Goal: Task Accomplishment & Management: Manage account settings

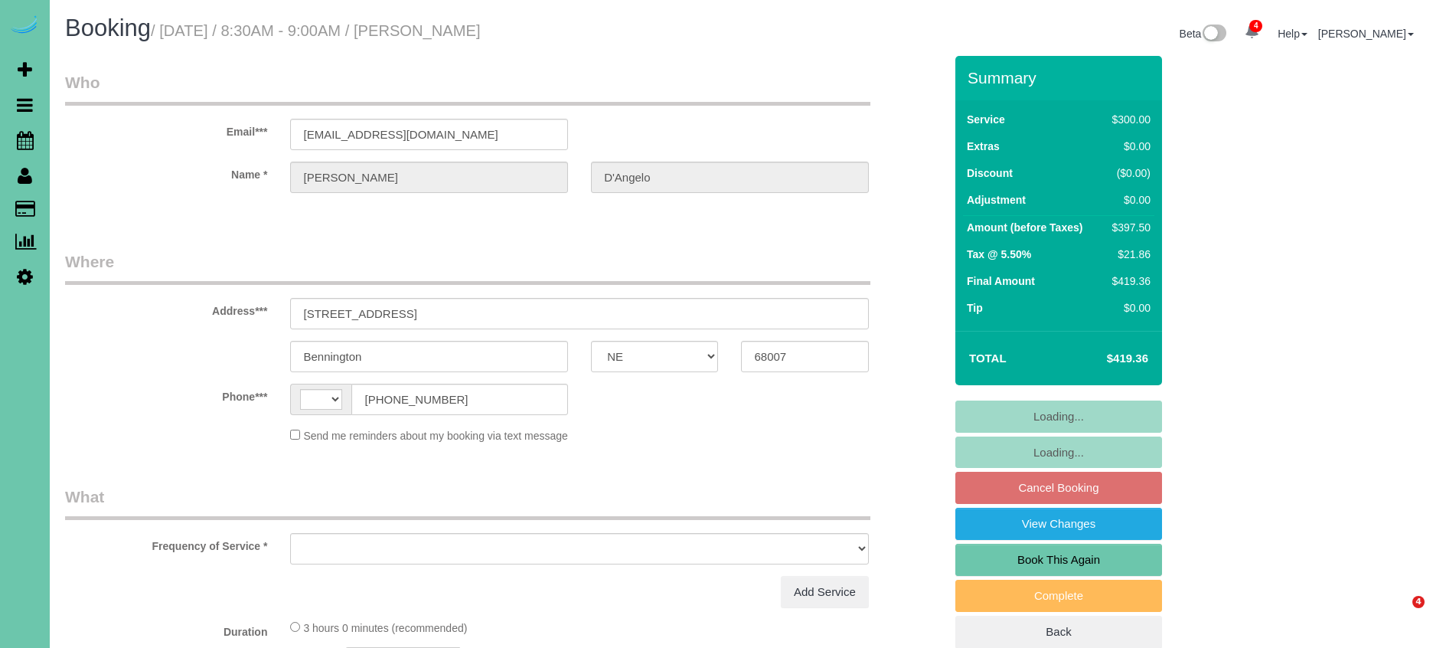
select select "NE"
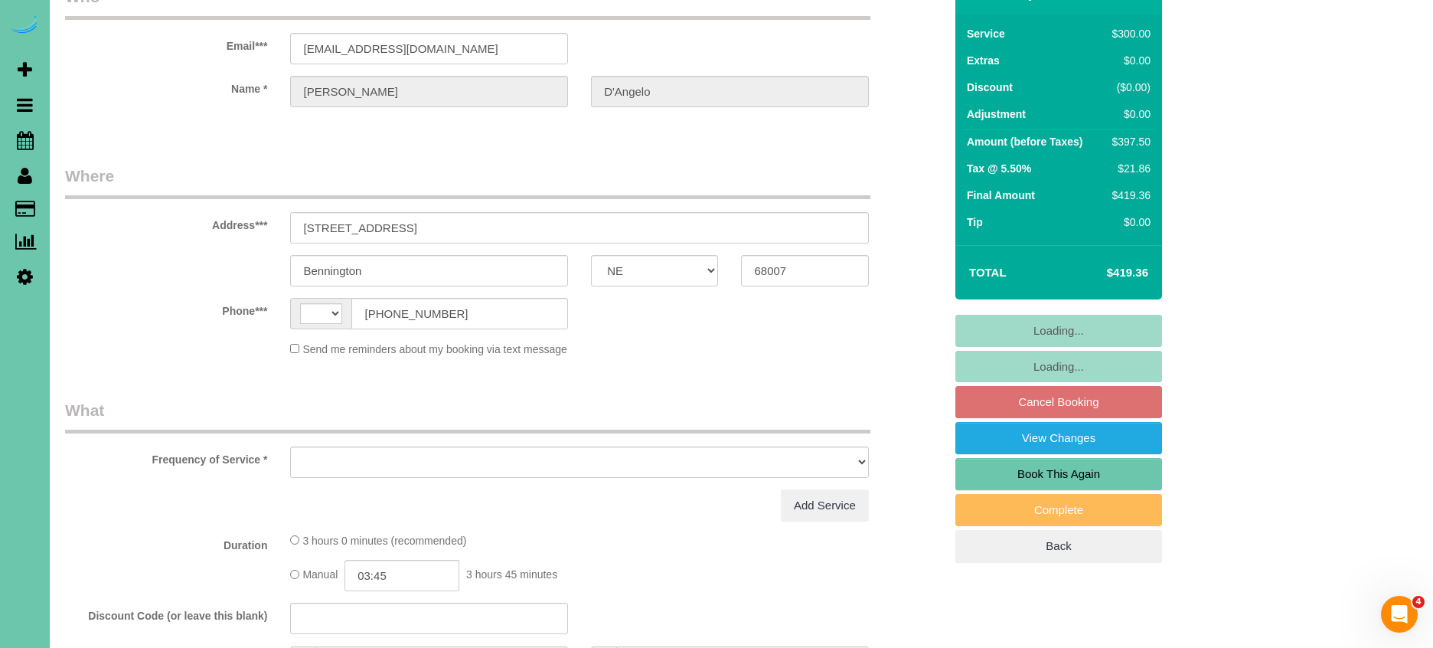
select select "string:[GEOGRAPHIC_DATA]"
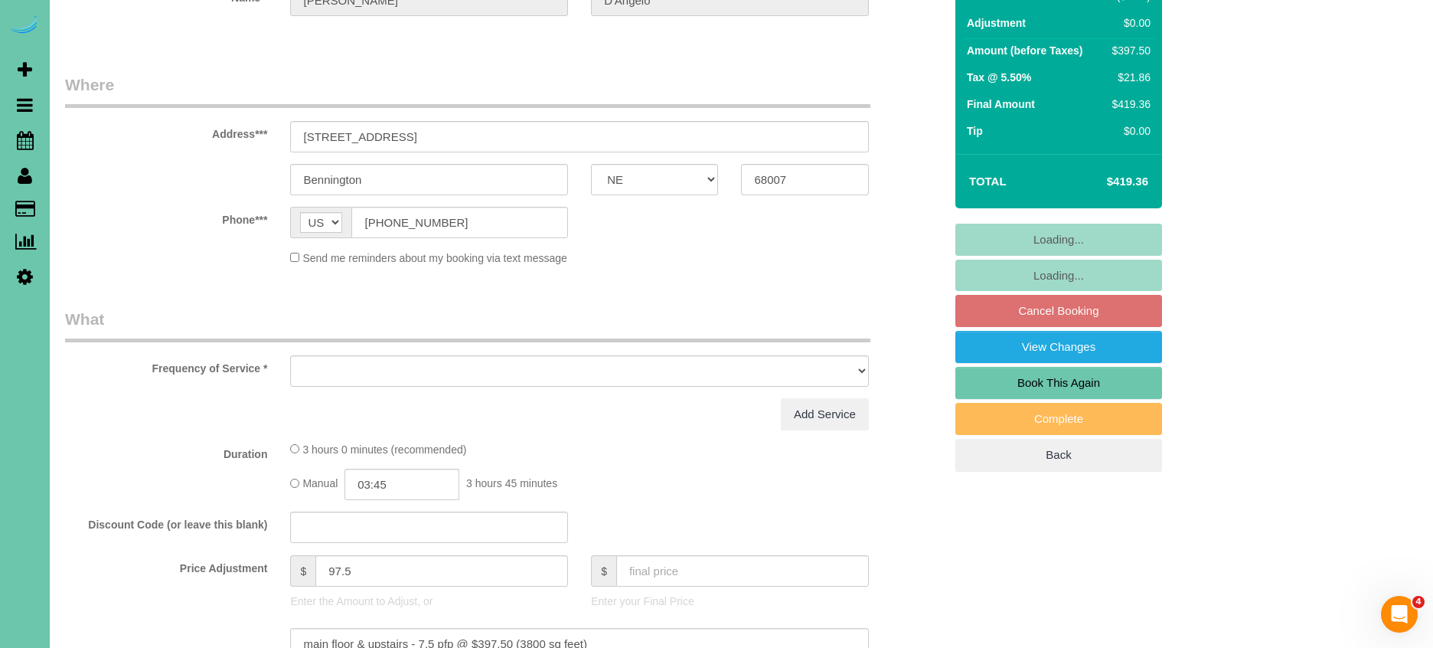
select select "object:657"
select select "string:fspay-94fb30bc-ad5d-4789-9be4-462c22f8cb43"
select select "number:38"
select select "number:42"
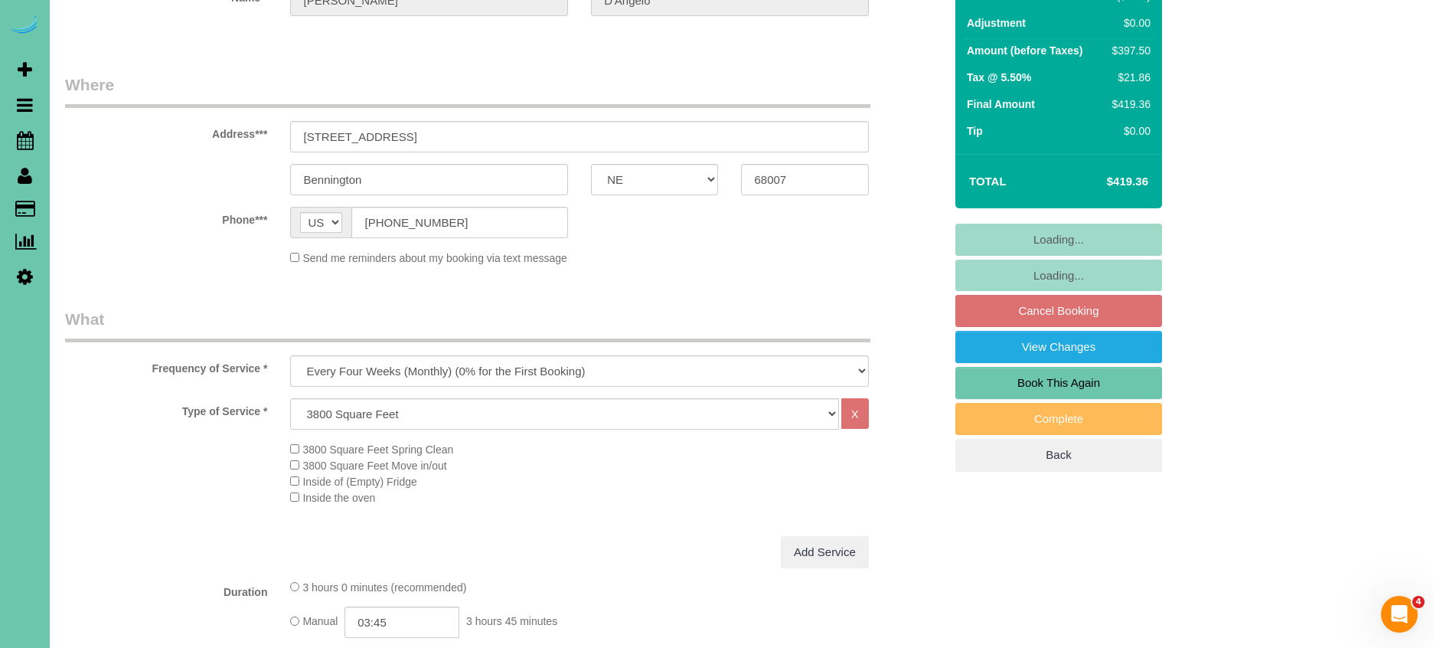
scroll to position [194, 0]
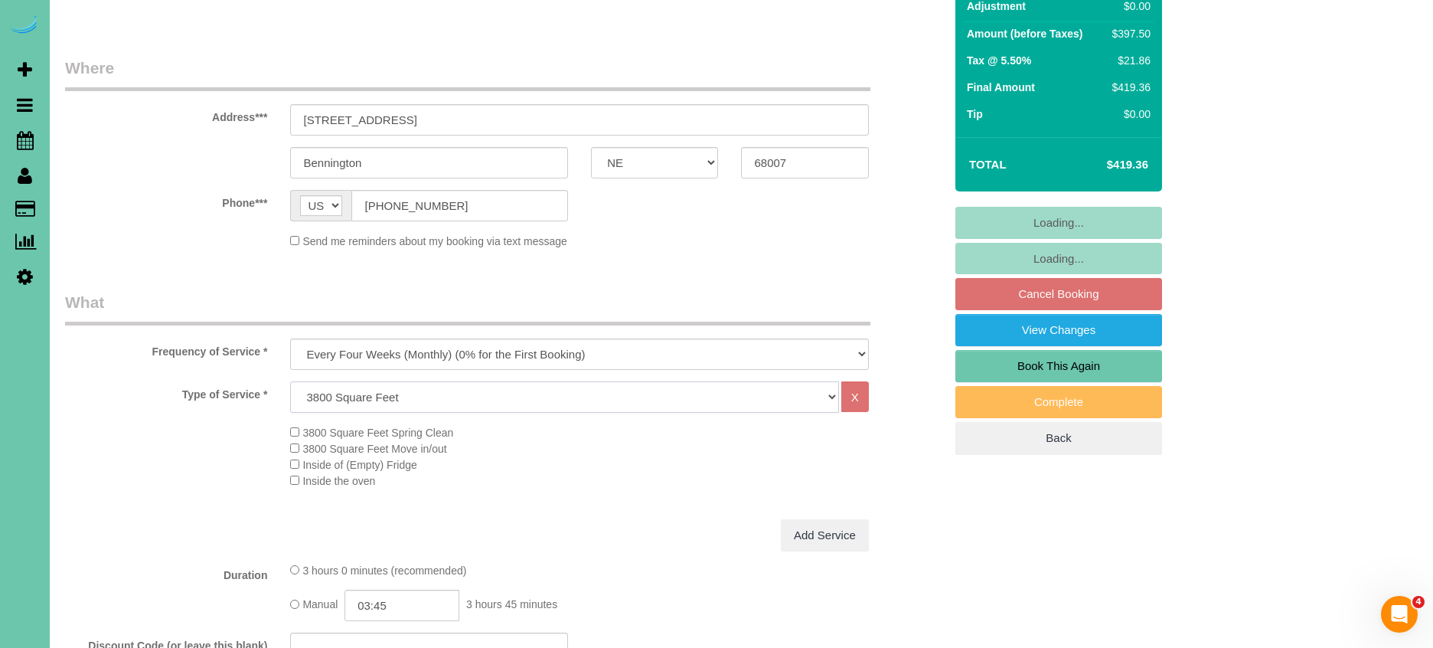
select select "object:941"
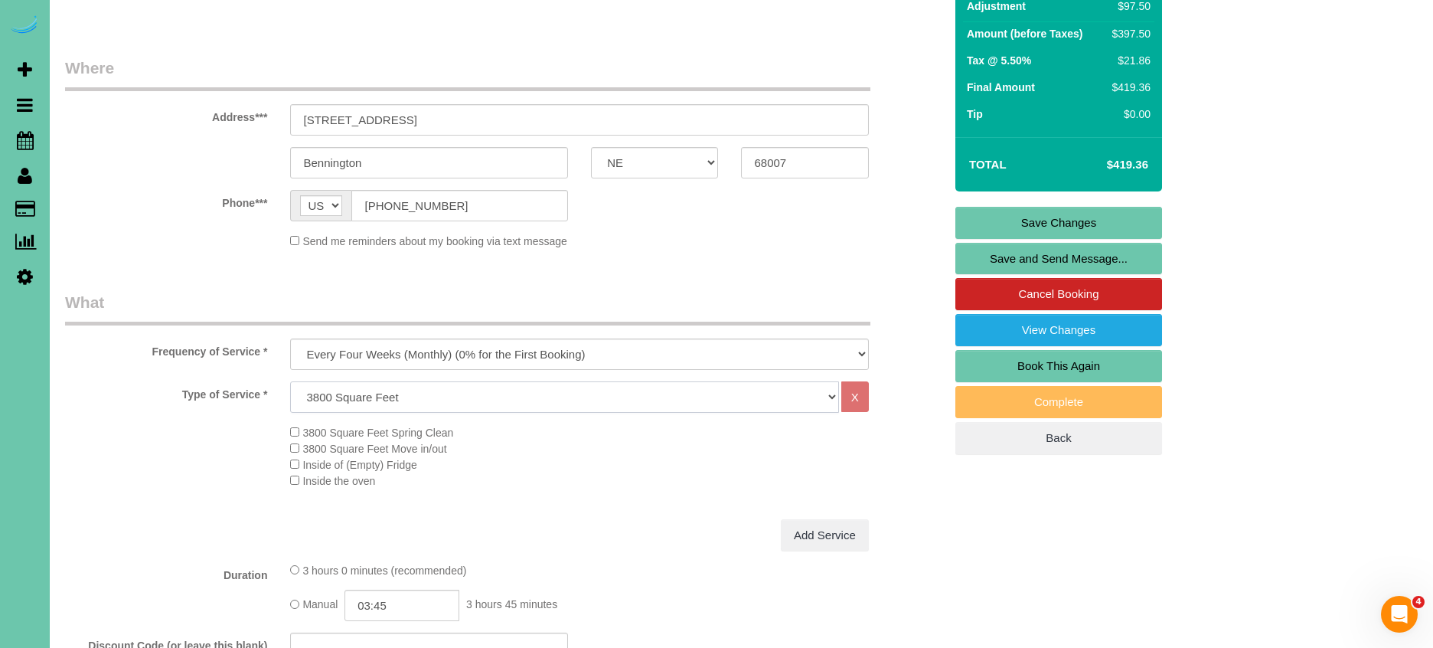
select select "79"
click at [181, 407] on div "Type of Service * Hourly 2.5 Hour Custom Clean 3.5 Hour Custom Clean commercial…" at bounding box center [505, 396] width 902 height 31
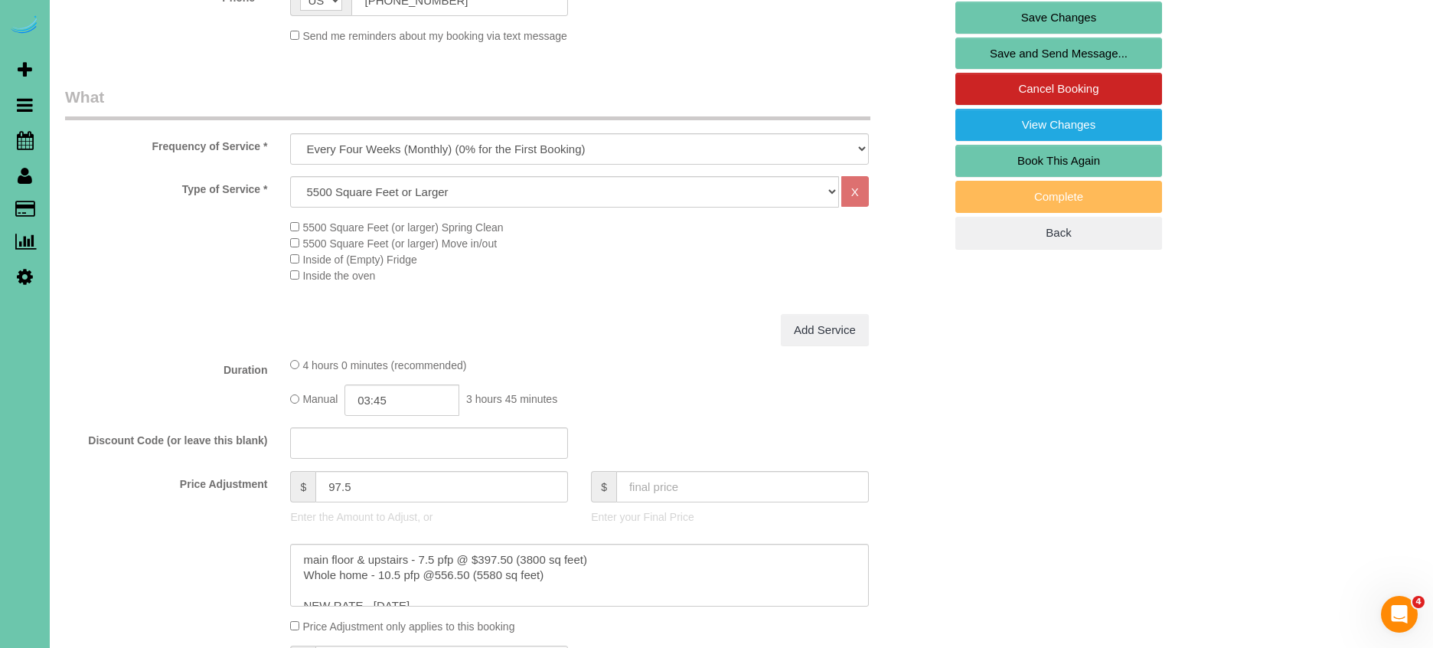
scroll to position [397, 0]
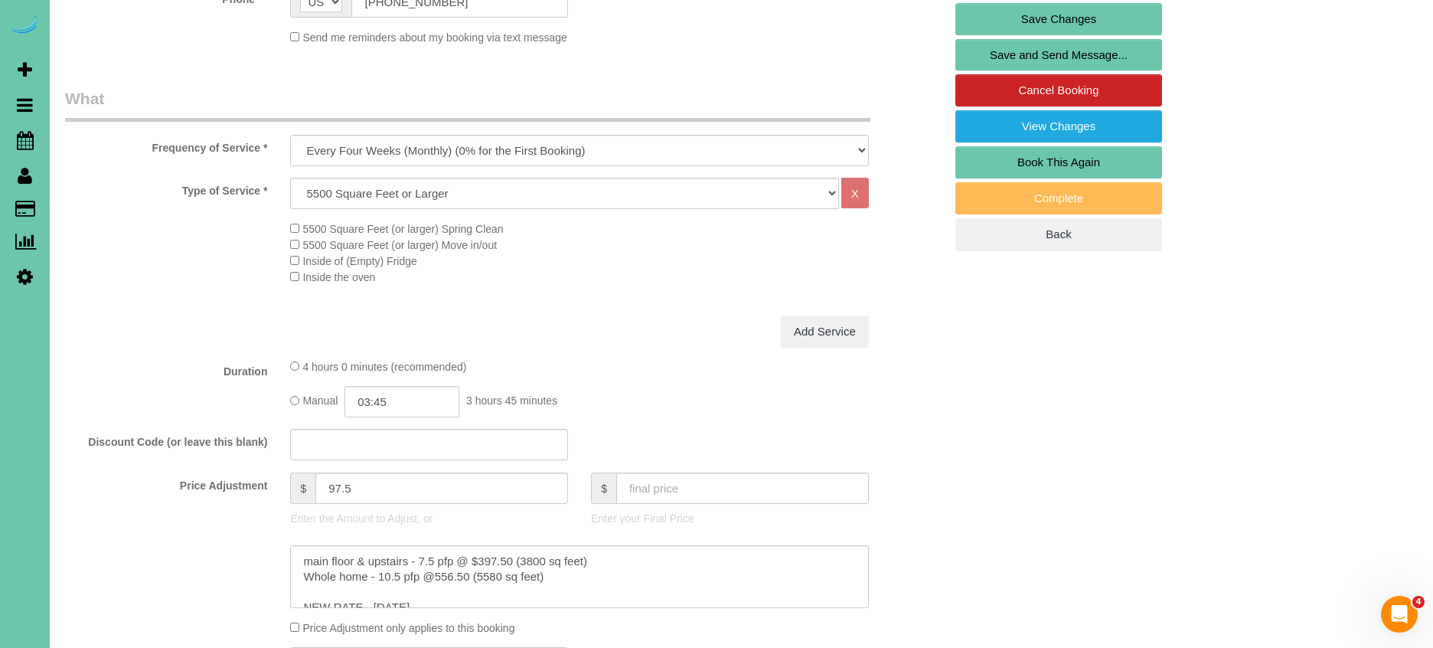
click at [641, 344] on fieldset "What Frequency of Service * One Time Weekly (0% for the First Booking) Bi-Weekl…" at bounding box center [504, 411] width 879 height 649
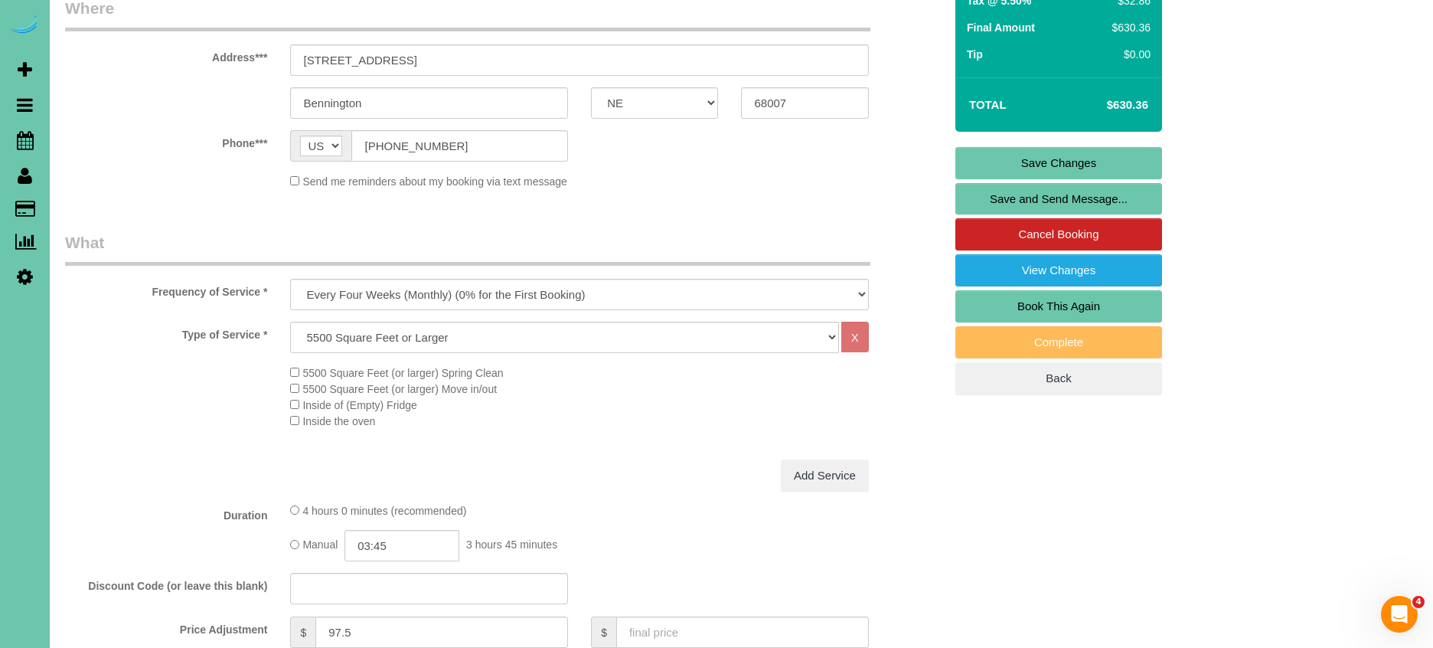
scroll to position [254, 0]
click at [410, 537] on input "03:45" at bounding box center [401, 544] width 115 height 31
type input "03:30"
click at [395, 501] on li "03:30" at bounding box center [385, 506] width 68 height 20
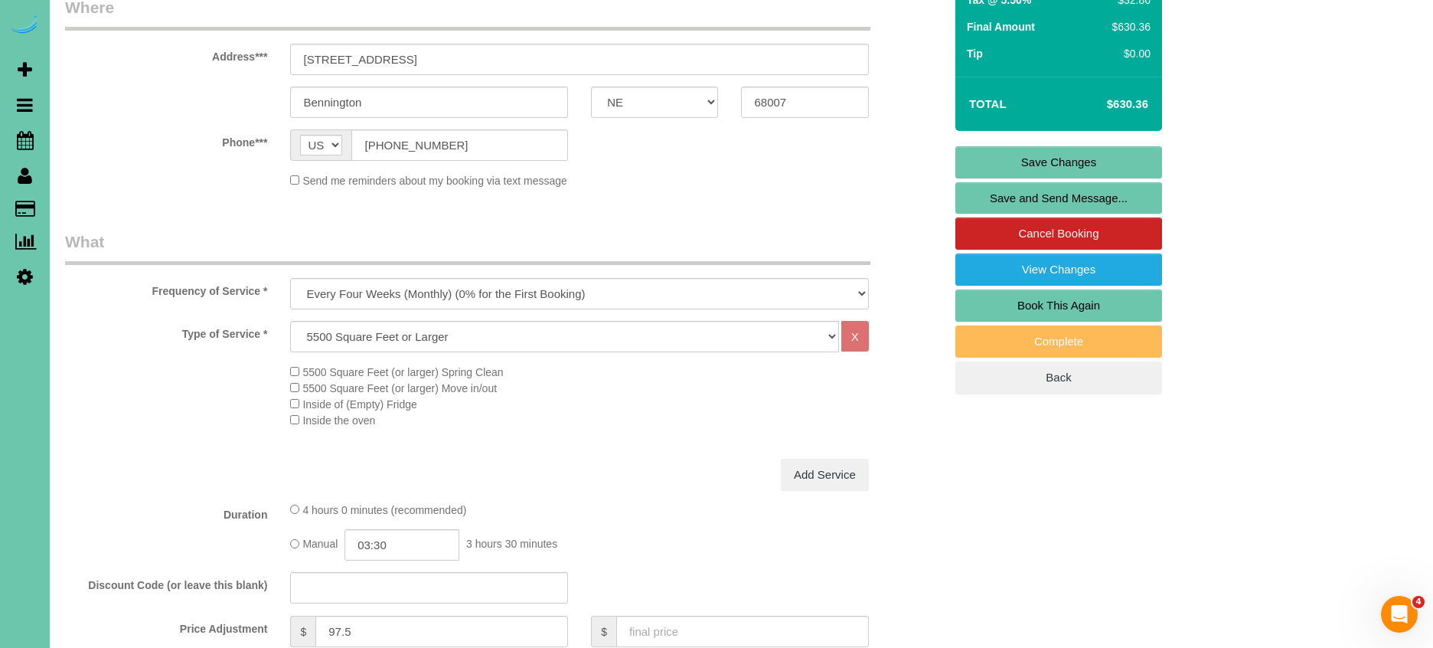
click at [185, 492] on fieldset "What Frequency of Service * One Time Weekly (0% for the First Booking) Bi-Weekl…" at bounding box center [504, 554] width 879 height 649
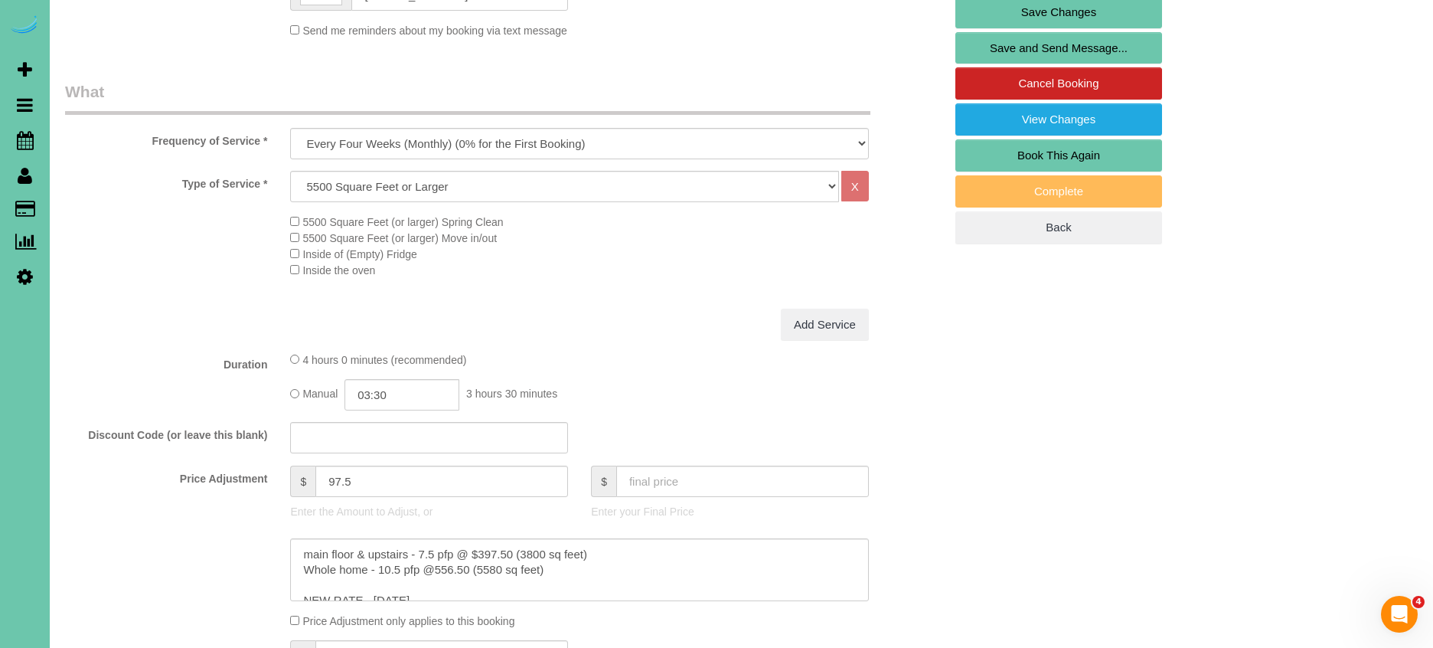
scroll to position [400, 0]
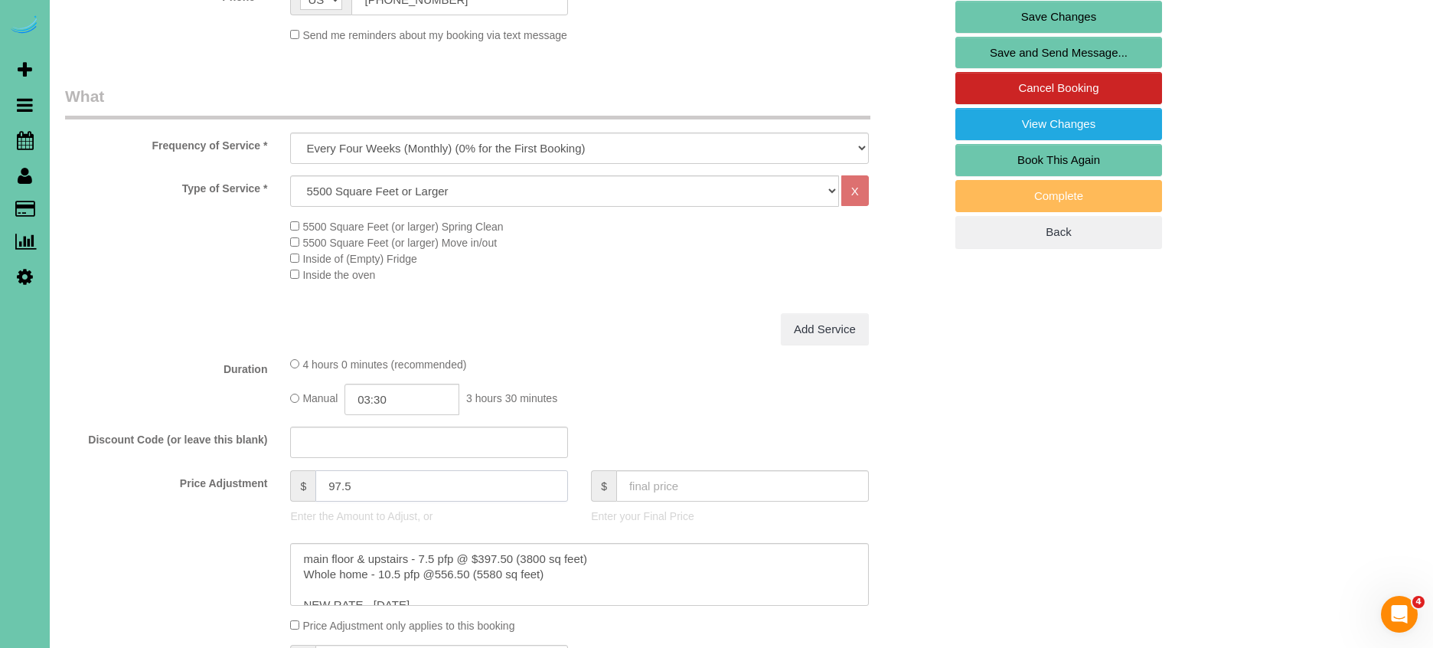
drag, startPoint x: 356, startPoint y: 480, endPoint x: 280, endPoint y: 479, distance: 75.8
click at [280, 479] on div "$ 97.5 Enter the Amount to Adjust, or" at bounding box center [429, 500] width 301 height 61
type input "56.5"
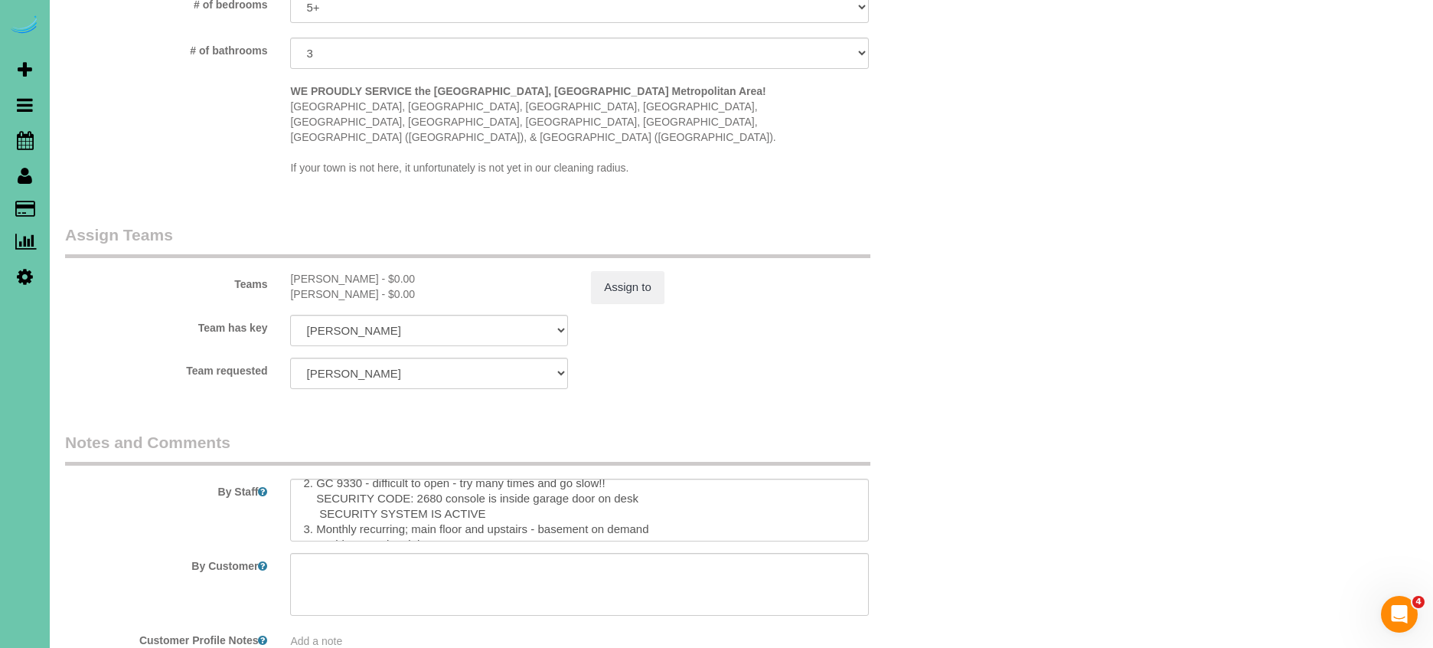
scroll to position [42, 0]
drag, startPoint x: 589, startPoint y: 470, endPoint x: 414, endPoint y: 468, distance: 175.3
click at [413, 478] on textarea at bounding box center [579, 509] width 578 height 63
type textarea "1. Credit 2. GC 9330 - difficult to open - try many times and go slow!! SECURIT…"
click at [630, 271] on button "Assign to" at bounding box center [627, 287] width 73 height 32
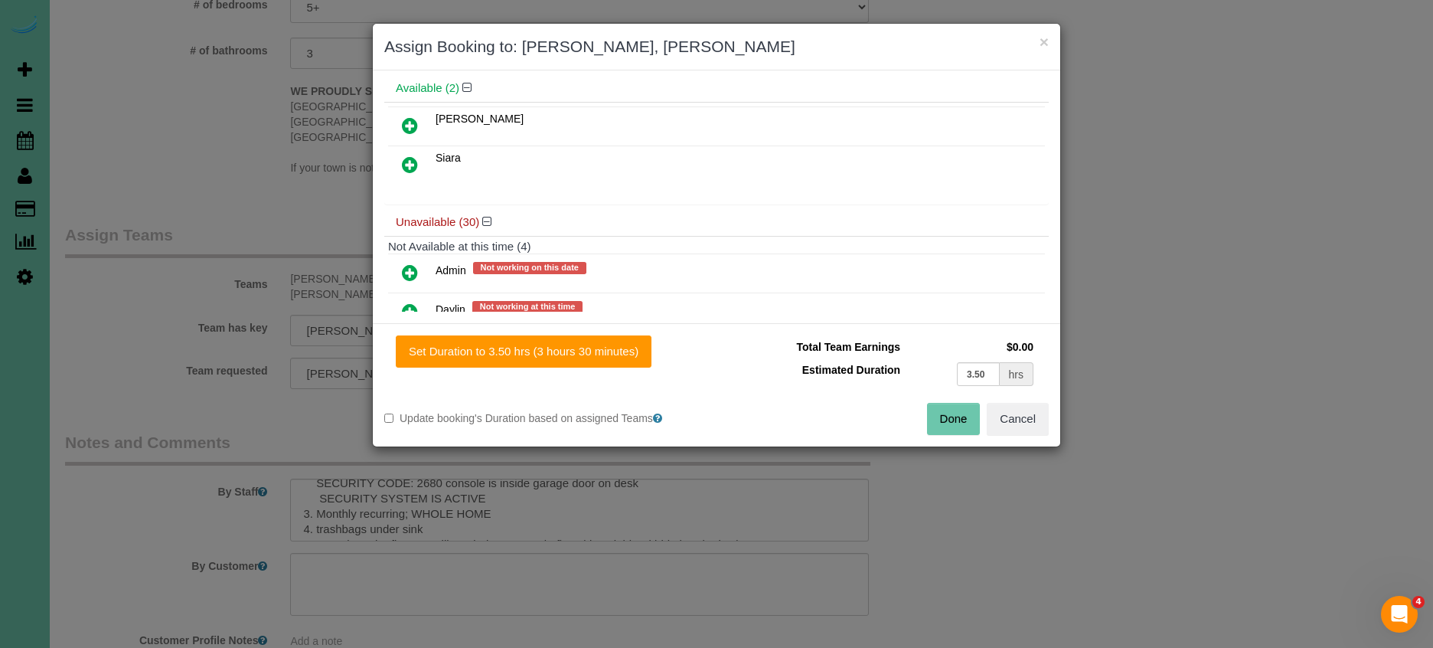
scroll to position [157, 0]
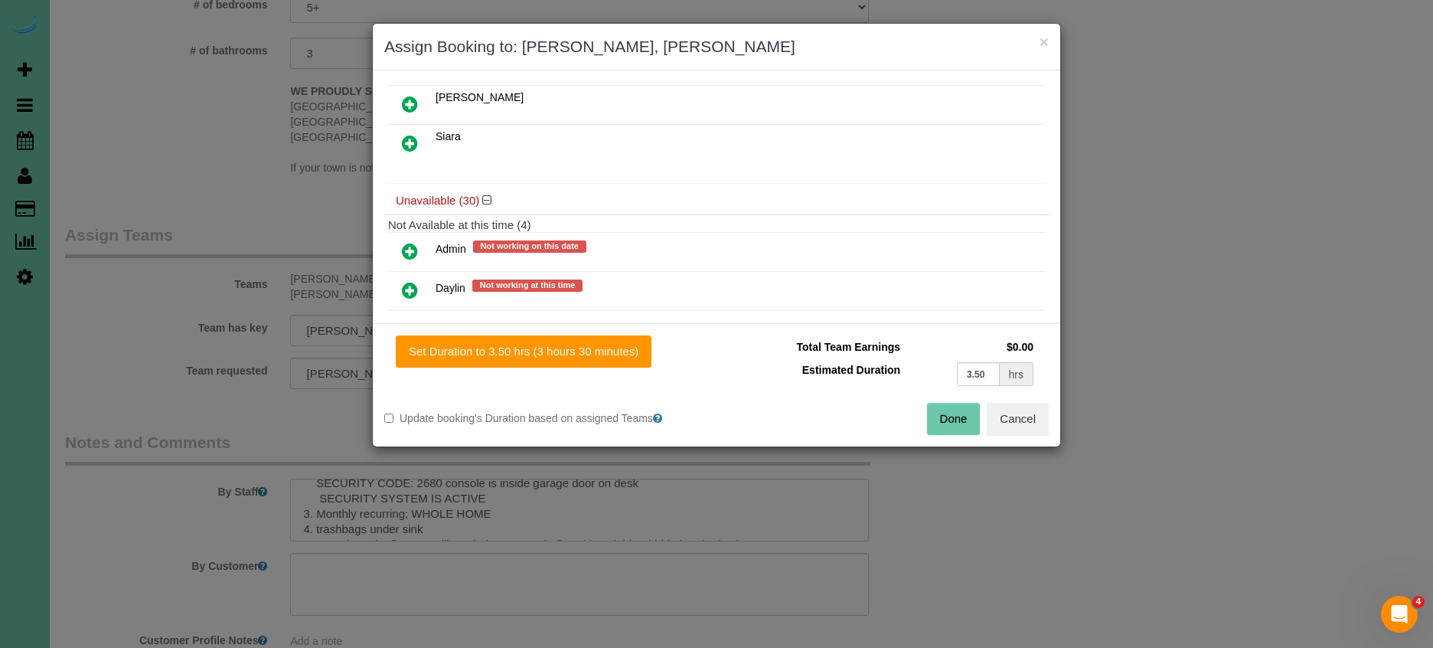
drag, startPoint x: 416, startPoint y: 250, endPoint x: 480, endPoint y: 297, distance: 79.3
click at [416, 250] on icon at bounding box center [410, 251] width 16 height 18
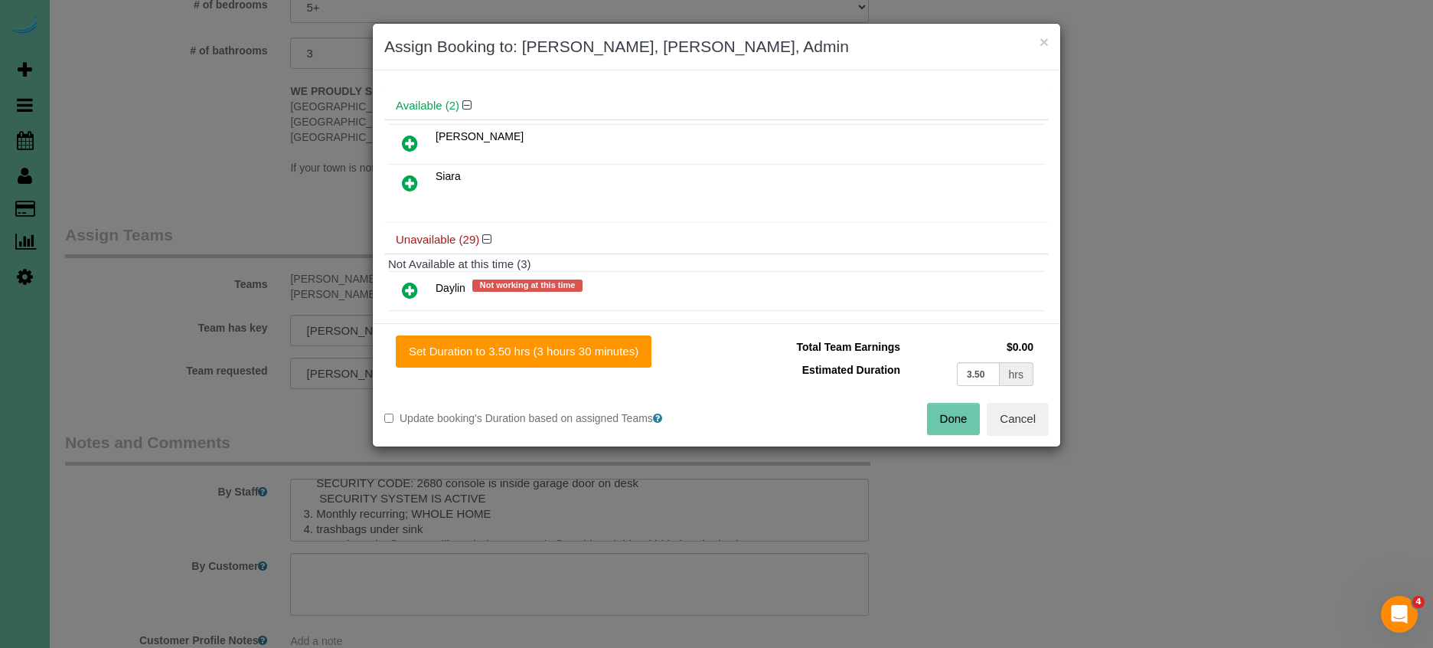
drag, startPoint x: 539, startPoint y: 344, endPoint x: 832, endPoint y: 386, distance: 296.2
click at [541, 344] on button "Set Duration to 3.50 hrs (3 hours 30 minutes)" at bounding box center [524, 351] width 256 height 32
type input "3.50"
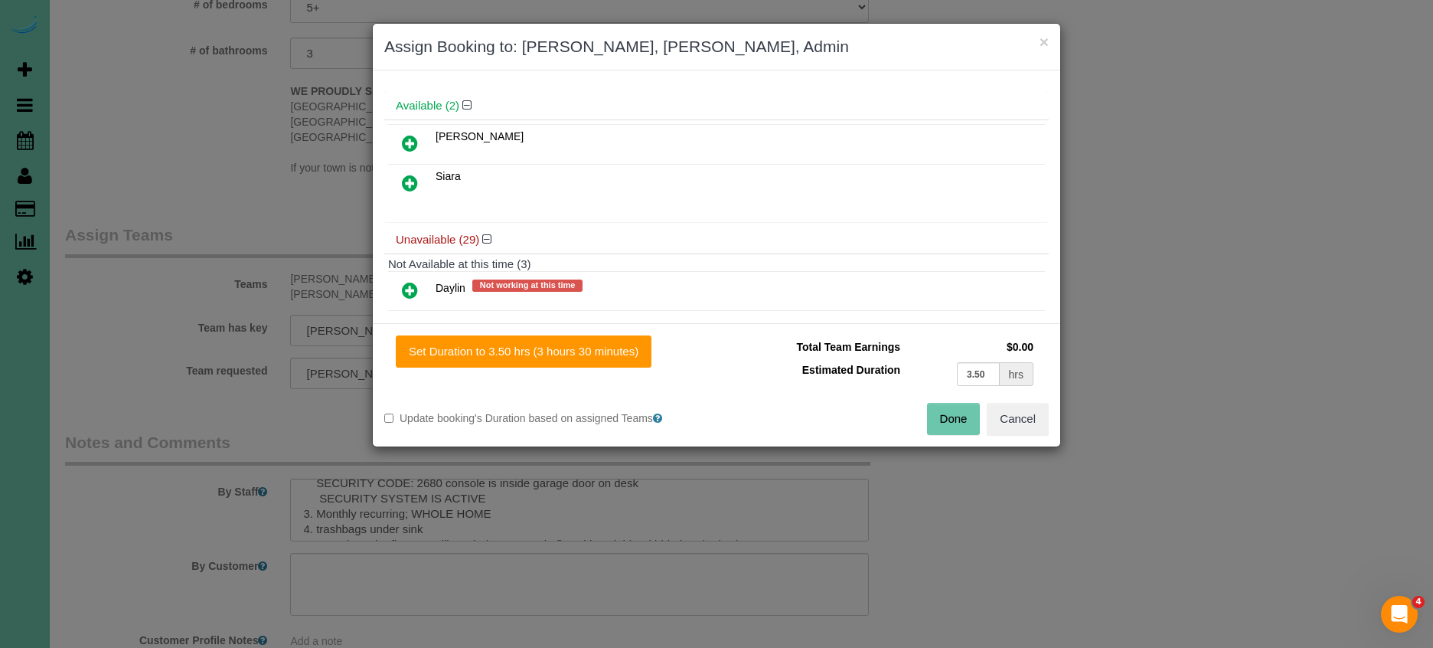
drag, startPoint x: 962, startPoint y: 423, endPoint x: 865, endPoint y: 404, distance: 99.1
click at [962, 423] on button "Done" at bounding box center [954, 419] width 54 height 32
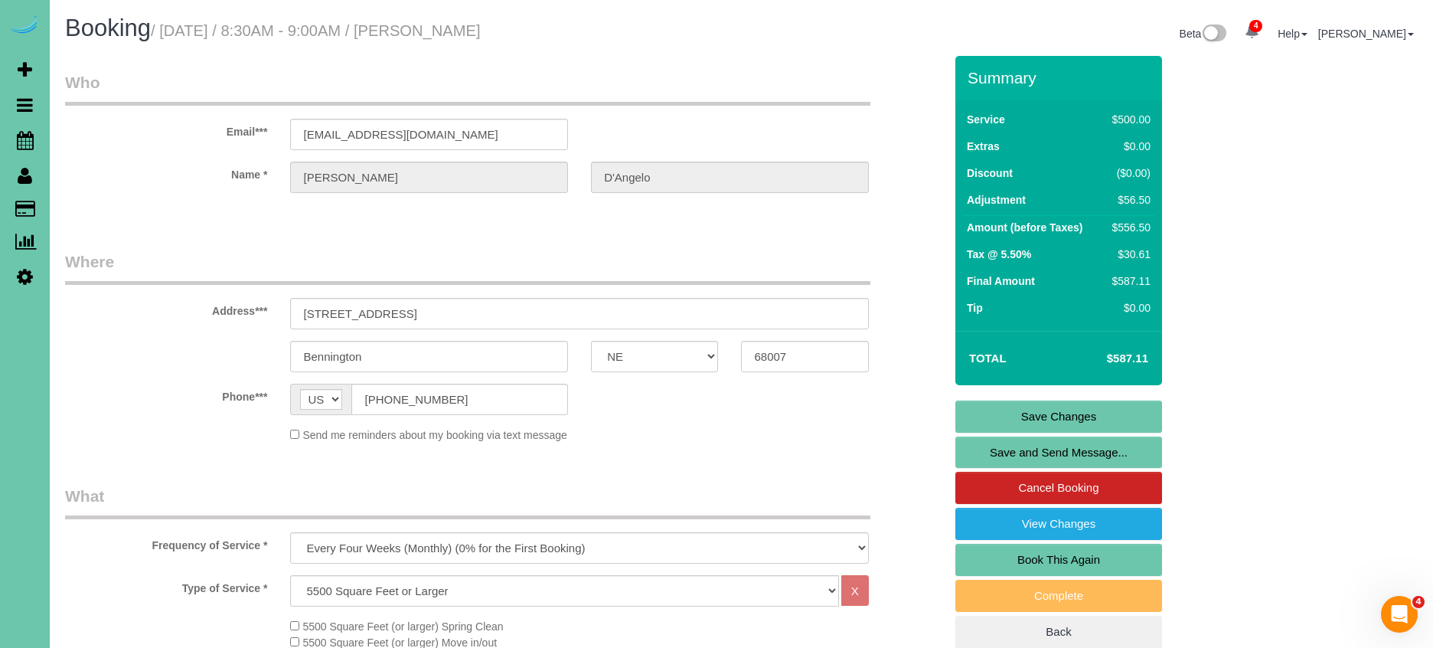
scroll to position [0, 0]
click at [1007, 416] on link "Save Changes" at bounding box center [1058, 416] width 207 height 32
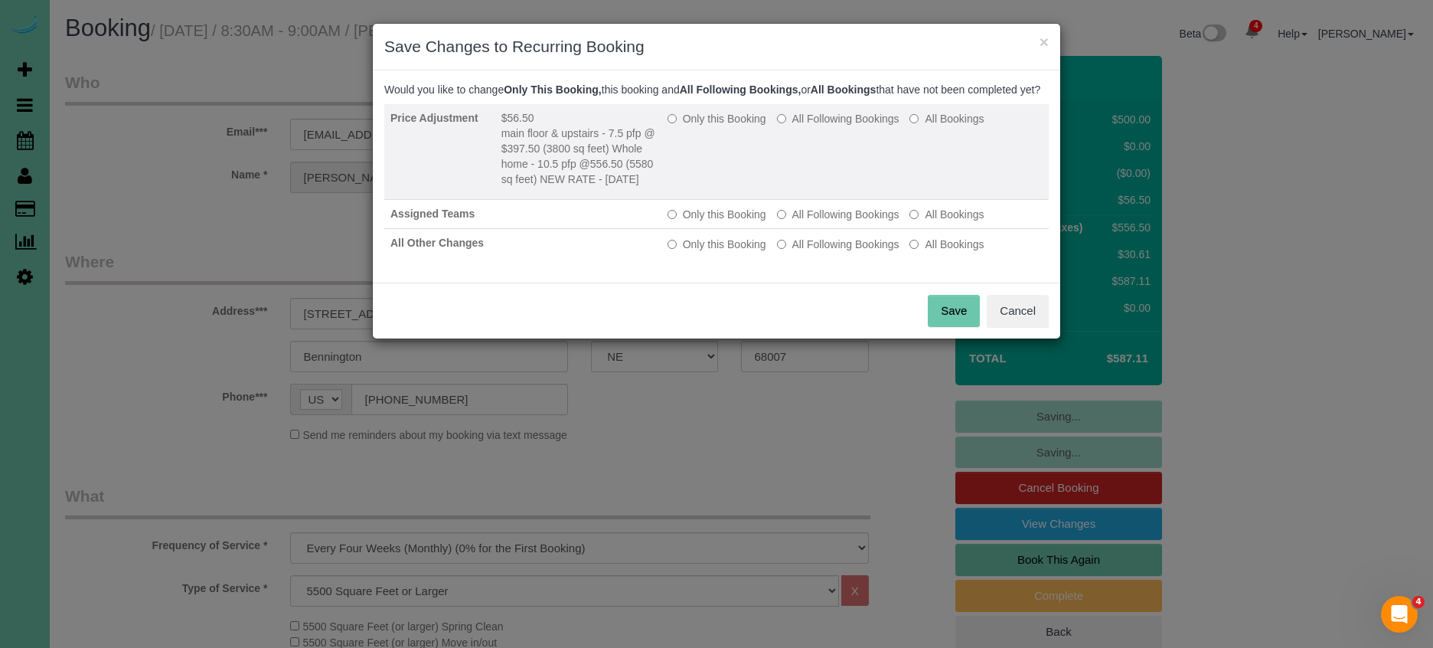
click at [710, 126] on label "Only this Booking" at bounding box center [717, 118] width 99 height 15
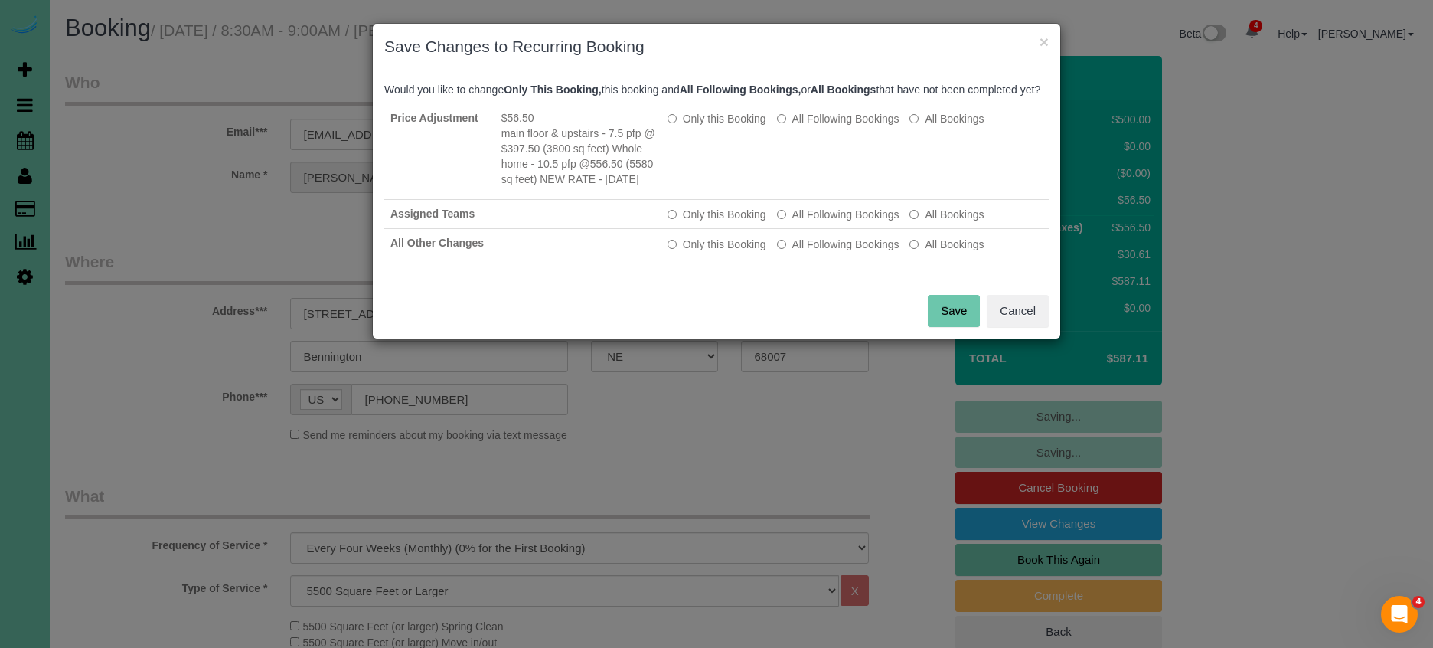
click at [942, 318] on button "Save" at bounding box center [954, 311] width 52 height 32
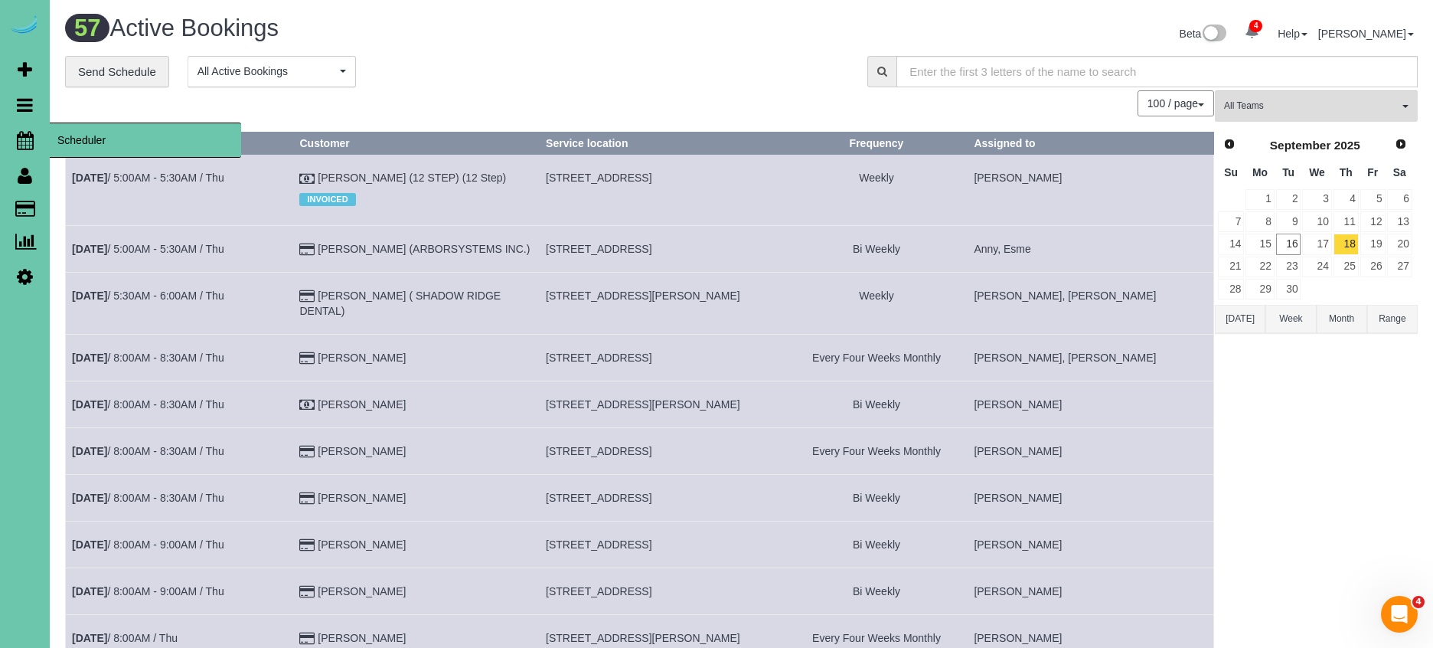
click at [27, 139] on icon at bounding box center [25, 140] width 17 height 18
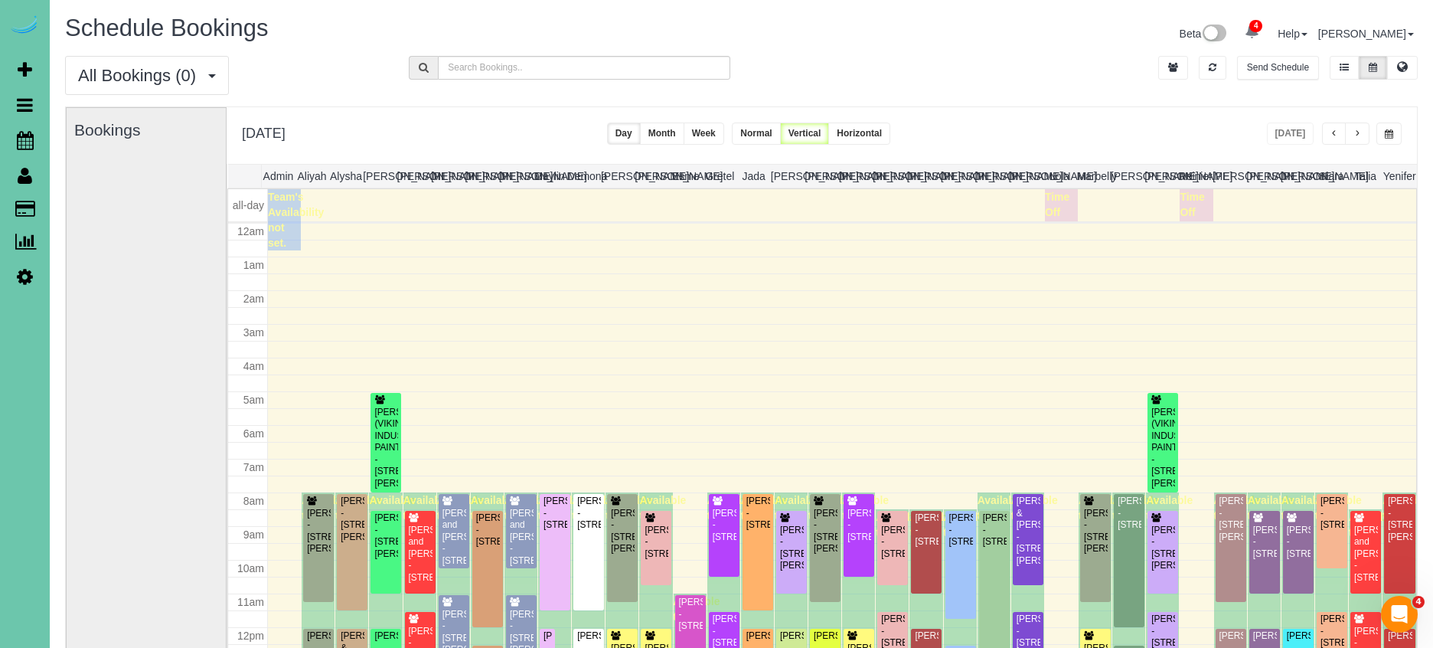
scroll to position [203, 0]
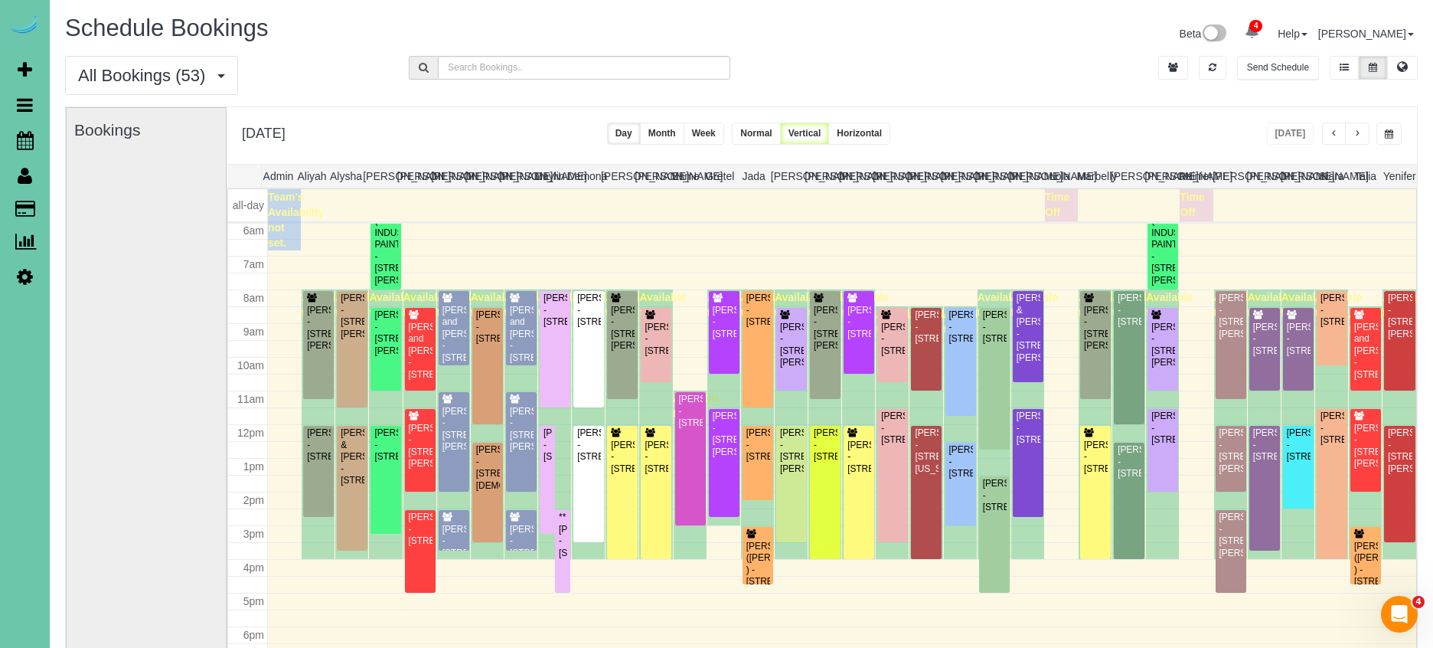
drag, startPoint x: 1172, startPoint y: 119, endPoint x: 1272, endPoint y: 126, distance: 99.8
click at [1172, 119] on div "Tuesday, Sep 16, 2025 Today Day Month Week Normal Vertical Horizontal" at bounding box center [822, 135] width 1190 height 57
click at [1351, 132] on button "button" at bounding box center [1357, 133] width 24 height 22
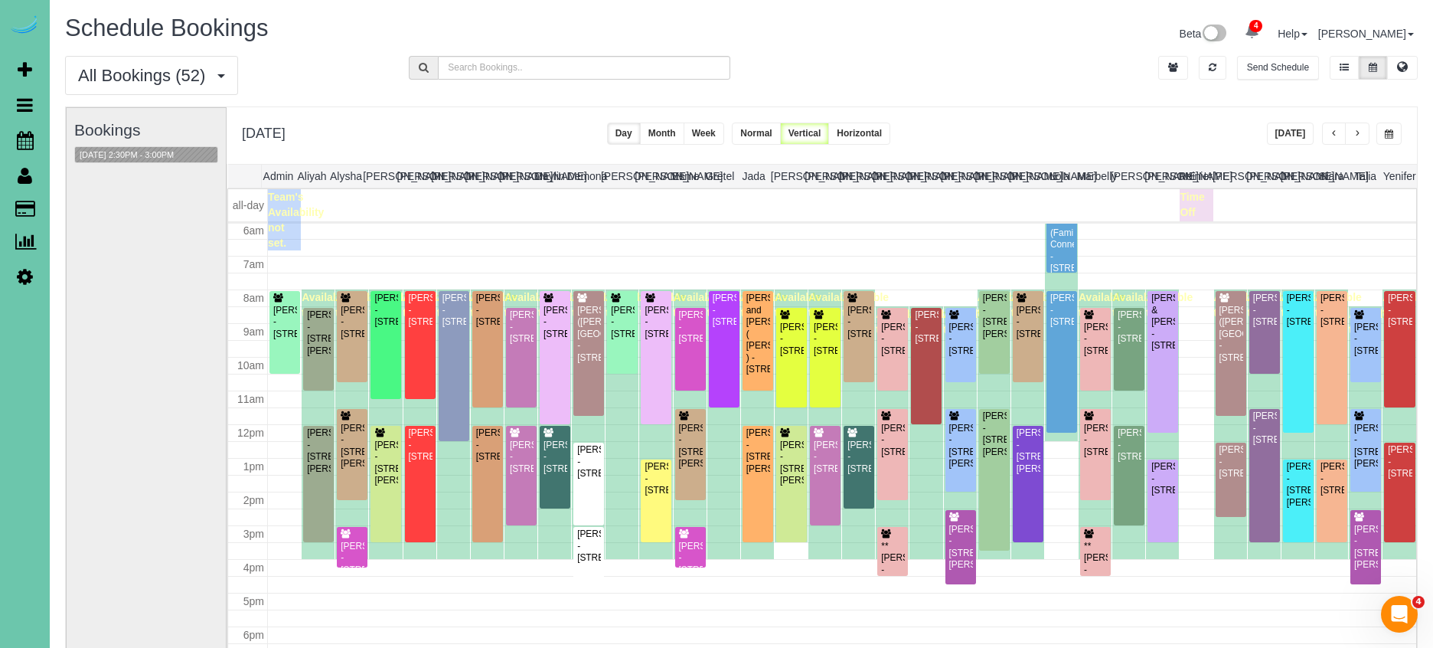
click at [127, 425] on div "Bookings 09/17/2025 2:30PM - 3:00PM" at bounding box center [146, 413] width 144 height 611
click at [624, 319] on div "Trisha Mankin - 5850 Country Squire Plz, Omaha, NE 68152" at bounding box center [622, 322] width 24 height 35
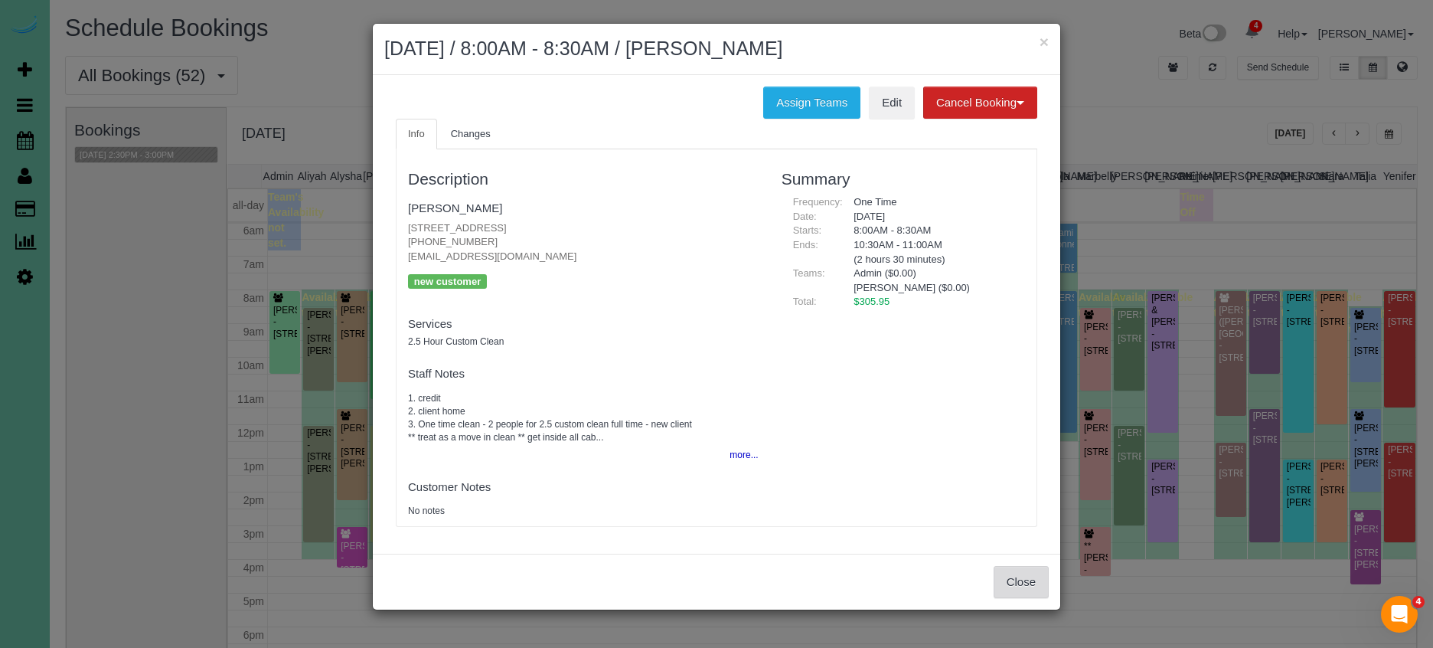
click at [1023, 577] on button "Close" at bounding box center [1021, 582] width 55 height 32
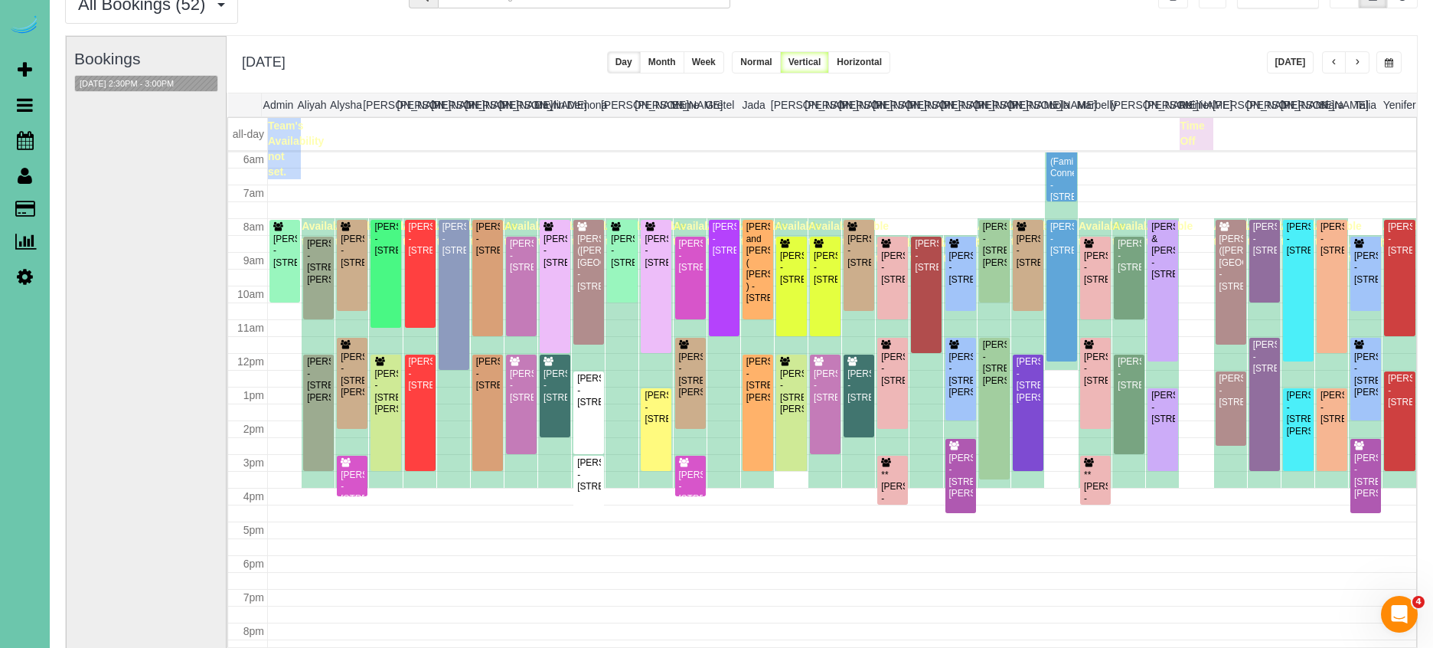
click at [1298, 60] on button "[DATE]" at bounding box center [1290, 62] width 47 height 22
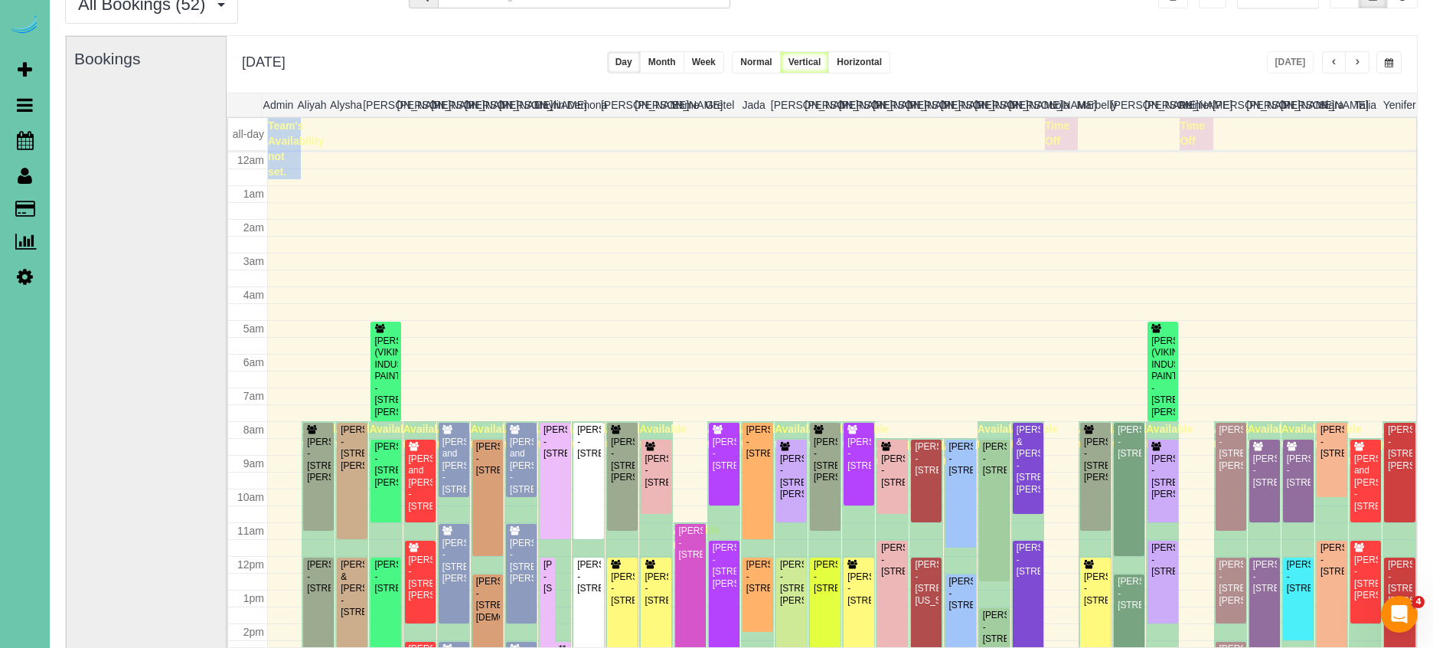
scroll to position [203, 0]
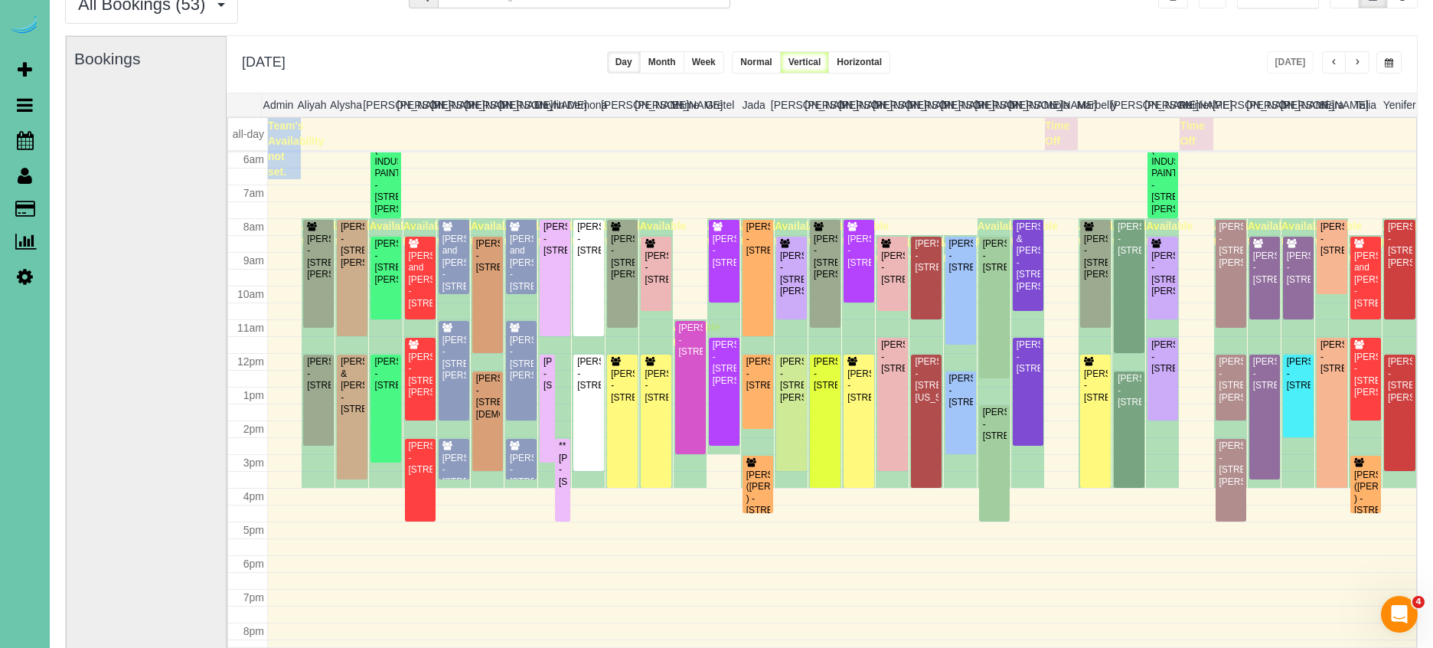
click at [896, 30] on div "All Bookings (53) All Bookings Unassigned Bookings Recurring Bookings New Custo…" at bounding box center [742, 10] width 1376 height 51
click at [716, 251] on div "Kelly Berkheim - 12360 Elk Ridge Circle, Papillion, NE 68046" at bounding box center [724, 250] width 24 height 35
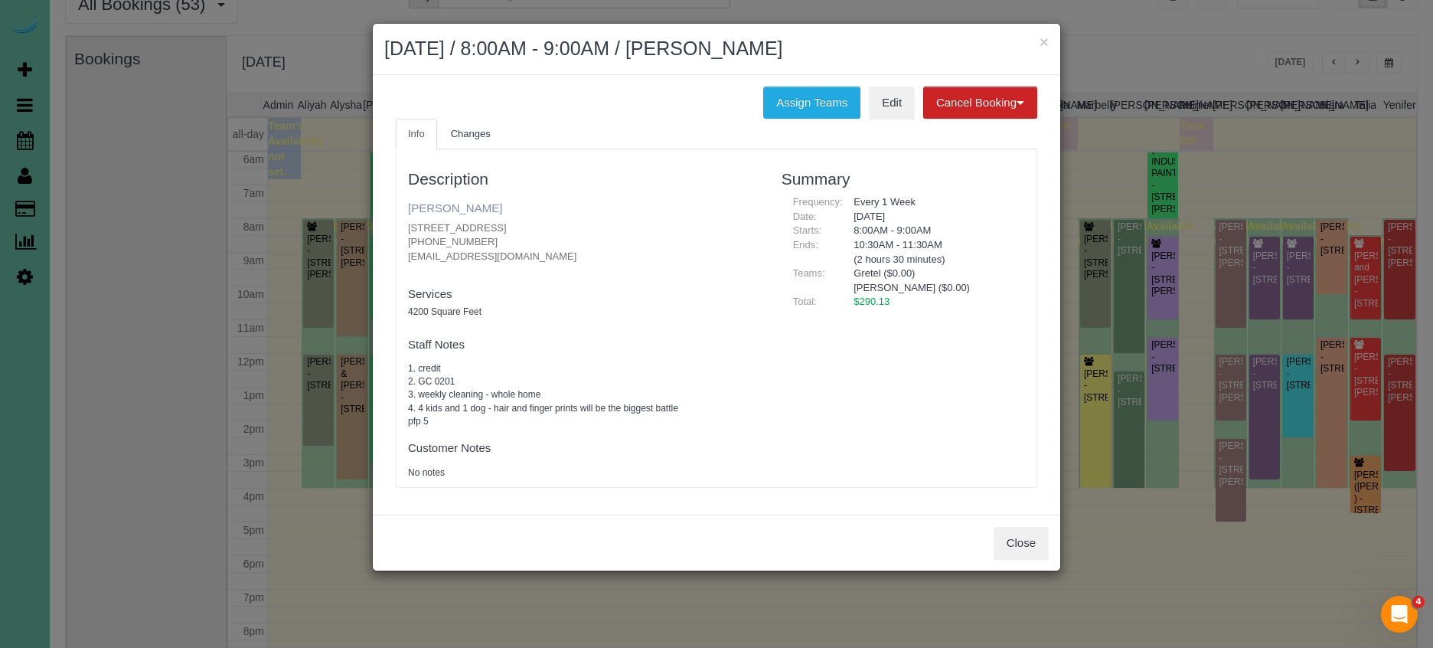
click at [455, 206] on link "Kelly Berkheim" at bounding box center [455, 207] width 94 height 13
click at [1046, 44] on button "×" at bounding box center [1044, 42] width 9 height 16
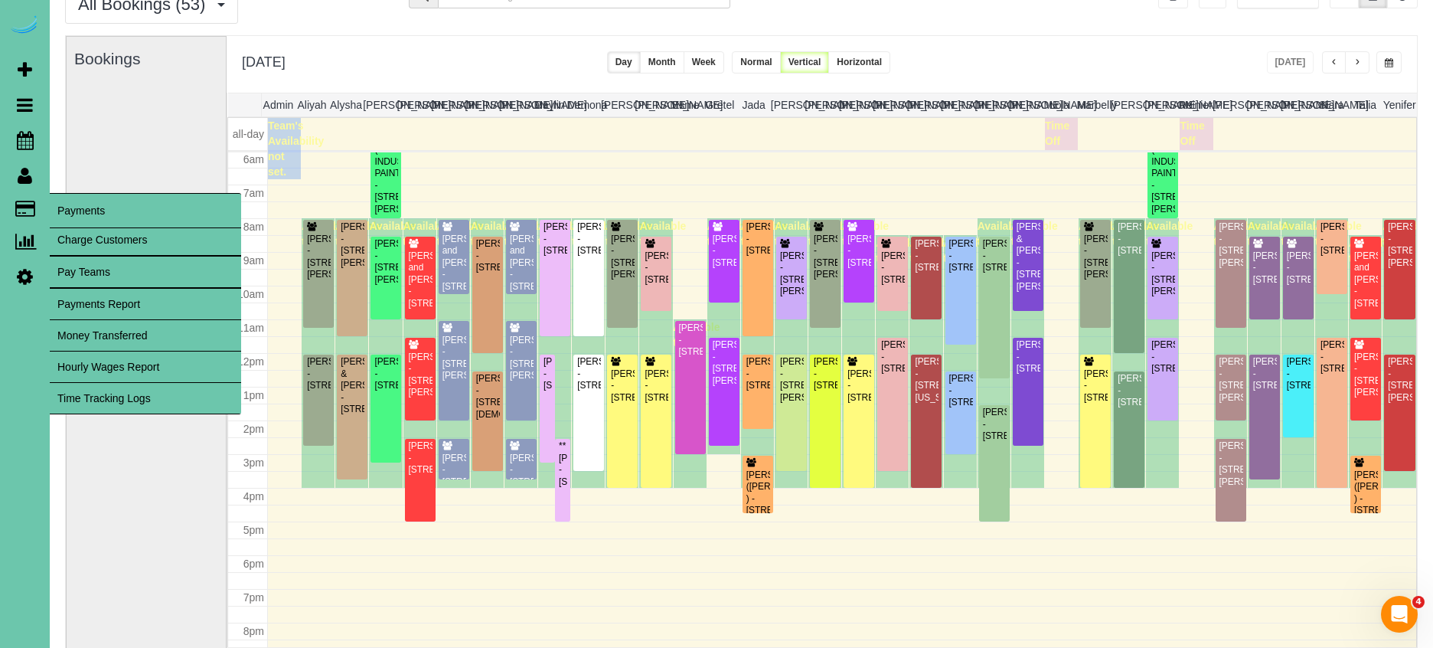
click at [126, 397] on link "Time Tracking Logs" at bounding box center [145, 398] width 191 height 31
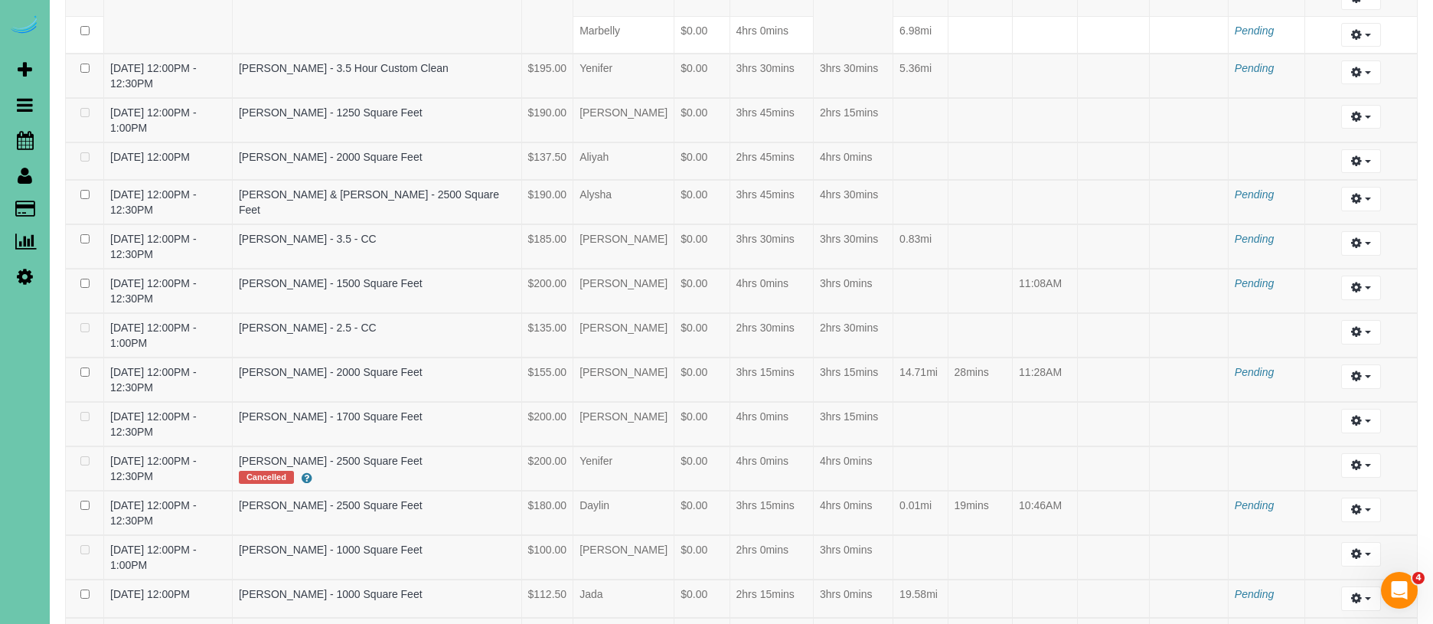
scroll to position [2176, 0]
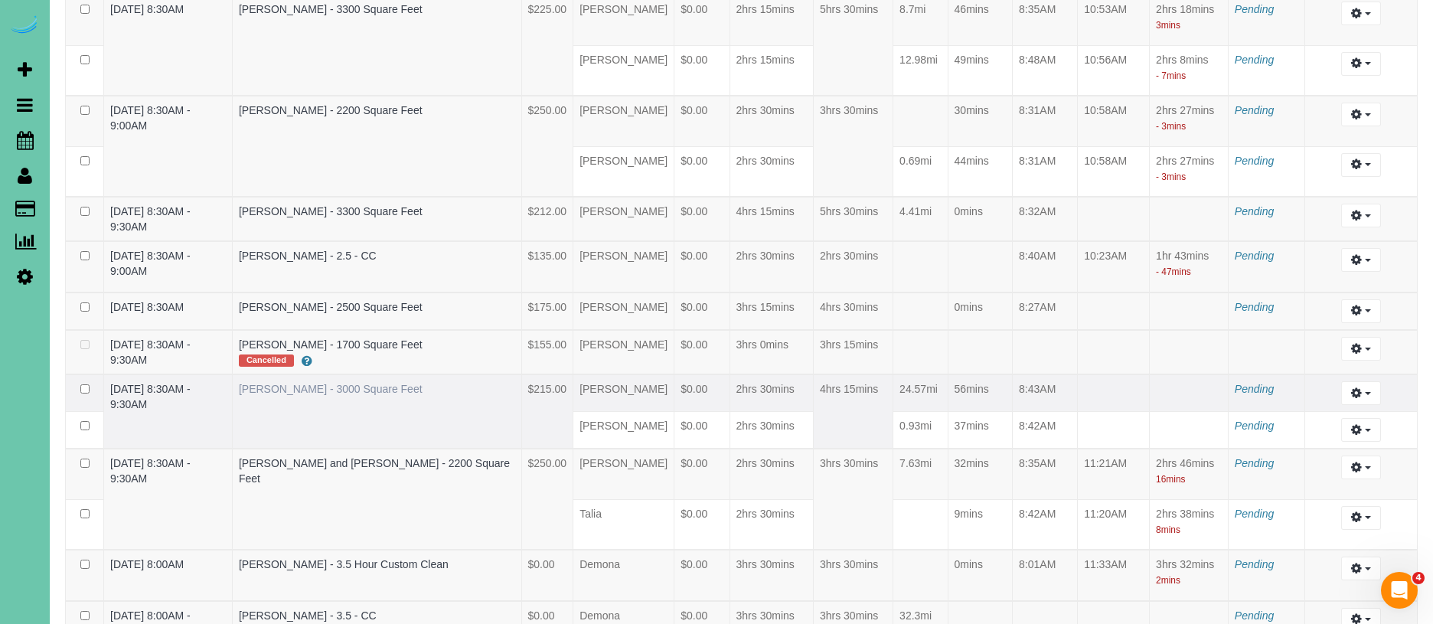
click at [315, 383] on link "Sherri Aslam - 3000 Square Feet" at bounding box center [331, 389] width 184 height 12
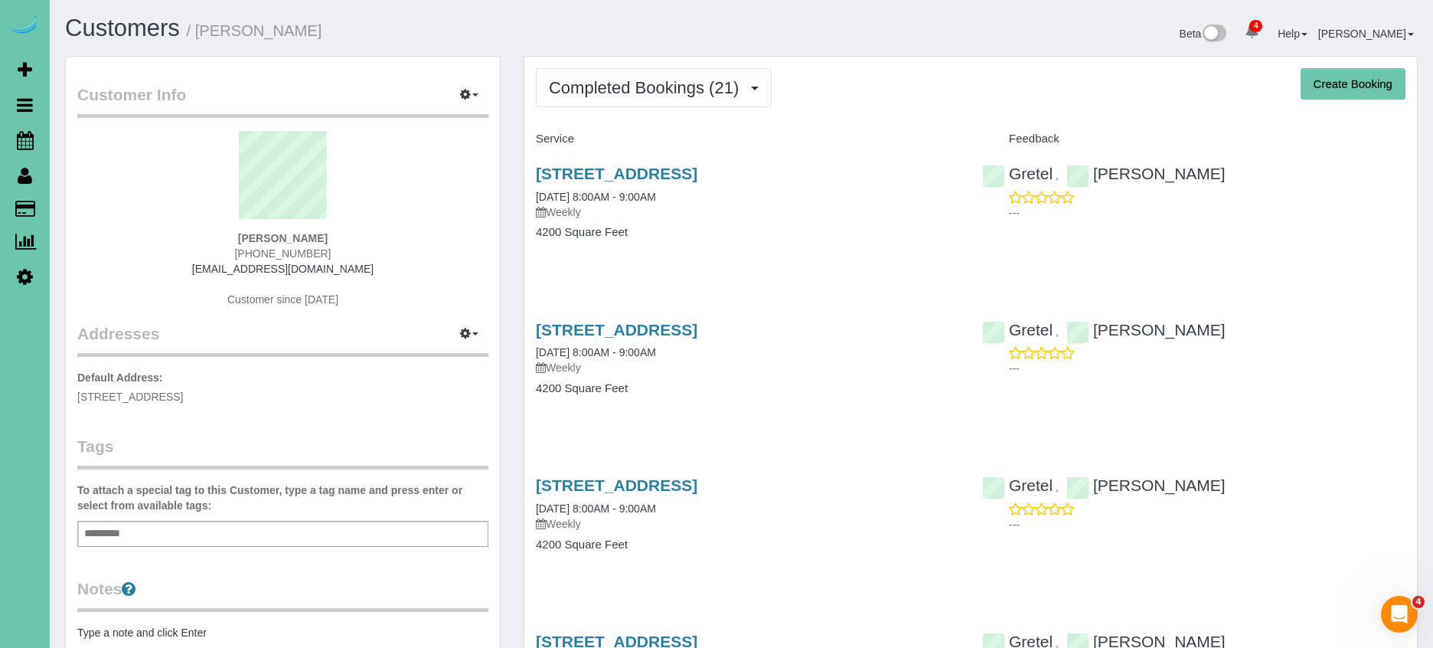
drag, startPoint x: 171, startPoint y: 188, endPoint x: 96, endPoint y: 180, distance: 74.7
click at [171, 188] on sui-profile-pic at bounding box center [283, 181] width 388 height 100
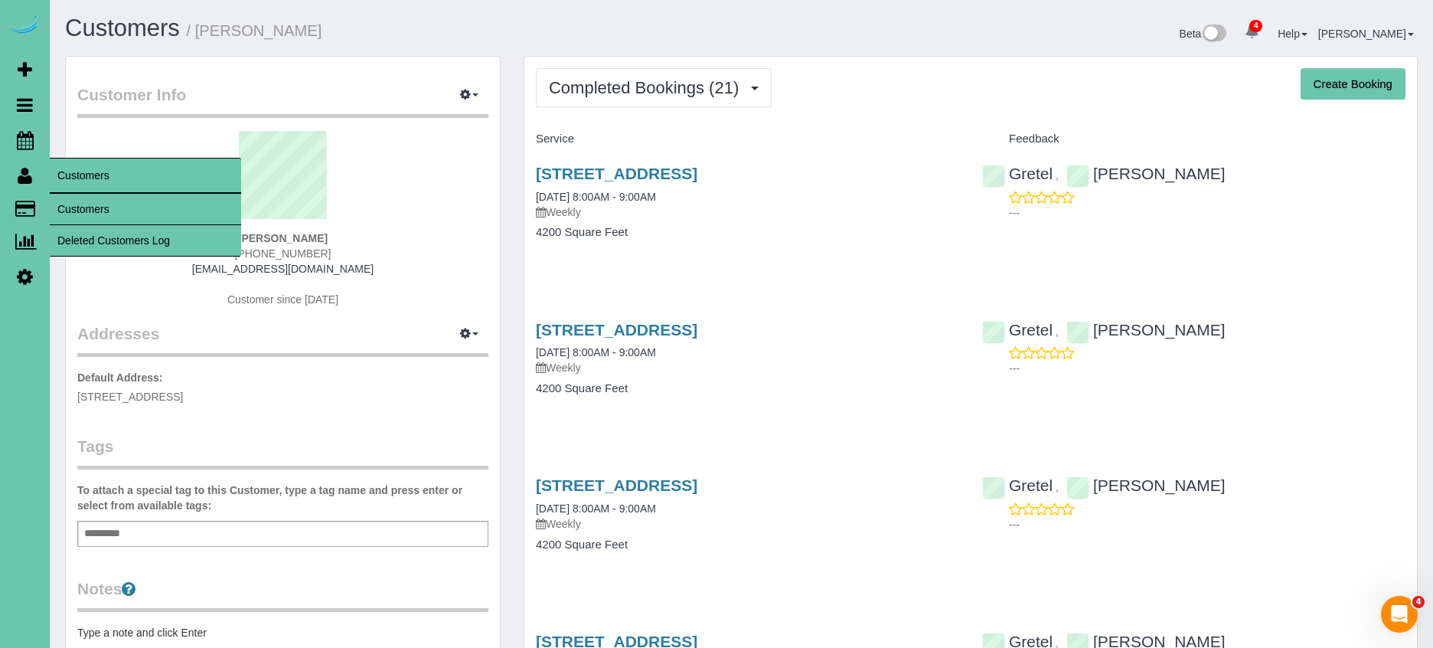
click at [100, 207] on link "Customers" at bounding box center [145, 209] width 191 height 31
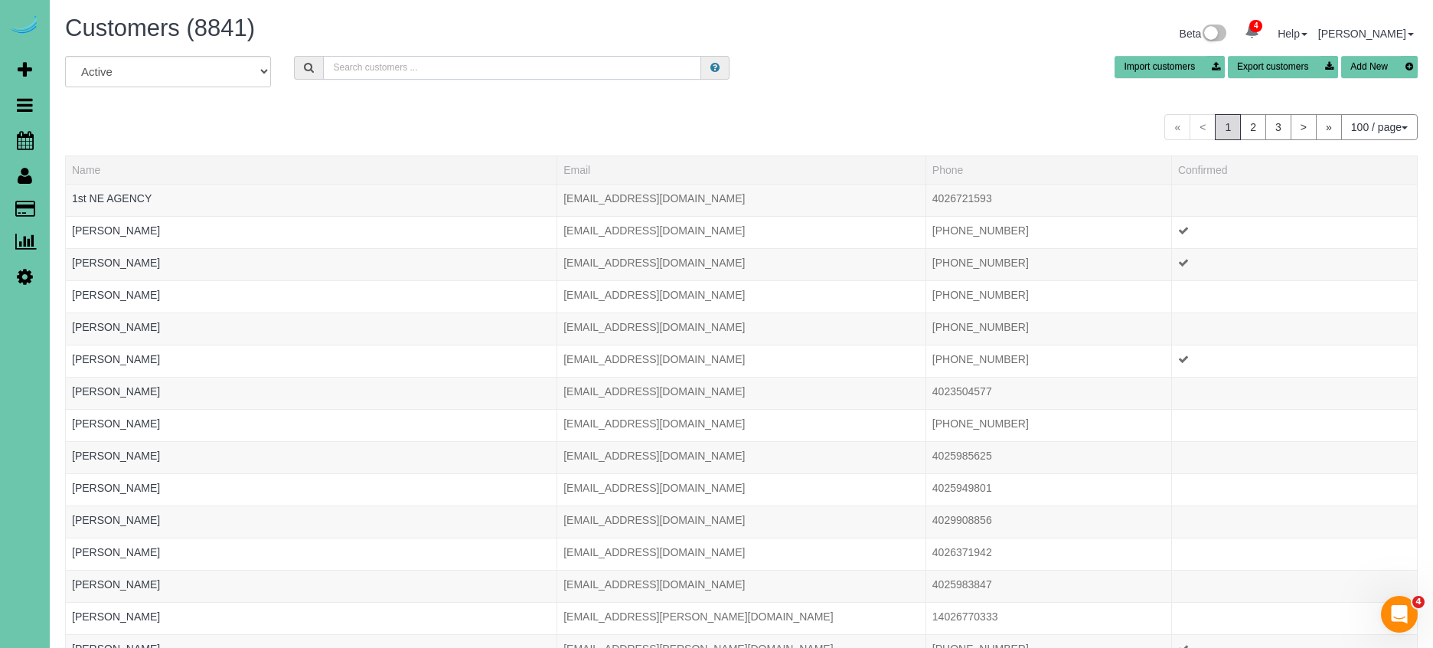
drag, startPoint x: 364, startPoint y: 70, endPoint x: 467, endPoint y: 100, distance: 107.1
click at [364, 70] on input "text" at bounding box center [512, 68] width 378 height 24
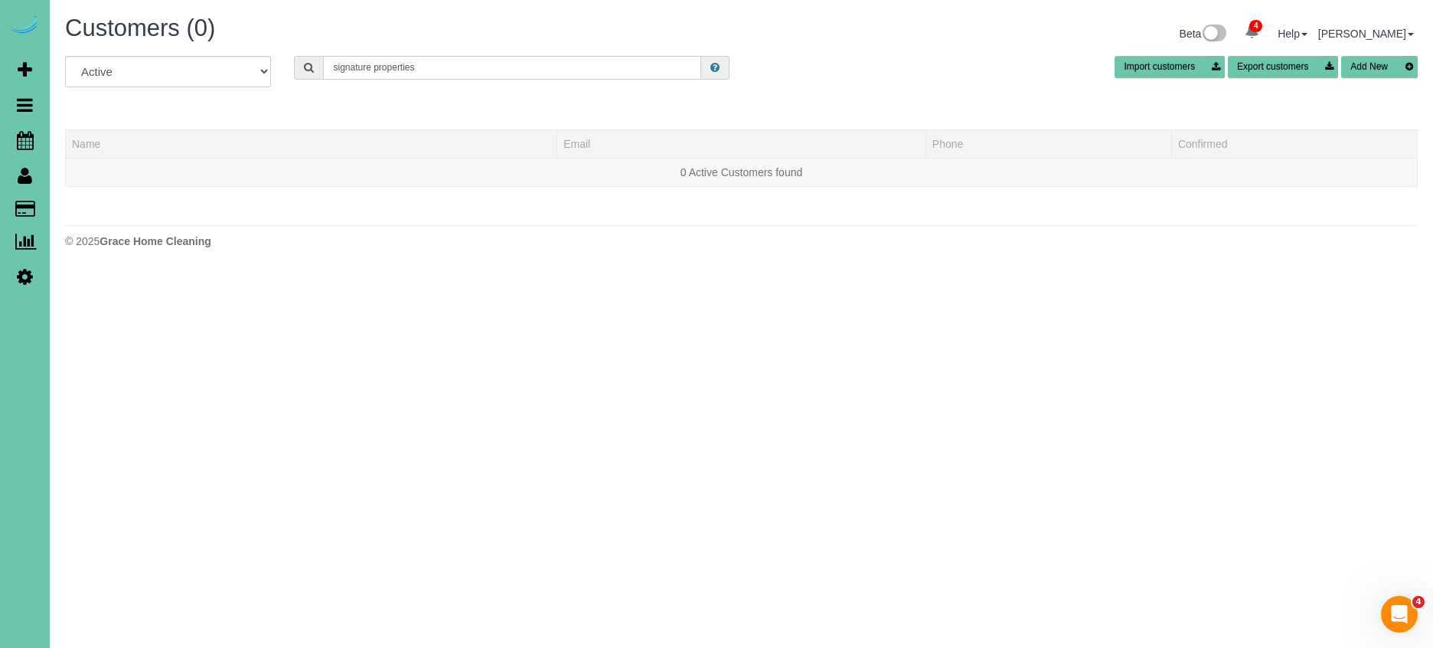
type input "signature properties"
click at [1365, 65] on button "Add New" at bounding box center [1379, 67] width 77 height 22
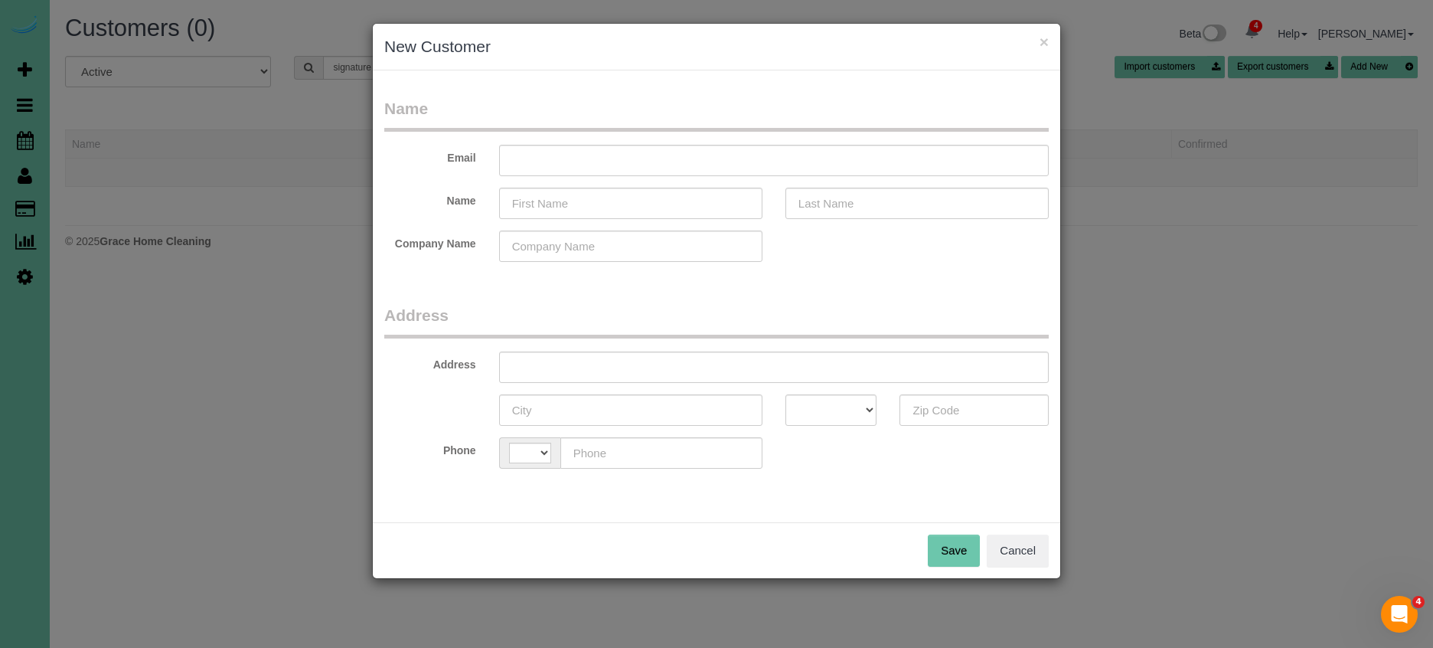
select select "string:US"
drag, startPoint x: 565, startPoint y: 207, endPoint x: 642, endPoint y: 210, distance: 77.4
type input "SIGNATURE PROPERTIES"
type input "APARTMENTS"
drag, startPoint x: 540, startPoint y: 160, endPoint x: 483, endPoint y: 157, distance: 57.5
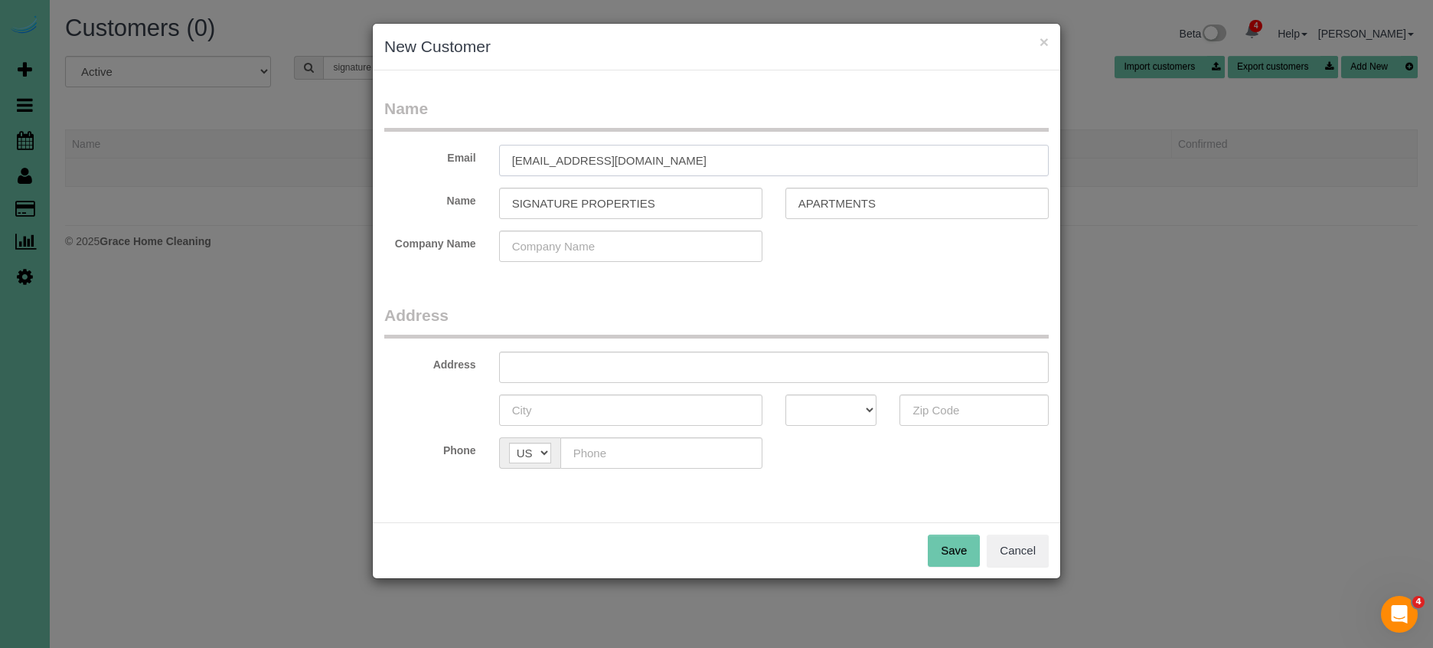
click at [483, 157] on div "Email email77892@email.com" at bounding box center [716, 160] width 687 height 31
type input "customer77892@email.com"
paste input "10451 Liam Ct Club, Omaha, NE 68122"
type input "10451 Liam Ct Club, Omaha, NE 68122"
drag, startPoint x: 606, startPoint y: 395, endPoint x: 619, endPoint y: 396, distance: 12.3
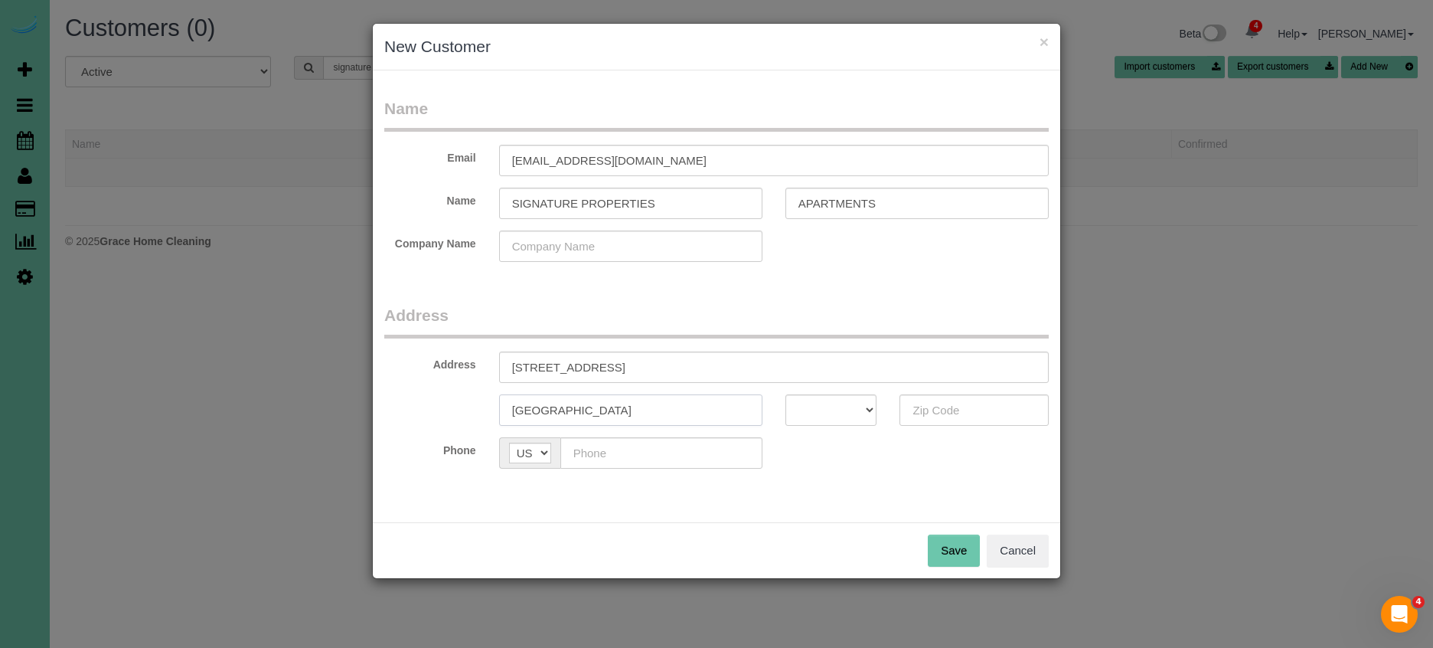
type input "Omaha"
select select "NE"
type input "68122"
click at [952, 553] on button "Save" at bounding box center [954, 550] width 52 height 32
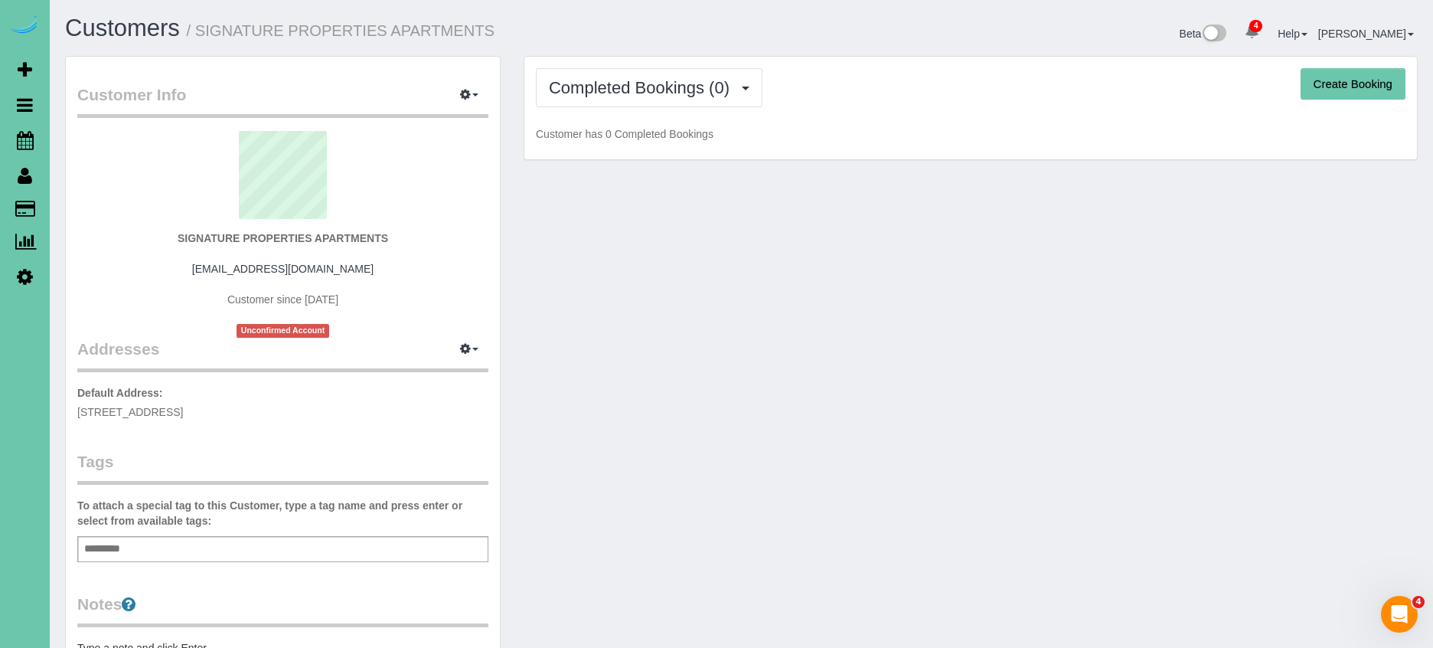
click at [1352, 82] on button "Create Booking" at bounding box center [1353, 84] width 105 height 32
select select "NE"
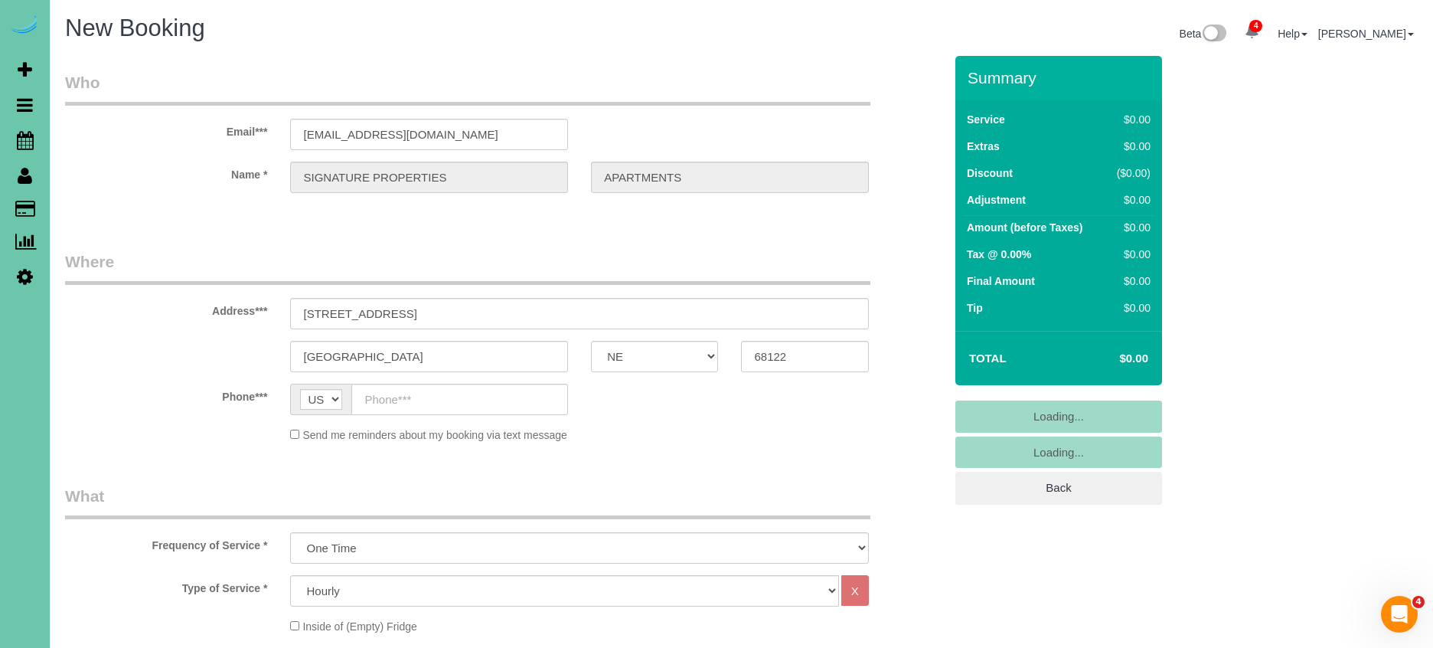
select select "object:2725"
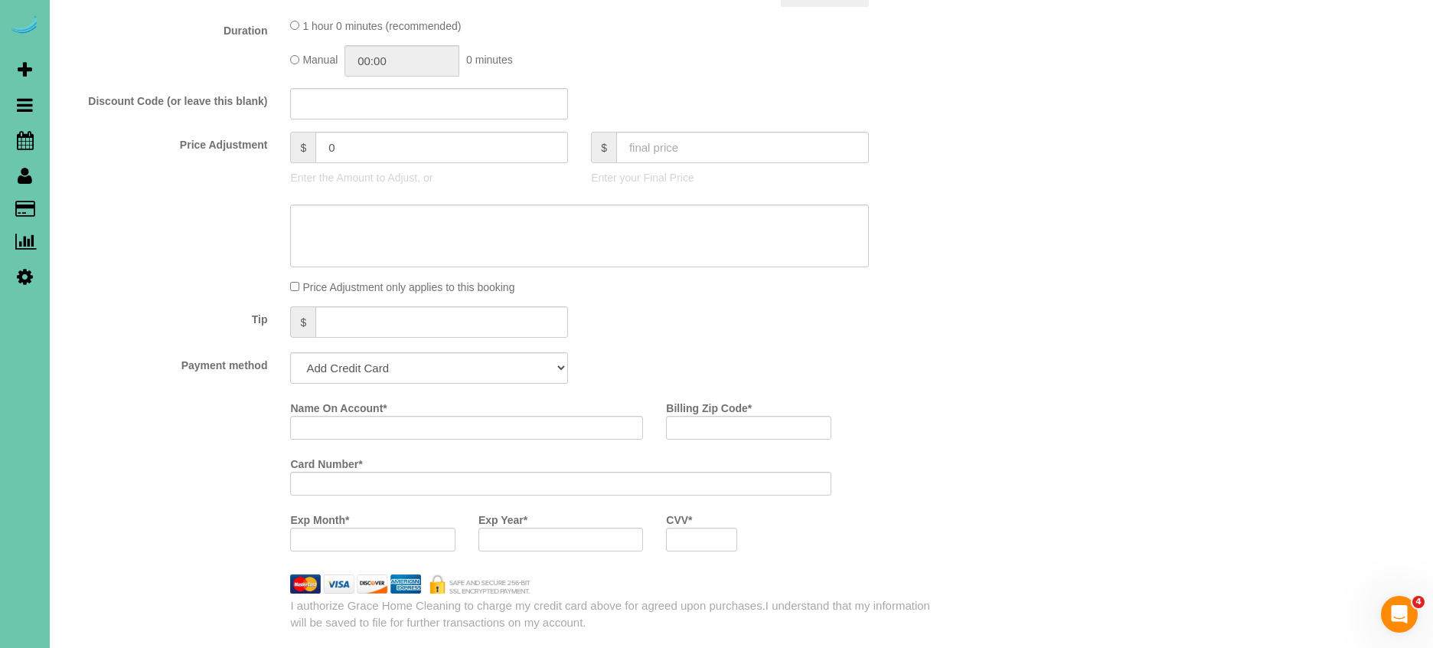
scroll to position [765, 0]
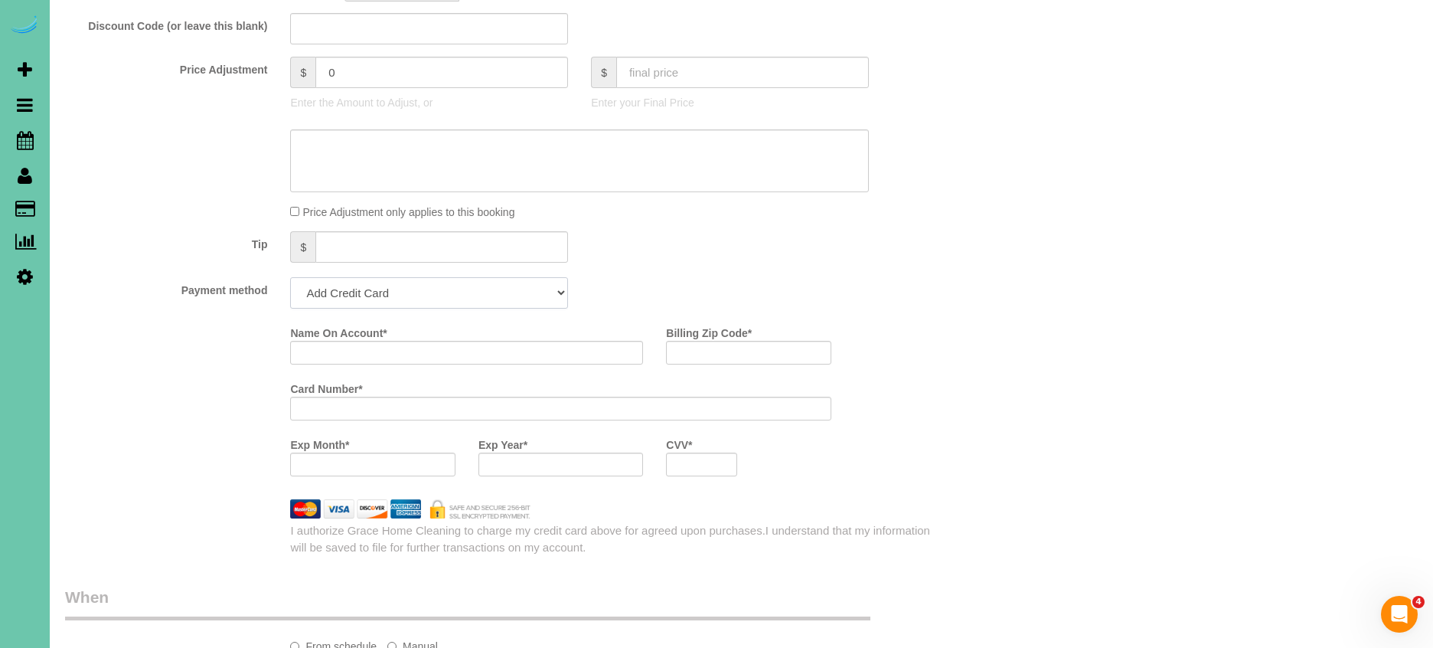
select select "string:check"
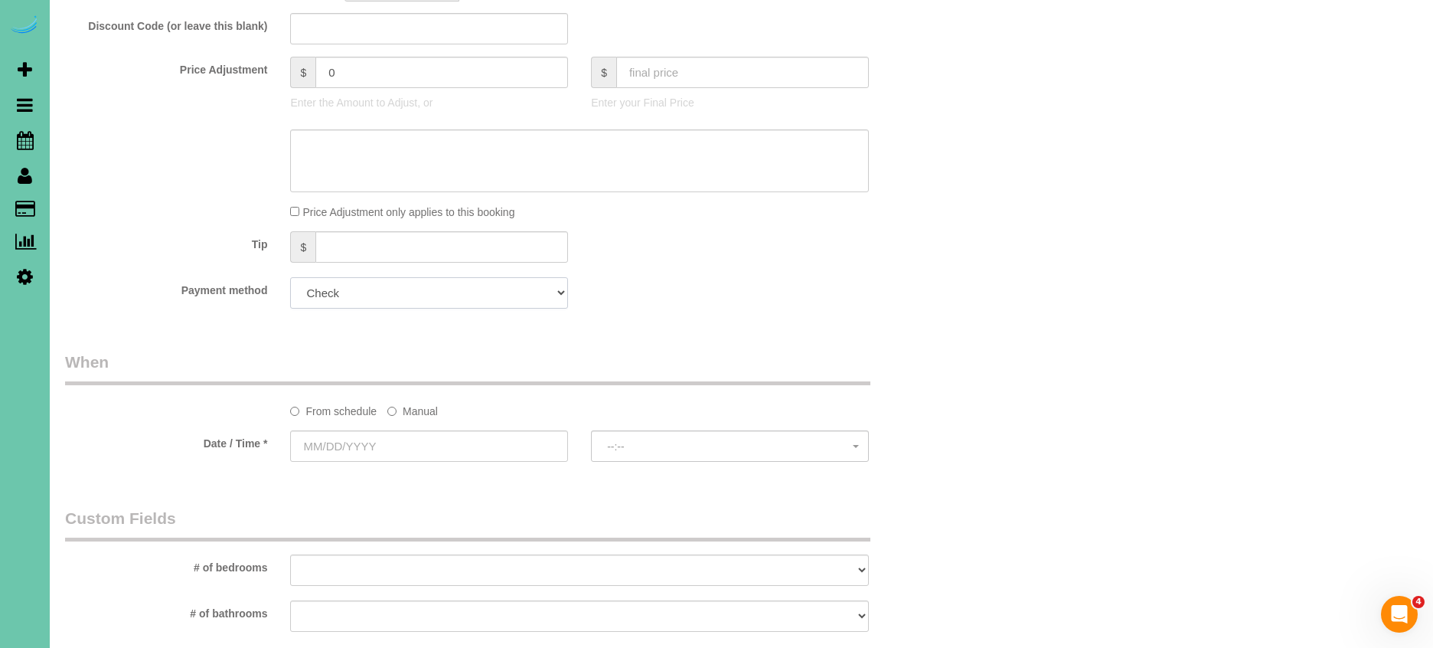
scroll to position [759, 0]
click at [420, 413] on label "Manual" at bounding box center [412, 413] width 51 height 21
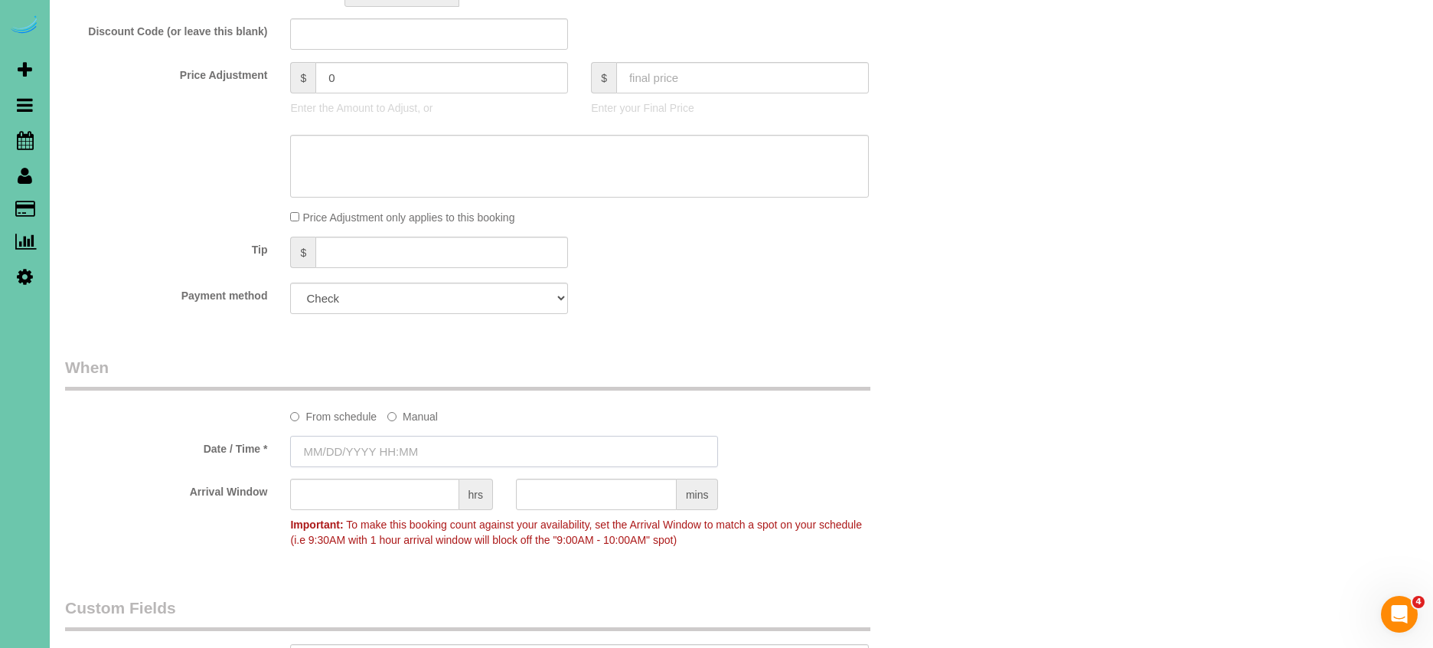
click at [353, 440] on input "text" at bounding box center [504, 451] width 428 height 31
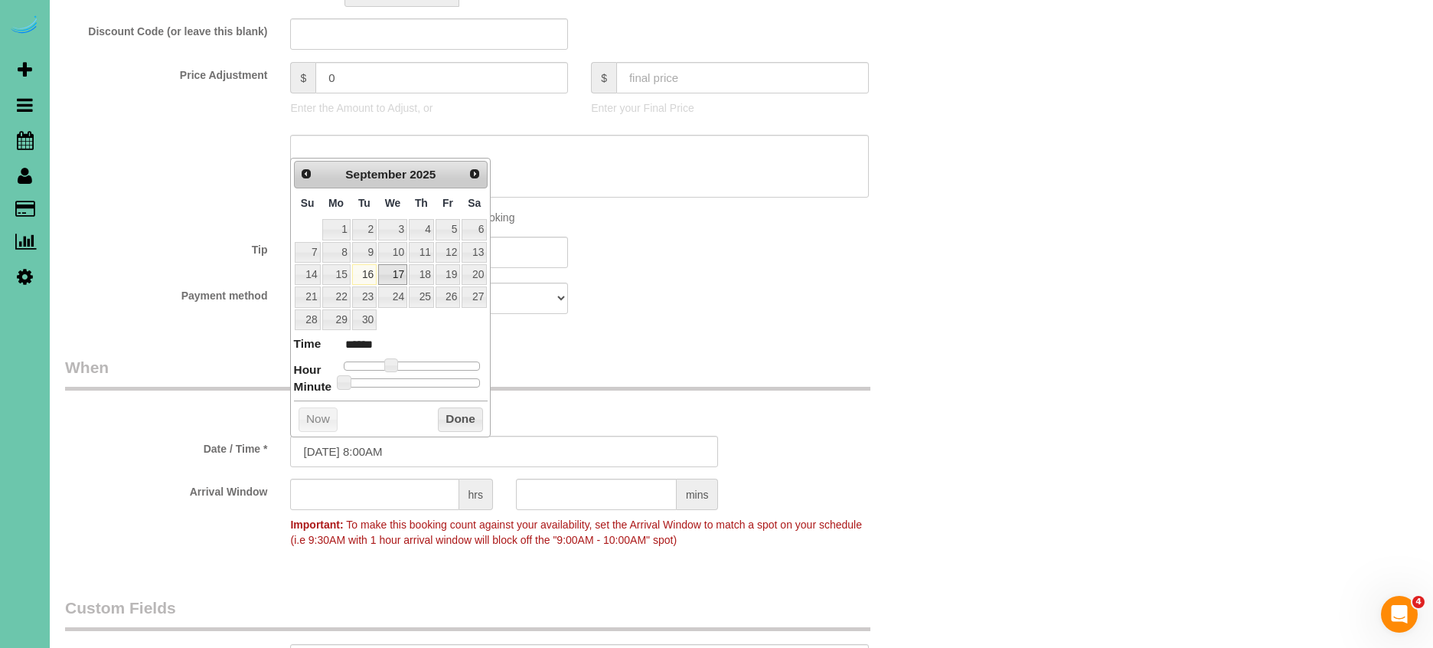
click at [393, 275] on link "17" at bounding box center [392, 274] width 29 height 21
type input "09/17/2025 9:00AM"
type input "******"
type input "09/17/2025 10:00AM"
type input "*******"
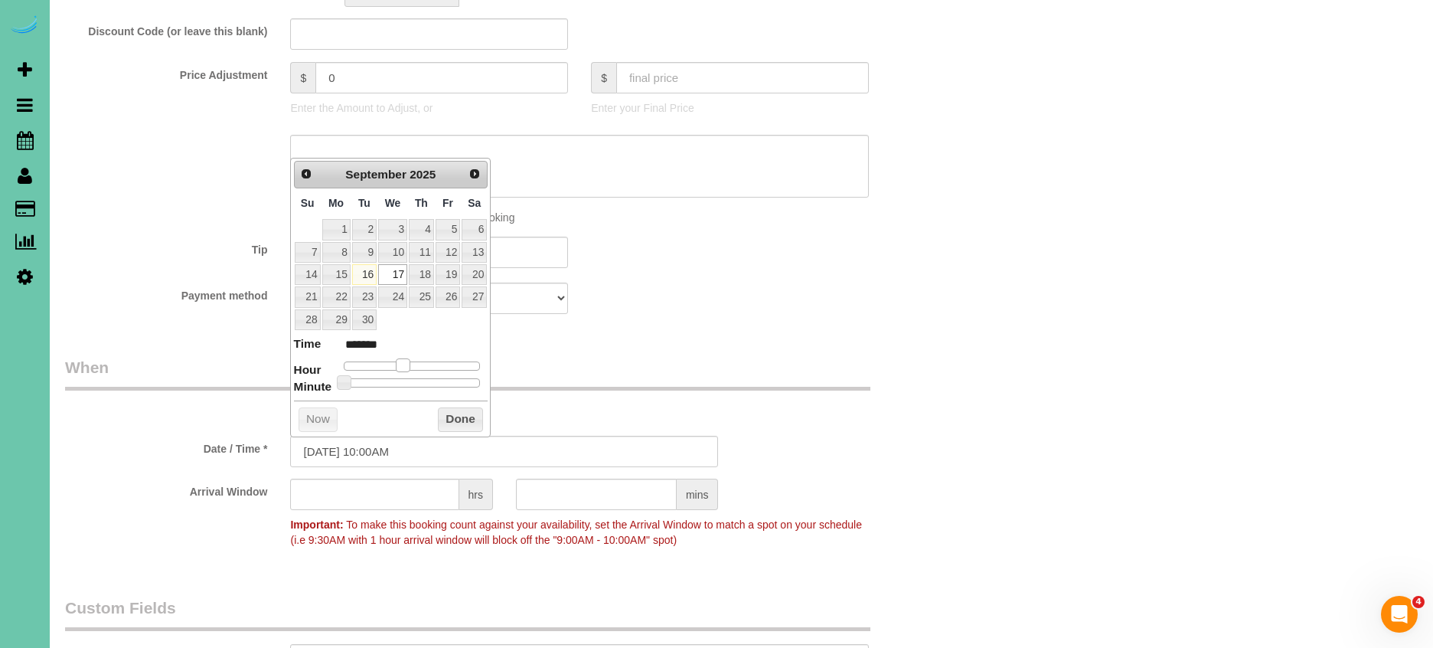
type input "09/17/2025 11:00AM"
type input "*******"
type input "09/17/2025 12:00PM"
type input "*******"
type input "09/17/2025 11:00AM"
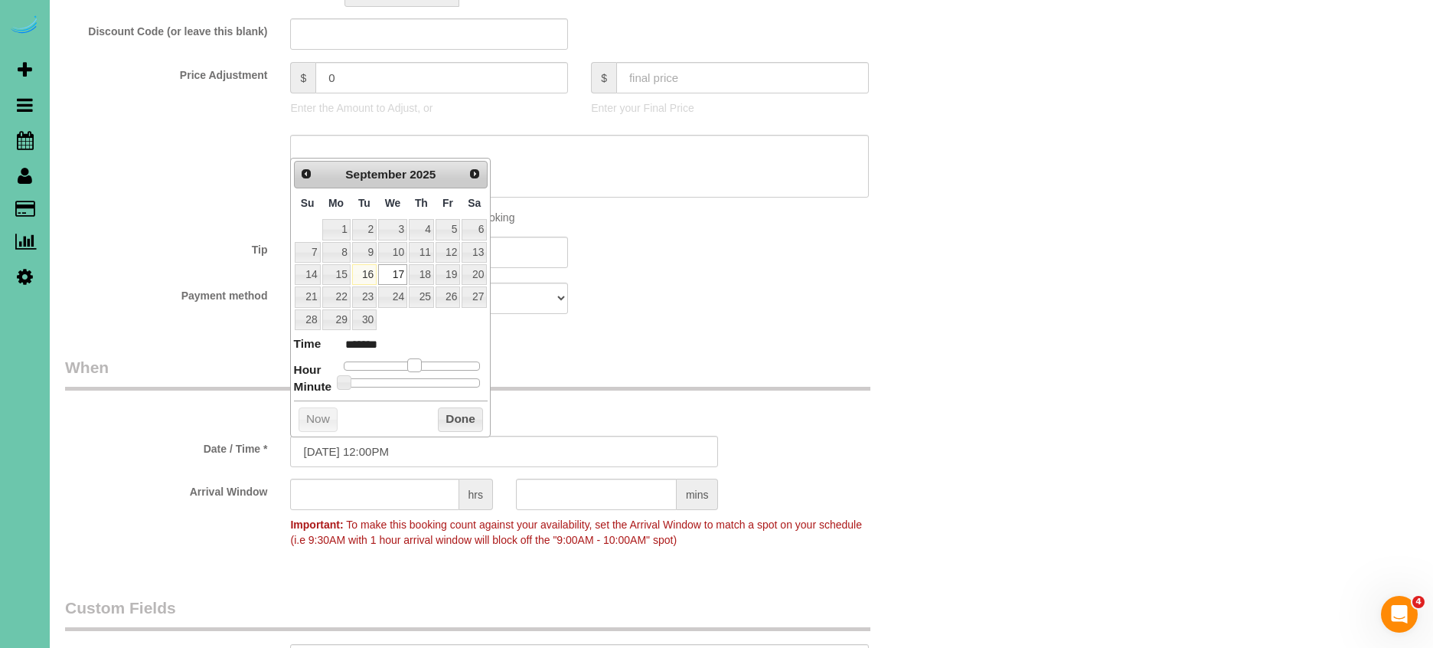
type input "*******"
drag, startPoint x: 393, startPoint y: 362, endPoint x: 410, endPoint y: 362, distance: 16.8
click at [410, 362] on span at bounding box center [409, 365] width 14 height 14
drag, startPoint x: 452, startPoint y: 412, endPoint x: 547, endPoint y: 465, distance: 108.0
click at [452, 412] on button "Done" at bounding box center [460, 419] width 45 height 24
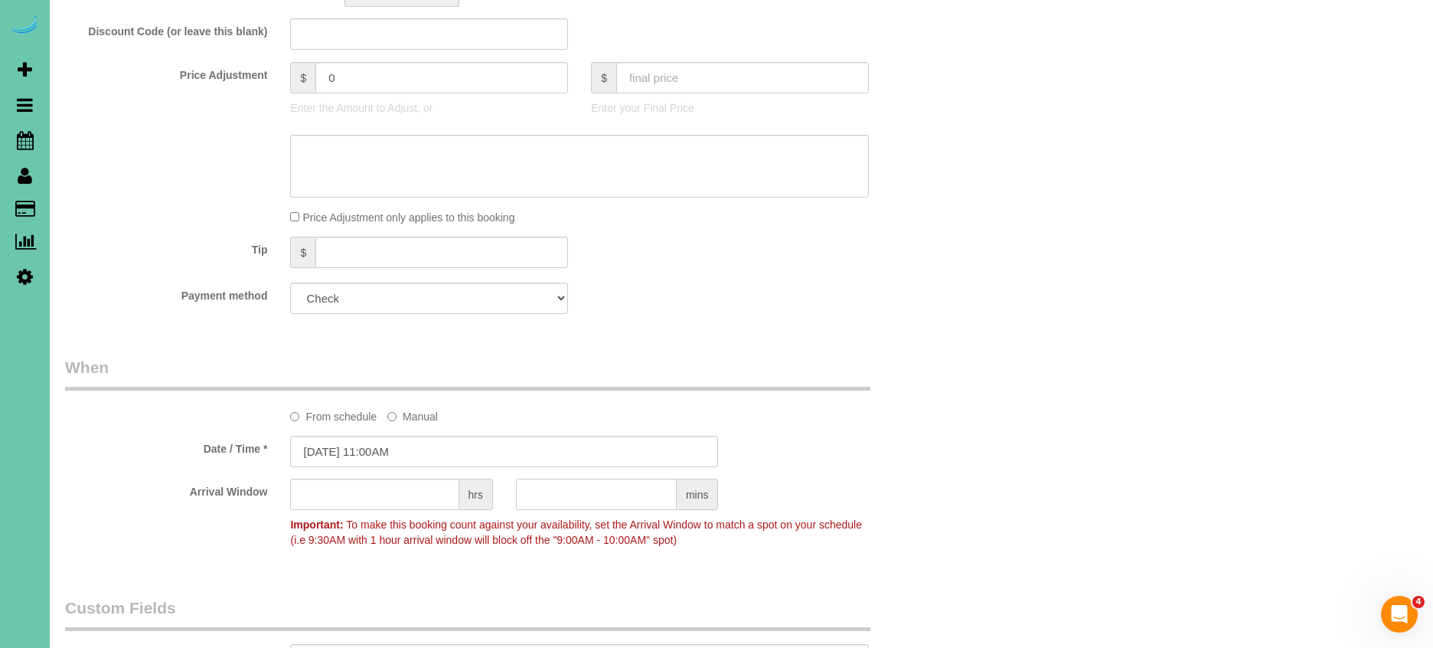
drag, startPoint x: 619, startPoint y: 490, endPoint x: 631, endPoint y: 492, distance: 12.5
click at [620, 491] on input "text" at bounding box center [596, 493] width 161 height 31
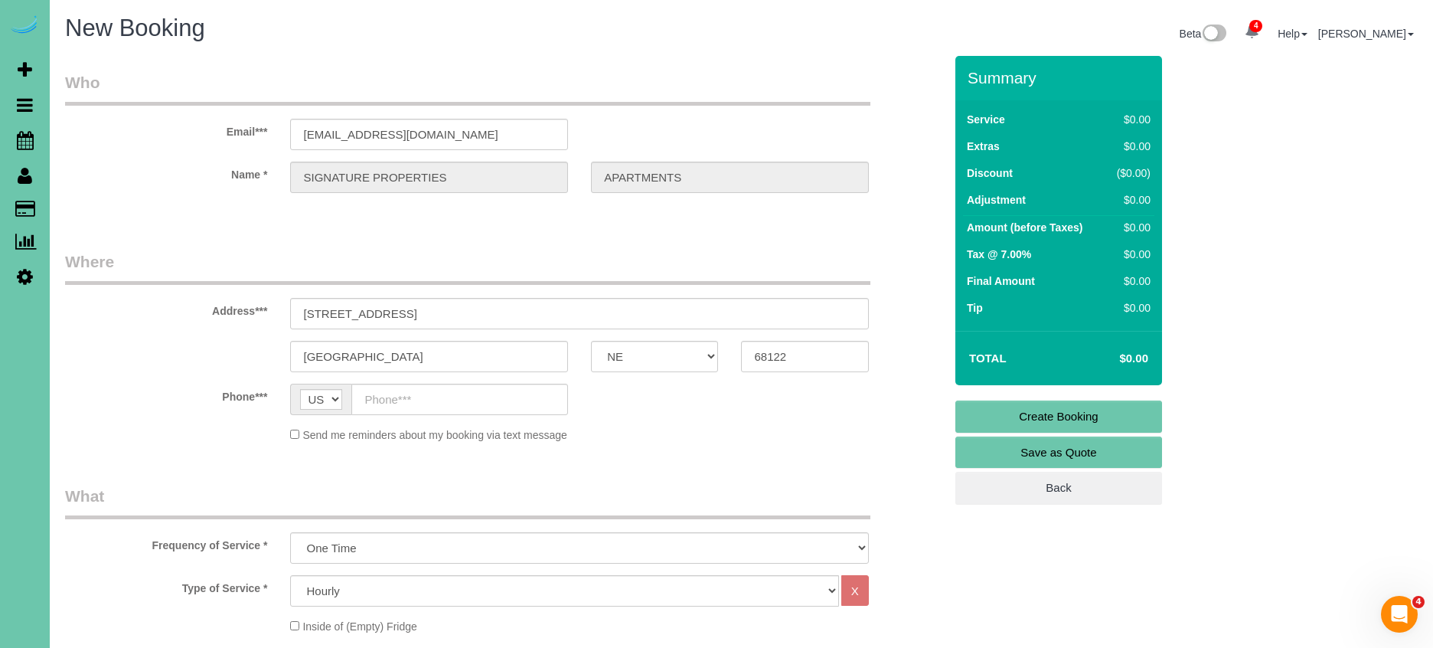
scroll to position [0, 0]
type input "30"
drag, startPoint x: 519, startPoint y: 315, endPoint x: 420, endPoint y: 317, distance: 98.8
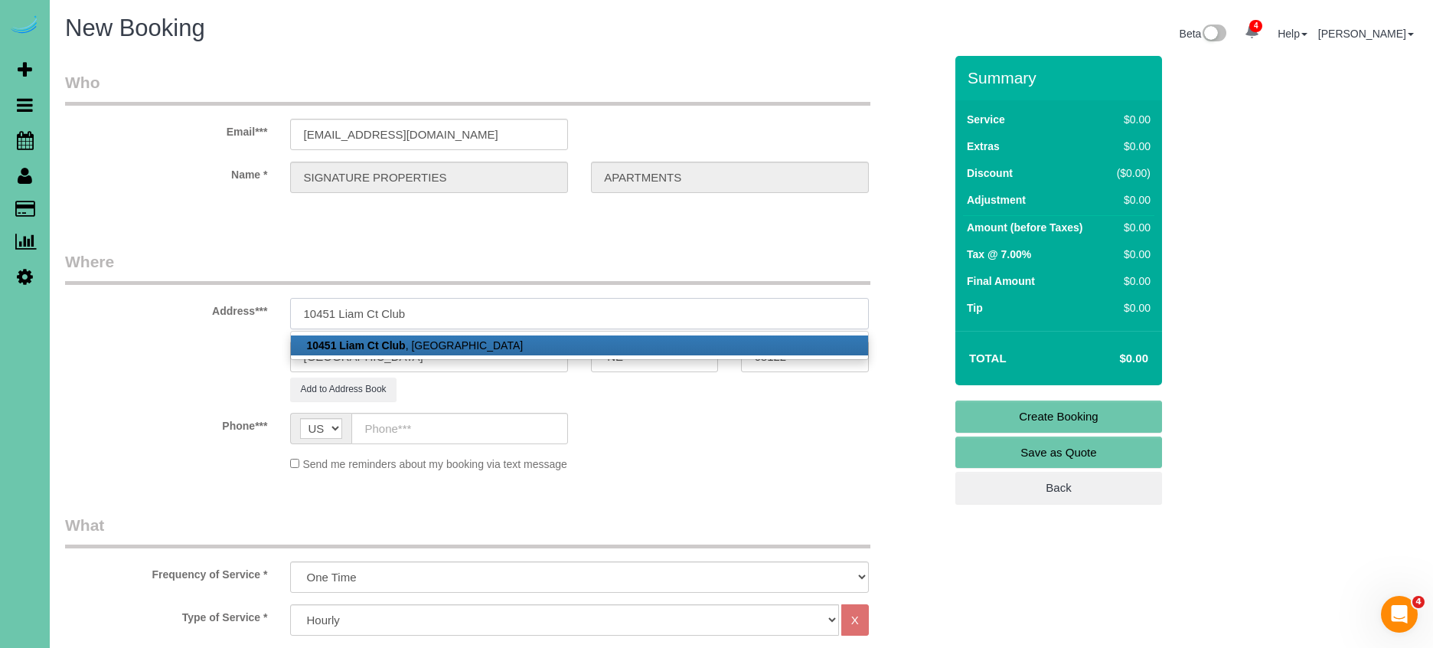
type input "10451 Liam Ct Club"
click at [767, 455] on sui-booking-location "Phone*** AF AL DZ AD AO AI AQ AG AR AM AW AU AT AZ BS BH BD BB BY BE BZ BJ BM B…" at bounding box center [504, 442] width 879 height 59
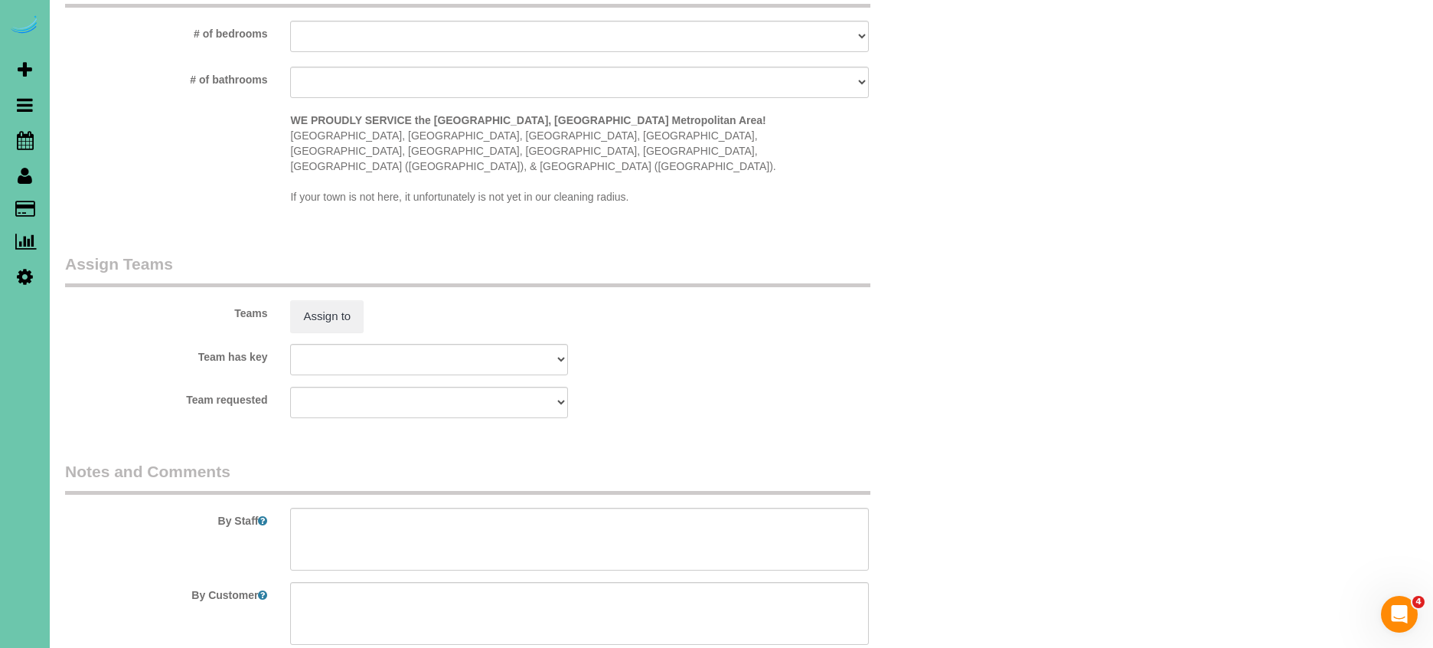
scroll to position [1412, 0]
click at [338, 507] on textarea at bounding box center [579, 538] width 578 height 63
type textarea "THIRD FLOOR - APARTMENT 301"
select select "number:35"
select select "number:41"
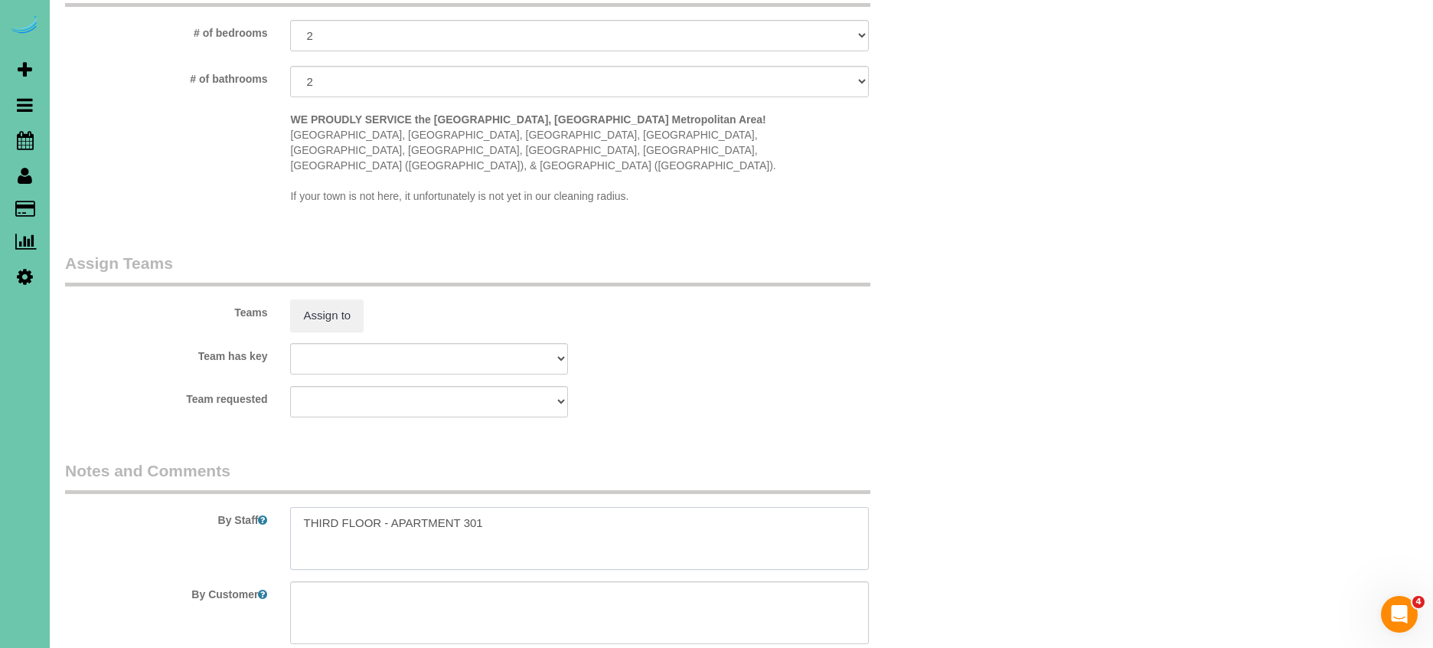
click at [347, 512] on textarea at bounding box center [579, 538] width 578 height 63
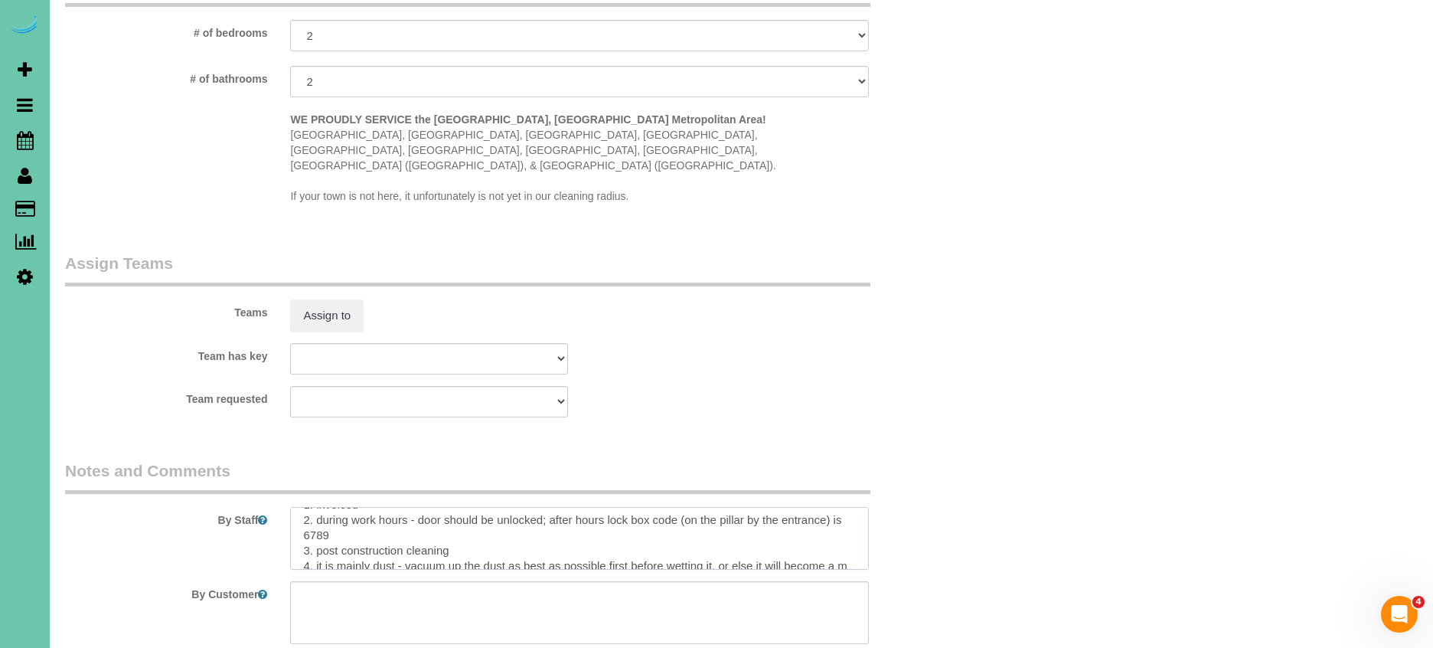
scroll to position [48, 0]
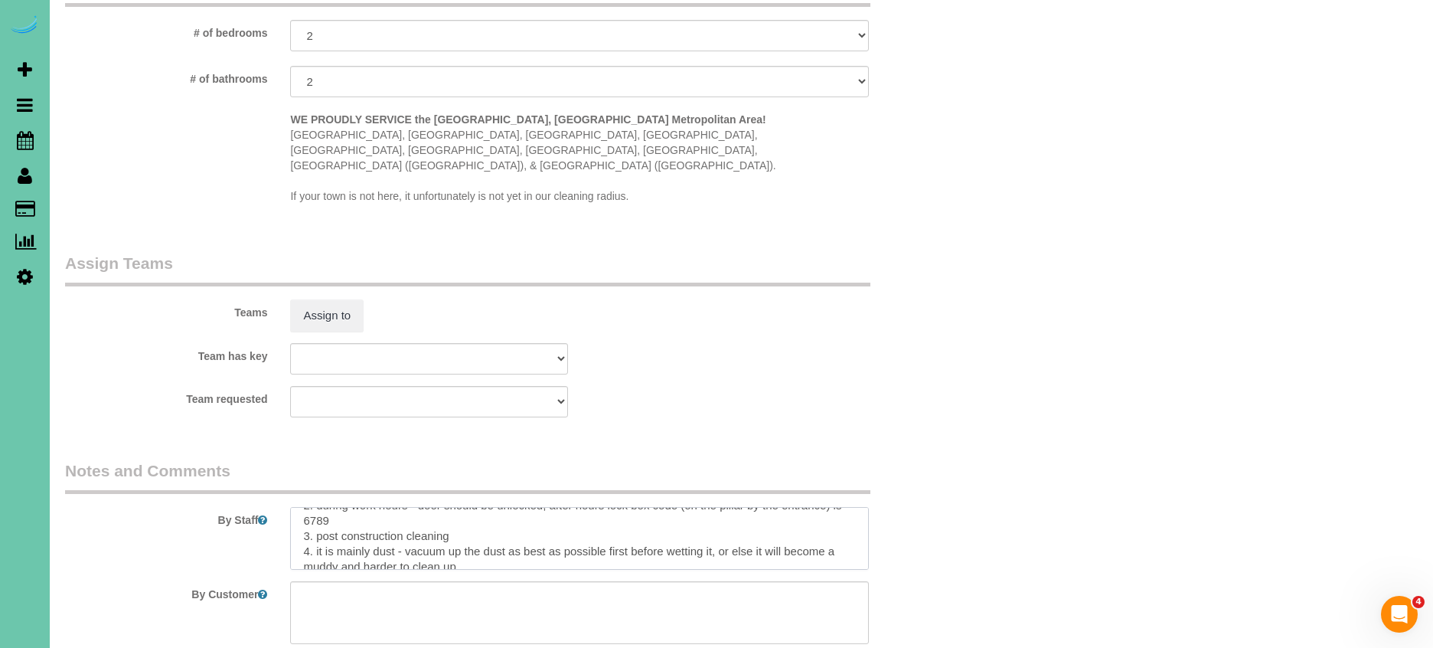
drag, startPoint x: 849, startPoint y: 513, endPoint x: 917, endPoint y: 511, distance: 68.1
click at [849, 513] on textarea at bounding box center [579, 538] width 578 height 63
click at [498, 507] on textarea at bounding box center [579, 538] width 578 height 63
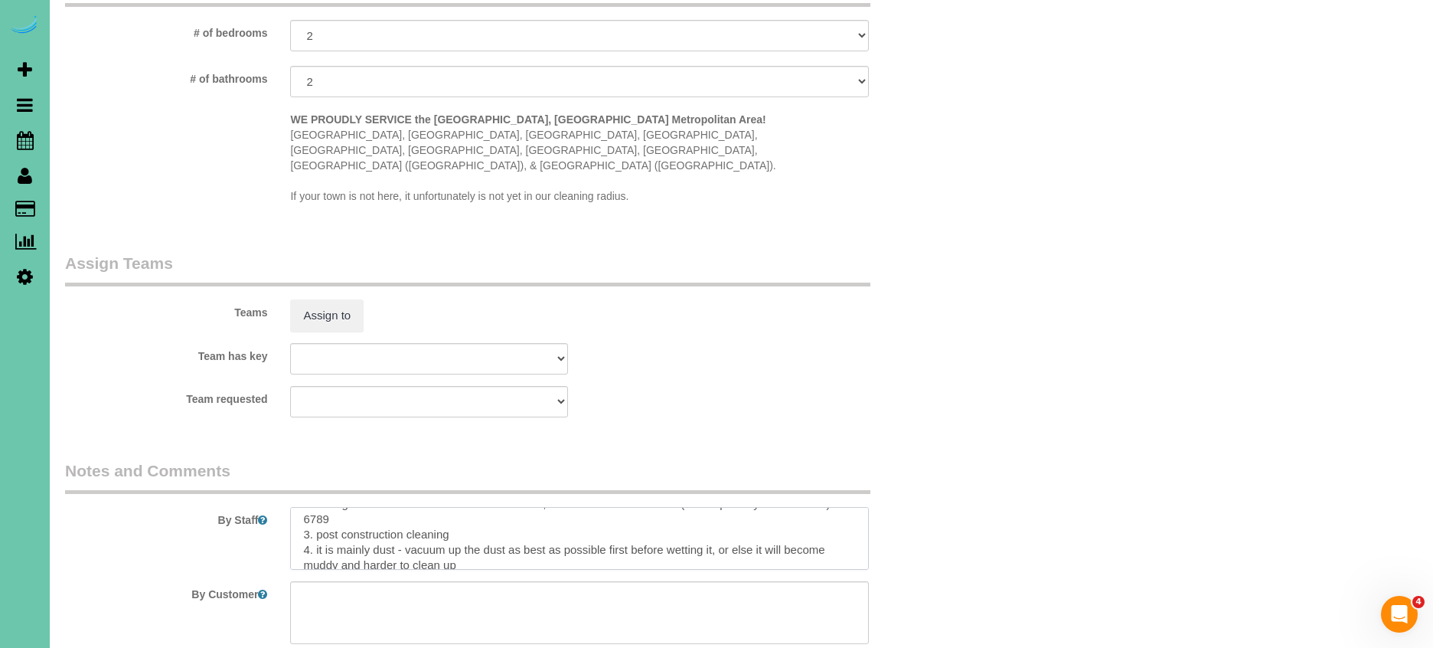
drag, startPoint x: 480, startPoint y: 526, endPoint x: 497, endPoint y: 528, distance: 17.0
click at [480, 526] on textarea at bounding box center [579, 538] width 578 height 63
drag, startPoint x: 533, startPoint y: 501, endPoint x: 648, endPoint y: 497, distance: 114.9
click at [533, 507] on textarea at bounding box center [579, 538] width 578 height 63
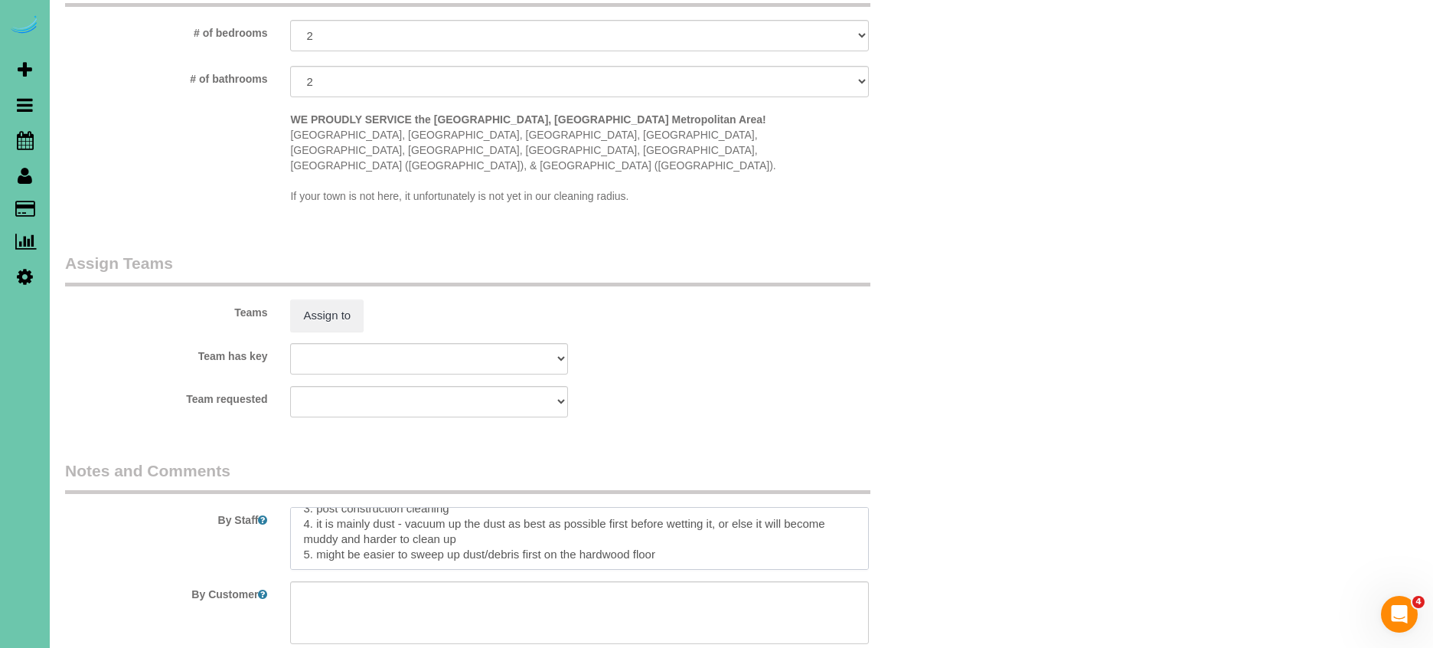
scroll to position [114, 0]
drag, startPoint x: 680, startPoint y: 504, endPoint x: 294, endPoint y: 478, distance: 386.7
click at [294, 507] on textarea at bounding box center [579, 538] width 578 height 63
paste textarea "* Vacuum and hand dust EVERYTHING before using any liquid* * Use your two step …"
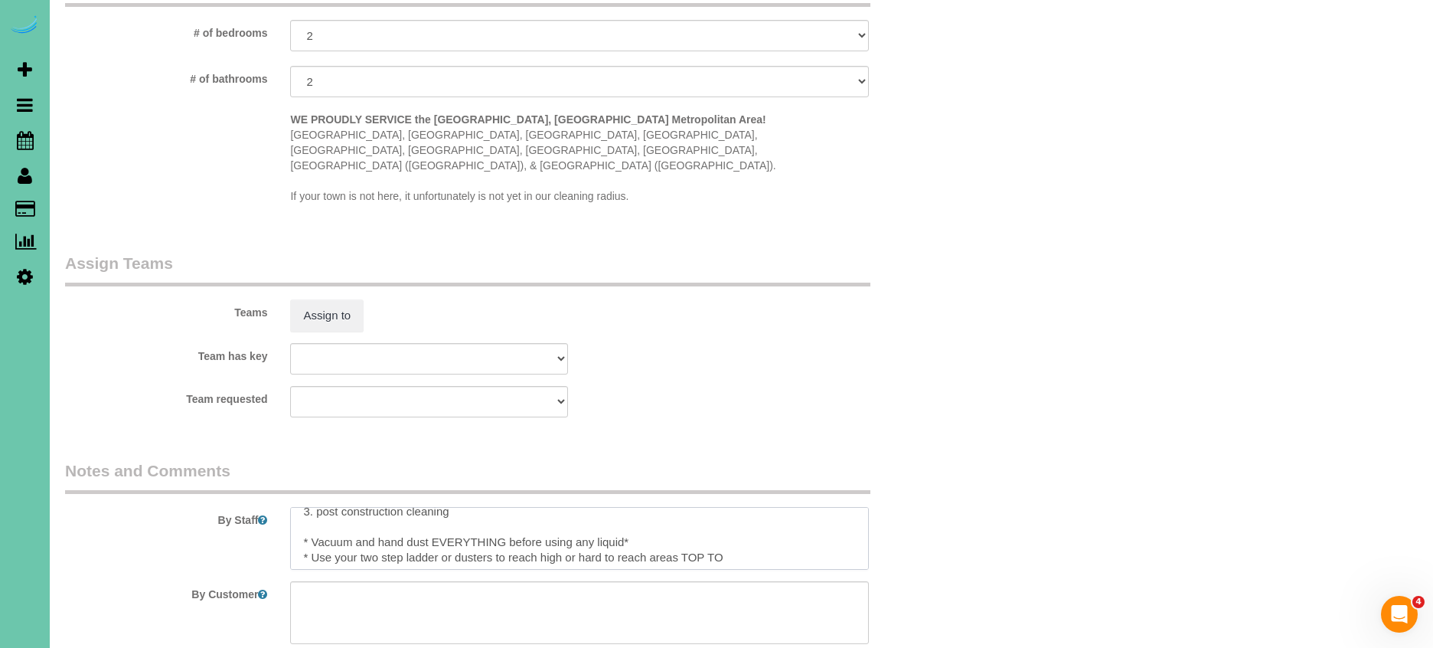
scroll to position [101, 0]
click at [311, 507] on textarea at bounding box center [579, 538] width 578 height 63
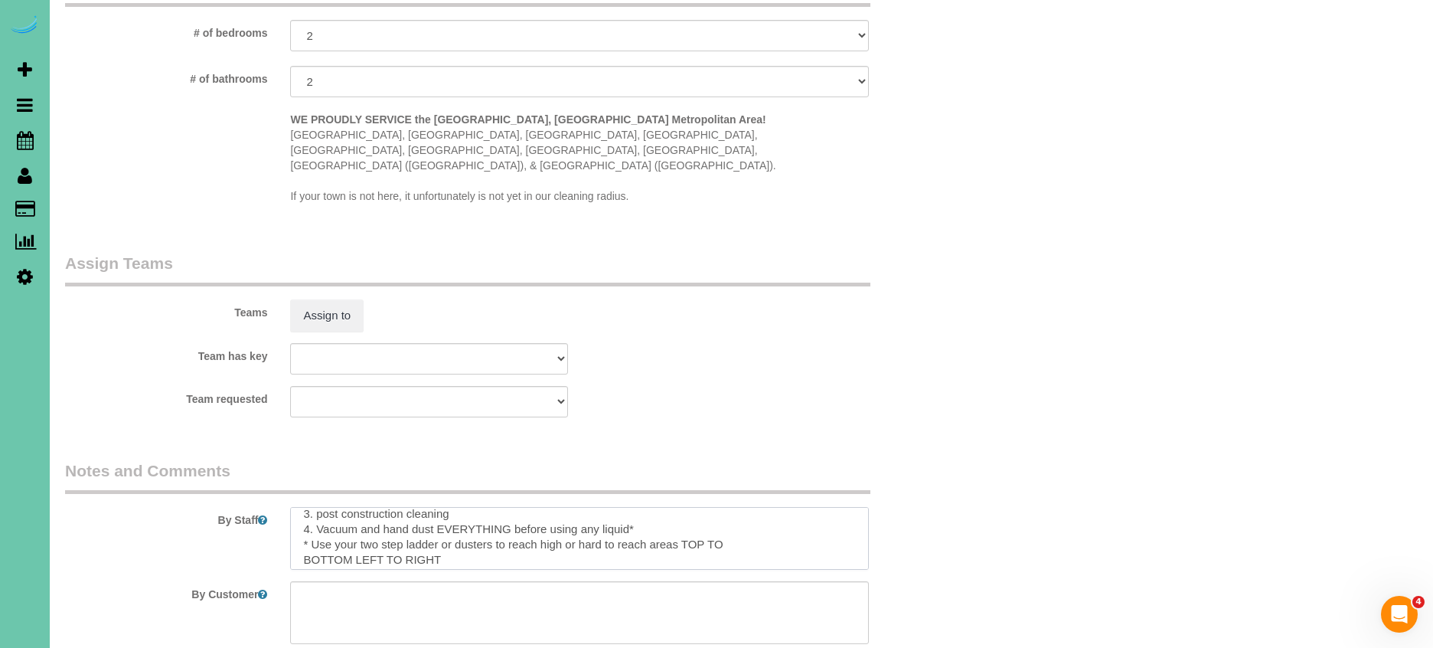
drag, startPoint x: 303, startPoint y: 519, endPoint x: 429, endPoint y: 531, distance: 126.1
click at [303, 518] on textarea at bounding box center [579, 538] width 578 height 63
drag, startPoint x: 306, startPoint y: 502, endPoint x: 642, endPoint y: 557, distance: 340.5
click at [306, 507] on textarea at bounding box center [579, 538] width 578 height 63
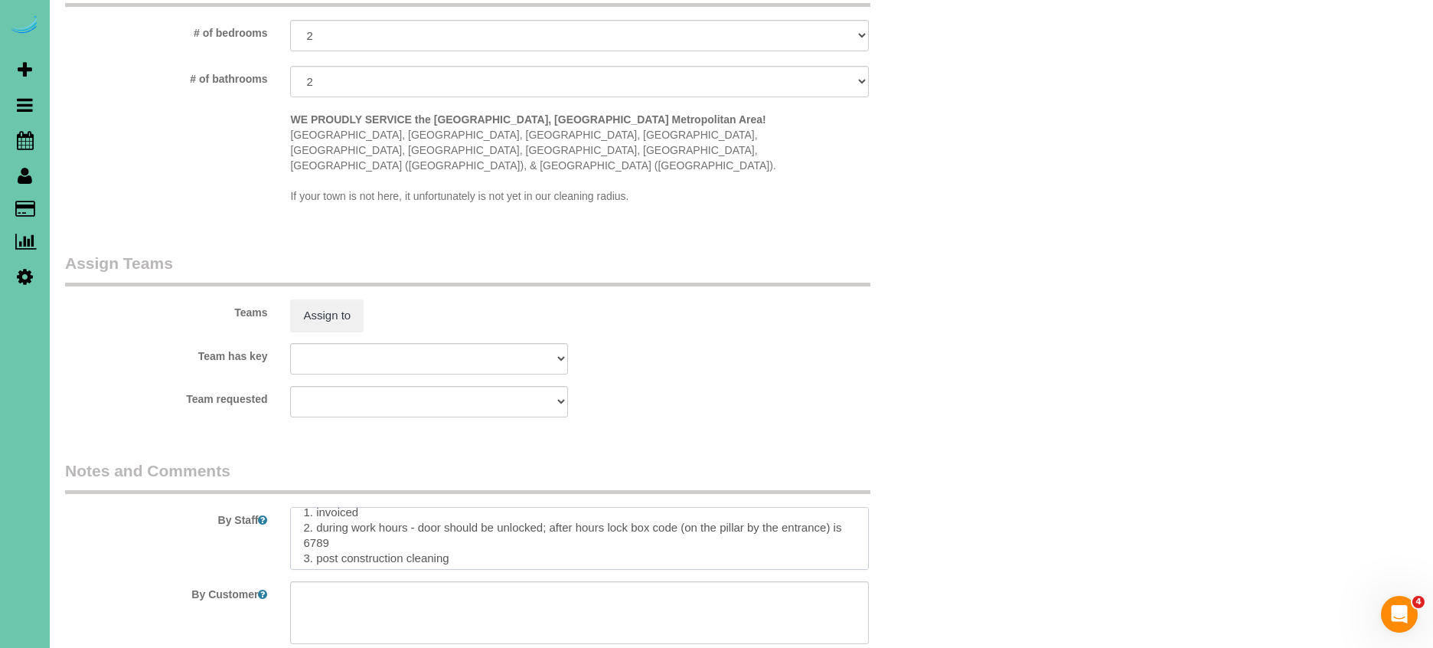
click at [468, 522] on textarea at bounding box center [579, 538] width 578 height 63
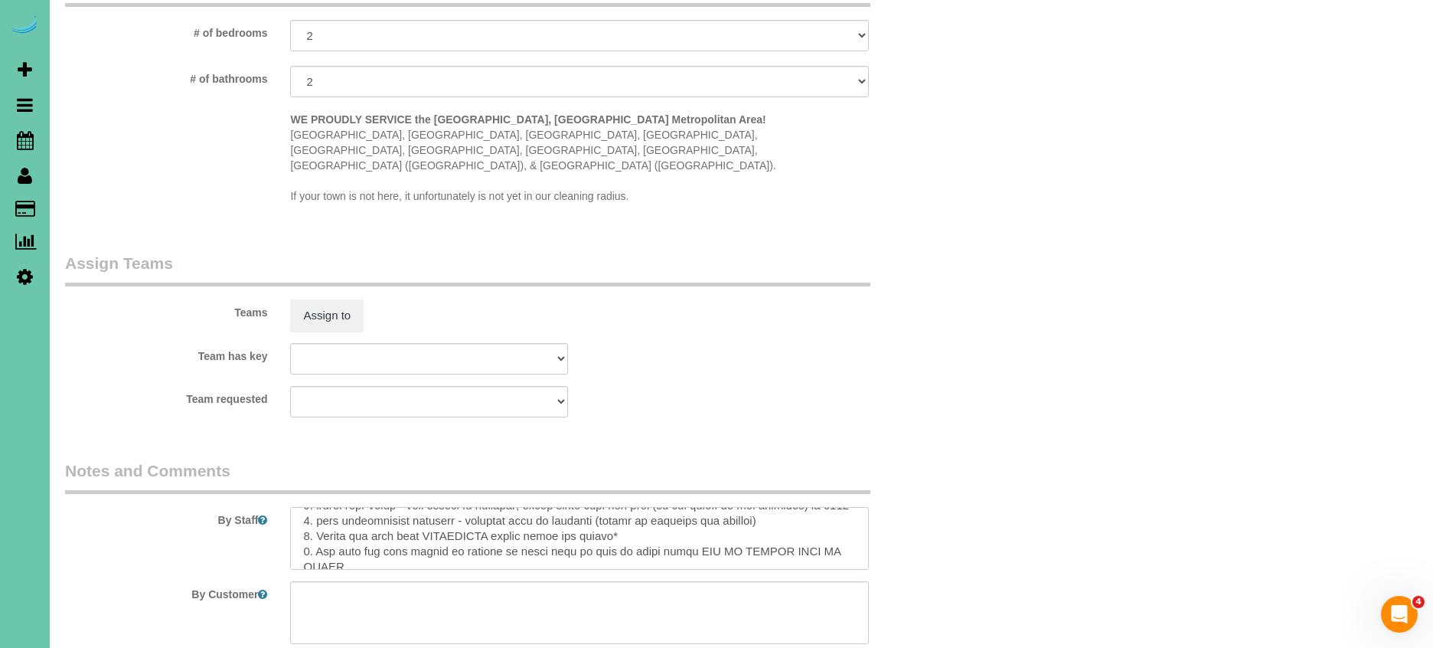
scroll to position [77, 0]
drag, startPoint x: 638, startPoint y: 515, endPoint x: 778, endPoint y: 511, distance: 140.2
click at [638, 515] on textarea at bounding box center [579, 538] width 578 height 63
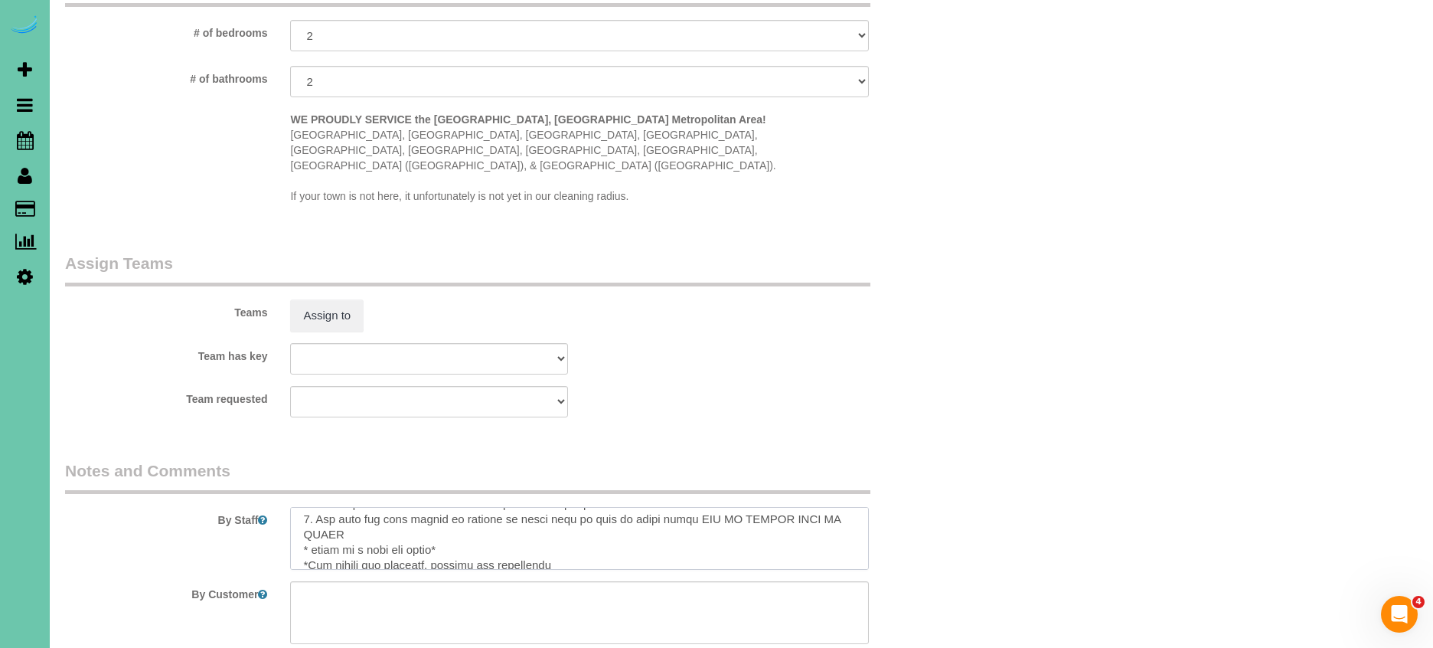
drag, startPoint x: 436, startPoint y: 519, endPoint x: 290, endPoint y: 520, distance: 146.2
click at [293, 521] on textarea at bounding box center [579, 538] width 578 height 63
click at [419, 521] on textarea at bounding box center [579, 538] width 578 height 63
click at [521, 522] on textarea at bounding box center [579, 538] width 578 height 63
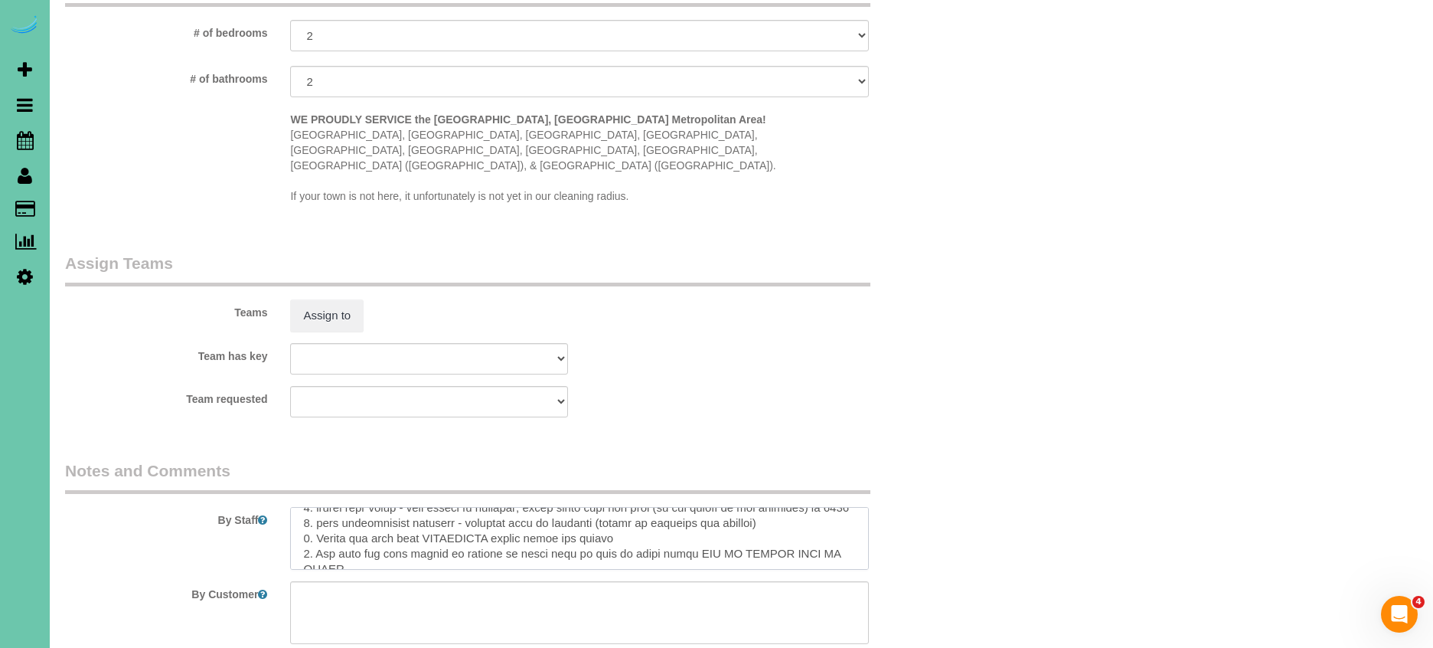
scroll to position [1412, 1]
drag, startPoint x: 717, startPoint y: 499, endPoint x: 699, endPoint y: 498, distance: 17.6
click at [699, 507] on textarea at bounding box center [579, 538] width 578 height 63
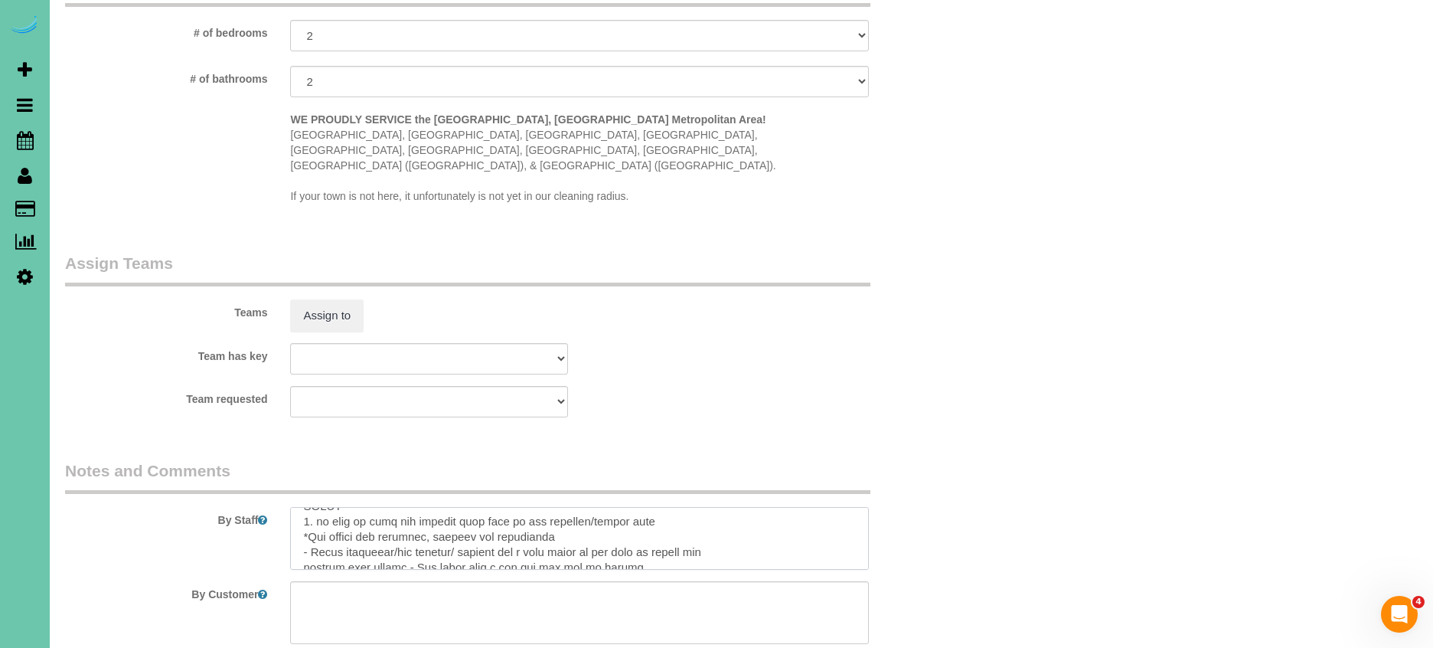
drag, startPoint x: 551, startPoint y: 508, endPoint x: 265, endPoint y: 511, distance: 286.3
click at [265, 511] on div "By Staff" at bounding box center [505, 514] width 902 height 110
click at [302, 525] on textarea at bounding box center [579, 538] width 578 height 63
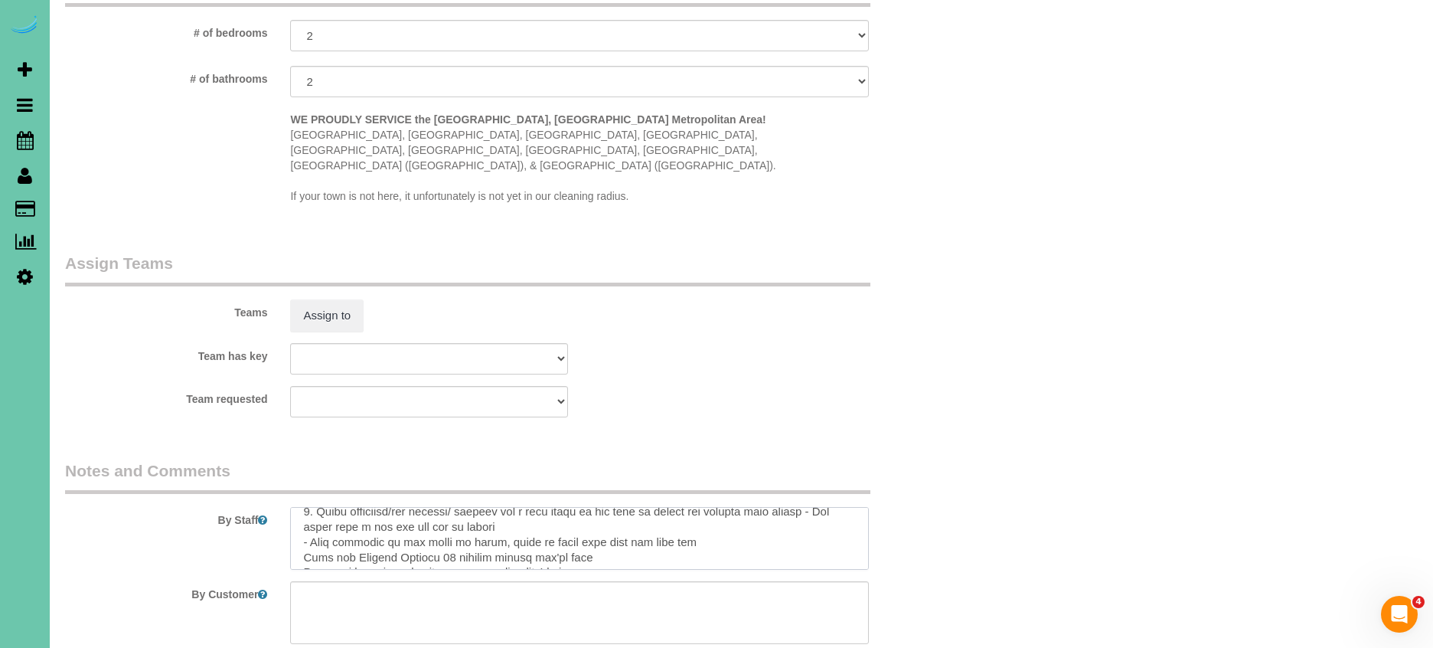
click at [299, 513] on textarea at bounding box center [579, 538] width 578 height 63
drag, startPoint x: 385, startPoint y: 512, endPoint x: 619, endPoint y: 518, distance: 233.6
click at [386, 512] on textarea at bounding box center [579, 538] width 578 height 63
drag, startPoint x: 302, startPoint y: 508, endPoint x: 602, endPoint y: 505, distance: 300.9
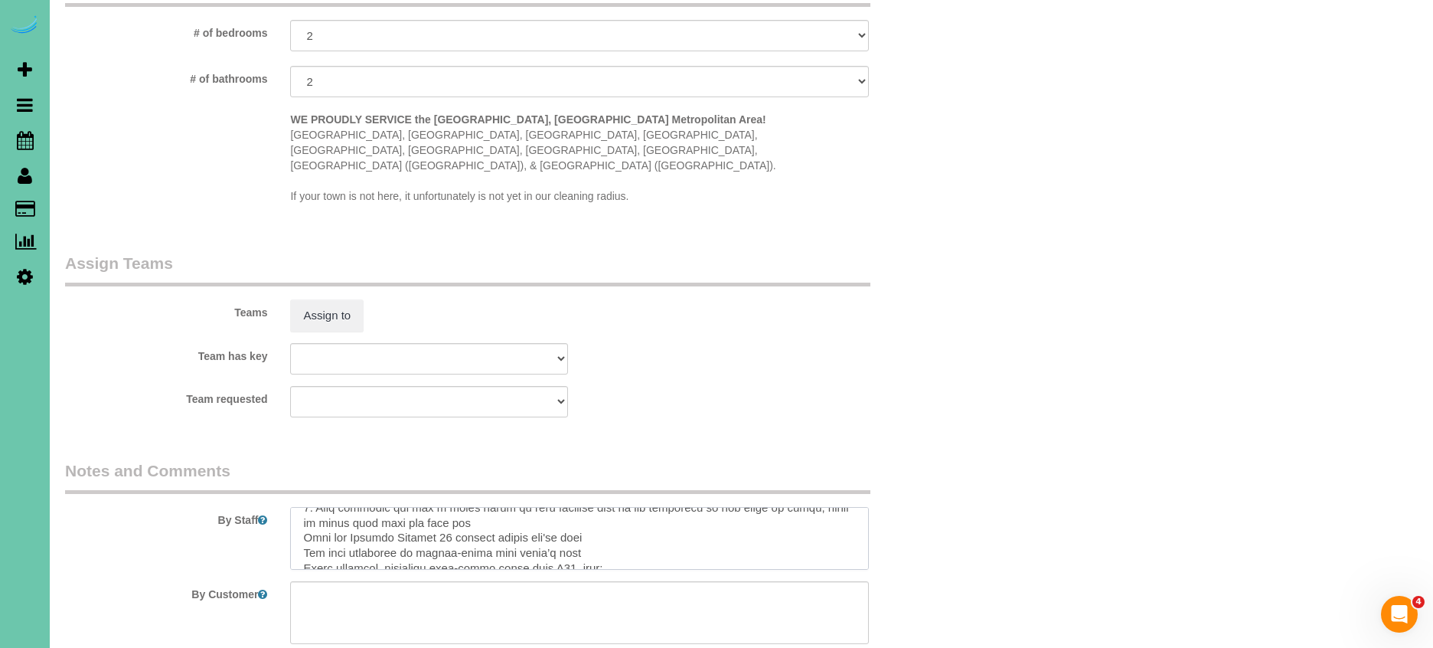
click at [602, 507] on textarea at bounding box center [579, 538] width 578 height 63
click at [302, 521] on textarea at bounding box center [579, 538] width 578 height 63
drag, startPoint x: 301, startPoint y: 505, endPoint x: 351, endPoint y: 504, distance: 49.8
click at [301, 507] on textarea at bounding box center [579, 538] width 578 height 63
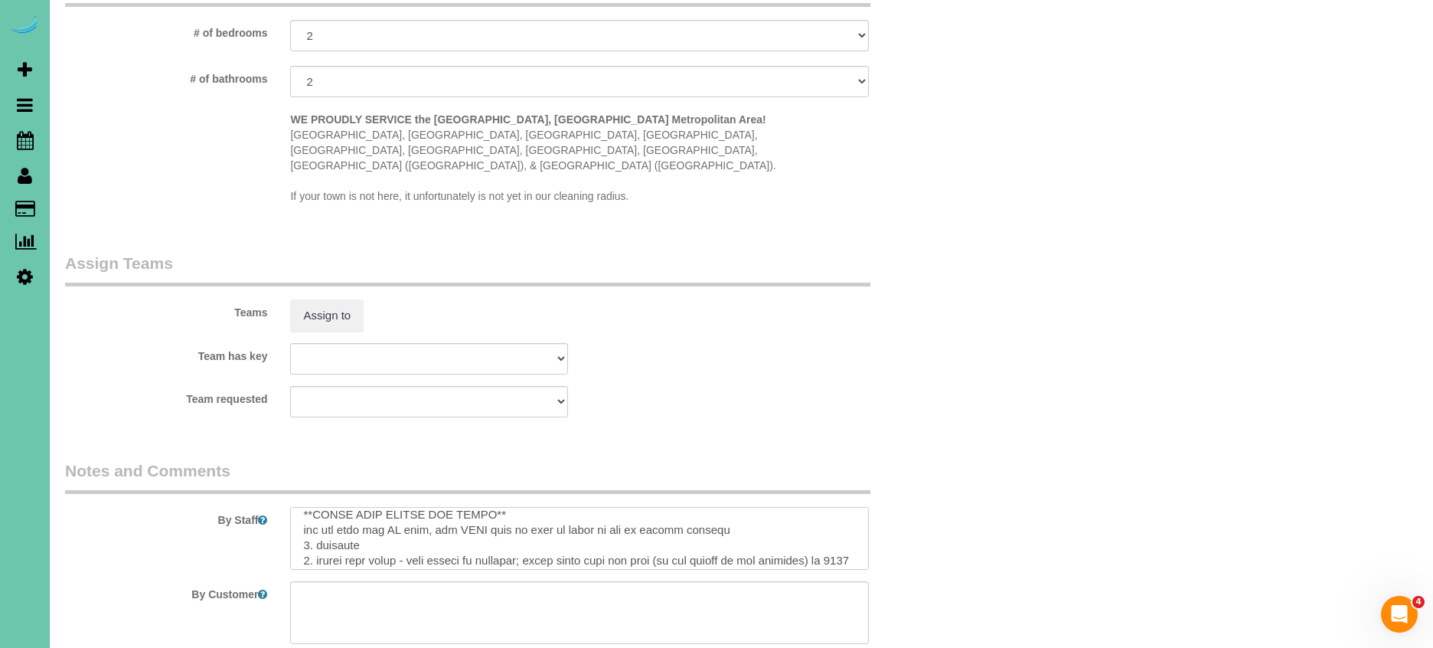
scroll to position [0, 0]
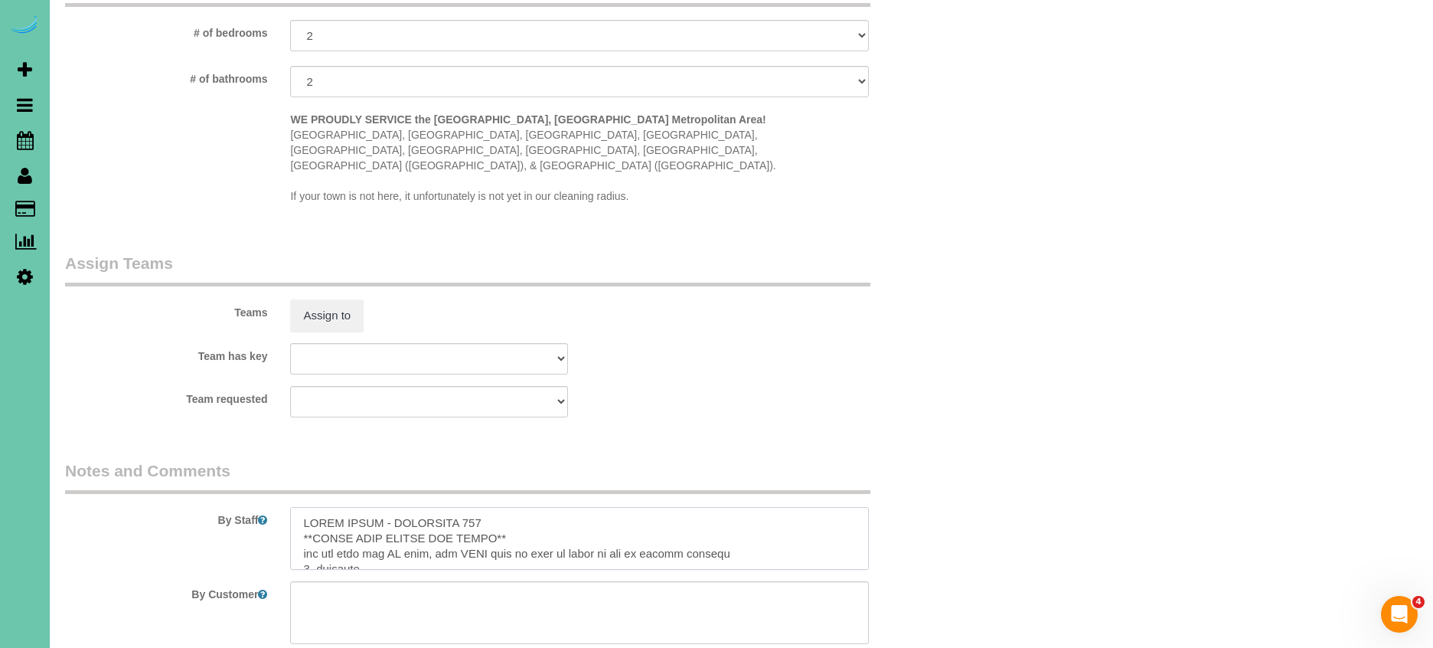
drag, startPoint x: 665, startPoint y: 489, endPoint x: 205, endPoint y: 390, distance: 470.5
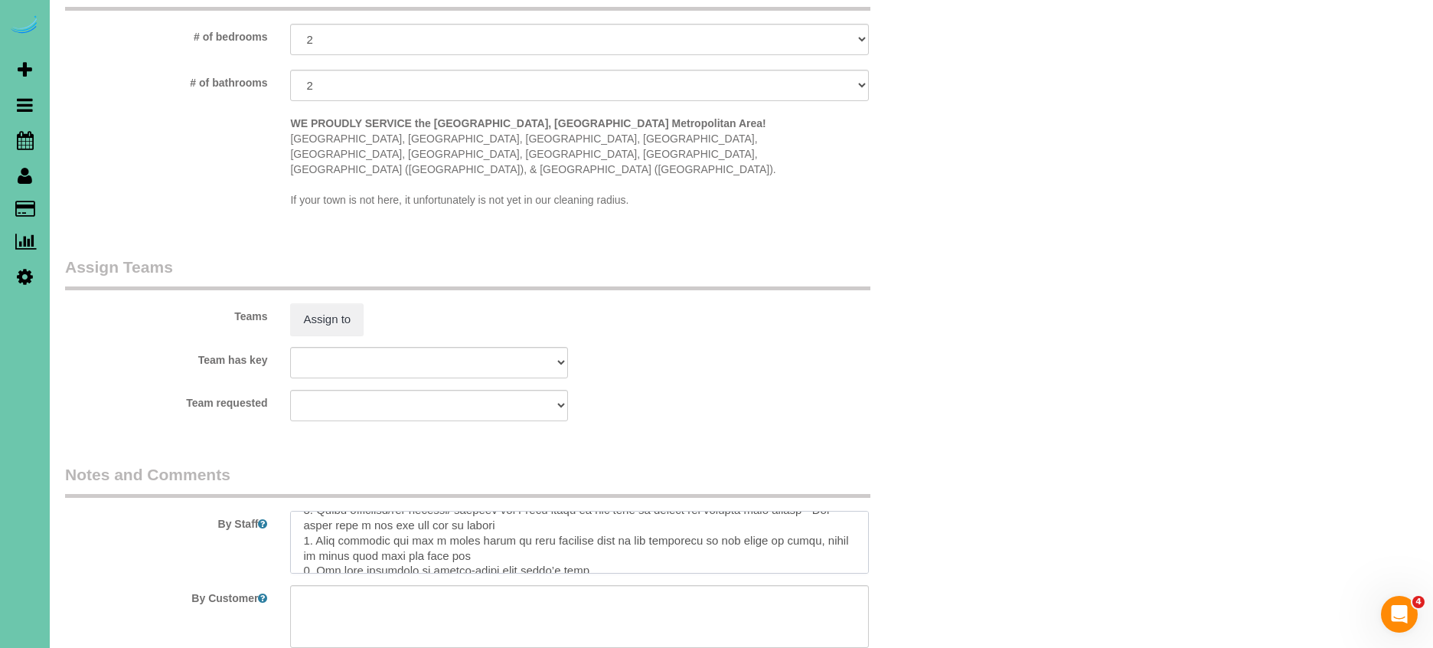
scroll to position [168, 0]
paste textarea ") 4. Wipe down any appliances - they are all brand new so you do not need to cl…"
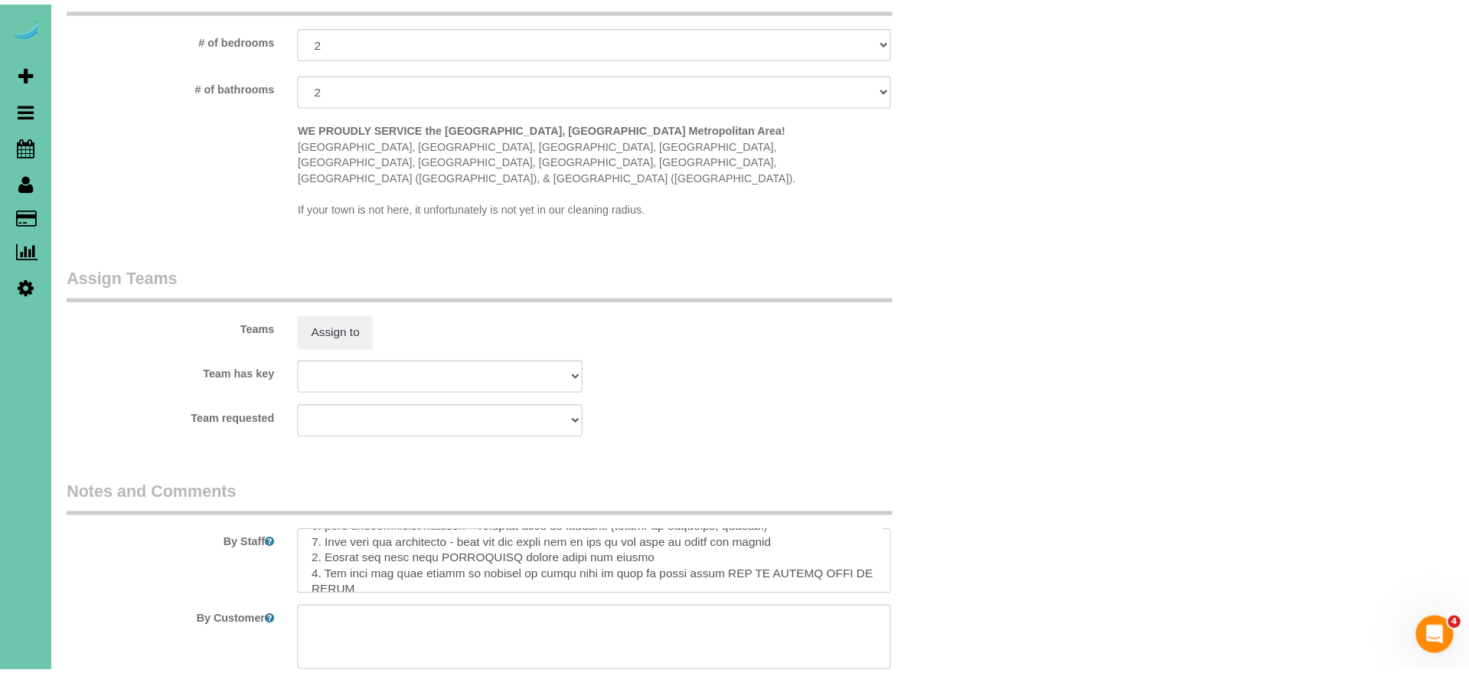
scroll to position [0, 0]
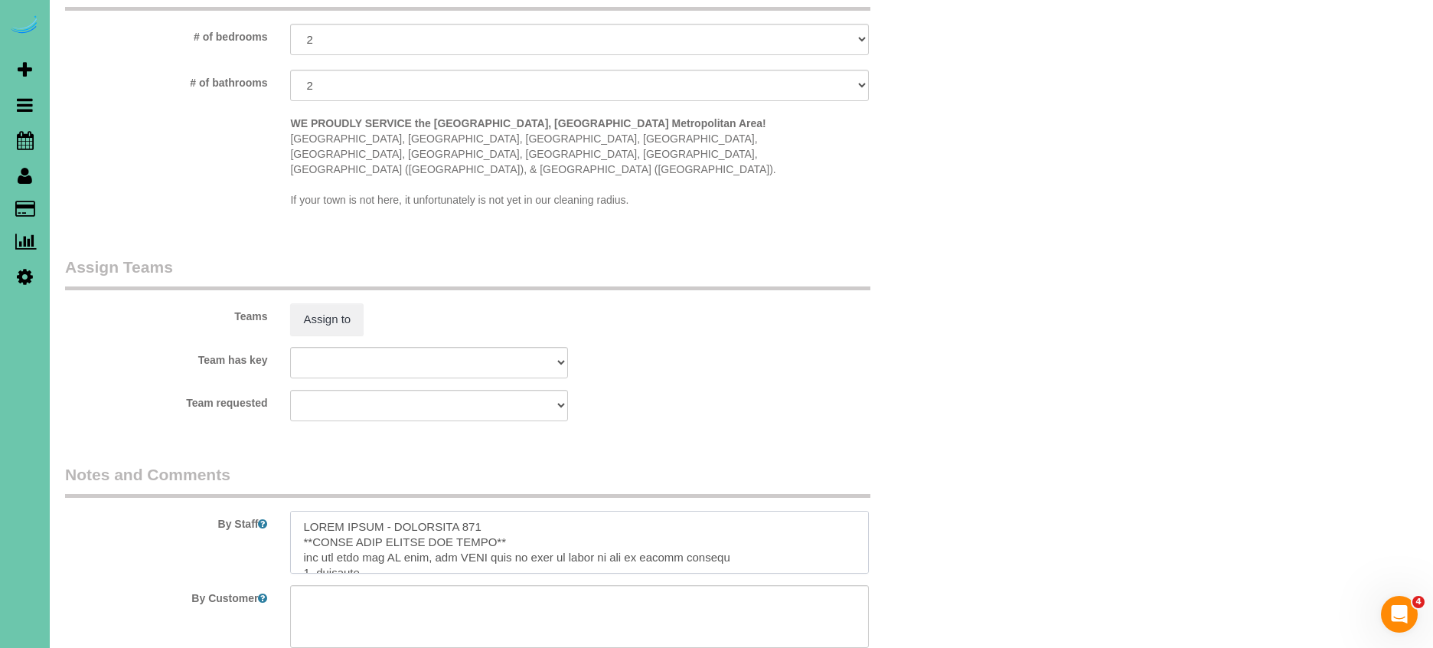
drag, startPoint x: 828, startPoint y: 502, endPoint x: 337, endPoint y: 404, distance: 501.1
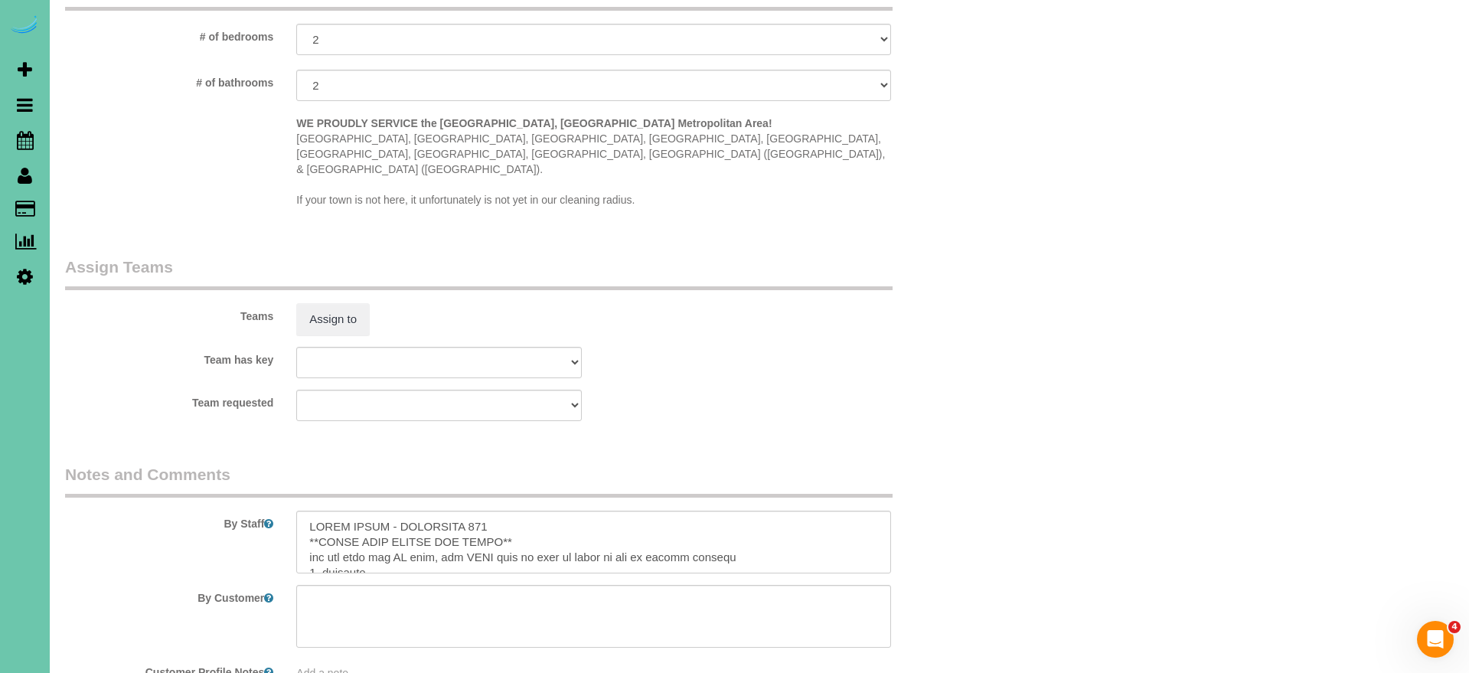
drag, startPoint x: 105, startPoint y: 385, endPoint x: 442, endPoint y: 527, distance: 366.1
click at [442, 527] on textarea at bounding box center [593, 542] width 594 height 63
paste textarea "-you can turn the AC down, you MUST turn it back to where it was at before leav…"
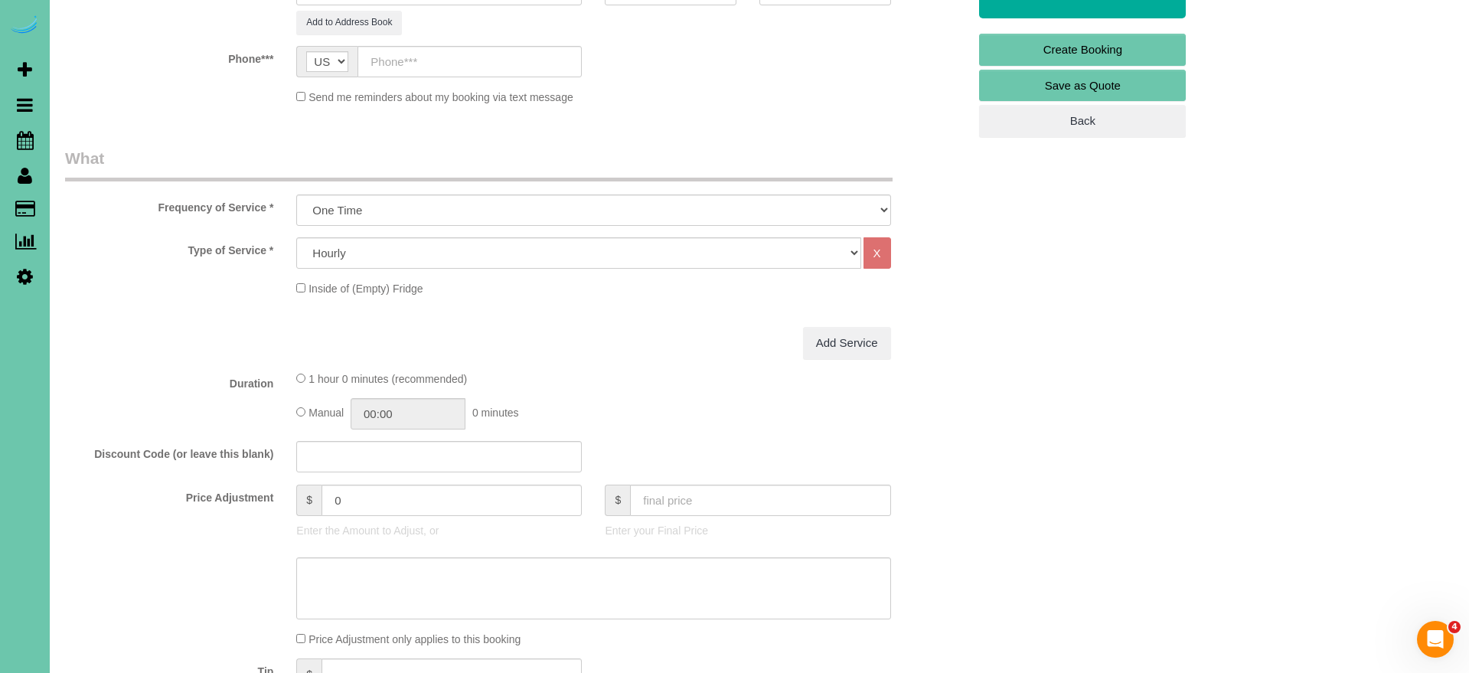
scroll to position [364, 0]
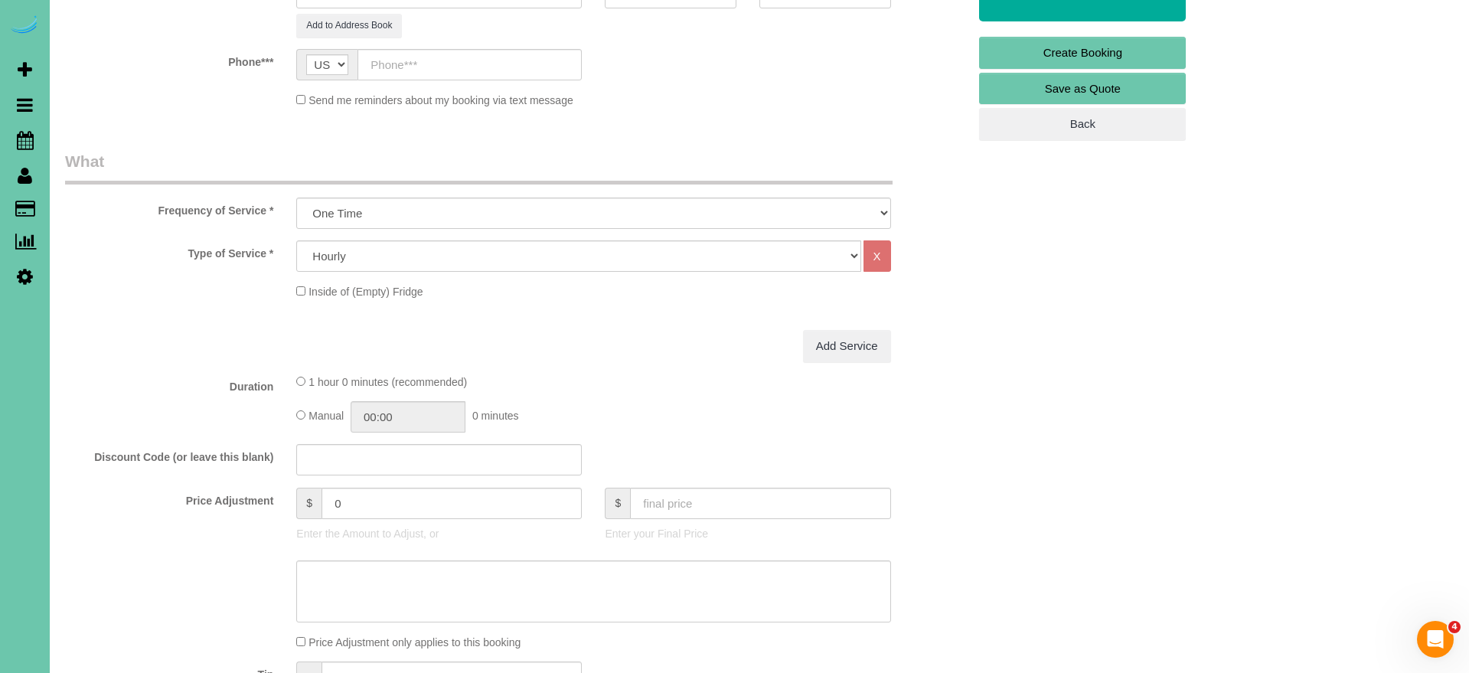
type textarea "THIRD FLOOR - APARTMENT 301 **BRING YOUR LADDER AND BROOM** -you can turn the A…"
drag, startPoint x: 363, startPoint y: 500, endPoint x: 310, endPoint y: 494, distance: 53.2
click at [310, 494] on div "$ 0" at bounding box center [439, 503] width 286 height 31
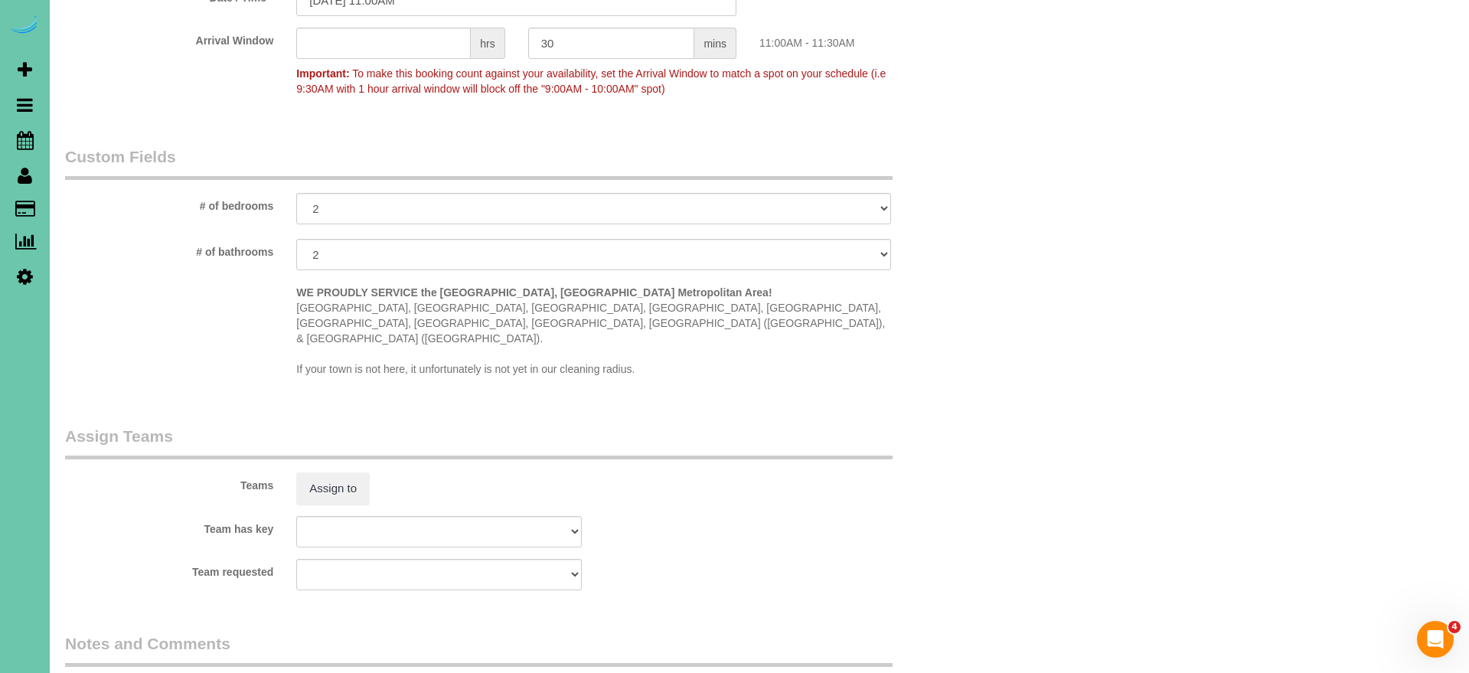
scroll to position [1236, 0]
type input "400"
click at [317, 476] on button "Assign to" at bounding box center [332, 492] width 73 height 32
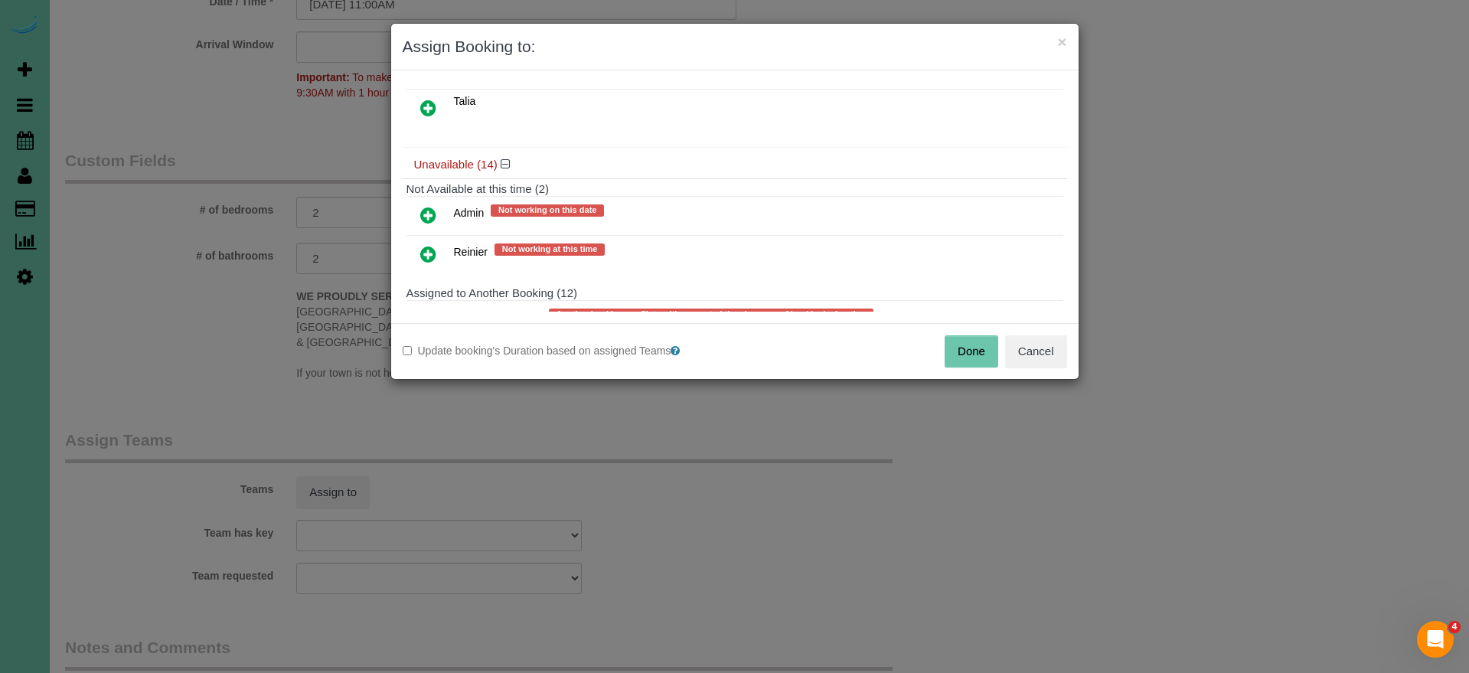
scroll to position [823, 0]
click at [428, 207] on icon at bounding box center [428, 213] width 16 height 18
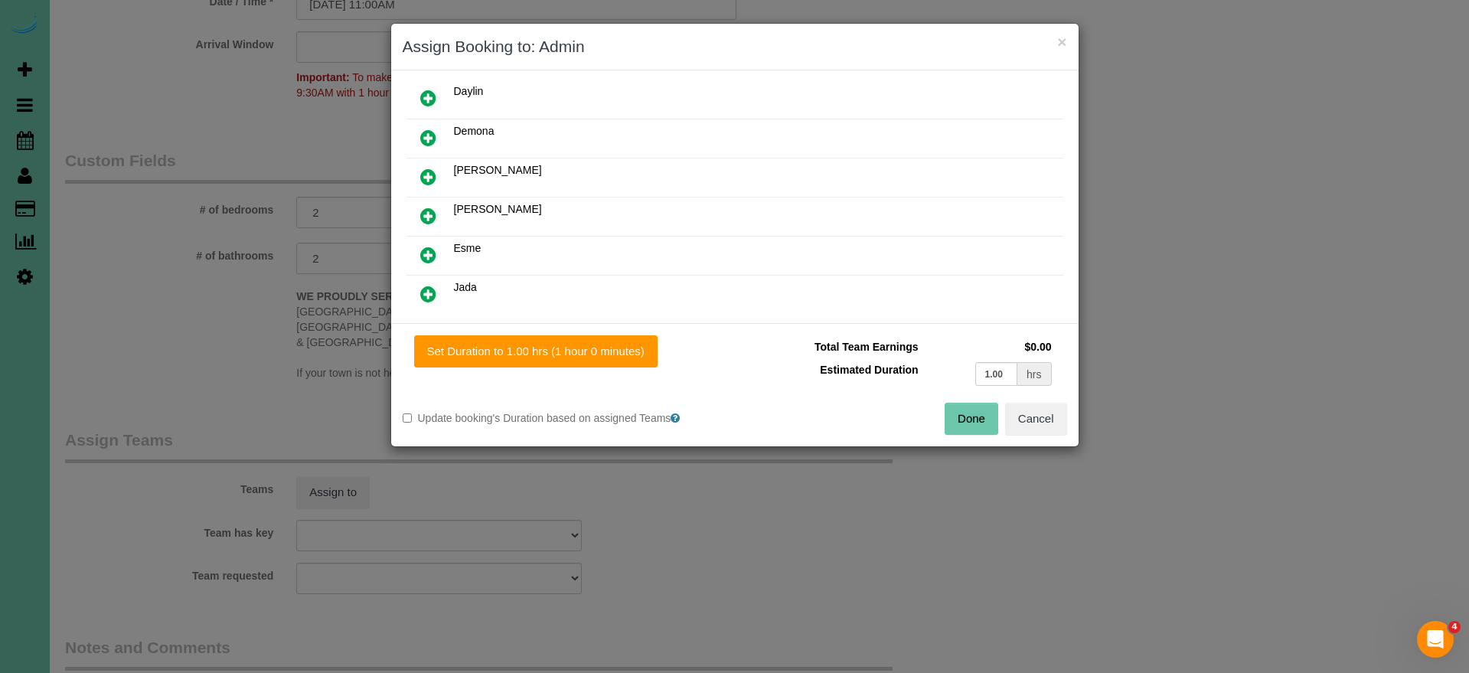
scroll to position [200, 0]
click at [429, 214] on icon at bounding box center [428, 218] width 16 height 18
drag, startPoint x: 1007, startPoint y: 378, endPoint x: 909, endPoint y: 358, distance: 100.0
click at [914, 361] on tr "Estimated Duration 1.00 hrs" at bounding box center [900, 373] width 309 height 31
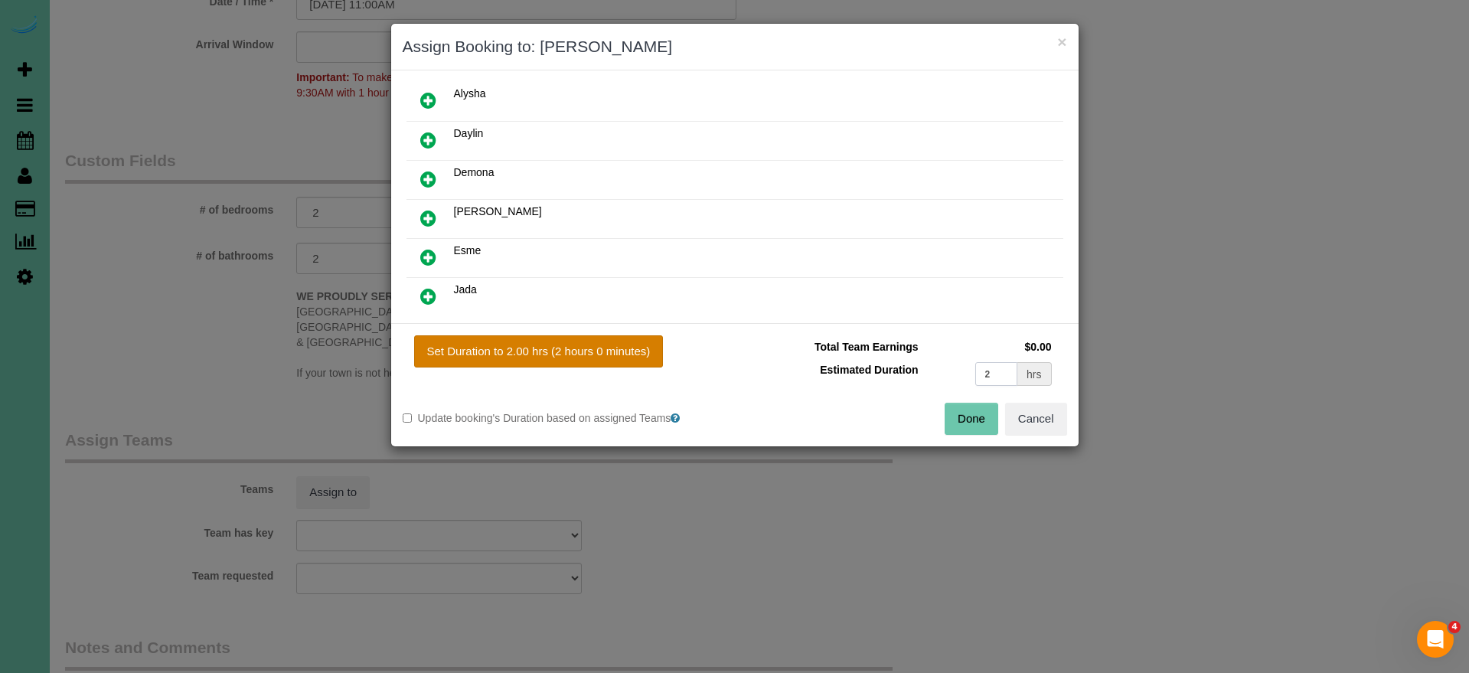
type input "2"
click at [631, 356] on button "Set Duration to 2.00 hrs (2 hours 0 minutes)" at bounding box center [539, 351] width 250 height 32
type input "2.00"
click at [1057, 43] on button "×" at bounding box center [1061, 42] width 9 height 16
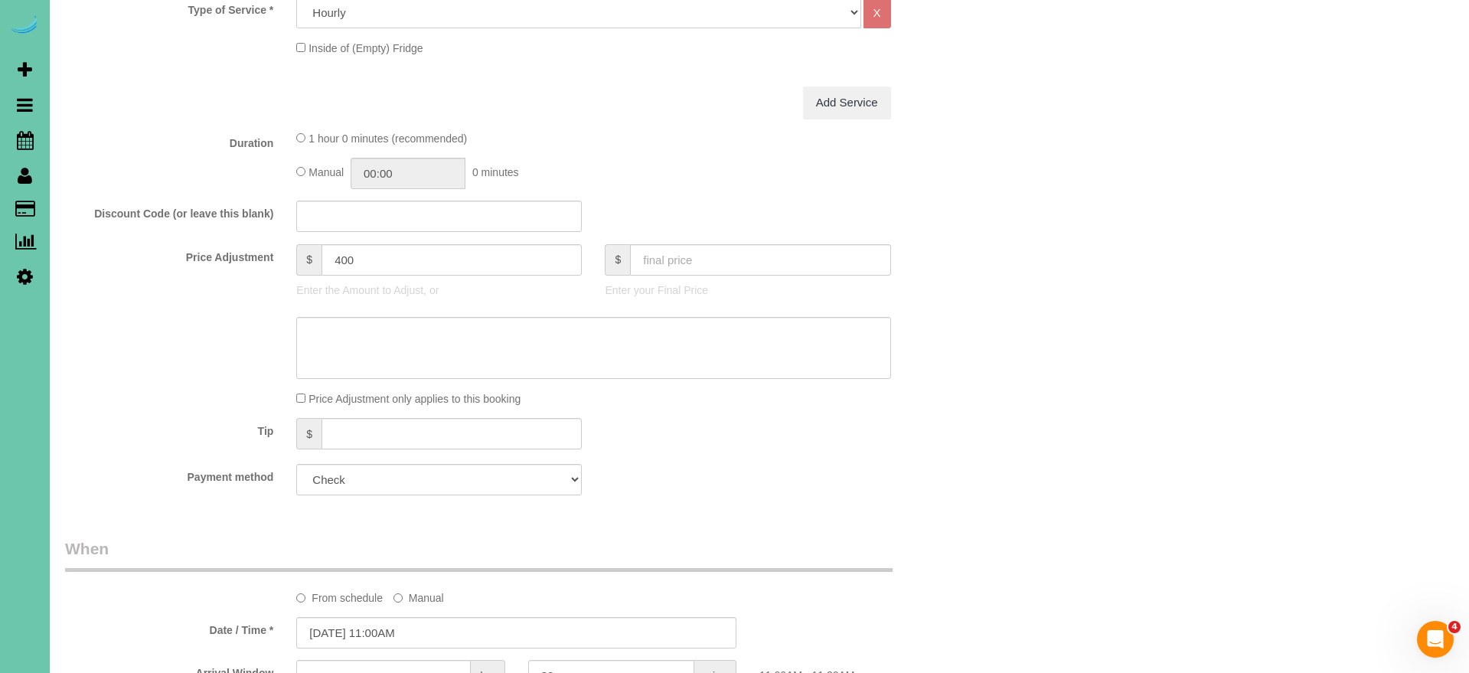
scroll to position [591, 0]
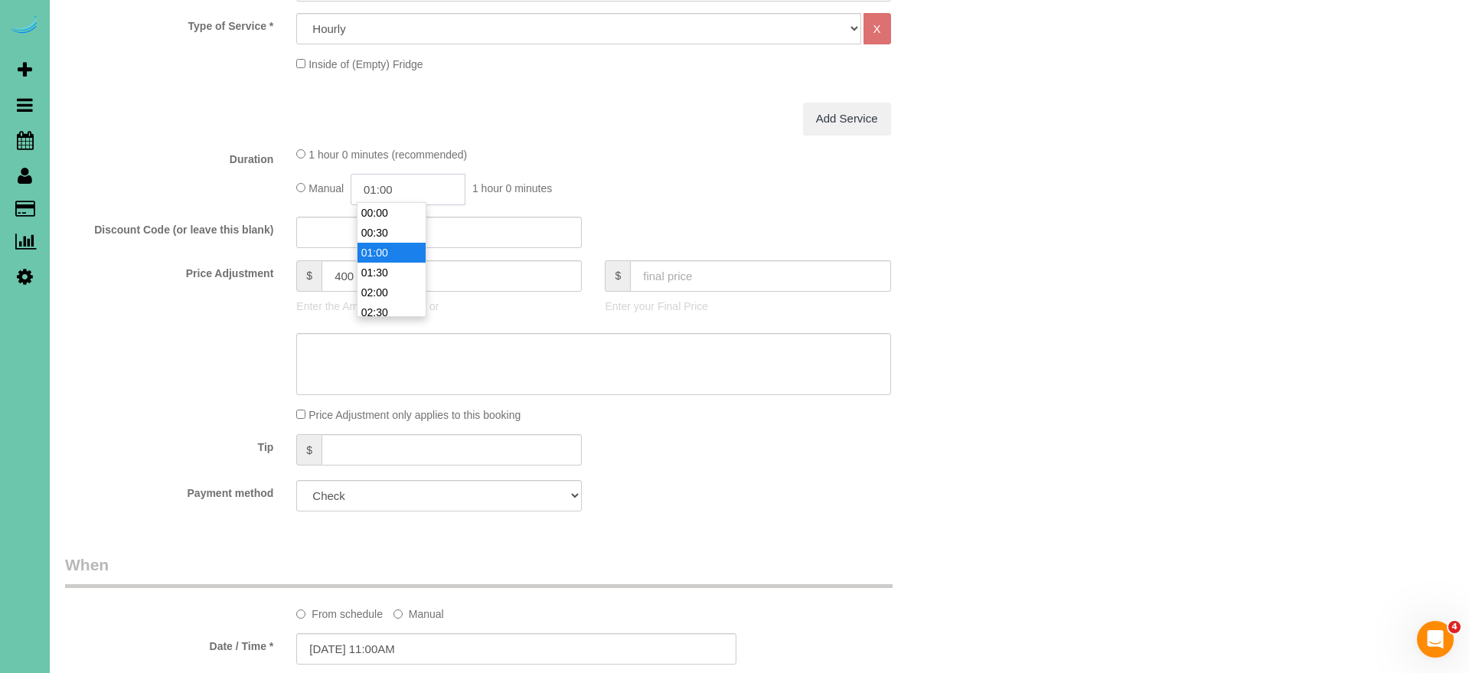
click at [381, 194] on input "01:00" at bounding box center [408, 189] width 115 height 31
type input "02:00"
click at [396, 269] on li "02:00" at bounding box center [391, 273] width 68 height 20
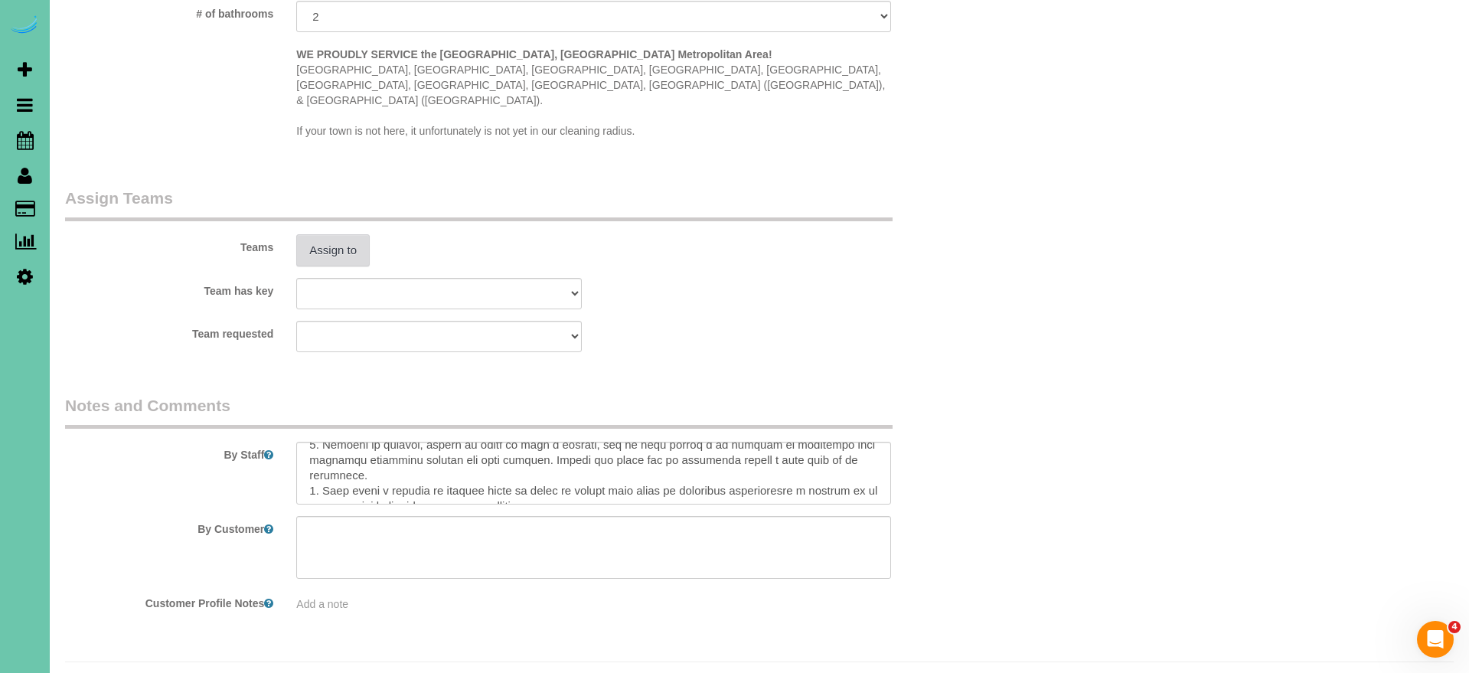
scroll to position [1477, 0]
click at [344, 235] on button "Assign to" at bounding box center [332, 251] width 73 height 32
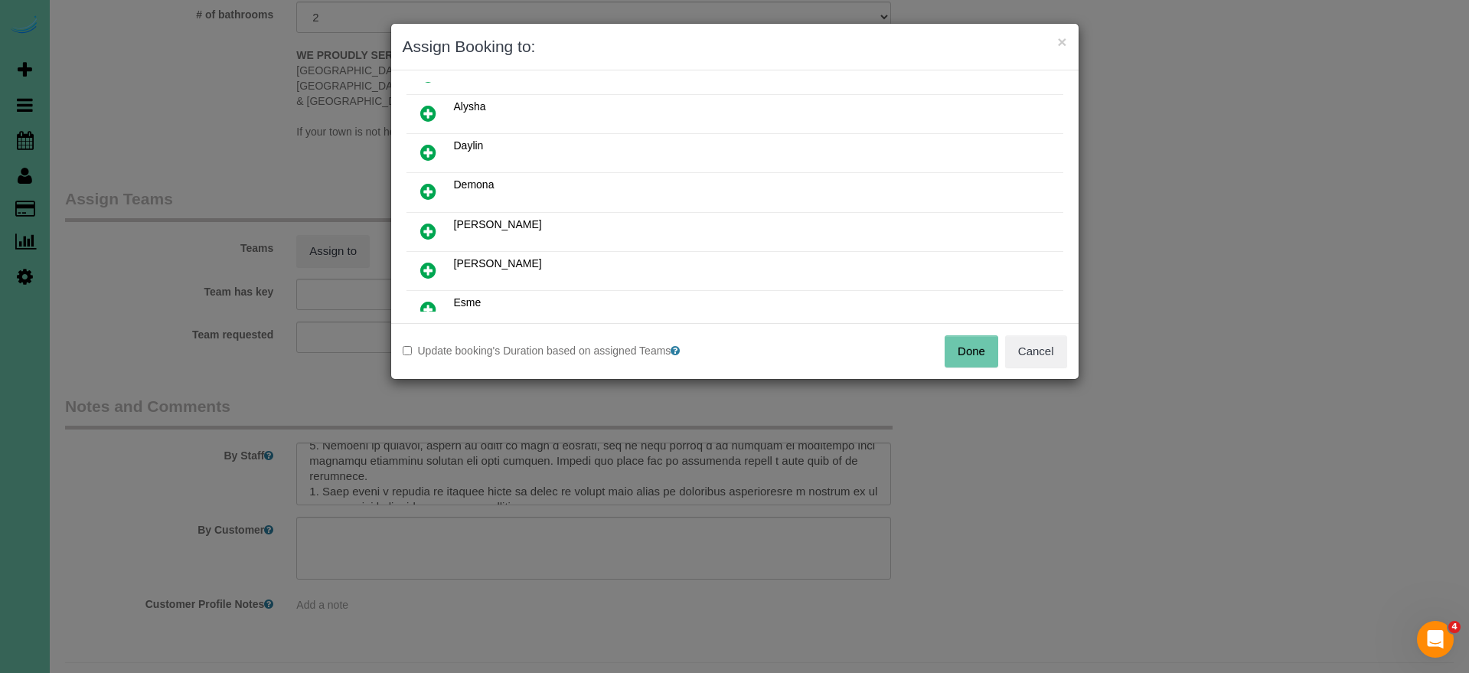
click at [424, 228] on icon at bounding box center [428, 231] width 16 height 18
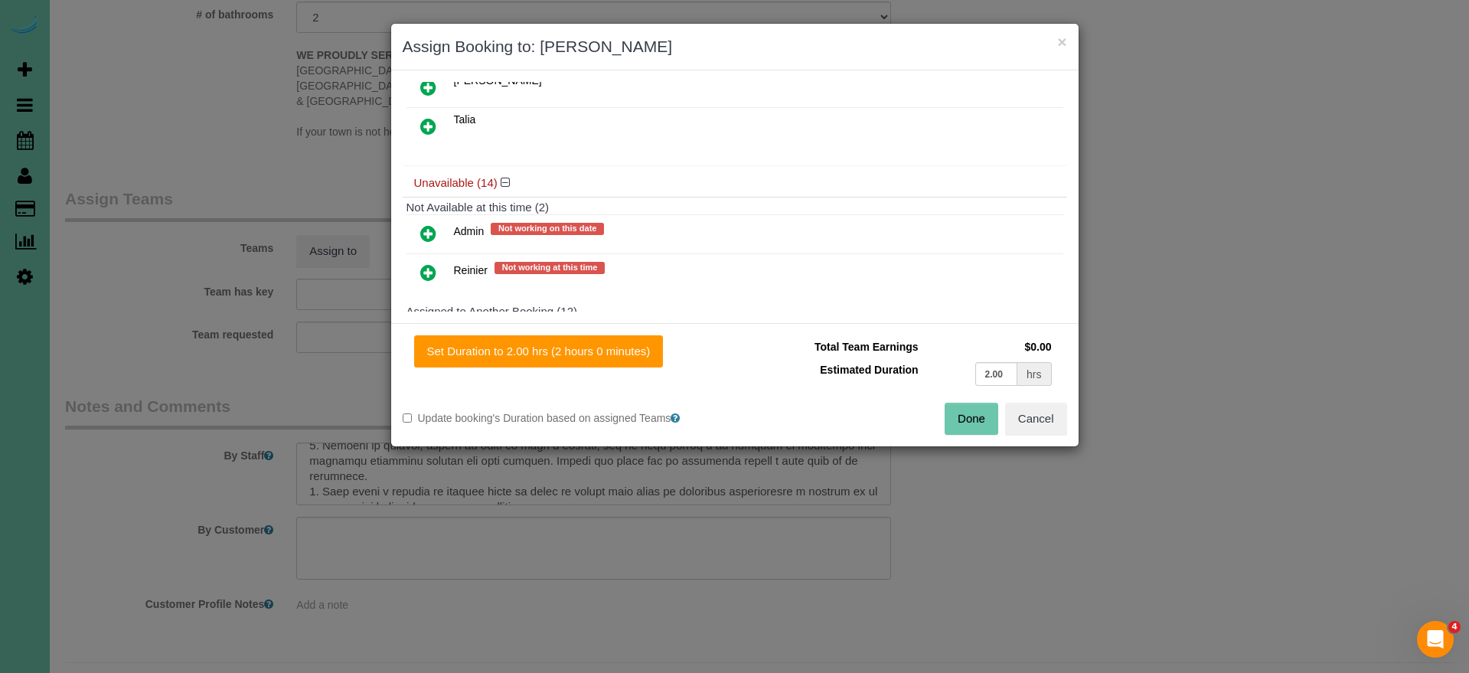
scroll to position [798, 0]
click at [426, 227] on icon at bounding box center [428, 236] width 16 height 18
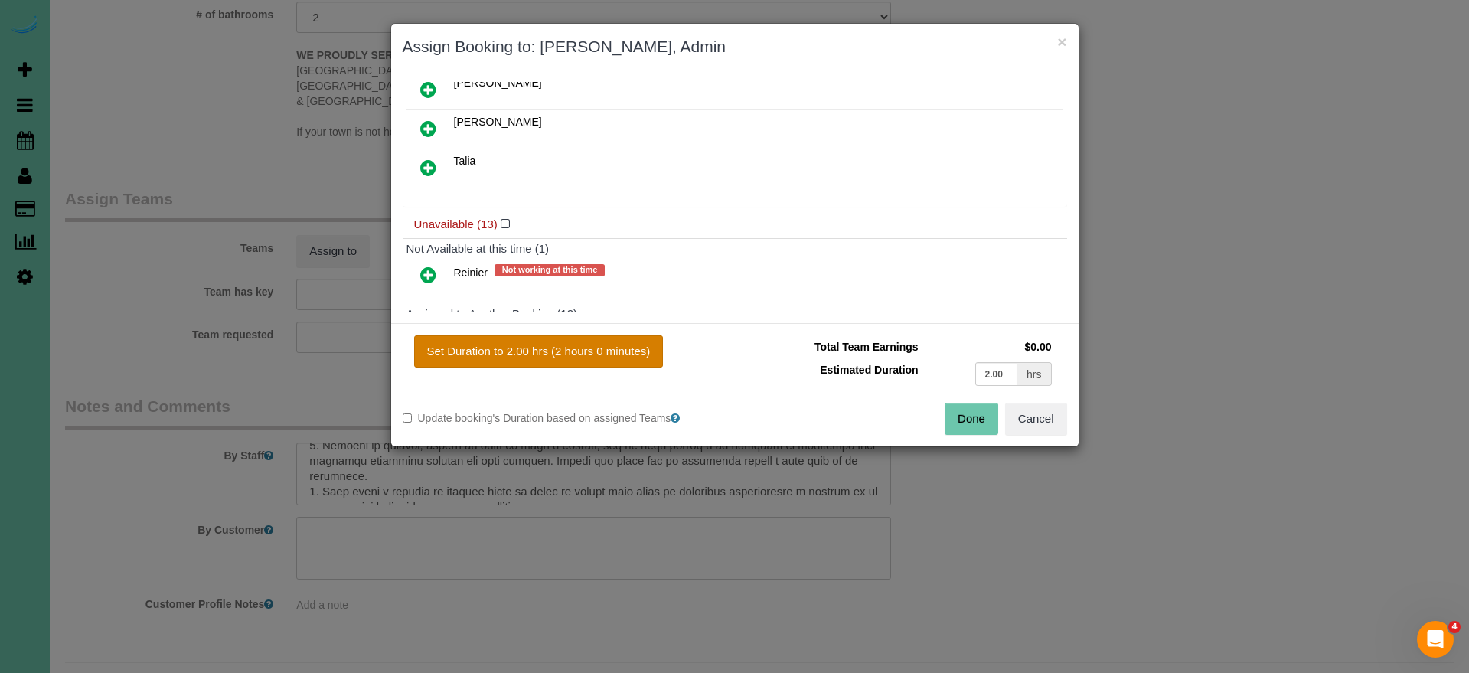
click at [559, 355] on button "Set Duration to 2.00 hrs (2 hours 0 minutes)" at bounding box center [539, 351] width 250 height 32
type input "2.00"
click at [974, 422] on button "Done" at bounding box center [972, 419] width 54 height 32
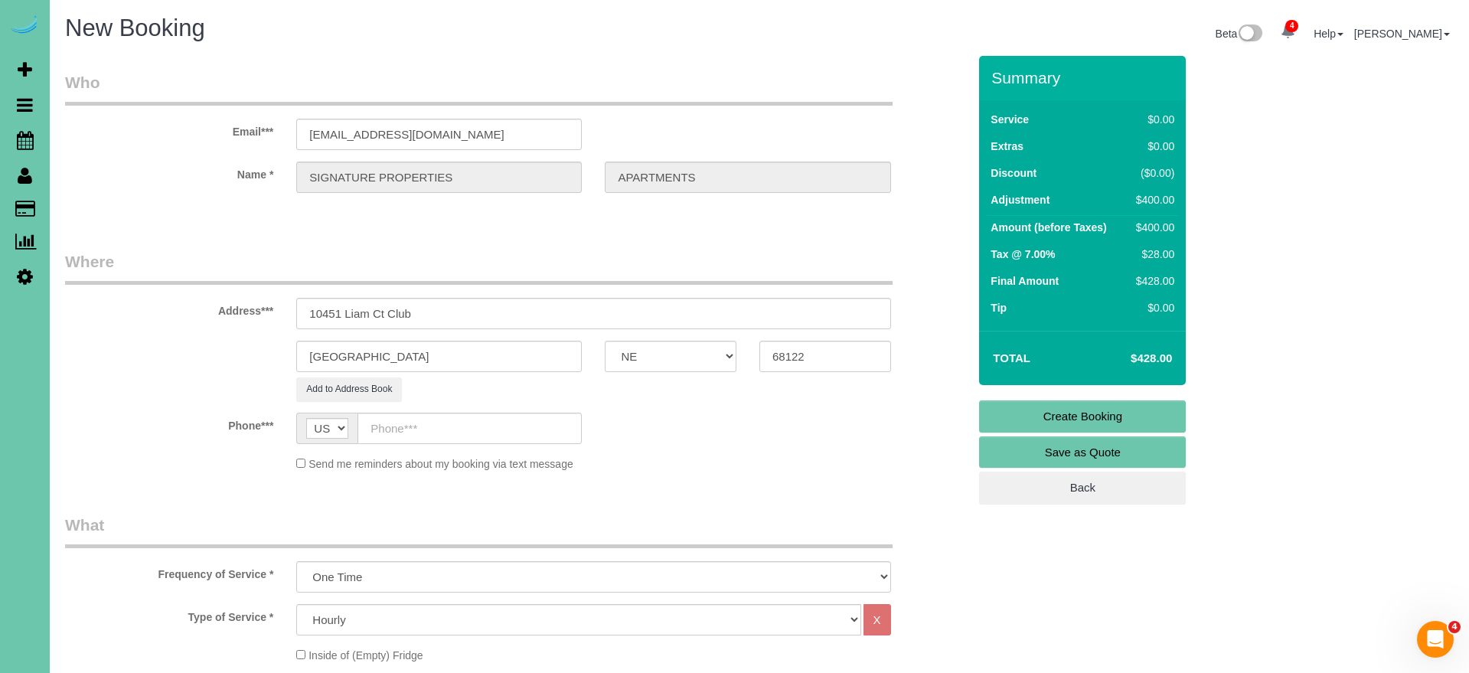
scroll to position [0, 1]
click at [1023, 414] on link "Create Booking" at bounding box center [1082, 416] width 207 height 32
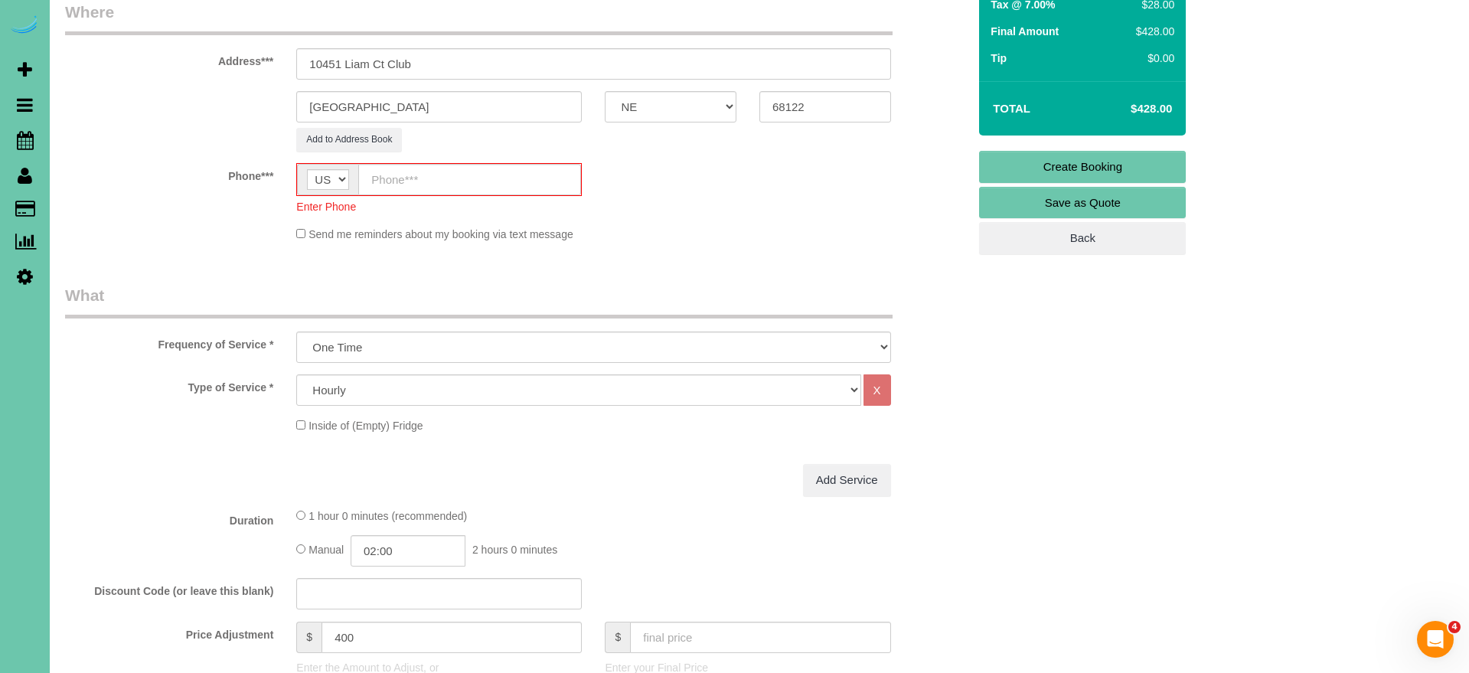
scroll to position [306, 0]
drag, startPoint x: 437, startPoint y: 187, endPoint x: 459, endPoint y: 183, distance: 21.8
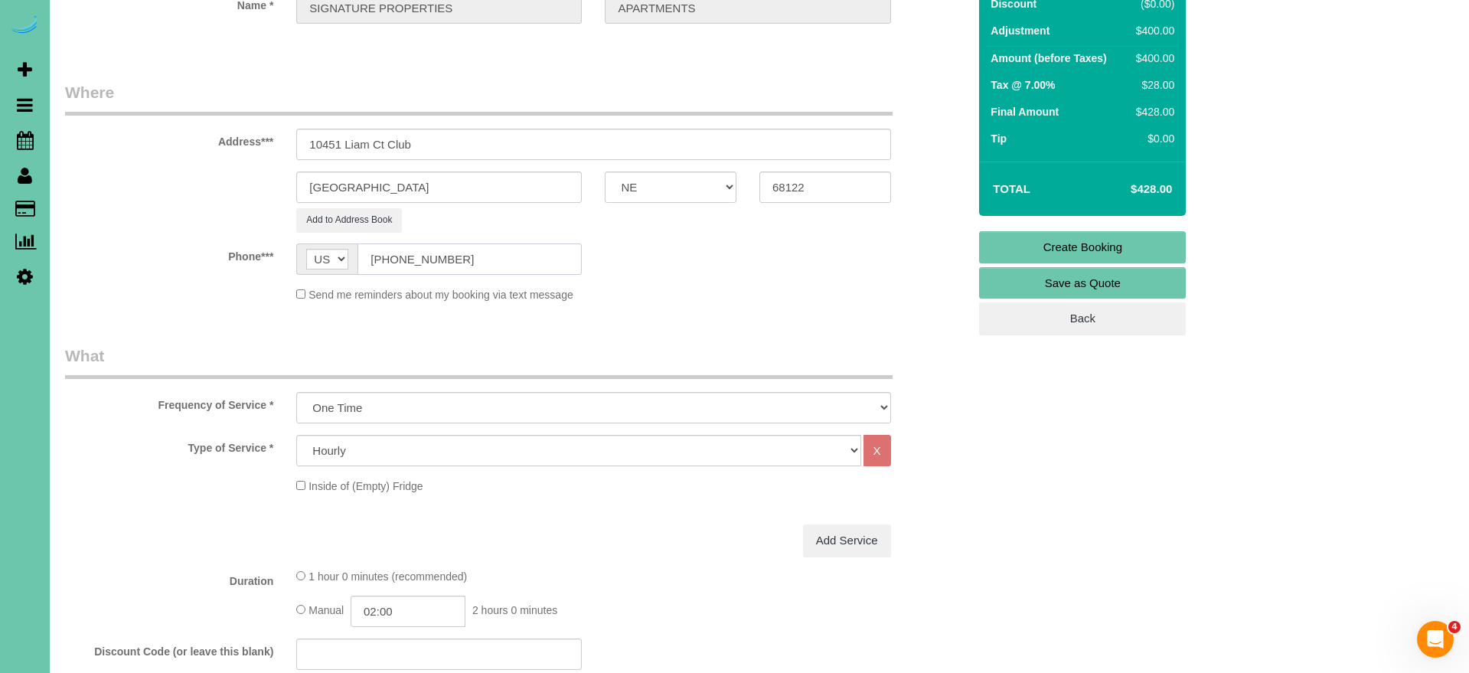
scroll to position [224, 0]
type input "[PHONE_NUMBER]"
click at [1069, 248] on link "Create Booking" at bounding box center [1082, 248] width 207 height 32
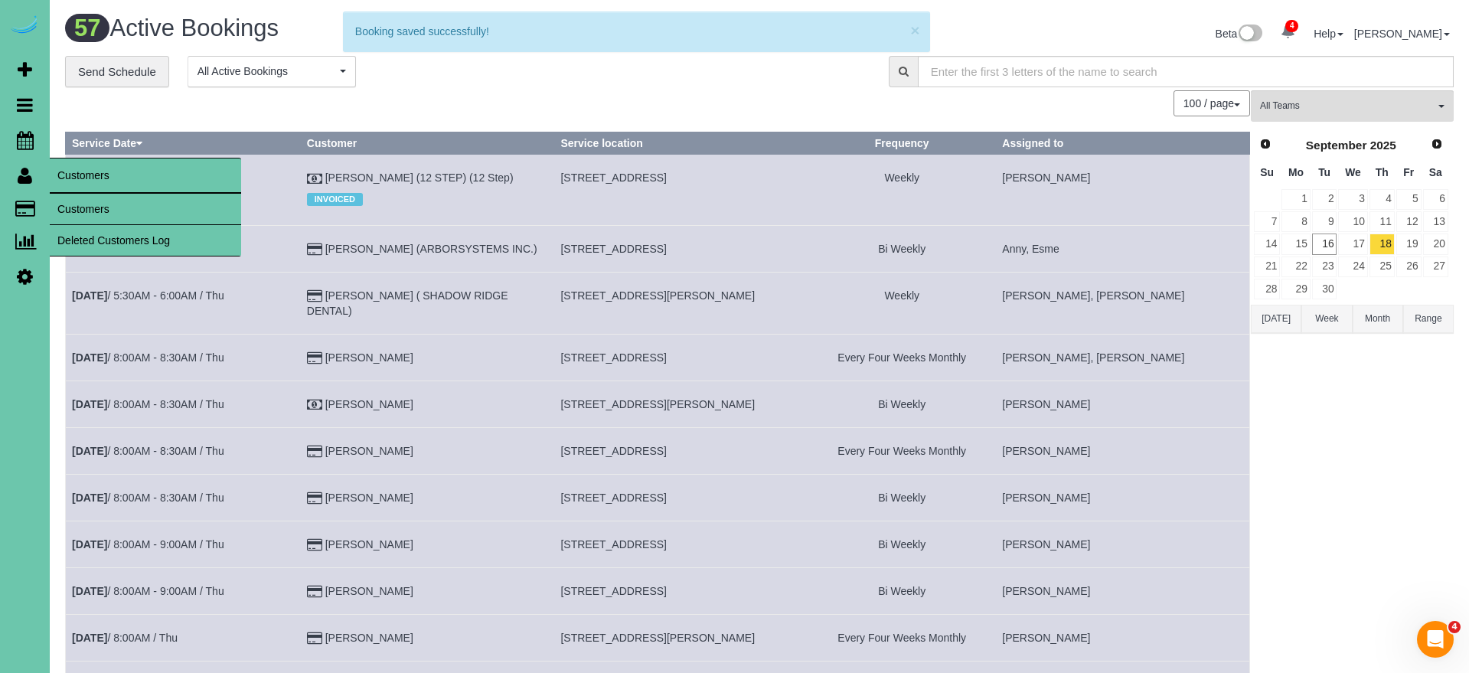
click at [65, 206] on link "Customers" at bounding box center [145, 209] width 191 height 31
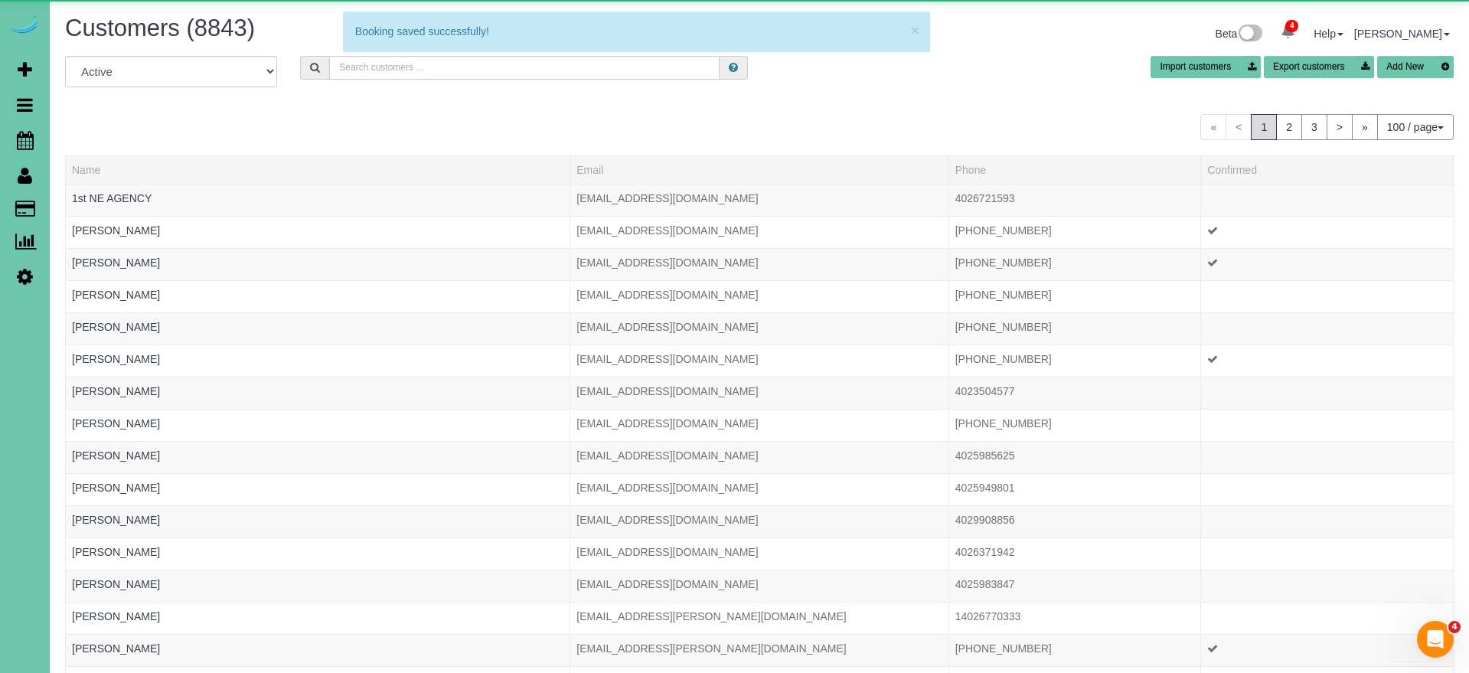
click at [404, 68] on input "text" at bounding box center [524, 68] width 390 height 24
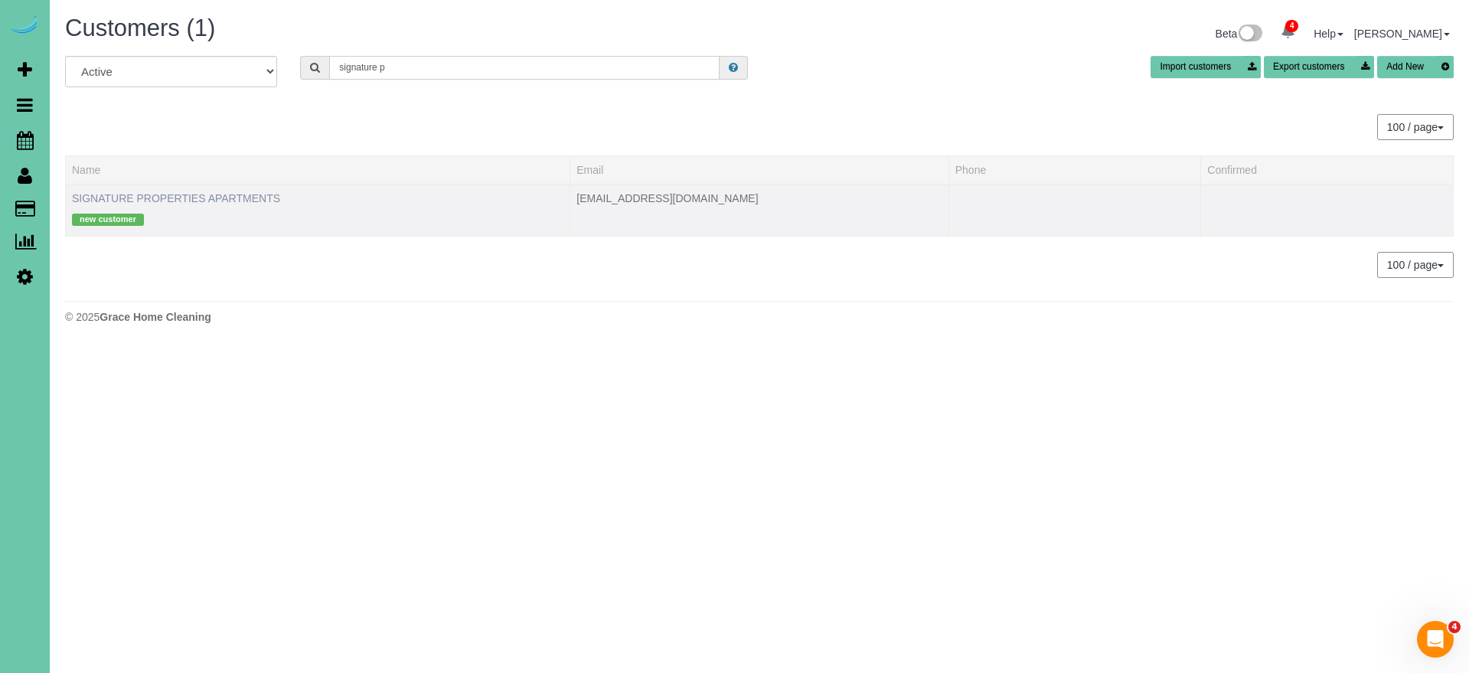
type input "signature p"
click at [216, 197] on link "SIGNATURE PROPERTIES APARTMENTS" at bounding box center [176, 198] width 208 height 12
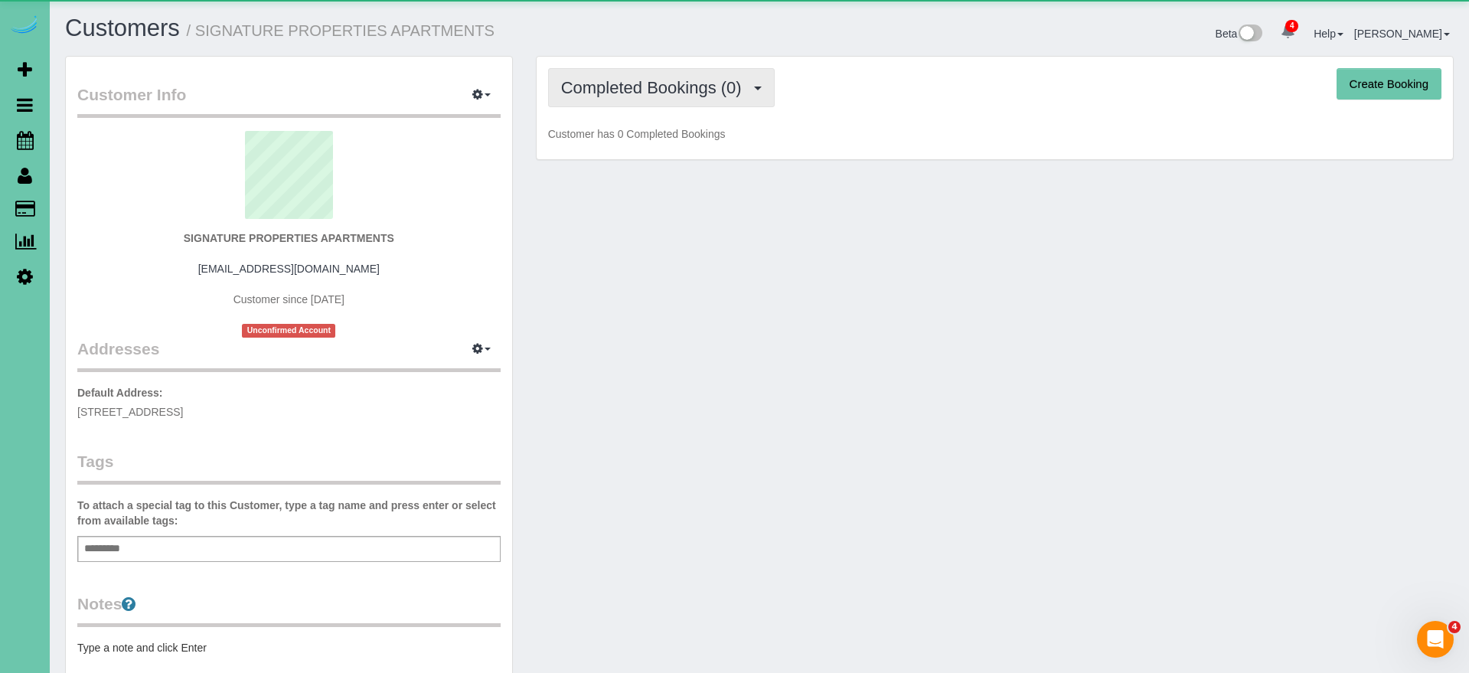
drag, startPoint x: 637, startPoint y: 78, endPoint x: 633, endPoint y: 87, distance: 10.0
click at [637, 78] on span "Completed Bookings (0)" at bounding box center [655, 87] width 188 height 19
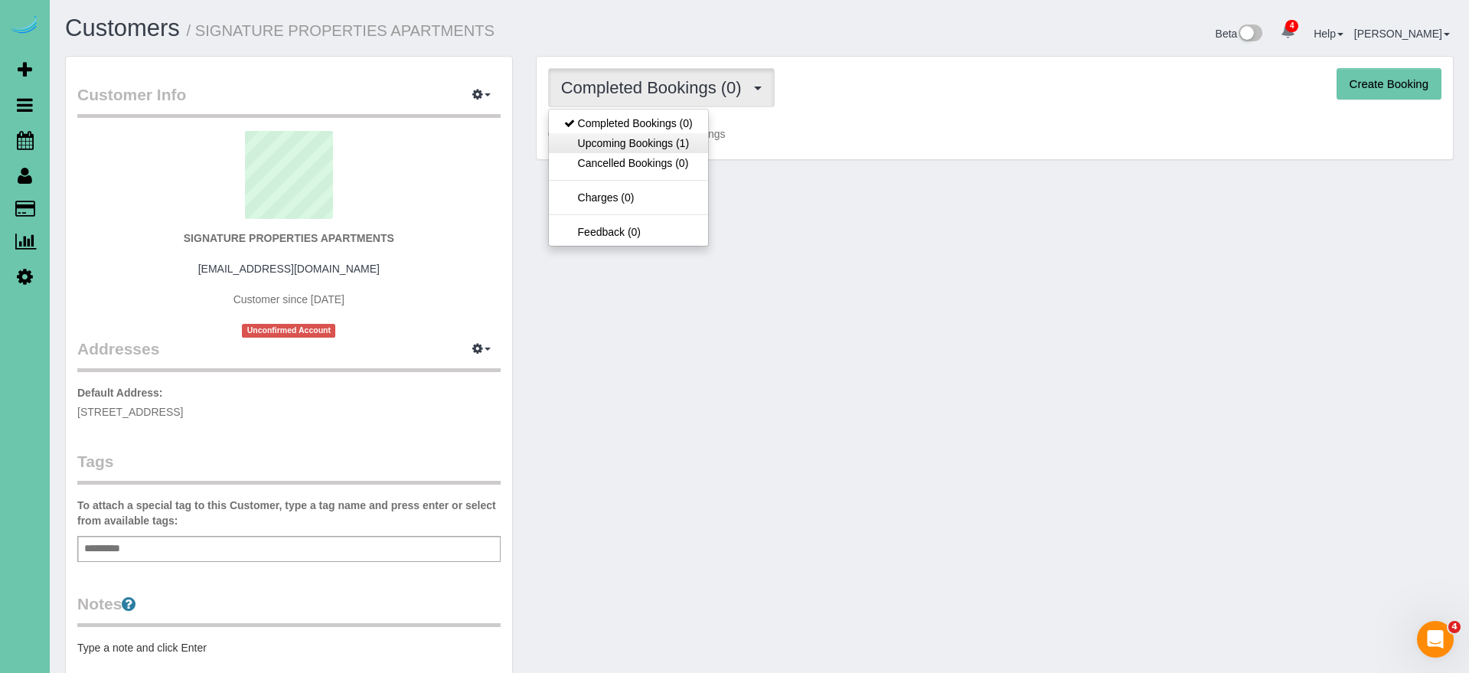
click at [640, 142] on link "Upcoming Bookings (1)" at bounding box center [628, 143] width 159 height 20
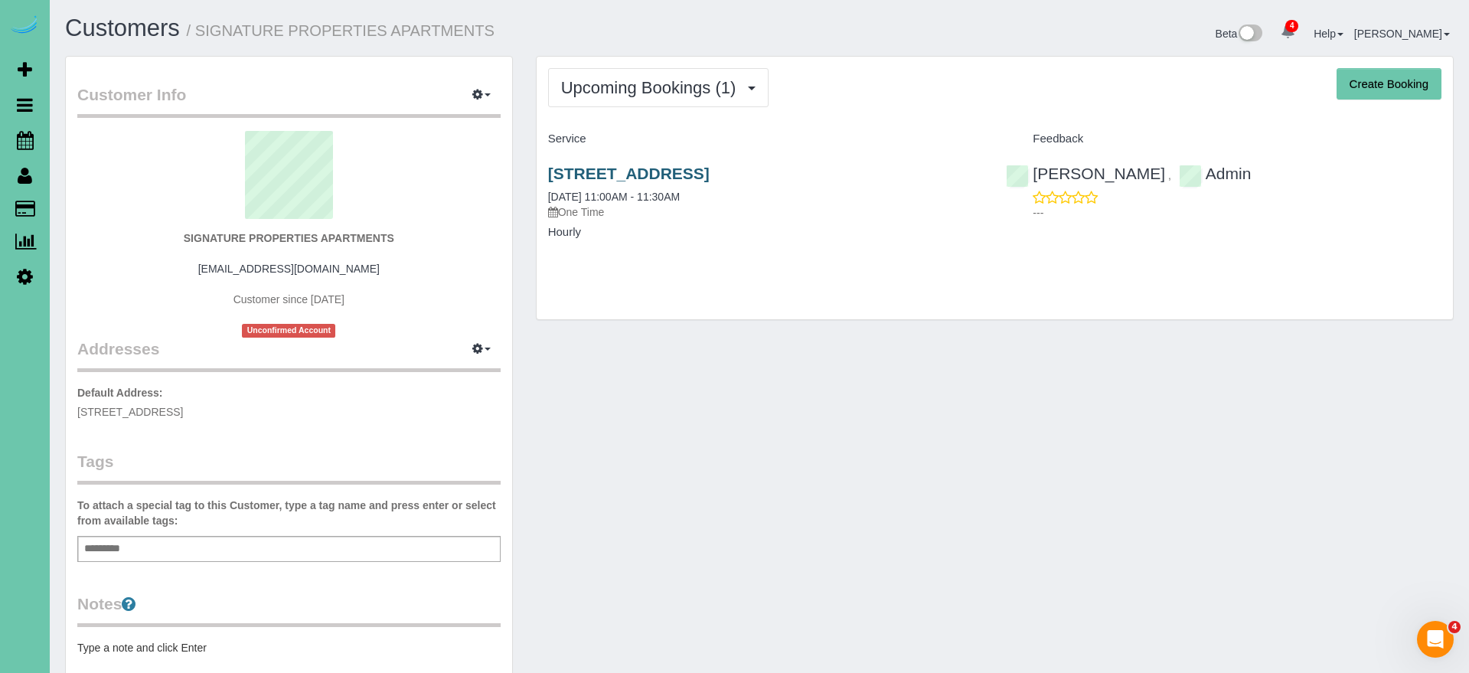
click at [671, 169] on link "10451 Liam Ct Club, Omaha, NE 68122" at bounding box center [629, 174] width 162 height 18
drag, startPoint x: 687, startPoint y: 100, endPoint x: 692, endPoint y: 122, distance: 22.7
click at [687, 100] on button "Upcoming Bookings (1)" at bounding box center [658, 87] width 221 height 39
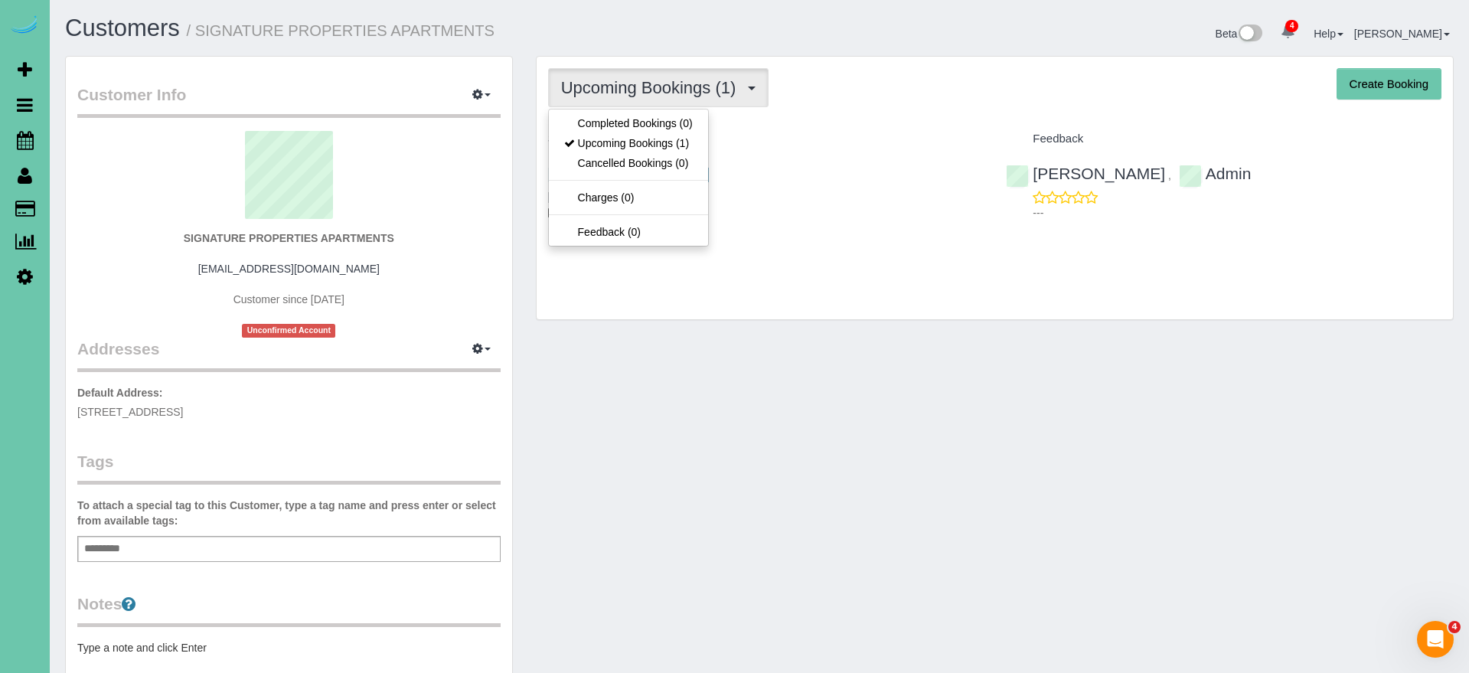
click at [690, 144] on link "Upcoming Bookings (1)" at bounding box center [628, 143] width 159 height 20
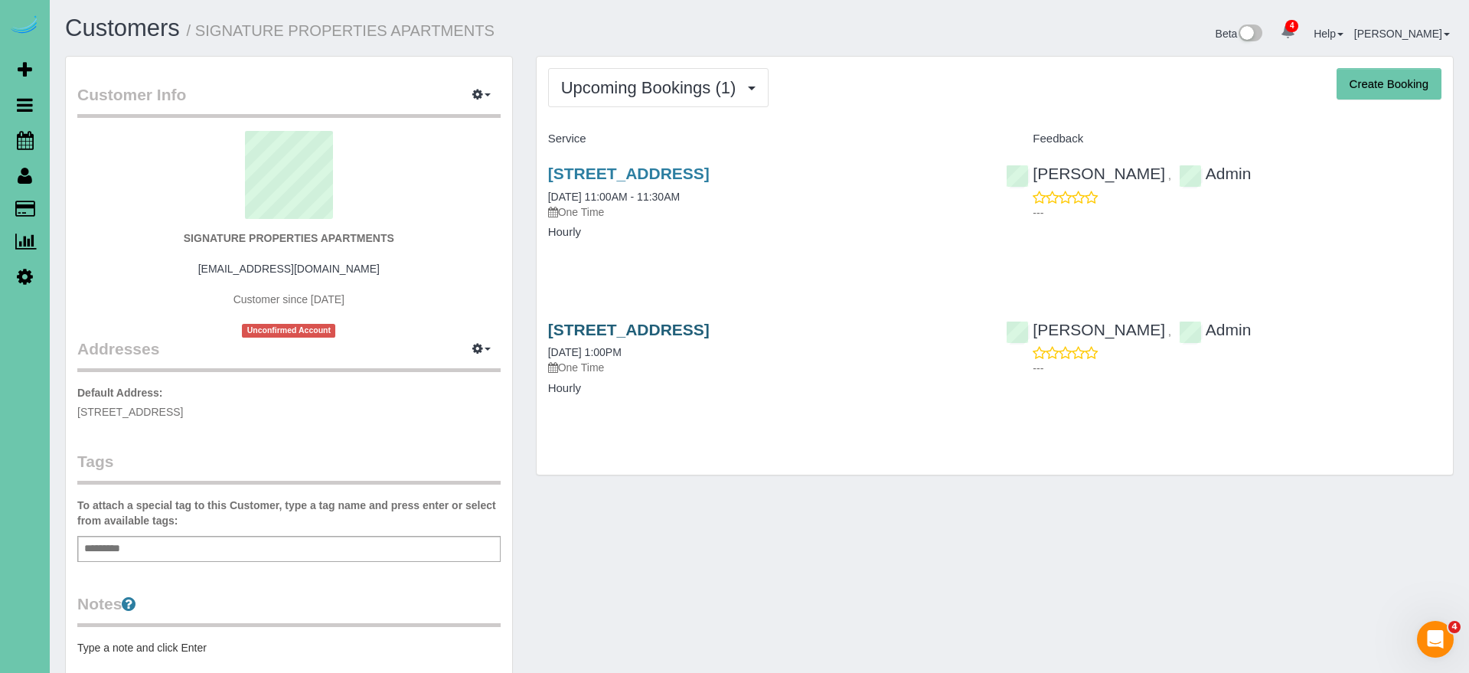
click at [710, 328] on link "10451 Liam Ct Club, Omaha, NE 68122" at bounding box center [629, 330] width 162 height 18
drag, startPoint x: 669, startPoint y: 77, endPoint x: 669, endPoint y: 109, distance: 32.2
click at [669, 78] on span "Upcoming Bookings (1)" at bounding box center [652, 87] width 183 height 19
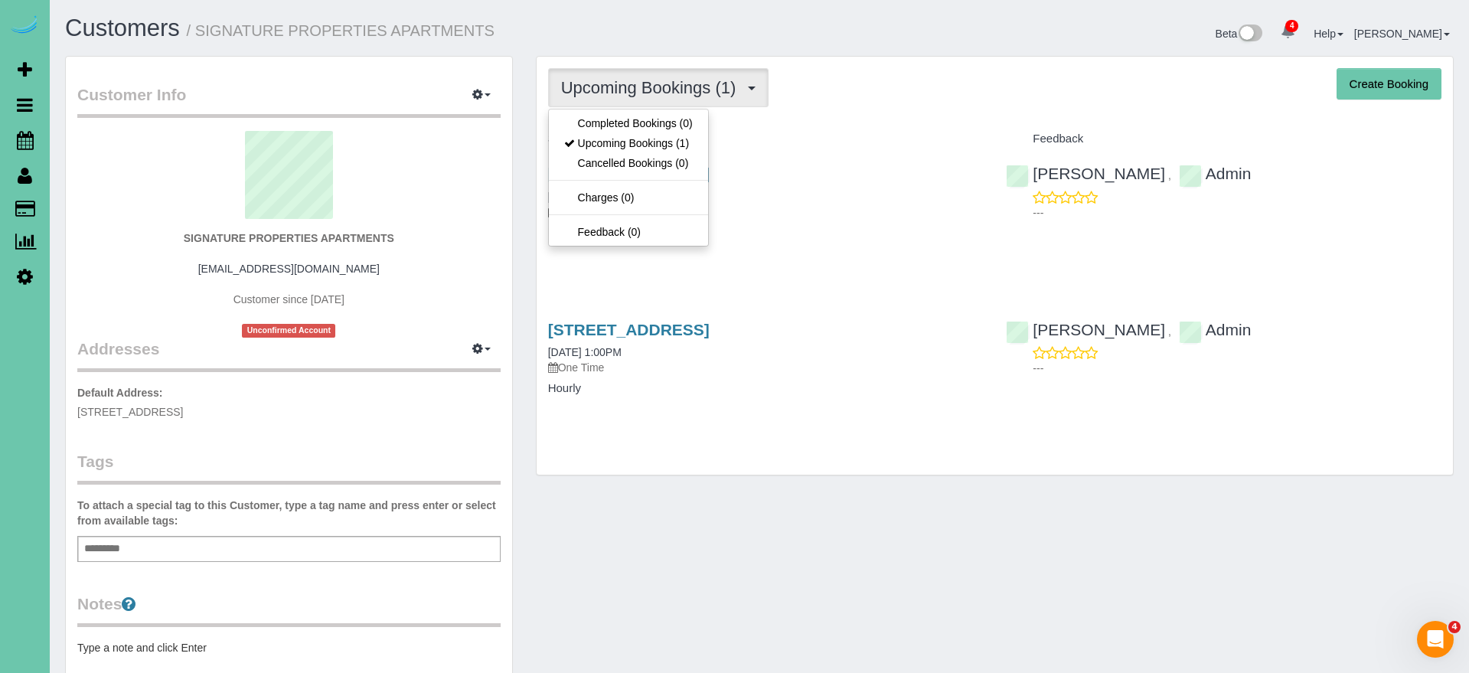
click at [670, 144] on link "Upcoming Bookings (1)" at bounding box center [628, 143] width 159 height 20
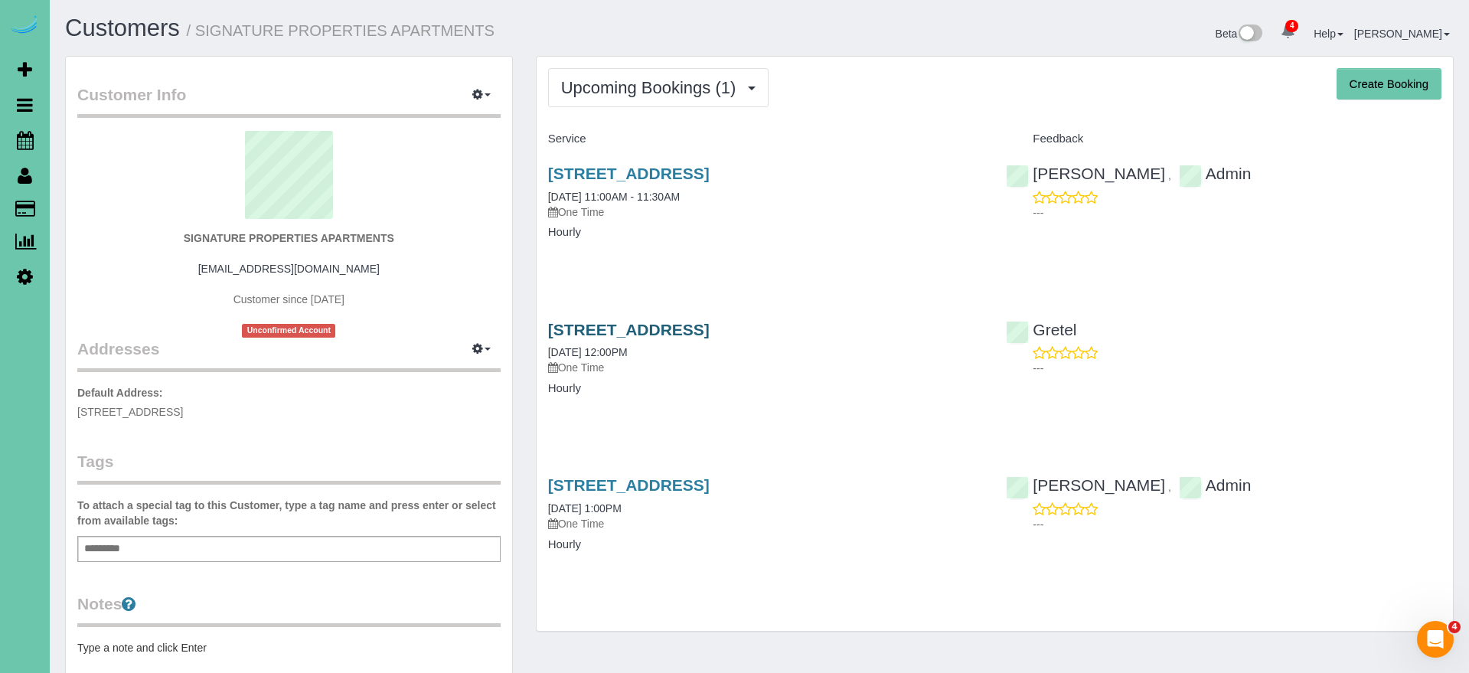
click at [710, 329] on link "10451 Liam Ct Club, Omaha, NE 68122" at bounding box center [629, 330] width 162 height 18
click at [655, 87] on span "Upcoming Bookings (1)" at bounding box center [652, 87] width 183 height 19
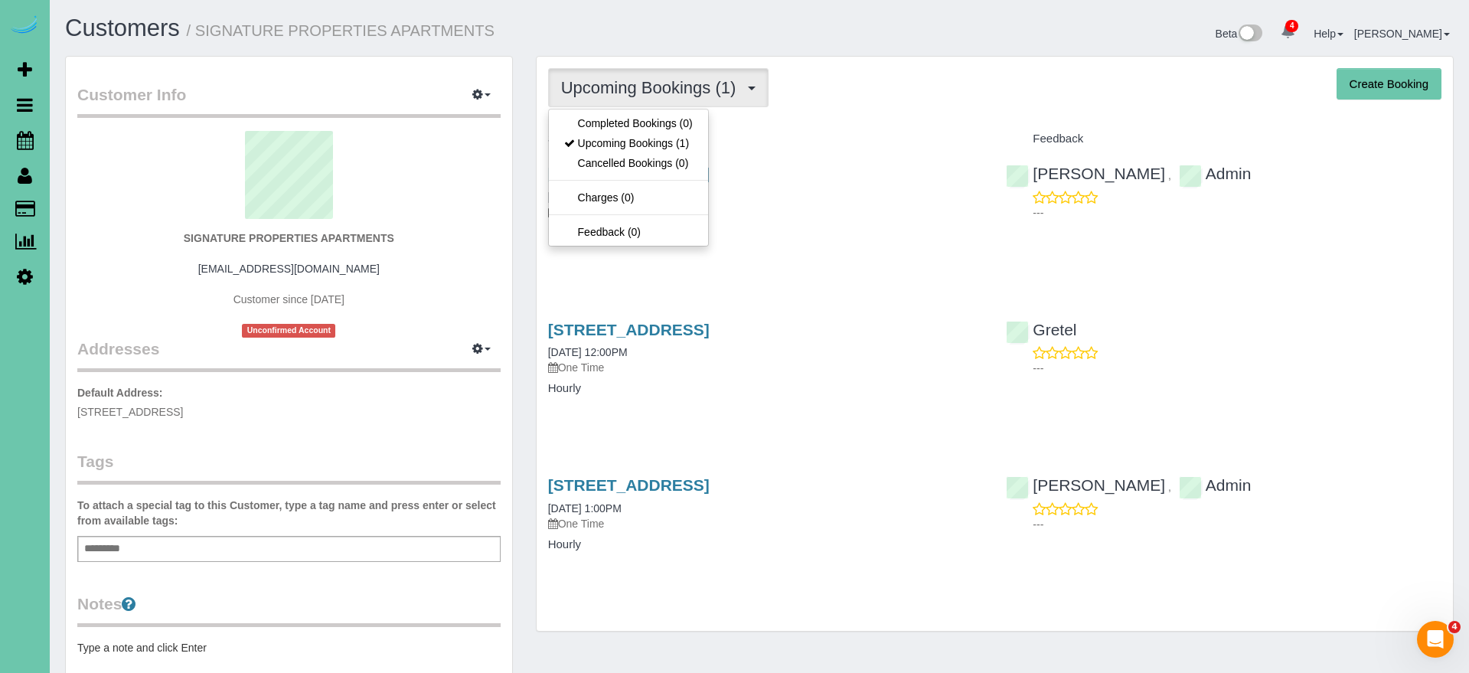
click at [651, 147] on link "Upcoming Bookings (1)" at bounding box center [628, 143] width 159 height 20
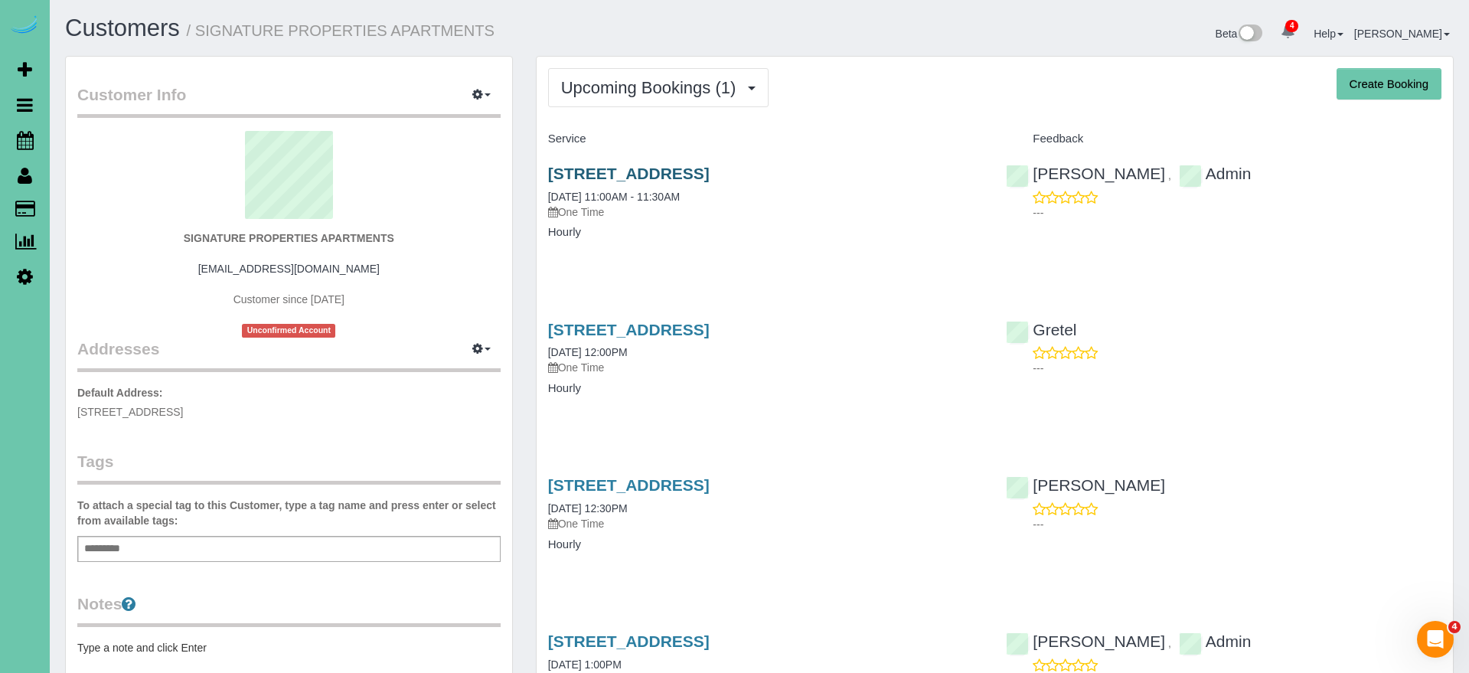
click at [710, 165] on link "10451 Liam Ct Club, Omaha, NE 68122" at bounding box center [629, 174] width 162 height 18
click at [710, 328] on link "10451 Liam Ct Club, Omaha, NE 68122" at bounding box center [629, 330] width 162 height 18
click at [694, 165] on link "10451 Liam Ct Club, Omaha, NE 68122" at bounding box center [629, 174] width 162 height 18
click at [710, 329] on link "10451 Liam Ct Club, Omaha, NE 68122" at bounding box center [629, 330] width 162 height 18
click at [710, 482] on link "10451 Liam Ct Club, Omaha, NE 68122" at bounding box center [629, 485] width 162 height 18
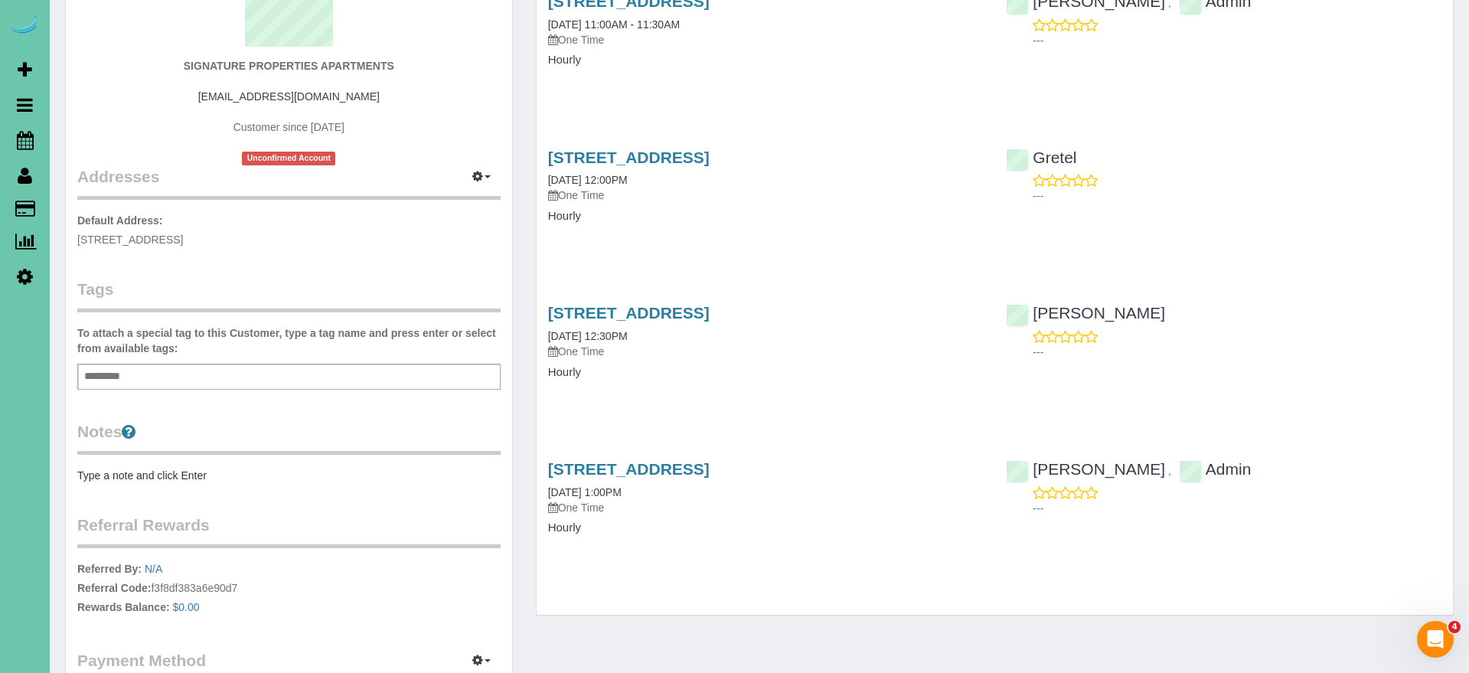
scroll to position [175, 0]
click at [710, 459] on link "10451 Liam Ct Club, Omaha, NE 68122" at bounding box center [629, 467] width 162 height 18
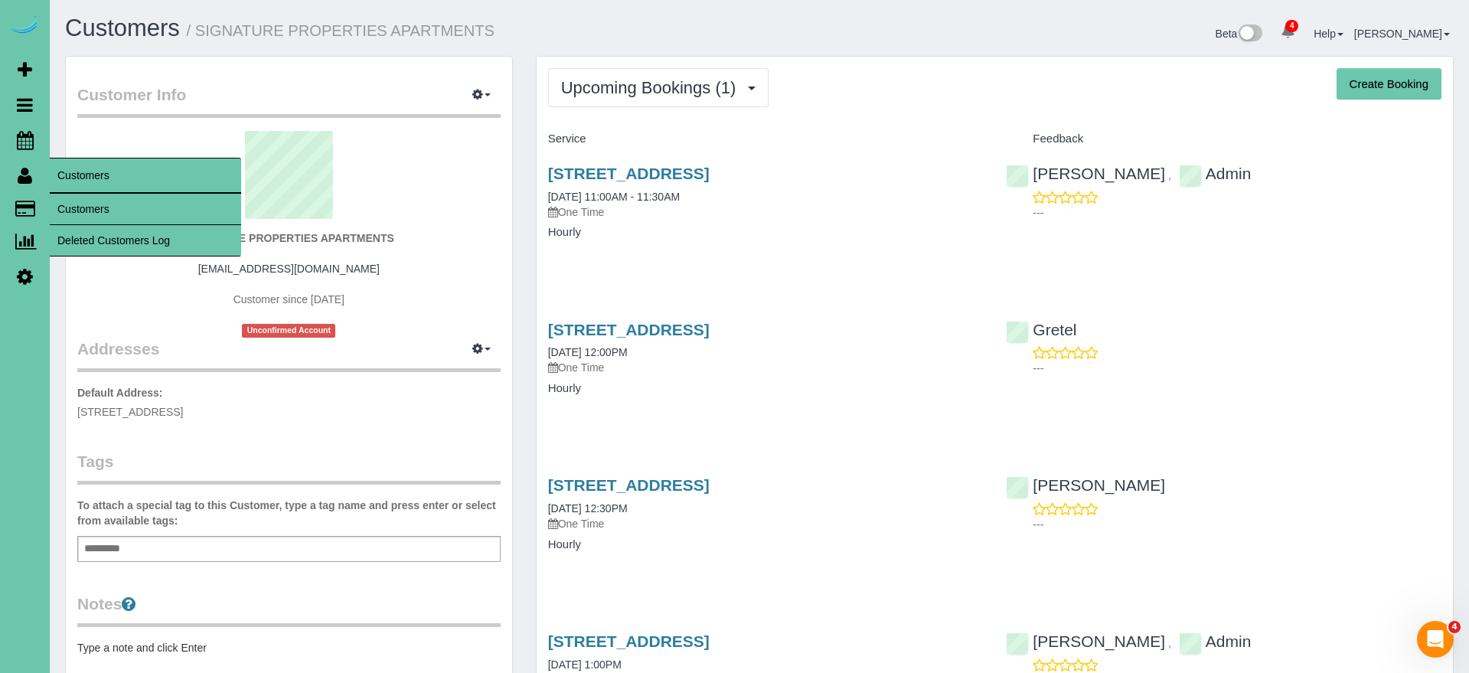
scroll to position [0, 0]
click at [111, 215] on link "Customers" at bounding box center [145, 209] width 191 height 31
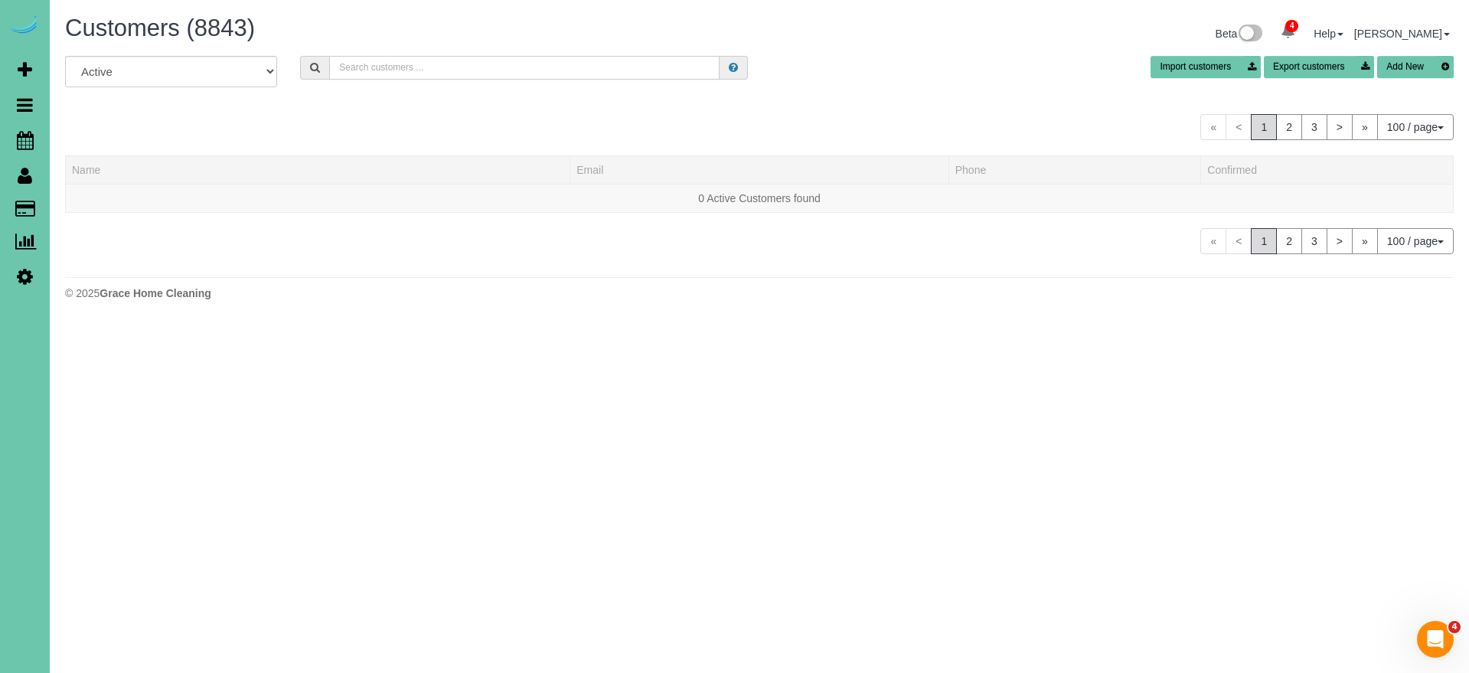
click at [393, 69] on input "text" at bounding box center [524, 68] width 390 height 24
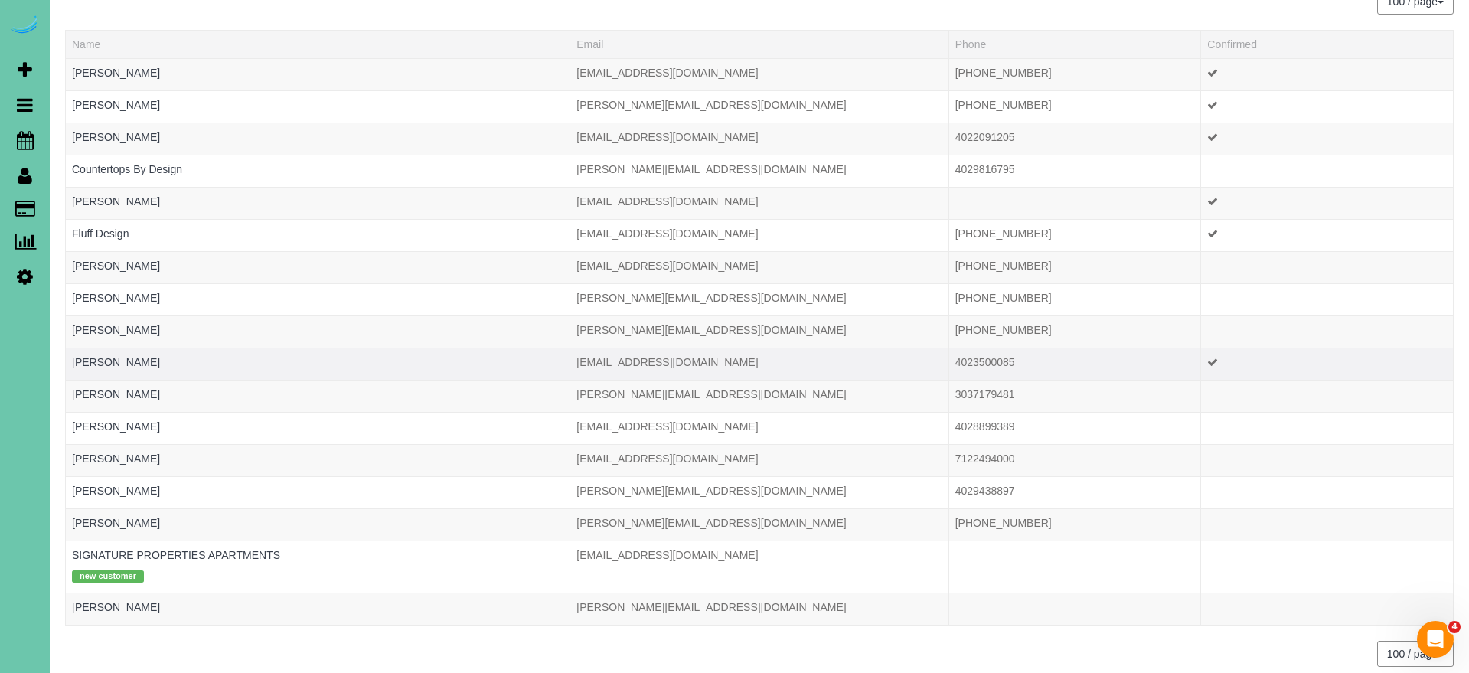
scroll to position [141, 0]
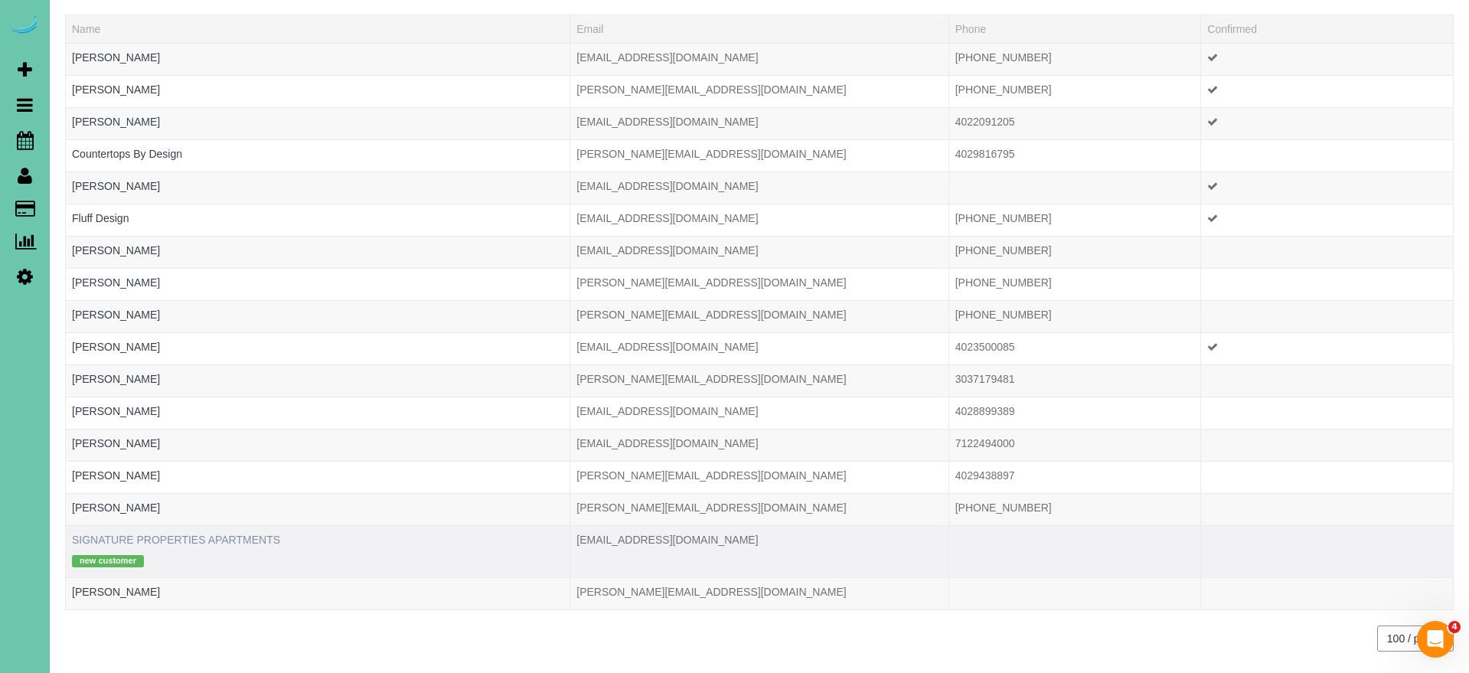
type input "sign"
click at [261, 544] on link "SIGNATURE PROPERTIES APARTMENTS" at bounding box center [176, 540] width 208 height 12
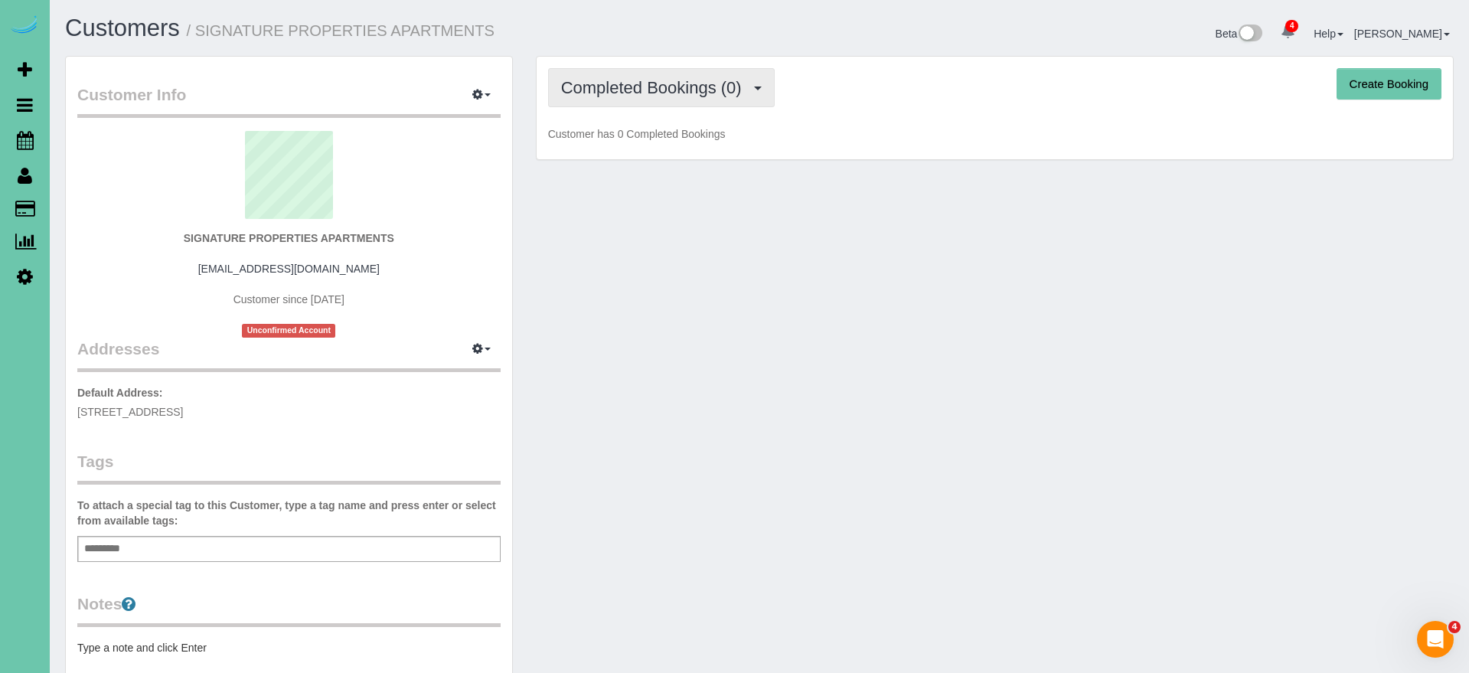
click at [729, 87] on span "Completed Bookings (0)" at bounding box center [655, 87] width 188 height 19
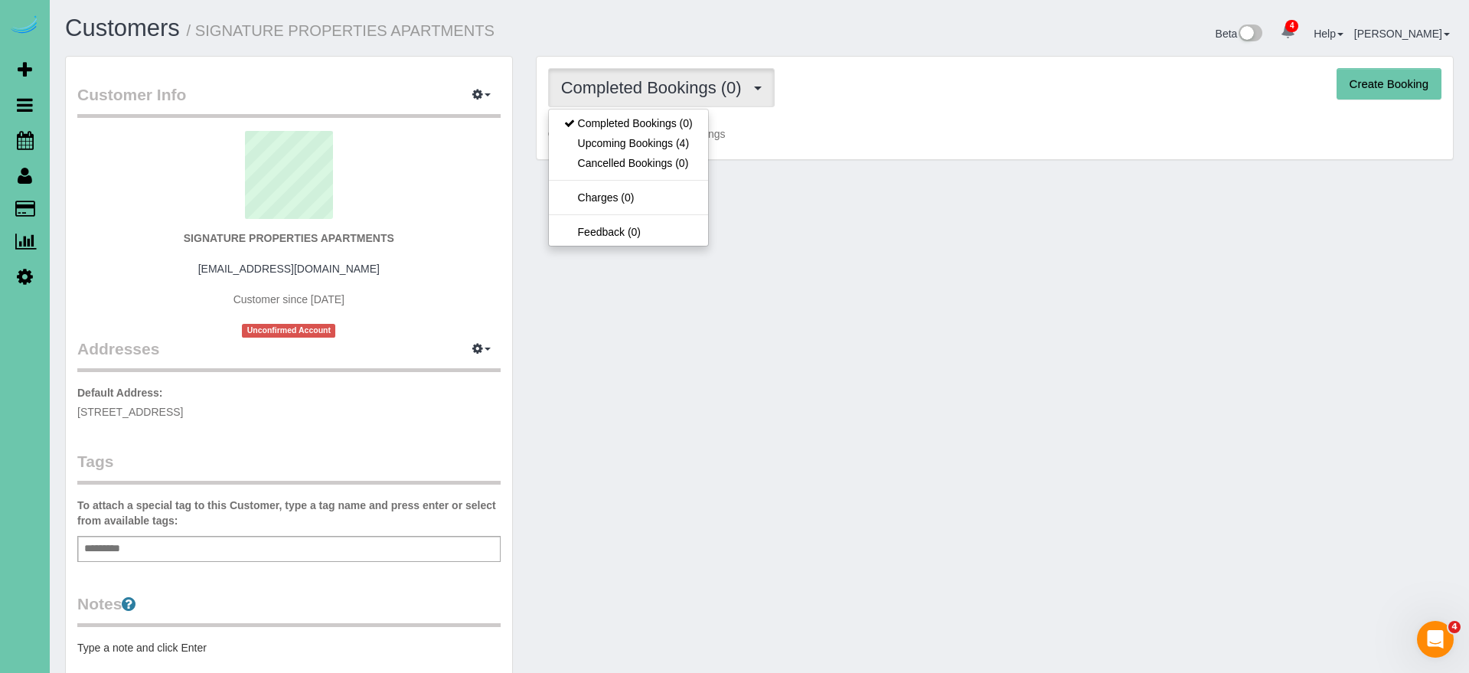
click at [687, 145] on link "Upcoming Bookings (4)" at bounding box center [628, 143] width 159 height 20
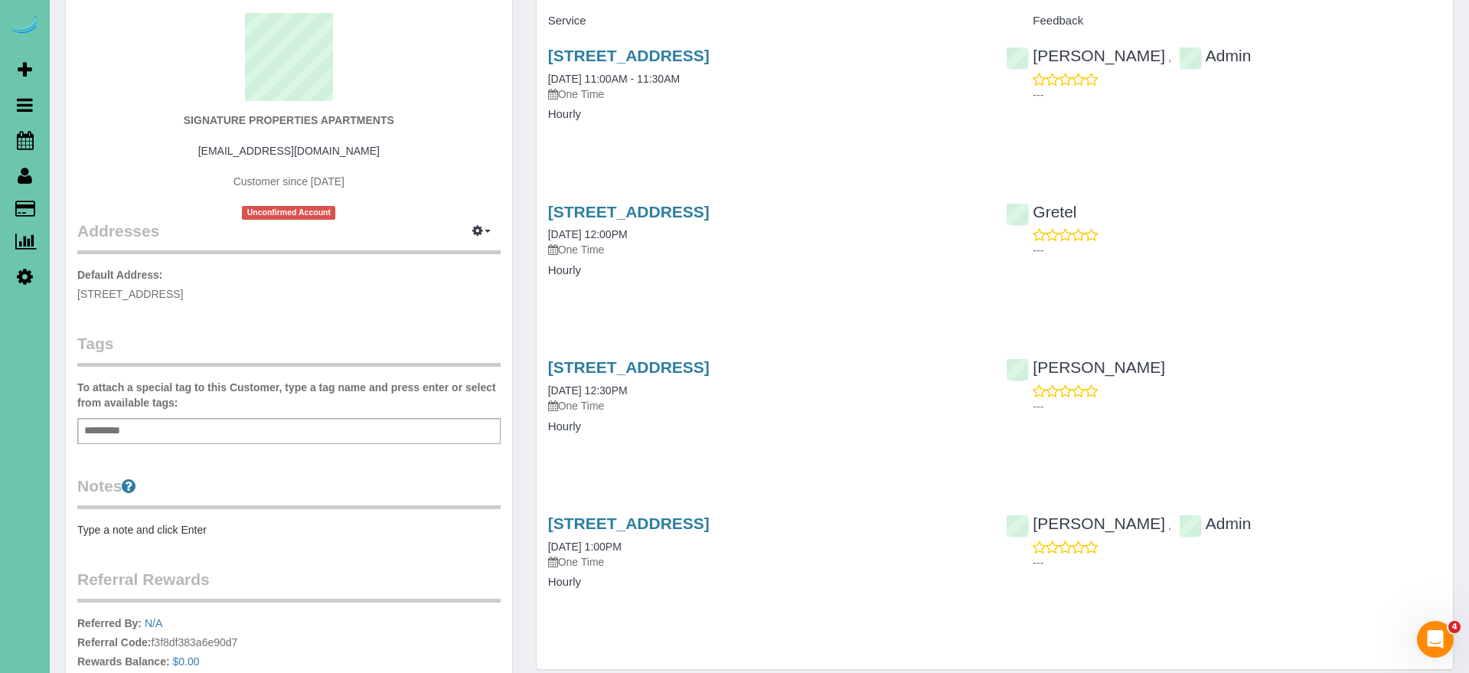
scroll to position [205, 0]
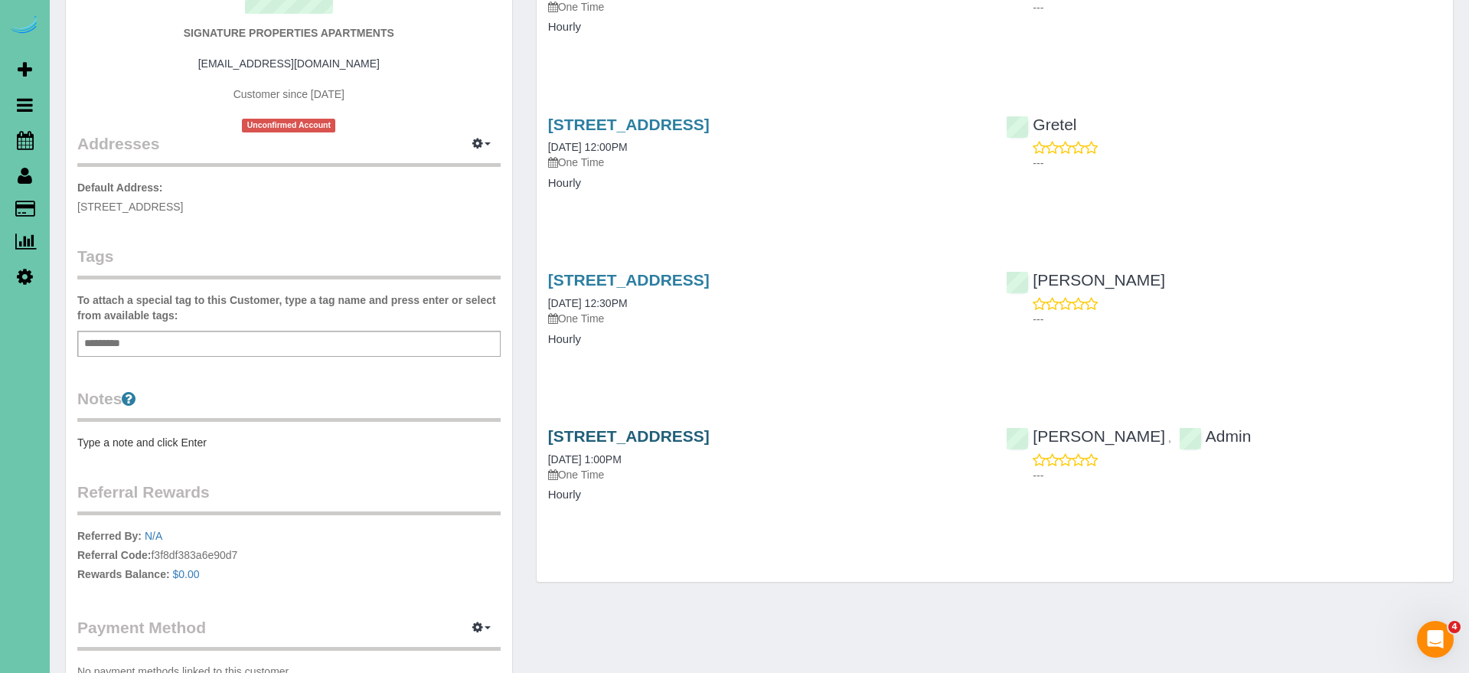
click at [710, 436] on link "10451 Liam Ct Club, Omaha, NE 68122" at bounding box center [629, 436] width 162 height 18
click at [710, 279] on link "10451 Liam Ct Club, Omaha, NE 68122" at bounding box center [629, 280] width 162 height 18
click at [710, 125] on link "10451 Liam Ct Club, Omaha, NE 68122" at bounding box center [629, 125] width 162 height 18
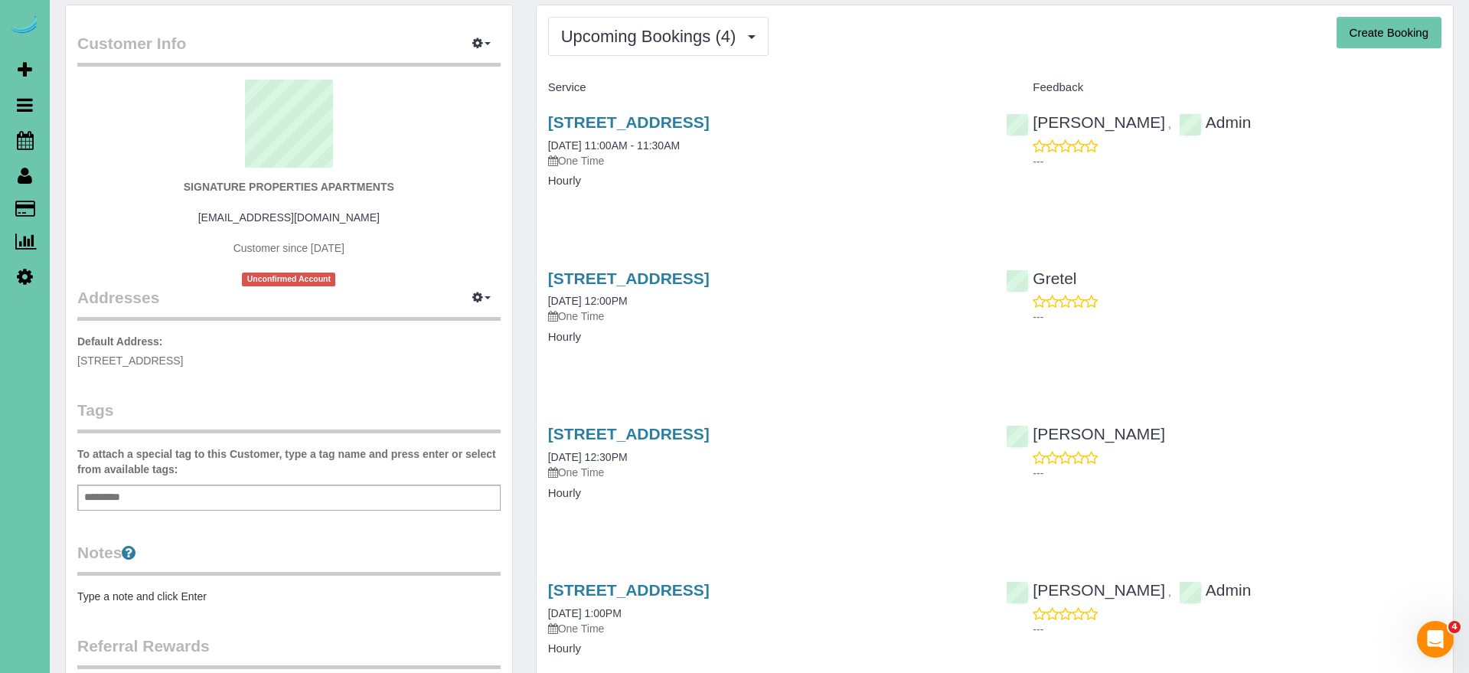
scroll to position [0, 0]
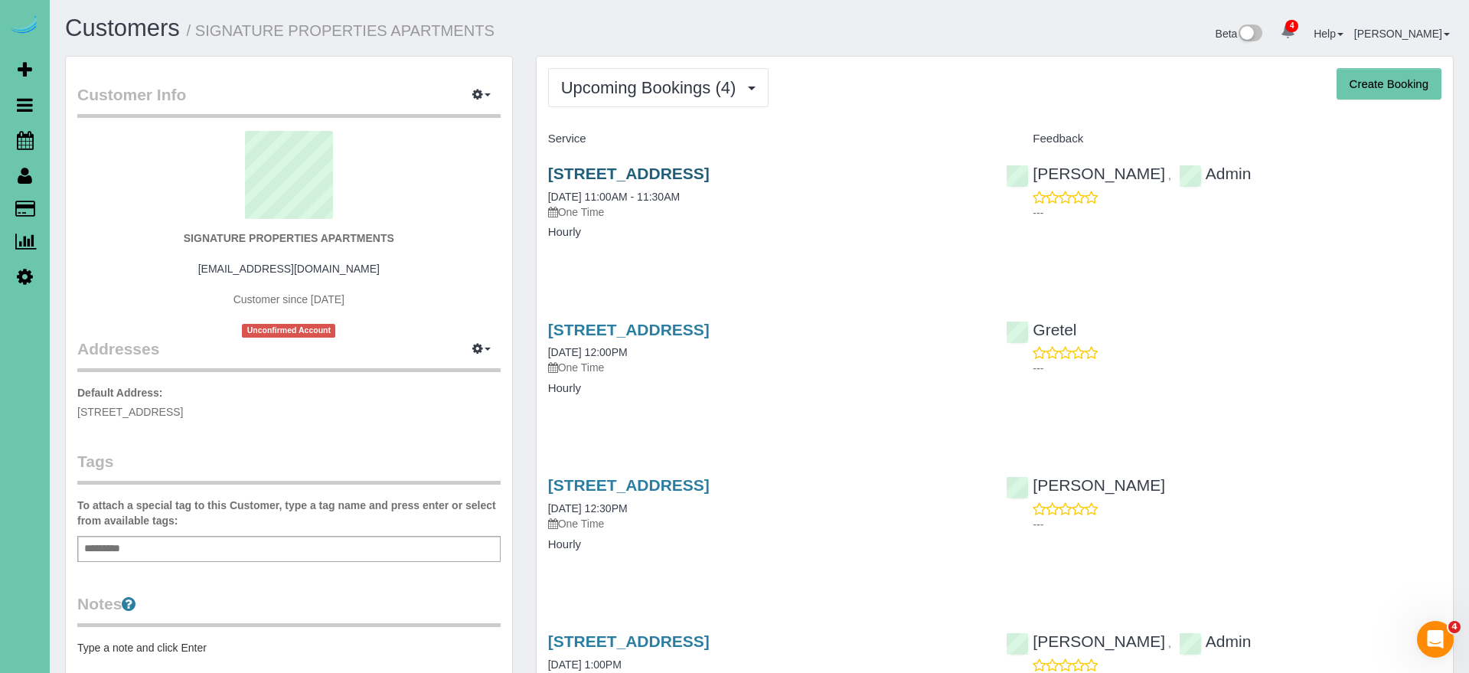
click at [710, 173] on link "10451 Liam Ct Club, Omaha, NE 68122" at bounding box center [629, 174] width 162 height 18
click at [710, 333] on link "10451 Liam Ct Club, Omaha, NE 68122" at bounding box center [629, 330] width 162 height 18
click at [710, 483] on link "10451 Liam Ct Club, Omaha, NE 68122" at bounding box center [629, 485] width 162 height 18
click at [710, 638] on link "10451 Liam Ct Club, Omaha, NE 68122" at bounding box center [629, 641] width 162 height 18
click at [648, 90] on span "Upcoming Bookings (4)" at bounding box center [652, 87] width 183 height 19
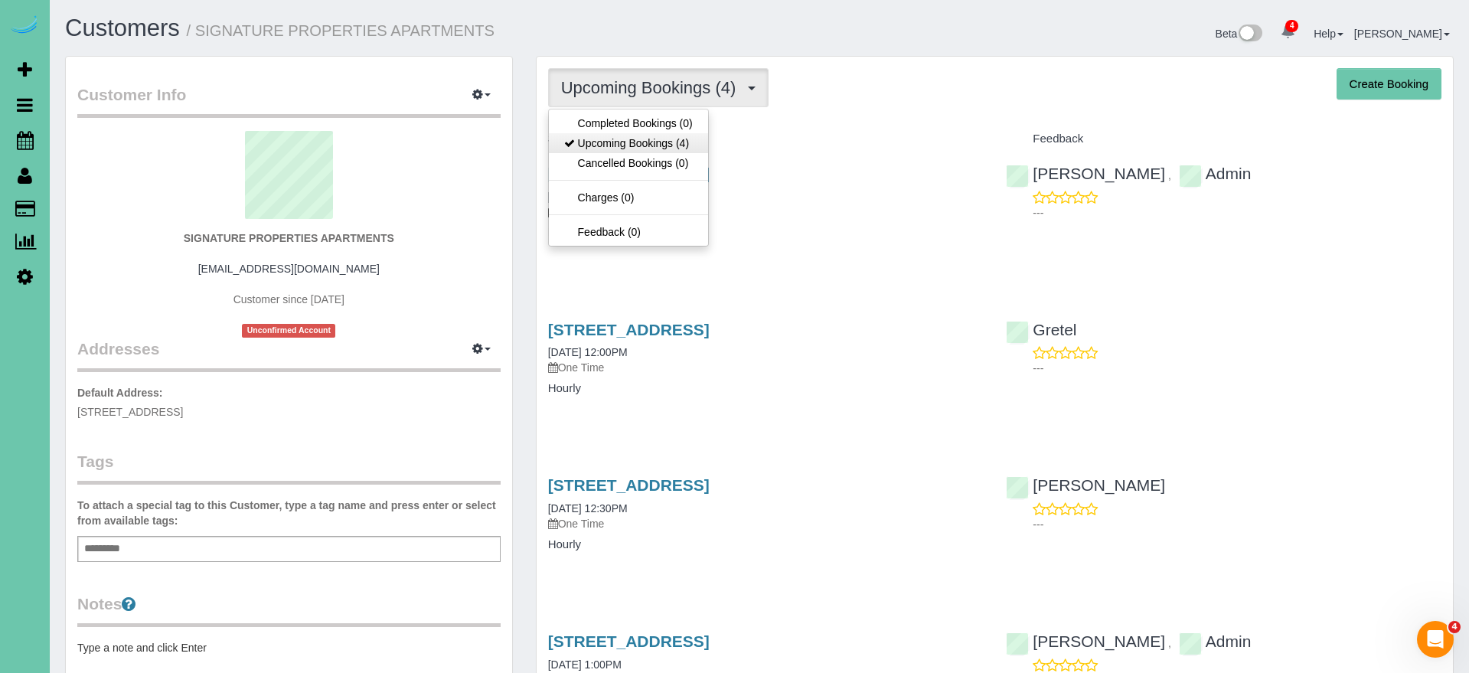
click at [659, 139] on link "Upcoming Bookings (4)" at bounding box center [628, 143] width 159 height 20
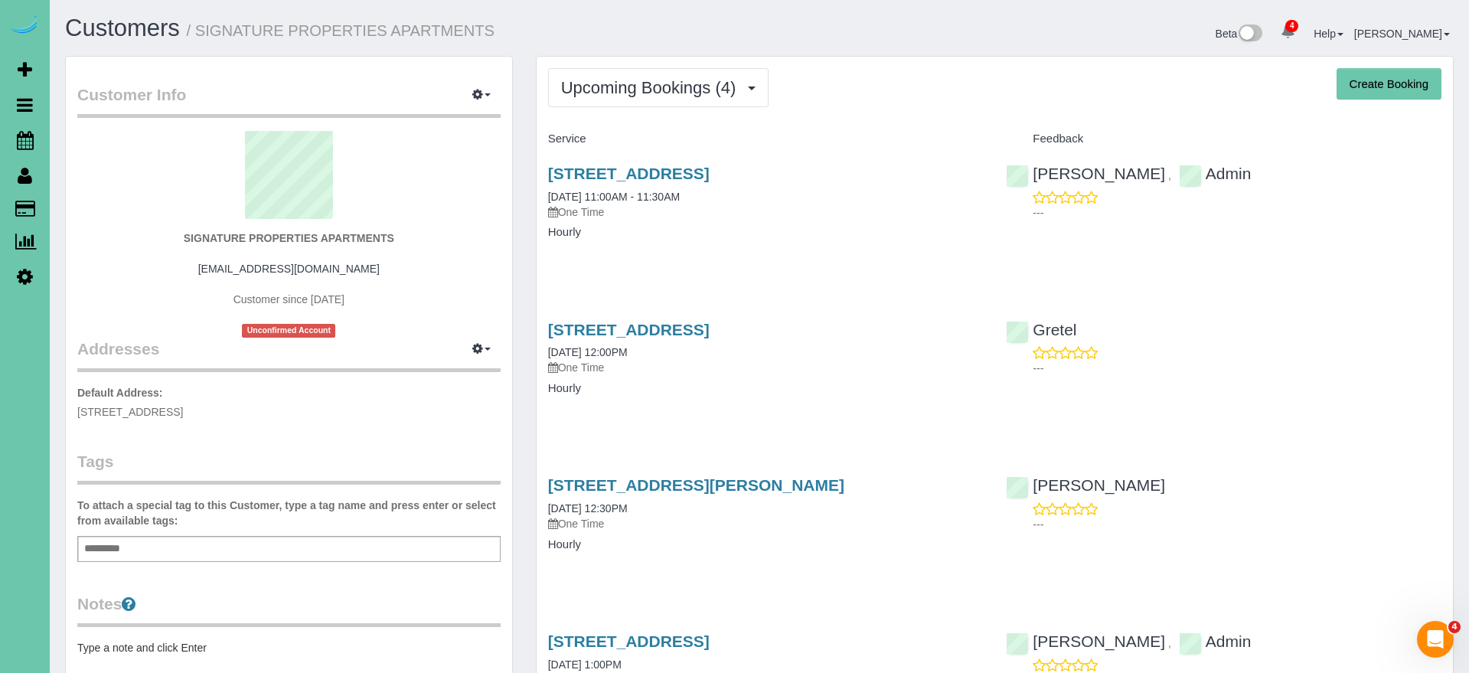
scroll to position [2, 0]
click at [710, 171] on link "10451 Liam Ct Club #301, Omaha, NE 68122" at bounding box center [629, 172] width 162 height 18
click at [701, 87] on span "Upcoming Bookings (4)" at bounding box center [652, 86] width 183 height 19
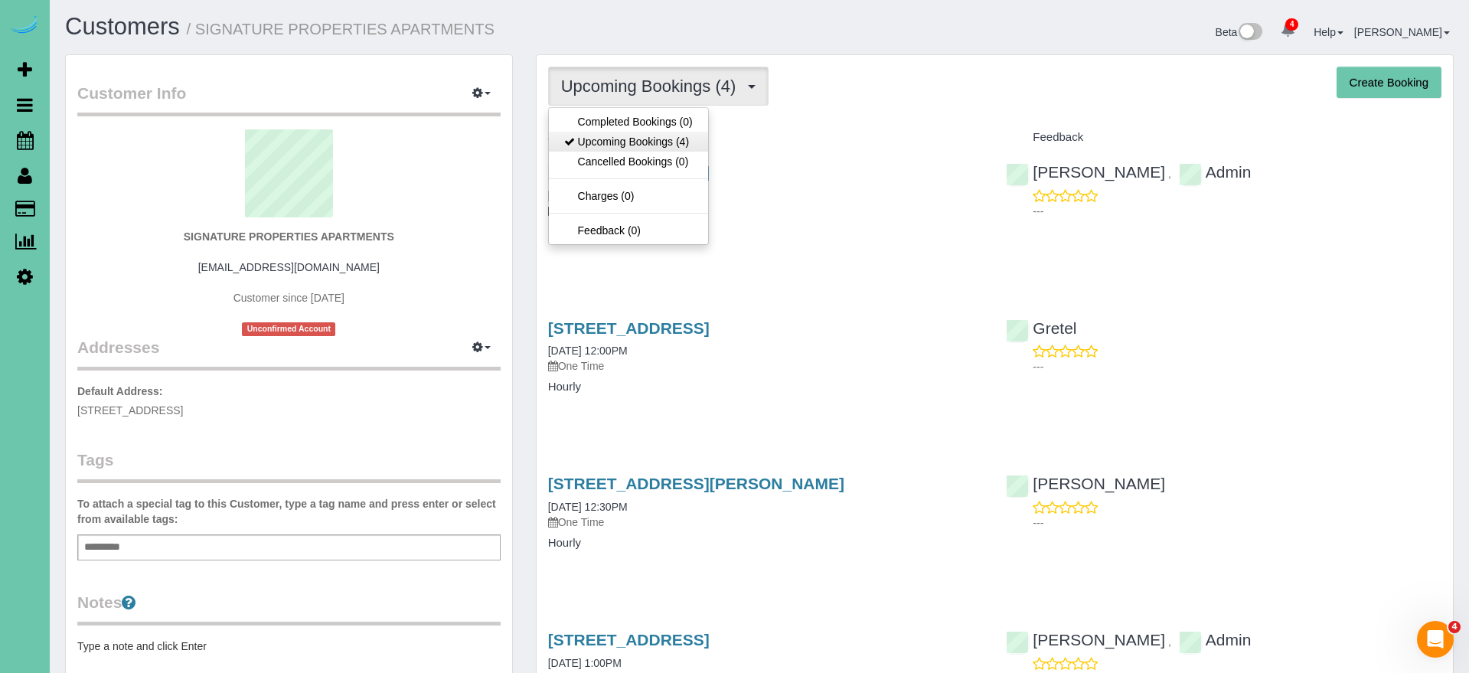
click at [696, 139] on link "Upcoming Bookings (4)" at bounding box center [628, 142] width 159 height 20
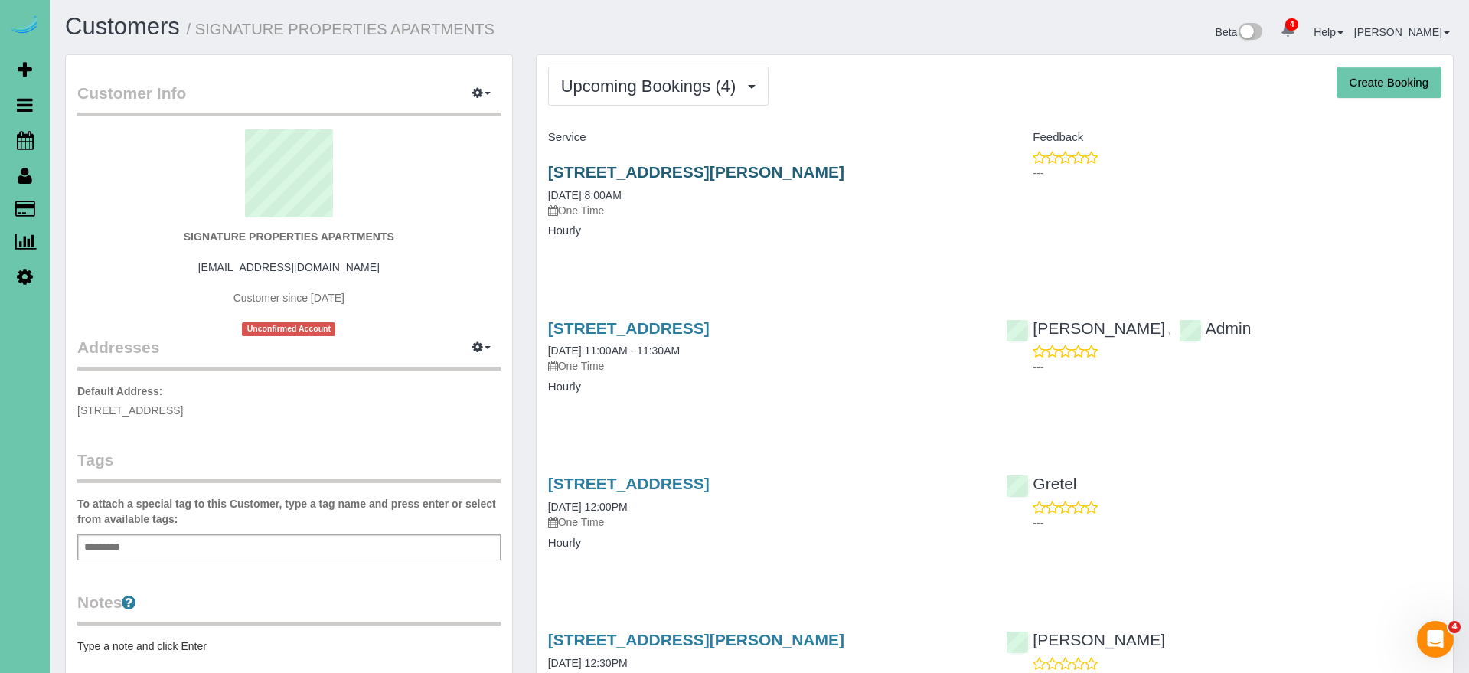
click at [757, 170] on link "10451 Liam Ct Club #307, Omaha, NE 68122" at bounding box center [696, 172] width 296 height 18
click at [686, 101] on button "Upcoming Bookings (4)" at bounding box center [658, 87] width 221 height 39
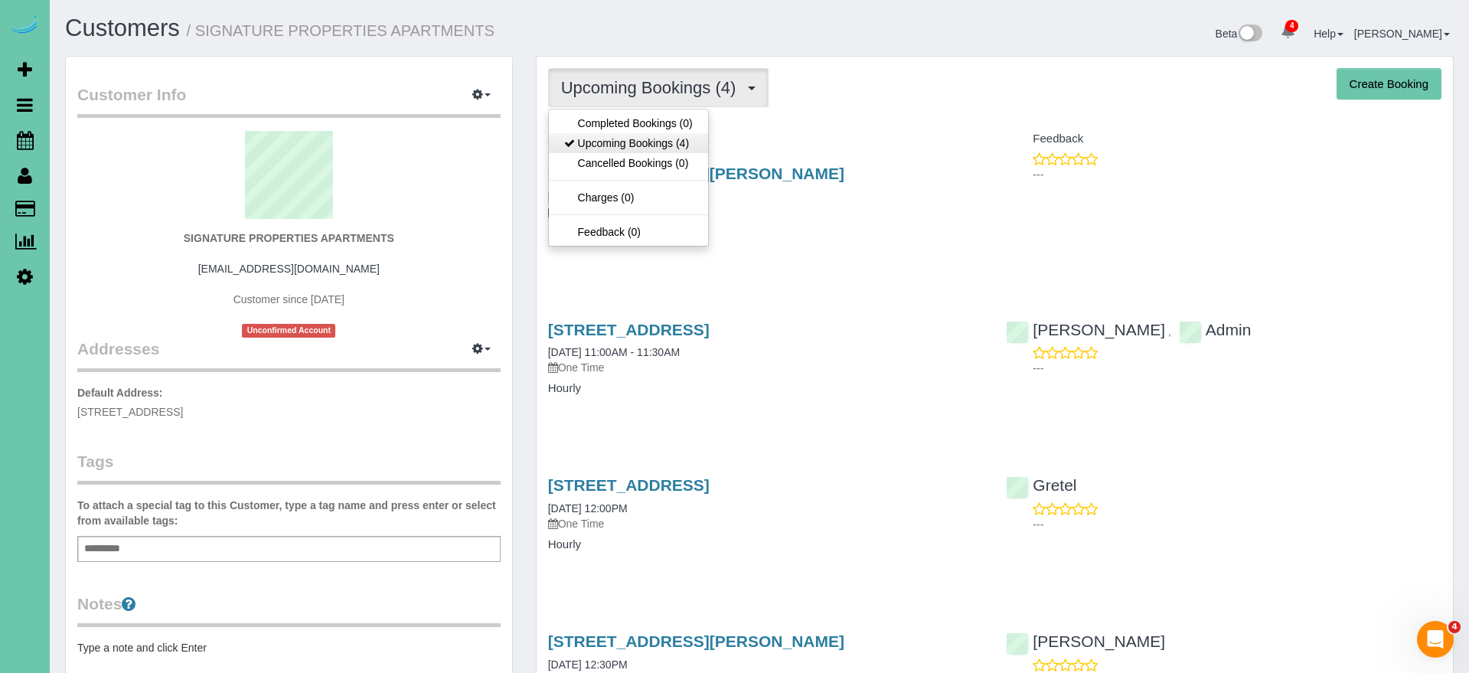
click at [671, 143] on link "Upcoming Bookings (4)" at bounding box center [628, 143] width 159 height 20
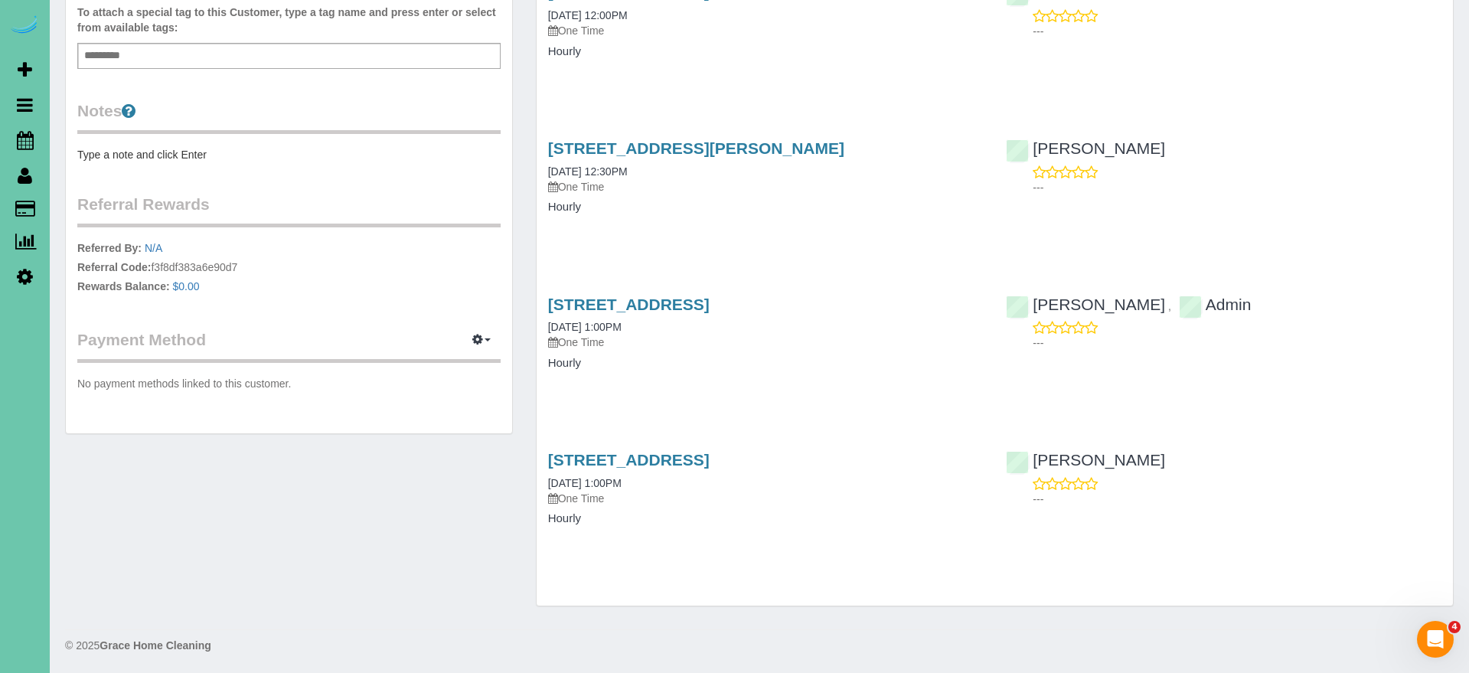
scroll to position [492, 0]
click at [710, 459] on link "10451 Liam Ct Club #303, Omaha, NE 68122" at bounding box center [629, 461] width 162 height 18
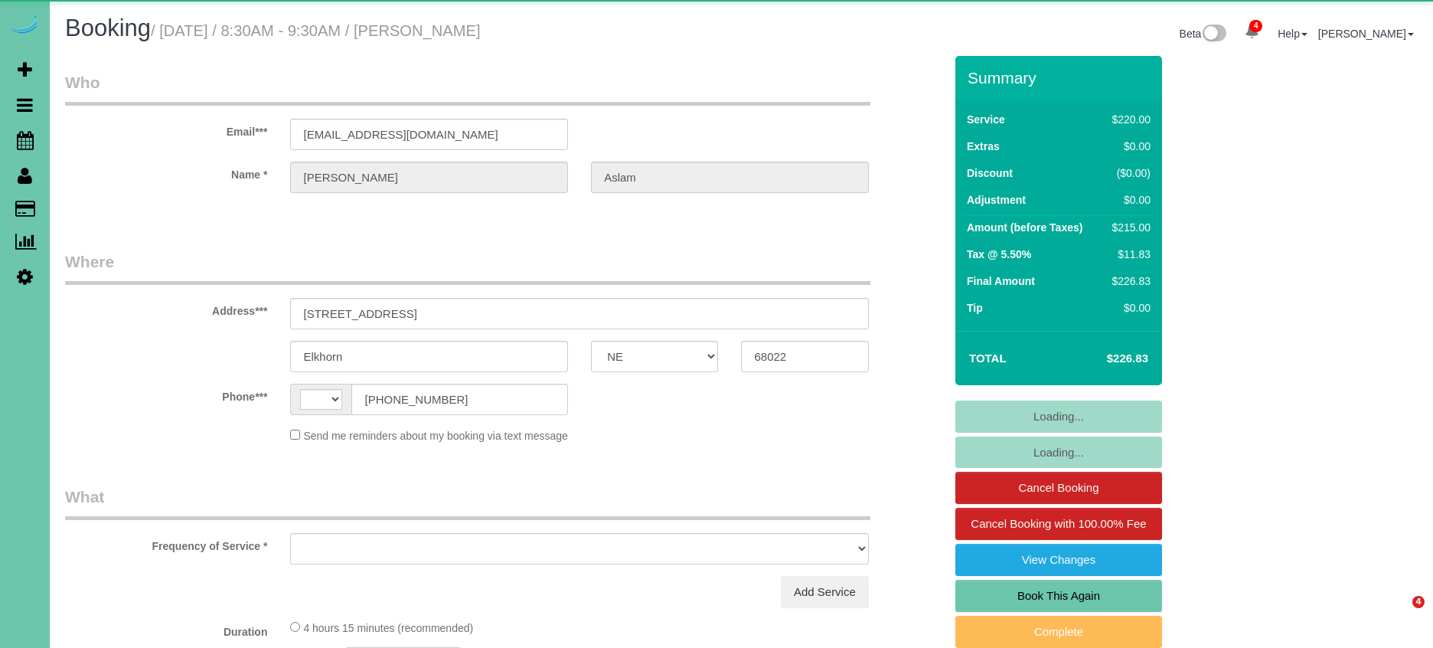
select select "NE"
select select "string:[GEOGRAPHIC_DATA]"
select select "object:661"
select select "string:fspay-d8764939-ecc7-4084-ac6d-6f55f3bf2d48"
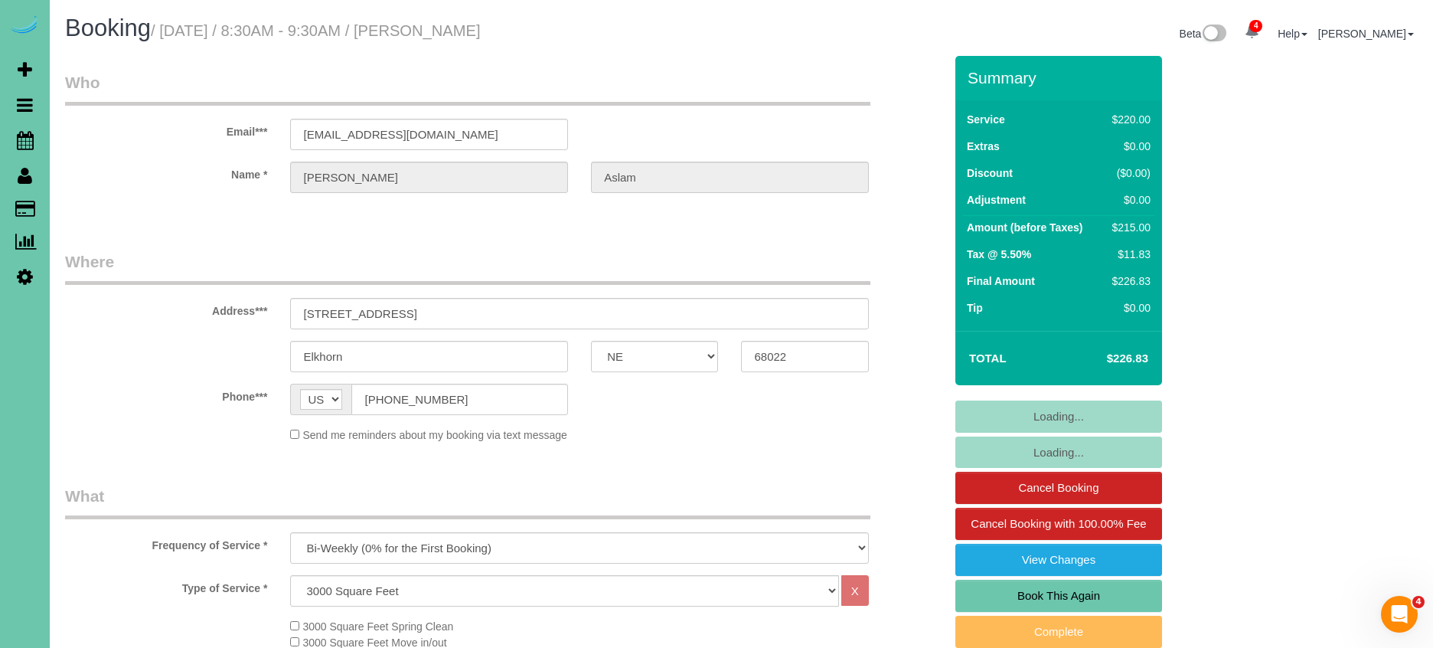
select select "object:945"
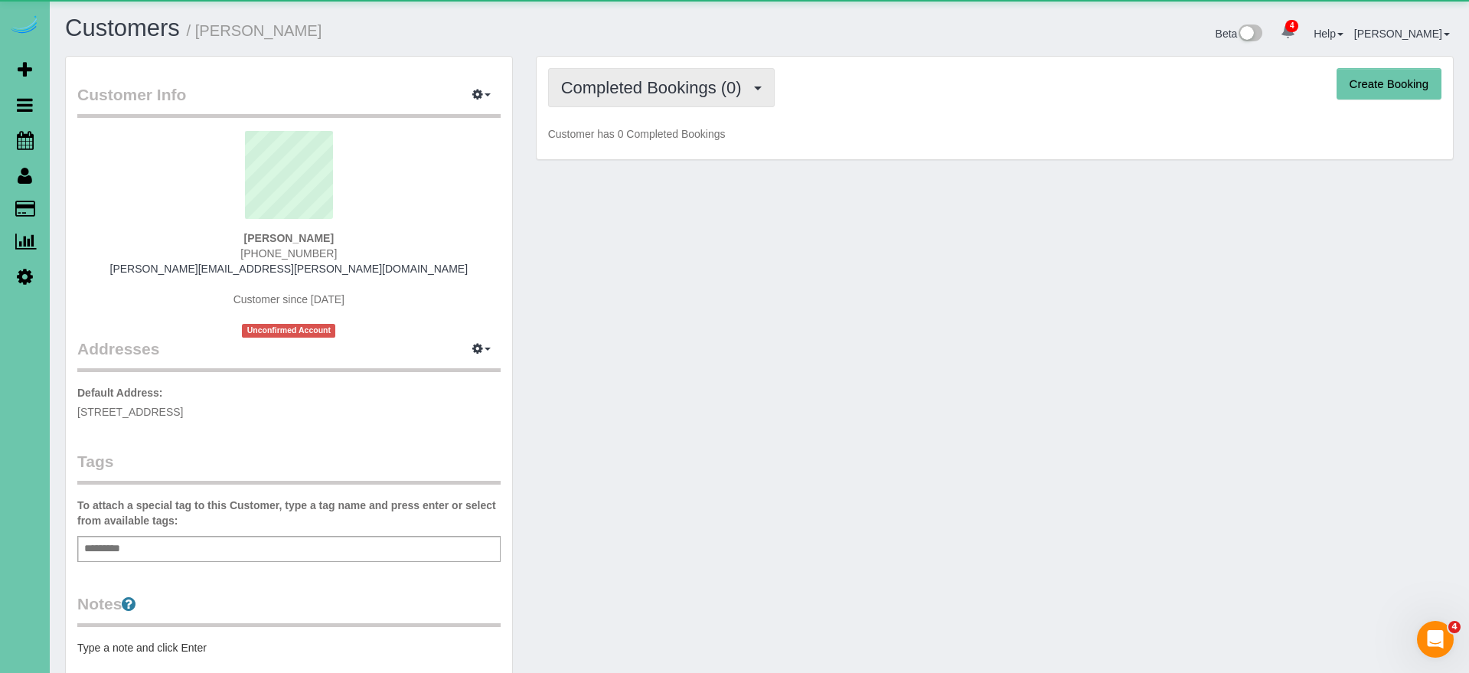
click at [669, 84] on span "Completed Bookings (0)" at bounding box center [655, 87] width 188 height 19
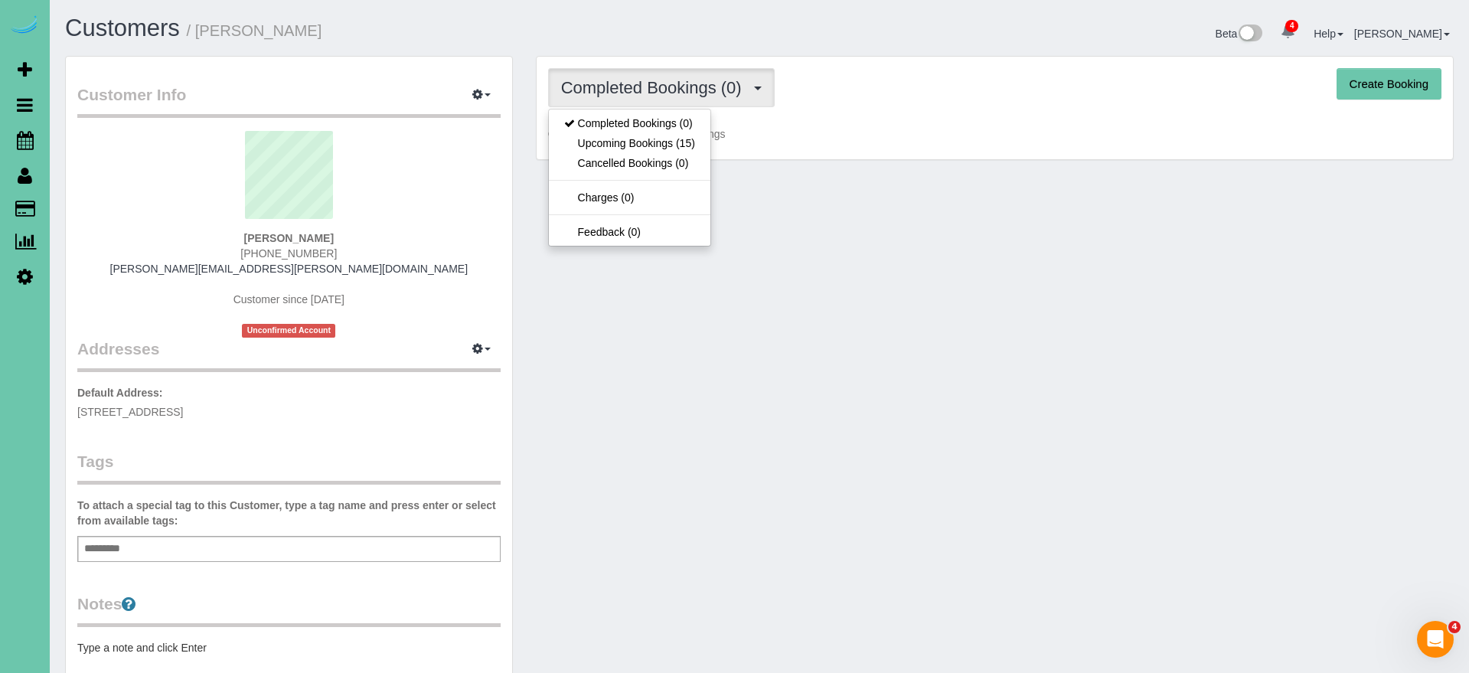
click at [674, 145] on link "Upcoming Bookings (15)" at bounding box center [630, 143] width 162 height 20
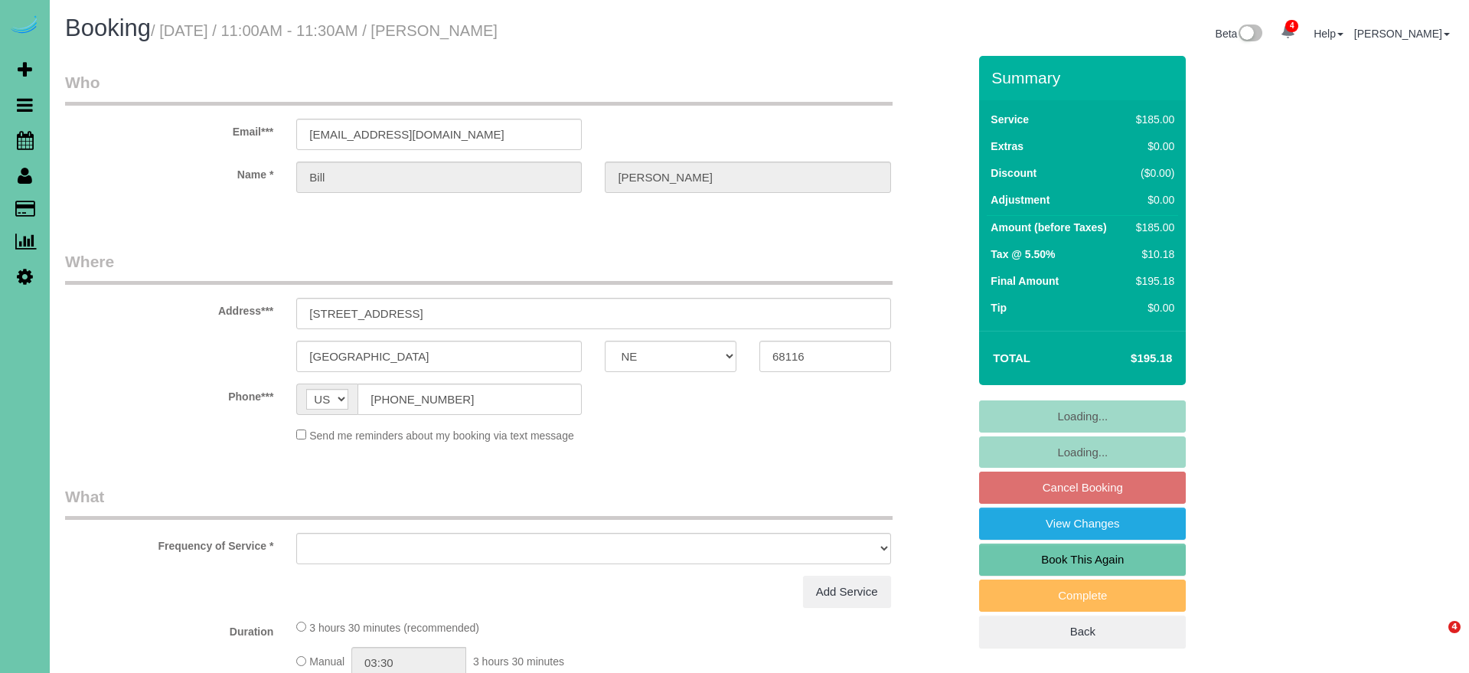
select select "NE"
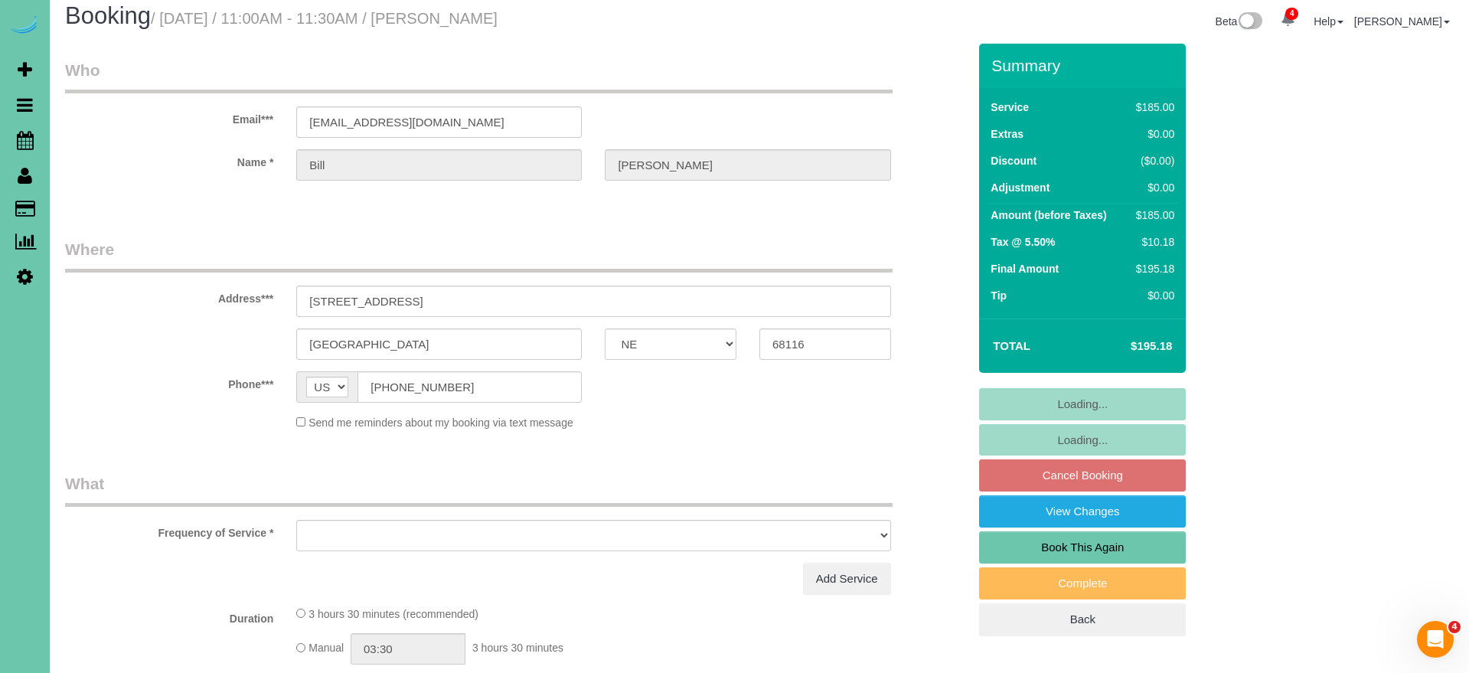
select select "number:36"
select select "number:41"
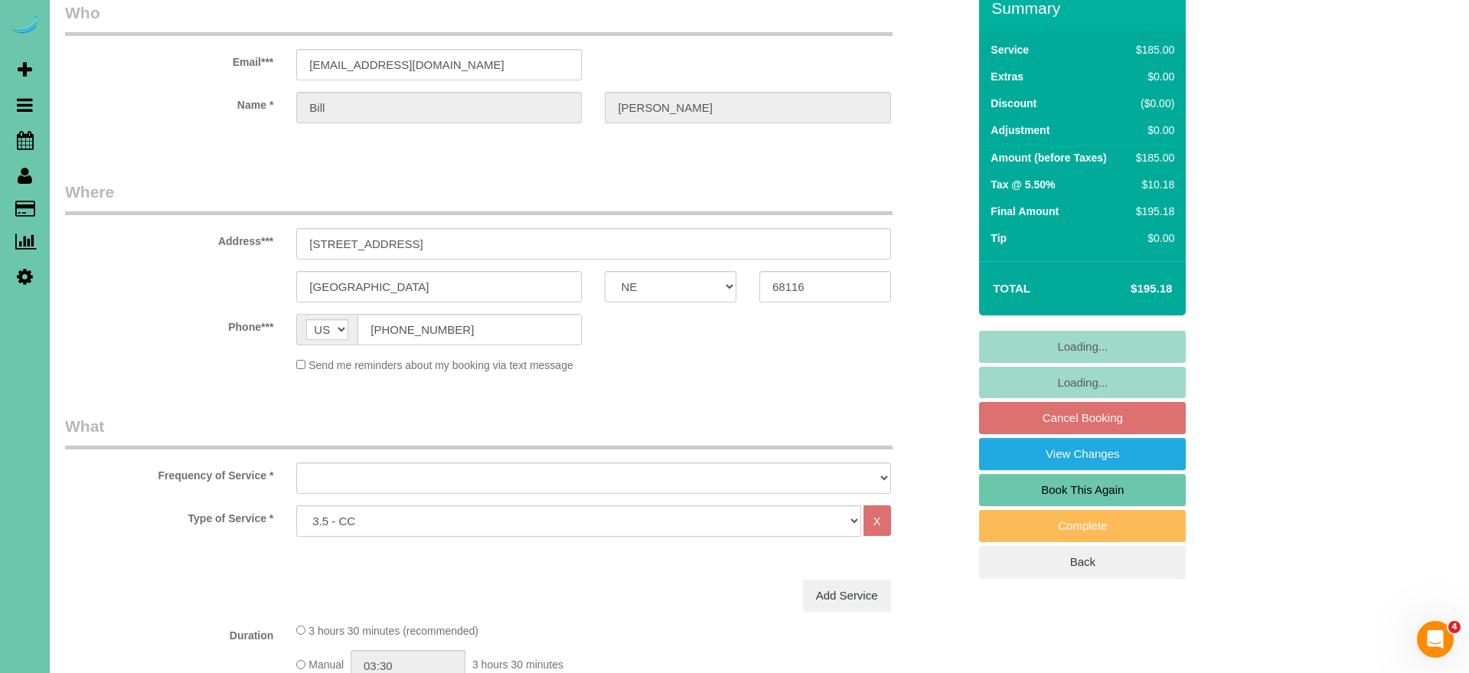
select select "string:fspay-4e53bef1-95af-48ac-a23f-d488927cebc9"
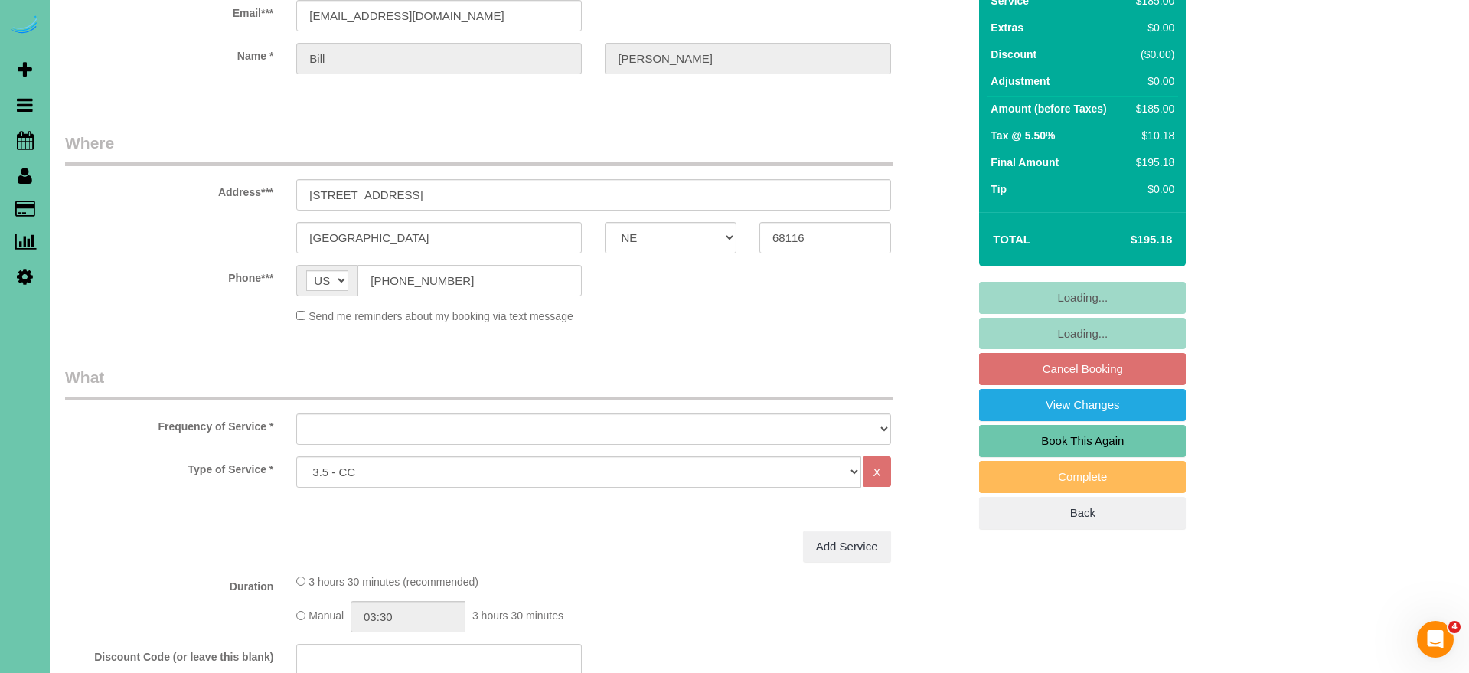
scroll to position [122, 0]
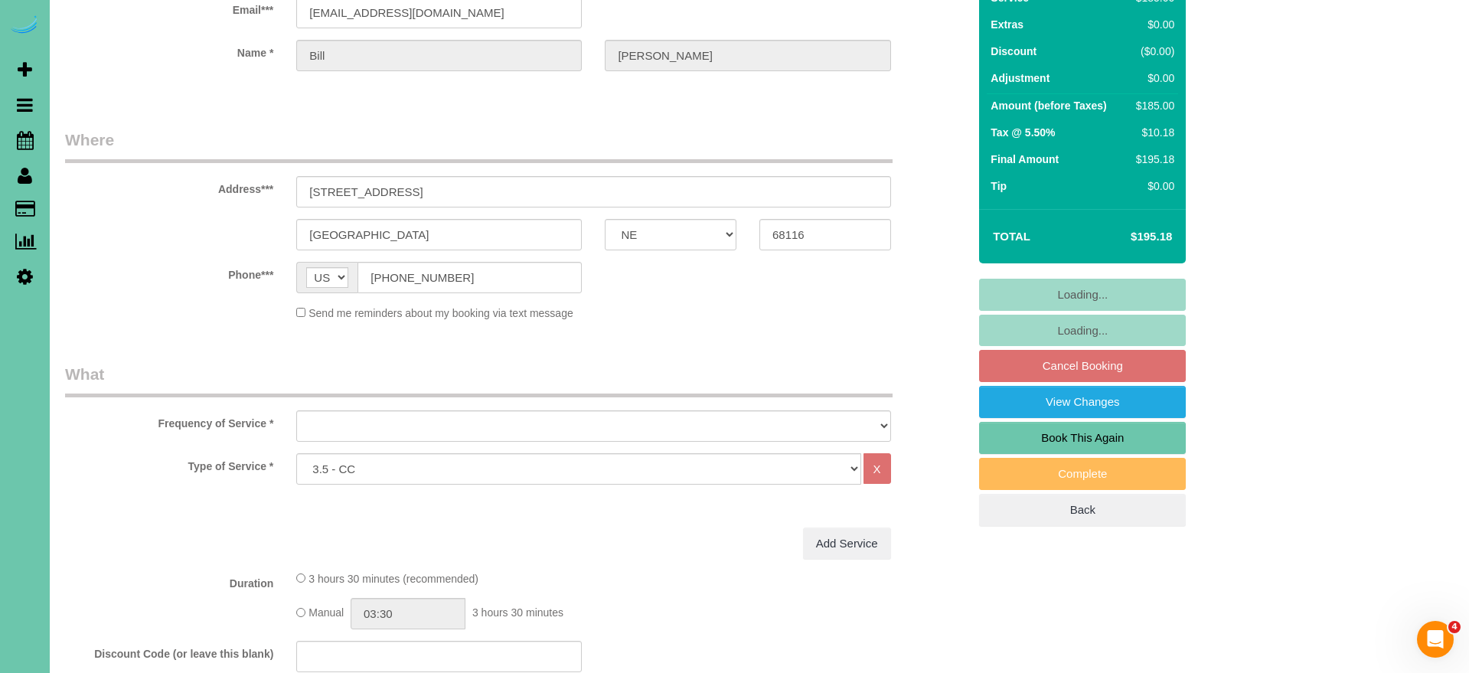
select select "object:918"
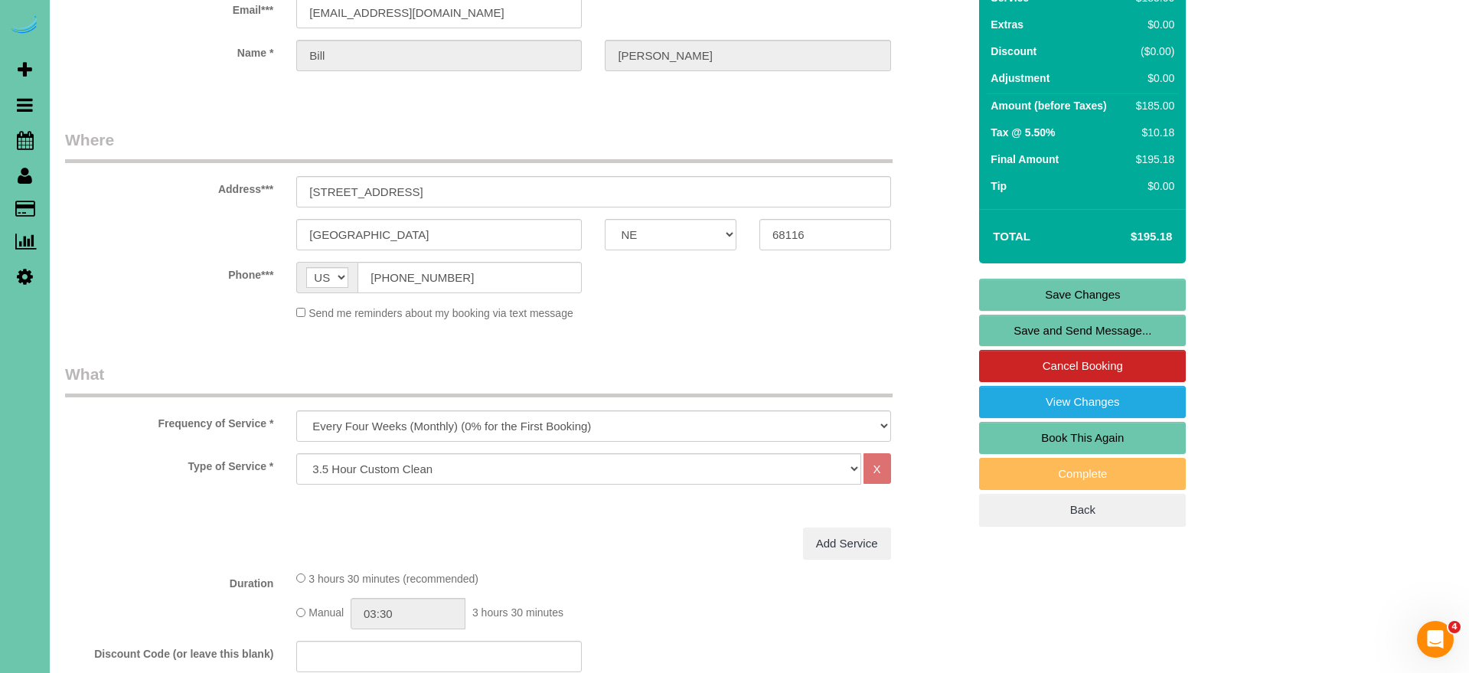
scroll to position [44, 0]
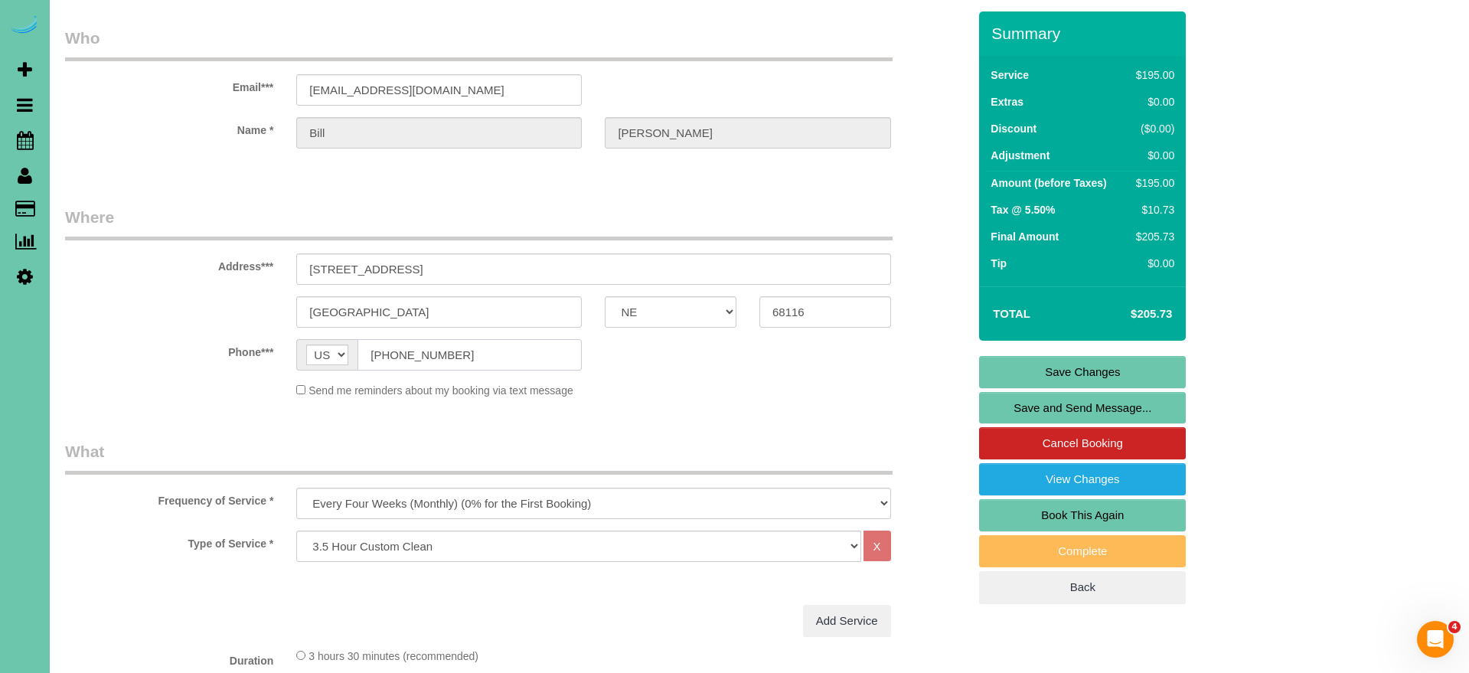
drag, startPoint x: 452, startPoint y: 351, endPoint x: 371, endPoint y: 347, distance: 82.0
select select "159"
drag, startPoint x: 321, startPoint y: 541, endPoint x: 201, endPoint y: 468, distance: 140.9
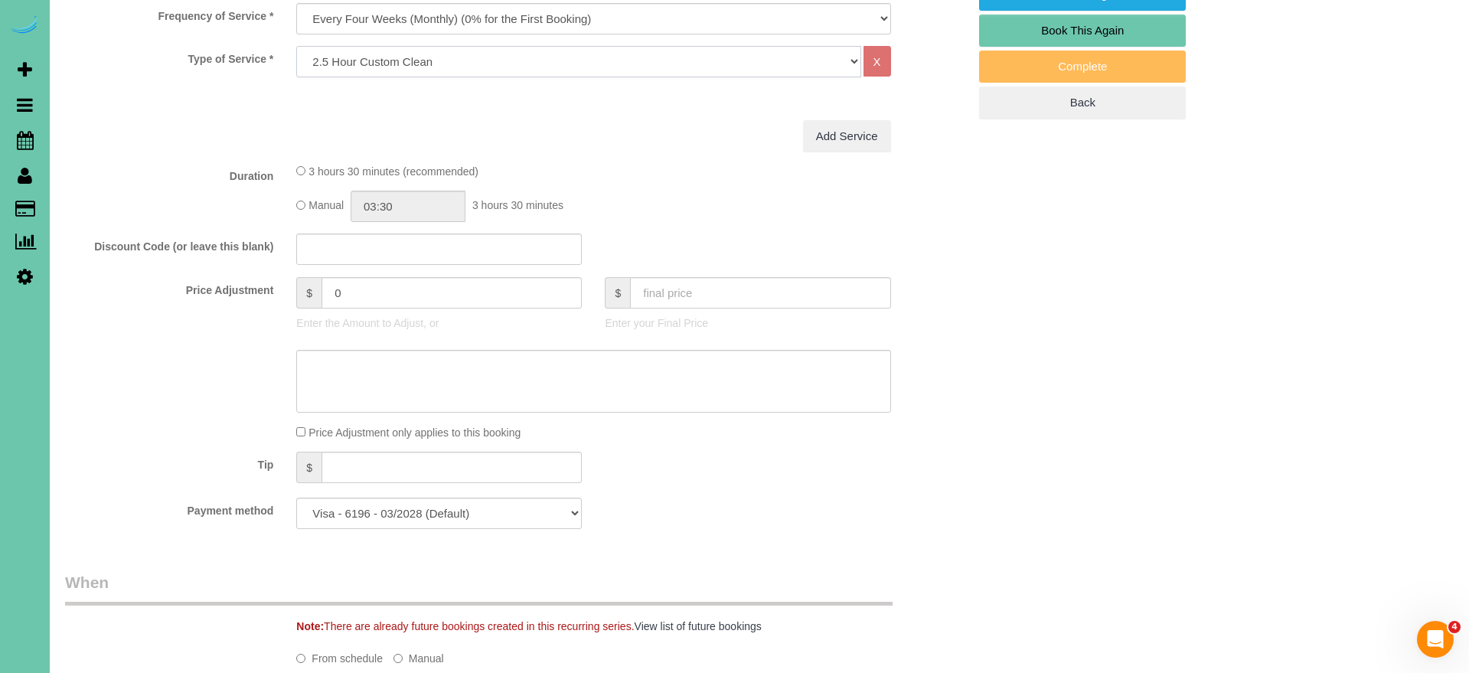
scroll to position [530, 0]
type input "02:30"
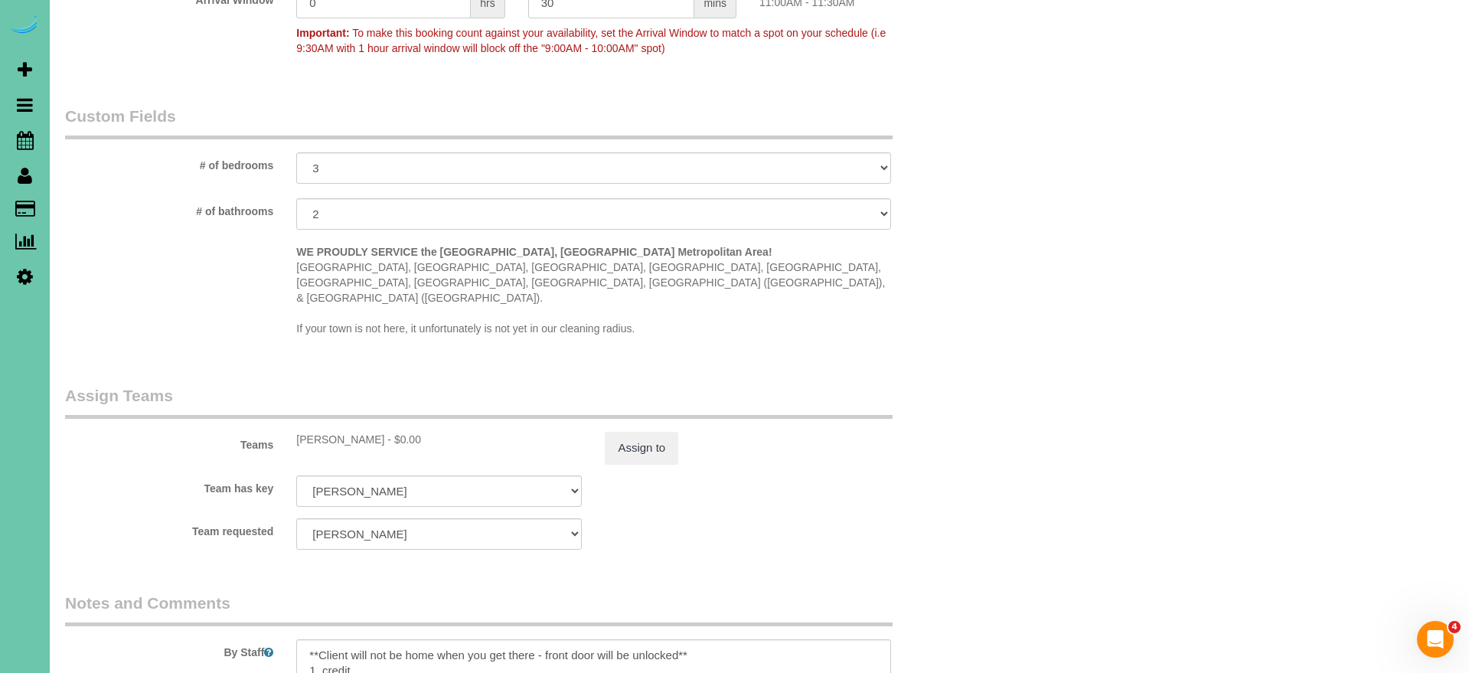
scroll to position [1268, 0]
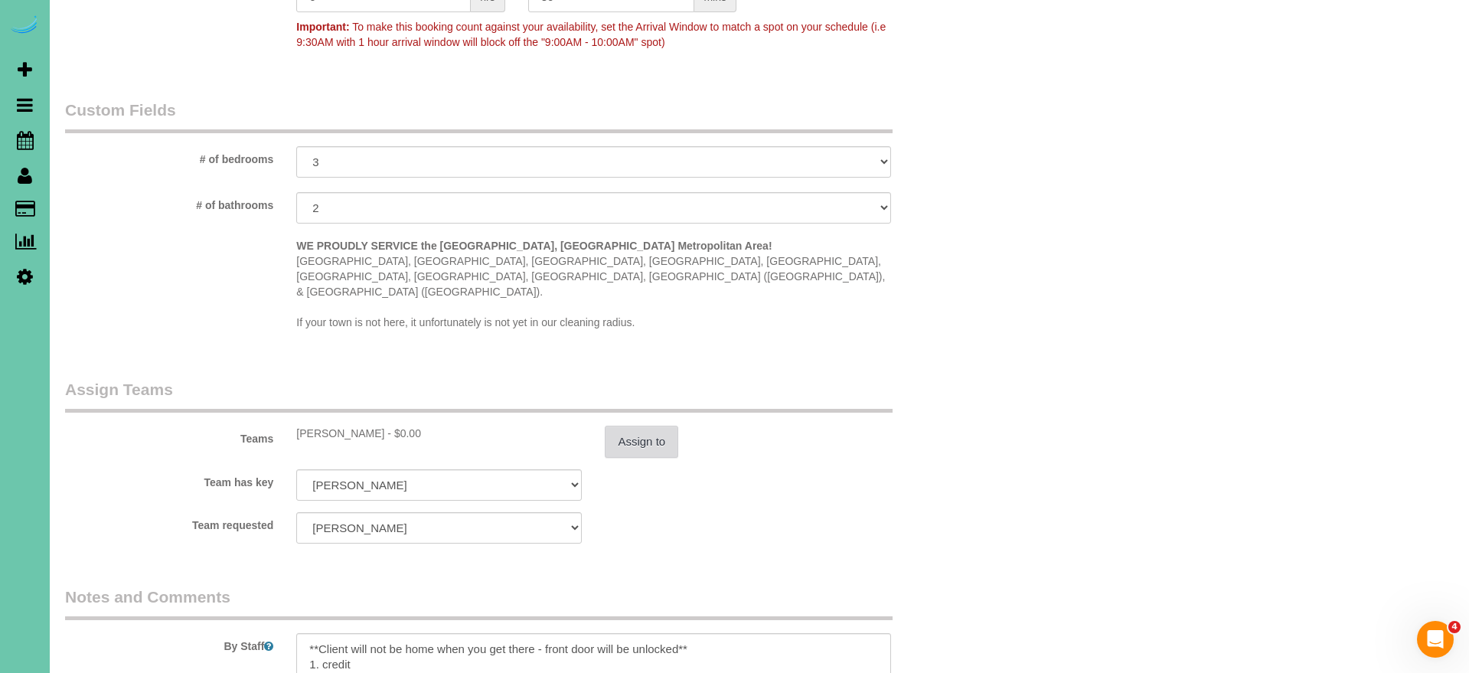
click at [656, 426] on button "Assign to" at bounding box center [641, 442] width 73 height 32
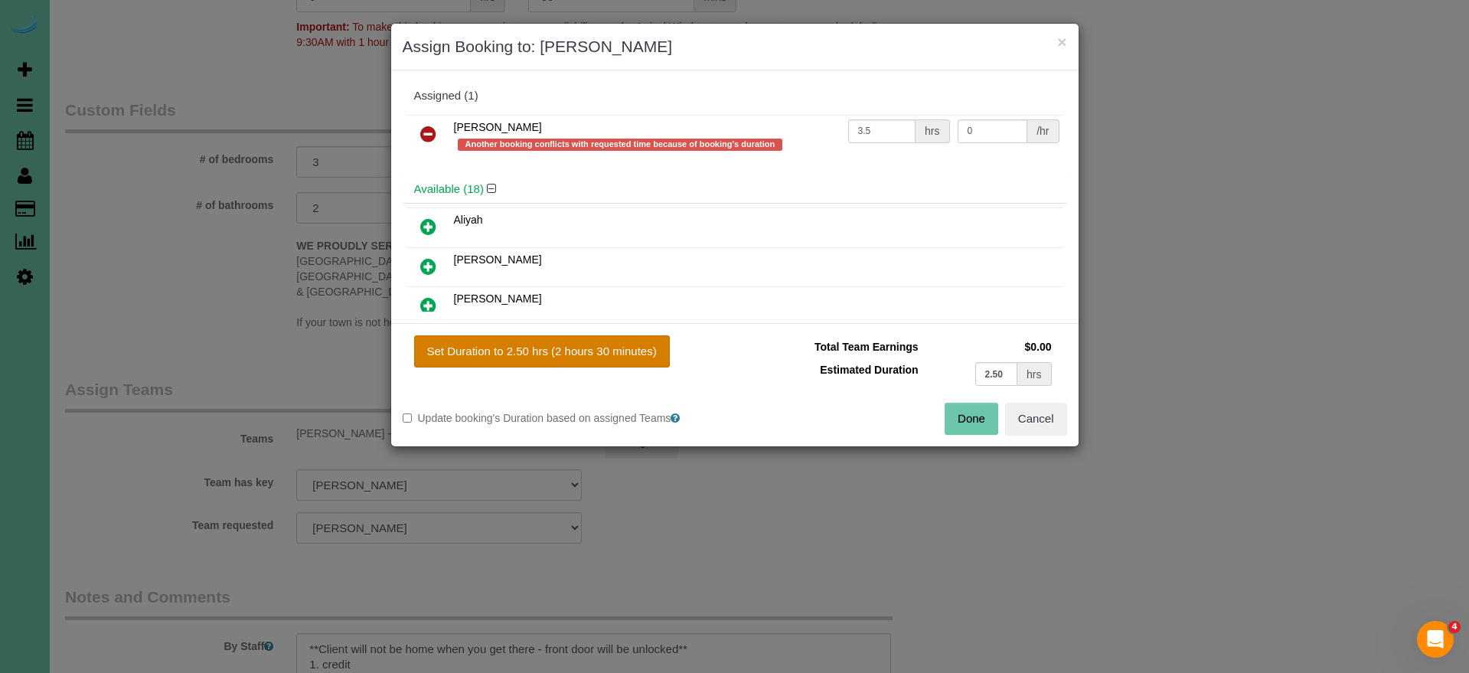
click at [507, 364] on button "Set Duration to 2.50 hrs (2 hours 30 minutes)" at bounding box center [542, 351] width 256 height 32
type input "2.50"
click at [973, 409] on button "Done" at bounding box center [972, 419] width 54 height 32
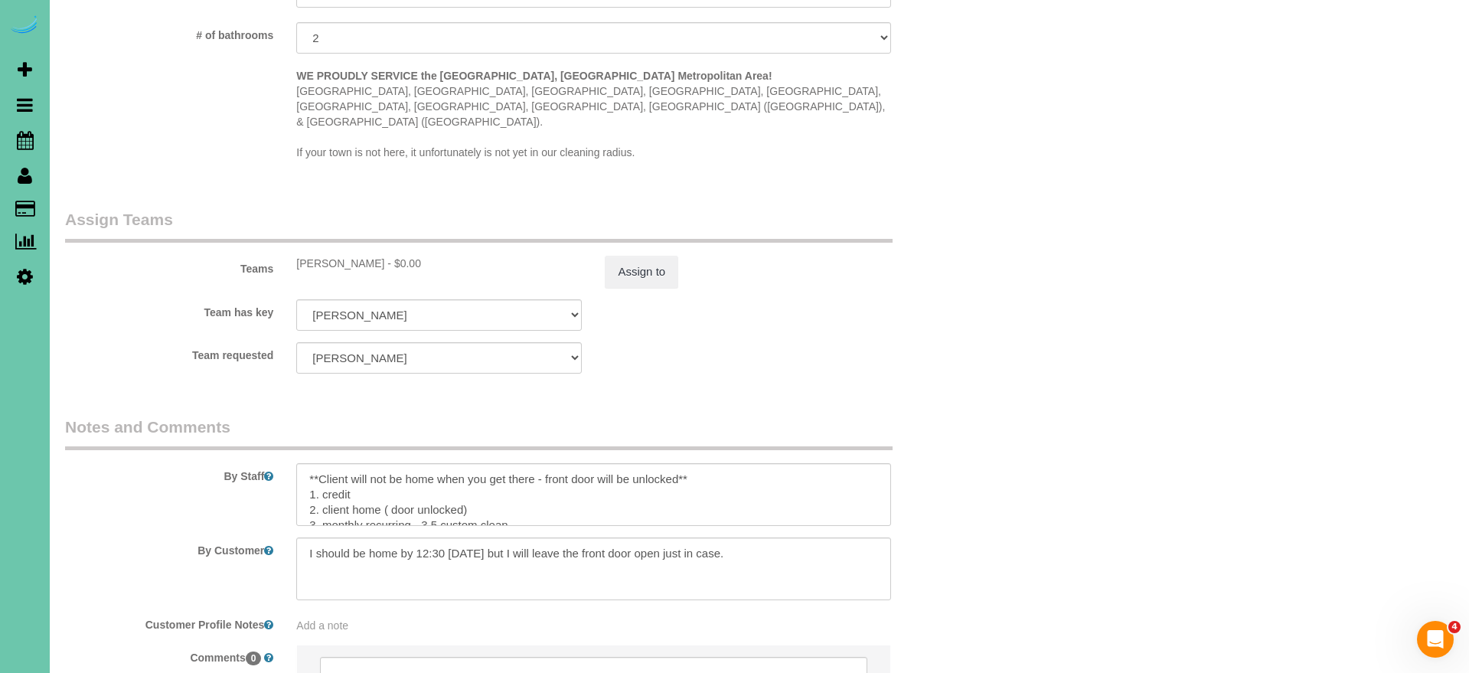
scroll to position [1439, 0]
click at [428, 486] on textarea at bounding box center [593, 493] width 594 height 63
type textarea "**Client will not be home when you get there - front door will be unlocked** 1.…"
click at [638, 255] on button "Assign to" at bounding box center [641, 271] width 73 height 32
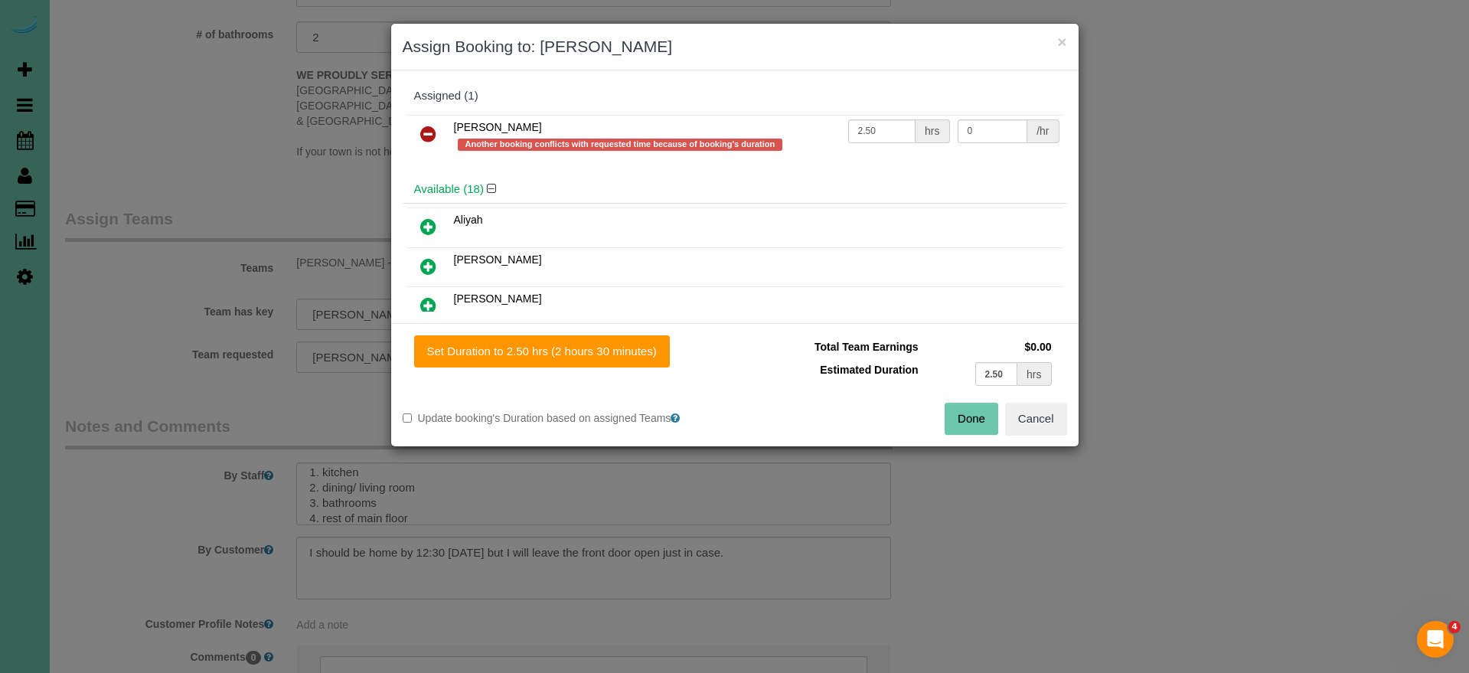
click at [971, 415] on button "Done" at bounding box center [972, 419] width 54 height 32
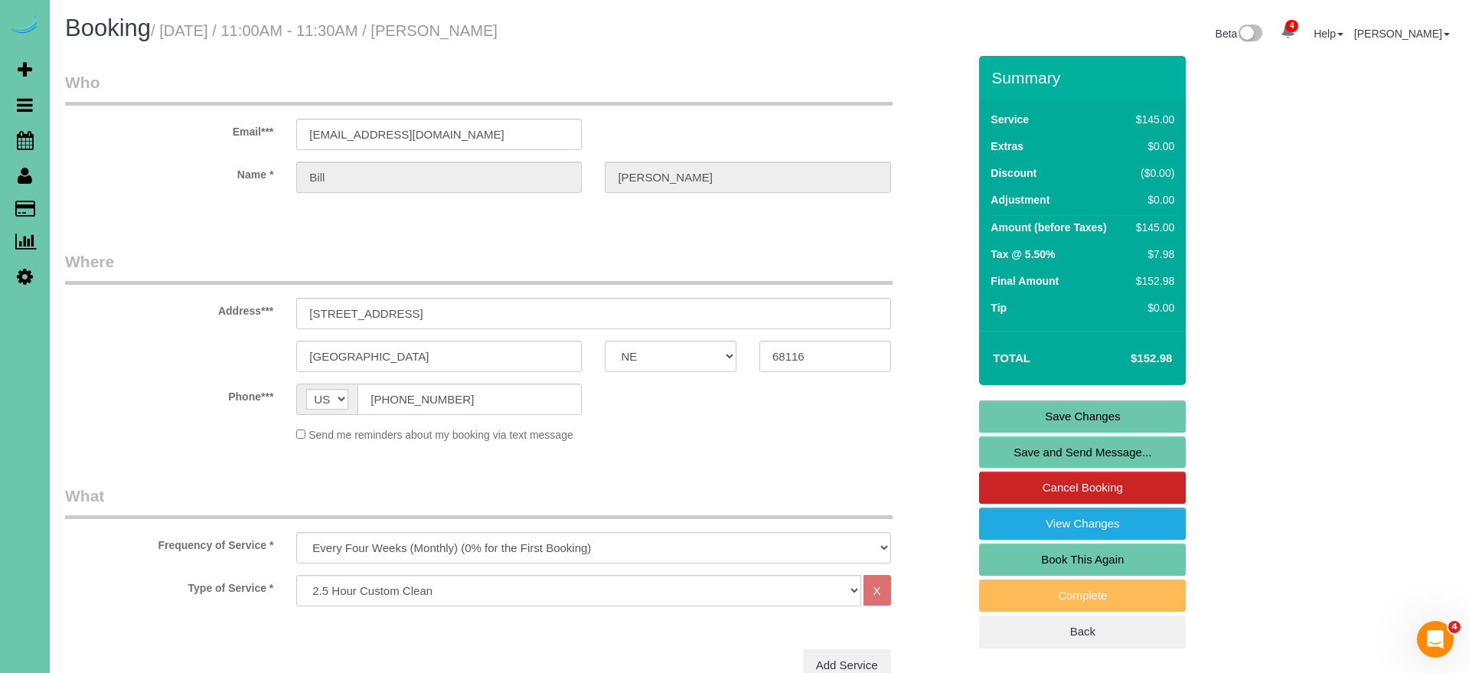
scroll to position [0, 0]
click at [1036, 409] on link "Save Changes" at bounding box center [1082, 416] width 207 height 32
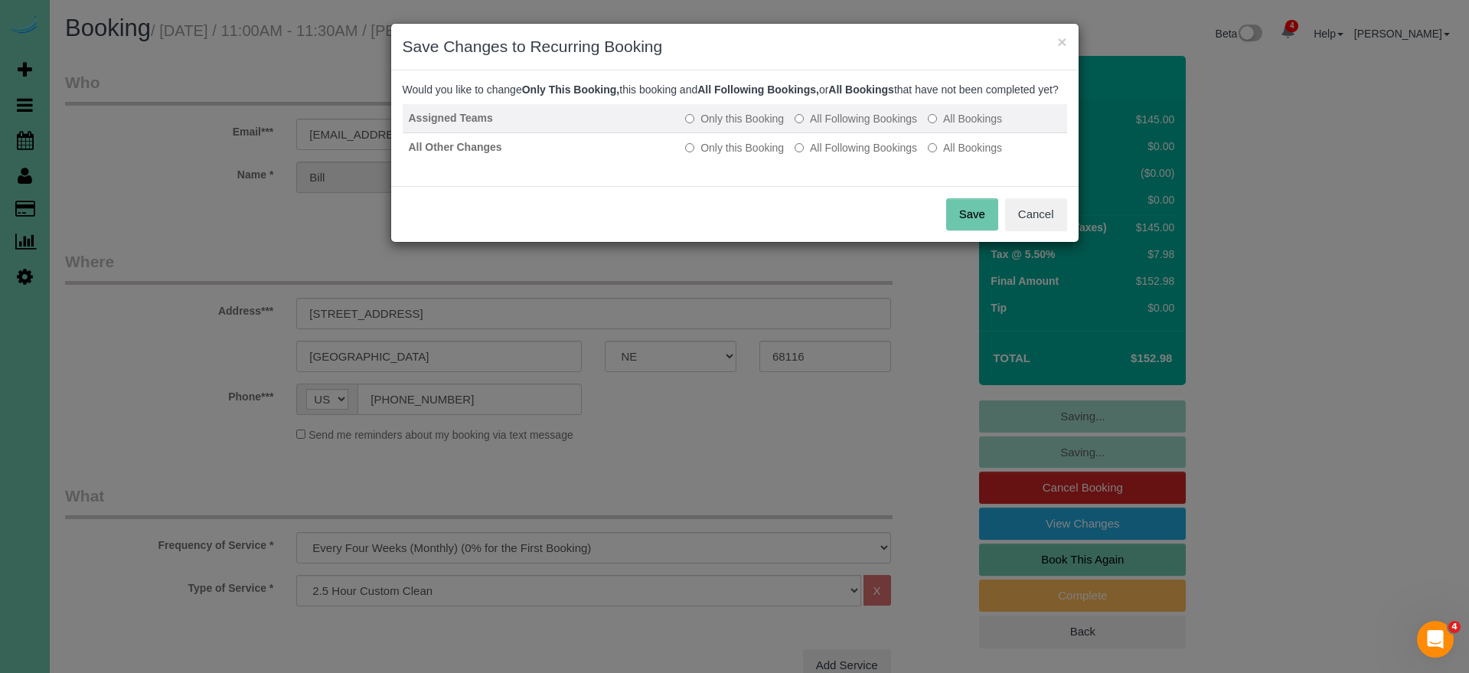
click at [859, 126] on label "All Following Bookings" at bounding box center [856, 118] width 122 height 15
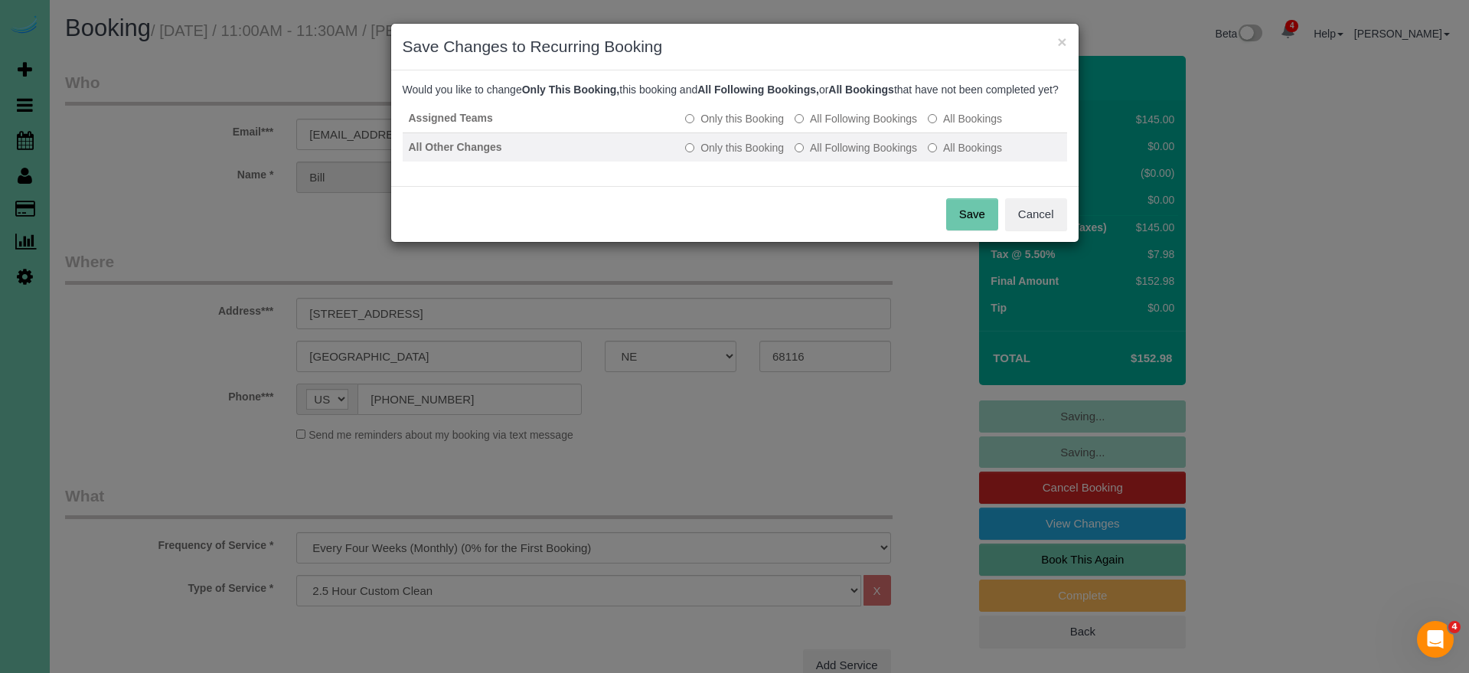
click at [844, 155] on label "All Following Bookings" at bounding box center [856, 147] width 122 height 15
click at [968, 230] on button "Save" at bounding box center [972, 214] width 52 height 32
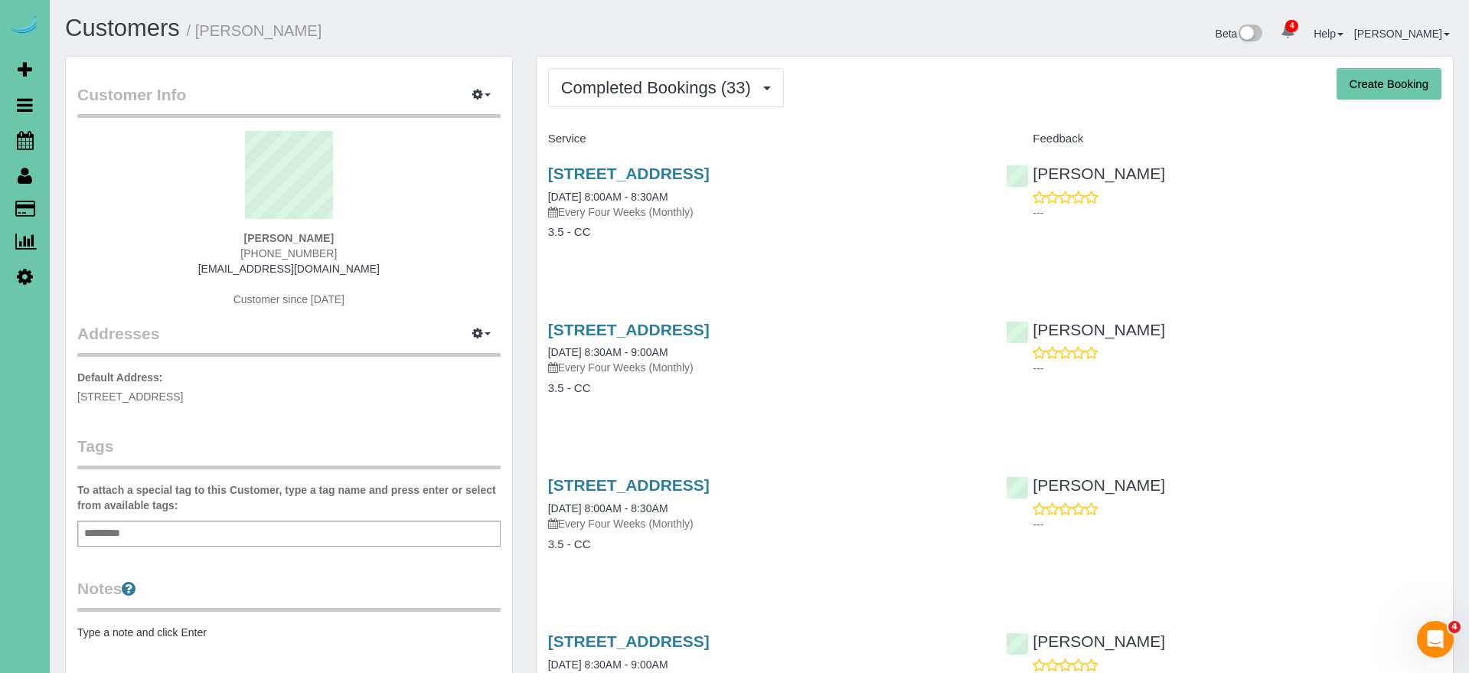
drag, startPoint x: 609, startPoint y: 83, endPoint x: 610, endPoint y: 111, distance: 27.6
click at [609, 83] on span "Completed Bookings (33)" at bounding box center [660, 87] width 198 height 19
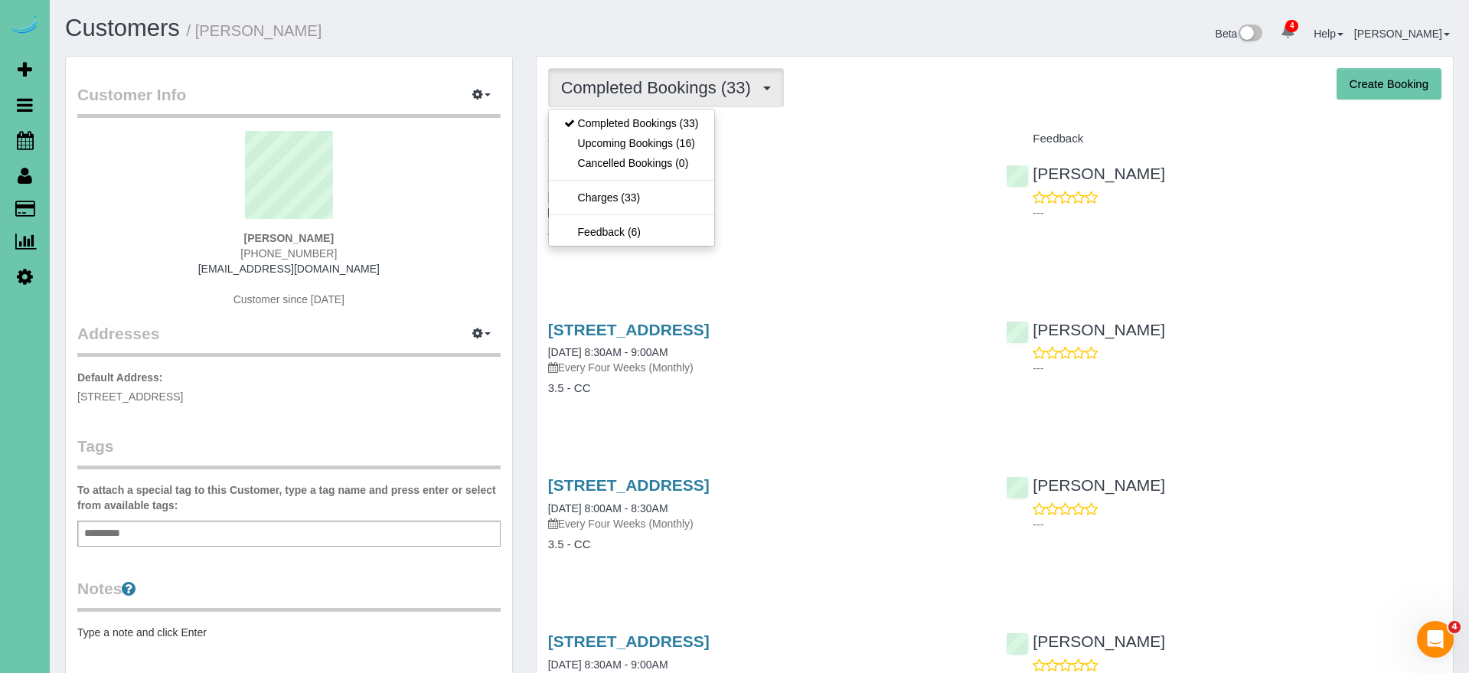
click at [615, 151] on link "Upcoming Bookings (16)" at bounding box center [631, 143] width 165 height 20
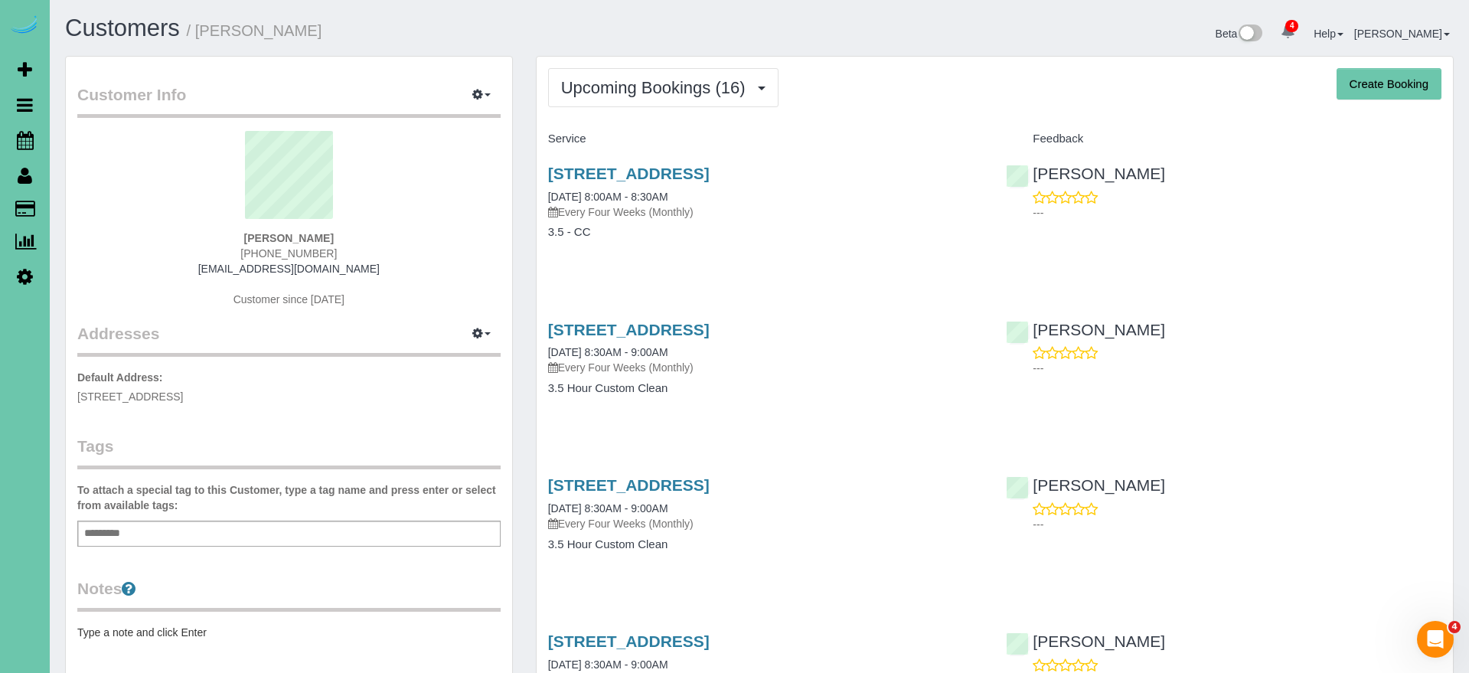
click at [186, 224] on sui-profile-pic at bounding box center [289, 181] width 400 height 100
click at [28, 136] on icon at bounding box center [25, 140] width 17 height 18
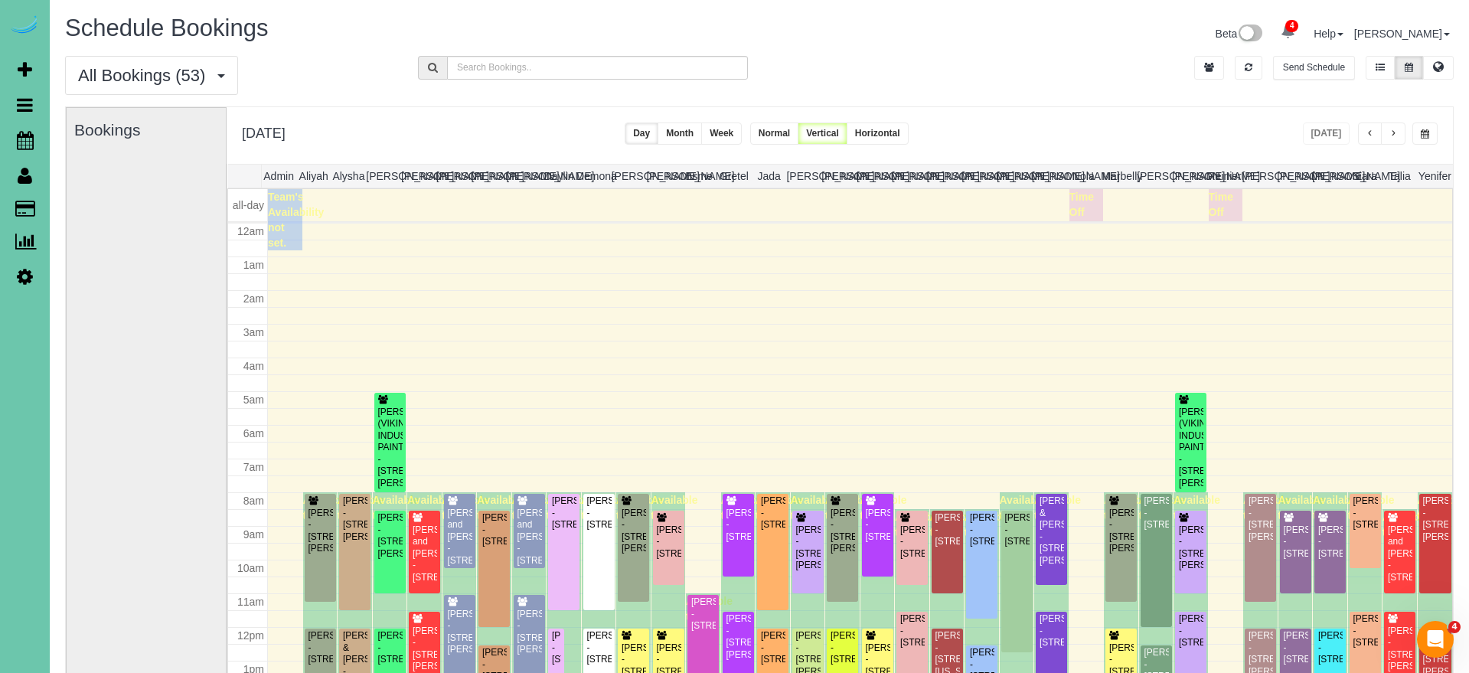
scroll to position [203, 0]
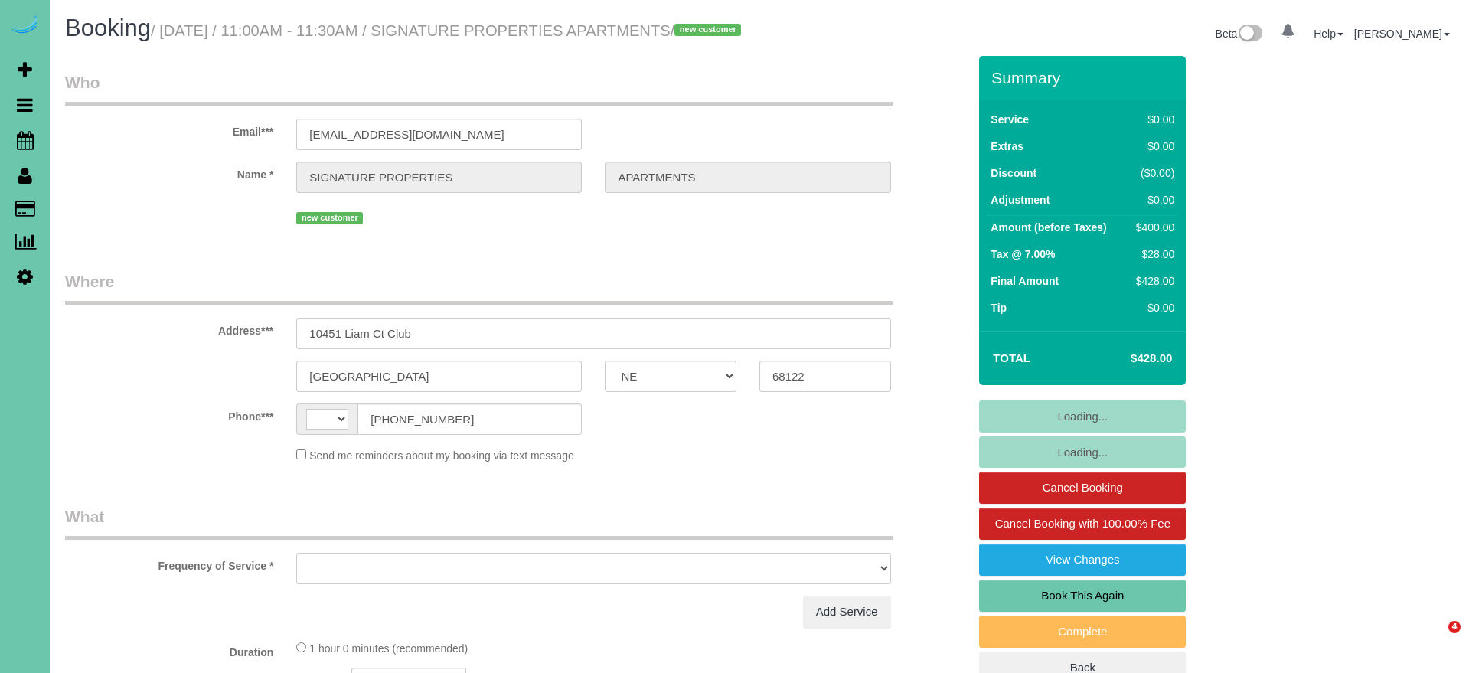
select select "NE"
select select "string:US"
select select "object:660"
select select "number:35"
select select "number:41"
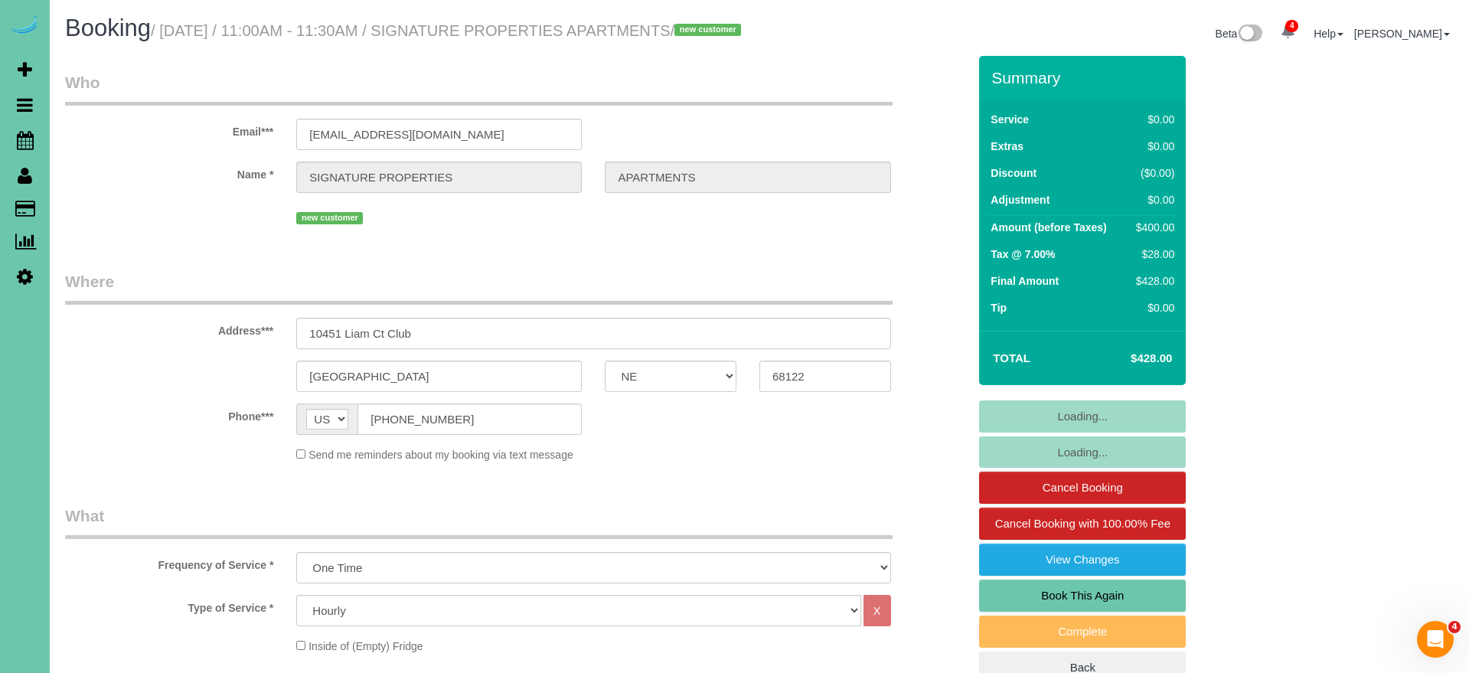
scroll to position [70, 0]
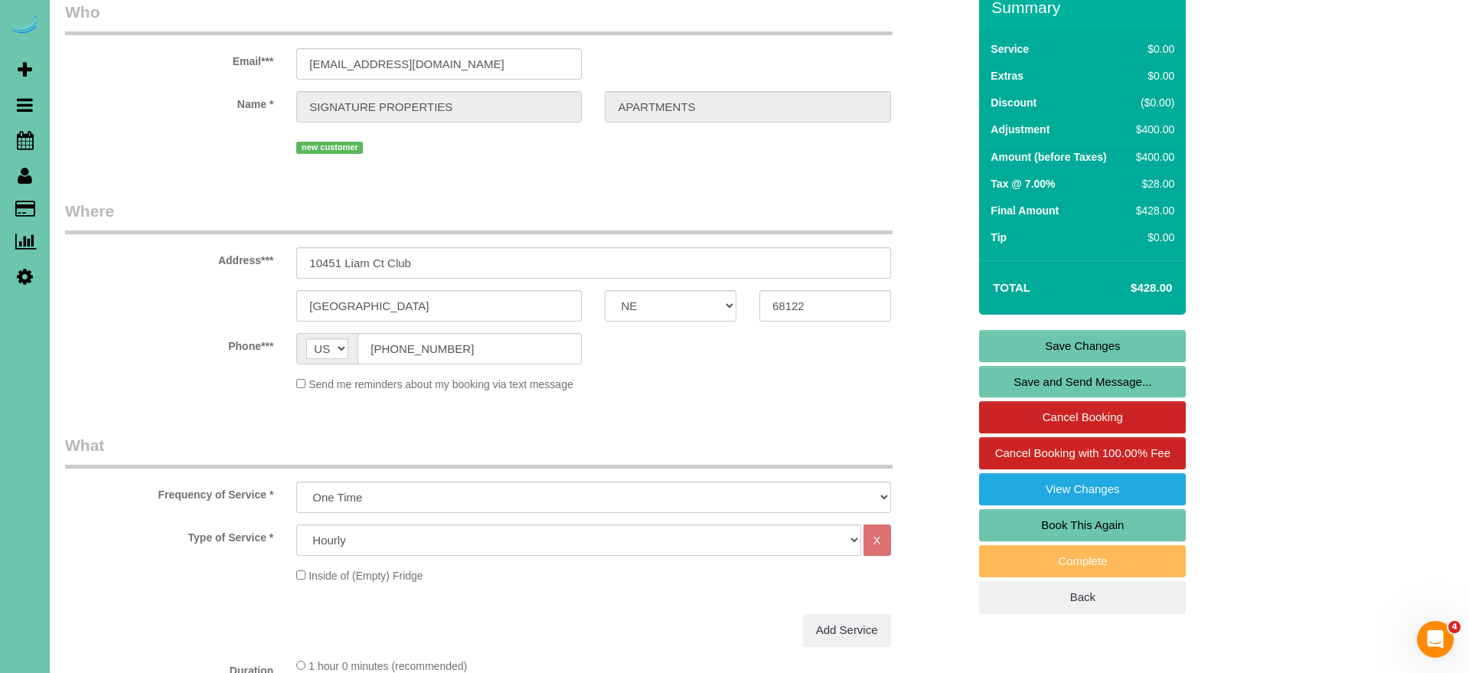
click at [1040, 537] on link "Book This Again" at bounding box center [1082, 525] width 207 height 32
select select "NE"
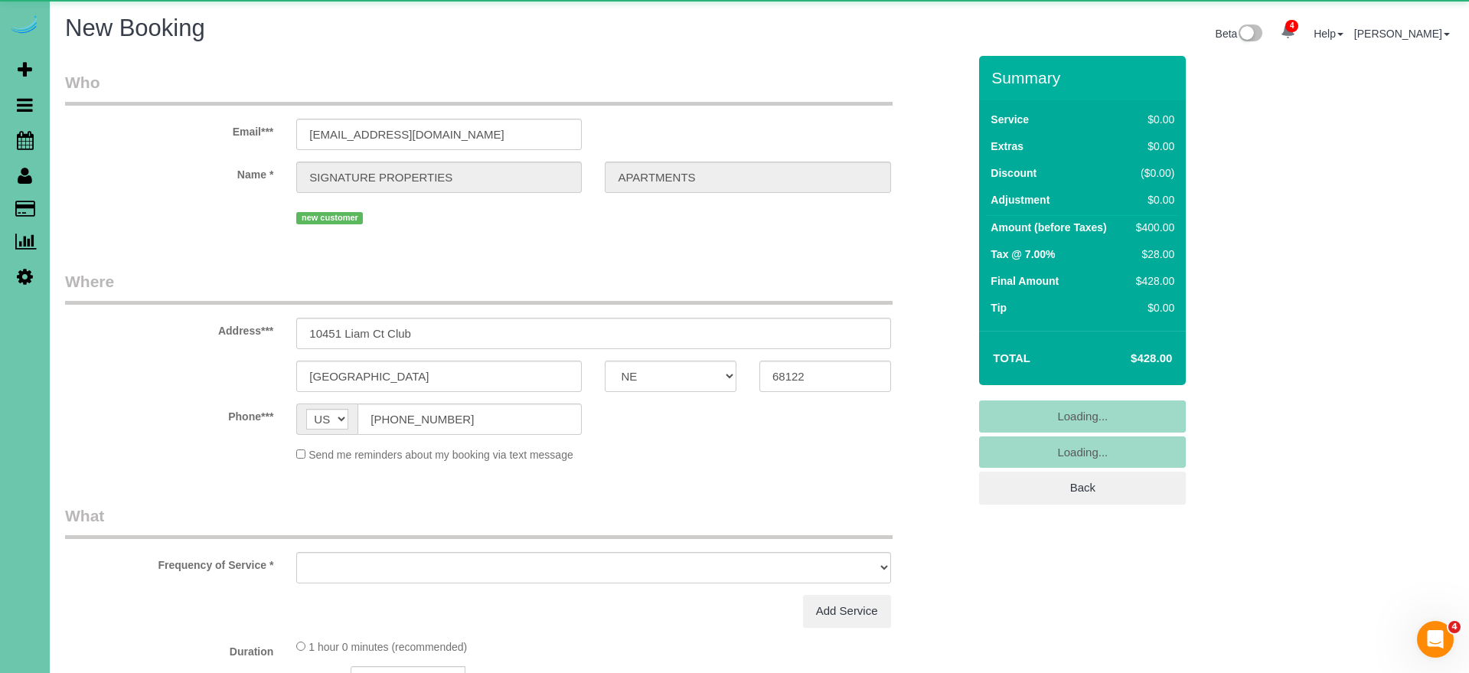
select select "string:fspay"
select select "object:1378"
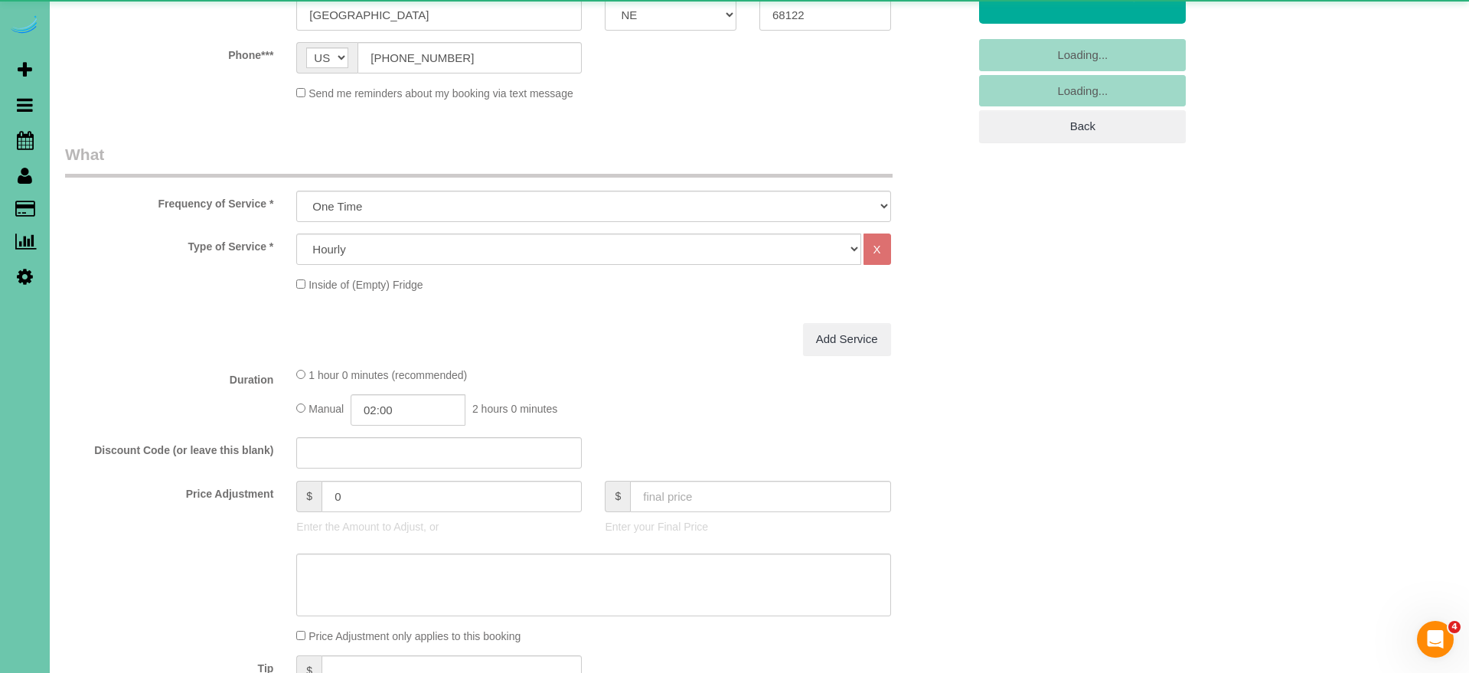
select select "number:35"
select select "number:41"
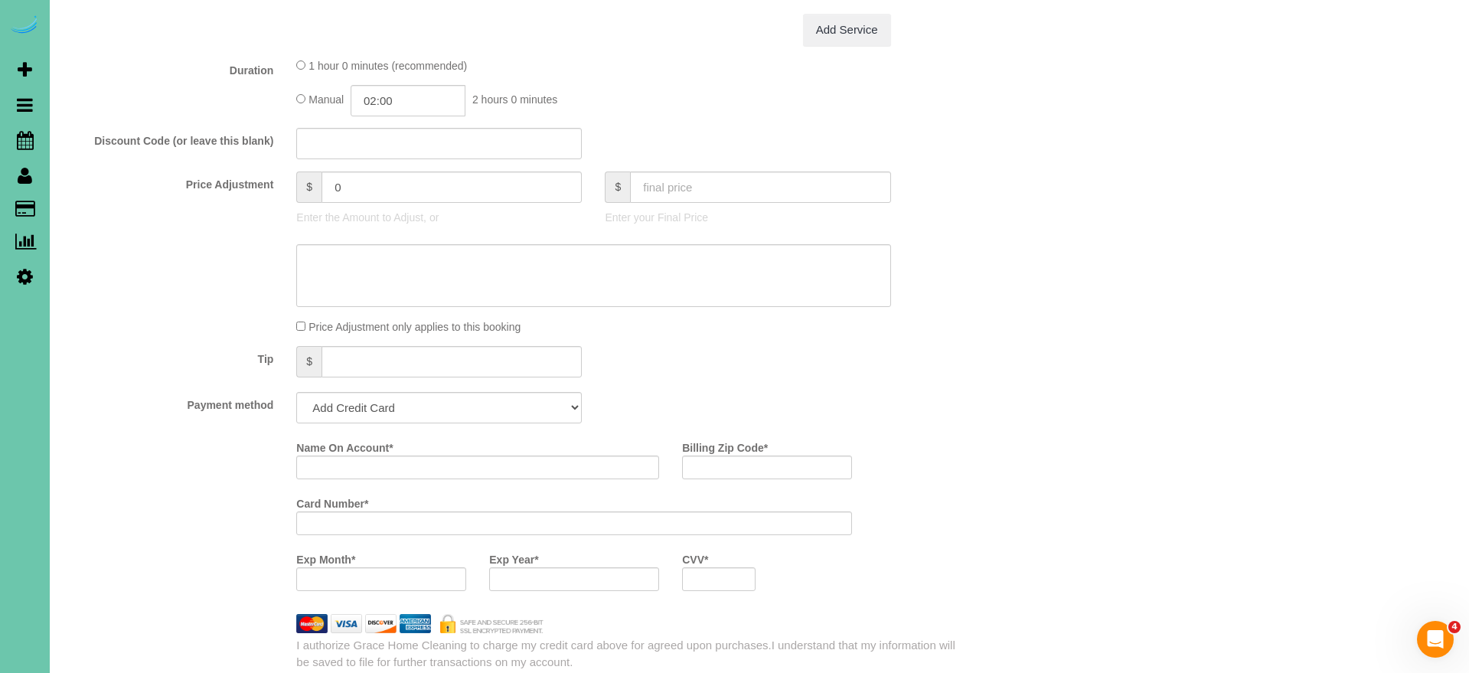
select select "object:1616"
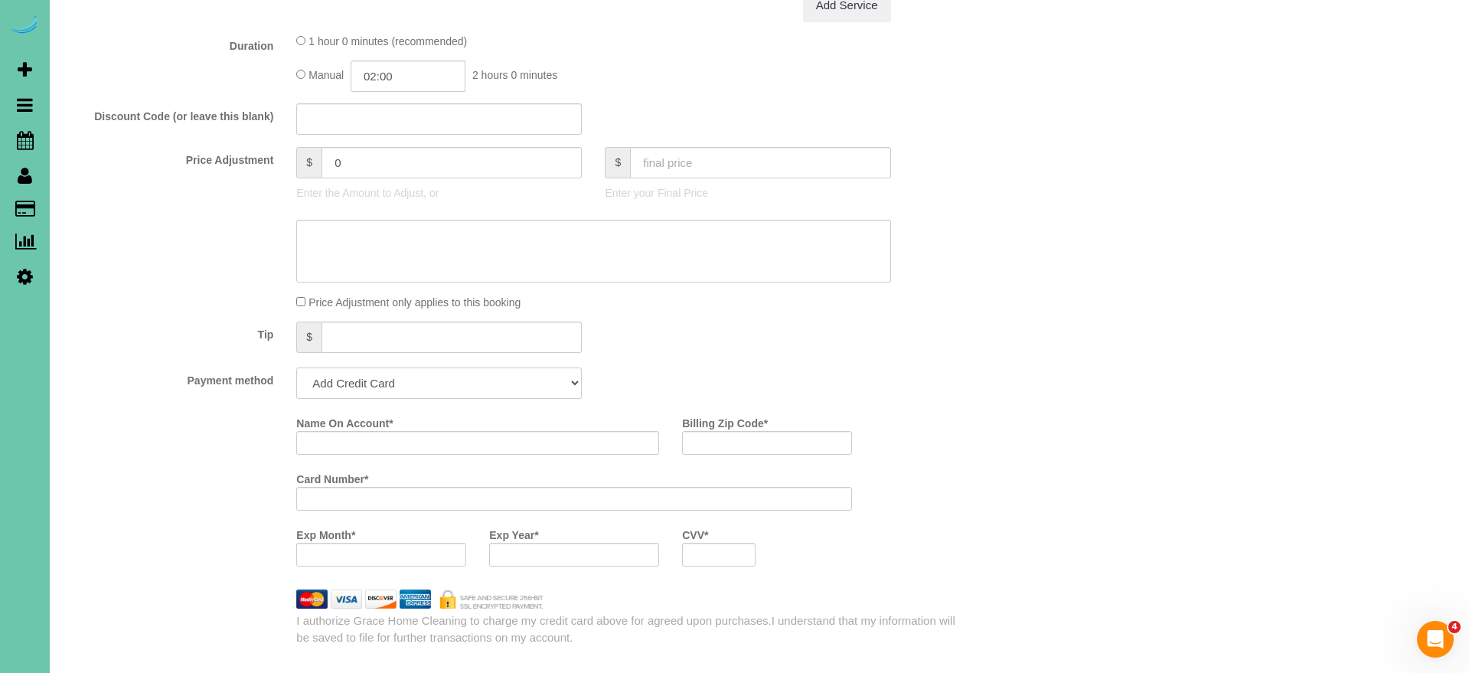
select select "string:check"
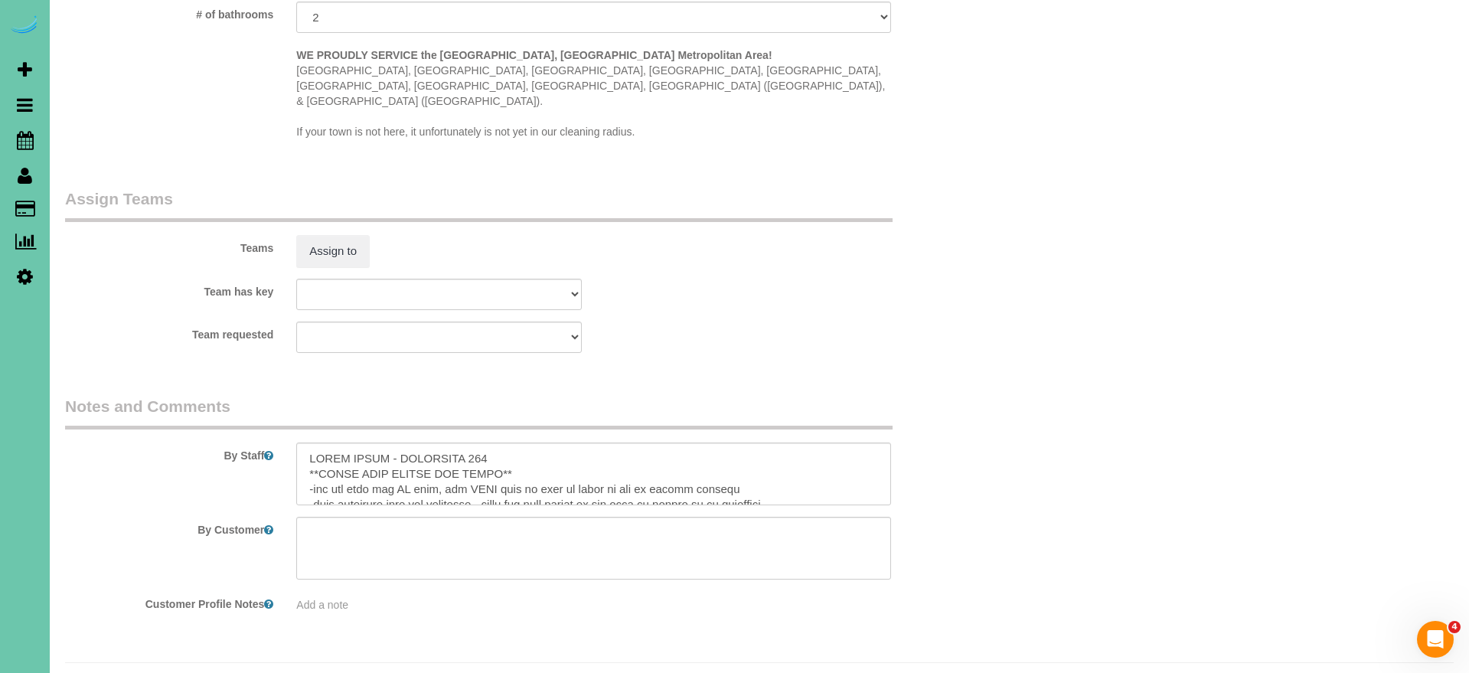
scroll to position [1383, 0]
click at [492, 443] on textarea at bounding box center [593, 474] width 594 height 63
type textarea "THIRD FLOOR - APARTMENT 302 **BRING YOUR LADDER AND BROOM** -you can turn the A…"
click at [328, 236] on button "Assign to" at bounding box center [332, 252] width 73 height 32
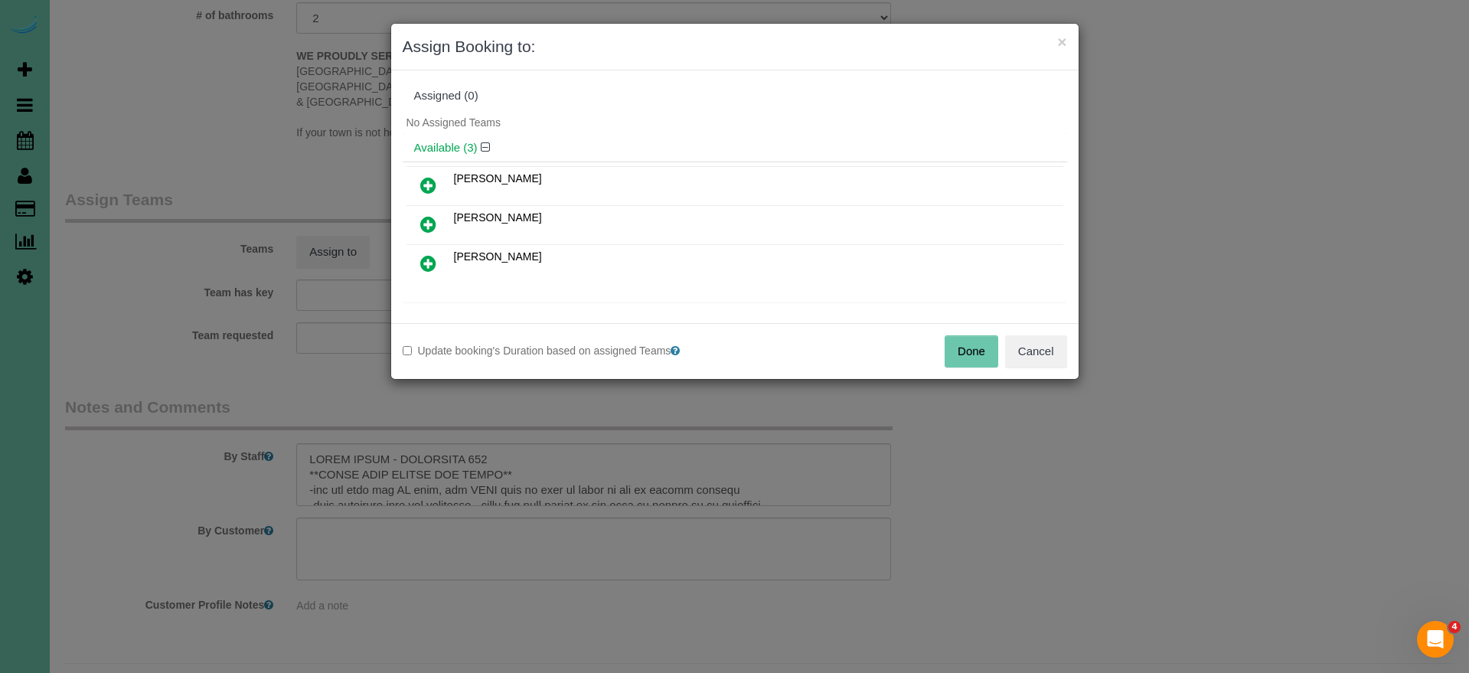
drag, startPoint x: 105, startPoint y: 202, endPoint x: 544, endPoint y: 247, distance: 441.7
click at [105, 202] on div "× Assign Booking to: Assigned (0) No Assigned Teams Available (3) Audrey Kellie" at bounding box center [734, 336] width 1469 height 673
drag, startPoint x: 1036, startPoint y: 352, endPoint x: 935, endPoint y: 329, distance: 104.4
click at [1036, 352] on button "Cancel" at bounding box center [1036, 351] width 62 height 32
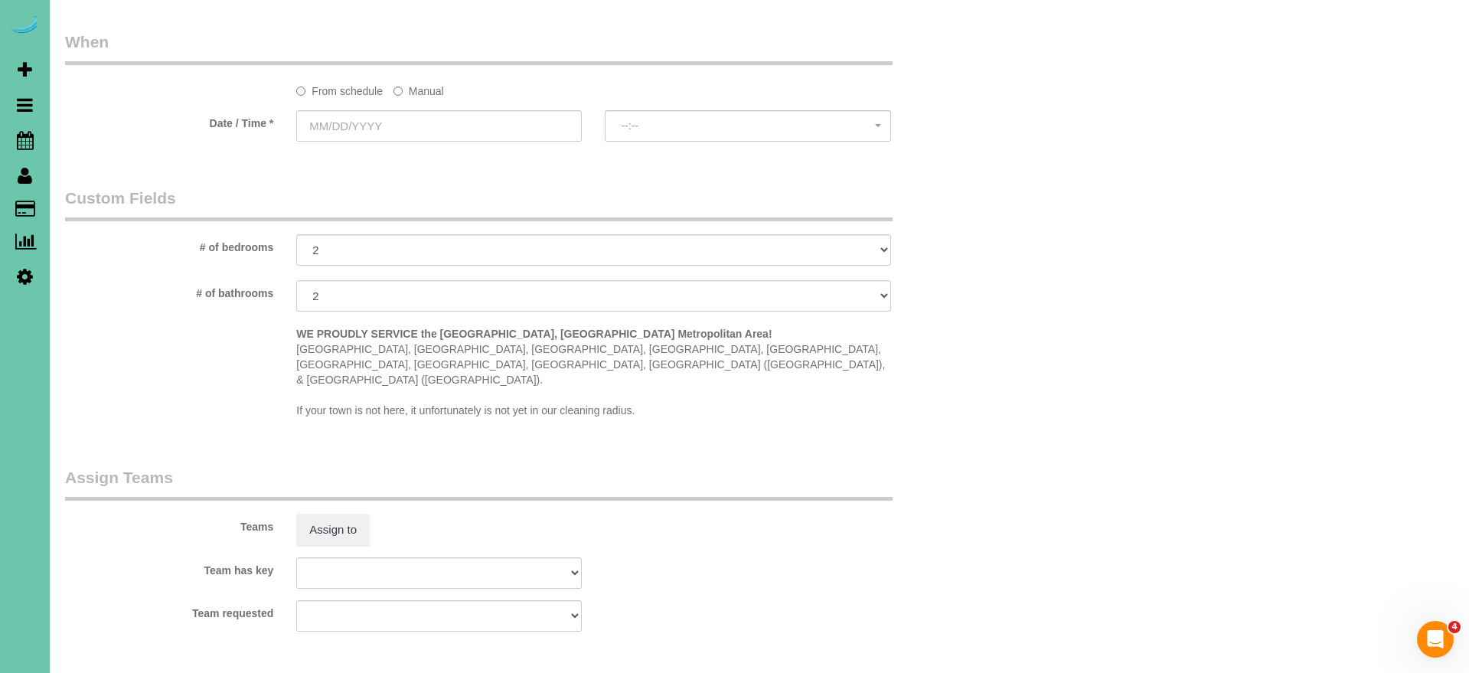
scroll to position [1104, 0]
drag, startPoint x: 413, startPoint y: 85, endPoint x: 404, endPoint y: 95, distance: 13.5
click at [413, 85] on label "Manual" at bounding box center [418, 90] width 51 height 21
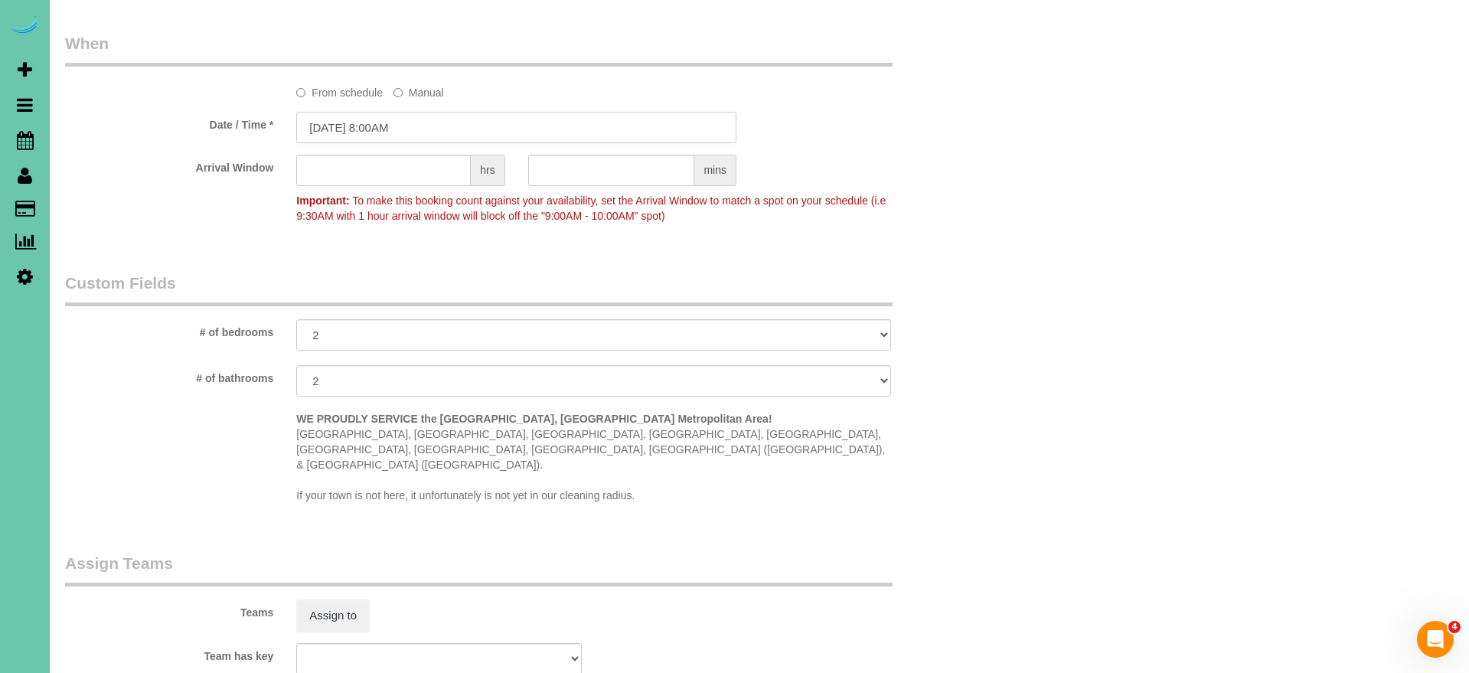
click at [387, 121] on input "[DATE] 8:00AM" at bounding box center [516, 127] width 440 height 31
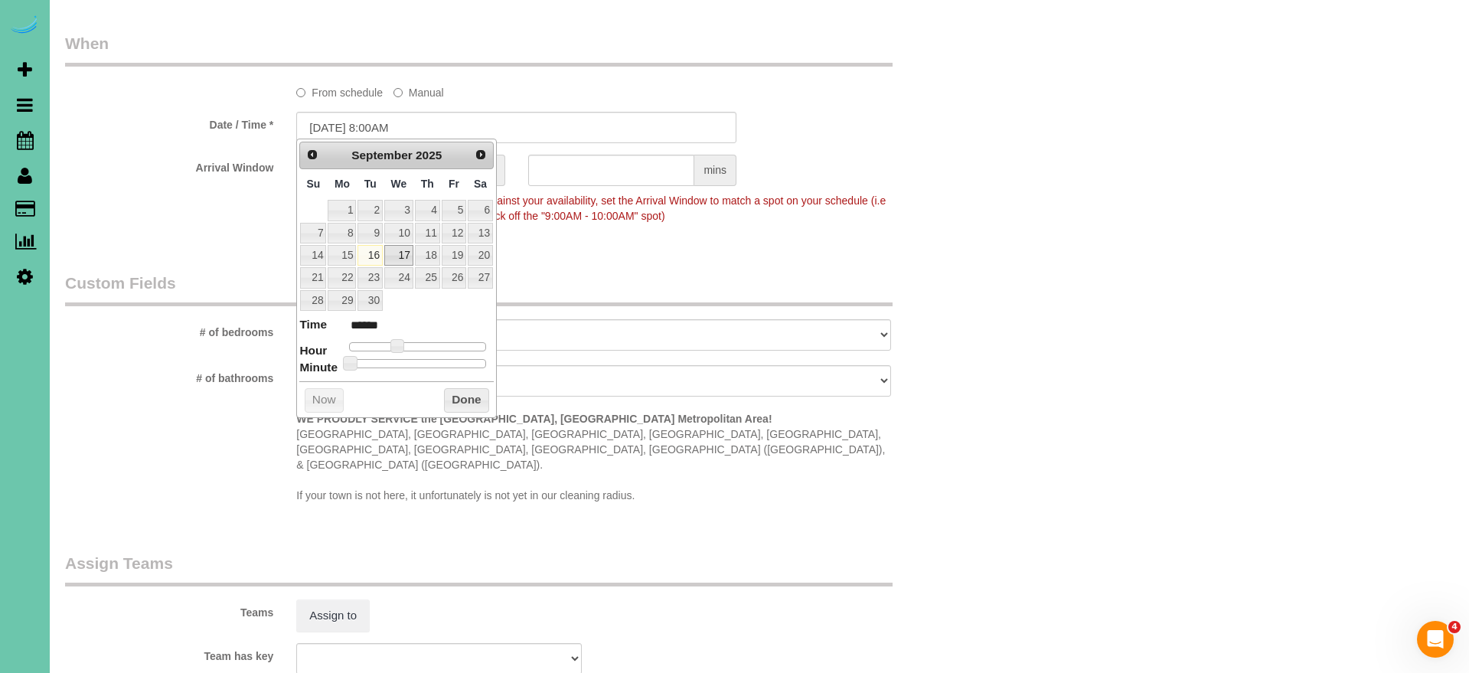
click at [395, 253] on link "17" at bounding box center [398, 255] width 29 height 21
type input "[DATE] 9:00AM"
type input "******"
type input "[DATE] 10:00AM"
type input "*******"
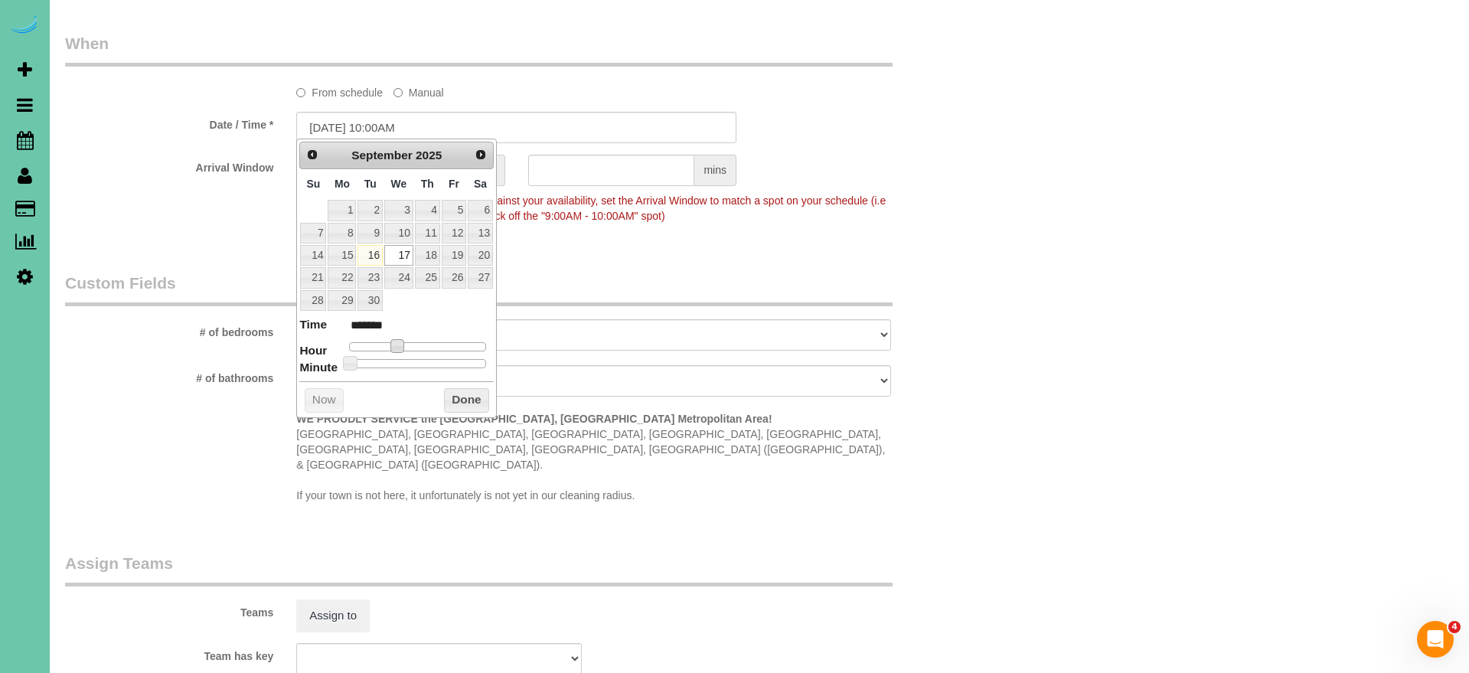
type input "[DATE] 11:00AM"
type input "*******"
type input "[DATE] 12:00PM"
type input "*******"
type input "[DATE] 1:00PM"
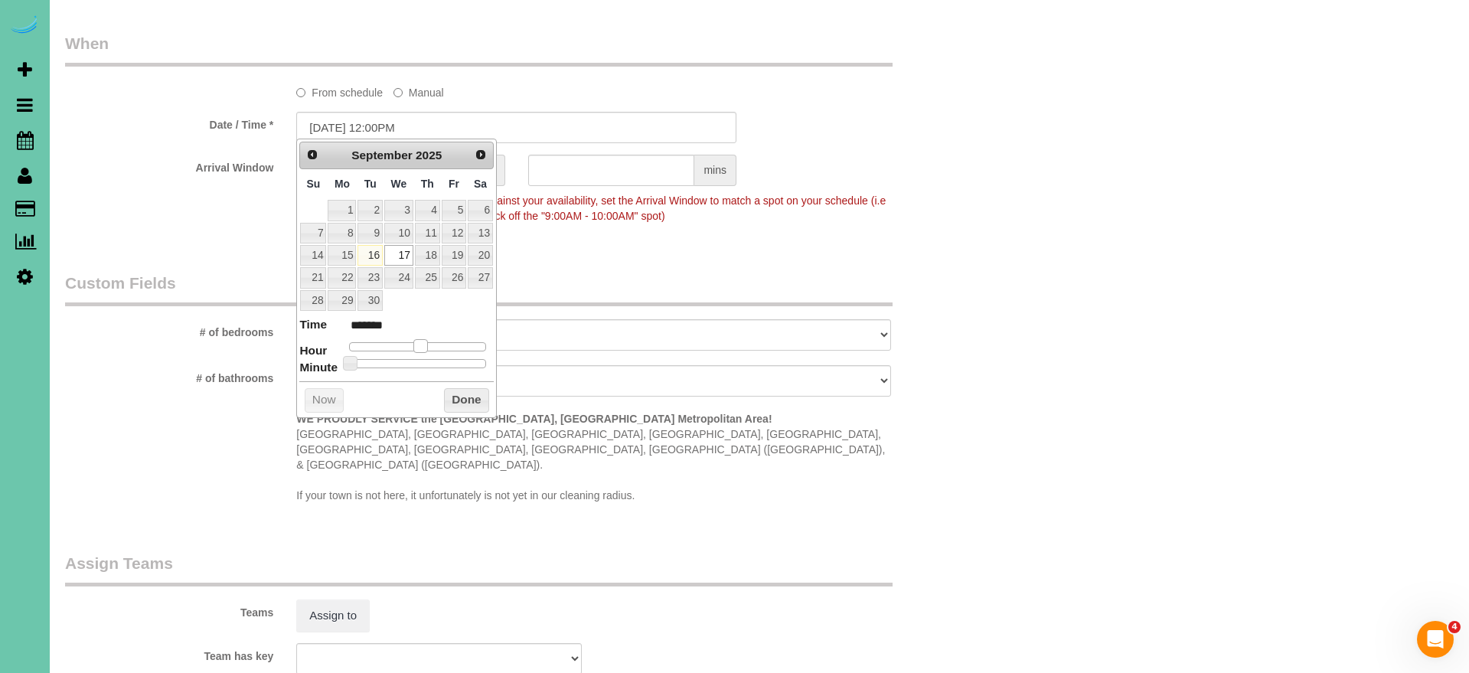
type input "******"
drag, startPoint x: 396, startPoint y: 342, endPoint x: 434, endPoint y: 353, distance: 39.7
click at [426, 342] on span at bounding box center [426, 346] width 14 height 14
click at [472, 401] on button "Done" at bounding box center [466, 400] width 45 height 24
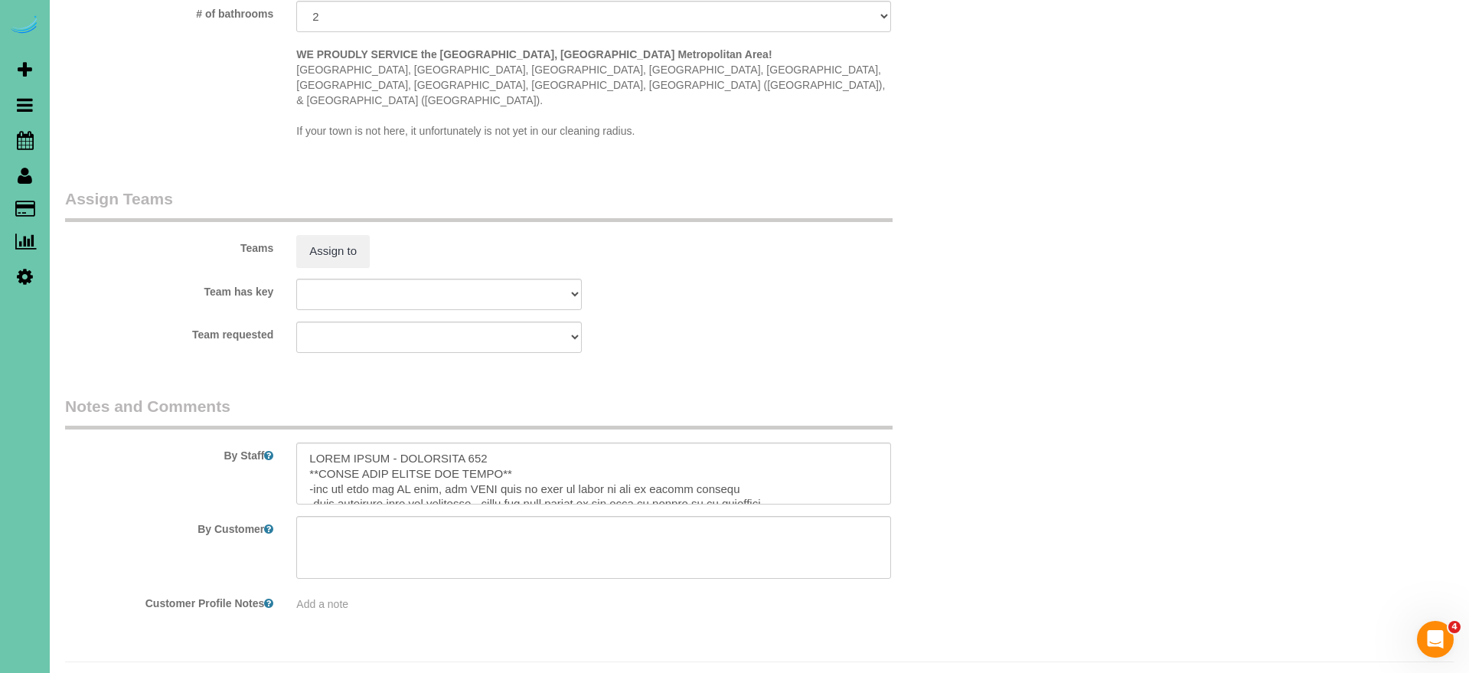
scroll to position [1467, 0]
click at [307, 236] on button "Assign to" at bounding box center [332, 252] width 73 height 32
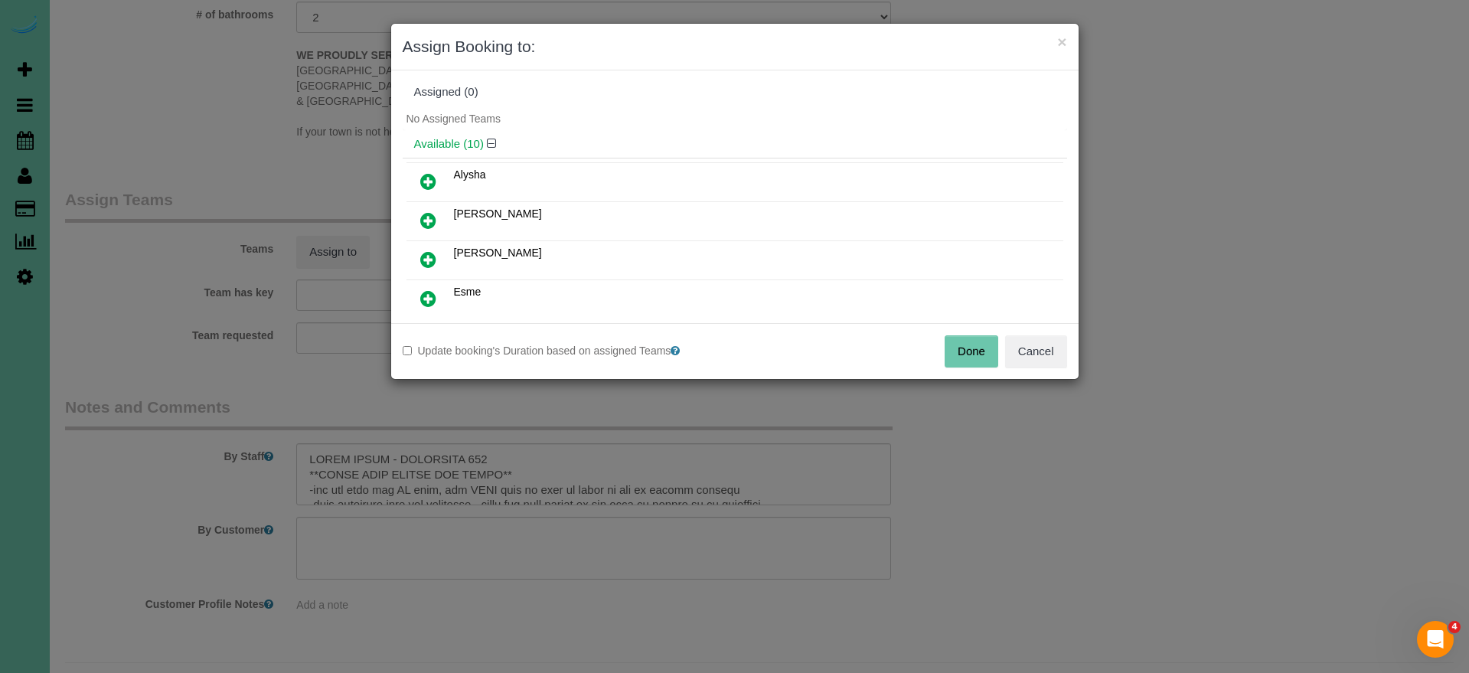
scroll to position [48, 0]
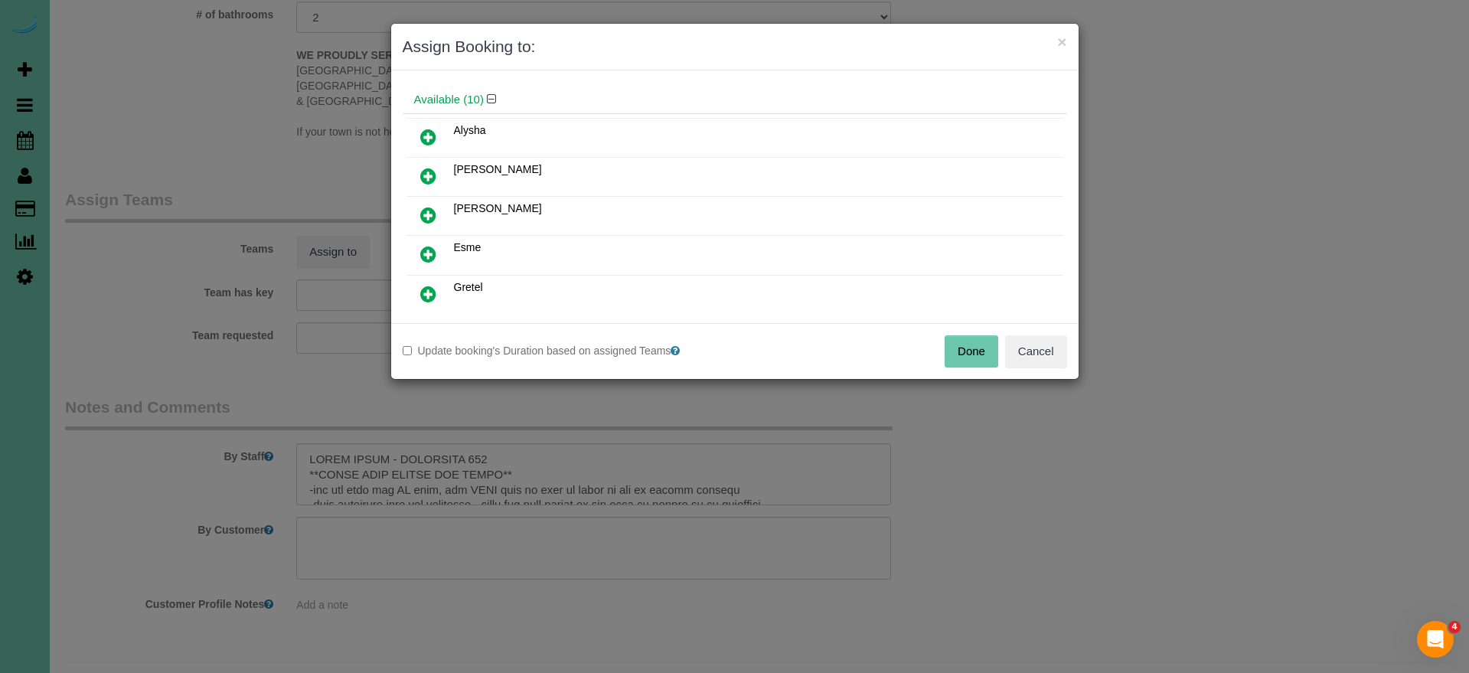
drag, startPoint x: 426, startPoint y: 210, endPoint x: 439, endPoint y: 225, distance: 20.1
click at [426, 211] on icon at bounding box center [428, 215] width 16 height 18
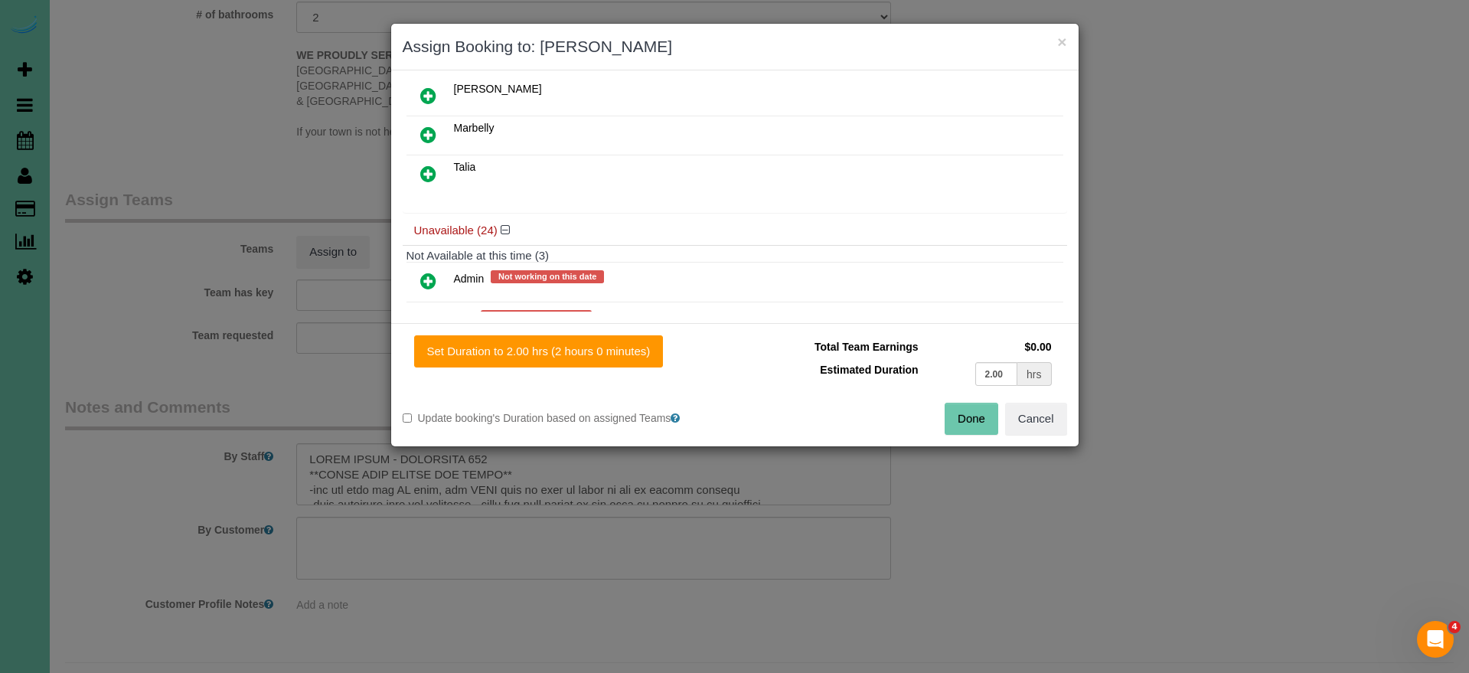
scroll to position [368, 0]
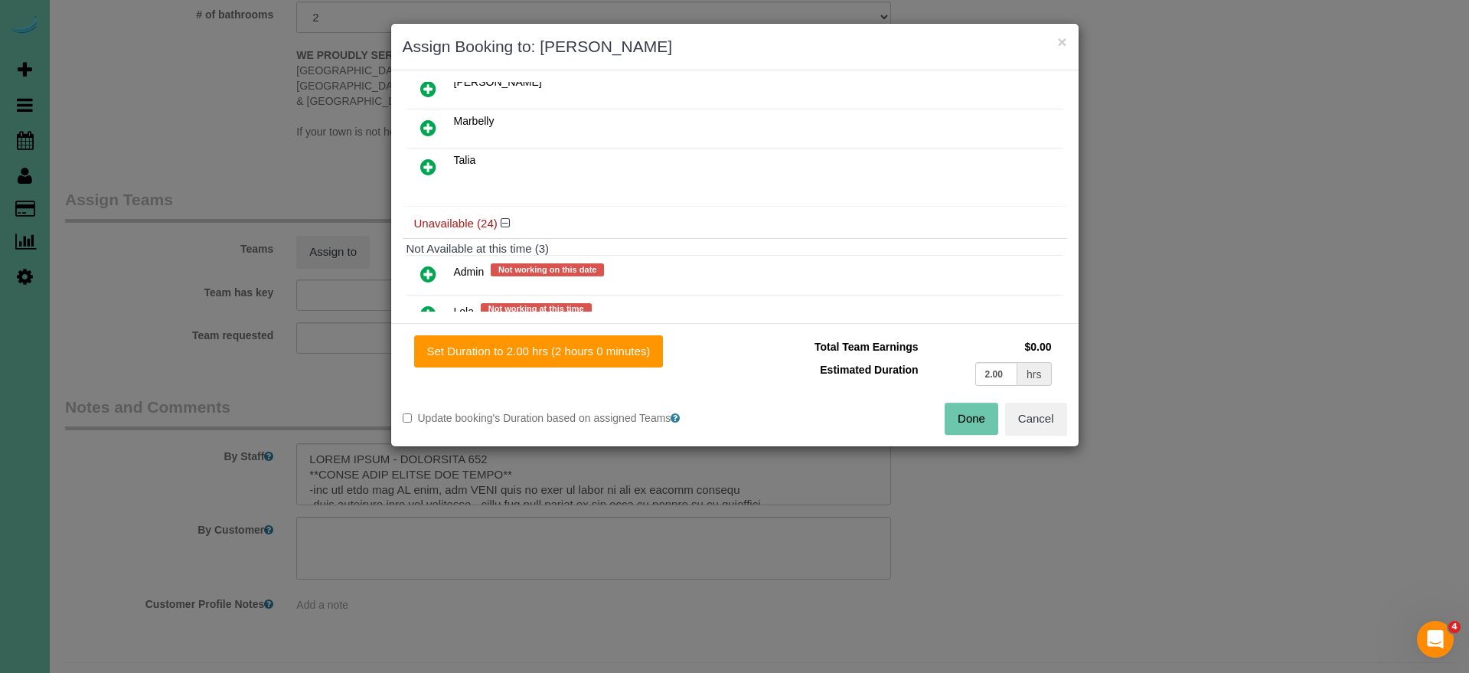
click at [424, 269] on icon at bounding box center [428, 274] width 16 height 18
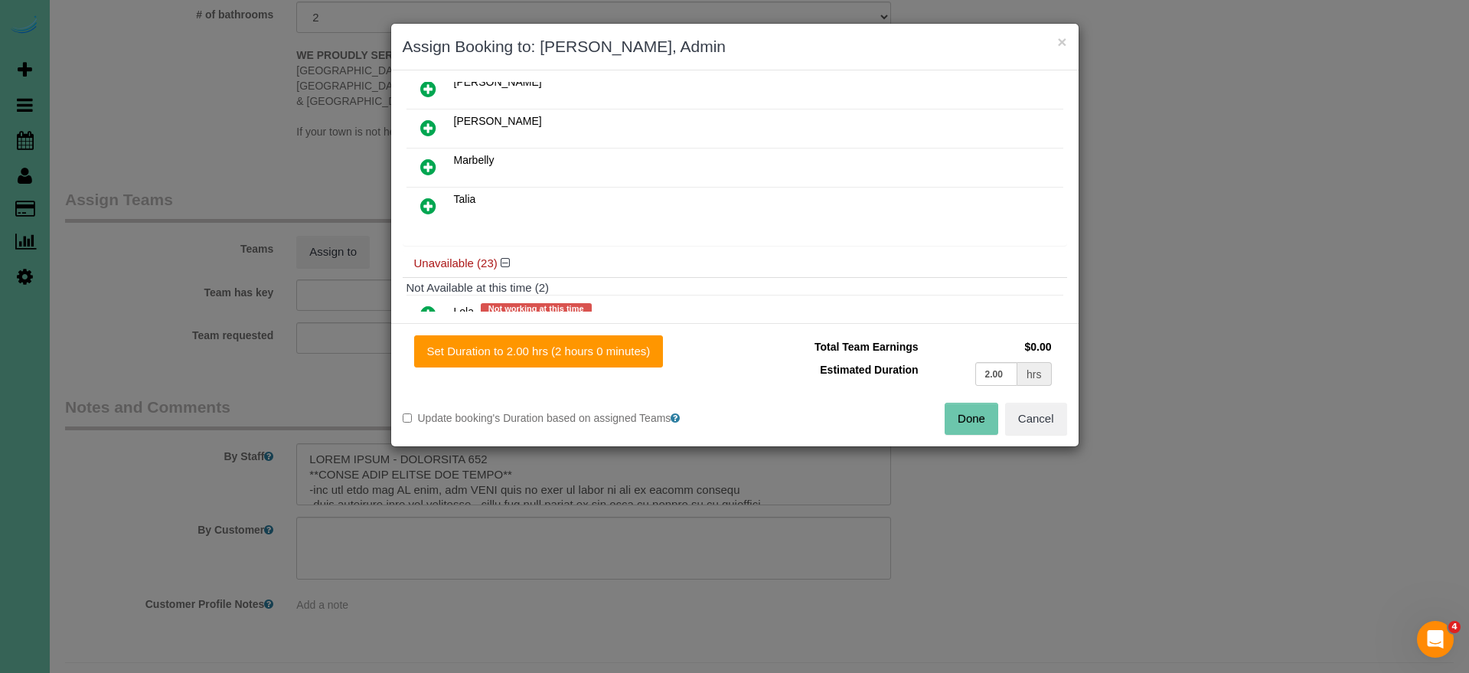
drag, startPoint x: 517, startPoint y: 351, endPoint x: 665, endPoint y: 375, distance: 149.6
click at [517, 351] on button "Set Duration to 2.00 hrs (2 hours 0 minutes)" at bounding box center [539, 351] width 250 height 32
type input "2.00"
click at [991, 421] on button "Done" at bounding box center [972, 419] width 54 height 32
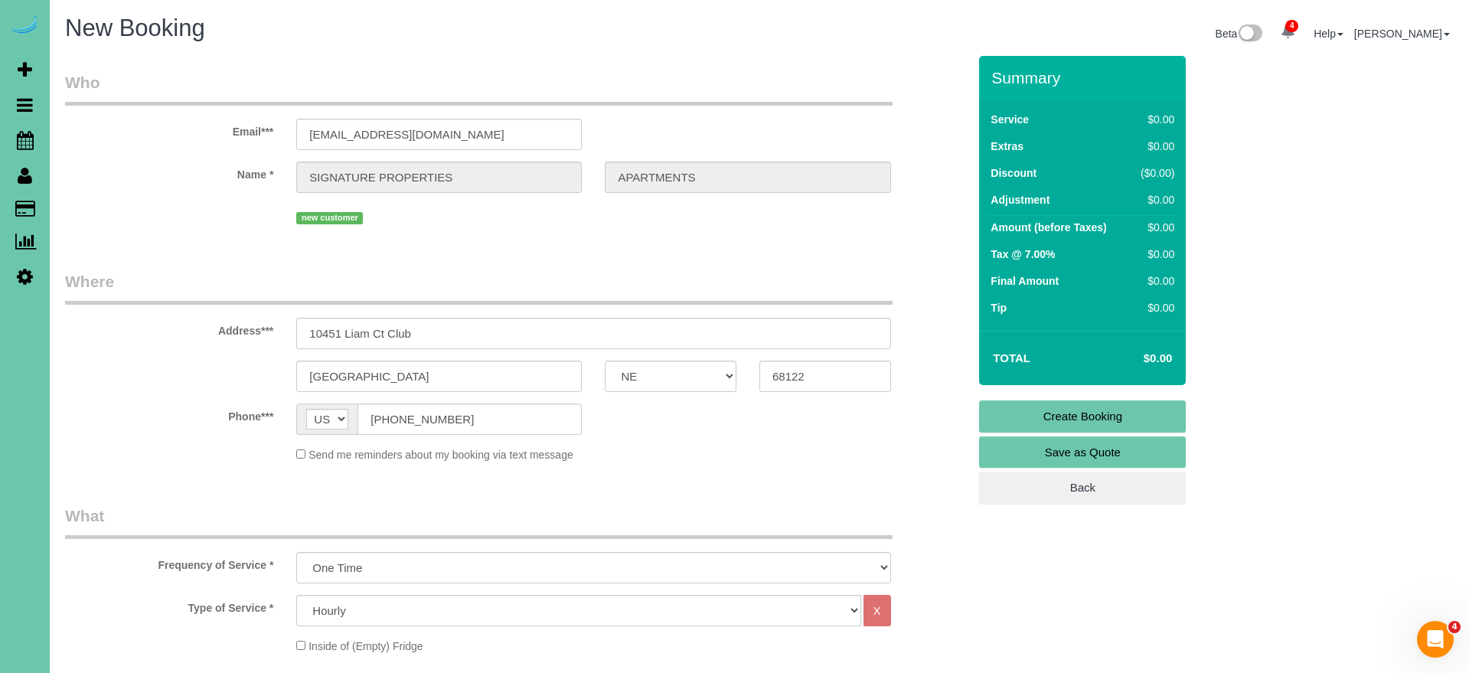
scroll to position [0, 0]
click at [1016, 416] on link "Create Booking" at bounding box center [1082, 416] width 207 height 32
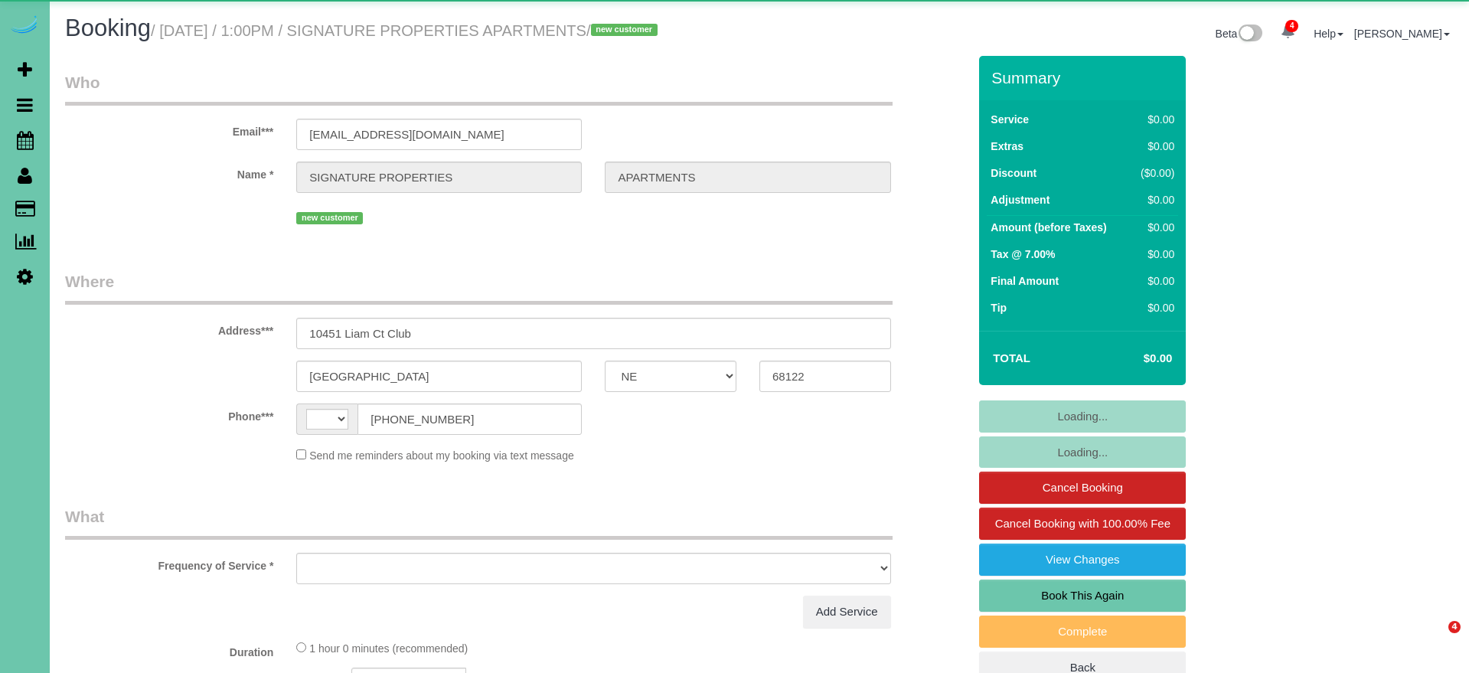
select select "NE"
select select "string:[GEOGRAPHIC_DATA]"
select select "object:680"
select select "number:35"
select select "number:41"
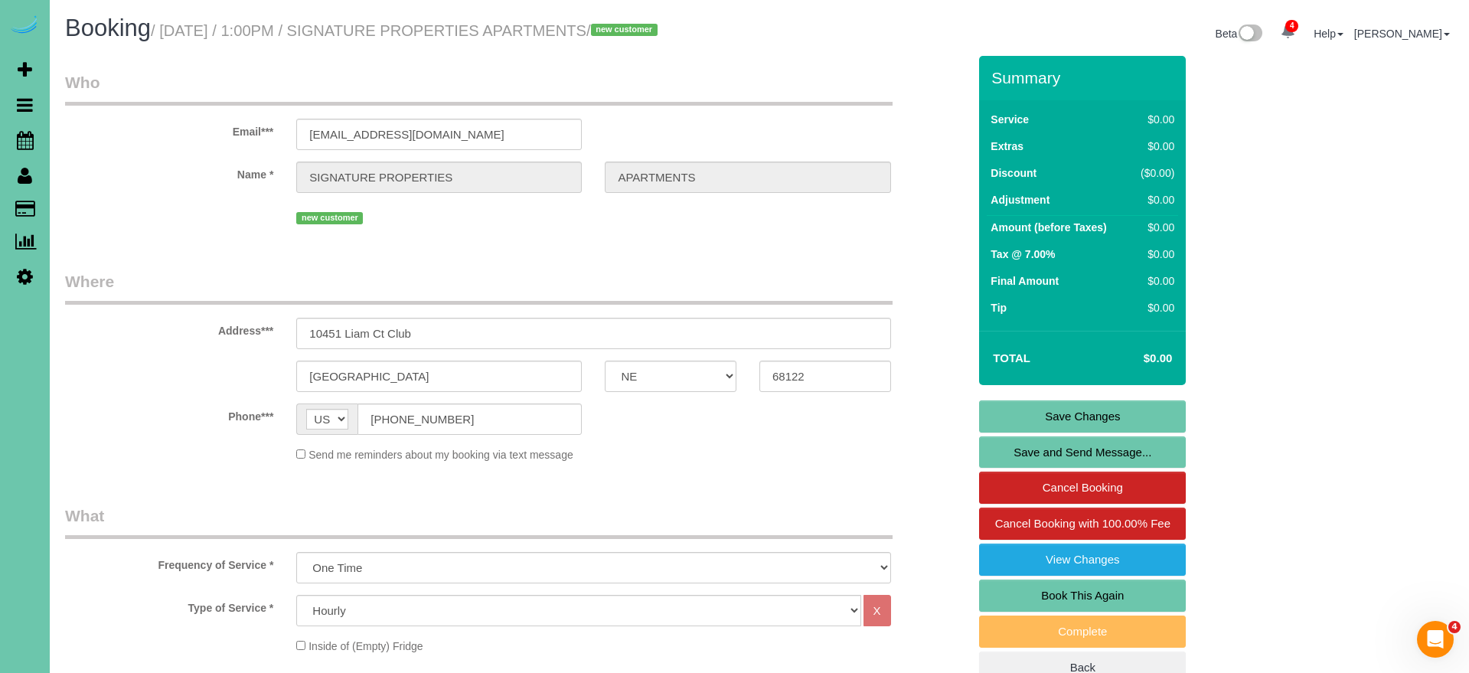
click at [1019, 608] on link "Book This Again" at bounding box center [1082, 595] width 207 height 32
select select "NE"
select select "number:35"
select select "number:41"
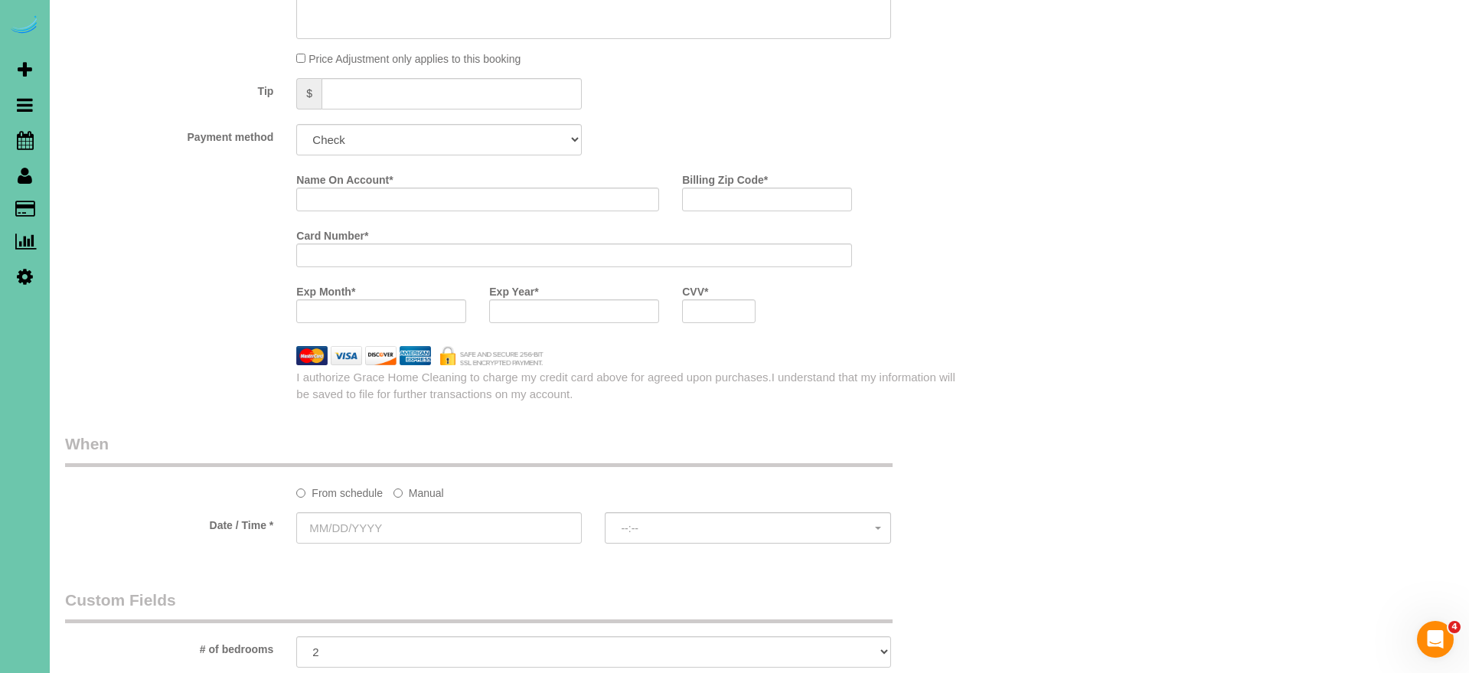
select select "object:1616"
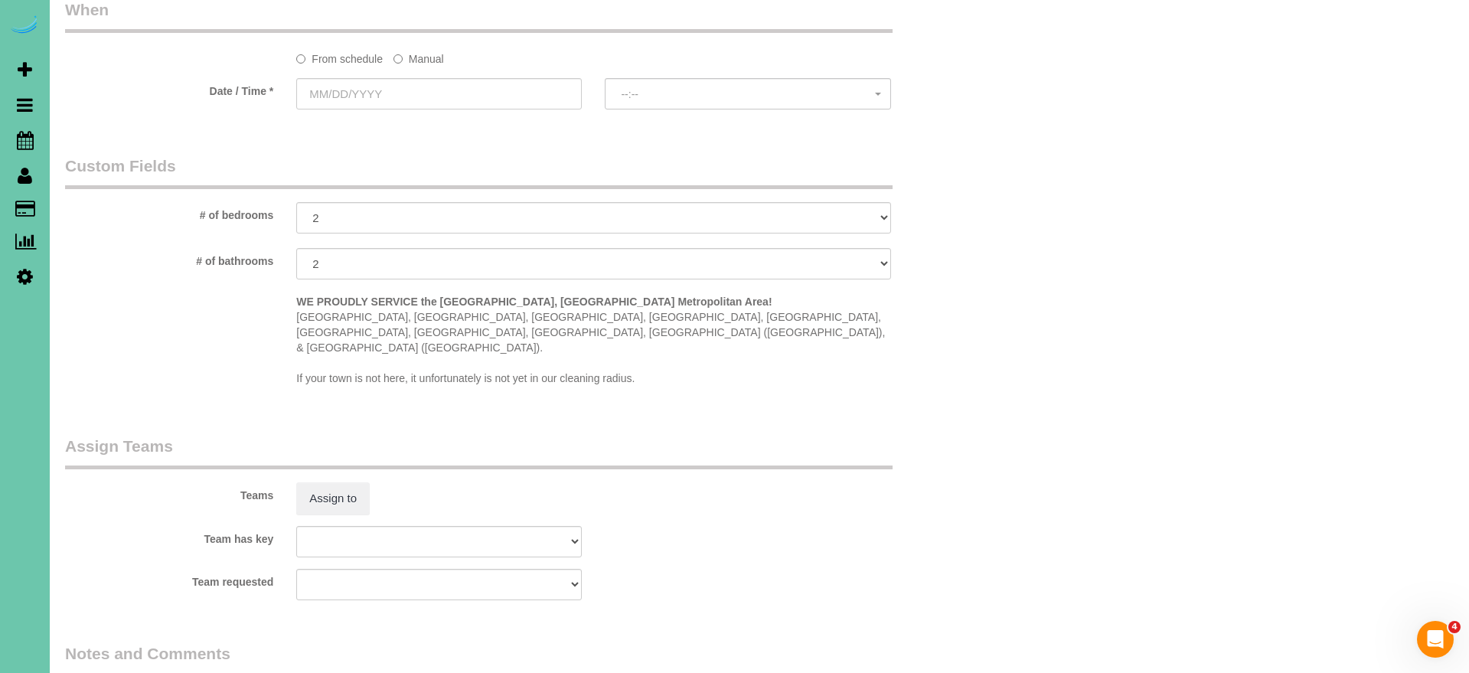
scroll to position [1365, 0]
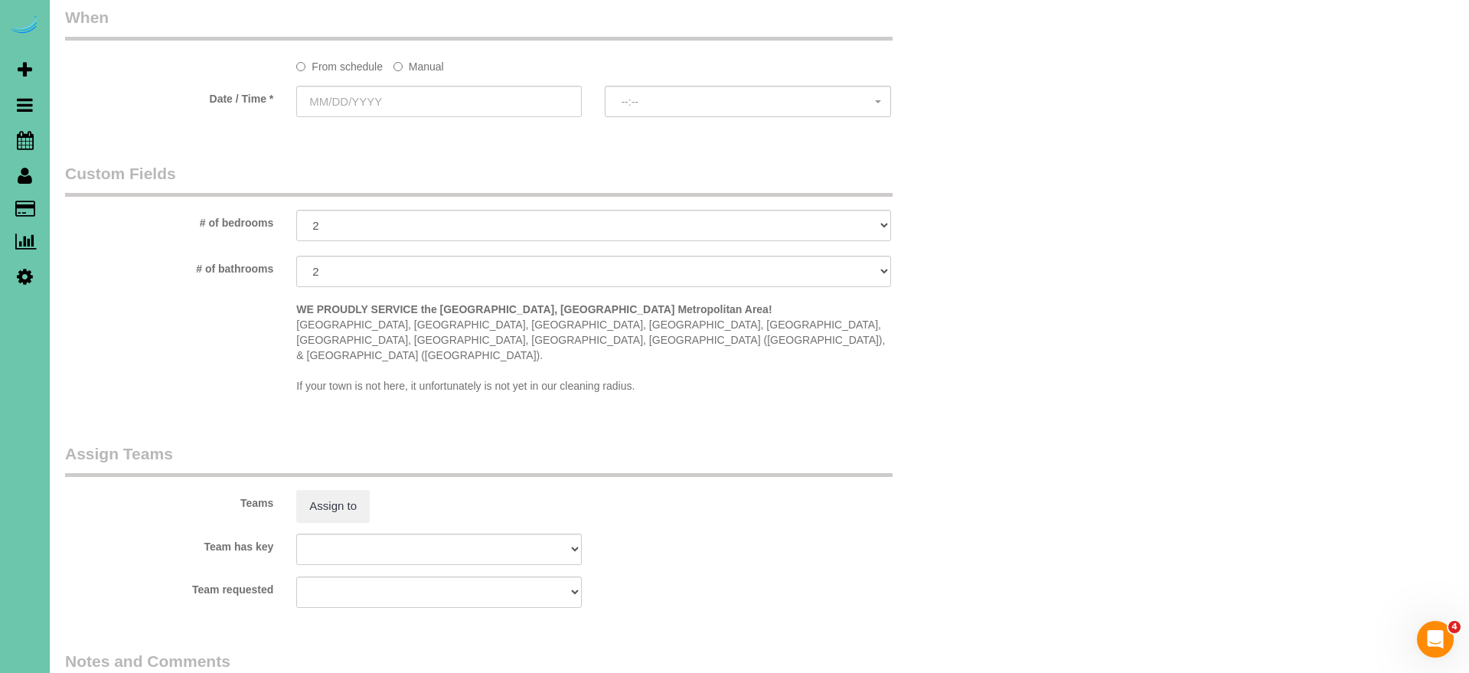
click at [416, 69] on label "Manual" at bounding box center [418, 64] width 51 height 21
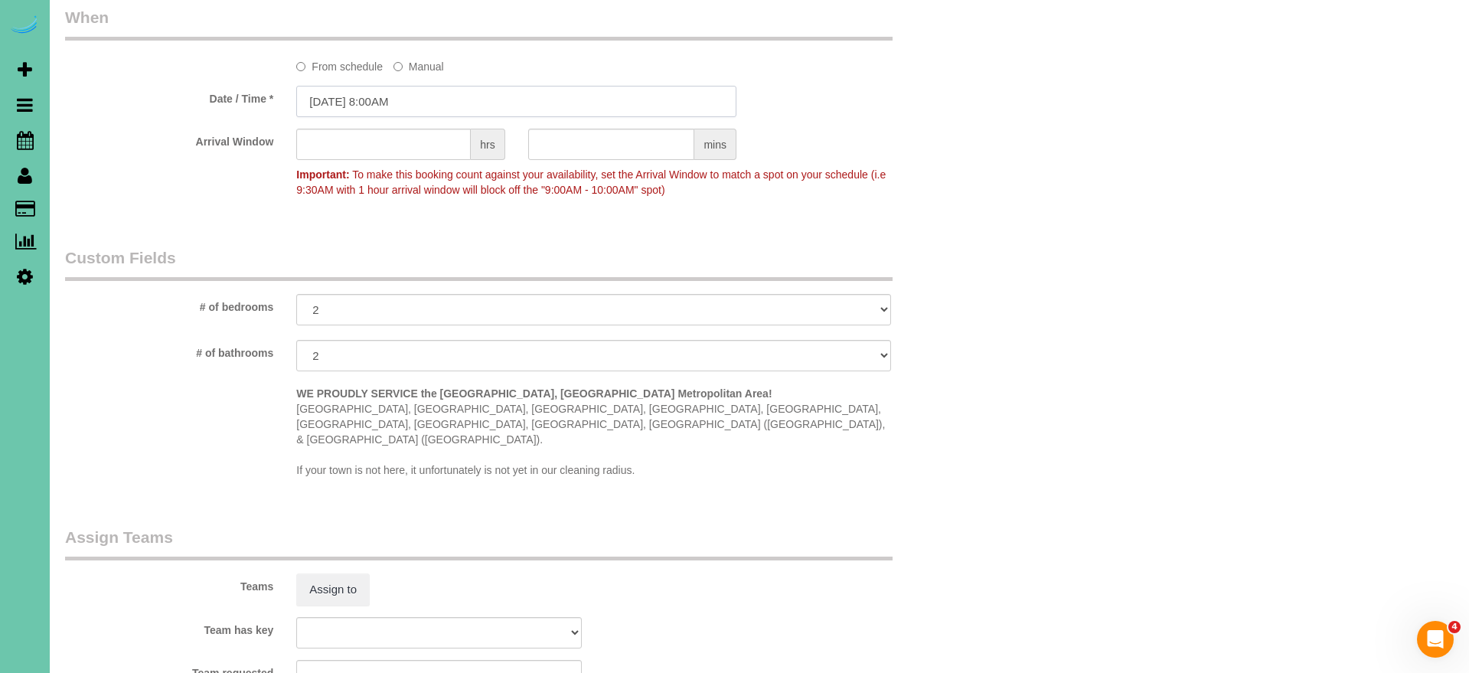
click at [400, 99] on input "[DATE] 8:00AM" at bounding box center [516, 101] width 440 height 31
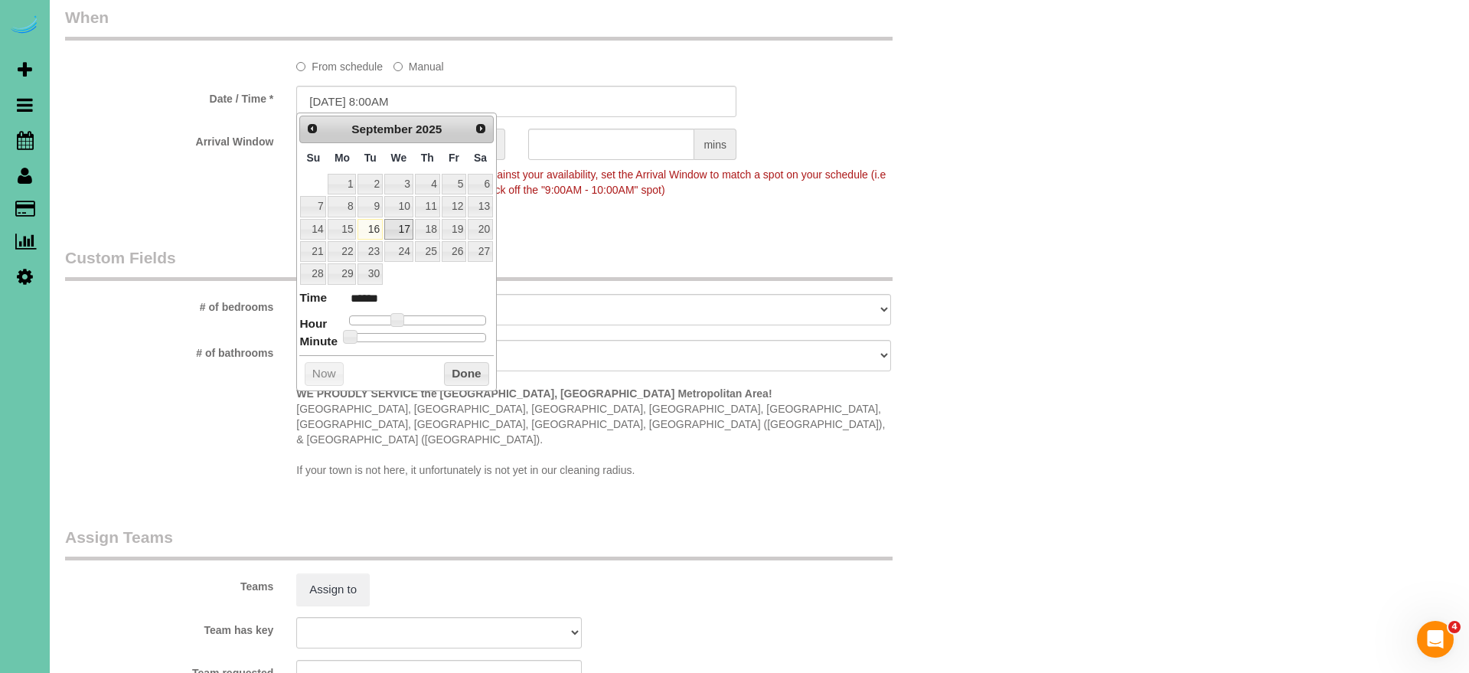
click at [401, 230] on link "17" at bounding box center [398, 229] width 29 height 21
drag, startPoint x: 452, startPoint y: 367, endPoint x: 305, endPoint y: 282, distance: 170.4
click at [451, 367] on button "Done" at bounding box center [466, 374] width 45 height 24
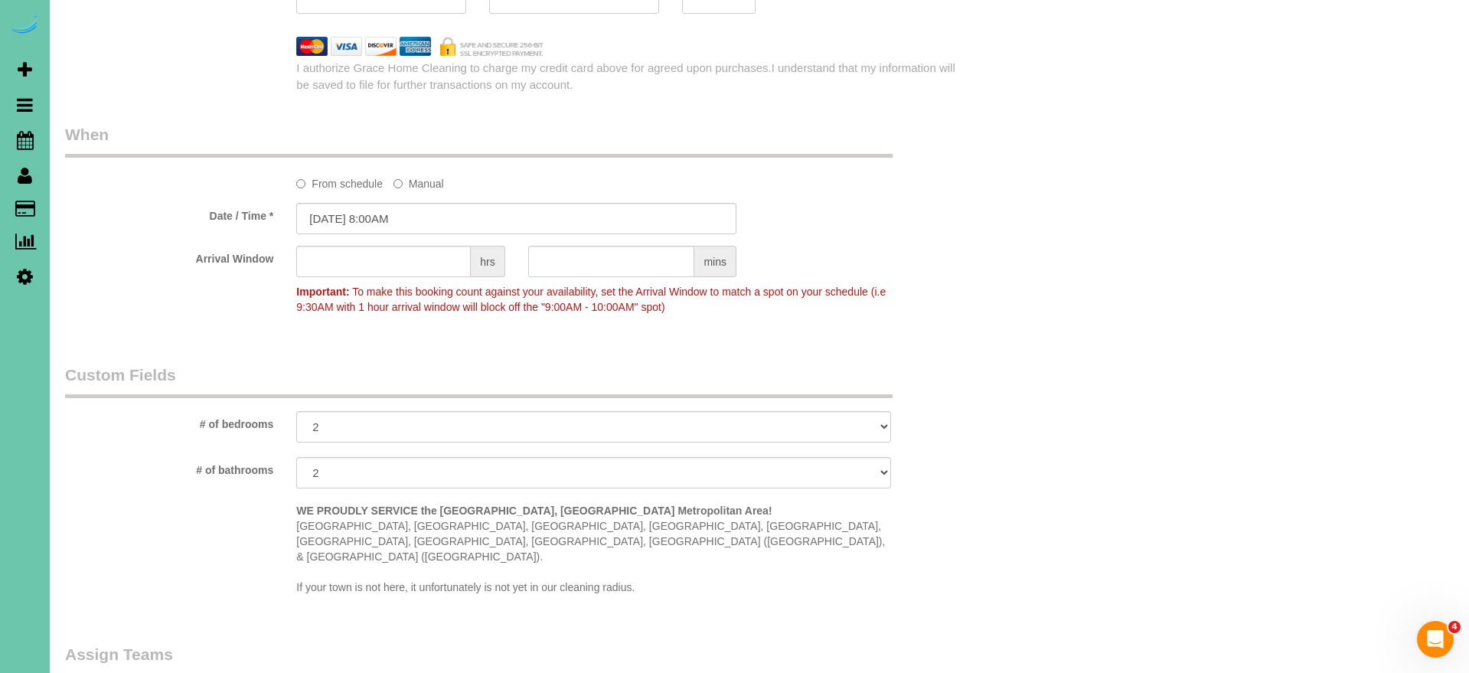
scroll to position [1268, 0]
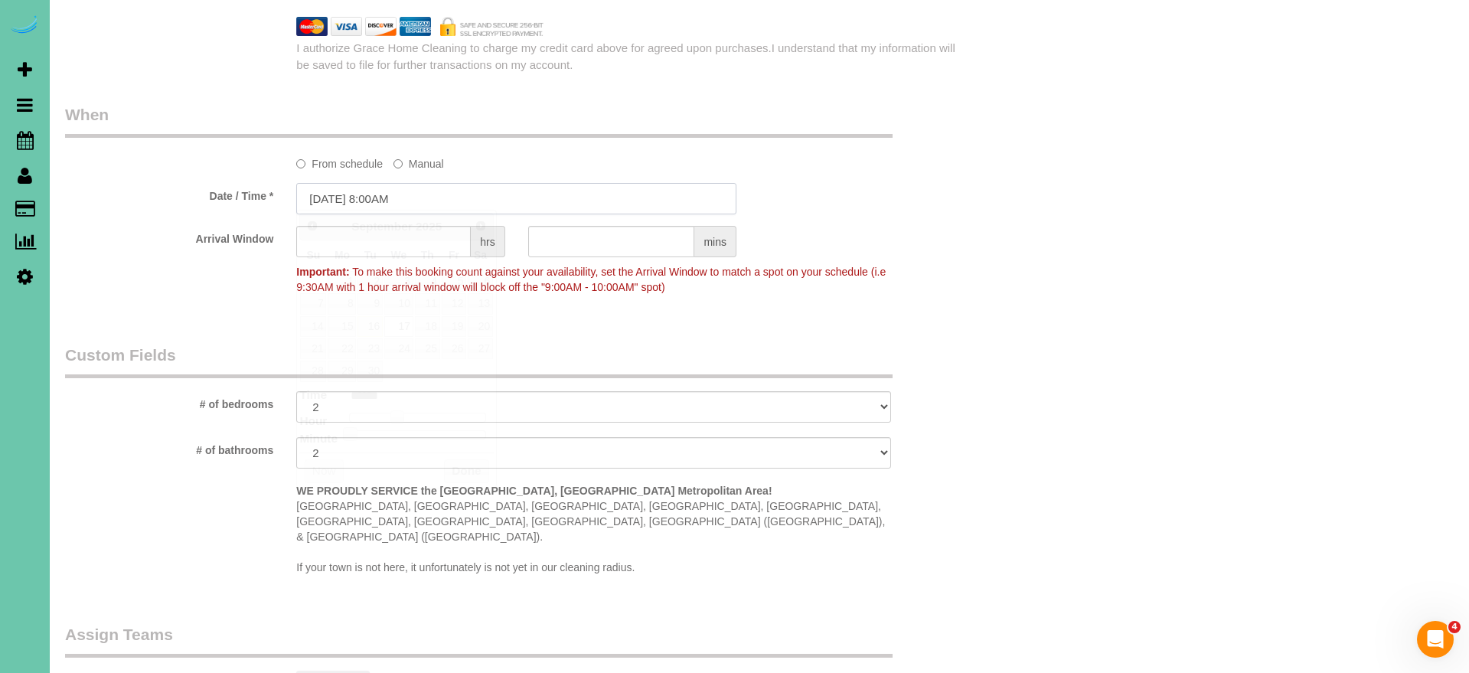
click at [414, 194] on input "09/17/2025 8:00AM" at bounding box center [516, 198] width 440 height 31
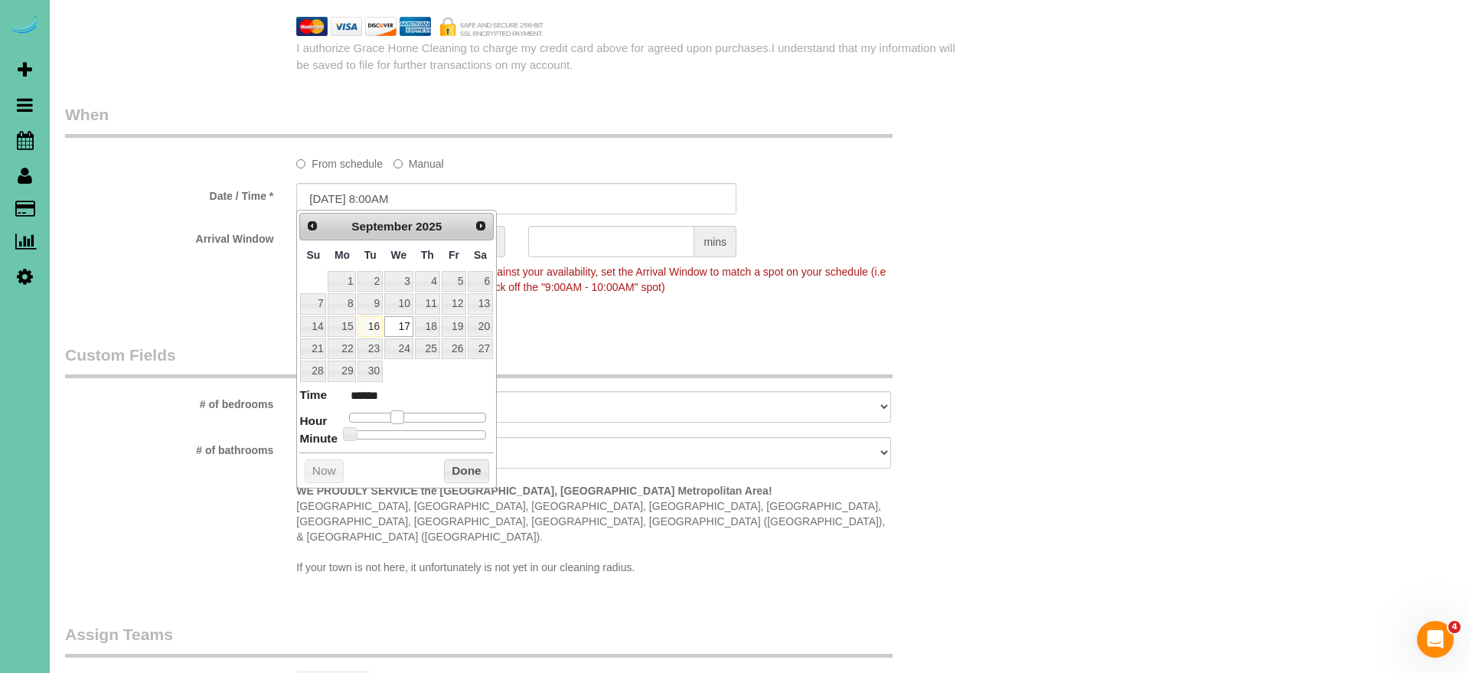
type input "09/17/2025 9:00AM"
type input "******"
type input "09/17/2025 10:00AM"
type input "*******"
type input "[DATE] 11:00AM"
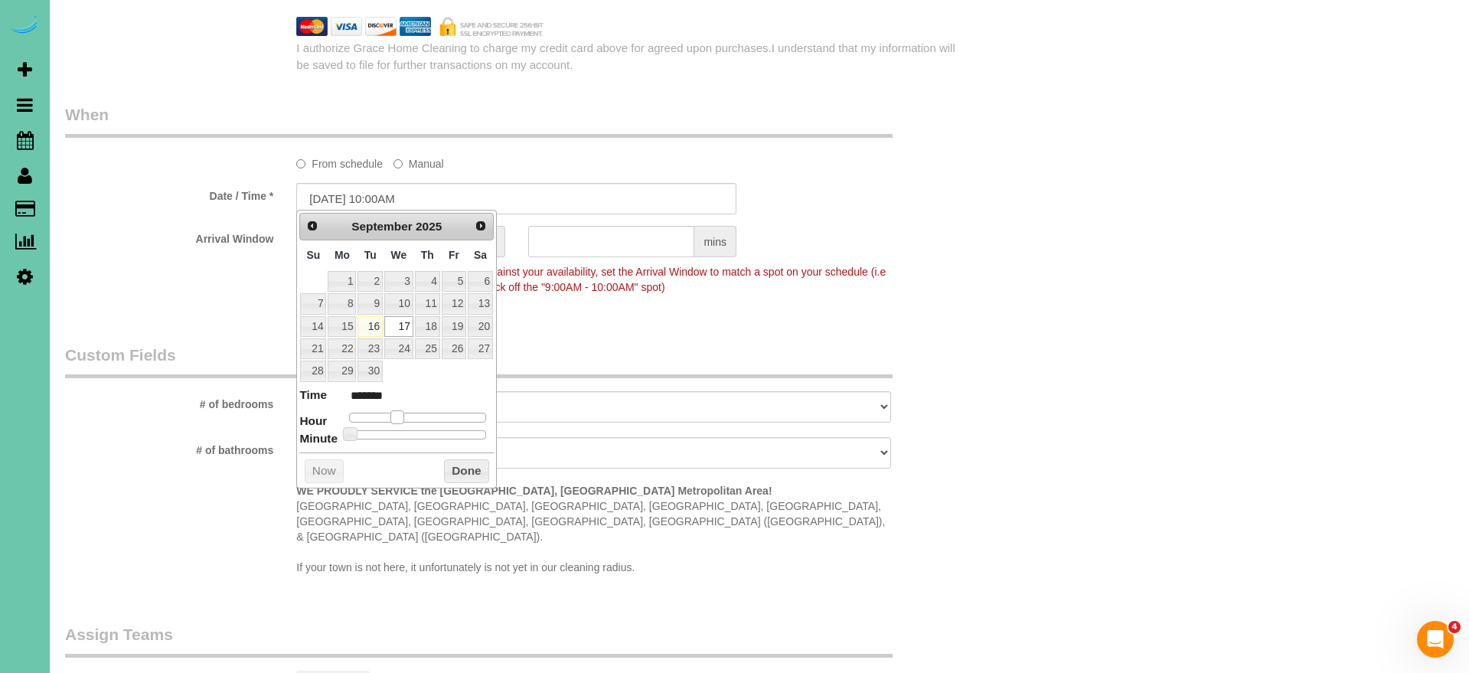
type input "*******"
type input "09/17/2025 12:00PM"
type input "*******"
drag, startPoint x: 400, startPoint y: 415, endPoint x: 424, endPoint y: 416, distance: 24.5
click at [424, 415] on span at bounding box center [420, 417] width 14 height 14
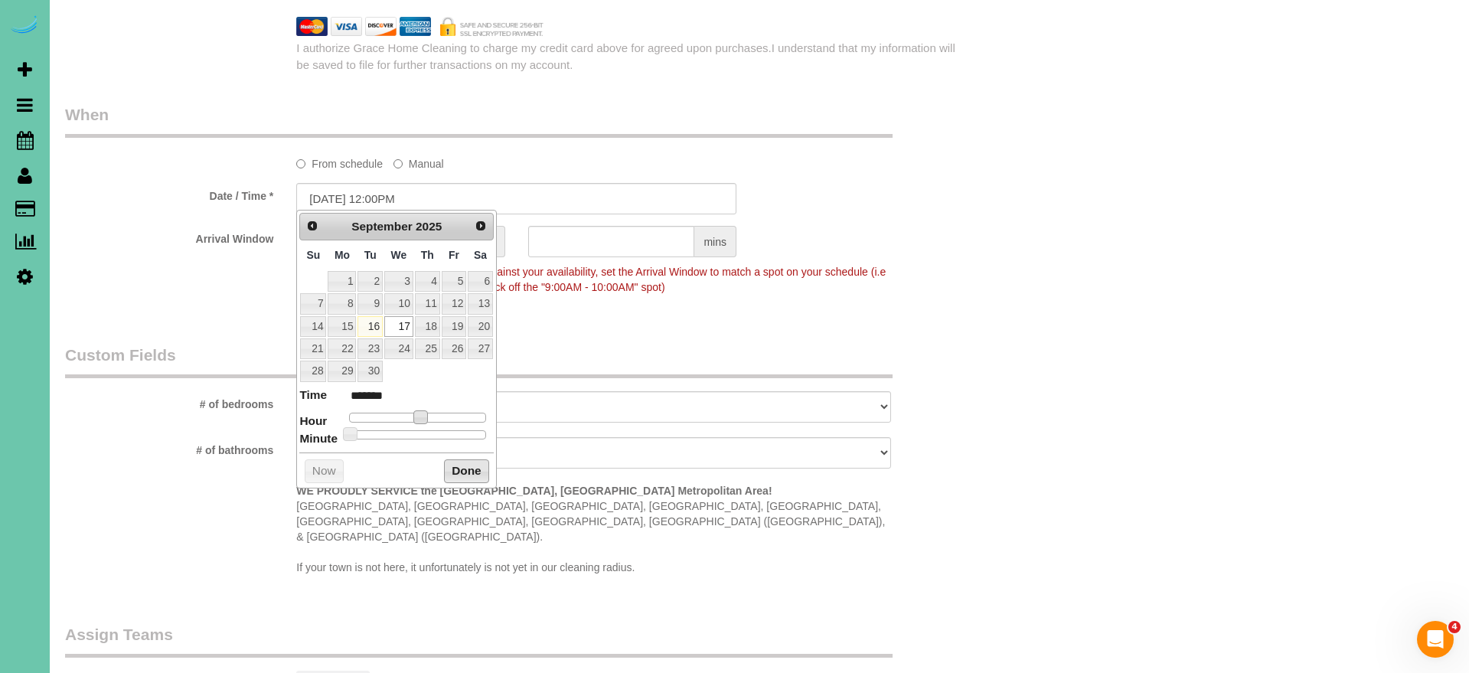
drag, startPoint x: 457, startPoint y: 472, endPoint x: 318, endPoint y: 391, distance: 161.2
click at [455, 472] on button "Done" at bounding box center [466, 471] width 45 height 24
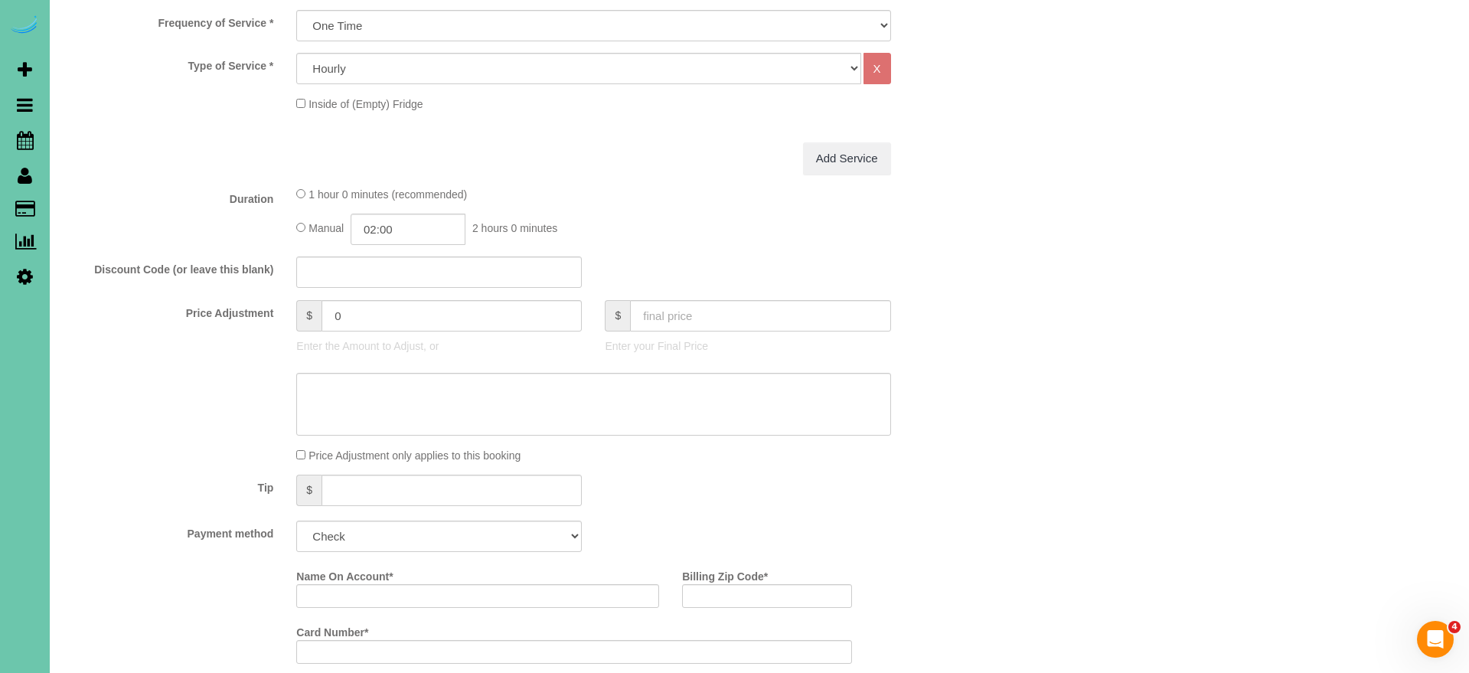
scroll to position [542, 0]
click at [433, 224] on input "02:00" at bounding box center [408, 229] width 115 height 31
type input "04:00"
drag, startPoint x: 397, startPoint y: 351, endPoint x: 305, endPoint y: 319, distance: 97.8
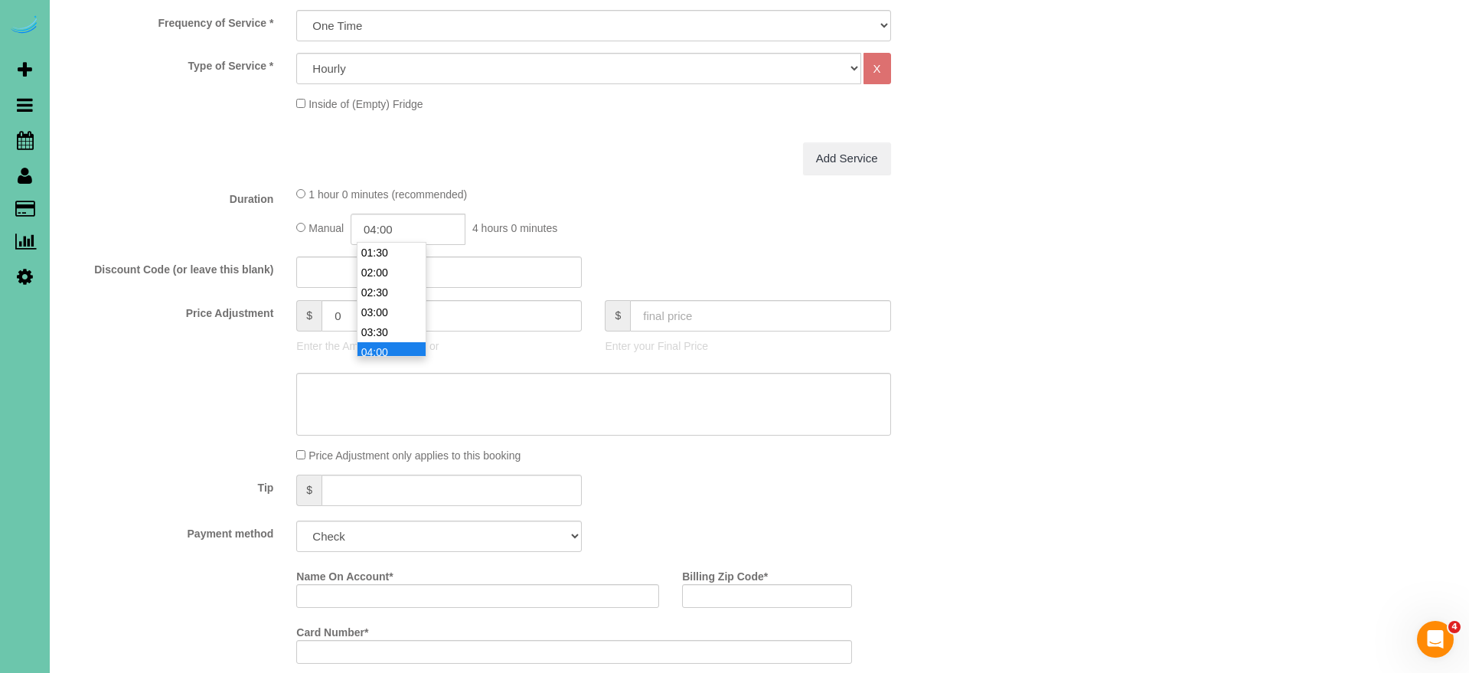
click at [397, 351] on li "04:00" at bounding box center [391, 352] width 68 height 20
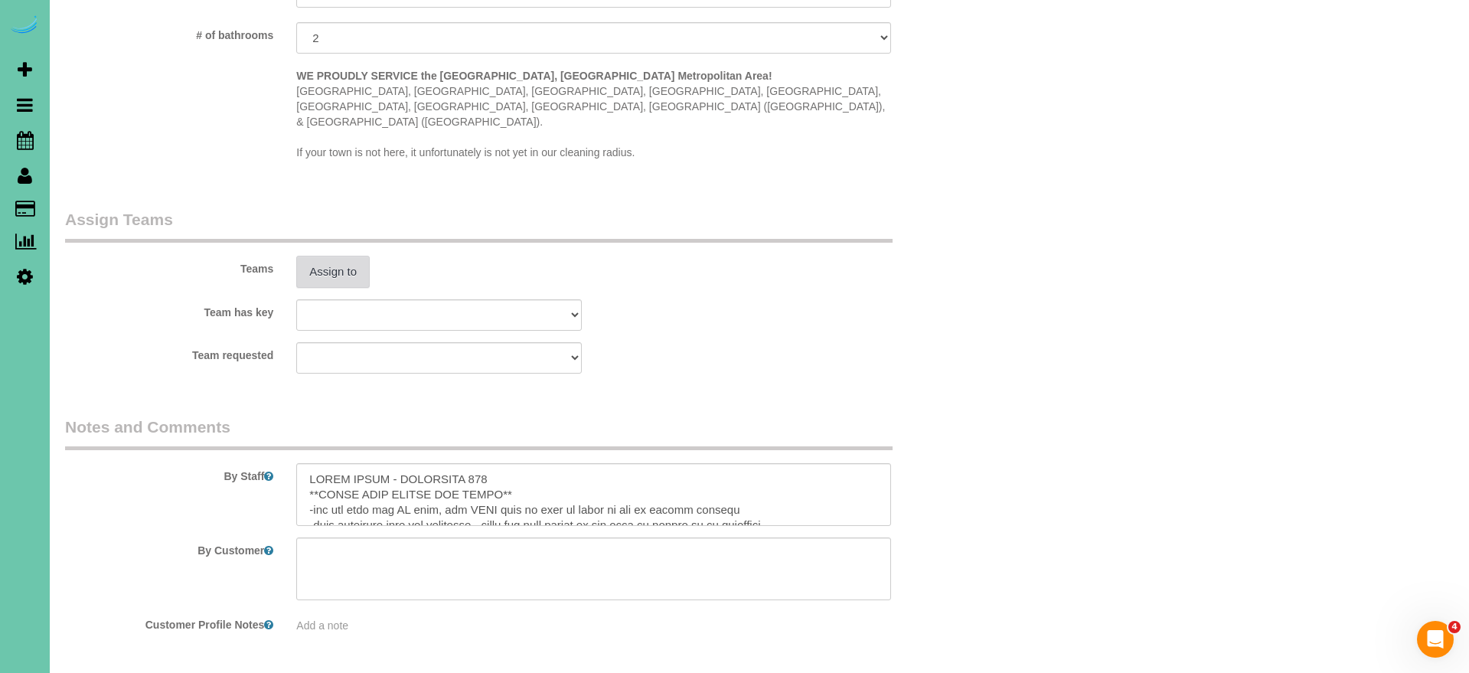
scroll to position [1690, 0]
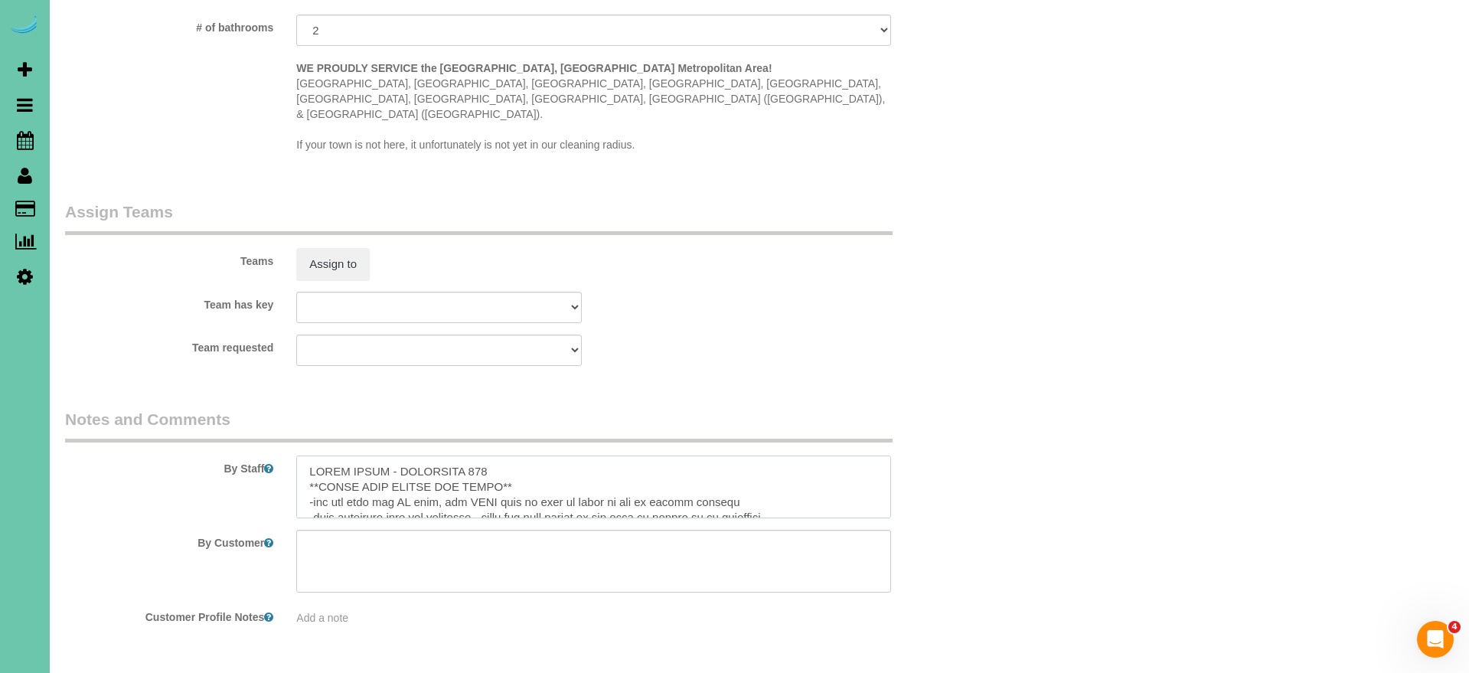
click at [500, 455] on textarea at bounding box center [593, 486] width 594 height 63
type textarea "THIRD FLOOR - APARTMENT 304 **BRING YOUR LADDER AND BROOM** -you can turn the A…"
click at [328, 248] on button "Assign to" at bounding box center [332, 264] width 73 height 32
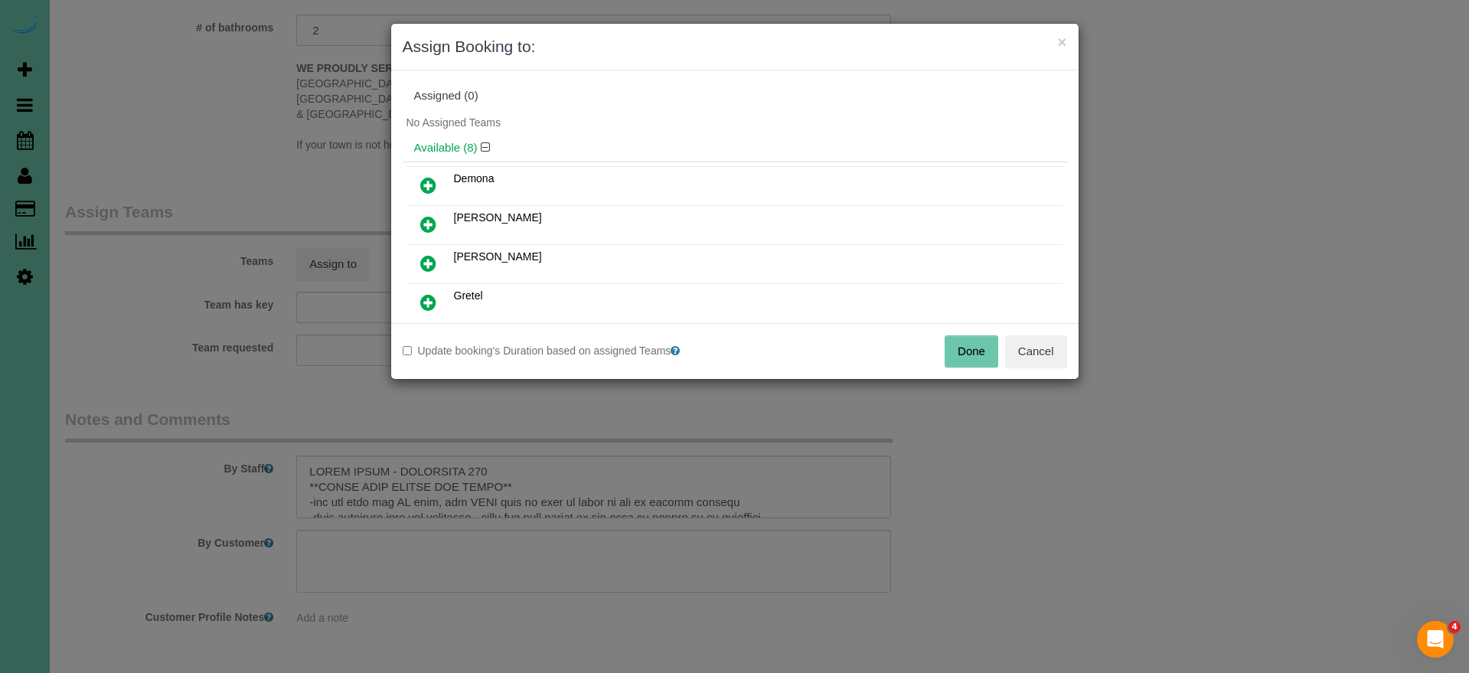
drag, startPoint x: 429, startPoint y: 300, endPoint x: 447, endPoint y: 313, distance: 22.5
click at [429, 300] on icon at bounding box center [428, 302] width 16 height 18
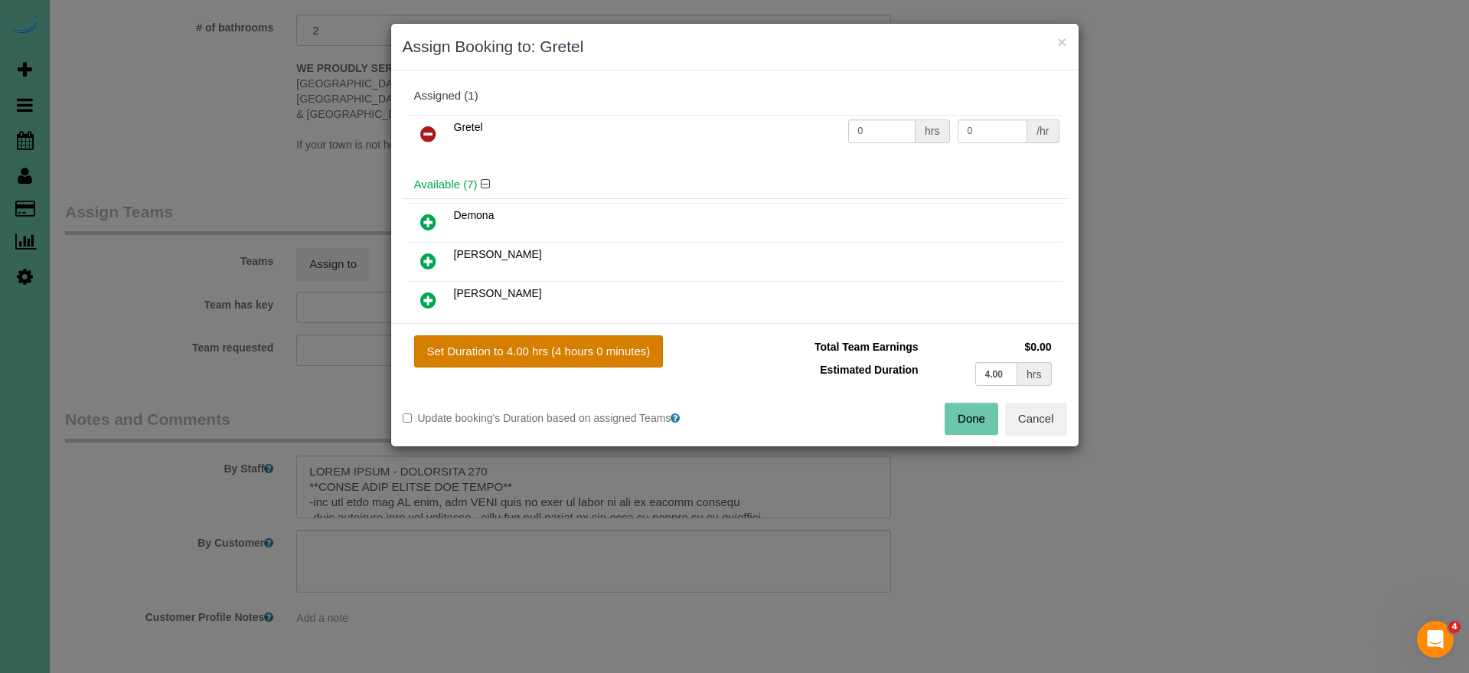
click at [535, 354] on button "Set Duration to 4.00 hrs (4 hours 0 minutes)" at bounding box center [539, 351] width 250 height 32
type input "4.00"
click at [968, 414] on button "Done" at bounding box center [972, 419] width 54 height 32
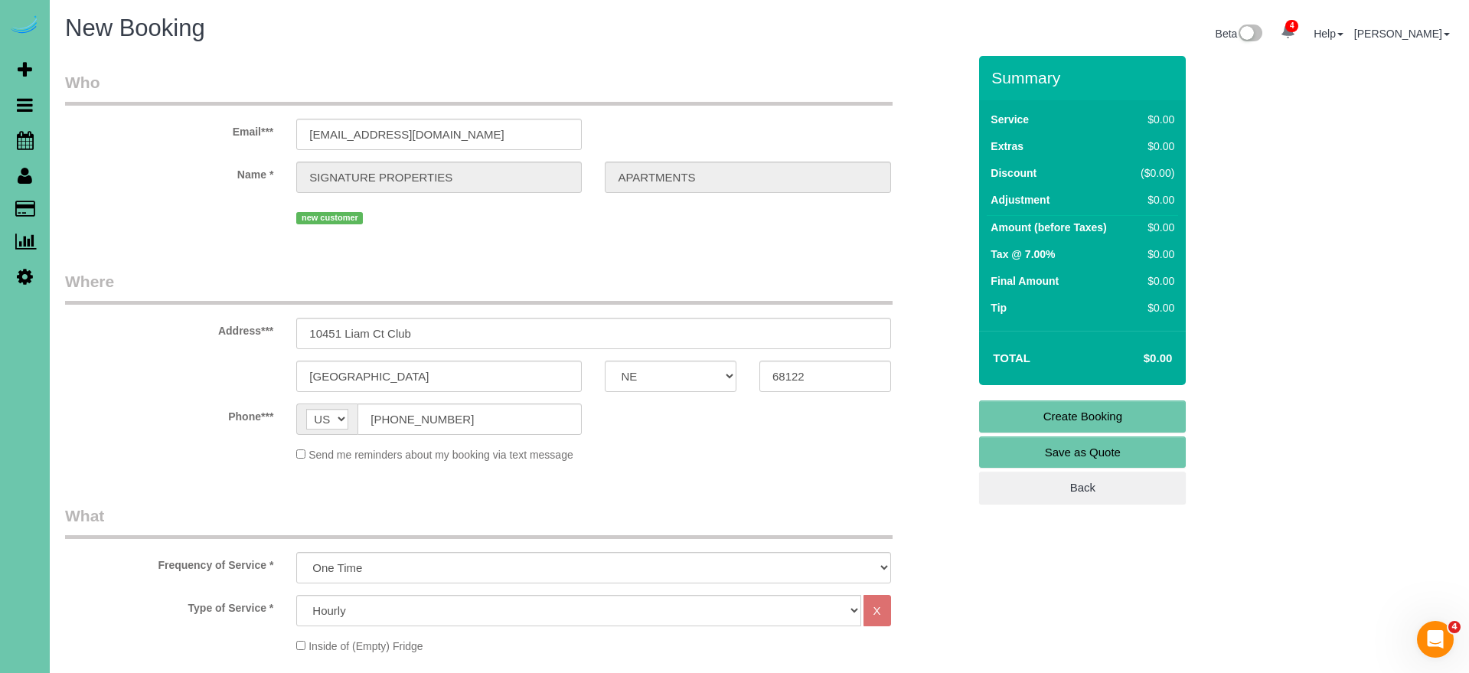
scroll to position [0, 0]
click at [1017, 417] on link "Create Booking" at bounding box center [1082, 416] width 207 height 32
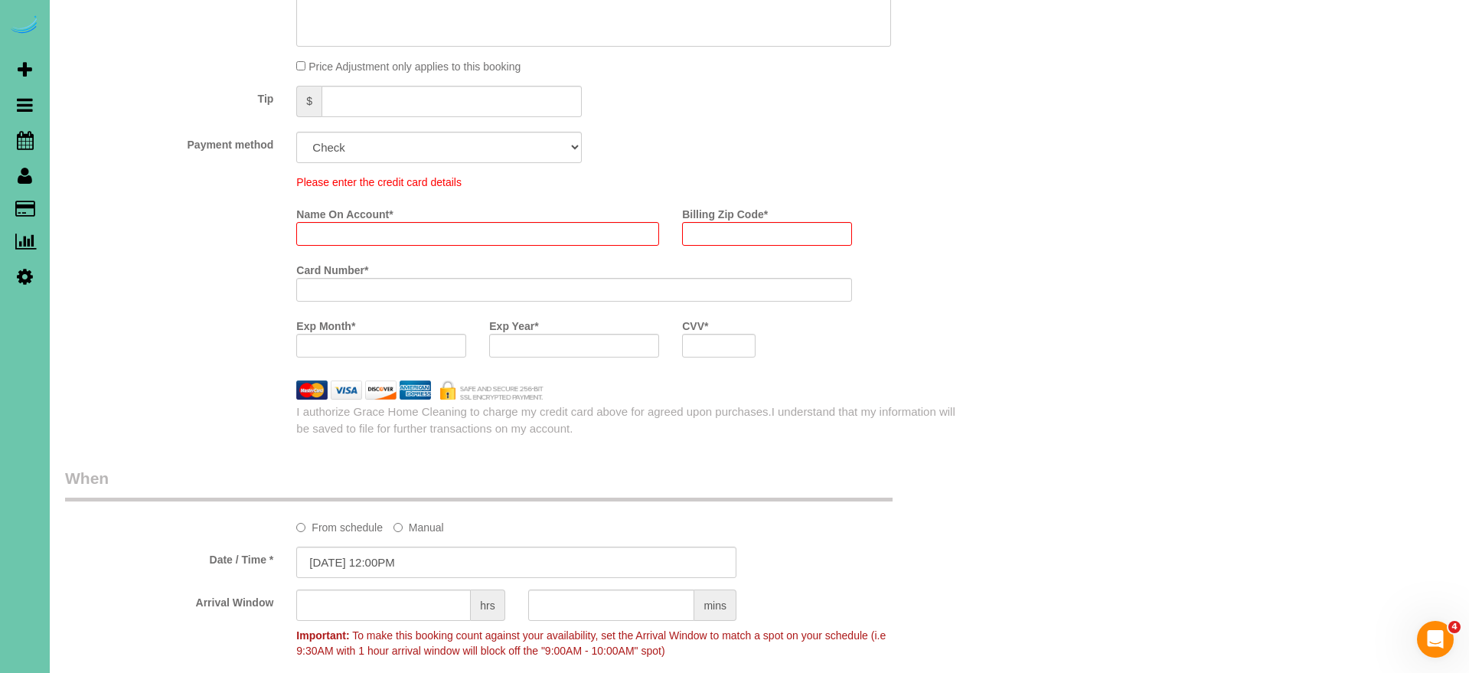
scroll to position [985, 0]
select select "string:check"
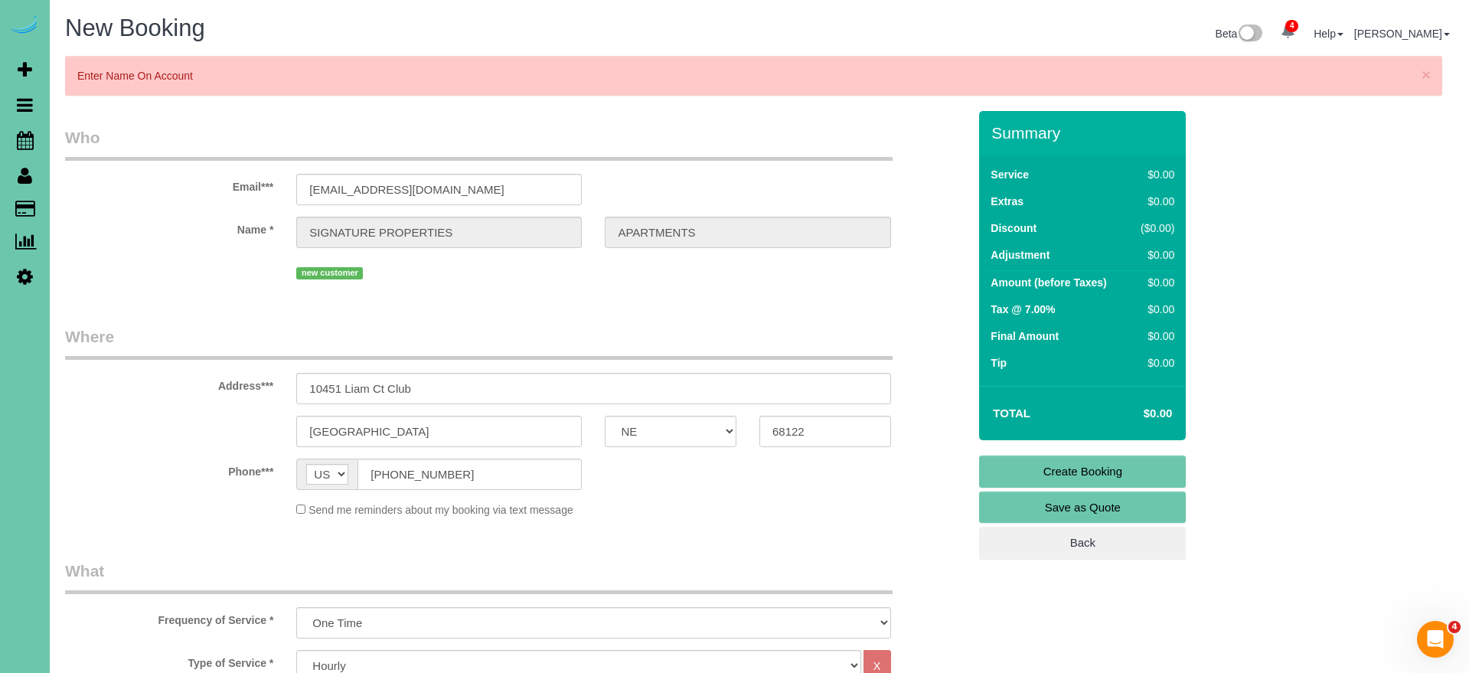
scroll to position [0, 0]
click at [1046, 469] on link "Create Booking" at bounding box center [1082, 471] width 207 height 32
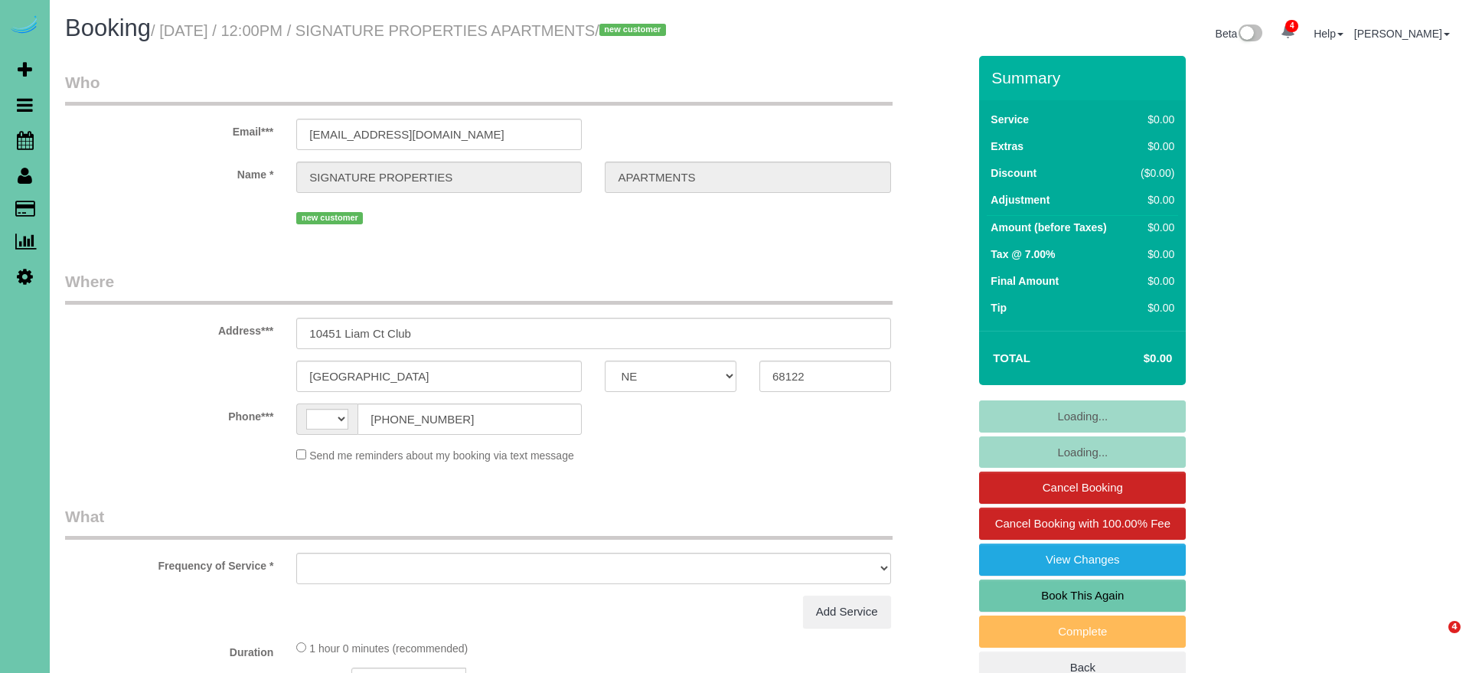
select select "NE"
select select "string:[GEOGRAPHIC_DATA]"
select select "object:652"
select select "number:35"
select select "number:41"
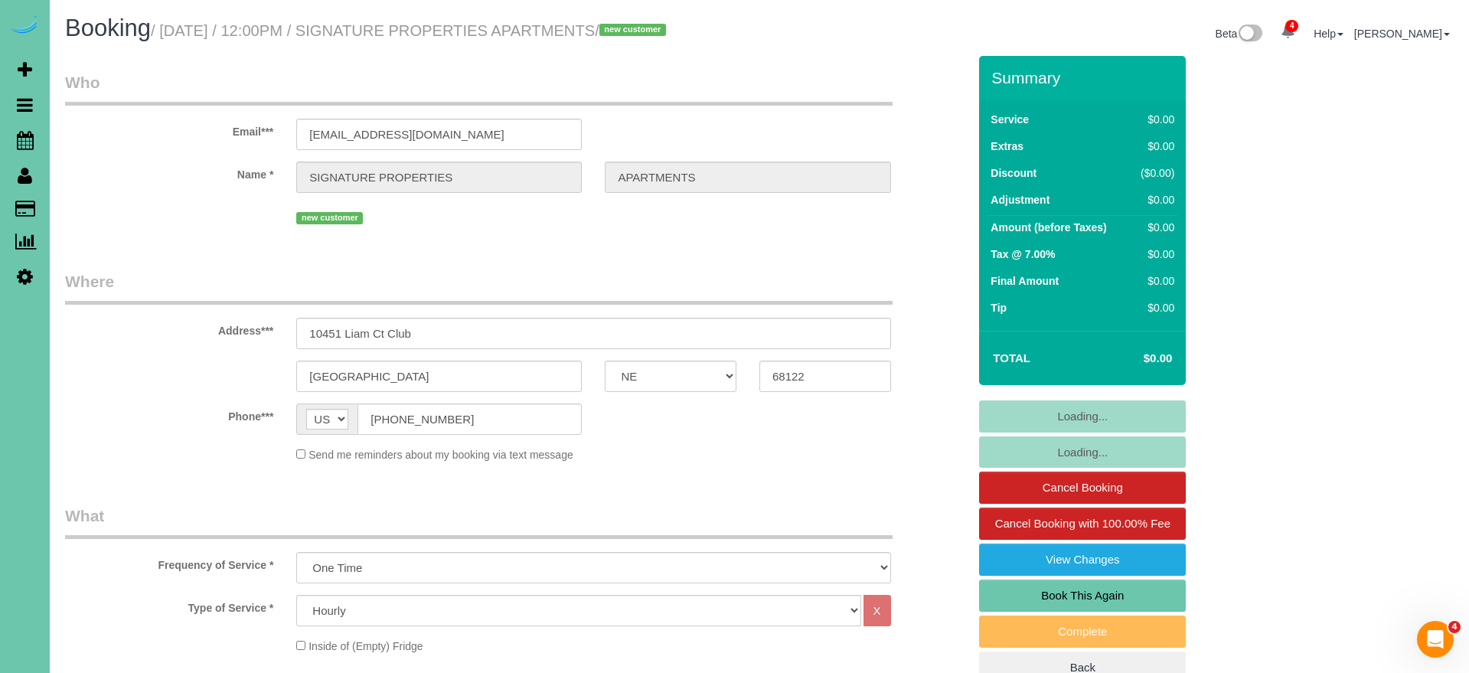
select select "object:730"
click at [1030, 610] on link "Book This Again" at bounding box center [1082, 595] width 207 height 32
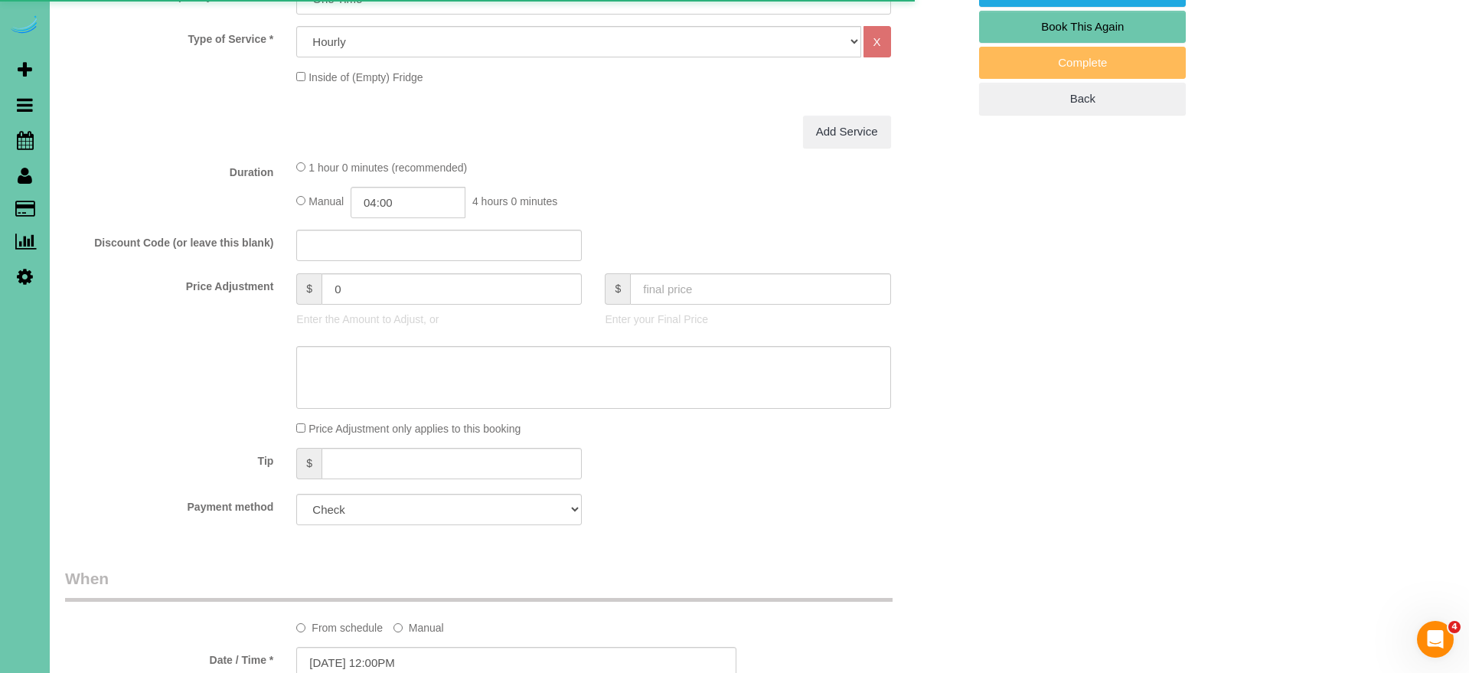
select select "NE"
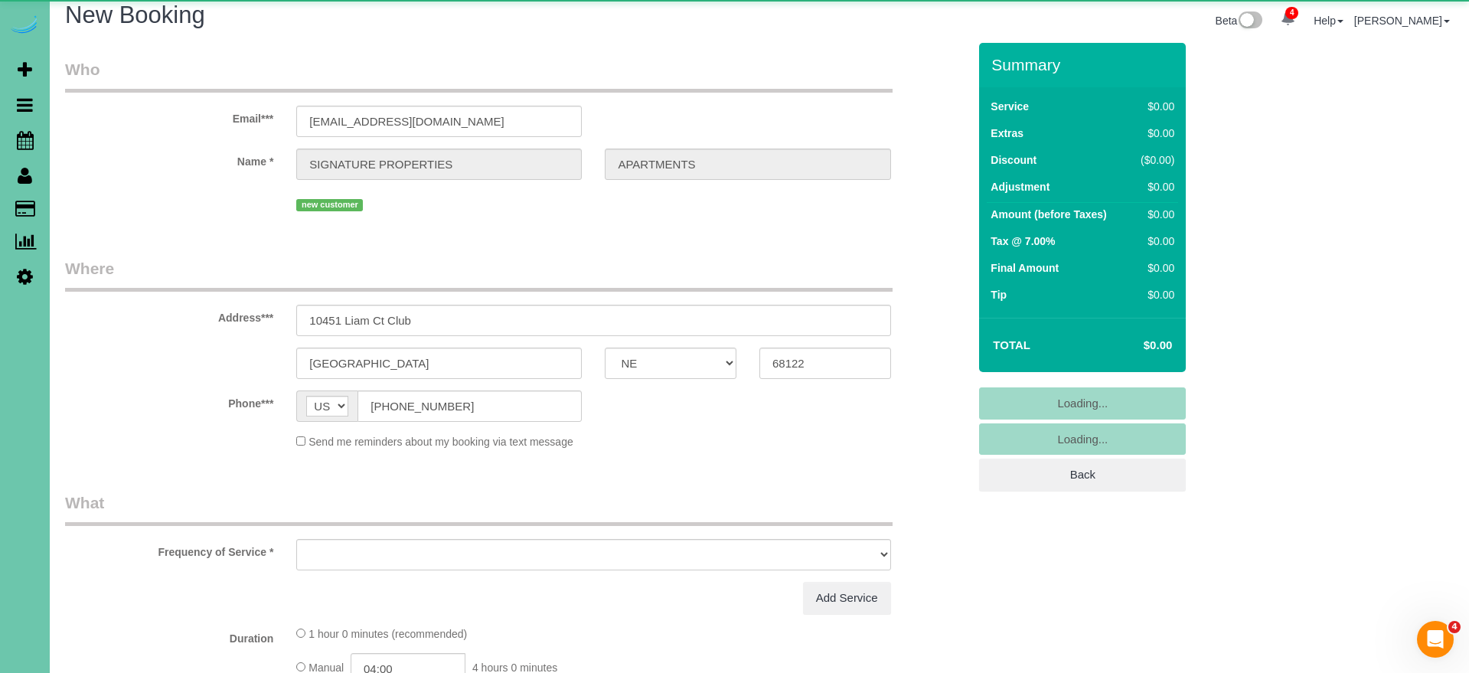
select select "string:fspay"
select select "object:1420"
select select "number:35"
select select "number:41"
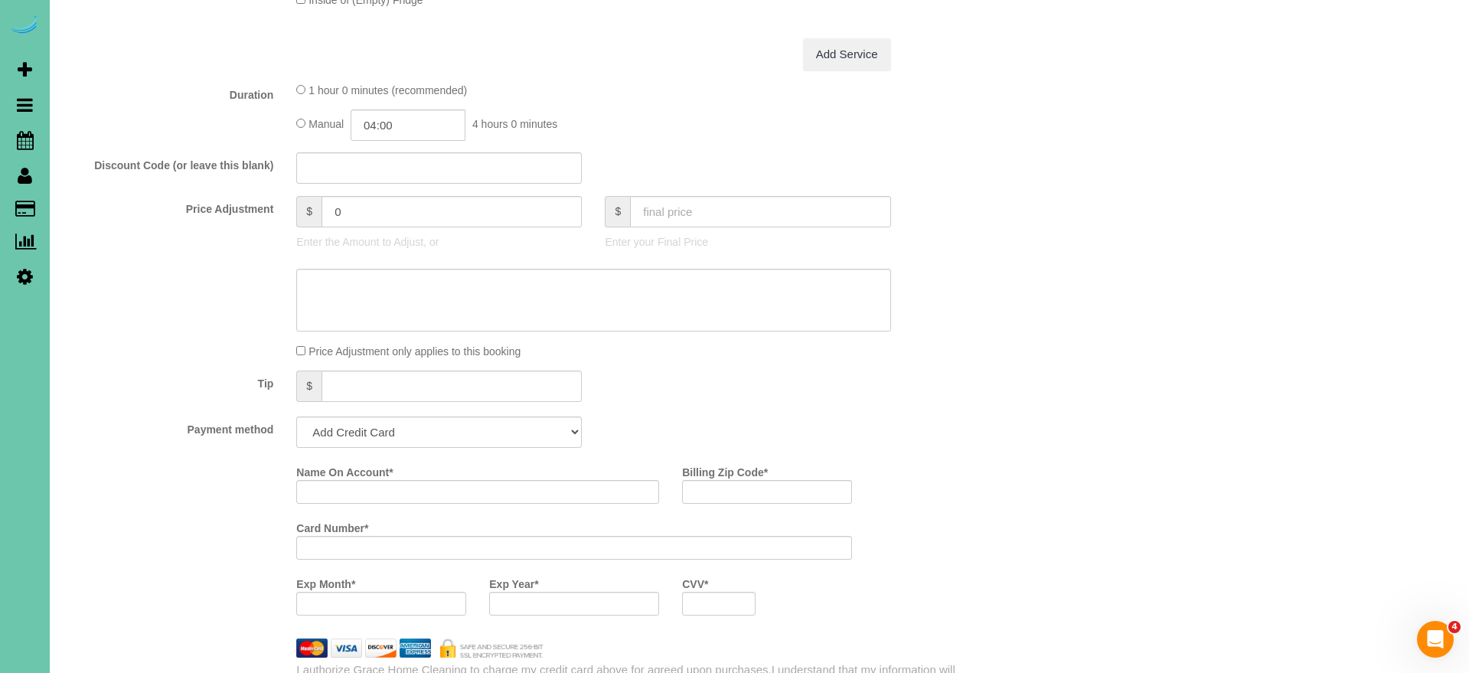
select select "object:1618"
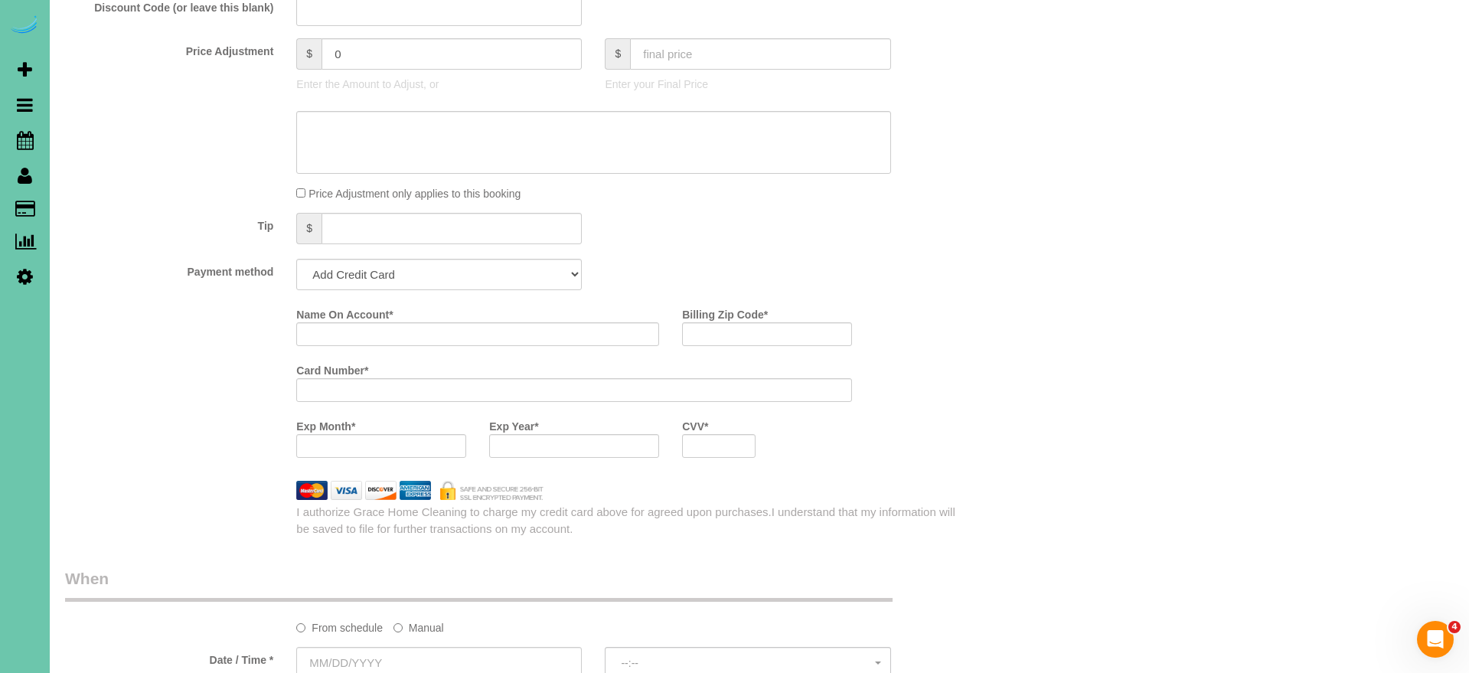
scroll to position [809, 0]
select select "string:check"
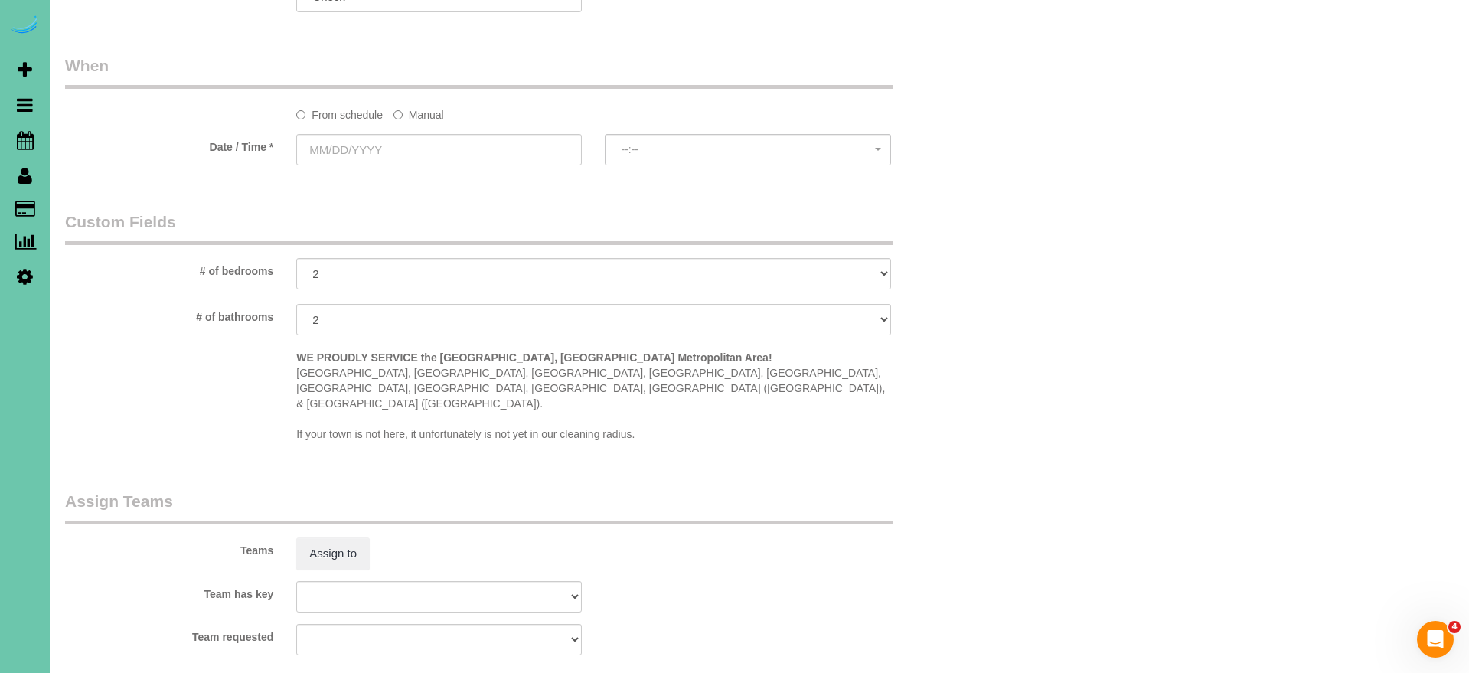
scroll to position [1078, 0]
click at [429, 114] on label "Manual" at bounding box center [418, 113] width 51 height 21
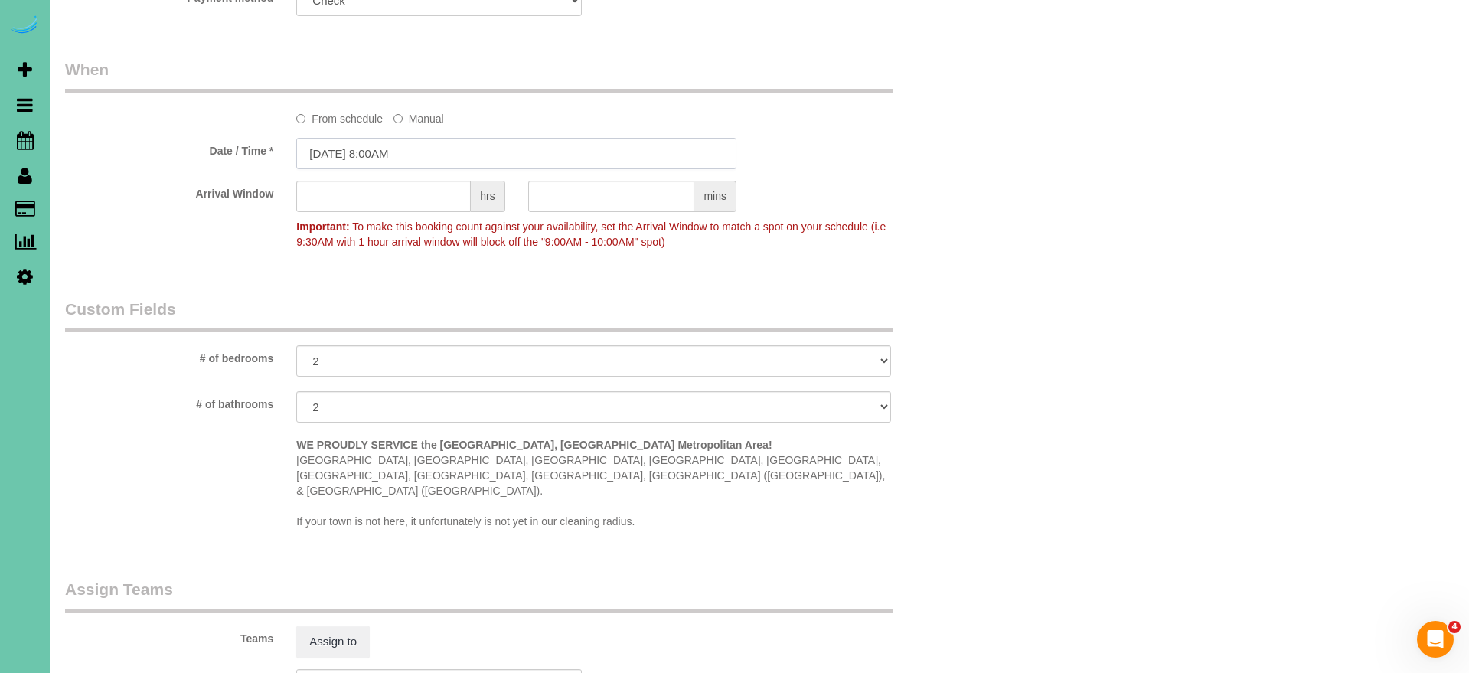
click at [397, 155] on input "09/16/2025 8:00AM" at bounding box center [516, 153] width 440 height 31
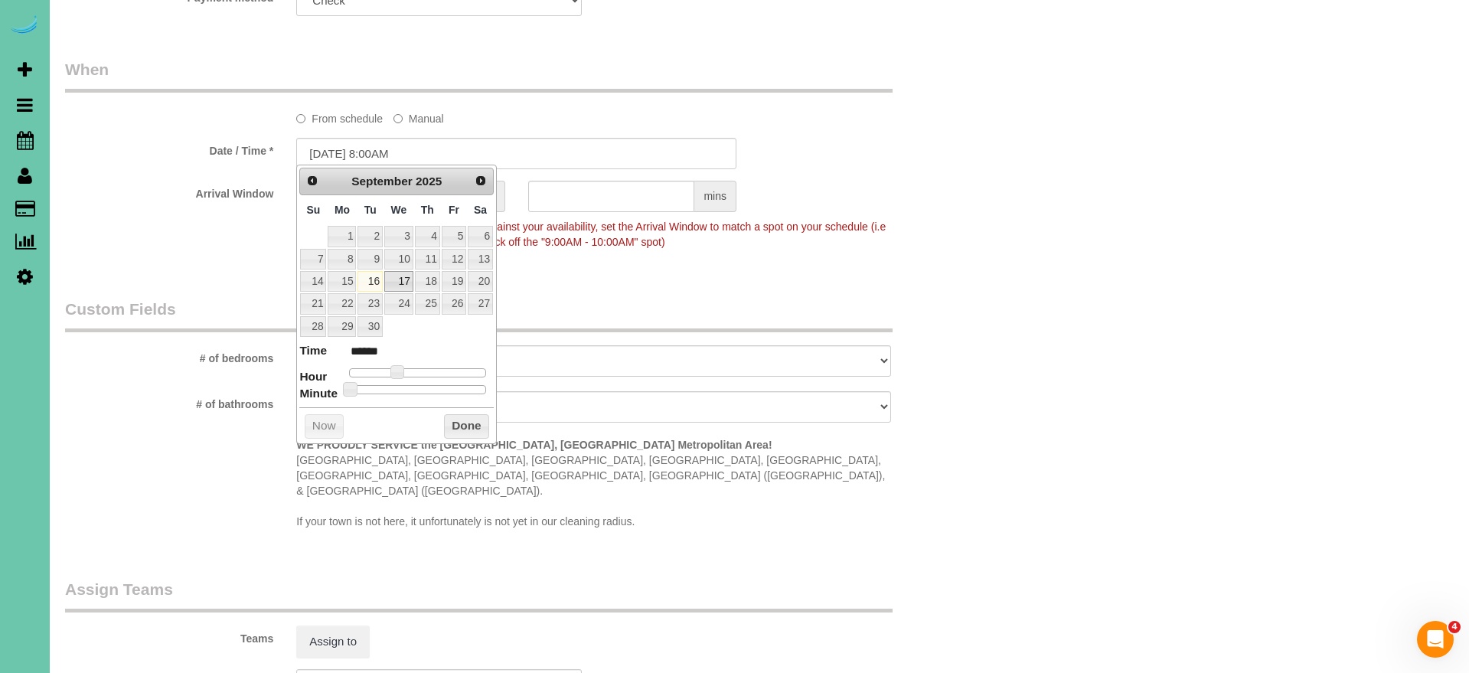
click at [407, 282] on link "17" at bounding box center [398, 281] width 29 height 21
type input "09/17/2025 9:00AM"
type input "******"
type input "09/17/2025 10:00AM"
type input "*******"
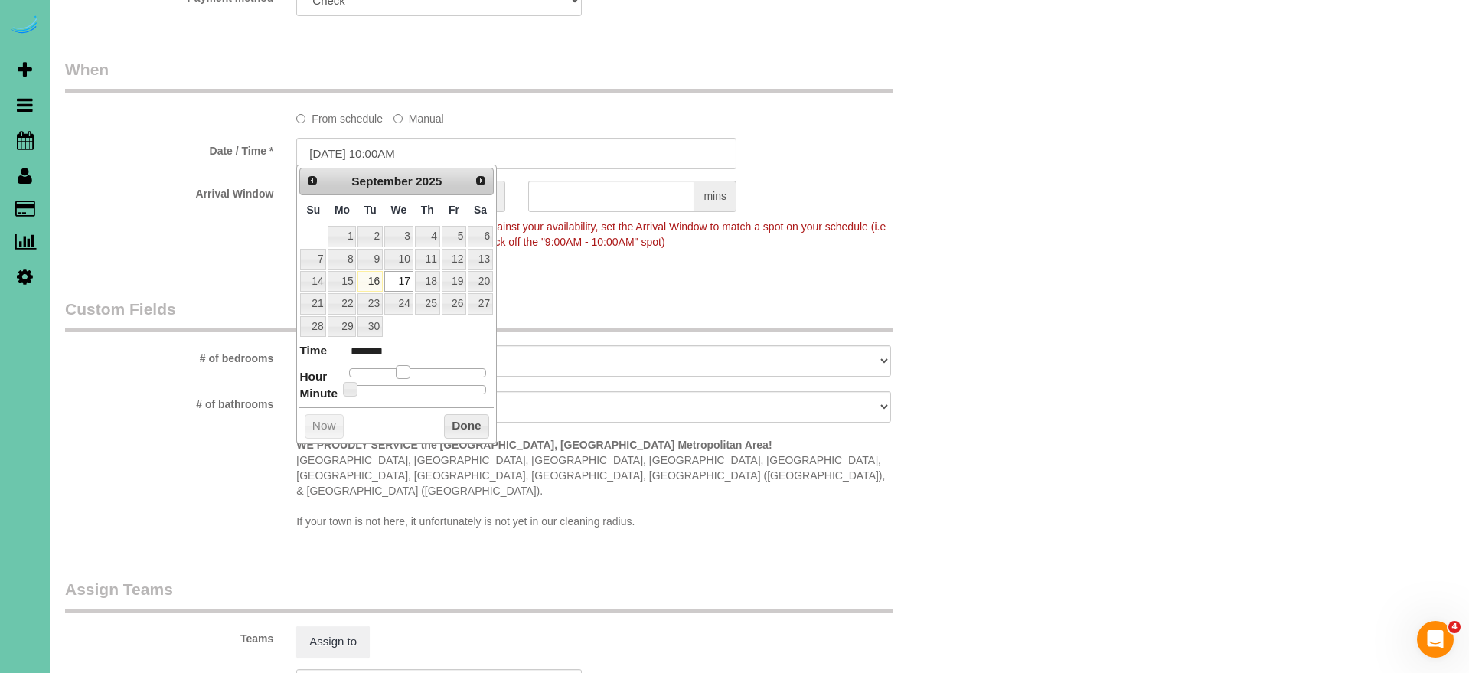
type input "[DATE] 11:00AM"
type input "*******"
type input "09/17/2025 12:00PM"
type input "*******"
drag, startPoint x: 402, startPoint y: 367, endPoint x: 426, endPoint y: 367, distance: 24.5
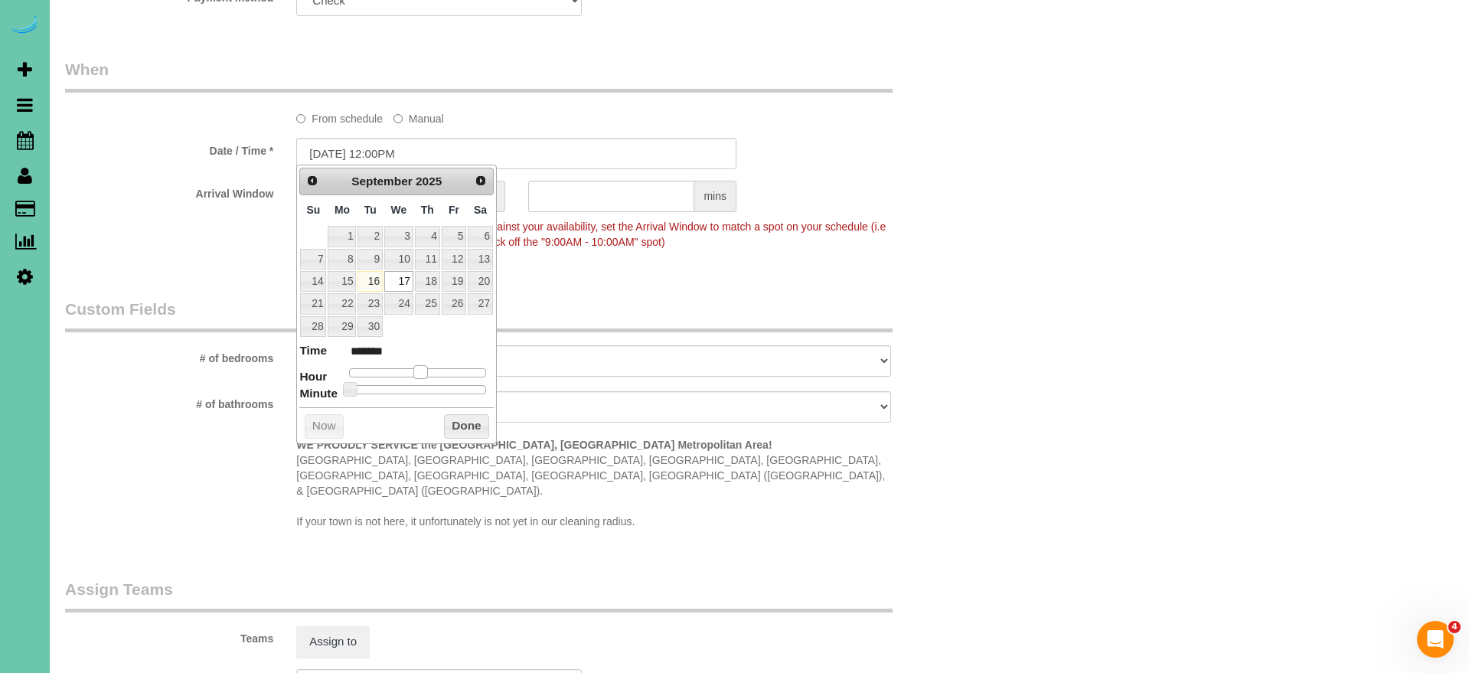
click at [426, 367] on span at bounding box center [420, 372] width 14 height 14
click at [562, 298] on legend "Custom Fields" at bounding box center [479, 315] width 828 height 34
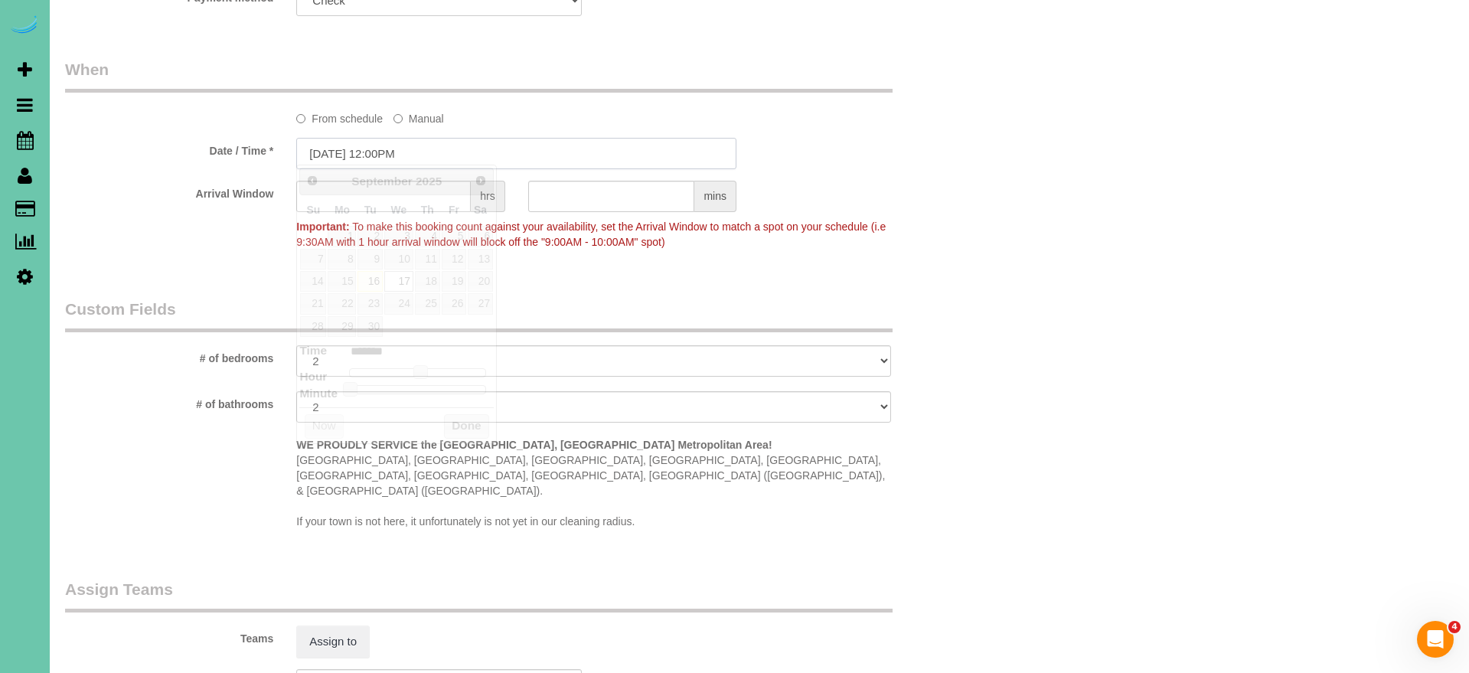
click at [394, 151] on input "09/17/2025 12:00PM" at bounding box center [516, 153] width 440 height 31
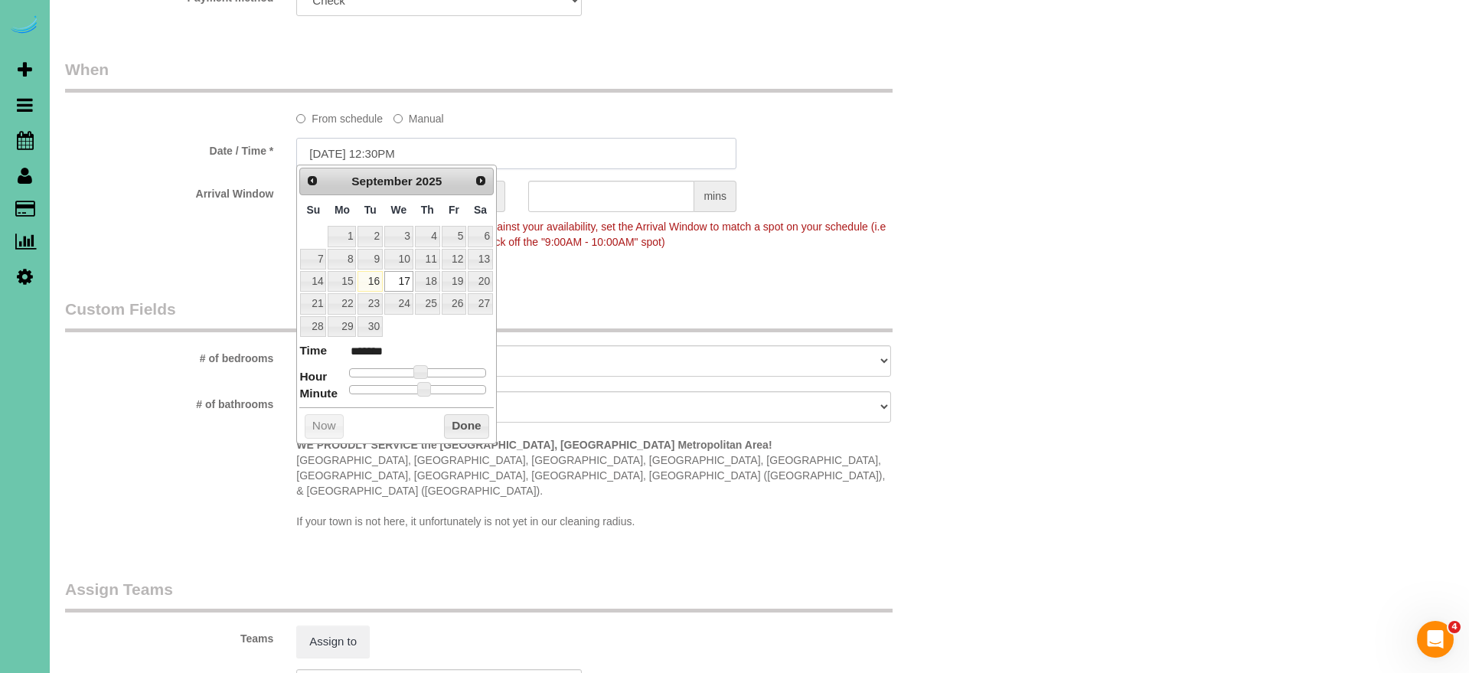
type input "09/17/2025 12:30PM"
click at [163, 236] on div "Arrival Window hrs mins Important: To make this booking count against your avai…" at bounding box center [516, 219] width 925 height 76
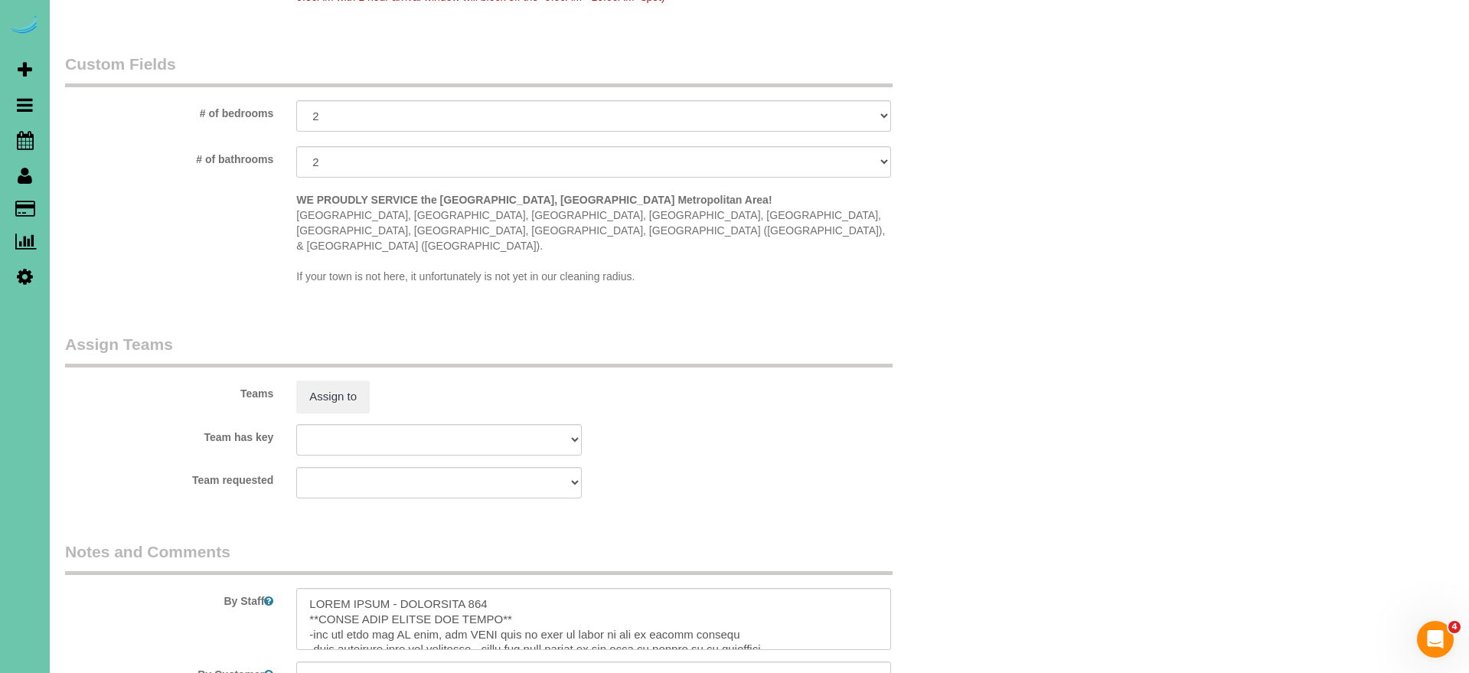
scroll to position [1324, 0]
click at [501, 586] on textarea at bounding box center [593, 617] width 594 height 63
type textarea "THIRD FLOOR - APARTMENT 306 **BRING YOUR LADDER AND BROOM** -you can turn the A…"
click at [323, 379] on button "Assign to" at bounding box center [332, 395] width 73 height 32
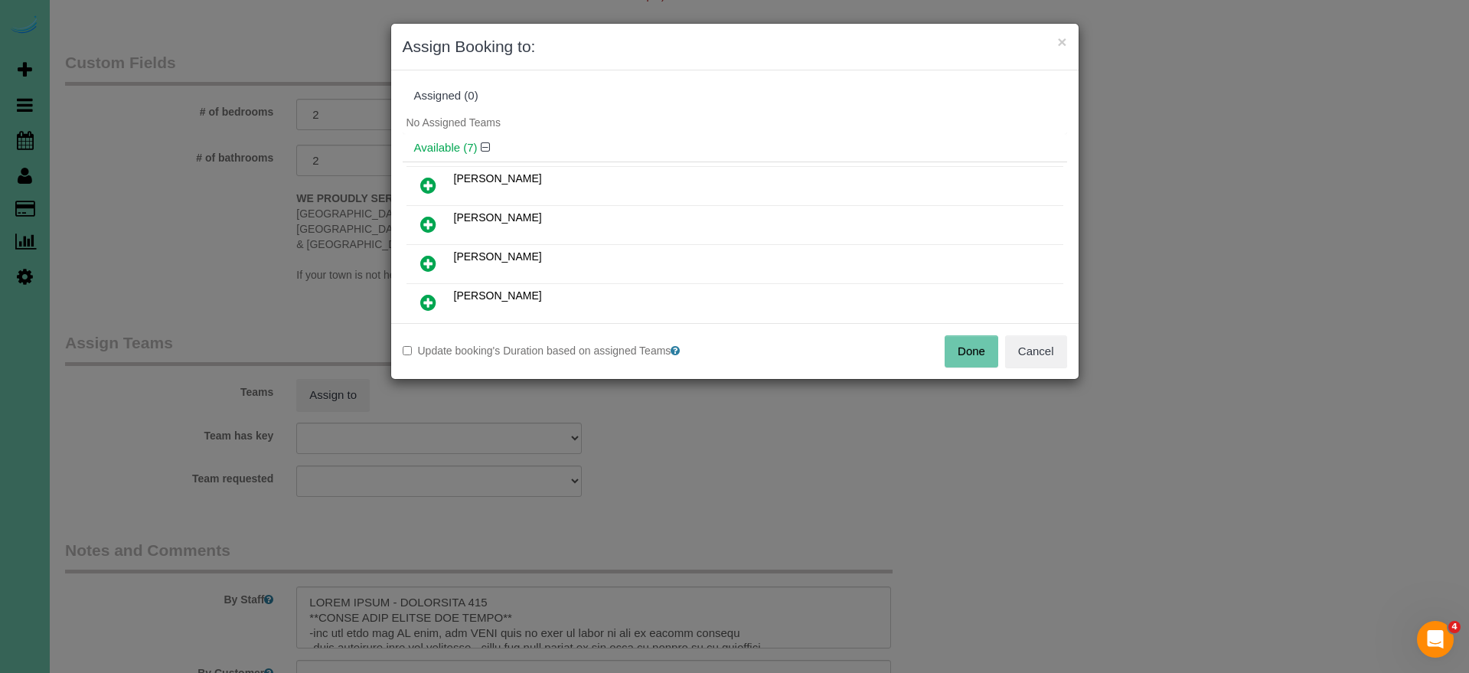
drag, startPoint x: 431, startPoint y: 305, endPoint x: 454, endPoint y: 320, distance: 27.2
click at [431, 305] on icon at bounding box center [428, 302] width 16 height 18
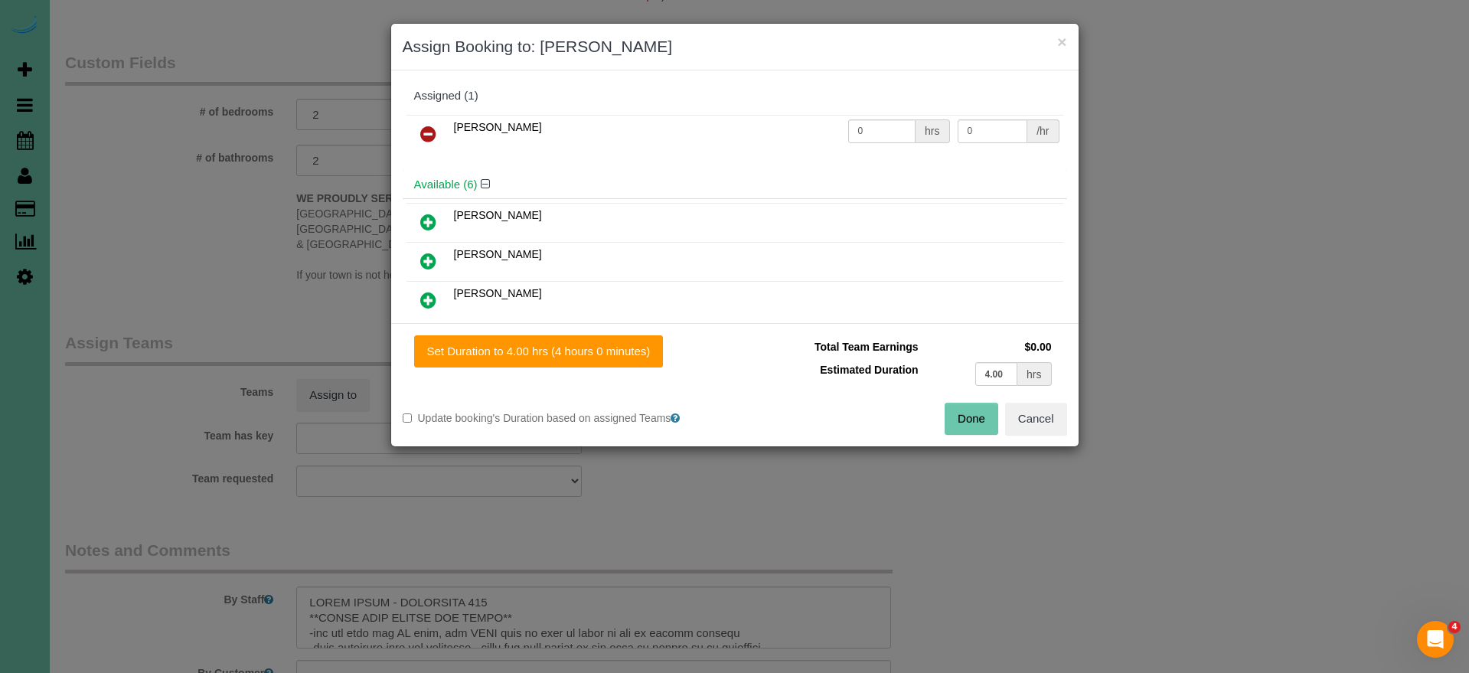
drag, startPoint x: 512, startPoint y: 348, endPoint x: 794, endPoint y: 387, distance: 284.3
click at [511, 348] on button "Set Duration to 4.00 hrs (4 hours 0 minutes)" at bounding box center [539, 351] width 250 height 32
type input "4.00"
click at [968, 419] on button "Done" at bounding box center [972, 419] width 54 height 32
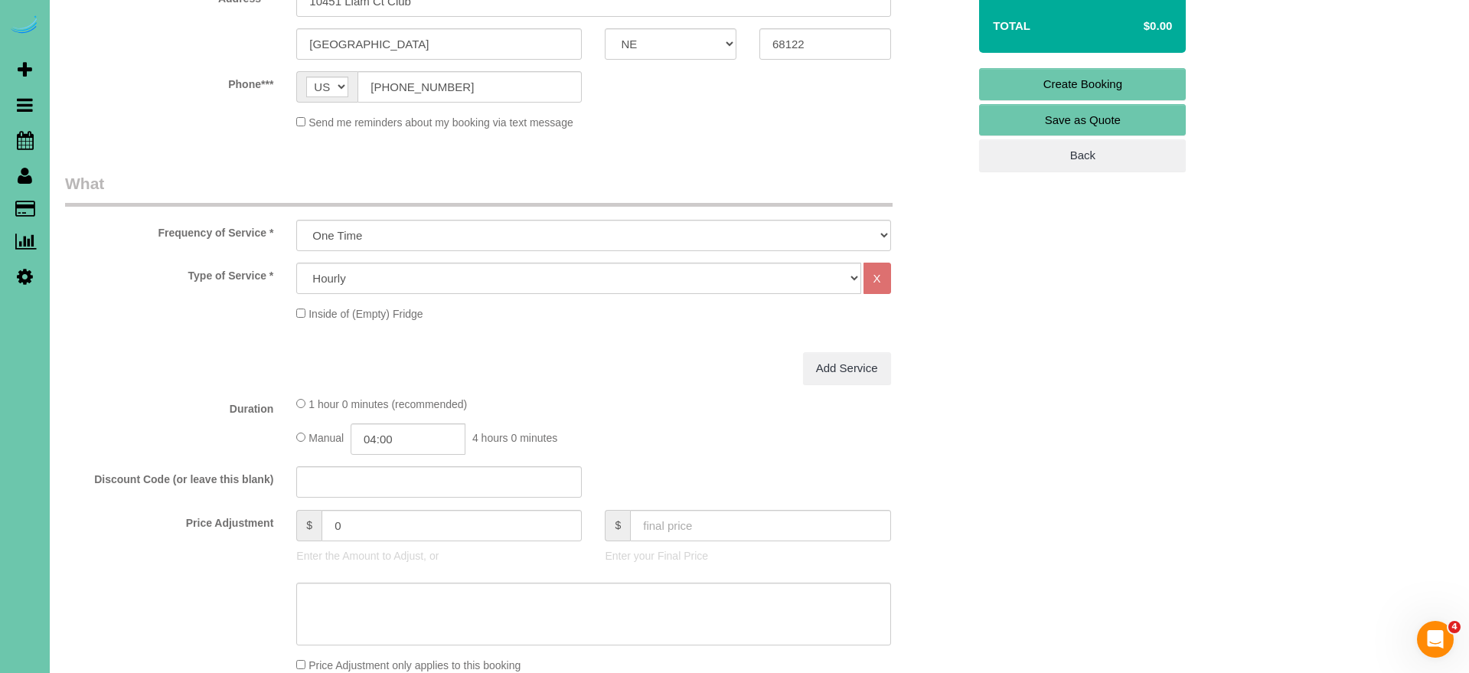
scroll to position [337, 0]
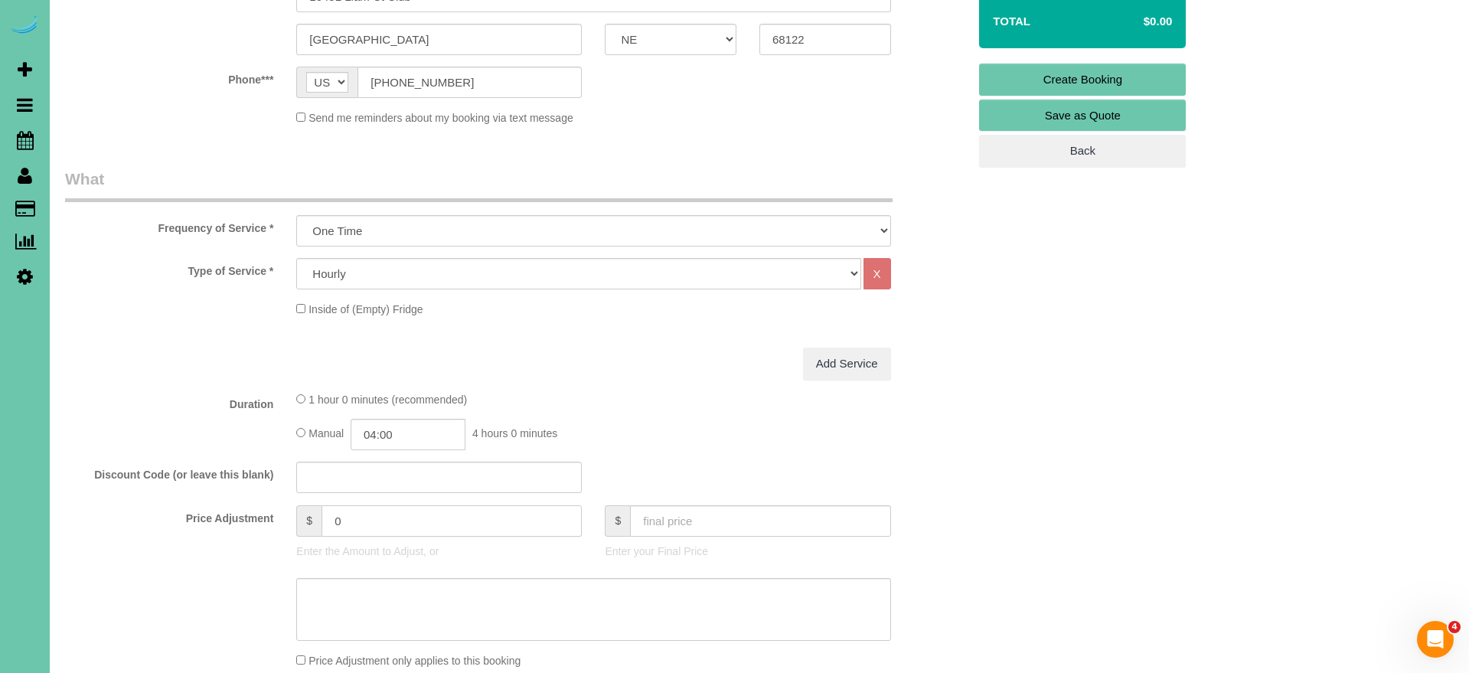
drag, startPoint x: 357, startPoint y: 521, endPoint x: 248, endPoint y: 504, distance: 110.0
click at [248, 505] on div "Price Adjustment $ 0 Enter the Amount to Adjust, or $ Enter your Final Price" at bounding box center [516, 535] width 925 height 61
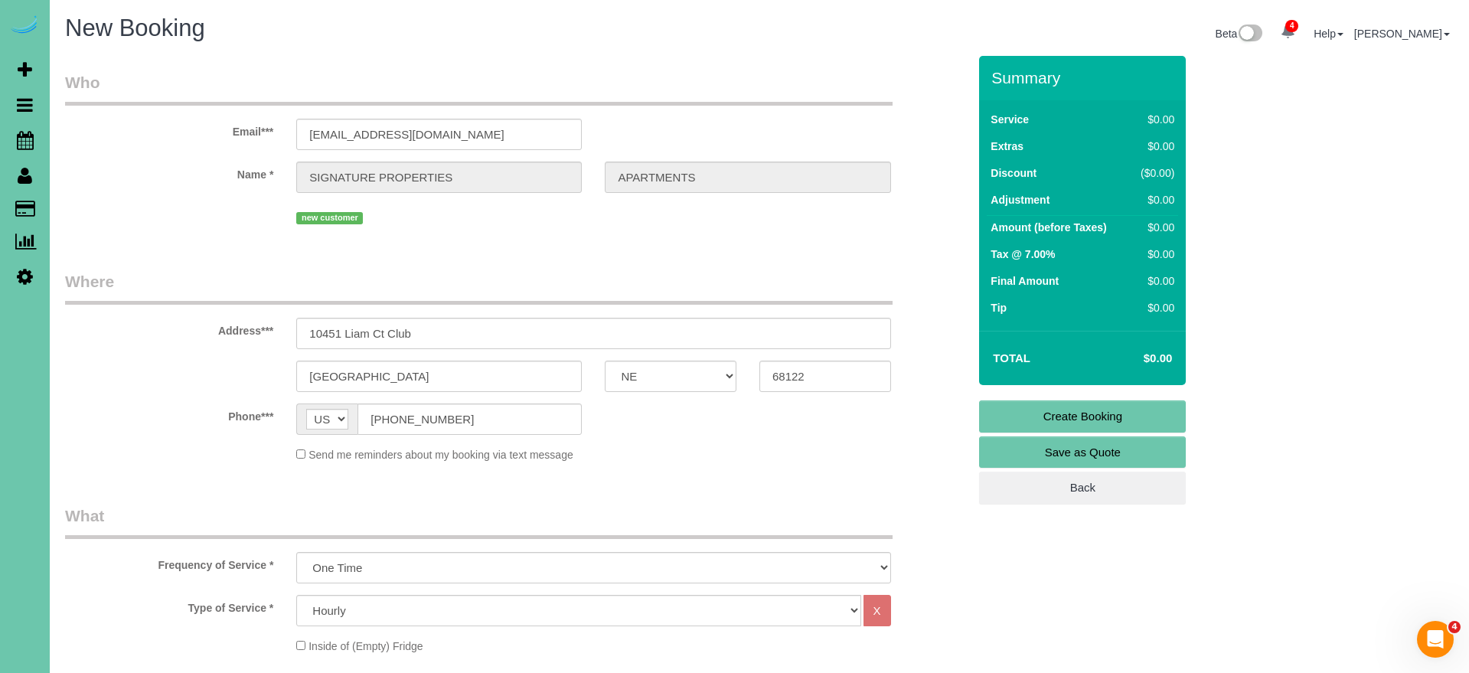
scroll to position [0, 0]
type input "400"
click at [1073, 404] on link "Create Booking" at bounding box center [1082, 416] width 207 height 32
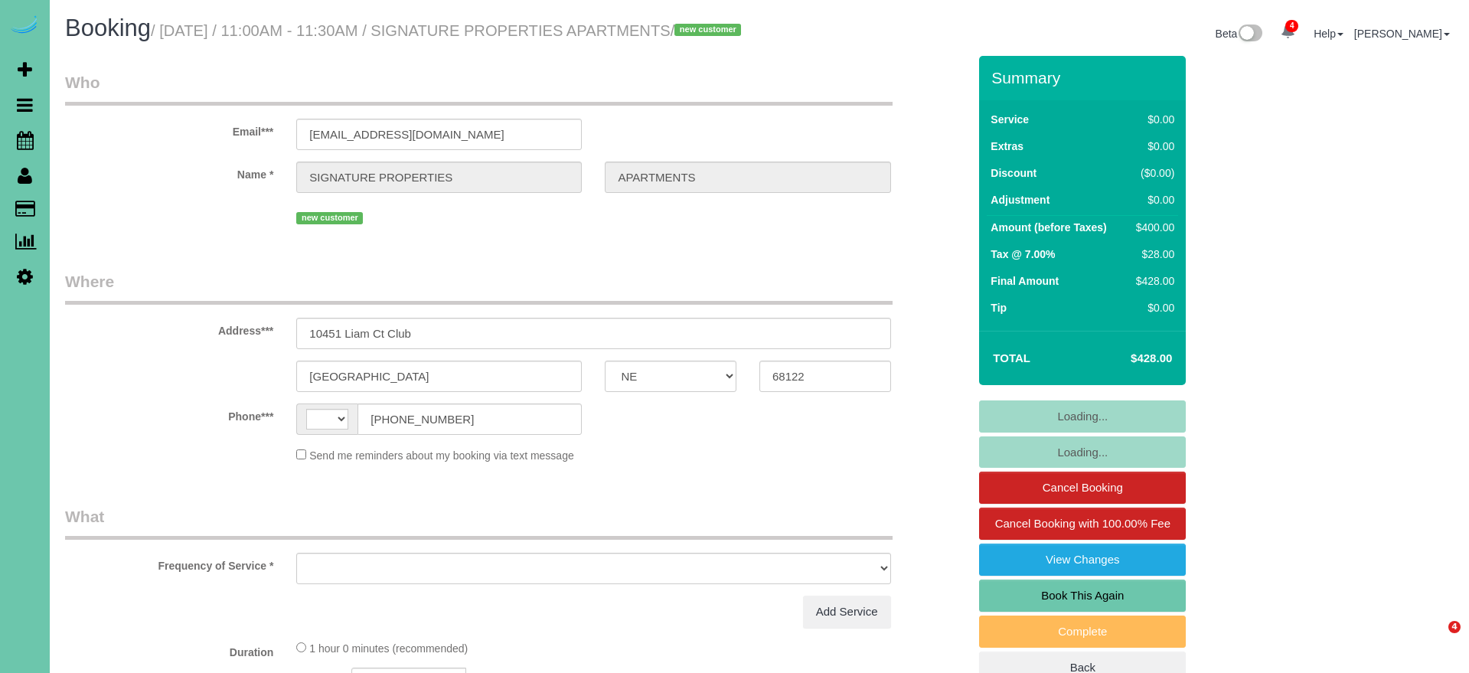
select select "NE"
select select "string:[GEOGRAPHIC_DATA]"
select select "object:409"
select select "number:35"
select select "number:41"
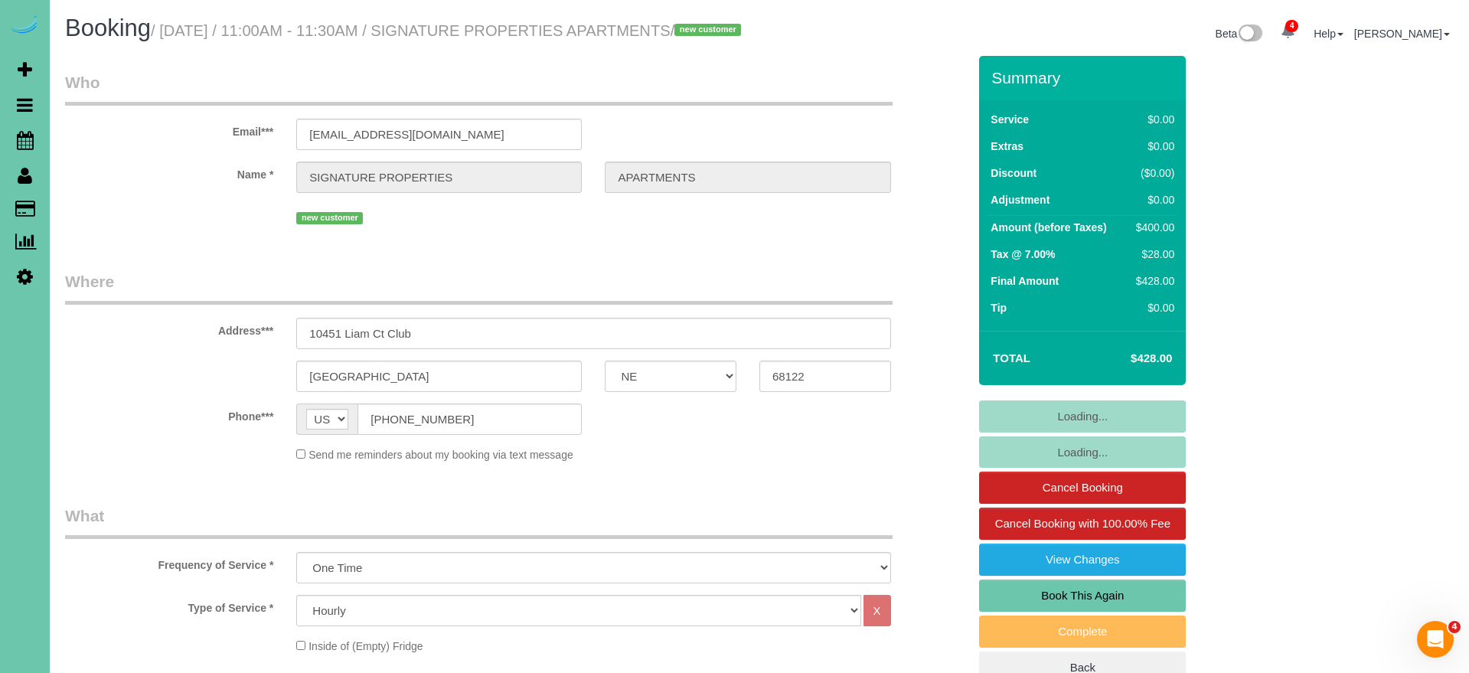
select select "object:928"
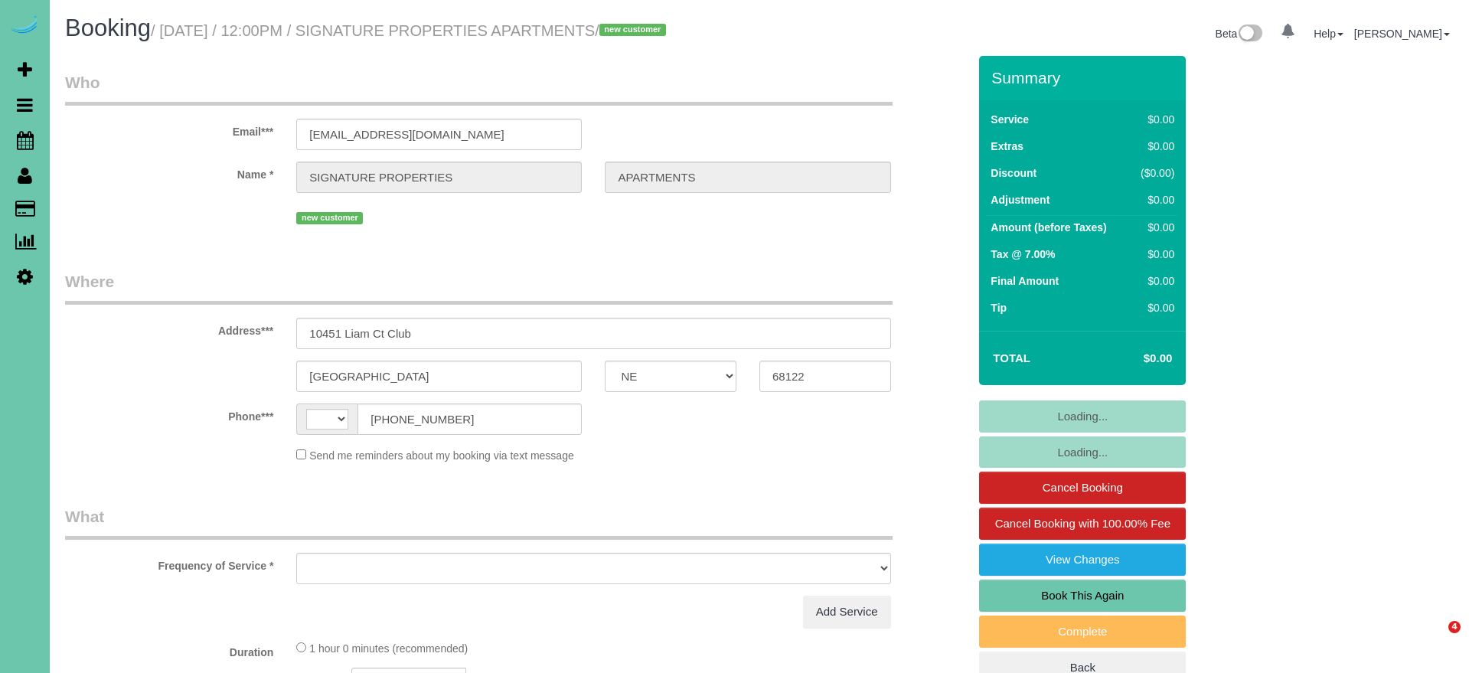
select select "NE"
select select "string:[GEOGRAPHIC_DATA]"
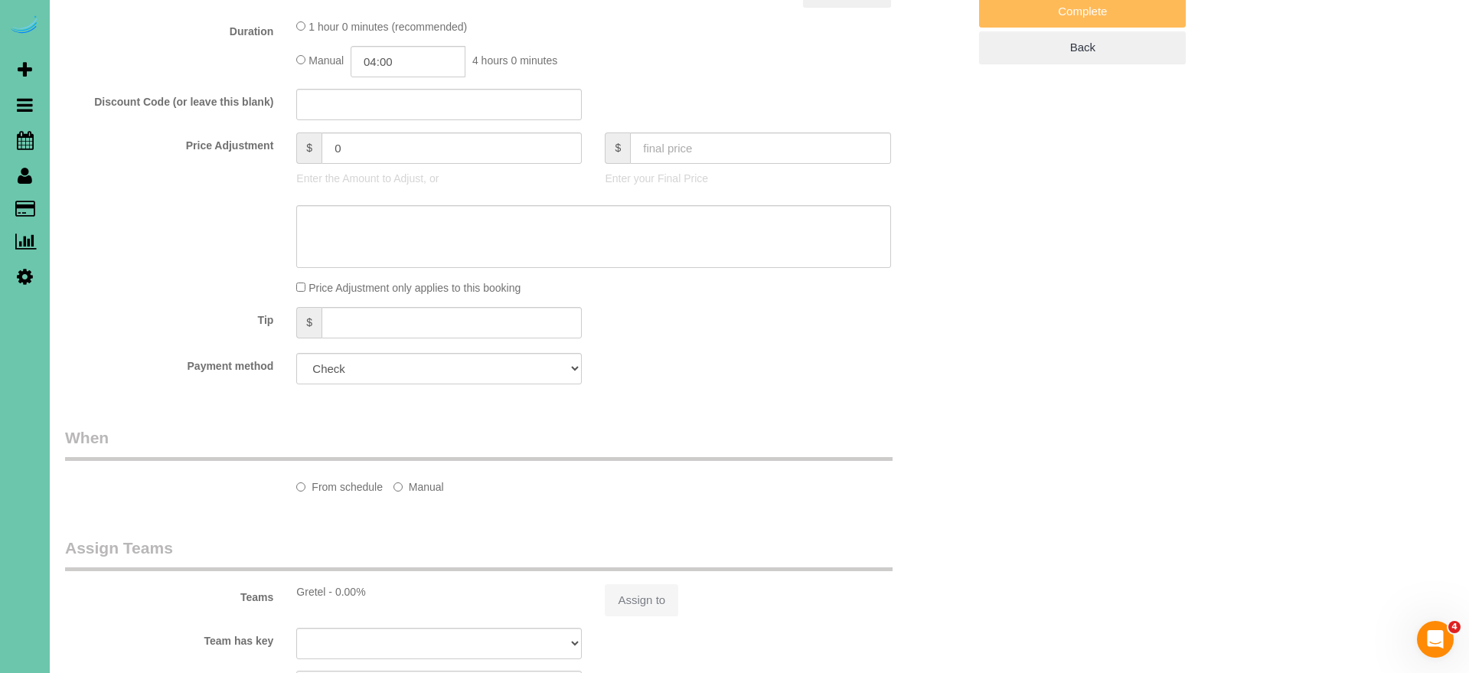
select select "number:35"
select select "number:41"
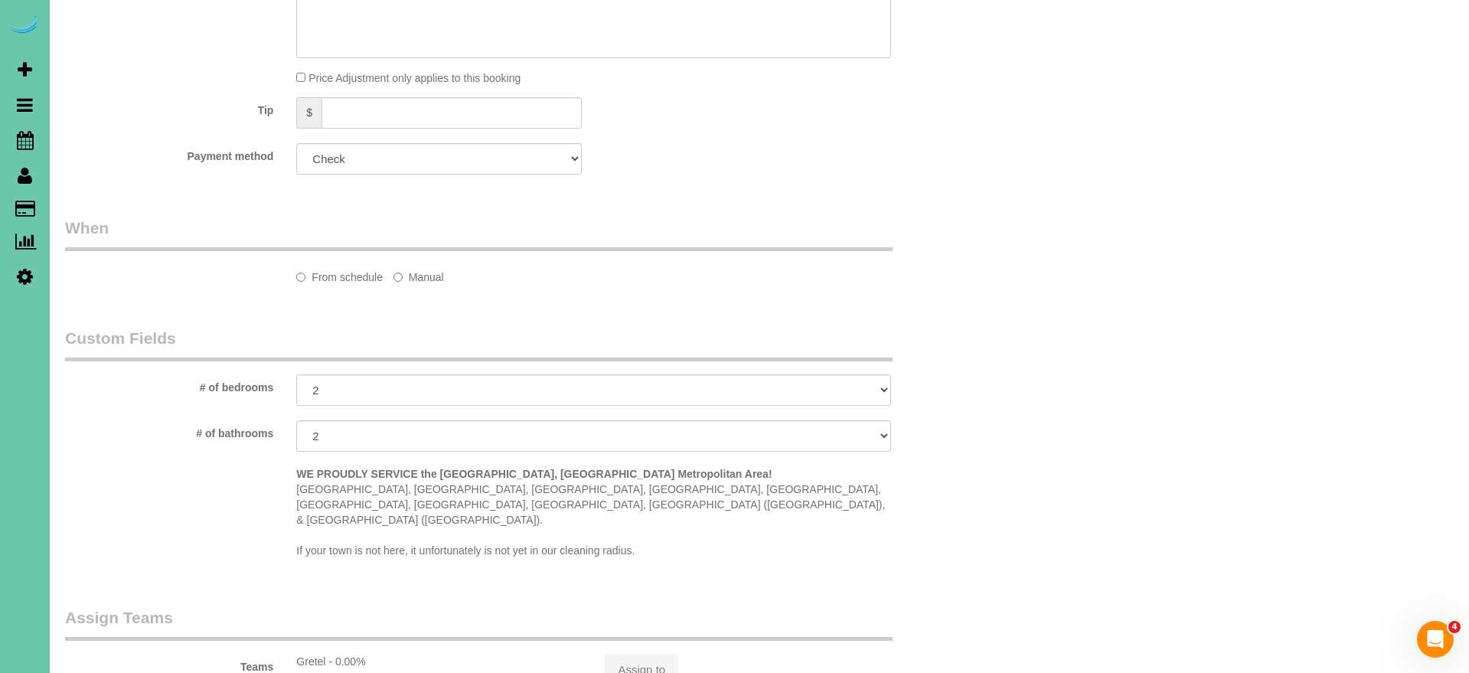
select select "object:744"
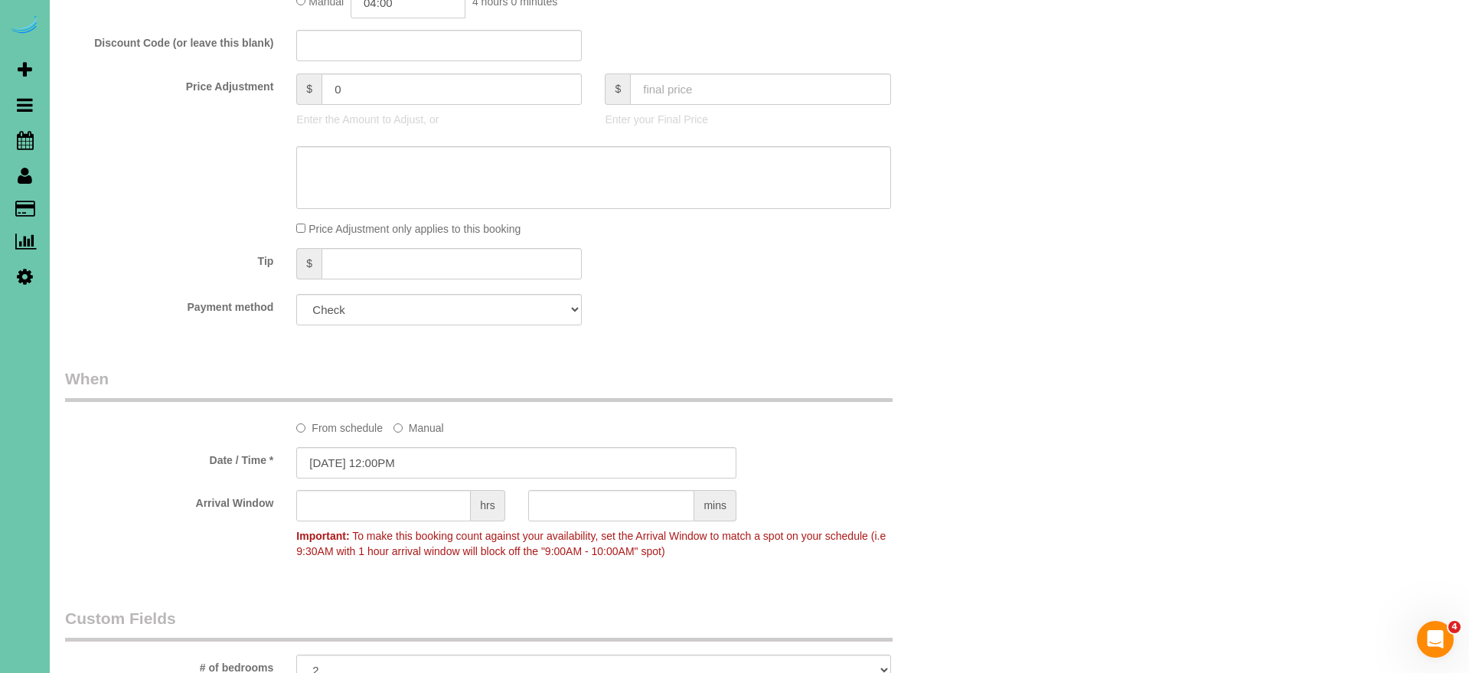
scroll to position [710, 0]
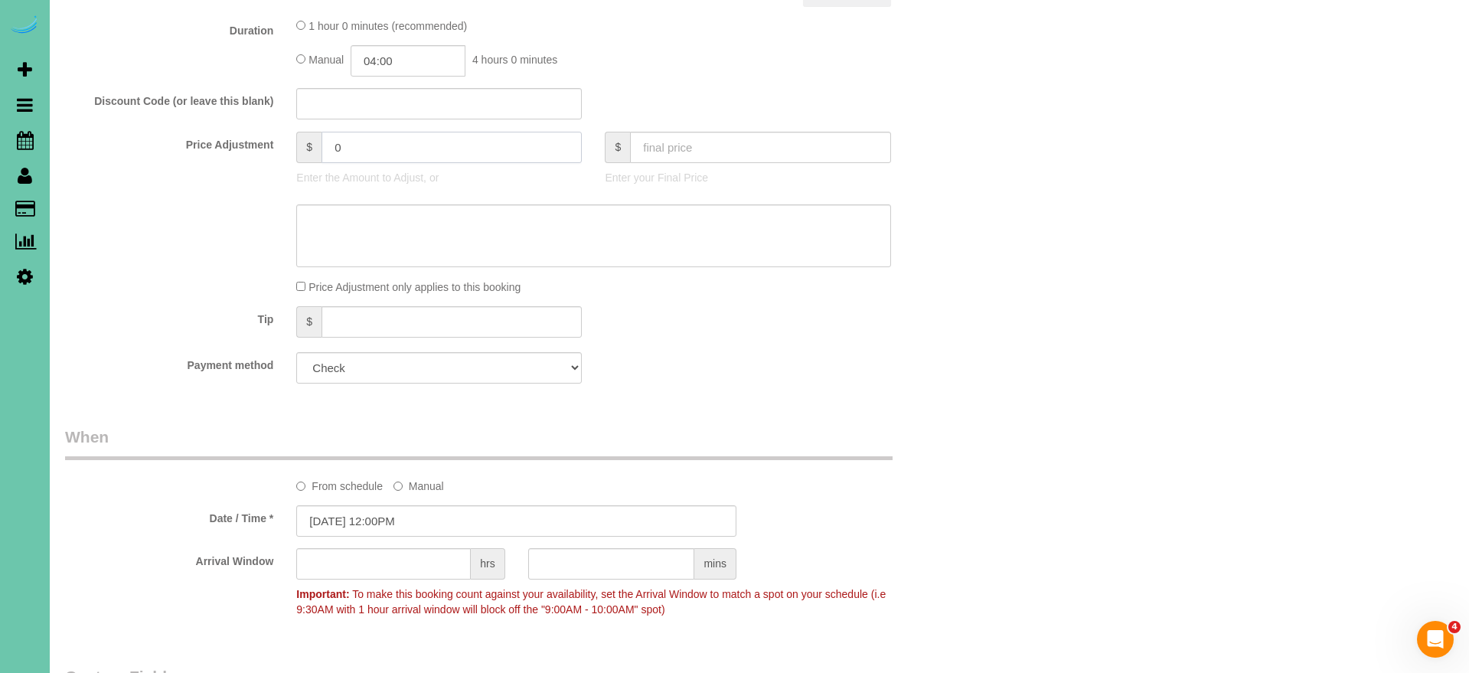
drag, startPoint x: 351, startPoint y: 167, endPoint x: 269, endPoint y: 160, distance: 82.2
click at [270, 160] on div "Price Adjustment $ 0 Enter the Amount to Adjust, or $ Enter your Final Price" at bounding box center [516, 162] width 925 height 61
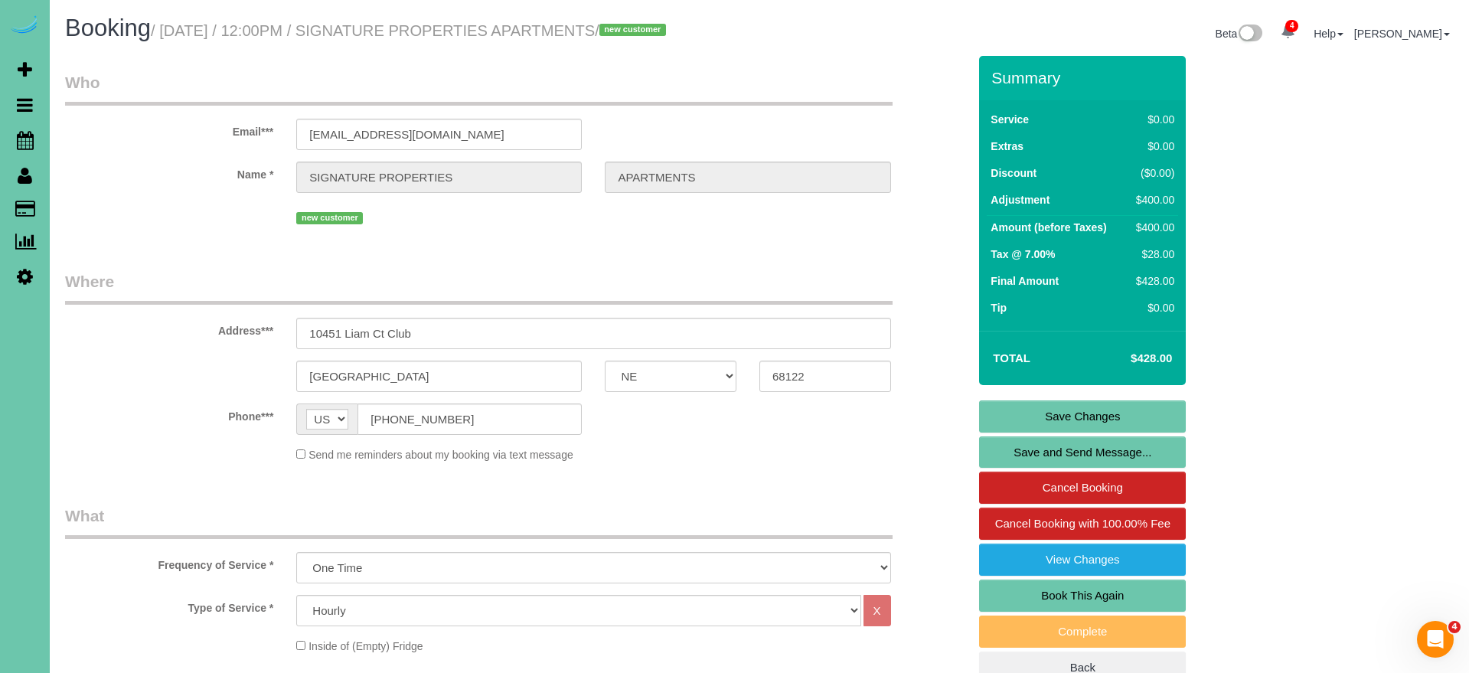
scroll to position [0, 0]
type input "400"
click at [1017, 433] on link "Save Changes" at bounding box center [1082, 416] width 207 height 32
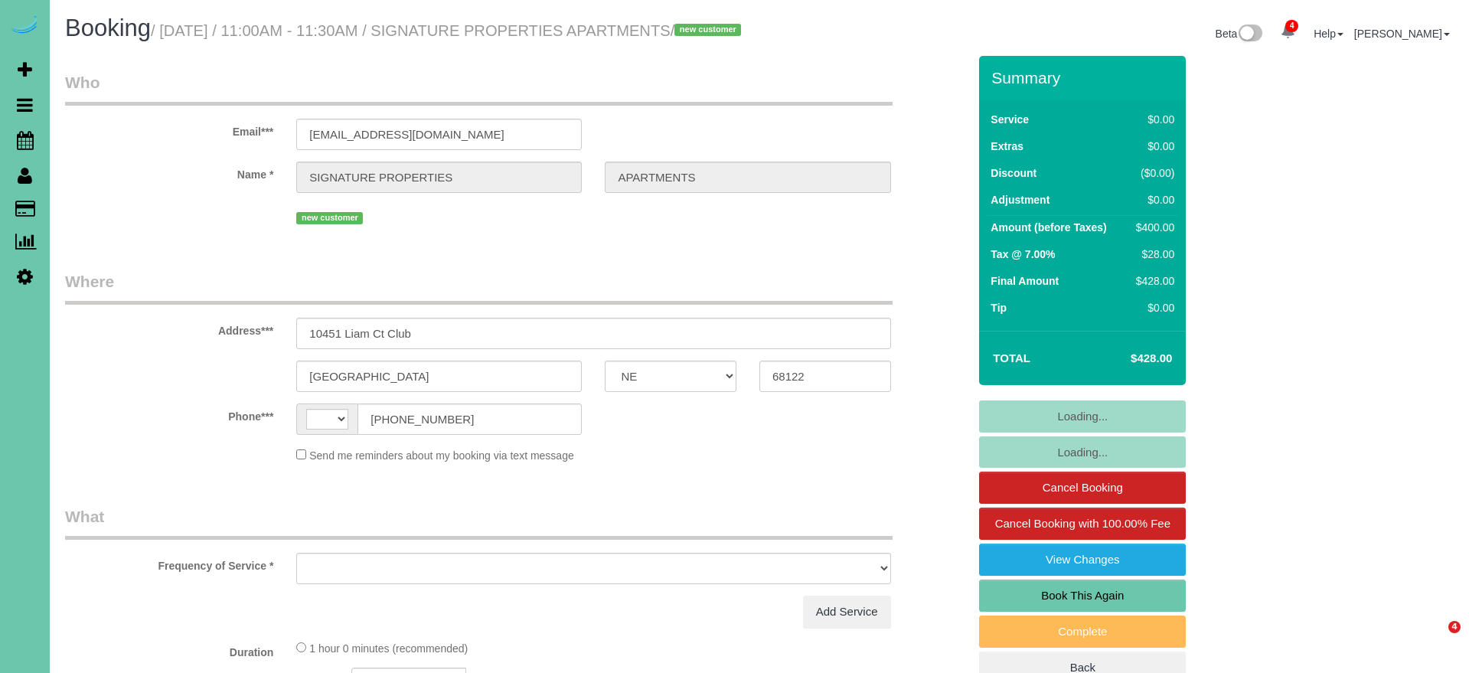
select select "NE"
select select "string:[GEOGRAPHIC_DATA]"
select select "number:35"
select select "number:41"
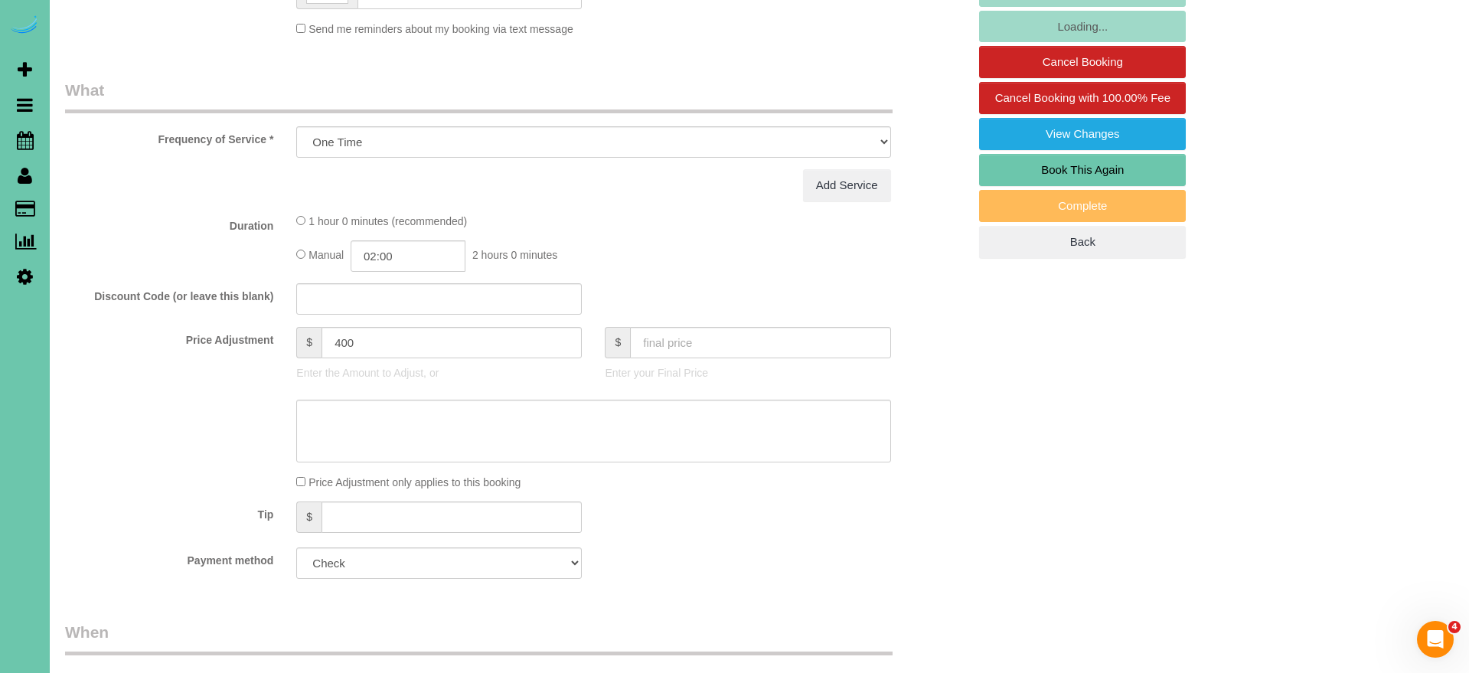
select select "object:928"
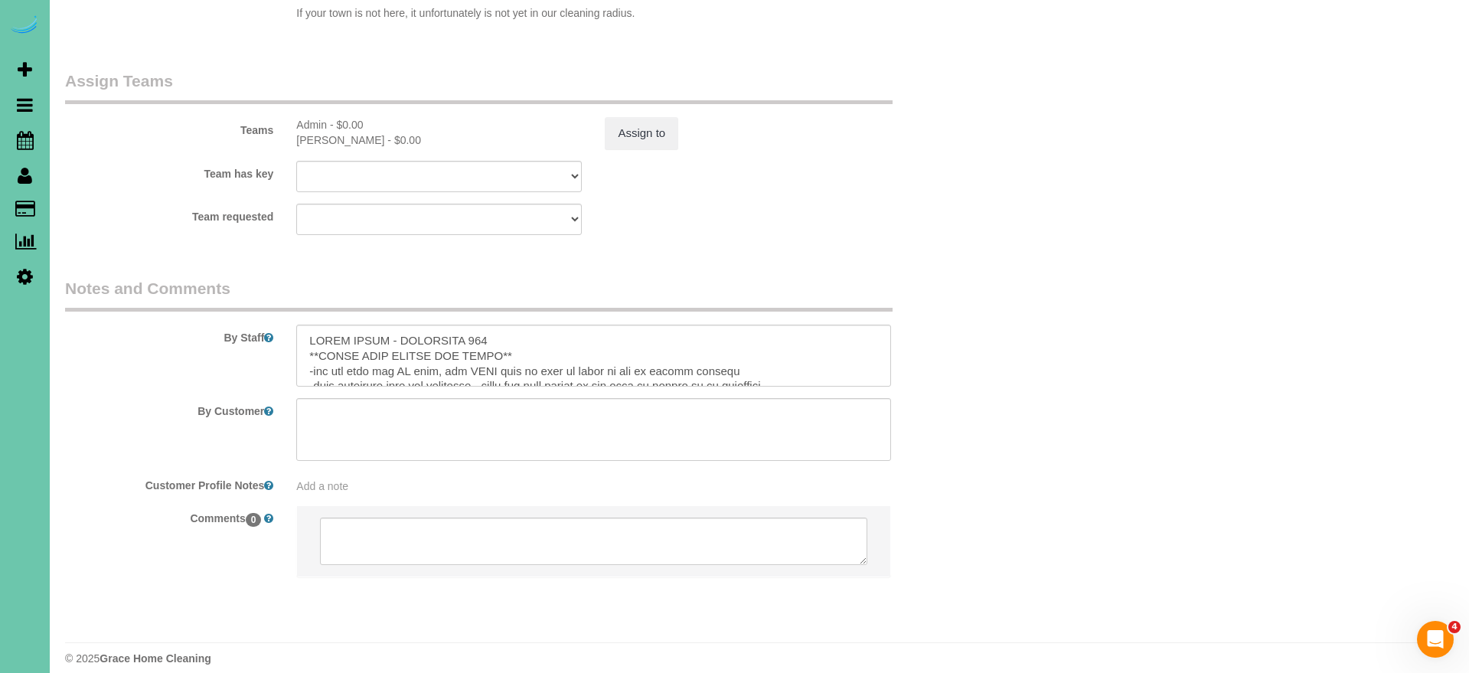
scroll to position [1585, 0]
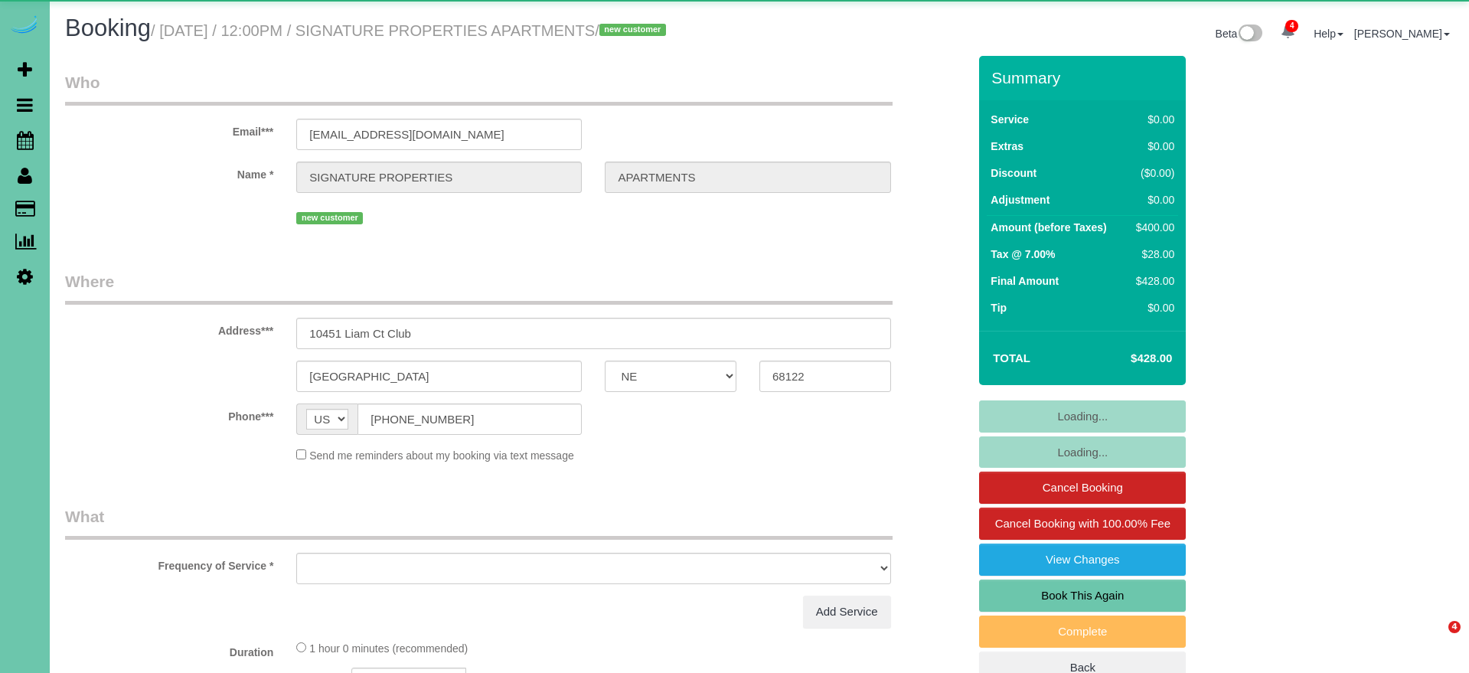
select select "NE"
select select "object:656"
select select "number:35"
select select "number:41"
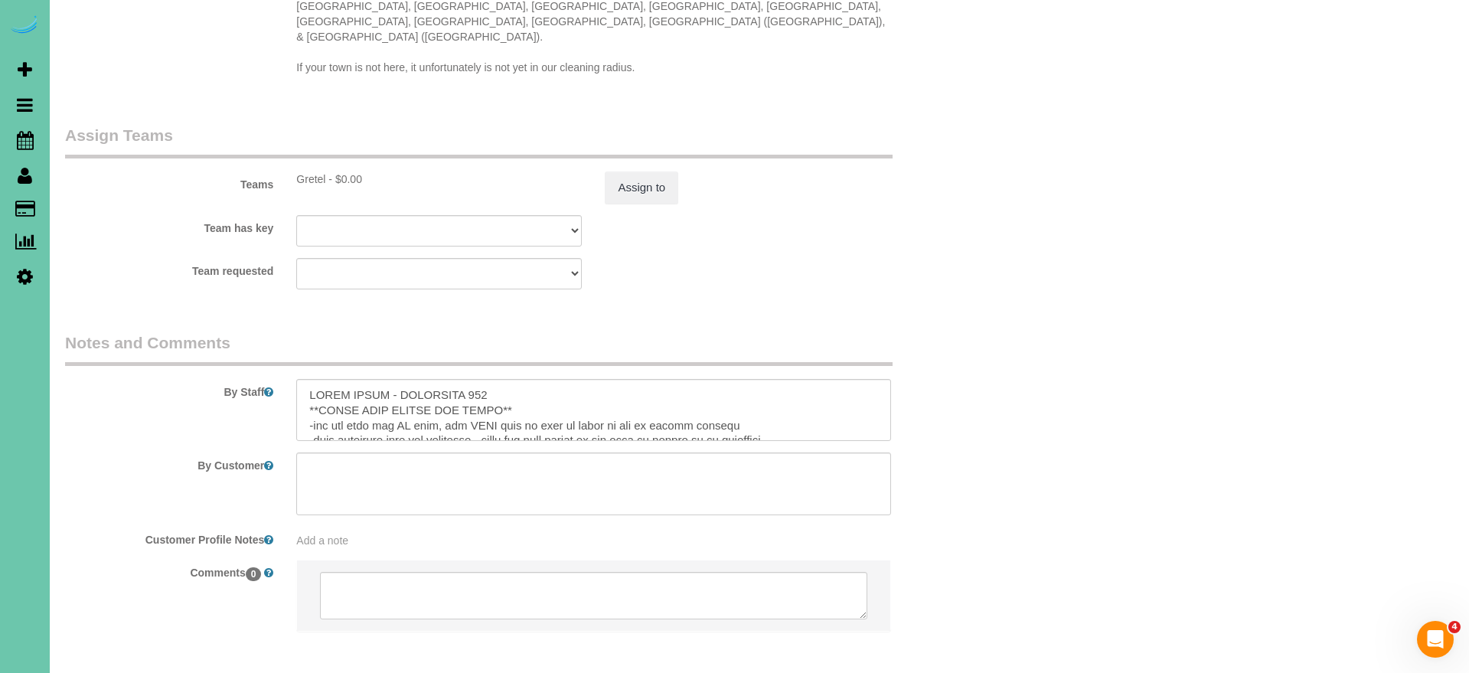
scroll to position [1539, 0]
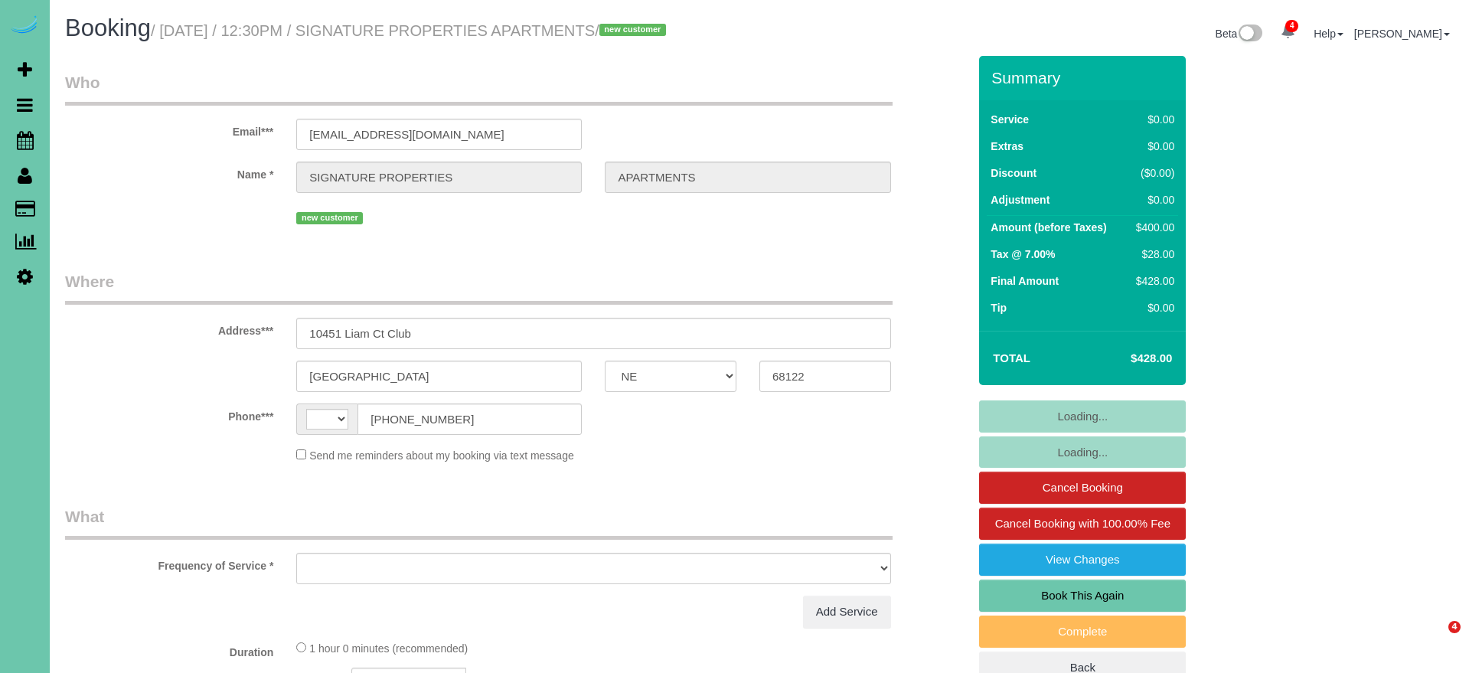
select select "NE"
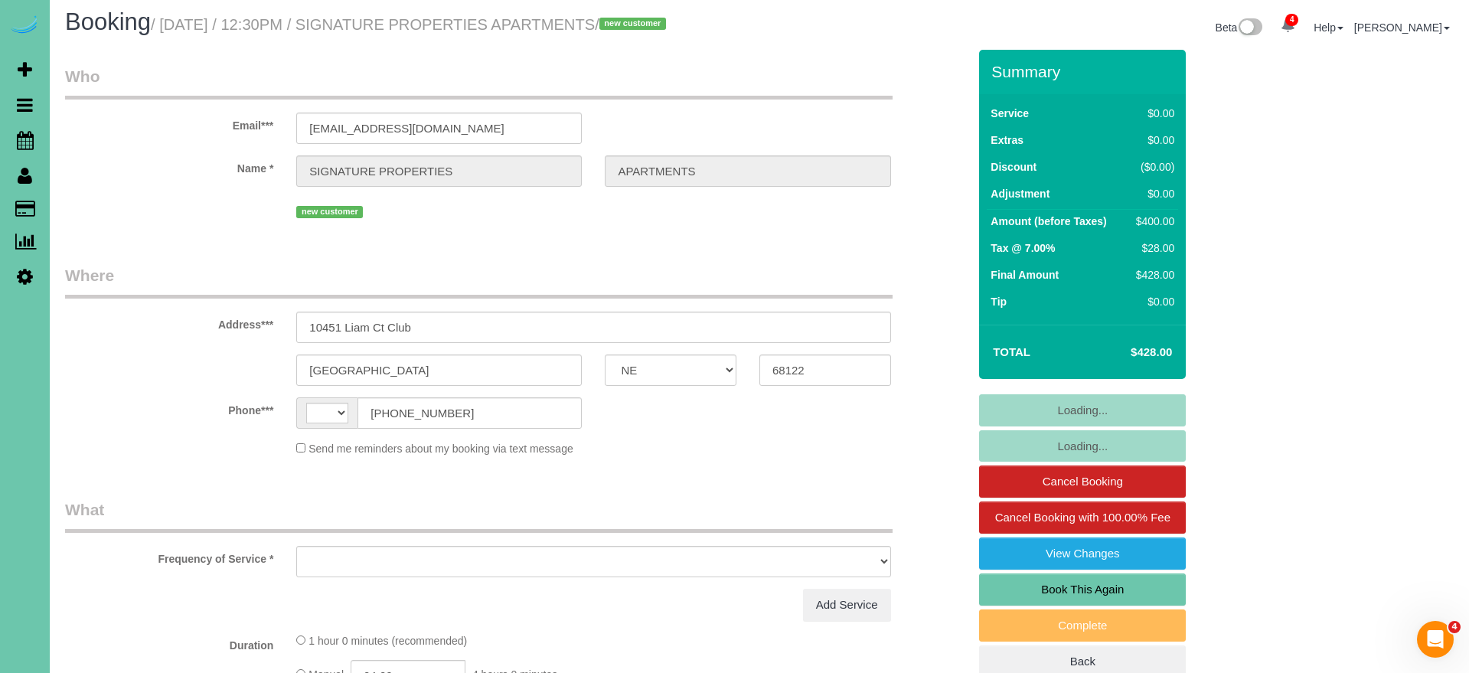
select select "string:[GEOGRAPHIC_DATA]"
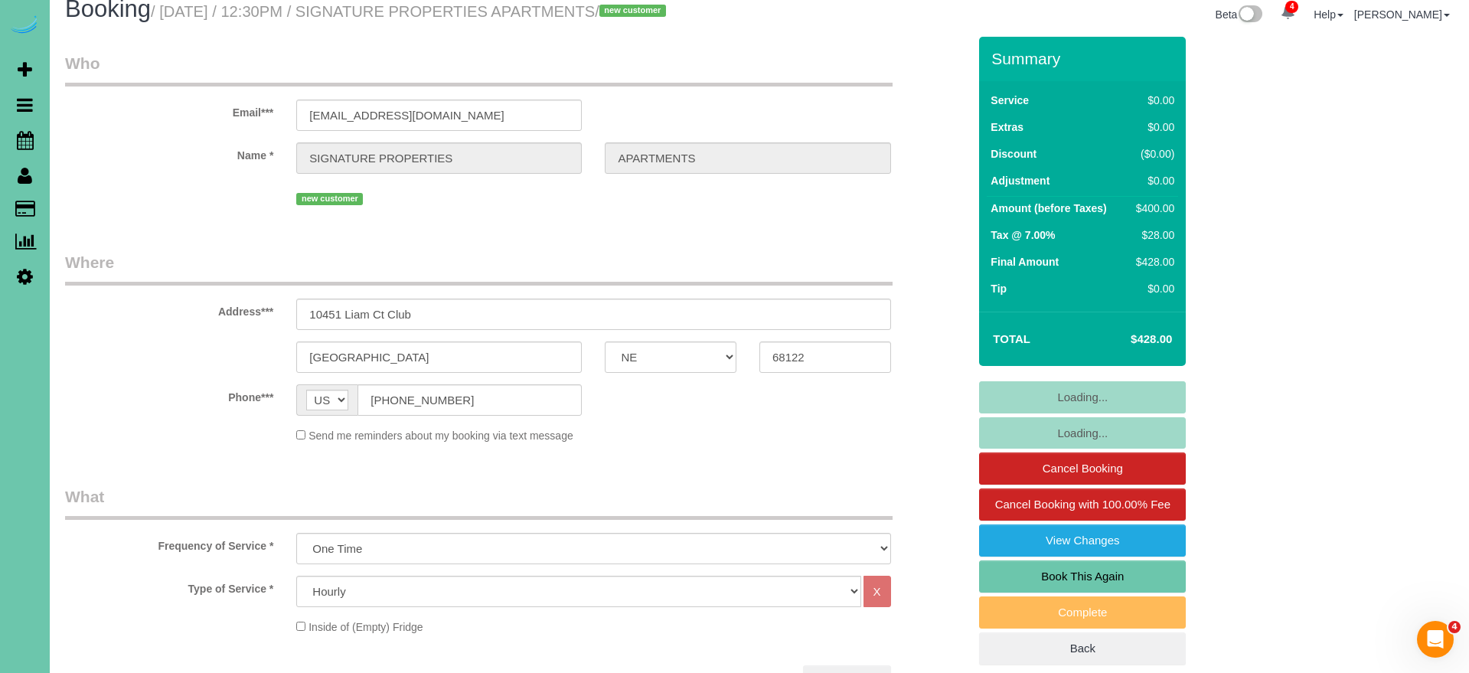
select select "object:922"
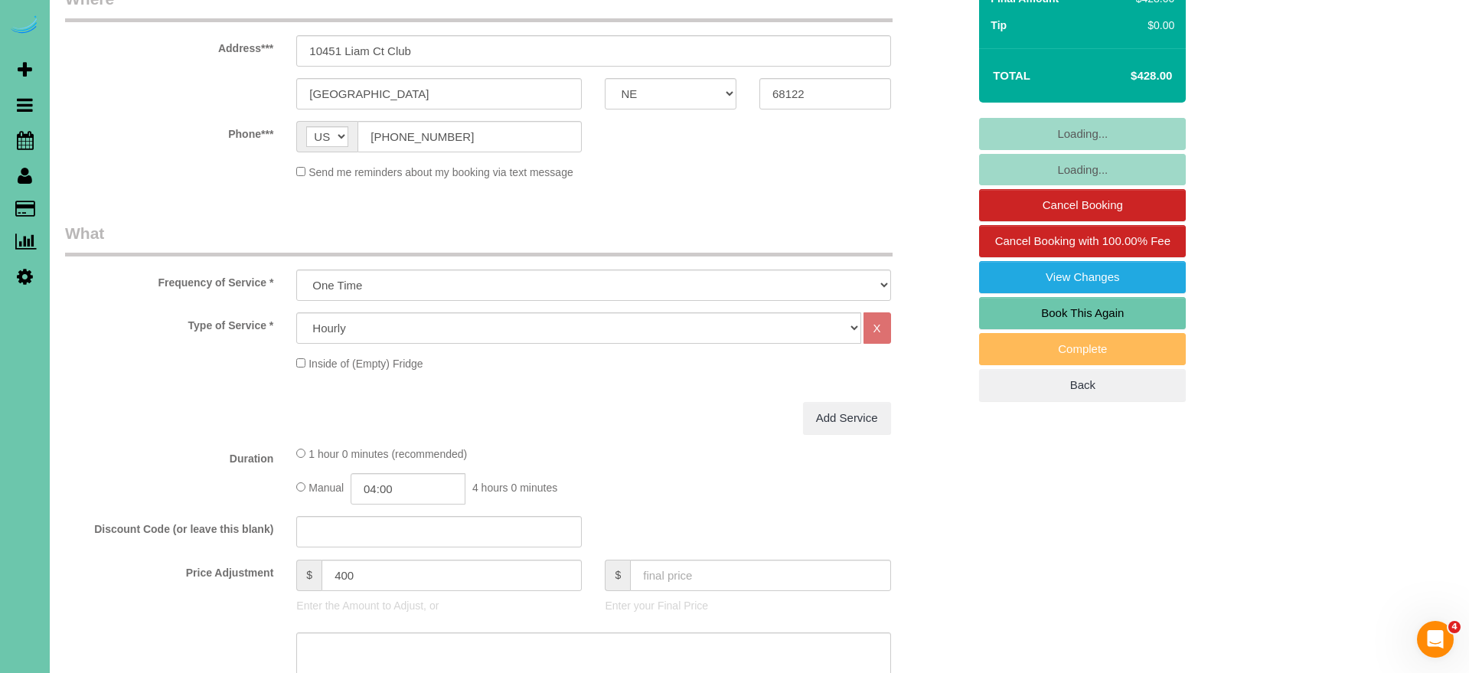
select select "number:35"
select select "number:41"
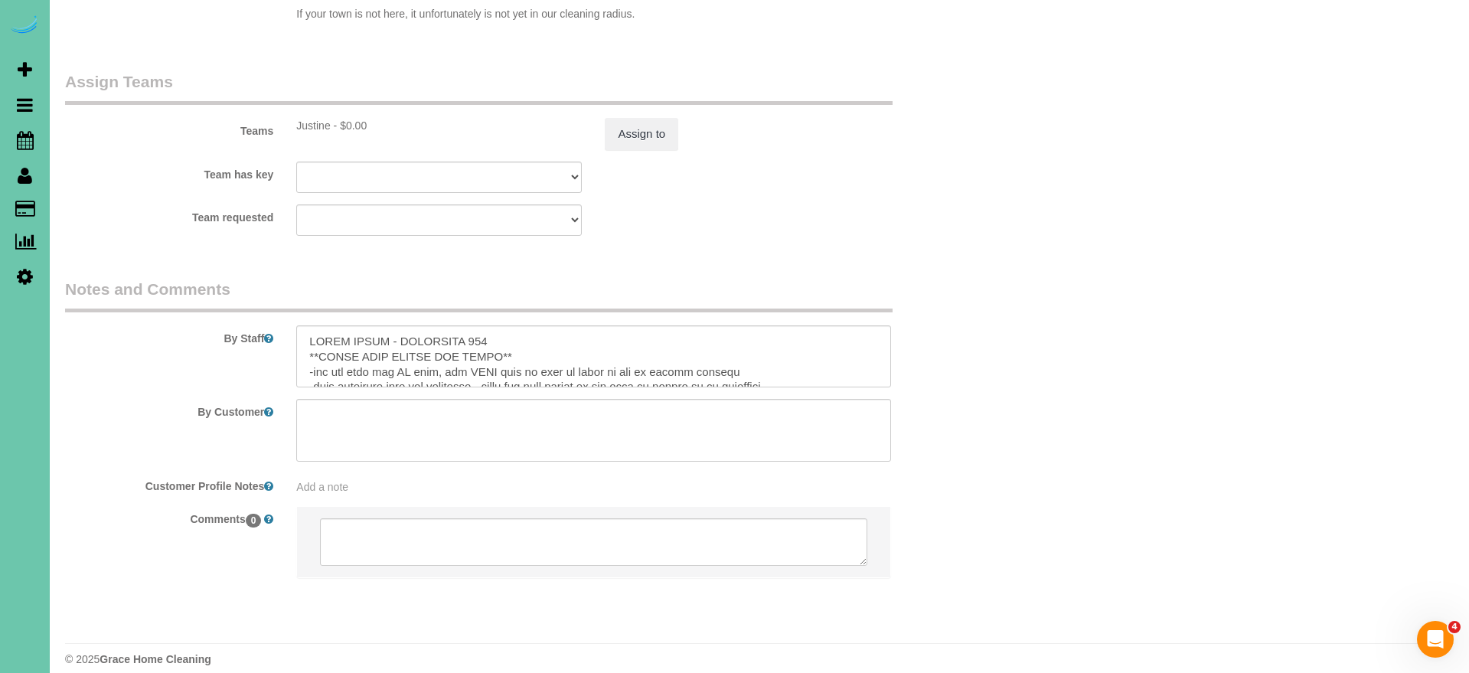
scroll to position [1585, 0]
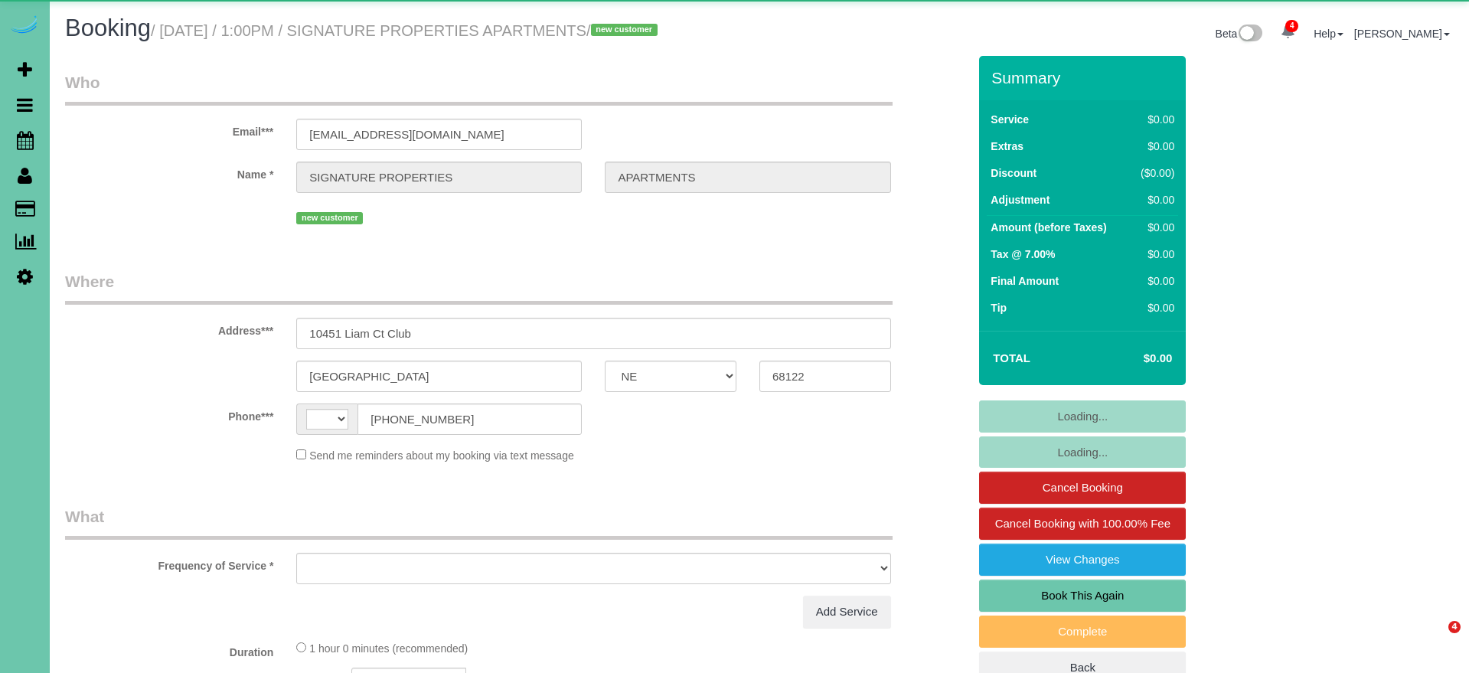
select select "NE"
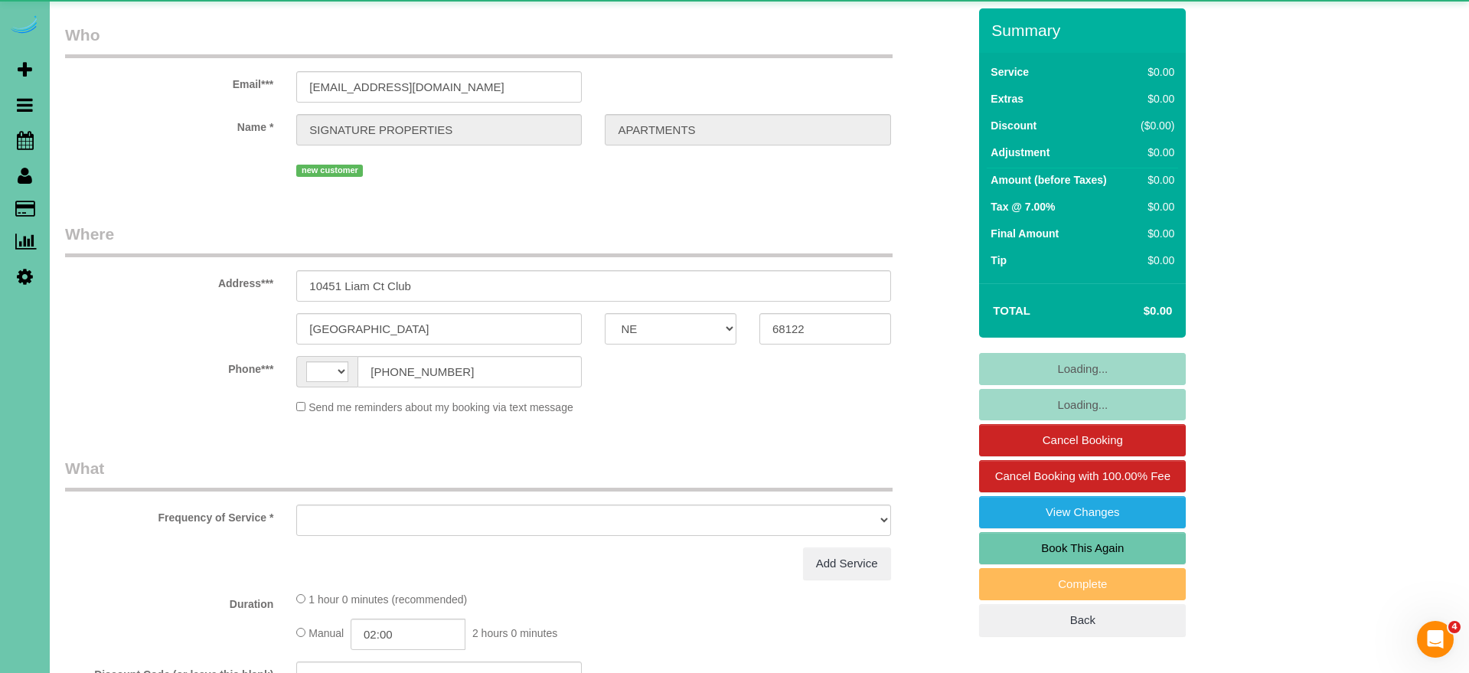
select select "string:[GEOGRAPHIC_DATA]"
select select "object:680"
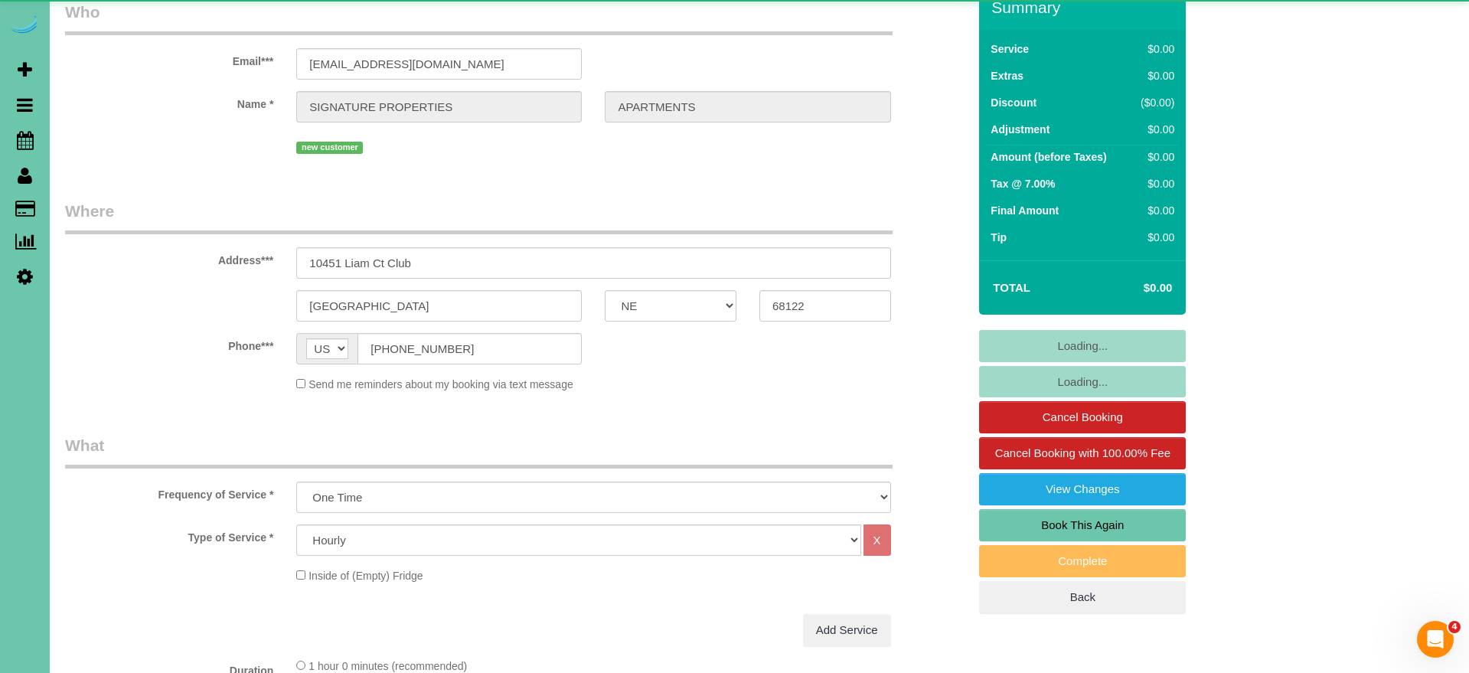
select select "number:35"
select select "number:41"
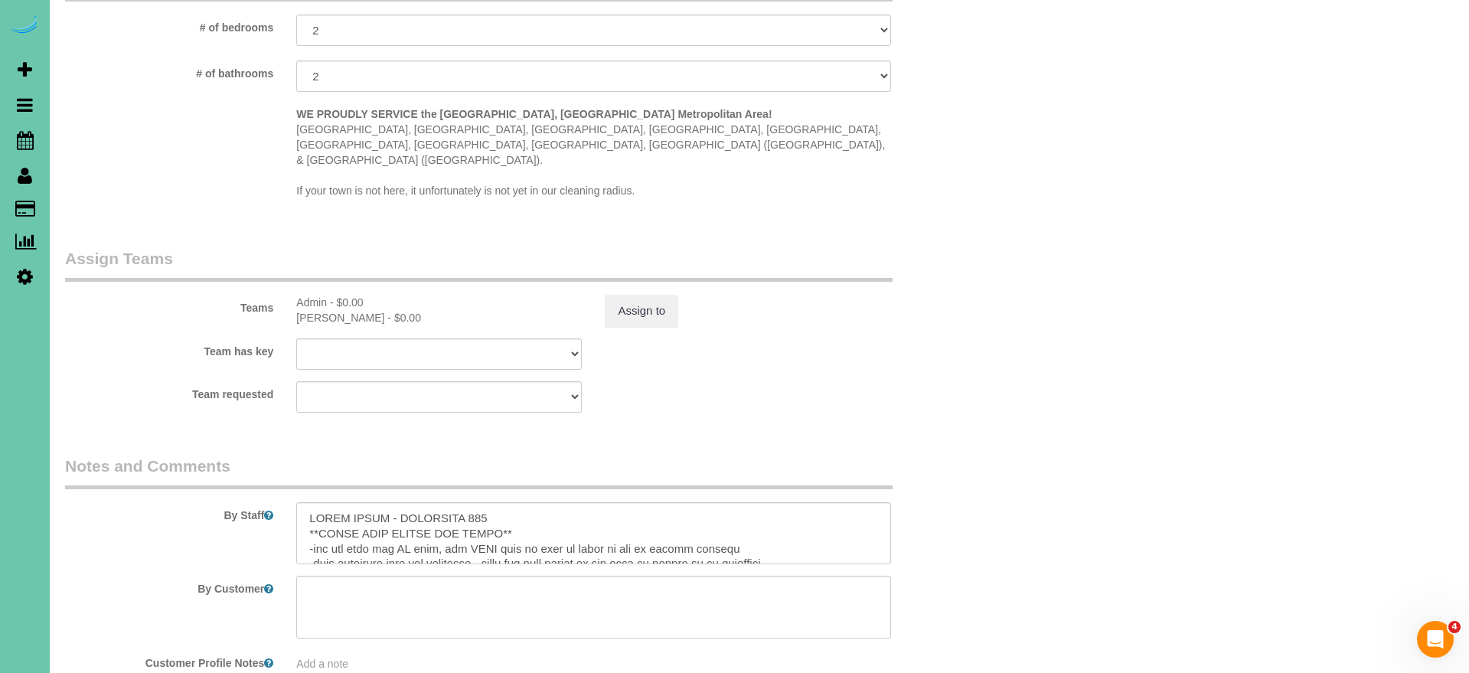
scroll to position [1412, 0]
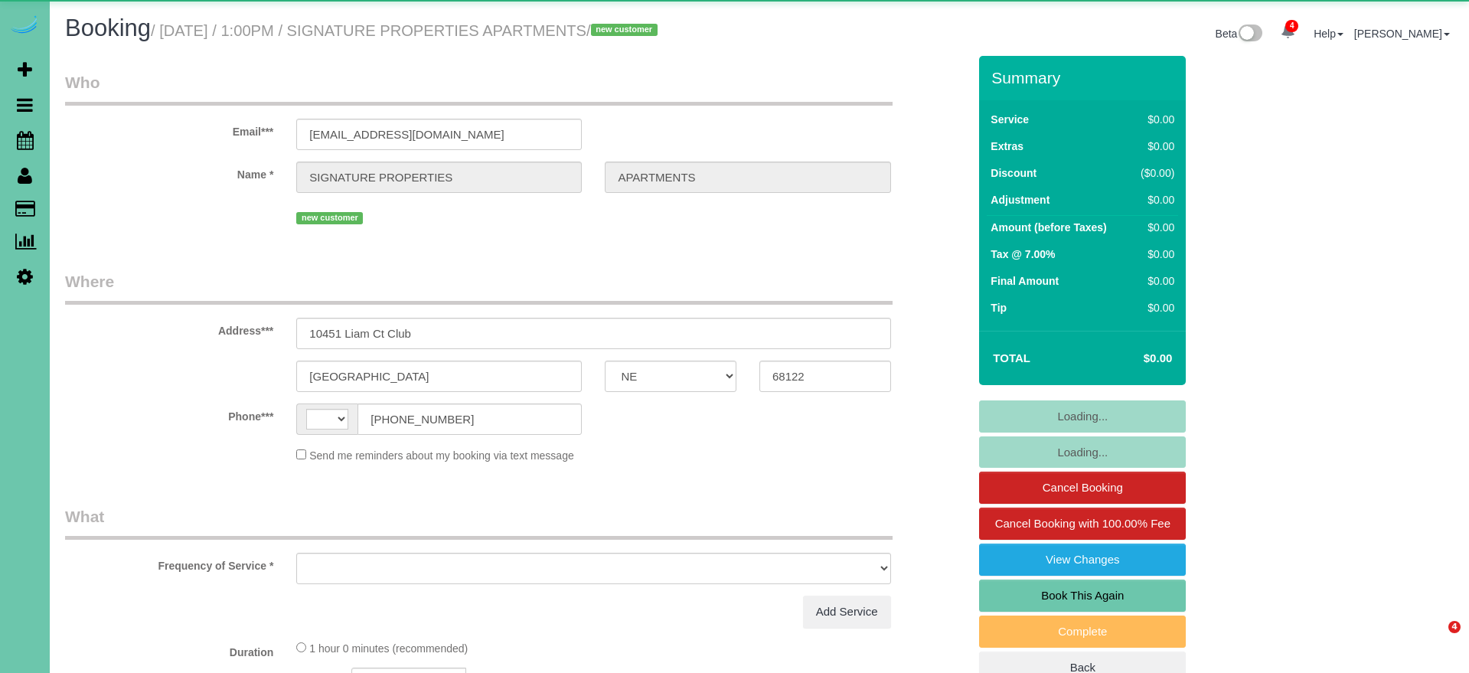
select select "NE"
select select "string:[GEOGRAPHIC_DATA]"
select select "object:694"
select select "number:35"
select select "number:41"
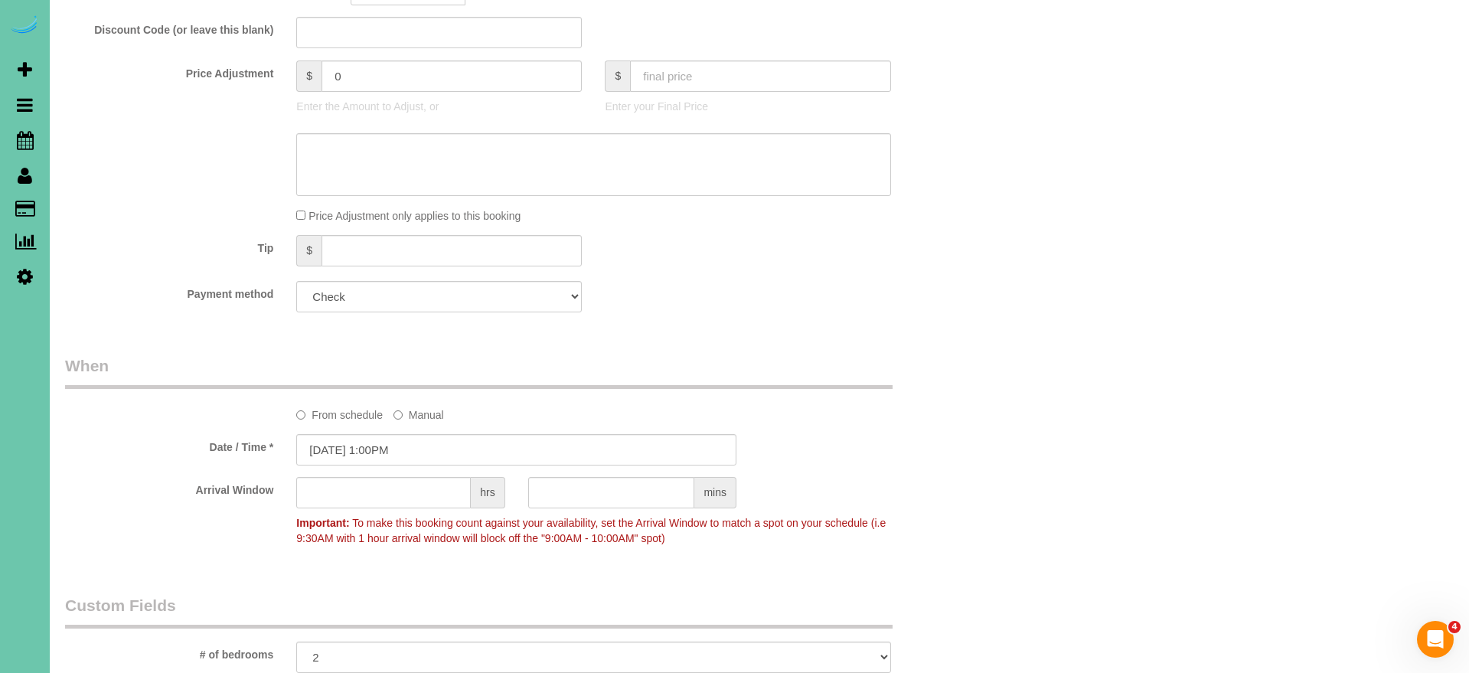
scroll to position [779, 0]
drag, startPoint x: 342, startPoint y: 89, endPoint x: 240, endPoint y: 75, distance: 102.7
click at [240, 75] on fieldset "What Frequency of Service * One Time Weekly (0% for the First Booking) Bi-Weekl…" at bounding box center [516, 26] width 903 height 601
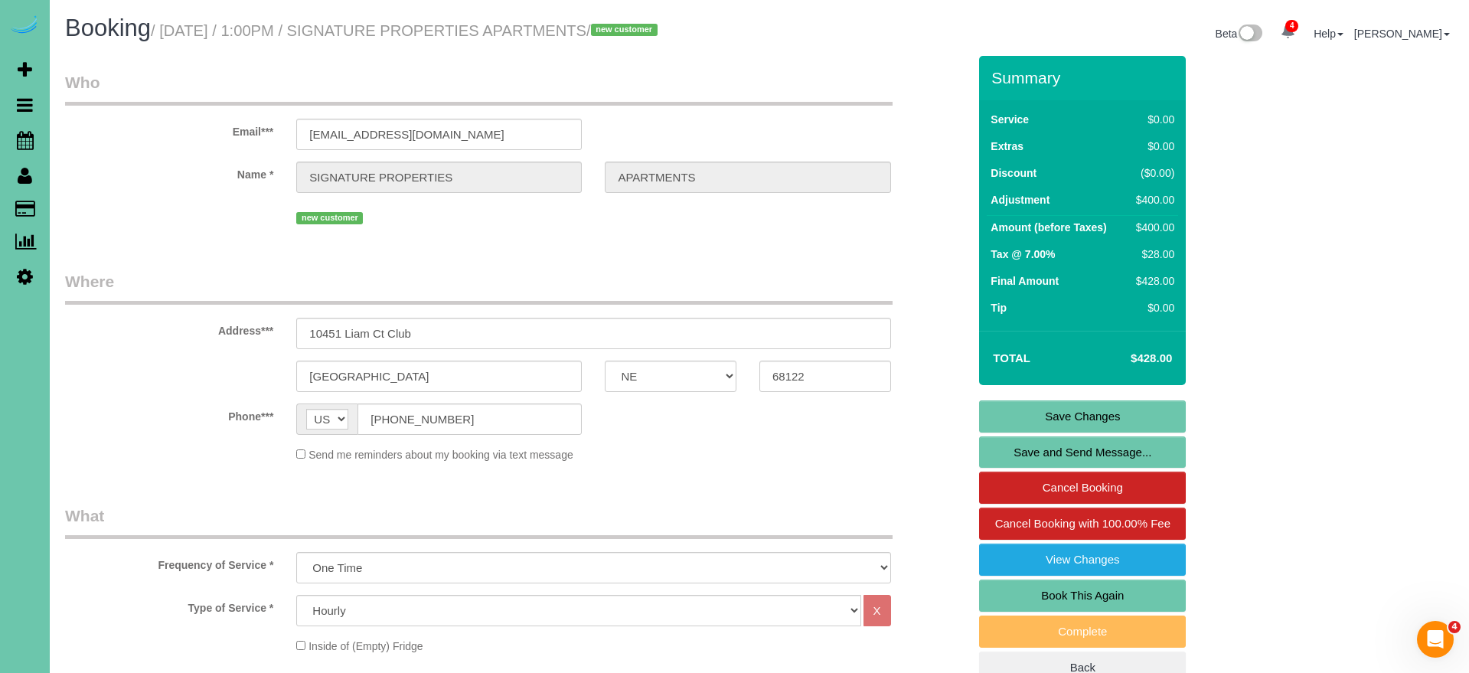
scroll to position [0, 0]
type input "400"
click at [1085, 433] on link "Save Changes" at bounding box center [1082, 416] width 207 height 32
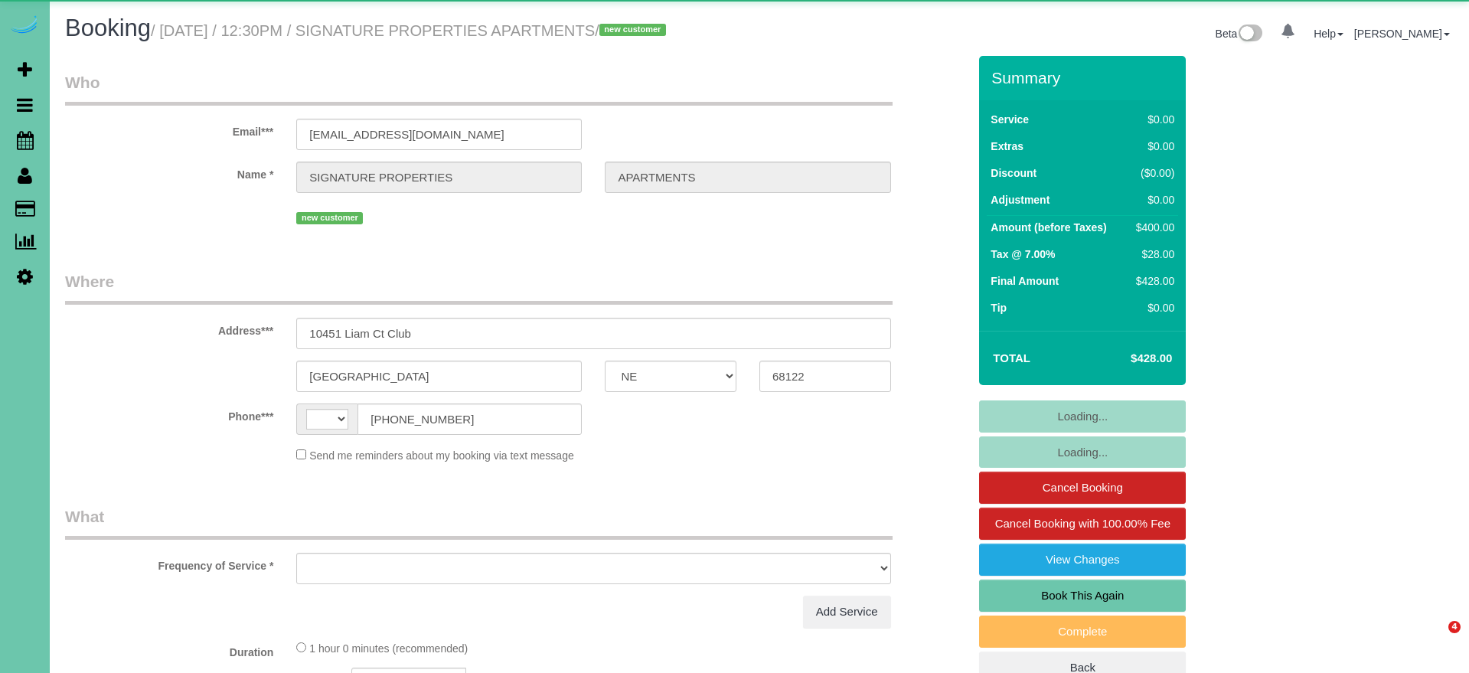
select select "NE"
select select "string:[GEOGRAPHIC_DATA]"
select select "object:409"
select select "NE"
select select "string:[GEOGRAPHIC_DATA]"
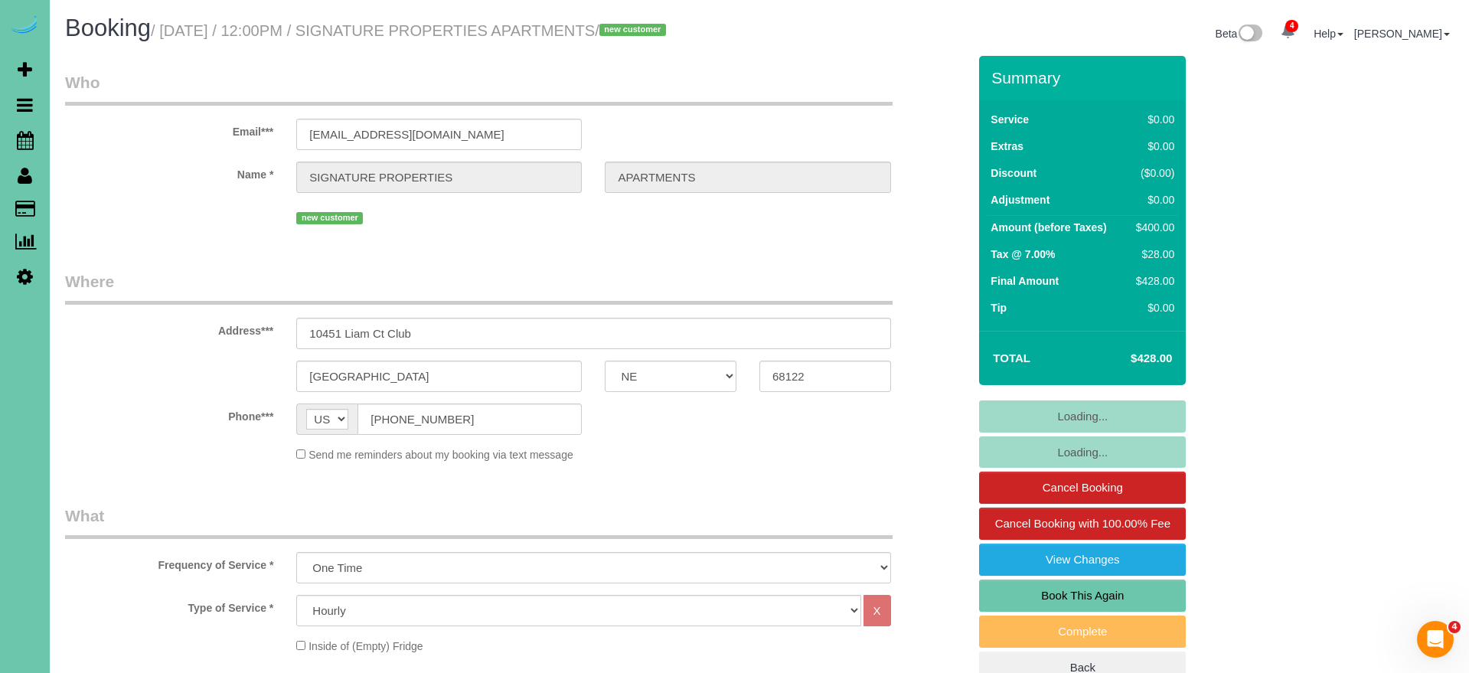
select select "object:922"
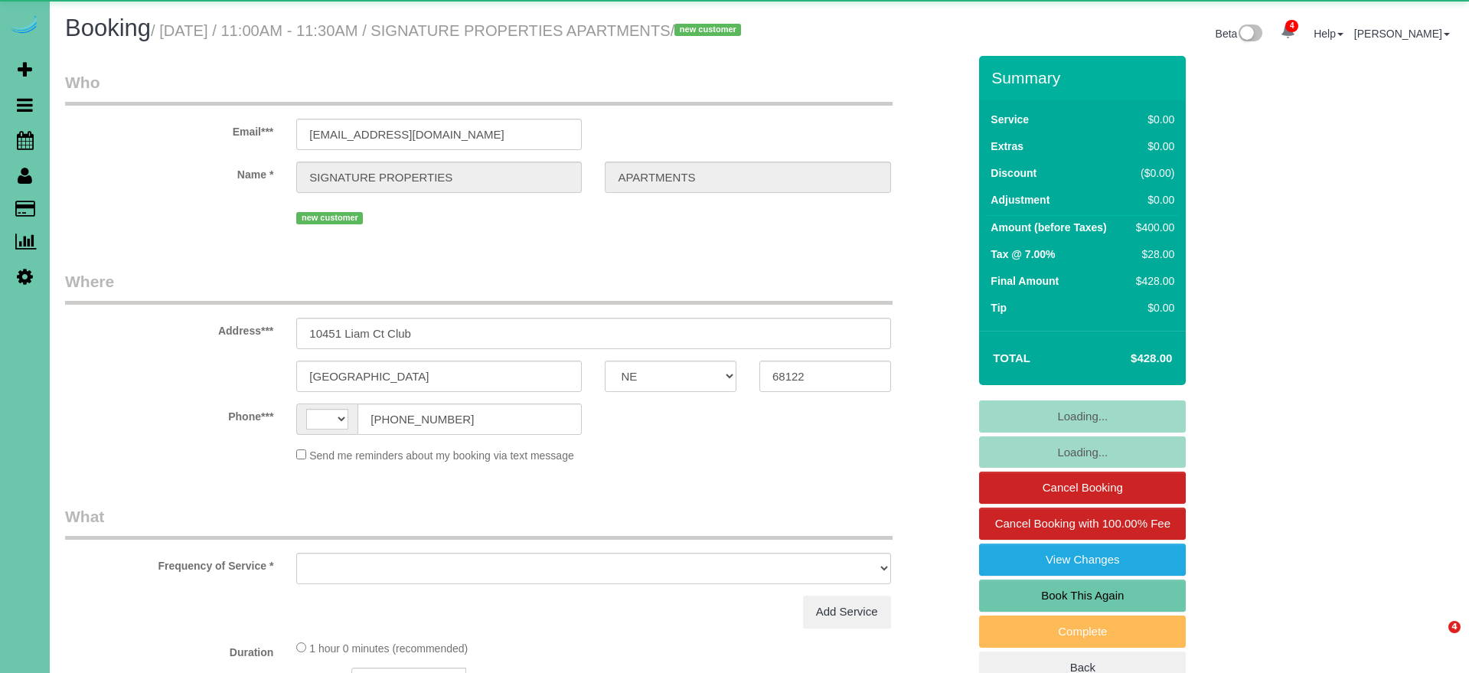
select select "NE"
select select "string:[GEOGRAPHIC_DATA]"
select select "object:409"
select select "number:35"
select select "number:41"
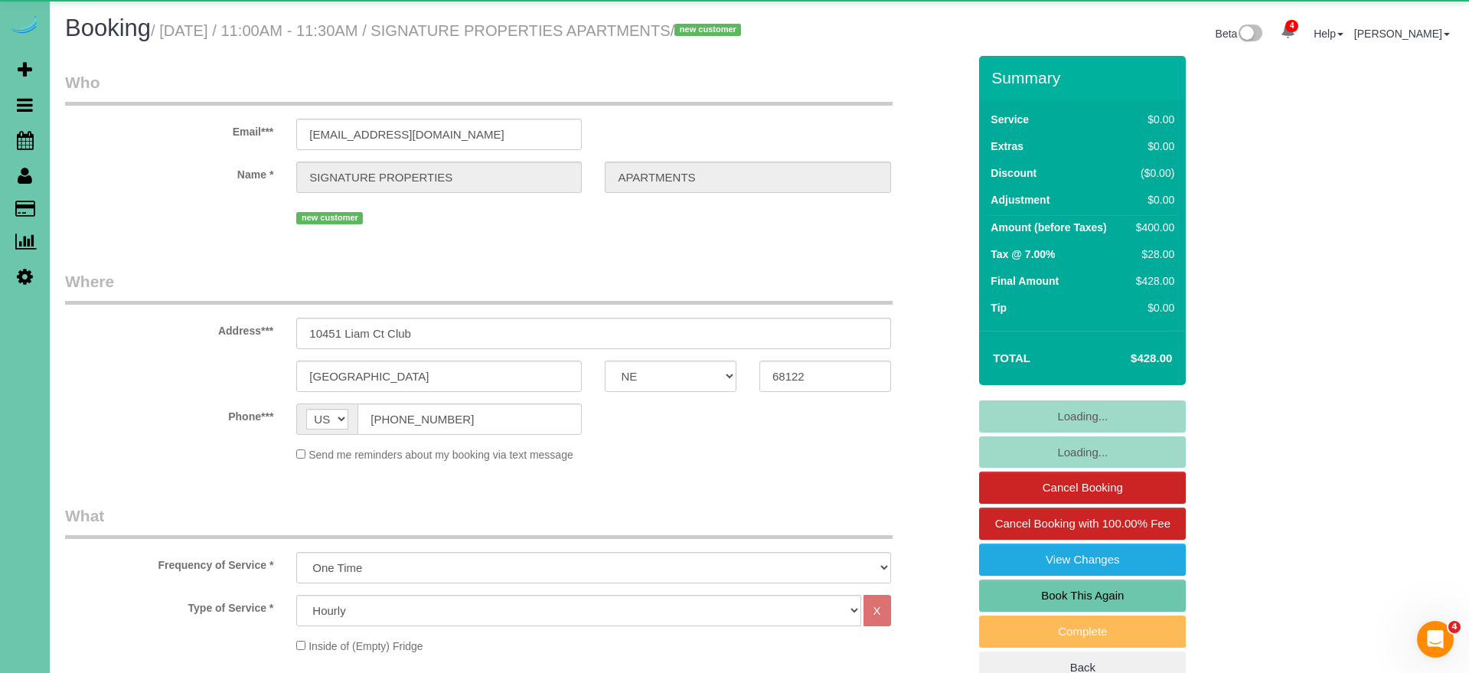
select select "object:914"
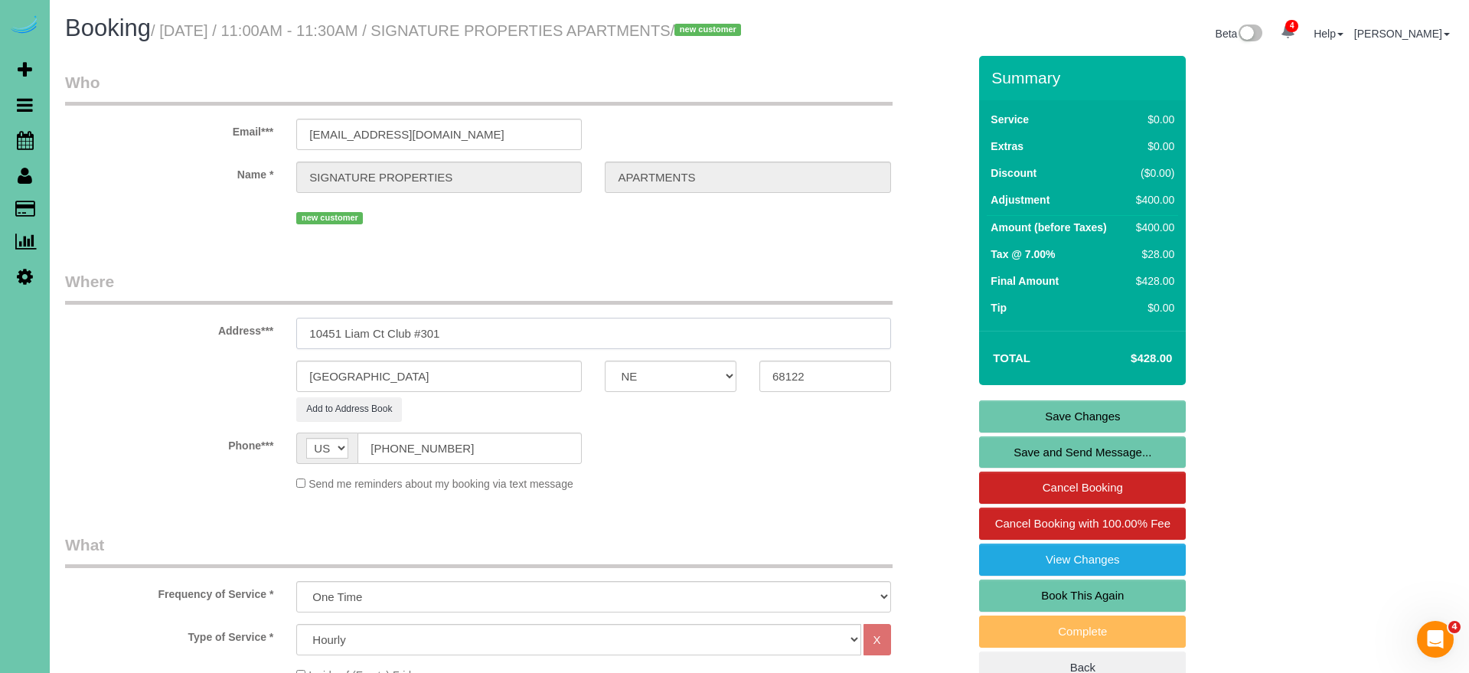
type input "10451 Liam Ct Club #301"
click at [1075, 429] on link "Save Changes" at bounding box center [1082, 416] width 207 height 32
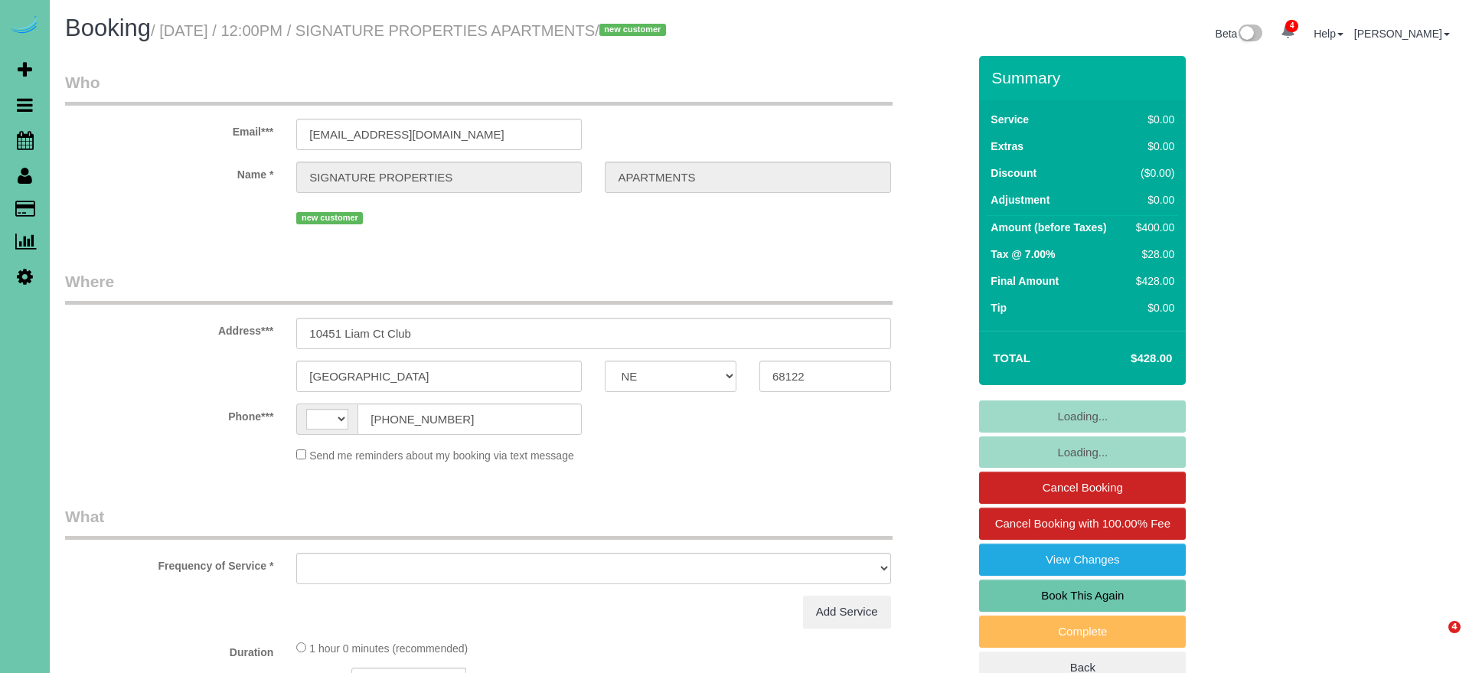
select select "NE"
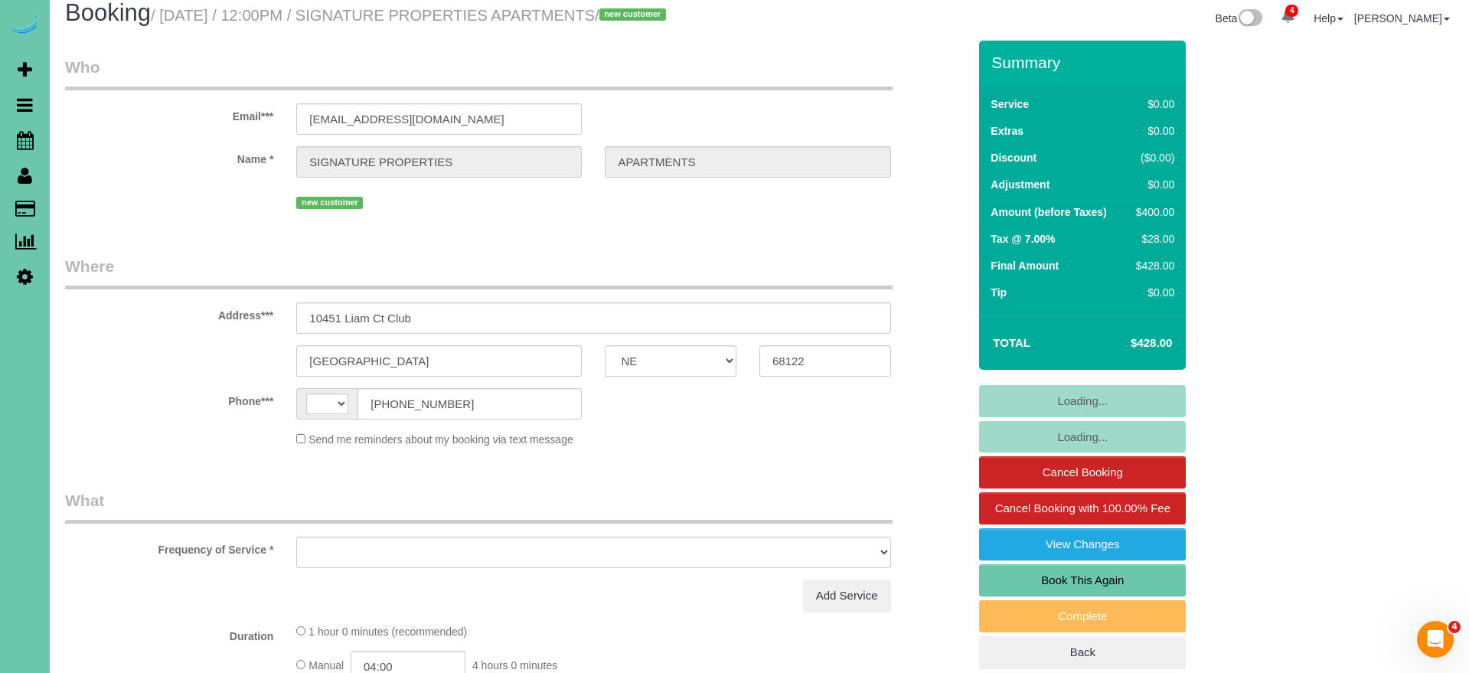
select select "string:[GEOGRAPHIC_DATA]"
select select "object:656"
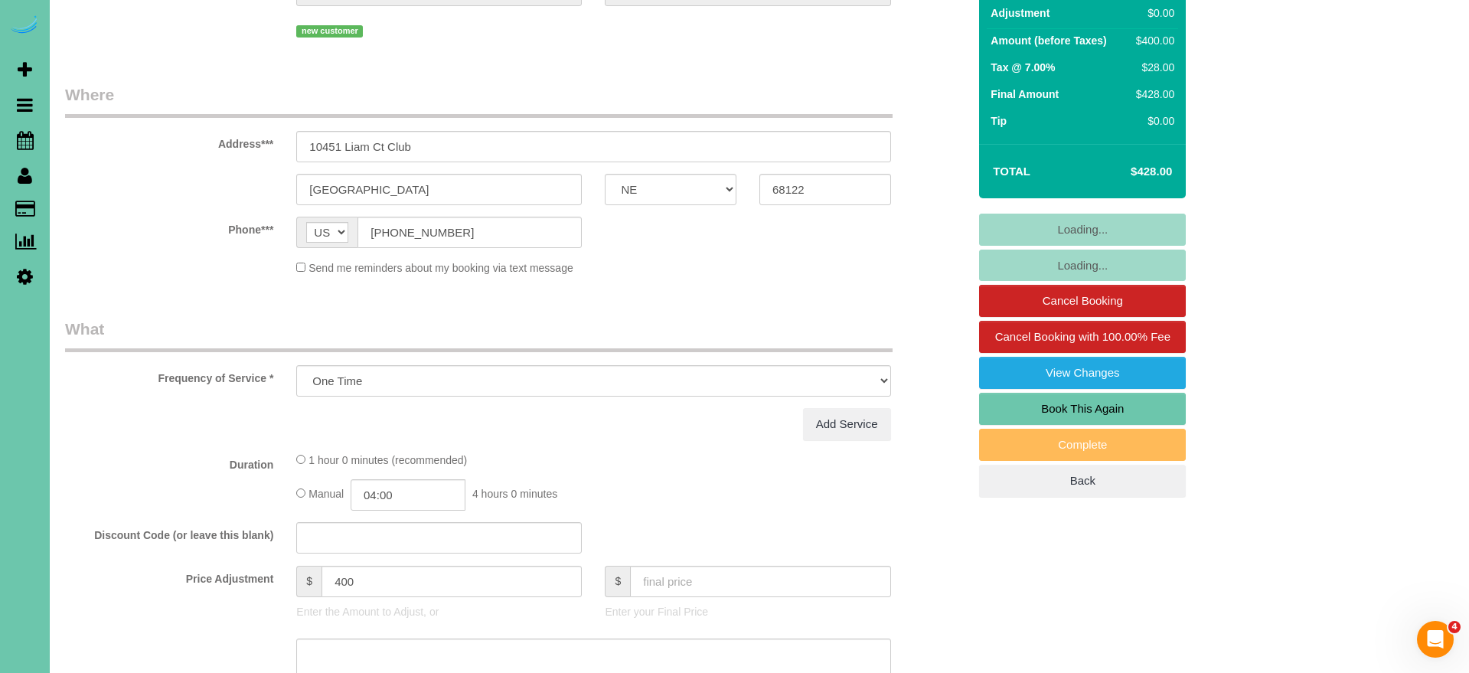
select select "number:35"
select select "number:41"
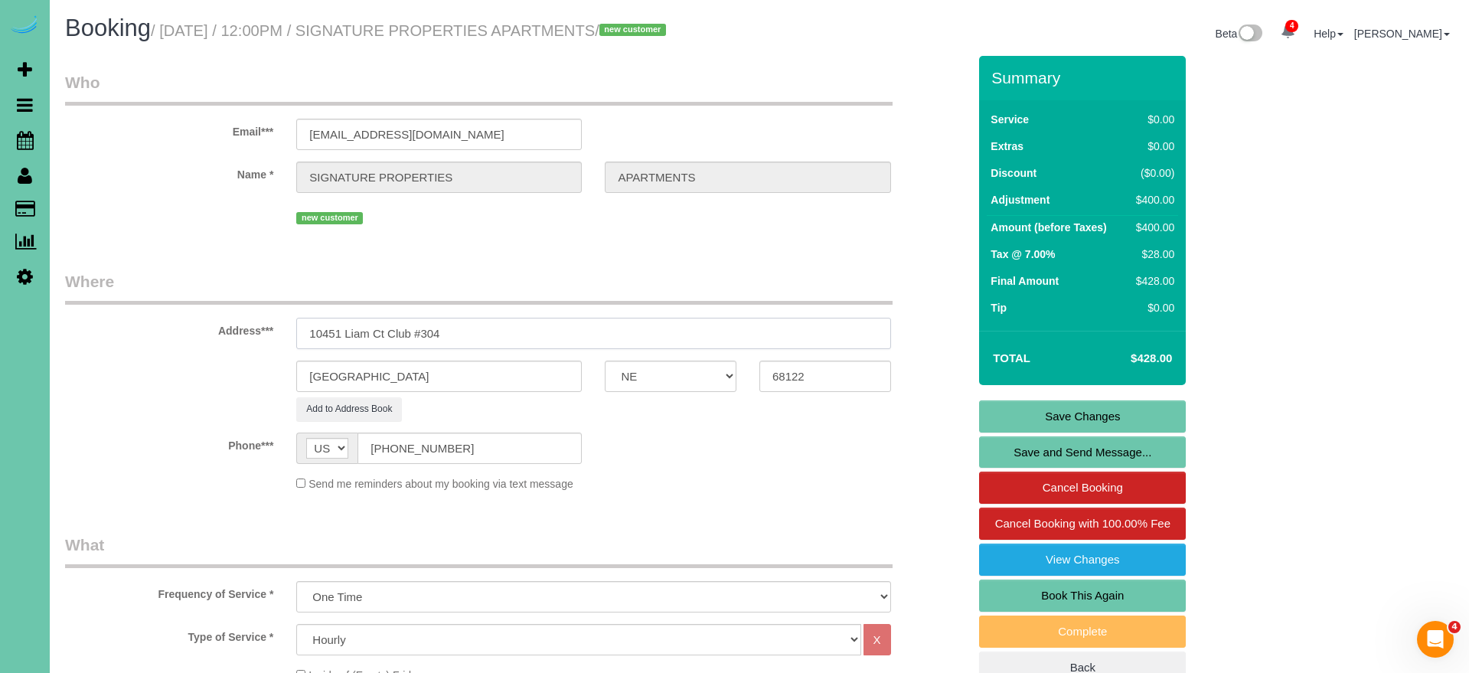
type input "10451 Liam Ct Club #304"
click at [1085, 430] on link "Save Changes" at bounding box center [1082, 416] width 207 height 32
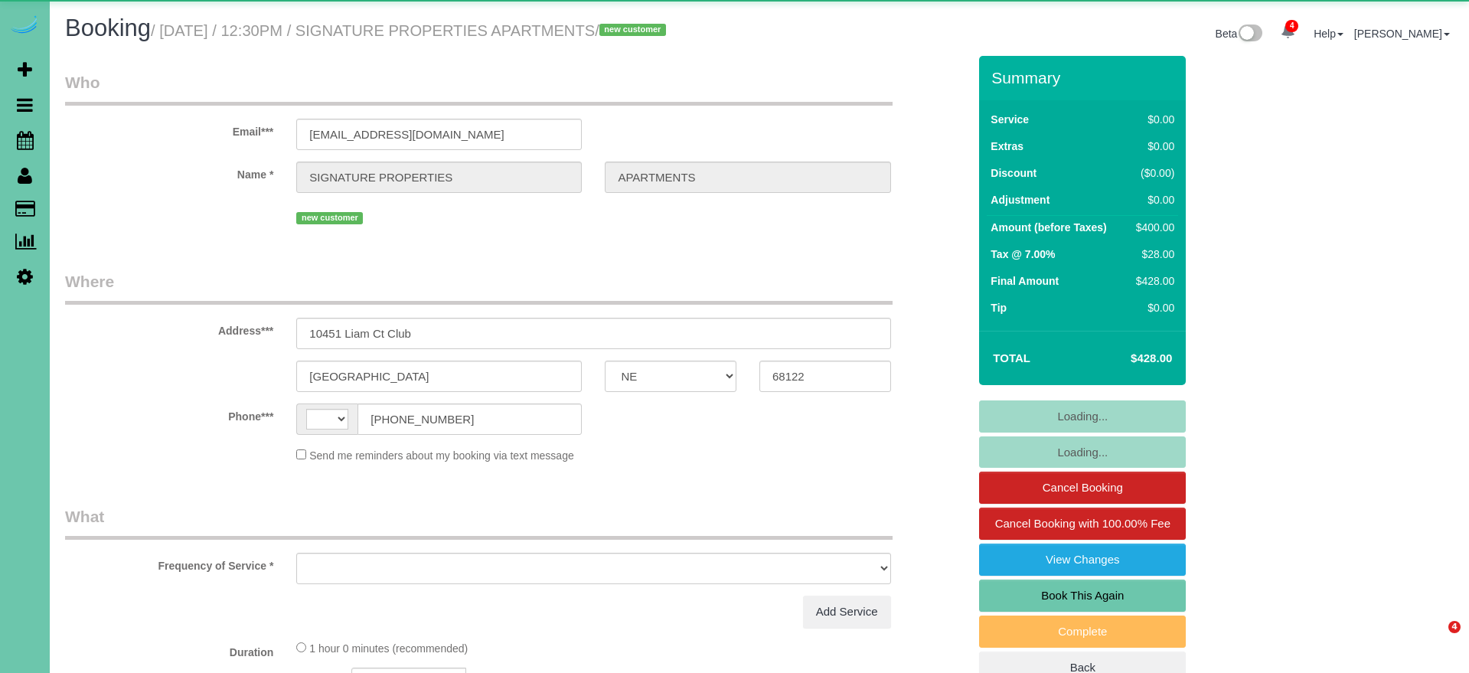
select select "NE"
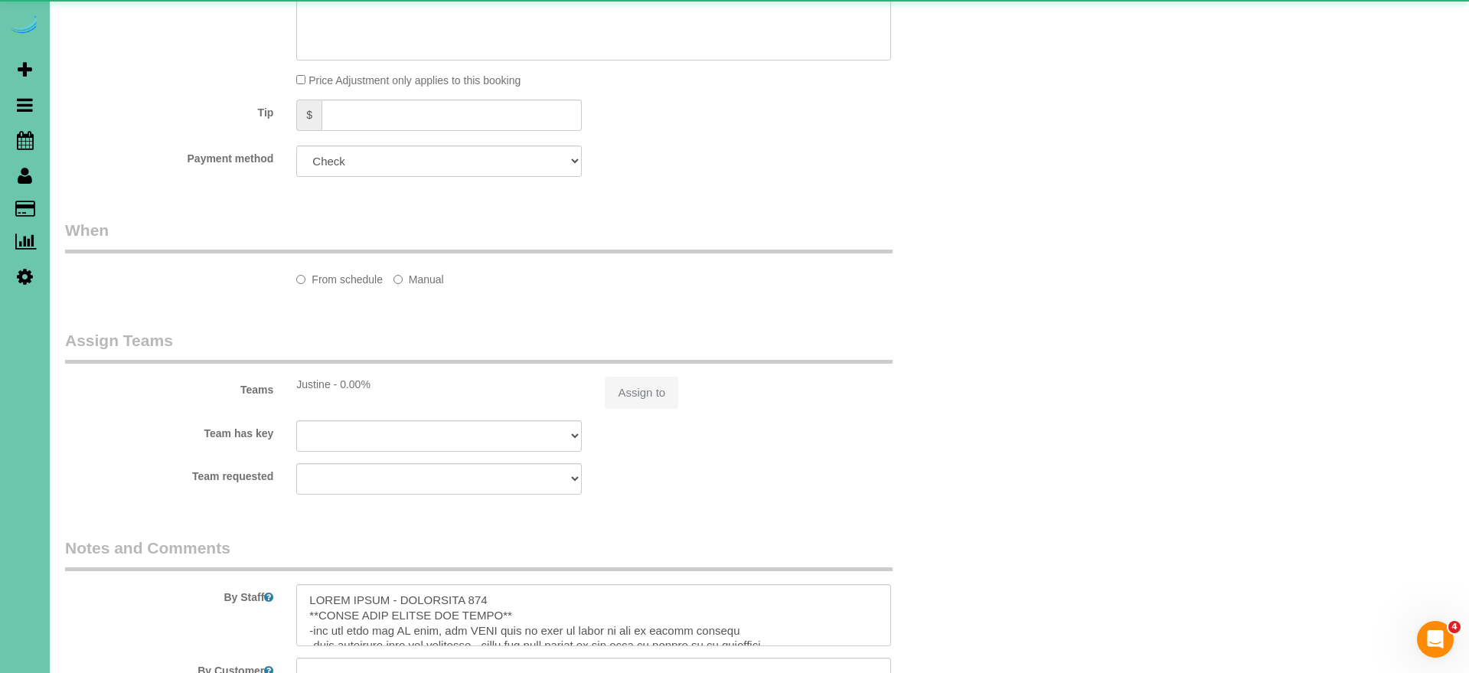
select select "string:[GEOGRAPHIC_DATA]"
select select "object:922"
select select "number:35"
select select "number:41"
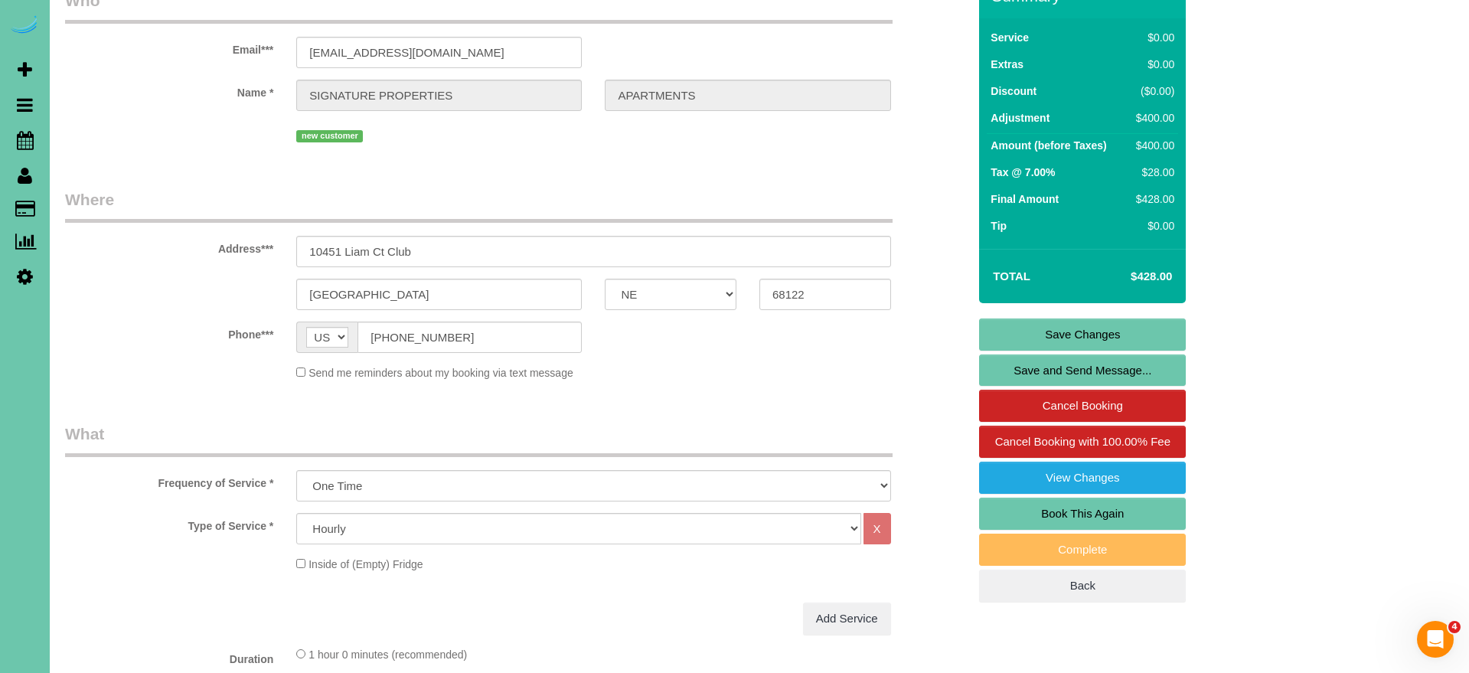
scroll to position [55, 0]
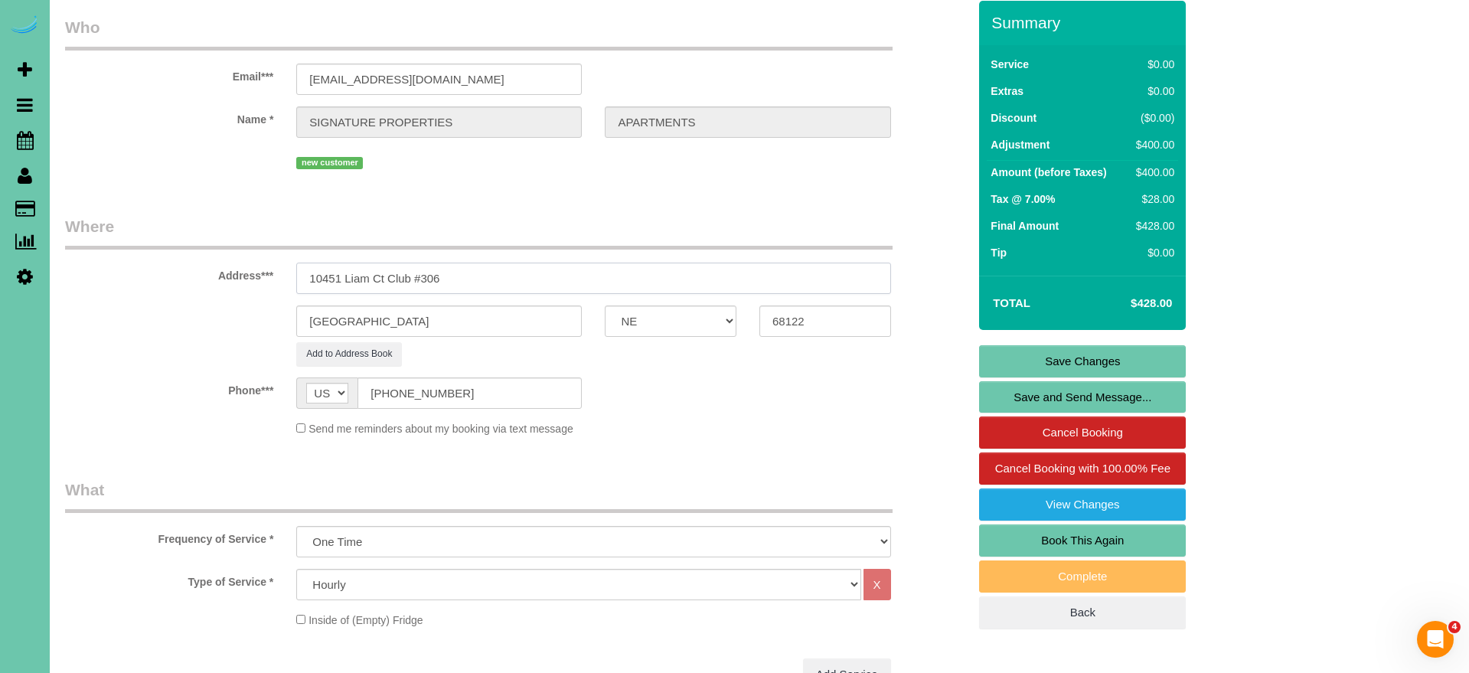
type input "10451 Liam Ct Club #306"
click at [1104, 377] on link "Save Changes" at bounding box center [1082, 361] width 207 height 32
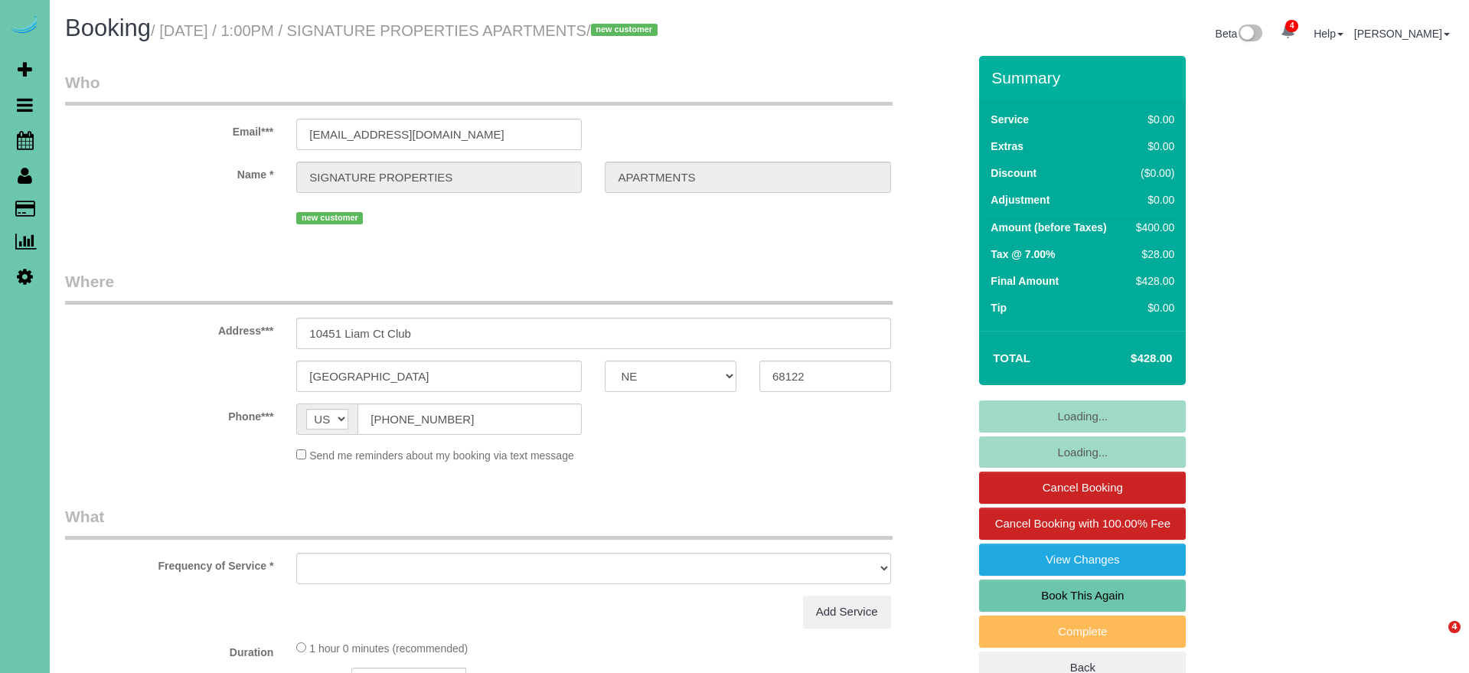
select select "NE"
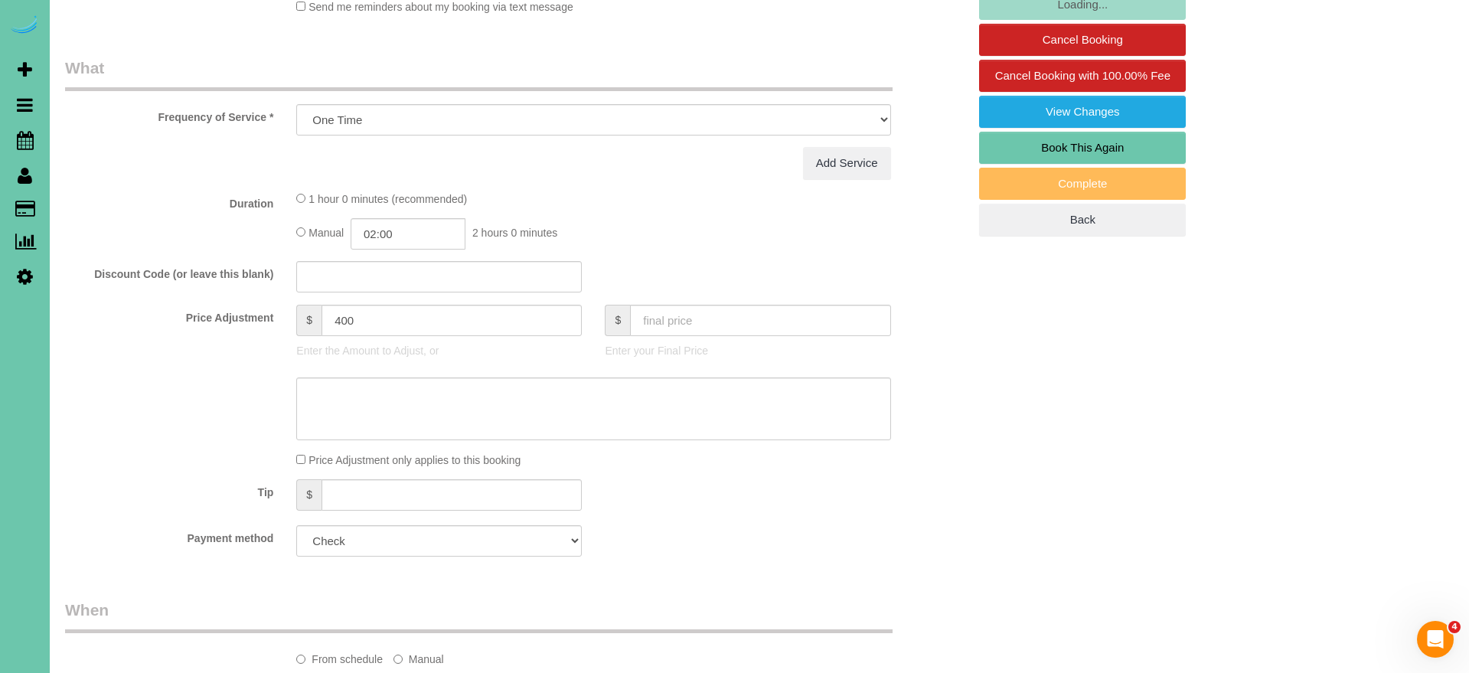
select select "object:734"
select select "number:35"
select select "number:41"
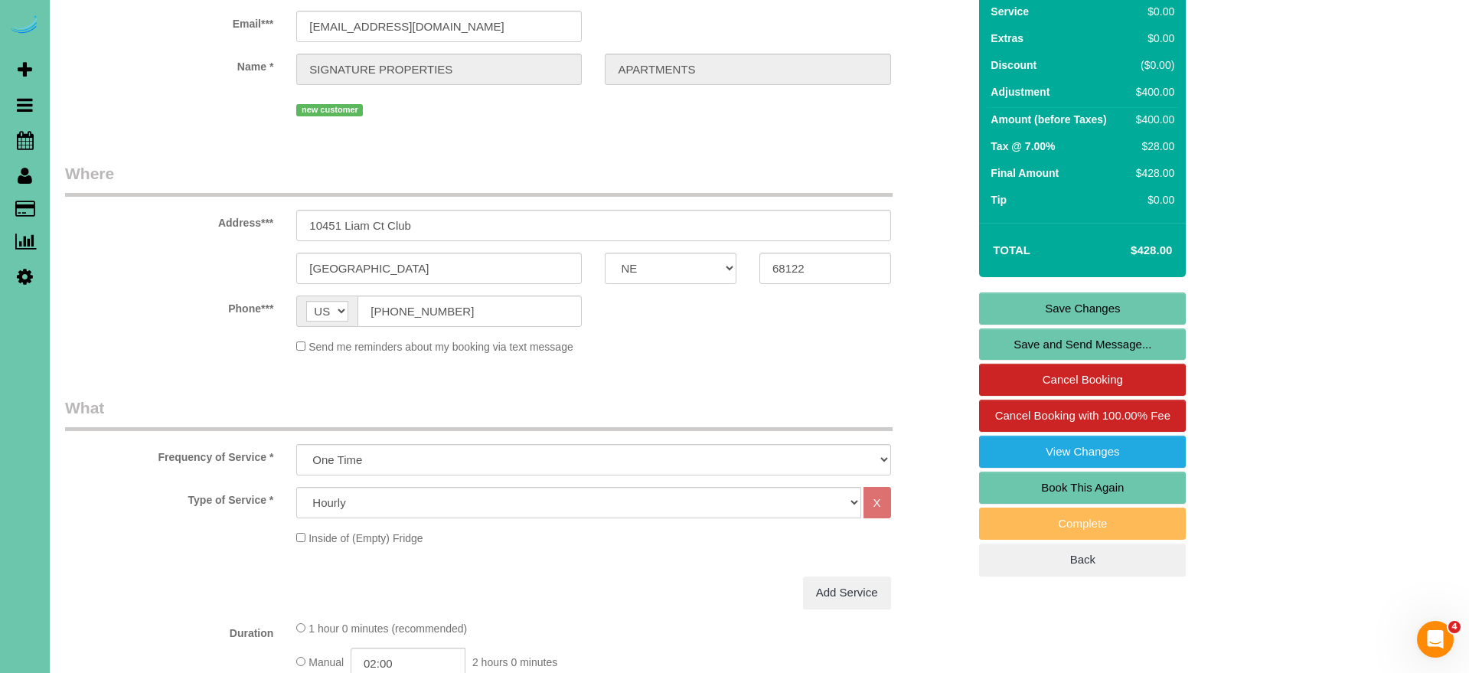
scroll to position [94, 0]
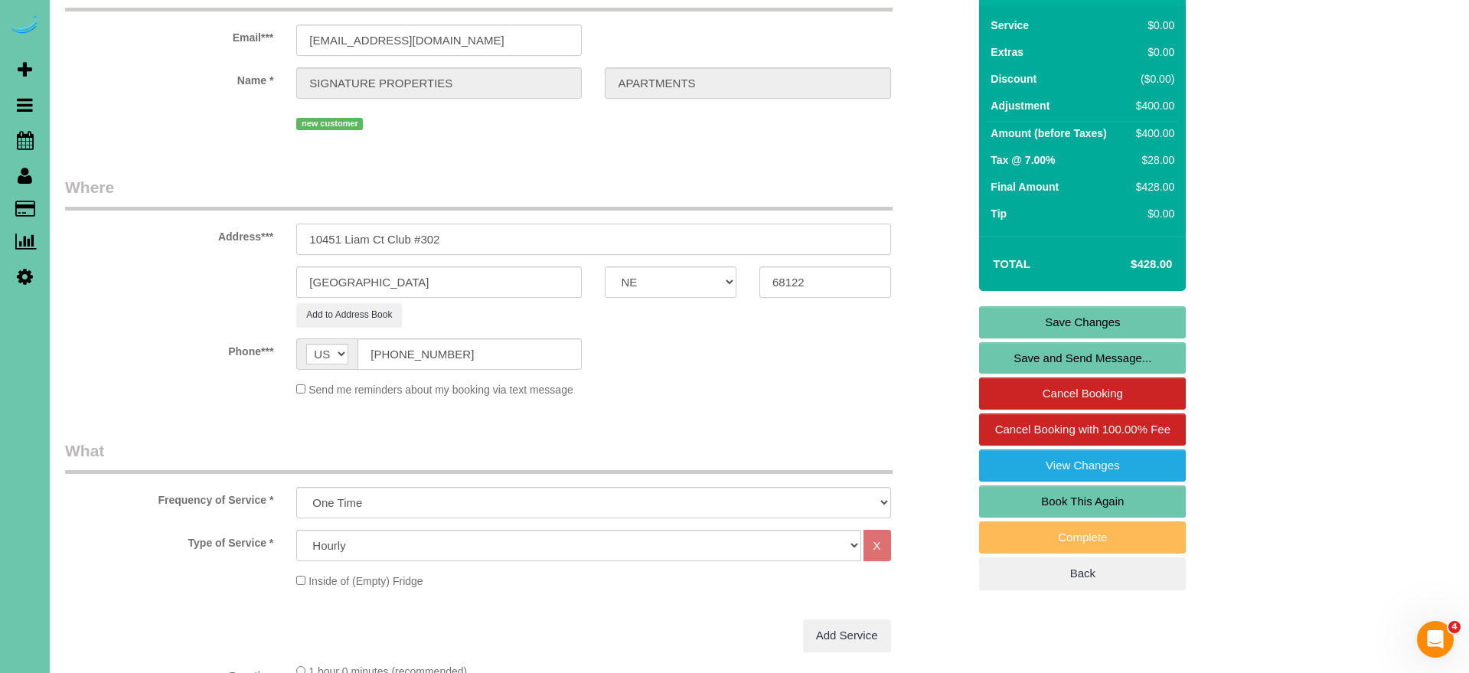
type input "10451 Liam Ct Club #302"
click at [1112, 337] on link "Save Changes" at bounding box center [1082, 322] width 207 height 32
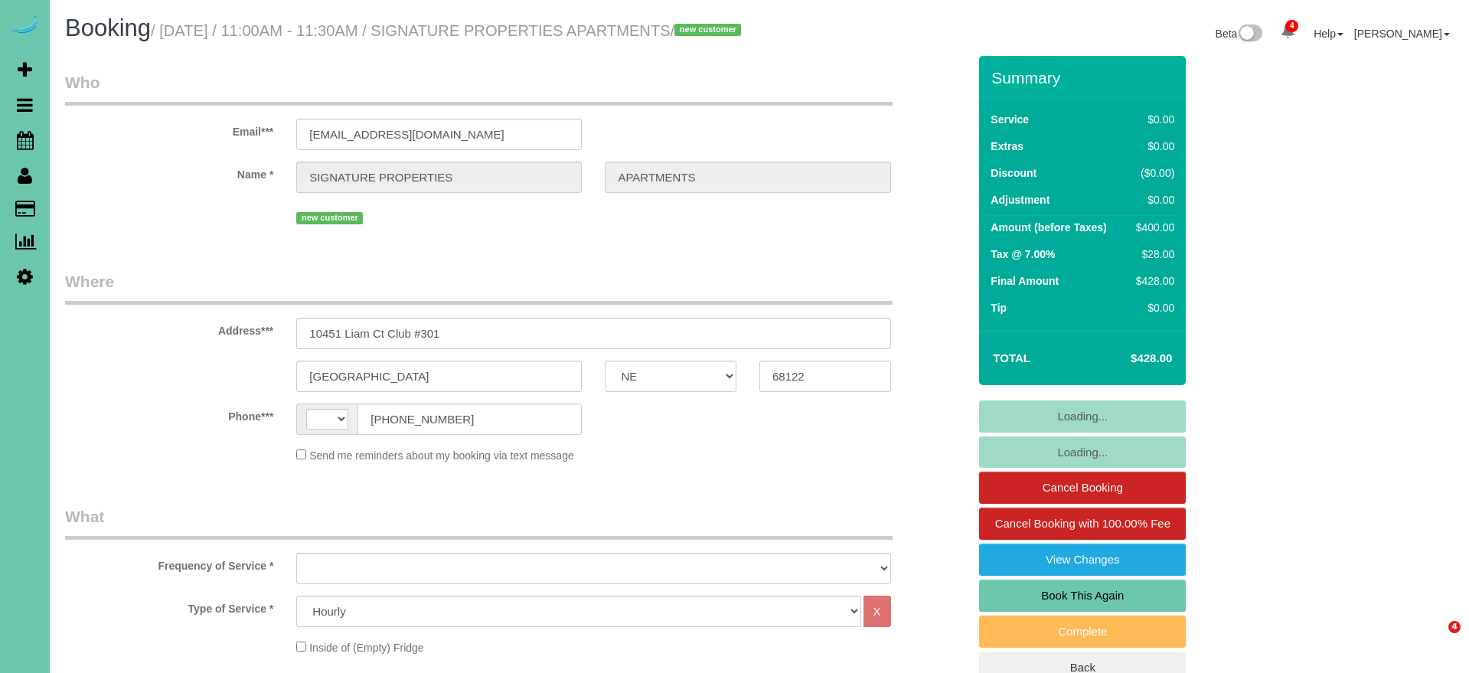
select select "NE"
select select "string:[GEOGRAPHIC_DATA]"
select select "number:35"
select select "number:41"
select select "object:734"
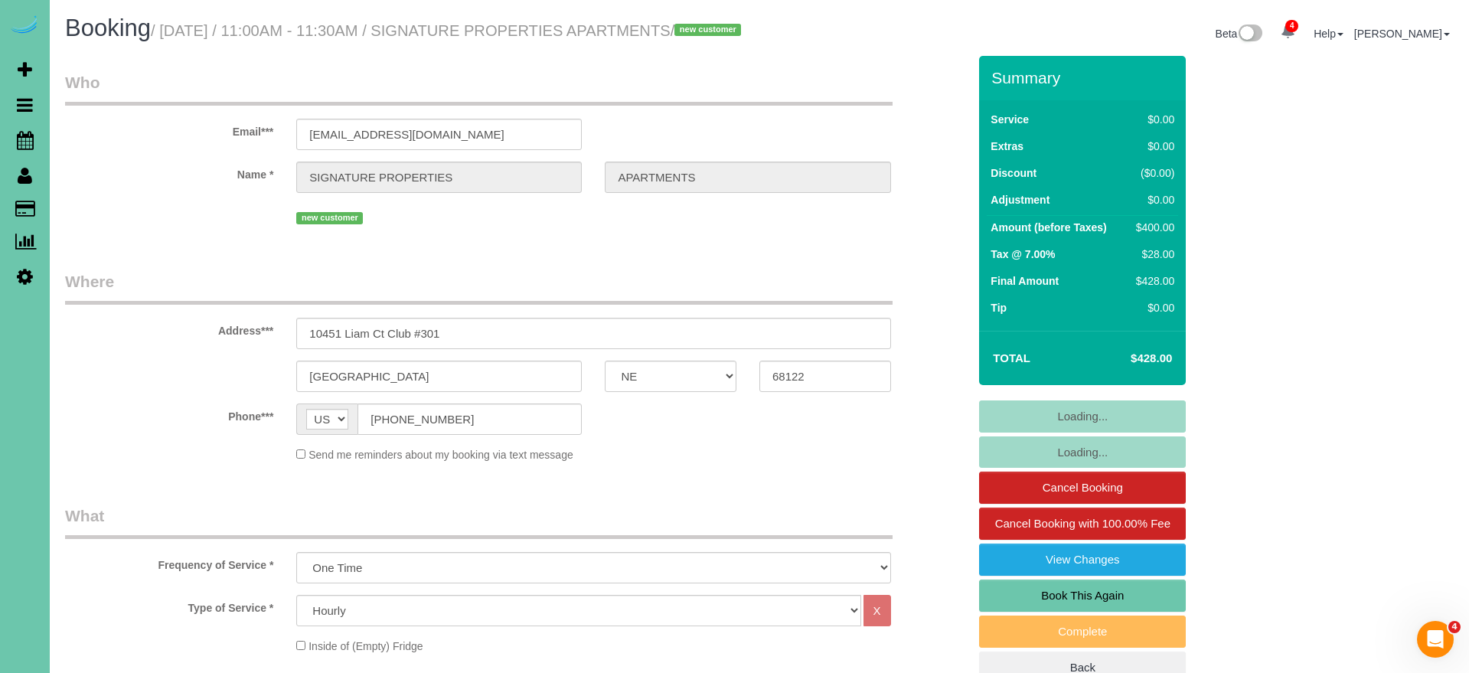
click at [1131, 608] on link "Book This Again" at bounding box center [1082, 595] width 207 height 32
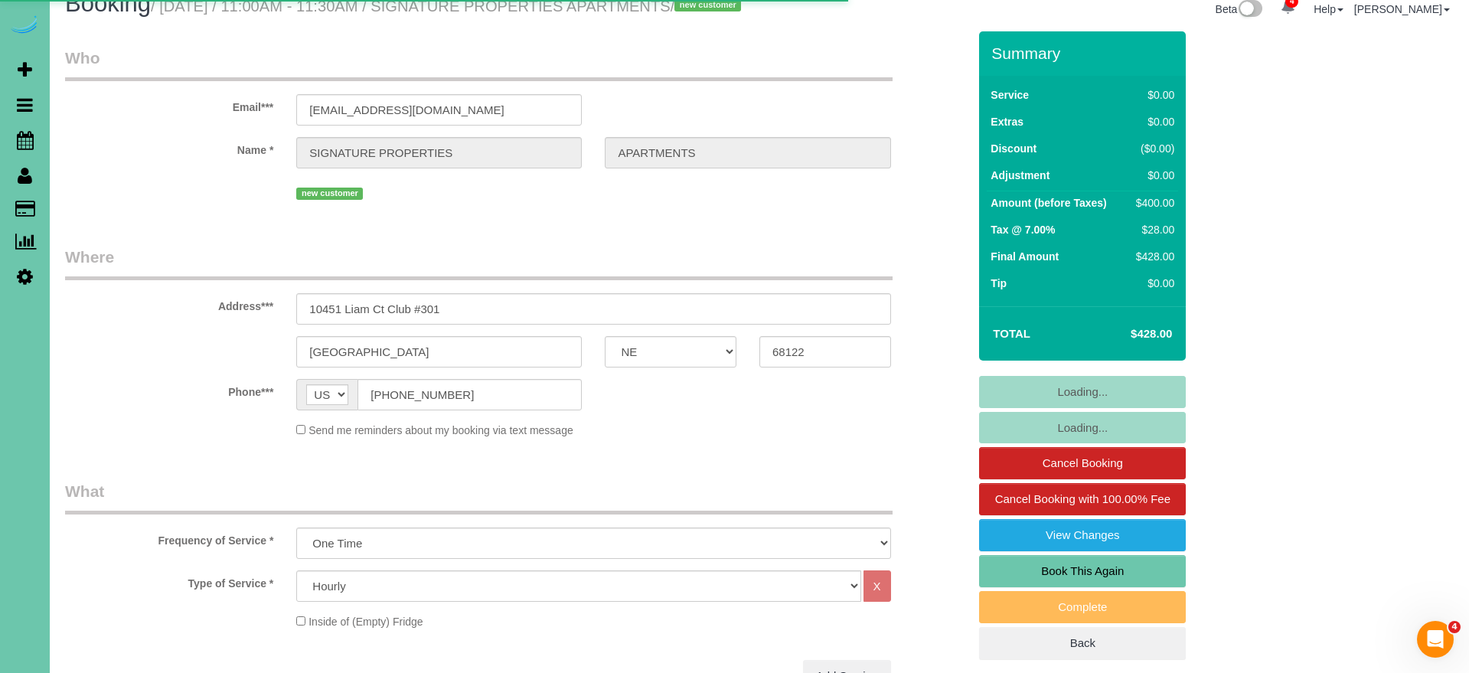
select select "NE"
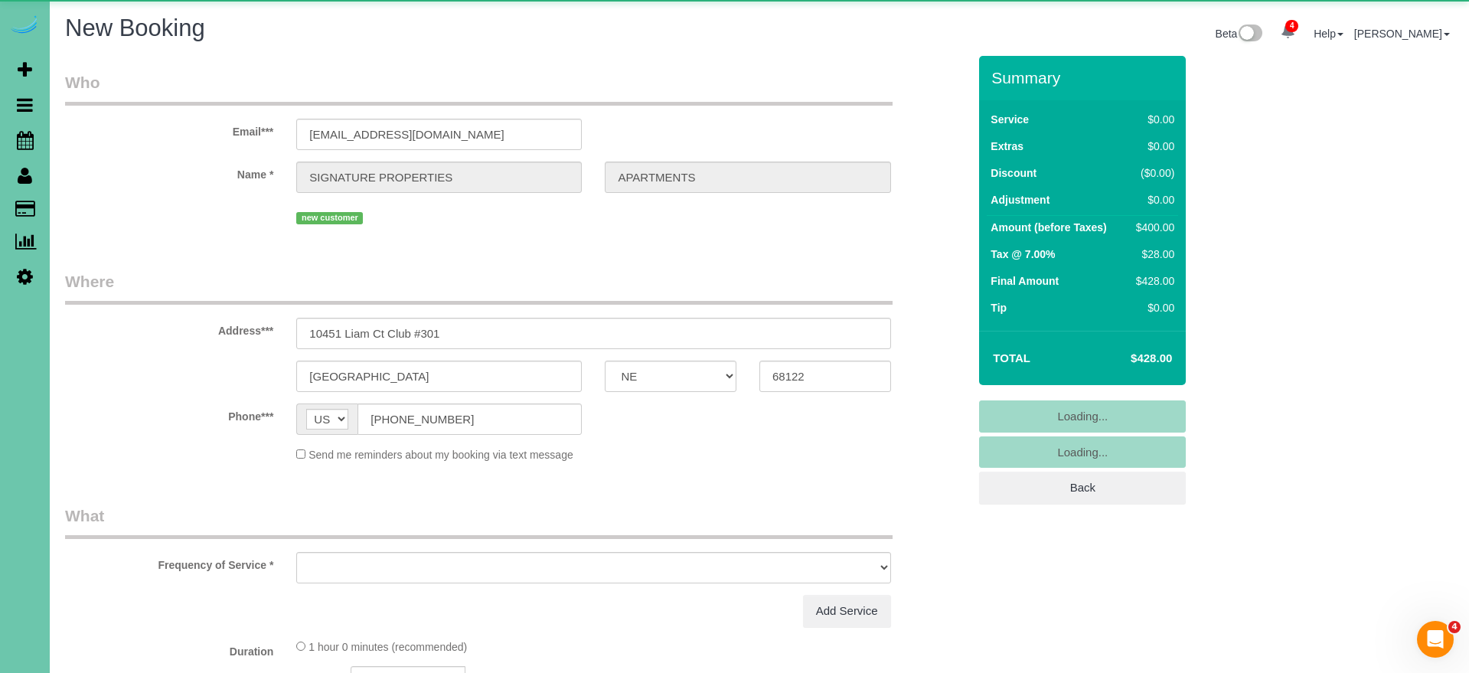
select select "string:fspay"
select select "object:1432"
select select "number:35"
select select "number:41"
select select "object:1612"
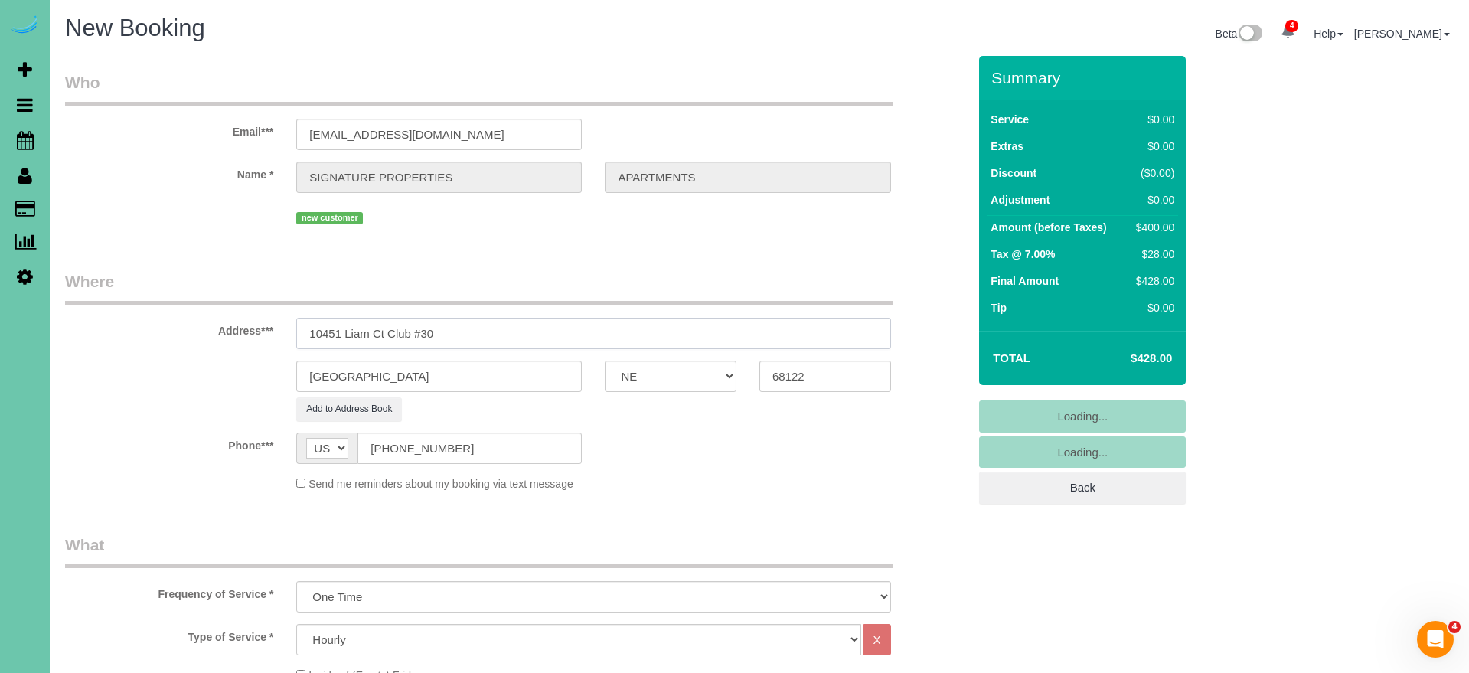
type input "10451 Liam Ct Club #307"
select select "object:1621"
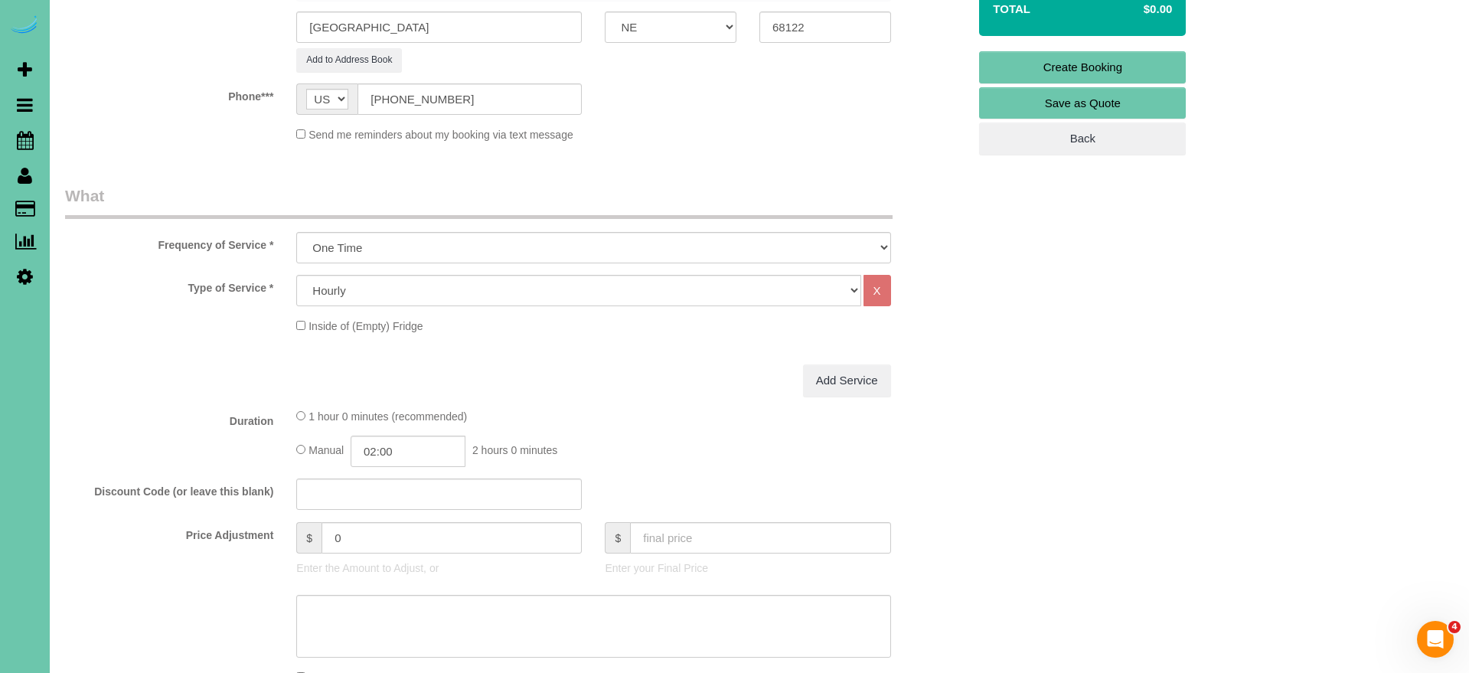
scroll to position [351, 0]
type input "10451 Liam Ct Club #307"
drag, startPoint x: 354, startPoint y: 534, endPoint x: 252, endPoint y: 519, distance: 103.6
click at [252, 521] on div "Price Adjustment $ 0 Enter the Amount to Adjust, or $ Enter your Final Price" at bounding box center [516, 551] width 925 height 61
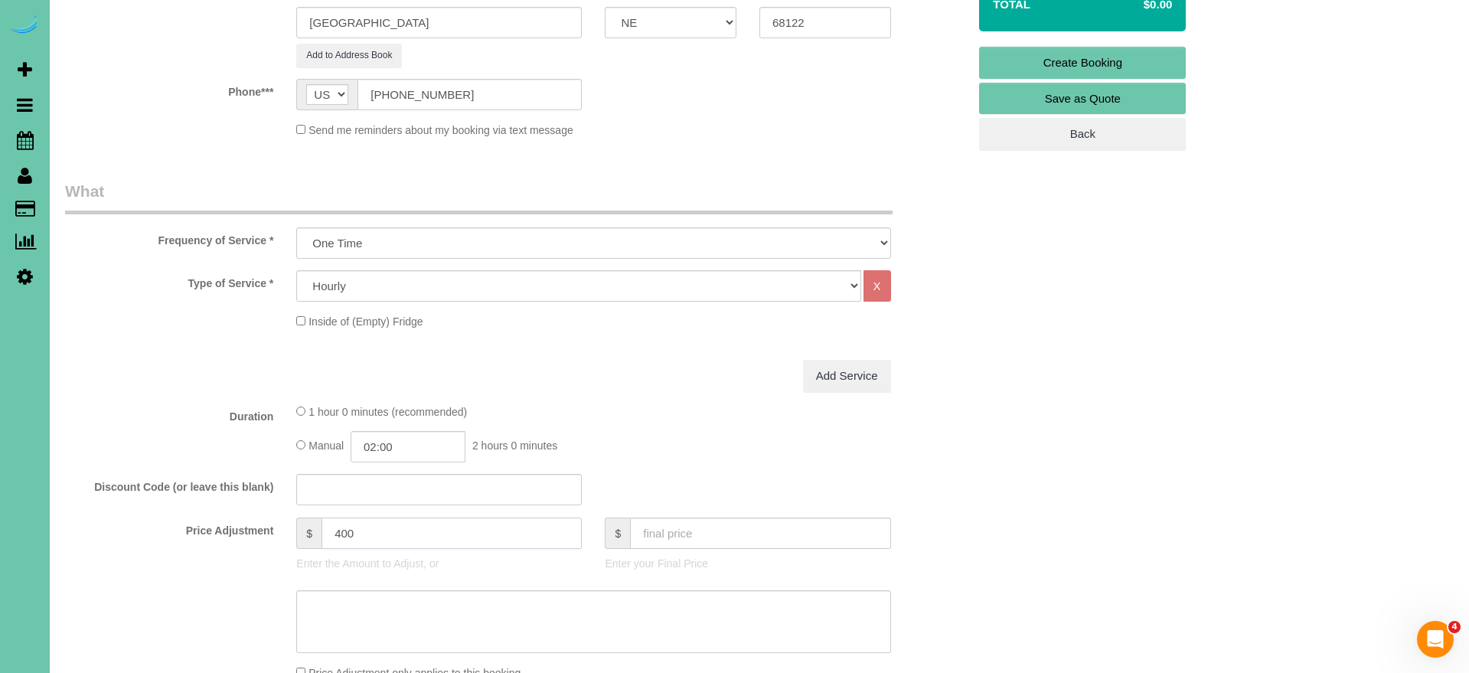
type input "400"
click at [433, 451] on input "02:00" at bounding box center [408, 446] width 115 height 31
type input "04:00"
drag, startPoint x: 402, startPoint y: 567, endPoint x: 283, endPoint y: 516, distance: 129.3
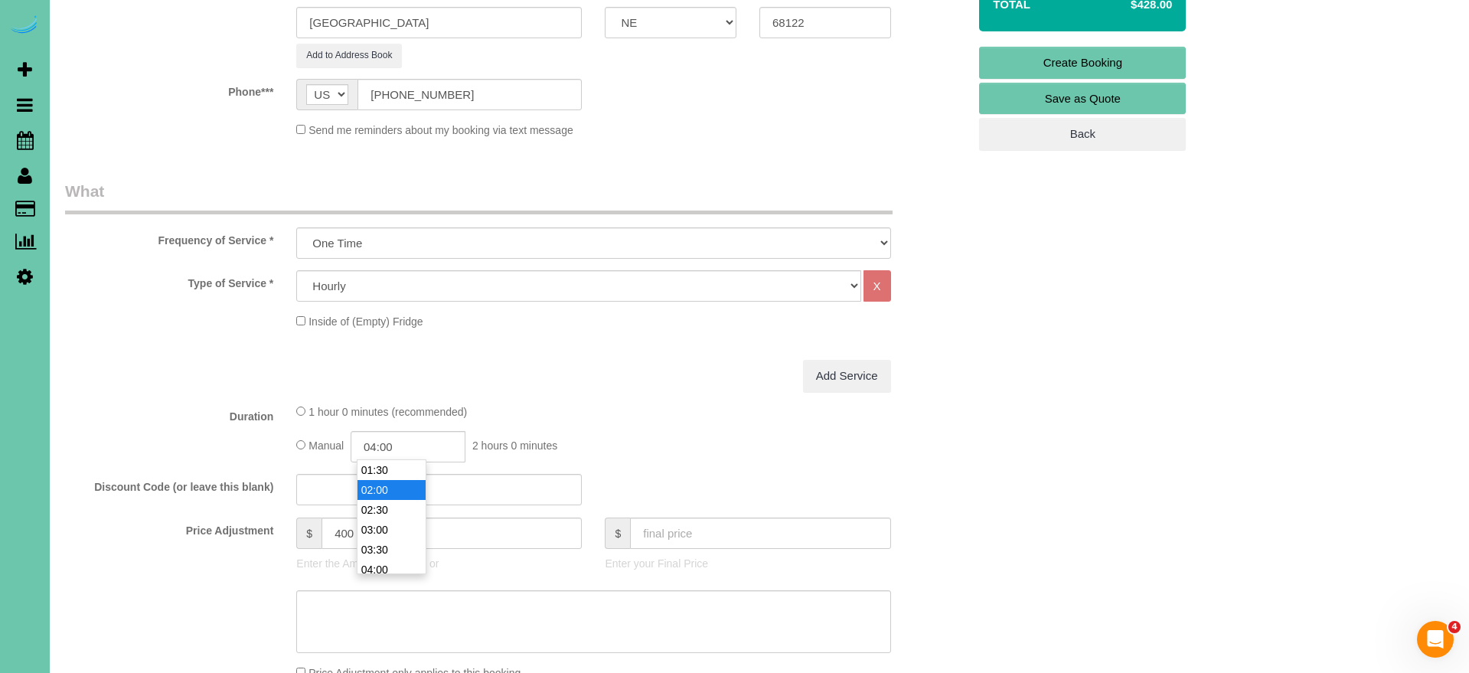
click at [401, 567] on li "04:00" at bounding box center [391, 570] width 68 height 20
click at [171, 474] on label "Discount Code (or leave this blank)" at bounding box center [169, 484] width 231 height 21
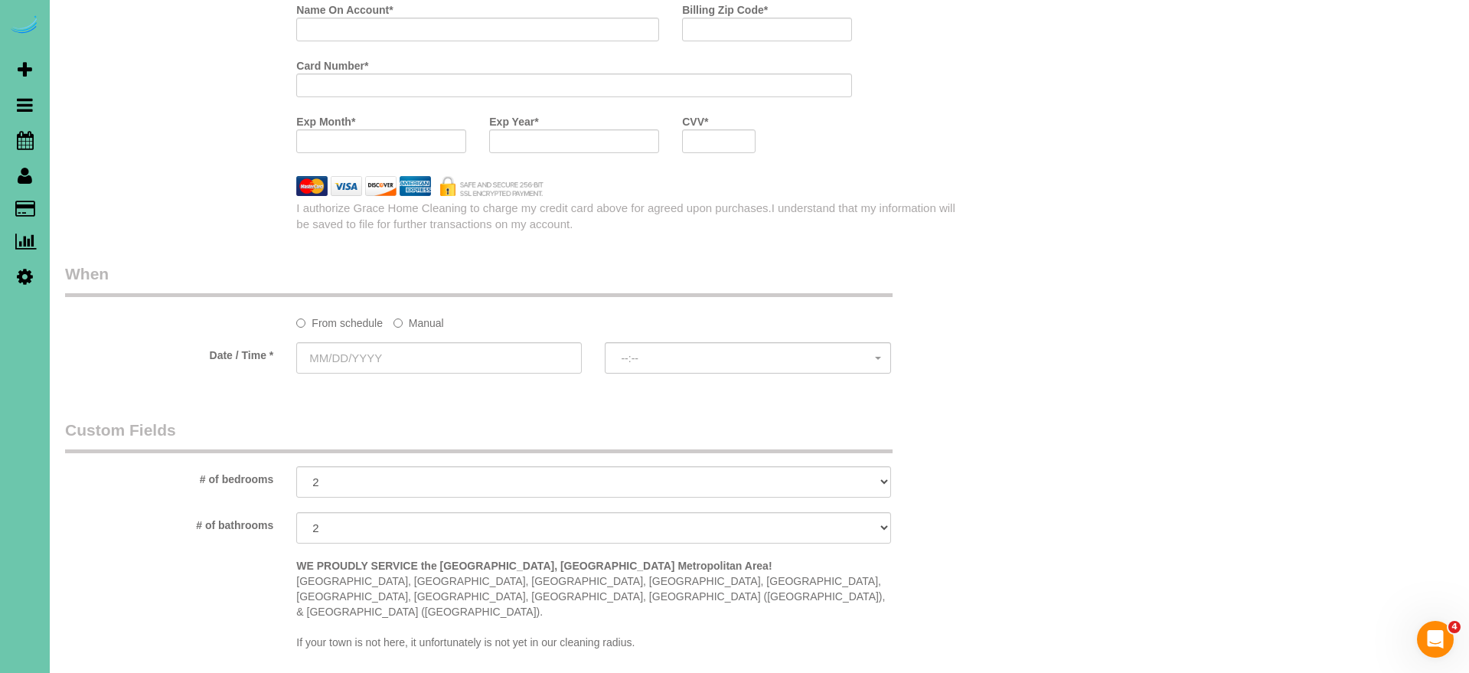
scroll to position [1125, 0]
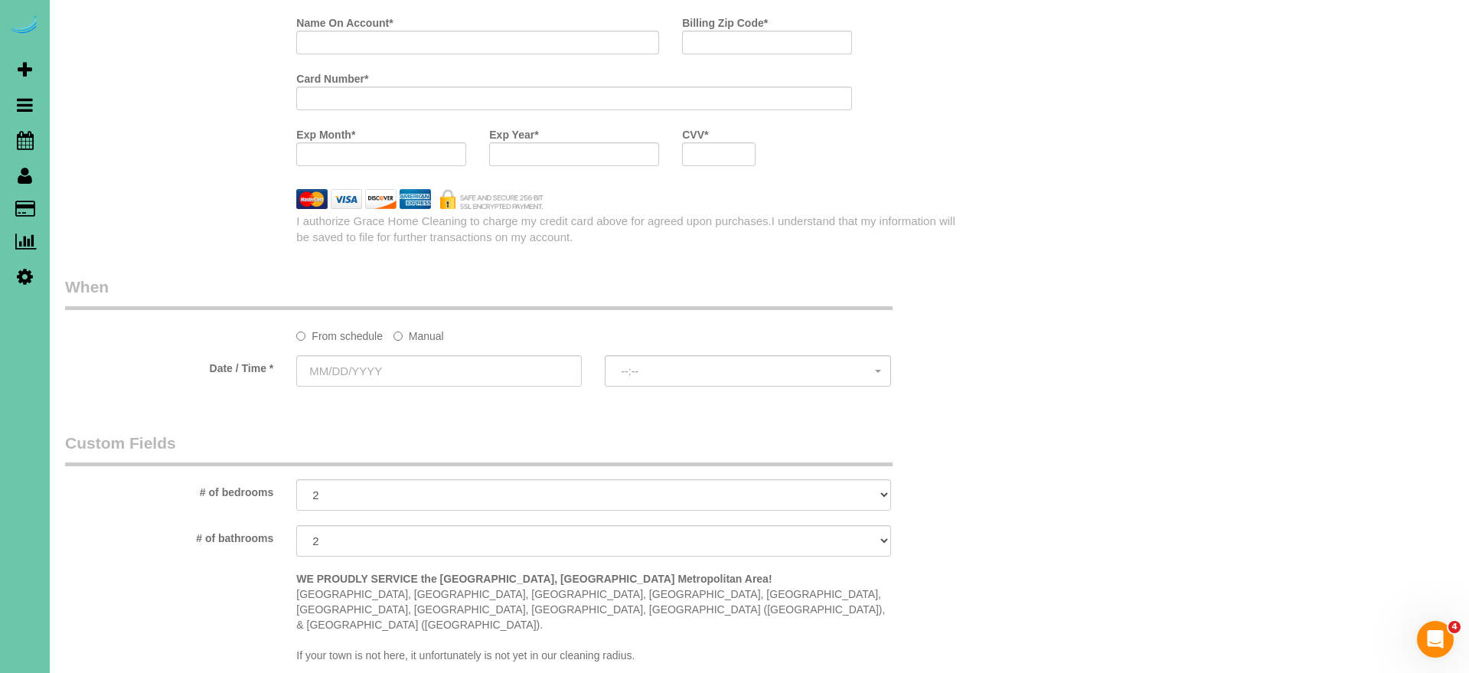
click at [436, 339] on sui-booking-spot "From schedule Manual Date / Time * --:-- --:--" at bounding box center [516, 333] width 903 height 114
click at [414, 367] on input "text" at bounding box center [439, 370] width 286 height 31
click at [418, 334] on label "Manual" at bounding box center [418, 333] width 51 height 21
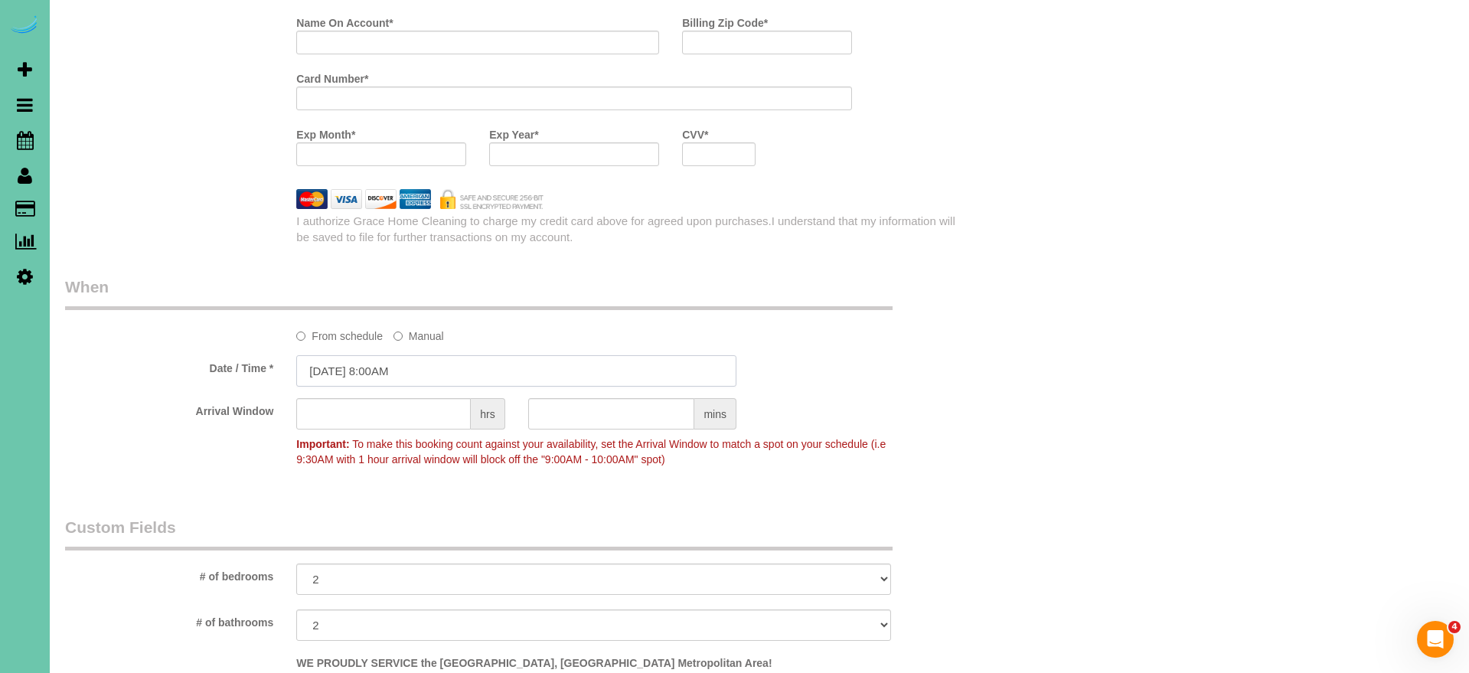
click at [403, 362] on input "09/16/2025 8:00AM" at bounding box center [516, 370] width 440 height 31
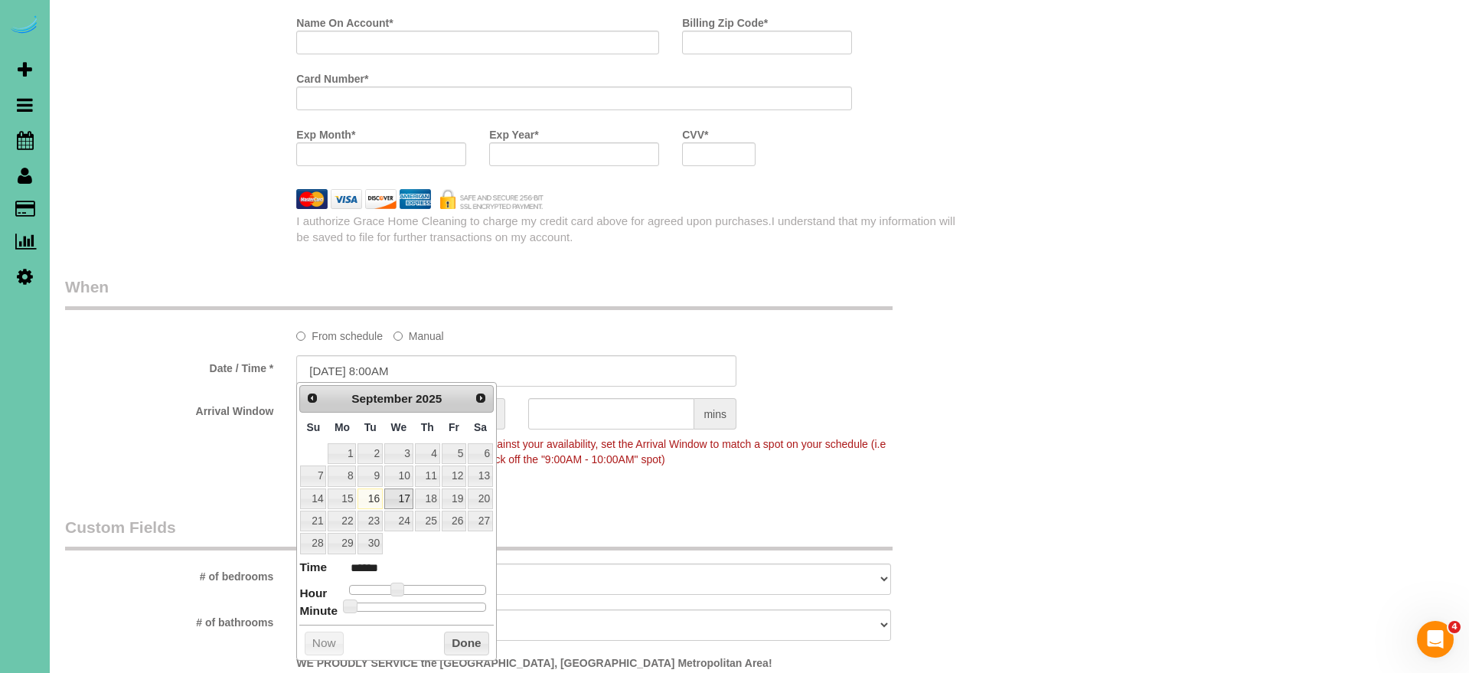
click at [400, 495] on link "17" at bounding box center [398, 498] width 29 height 21
type input "09/17/2025 8:00AM"
click at [463, 632] on button "Done" at bounding box center [466, 644] width 45 height 24
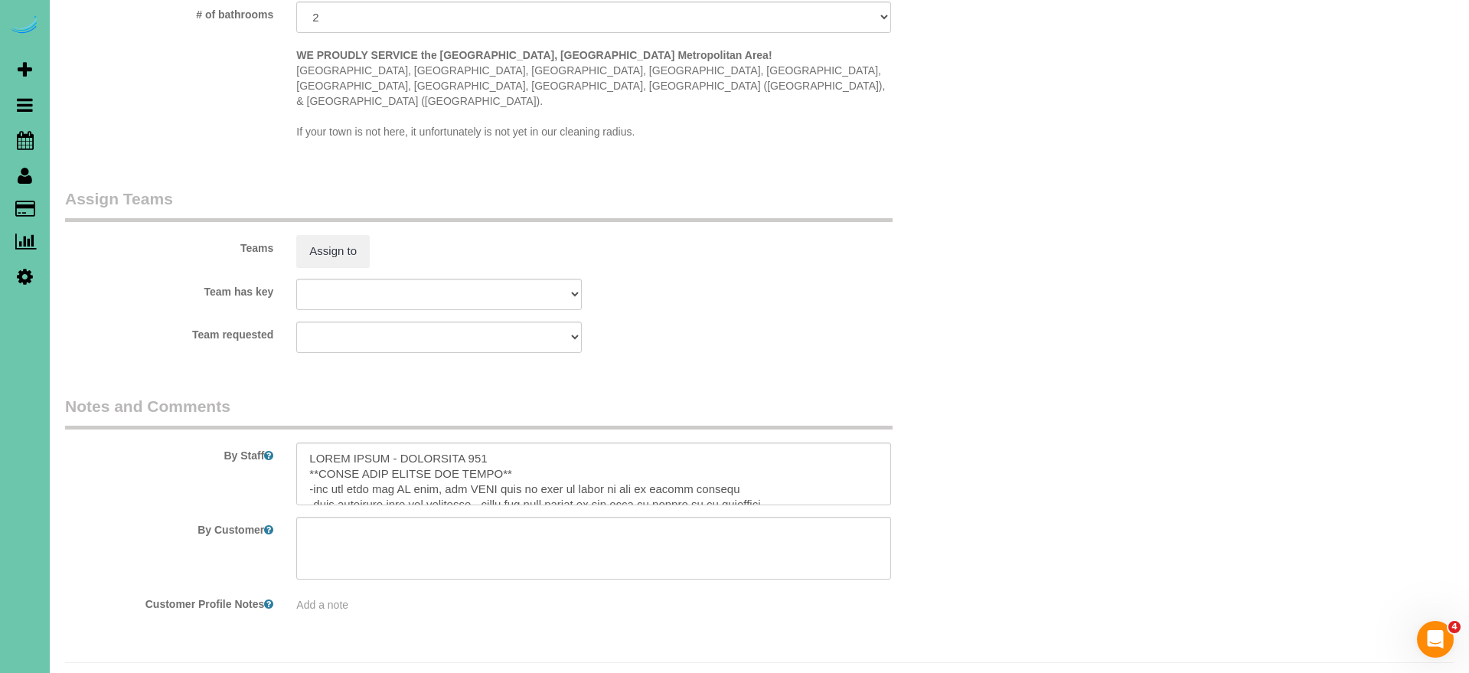
scroll to position [1732, 0]
click at [525, 443] on textarea at bounding box center [593, 474] width 594 height 63
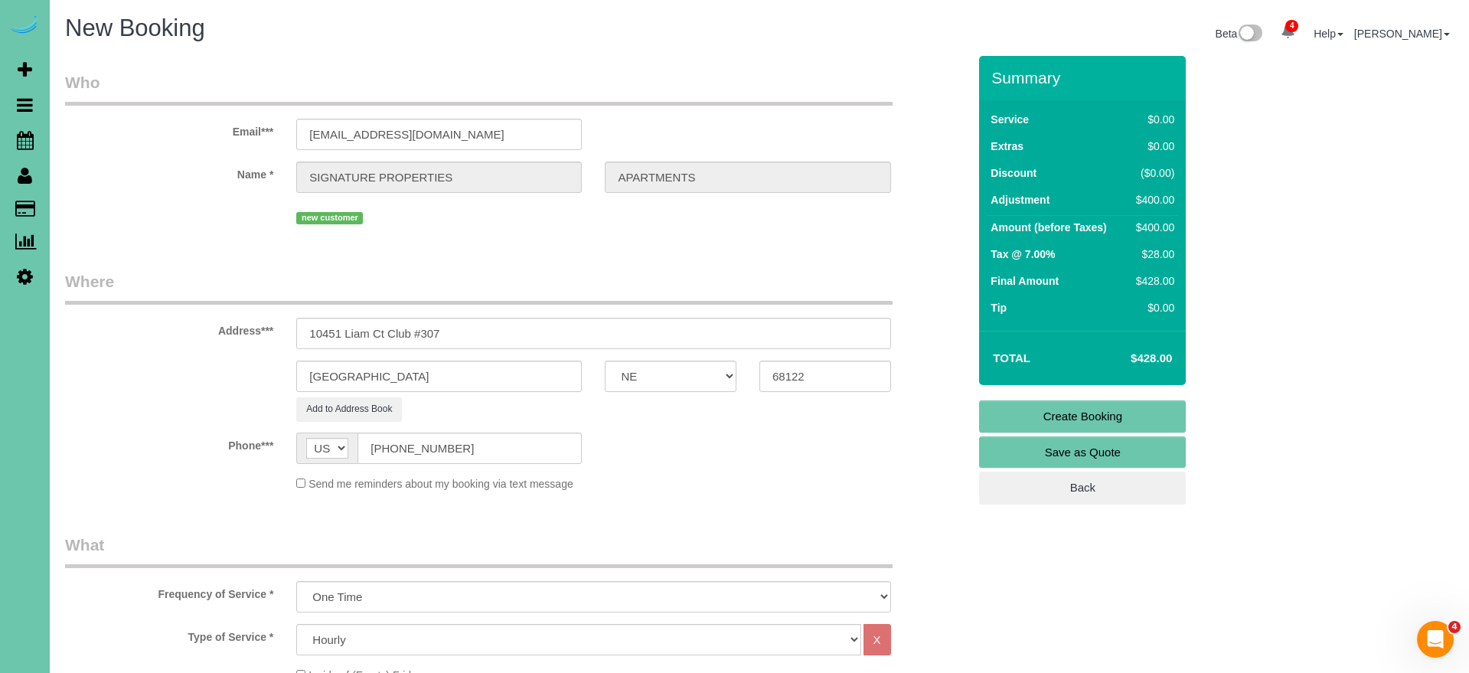
scroll to position [0, 0]
type textarea "THIRD FLOOR - APARTMENT 307 **BRING YOUR LADDER AND BROOM** -you can turn the A…"
click at [1048, 424] on link "Create Booking" at bounding box center [1082, 416] width 207 height 32
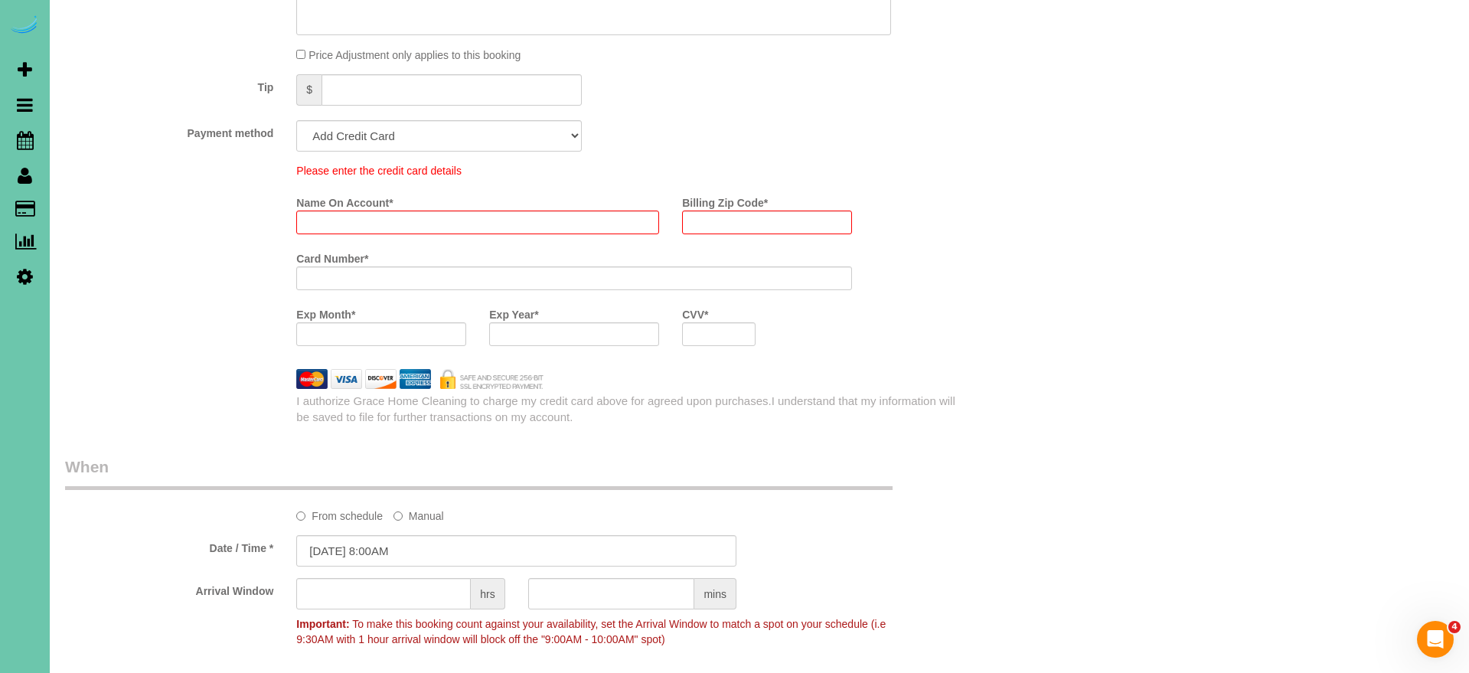
scroll to position [1023, 0]
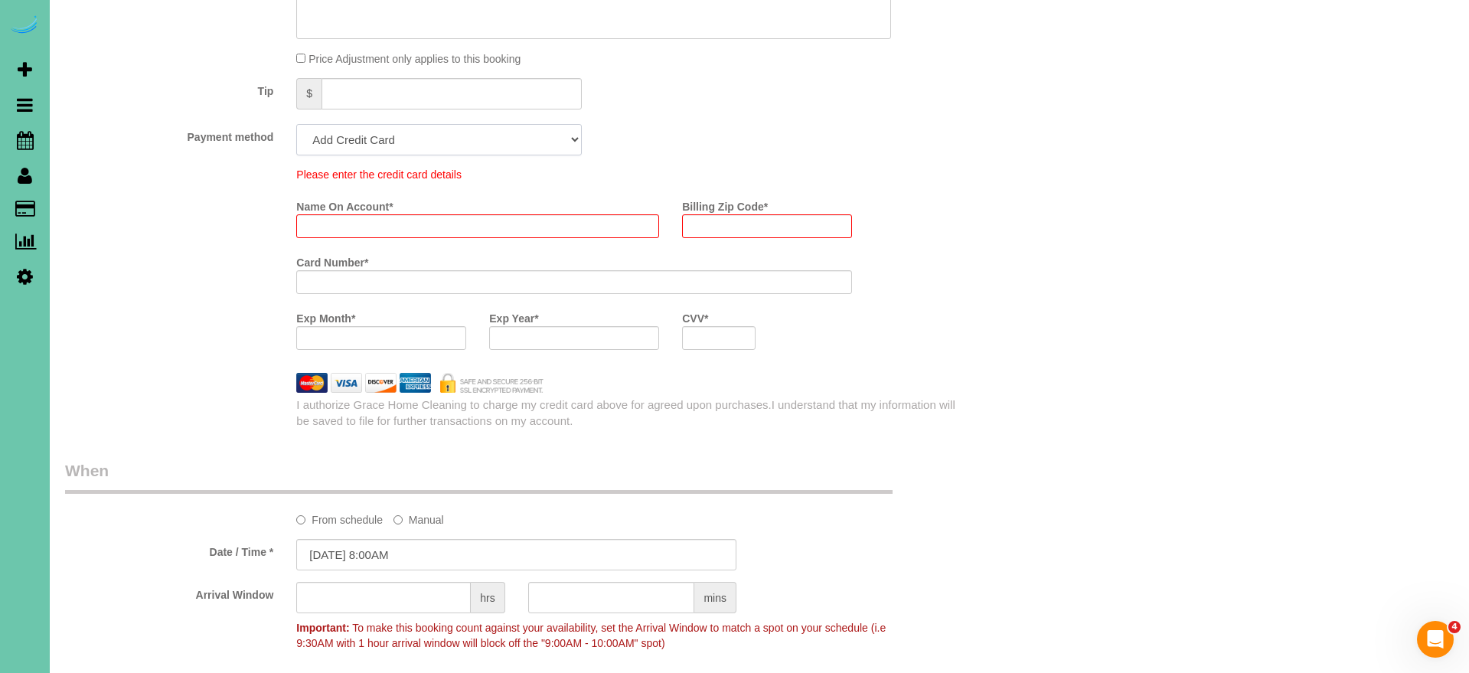
select select "string:check"
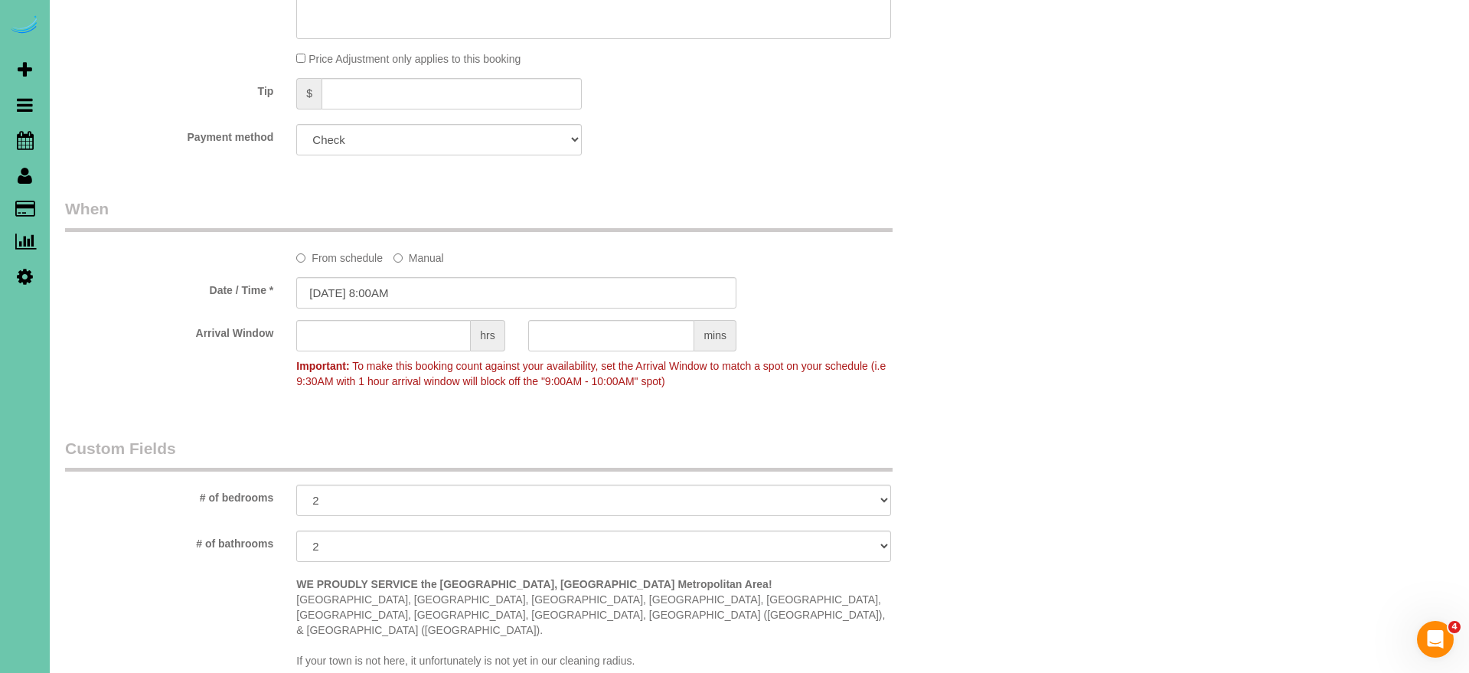
click at [216, 128] on label "Payment method" at bounding box center [169, 134] width 231 height 21
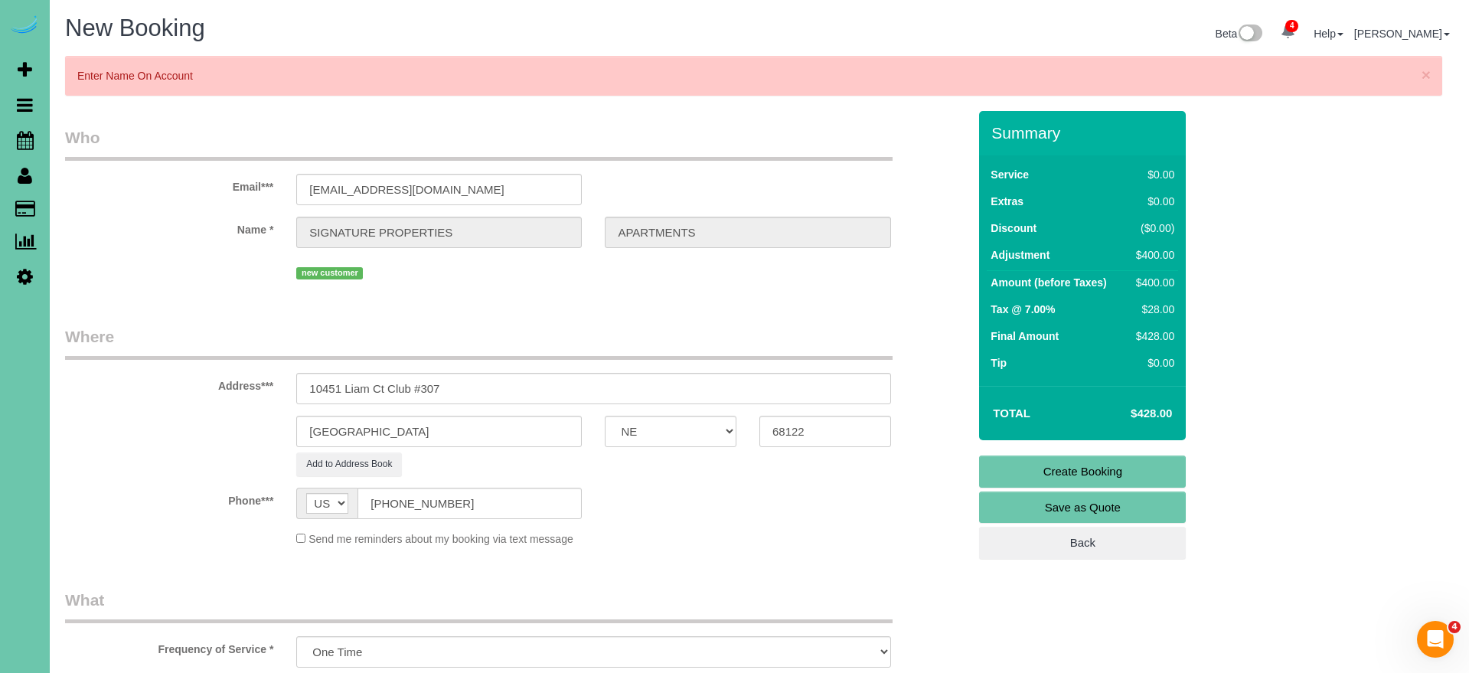
scroll to position [0, 0]
click at [1089, 480] on link "Create Booking" at bounding box center [1082, 471] width 207 height 32
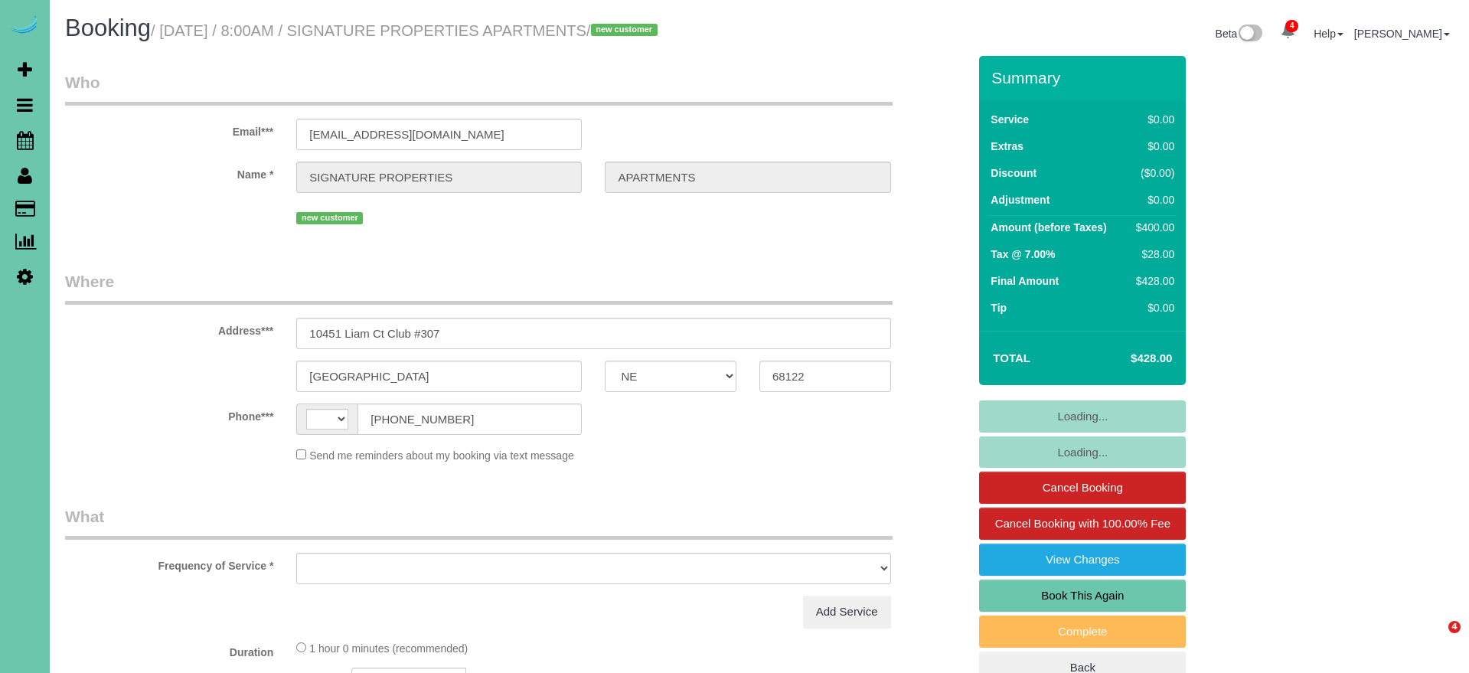
select select "NE"
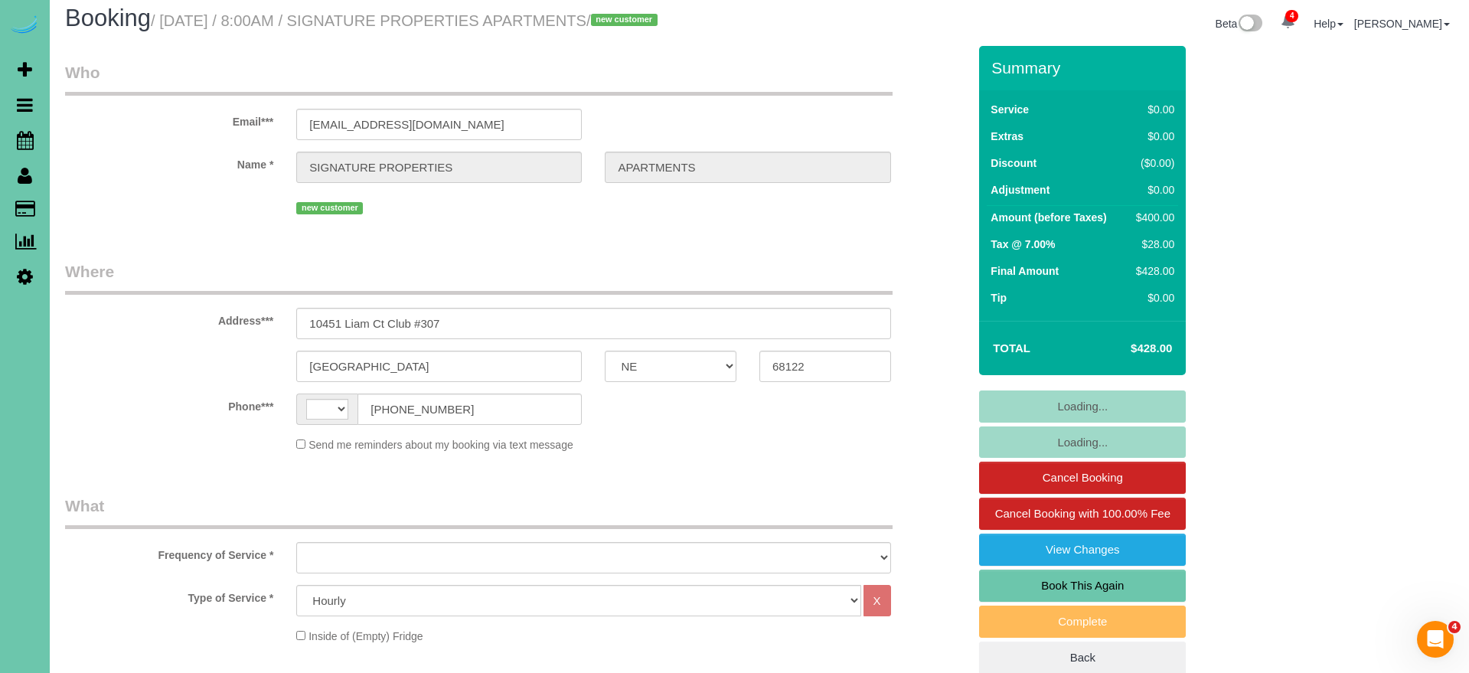
select select "string:[GEOGRAPHIC_DATA]"
select select "object:419"
select select "number:35"
select select "number:41"
select select "object:917"
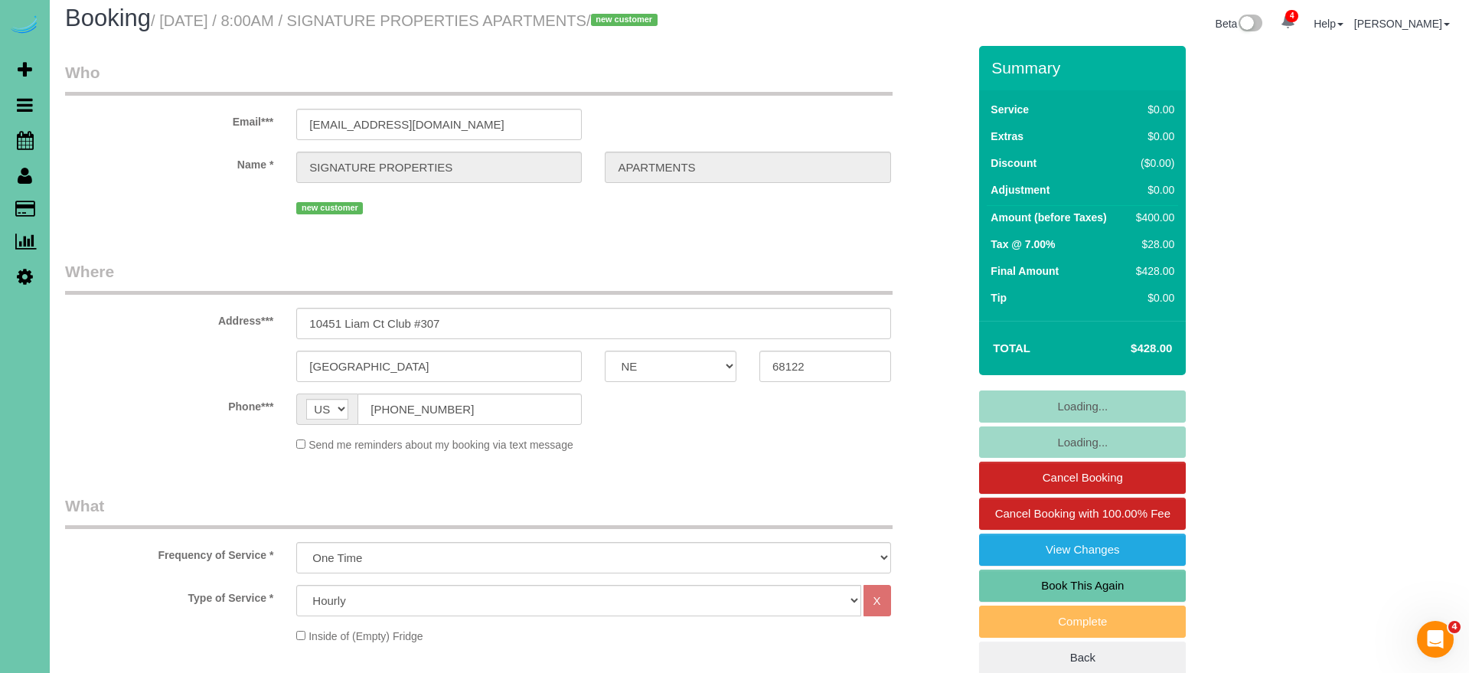
click at [1117, 602] on link "Book This Again" at bounding box center [1082, 586] width 207 height 32
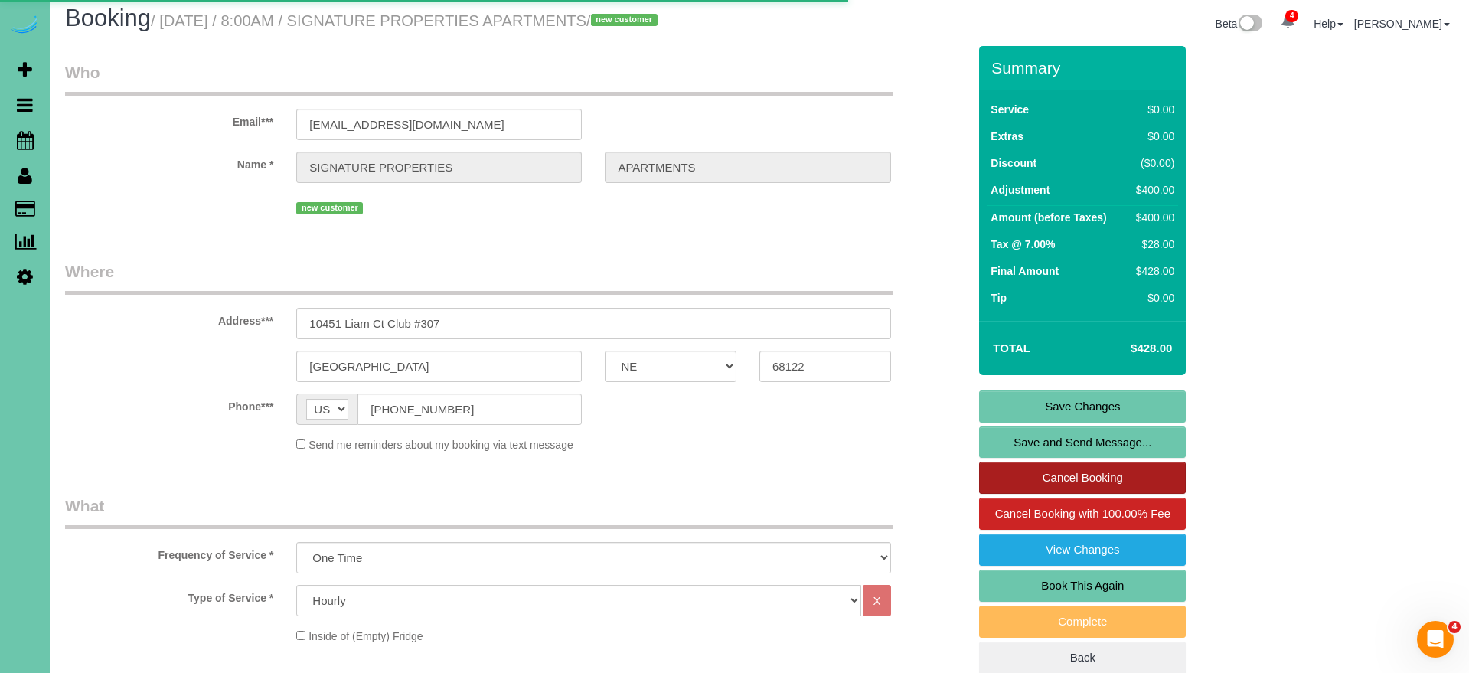
select select "NE"
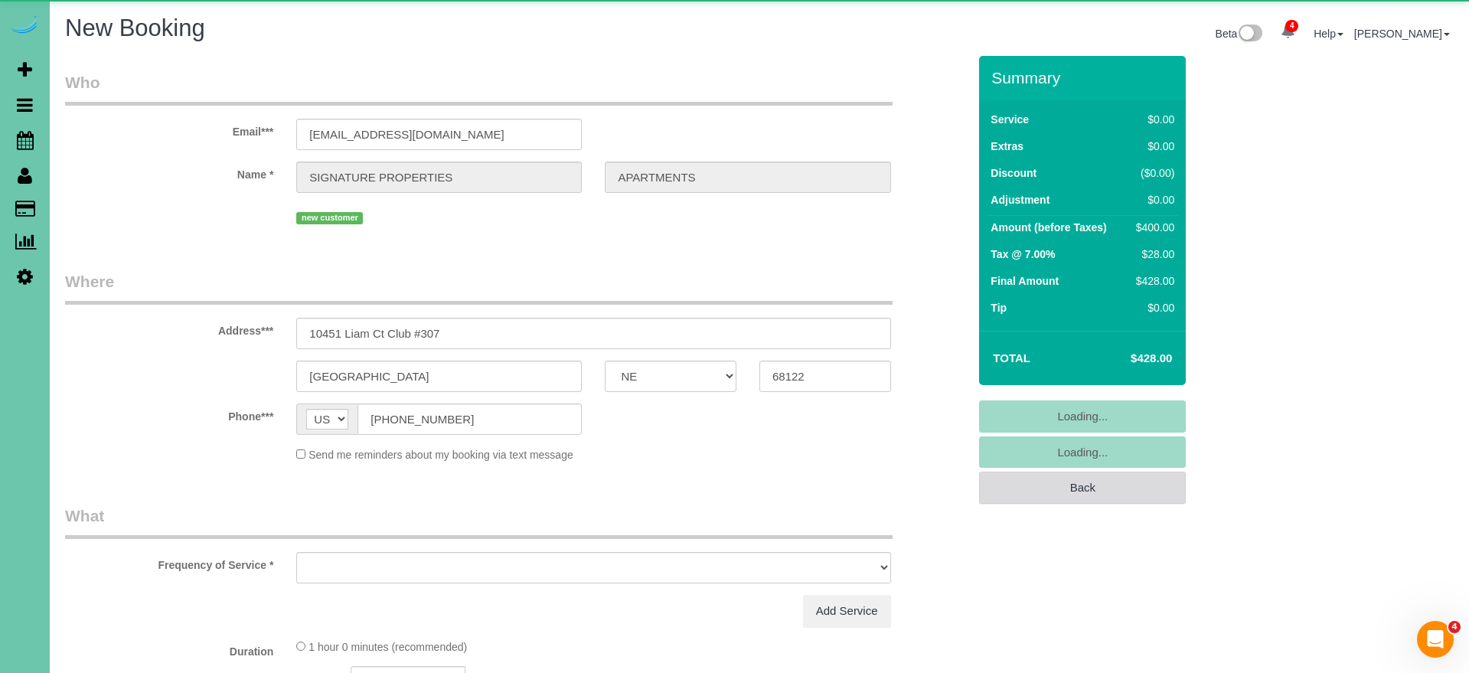
select select "string:fspay"
select select "object:1411"
select select "number:35"
select select "number:41"
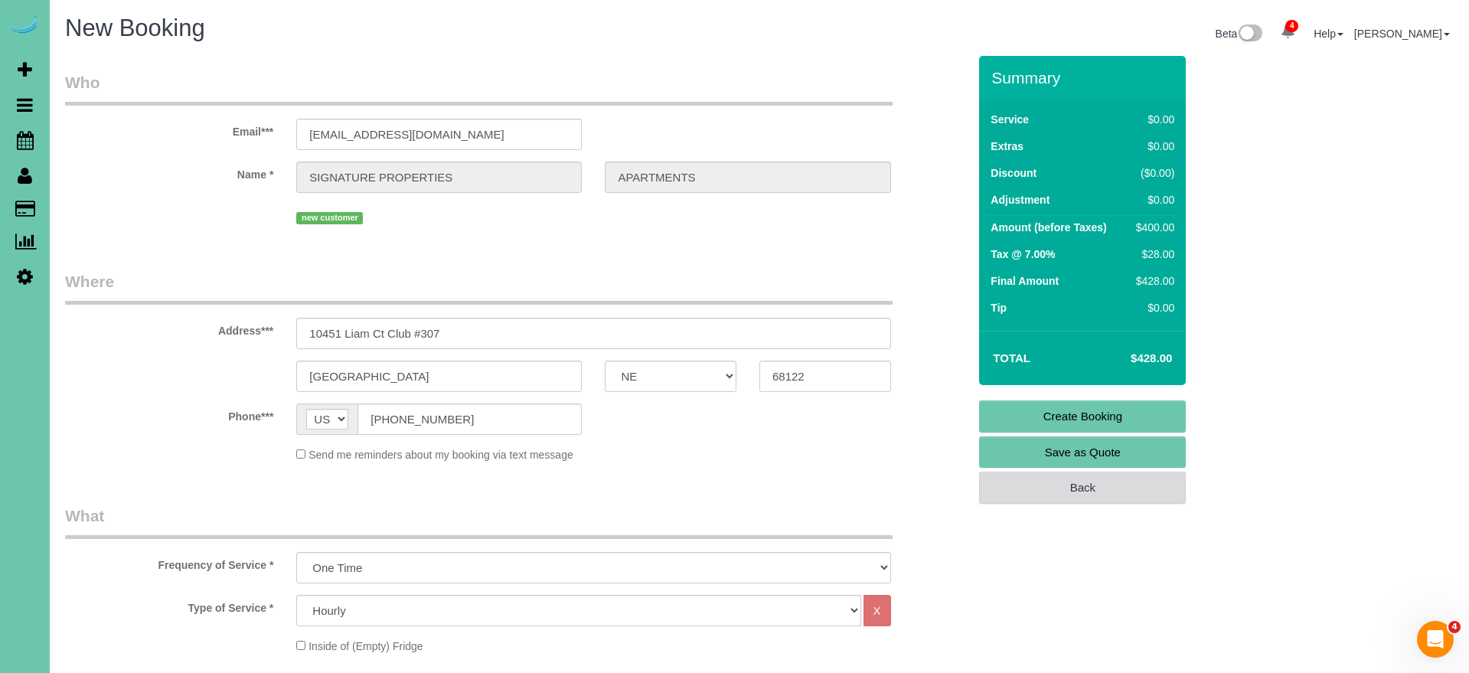
select select "object:1615"
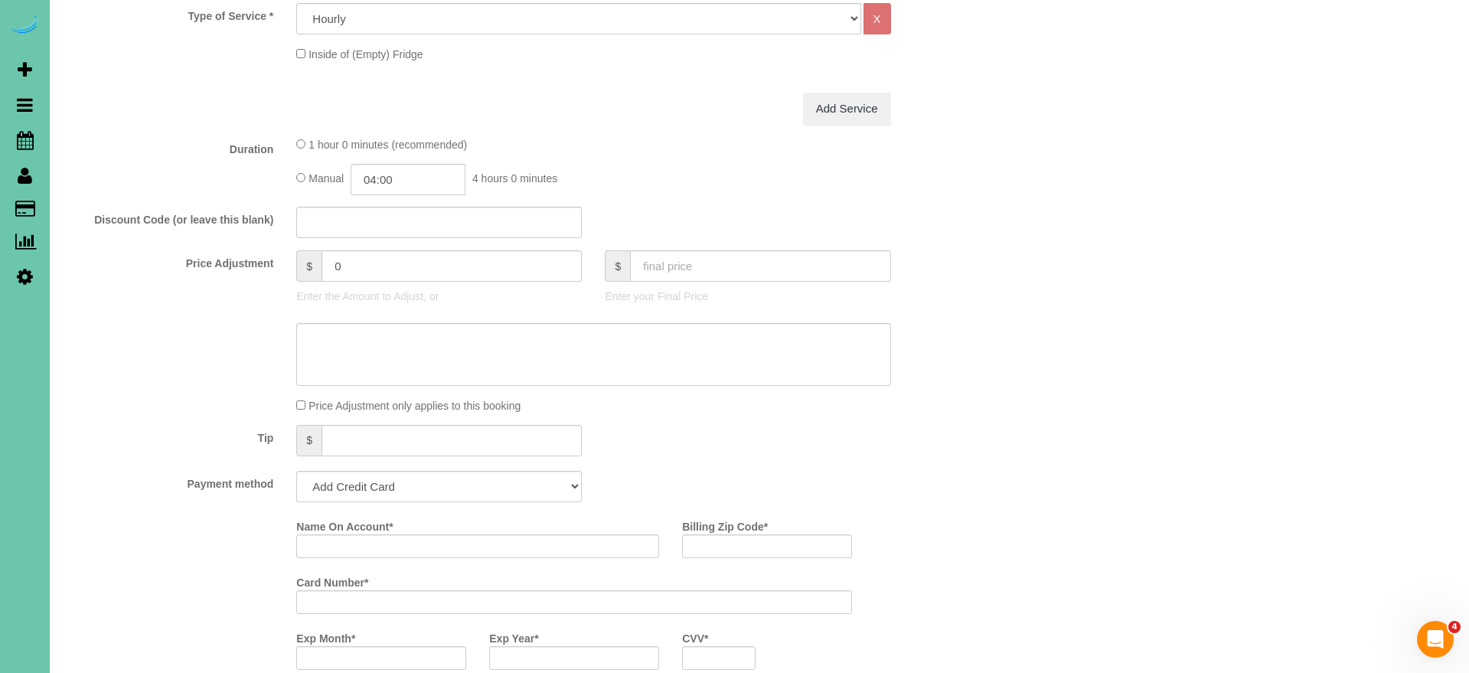
scroll to position [618, 0]
type input "10451 Liam Ct Club #303"
click at [428, 179] on input "04:00" at bounding box center [408, 182] width 115 height 31
type input "03:00"
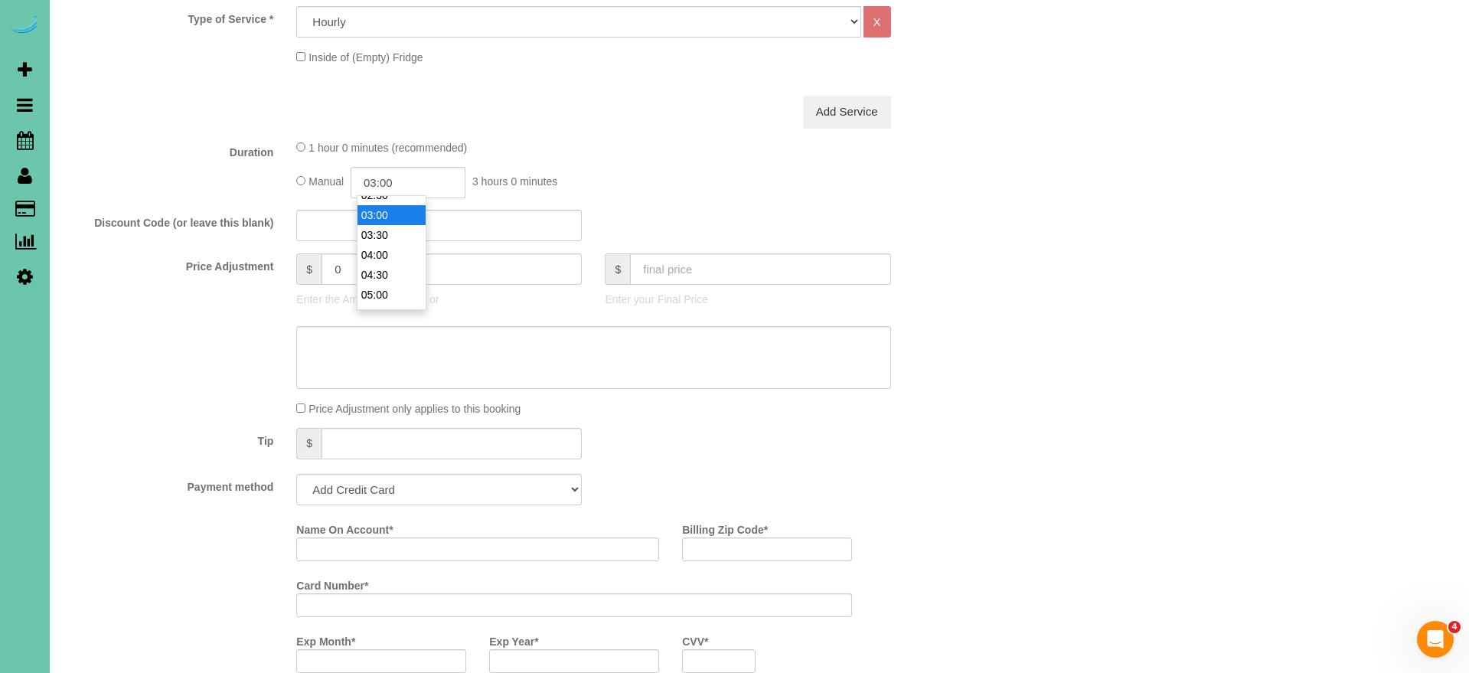
click at [391, 217] on li "03:00" at bounding box center [391, 215] width 68 height 20
click at [148, 229] on div "Discount Code (or leave this blank)" at bounding box center [516, 226] width 925 height 32
select select "string:check"
drag, startPoint x: 377, startPoint y: 488, endPoint x: 199, endPoint y: 480, distance: 178.5
click at [199, 480] on div "Payment method Add Credit Card Cash Check Paypal" at bounding box center [516, 489] width 925 height 31
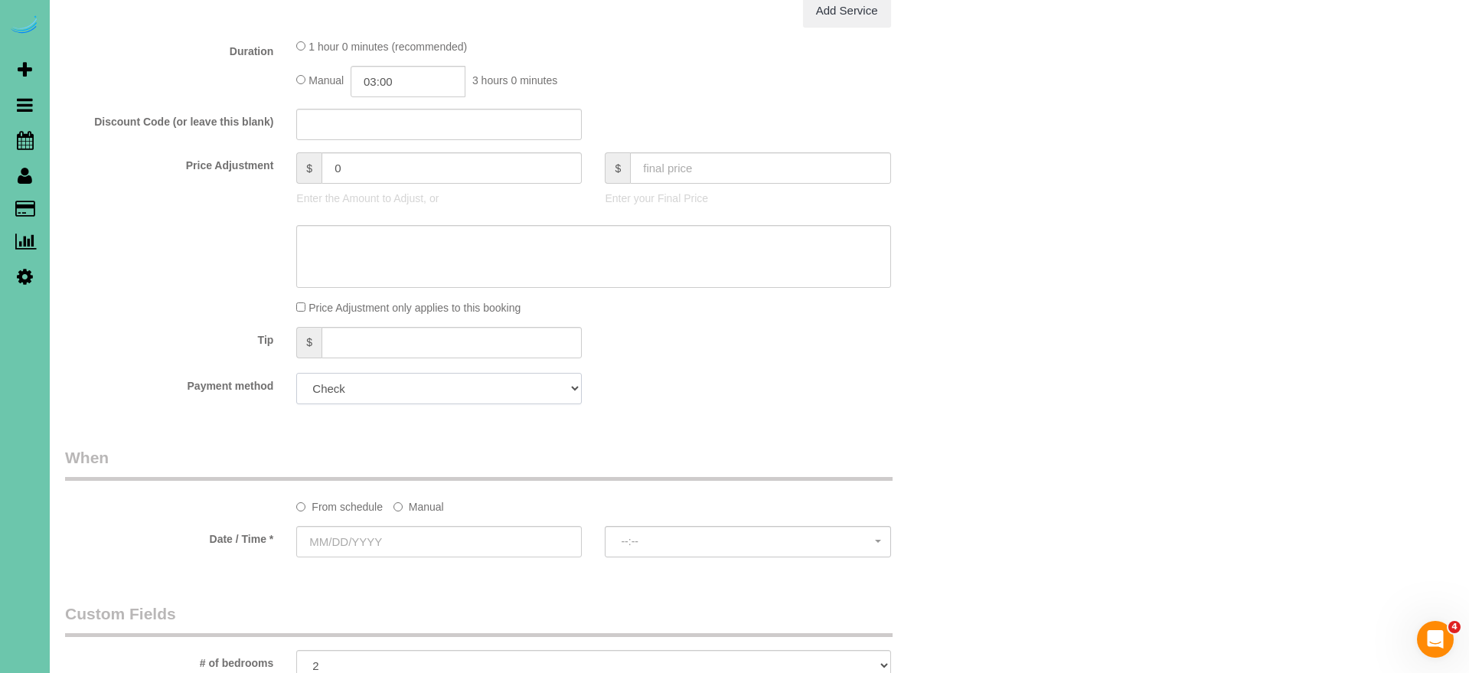
scroll to position [796, 0]
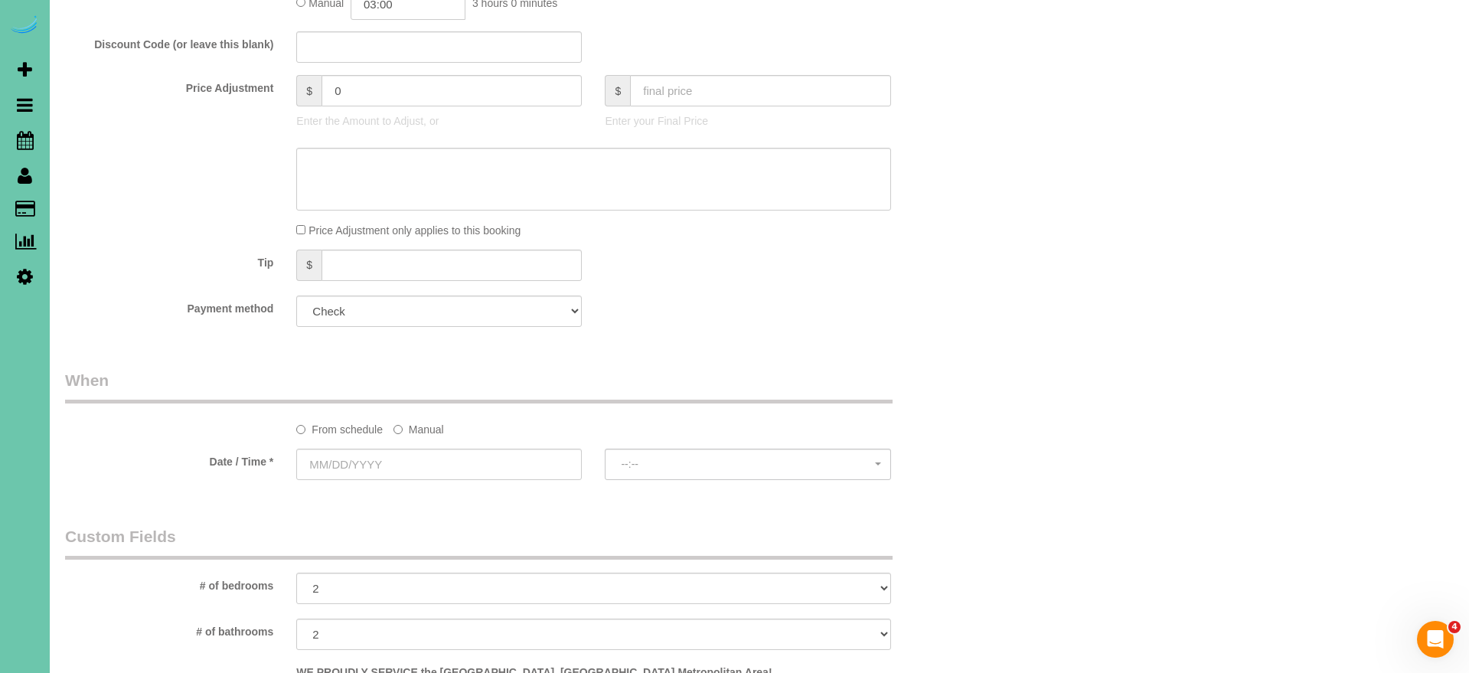
click at [419, 429] on label "Manual" at bounding box center [418, 426] width 51 height 21
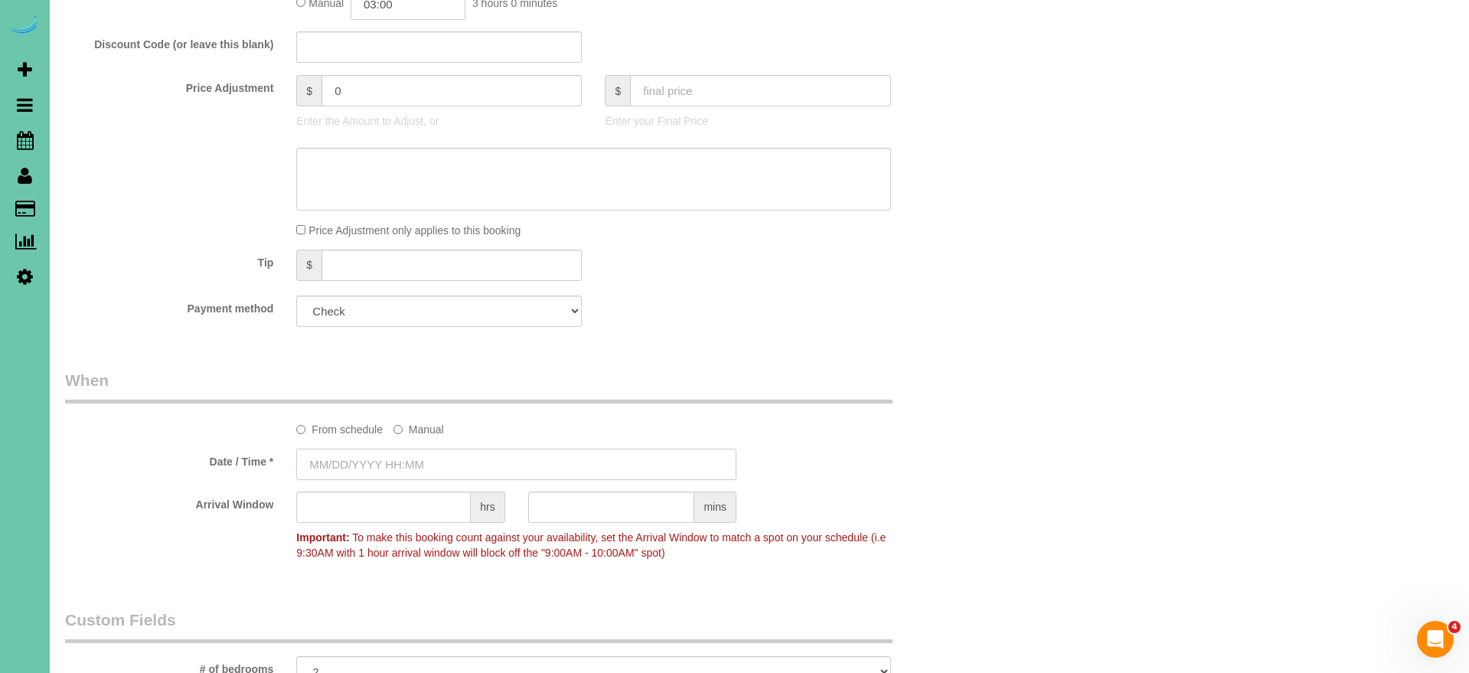
click at [393, 455] on input "text" at bounding box center [516, 464] width 440 height 31
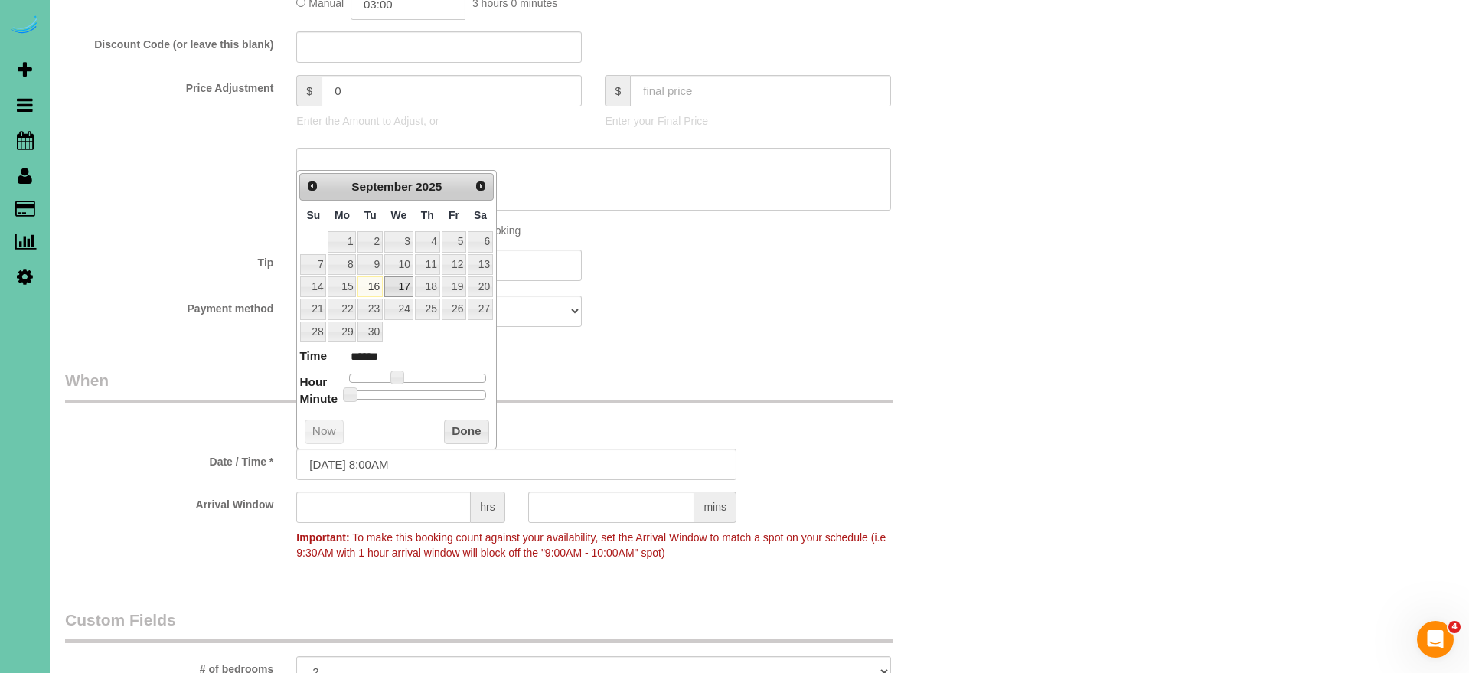
click at [397, 281] on link "17" at bounding box center [398, 286] width 29 height 21
type input "09/17/2025 9:00AM"
type input "******"
type input "09/17/2025 10:00AM"
type input "*******"
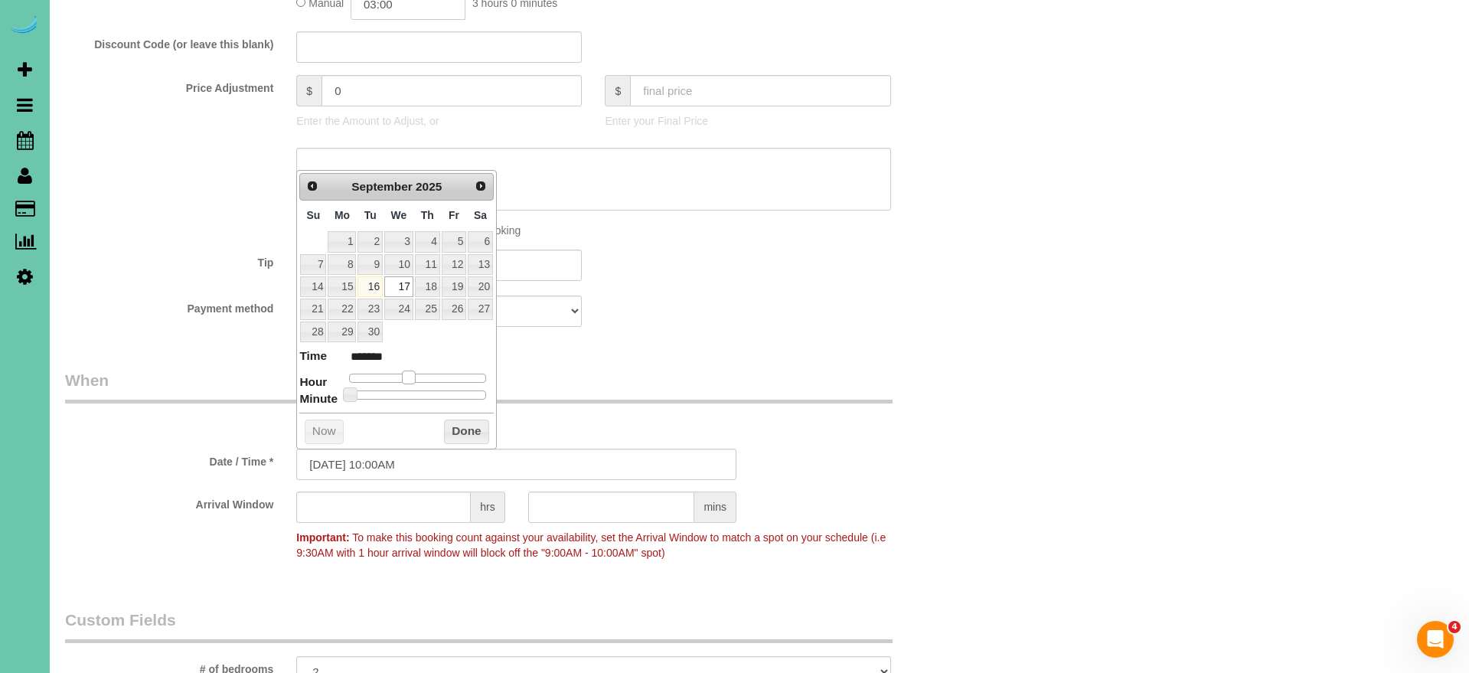
type input "09/17/2025 11:00AM"
type input "*******"
type input "09/17/2025 12:00PM"
type input "*******"
type input "[DATE] 1:00PM"
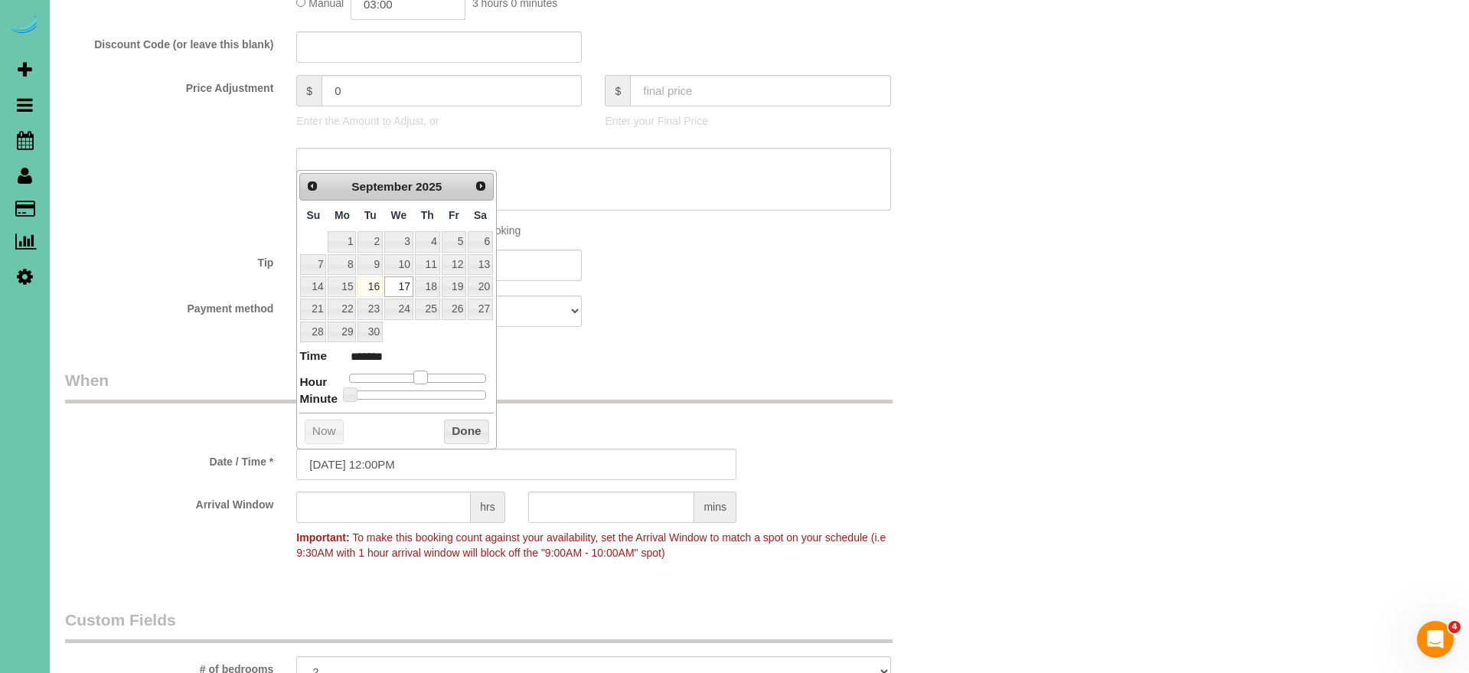
type input "******"
drag, startPoint x: 393, startPoint y: 374, endPoint x: 426, endPoint y: 374, distance: 32.9
click at [426, 374] on span at bounding box center [426, 378] width 14 height 14
click at [455, 419] on button "Done" at bounding box center [466, 431] width 45 height 24
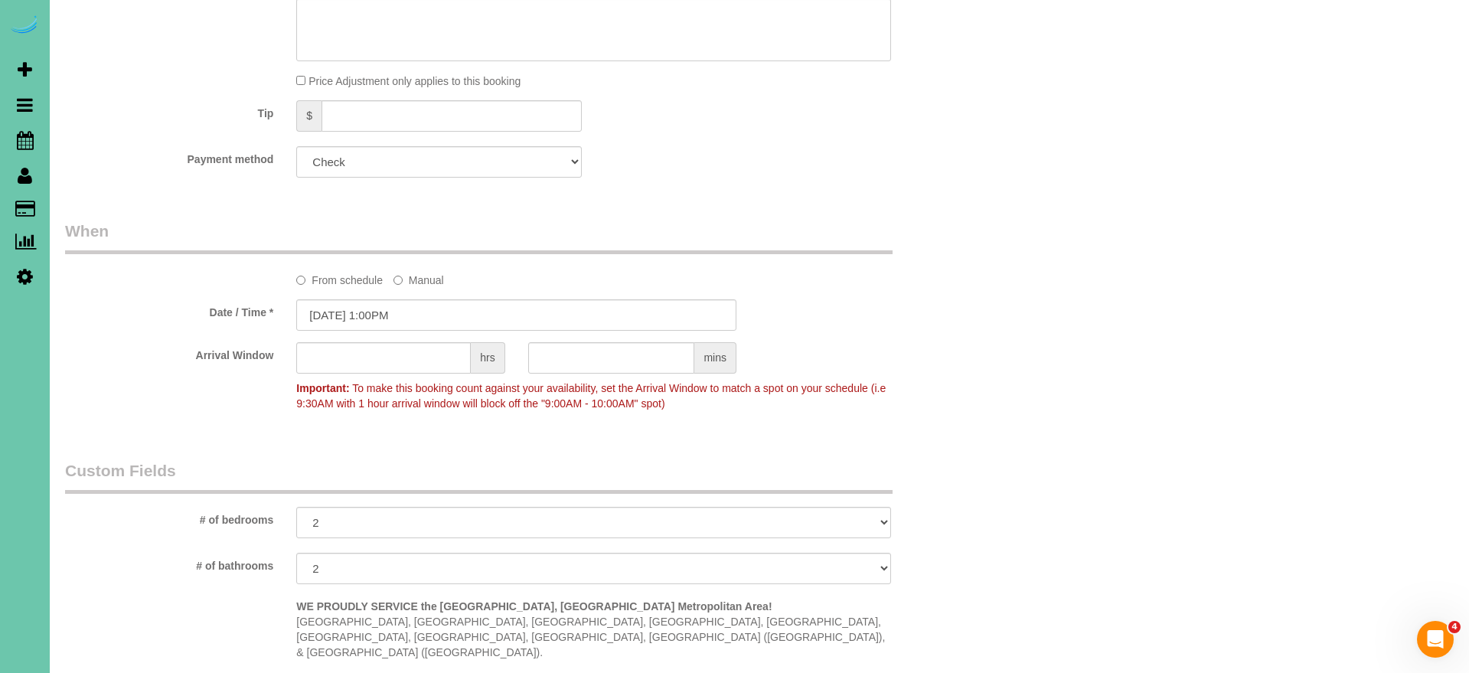
scroll to position [944, 0]
select select "number:34"
select select "number:40"
drag, startPoint x: 375, startPoint y: 576, endPoint x: 211, endPoint y: 472, distance: 194.3
click at [211, 472] on fieldset "Custom Fields # of bedrooms 1 2 3 4 5+ # of bathrooms 1 2 3 4+ WE PROUDLY SERVI…" at bounding box center [516, 586] width 903 height 250
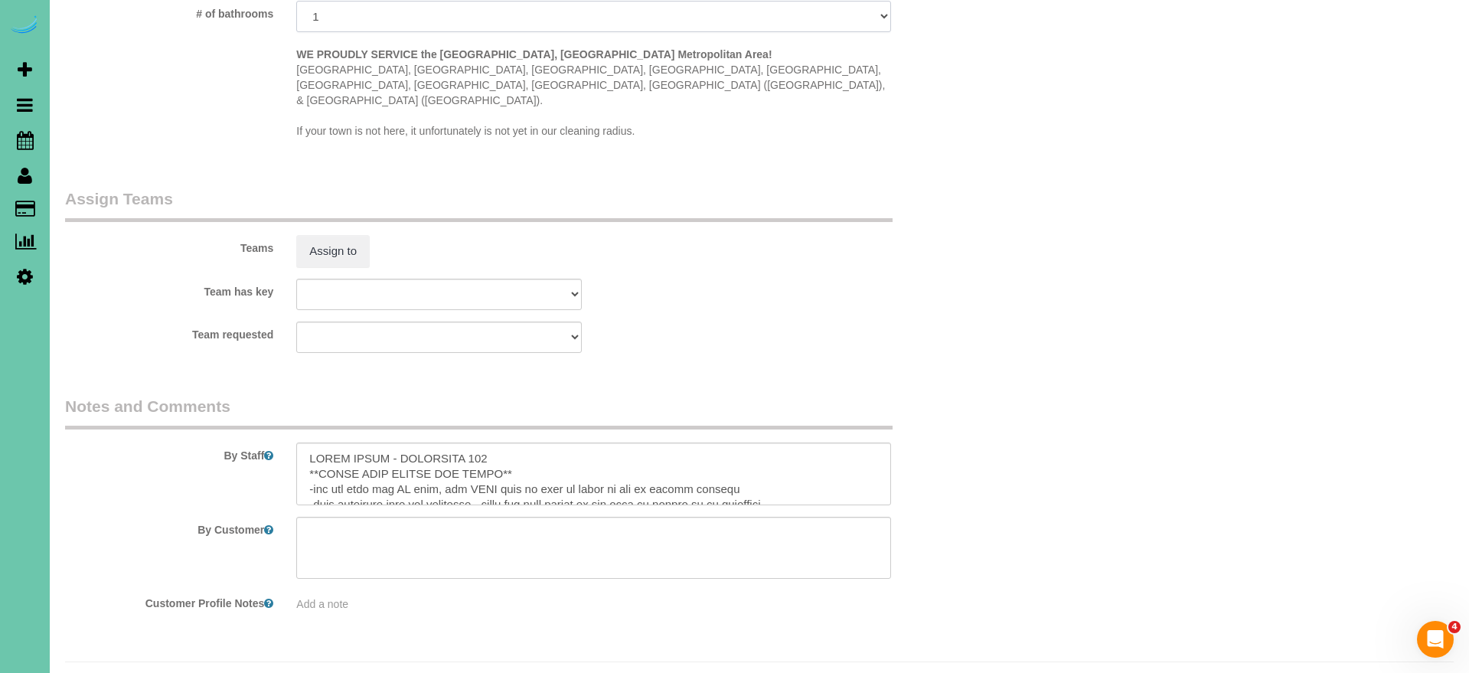
scroll to position [1497, 0]
click at [501, 443] on textarea at bounding box center [593, 474] width 594 height 63
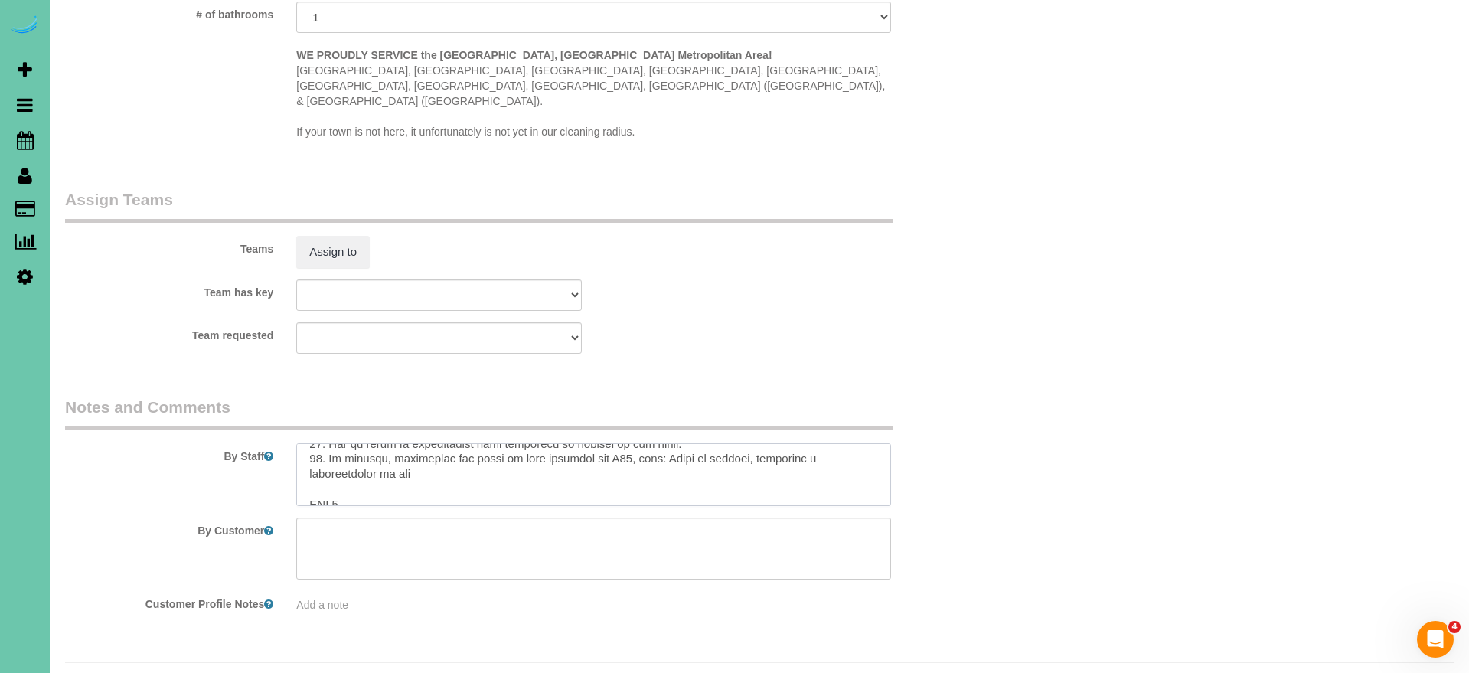
scroll to position [579, 0]
click at [353, 455] on textarea at bounding box center [593, 474] width 594 height 63
type textarea "THIRD FLOOR - APARTMENT 303 **BRING YOUR LADDER AND BROOM** -you can turn the A…"
click at [348, 236] on button "Assign to" at bounding box center [332, 252] width 73 height 32
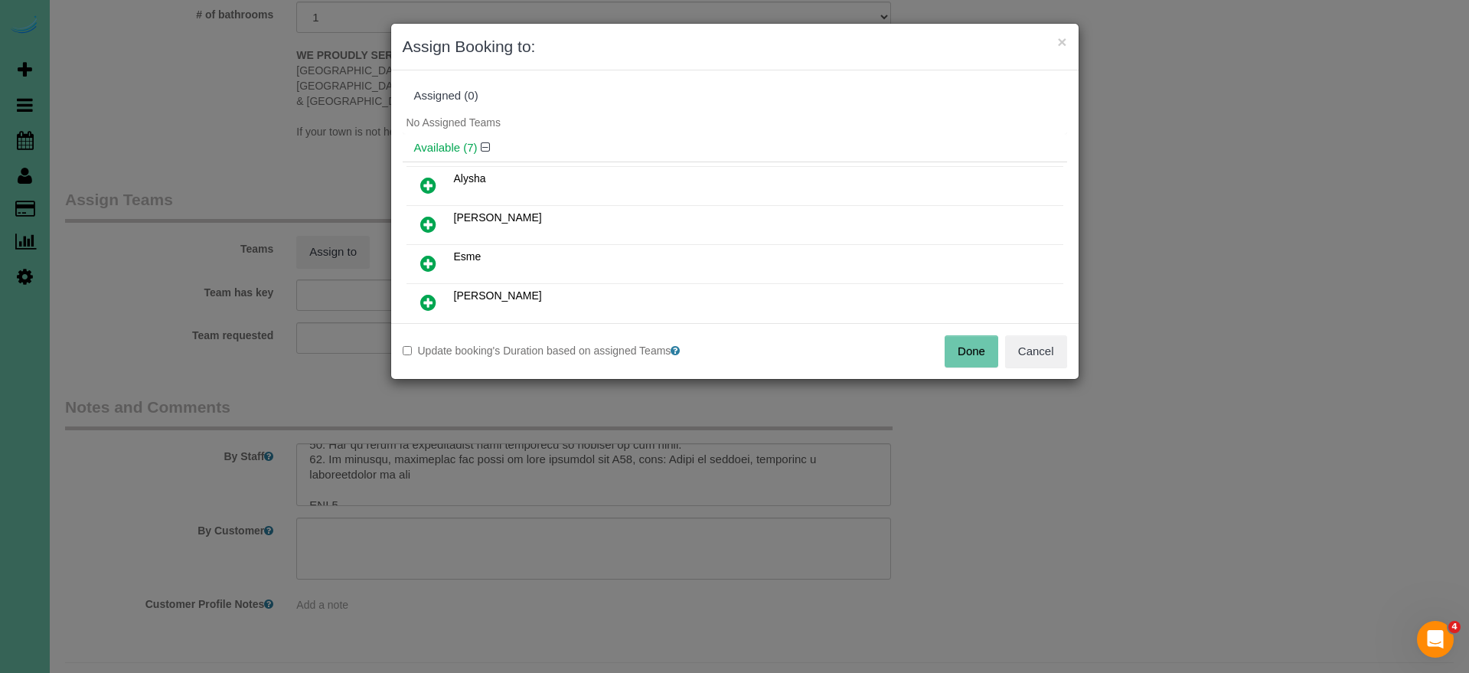
click at [428, 223] on icon at bounding box center [428, 224] width 16 height 18
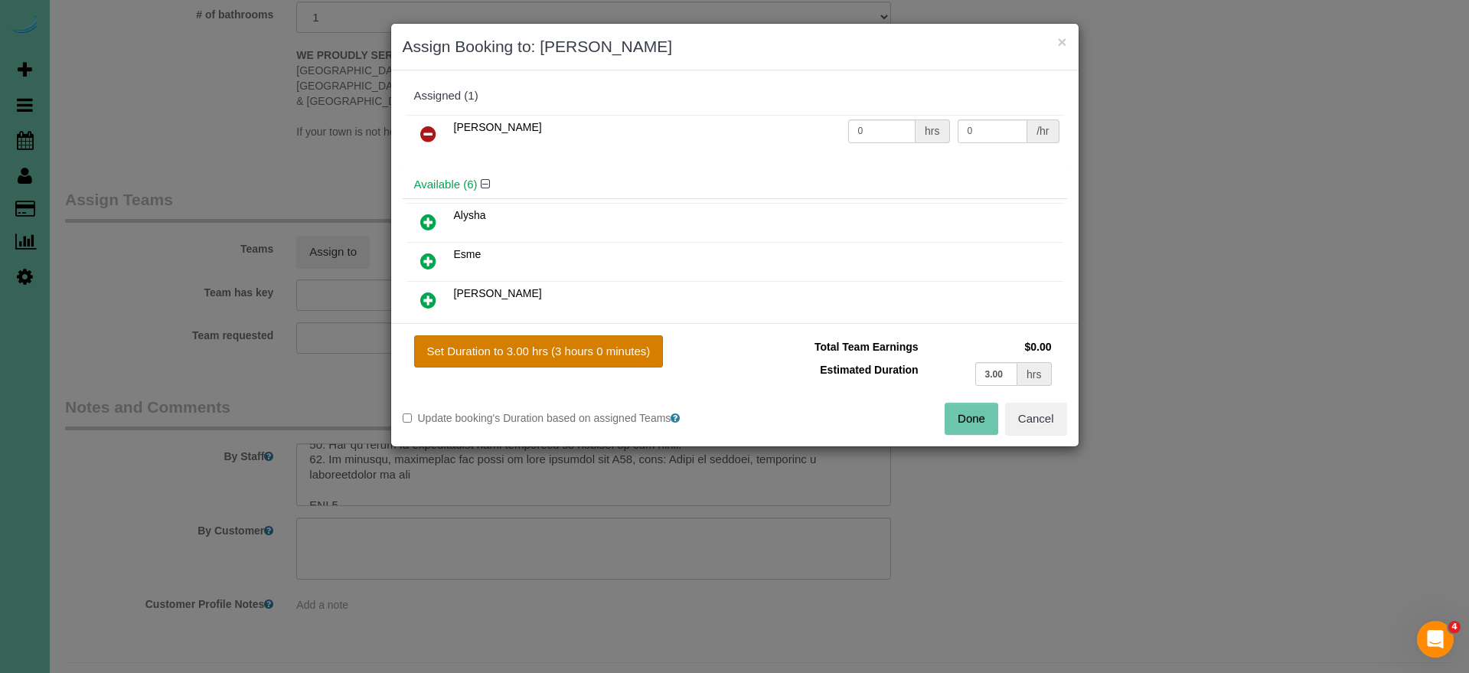
click at [530, 349] on button "Set Duration to 3.00 hrs (3 hours 0 minutes)" at bounding box center [539, 351] width 250 height 32
type input "3.00"
click at [981, 413] on button "Done" at bounding box center [972, 419] width 54 height 32
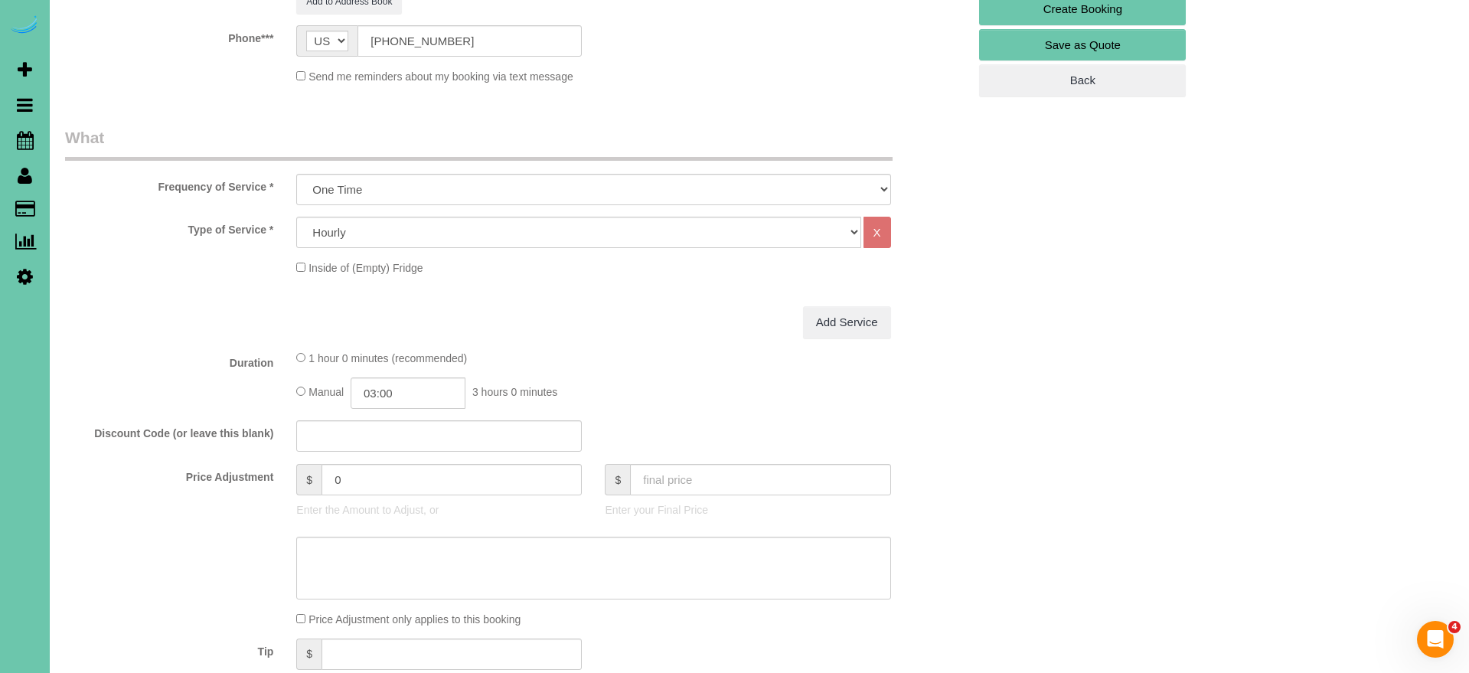
scroll to position [408, 0]
drag, startPoint x: 325, startPoint y: 470, endPoint x: 265, endPoint y: 462, distance: 61.0
click at [265, 463] on div "Price Adjustment $ 0 Enter the Amount to Adjust, or $ Enter your Final Price" at bounding box center [516, 493] width 925 height 61
type input "250"
click at [207, 466] on label "Price Adjustment" at bounding box center [169, 473] width 231 height 21
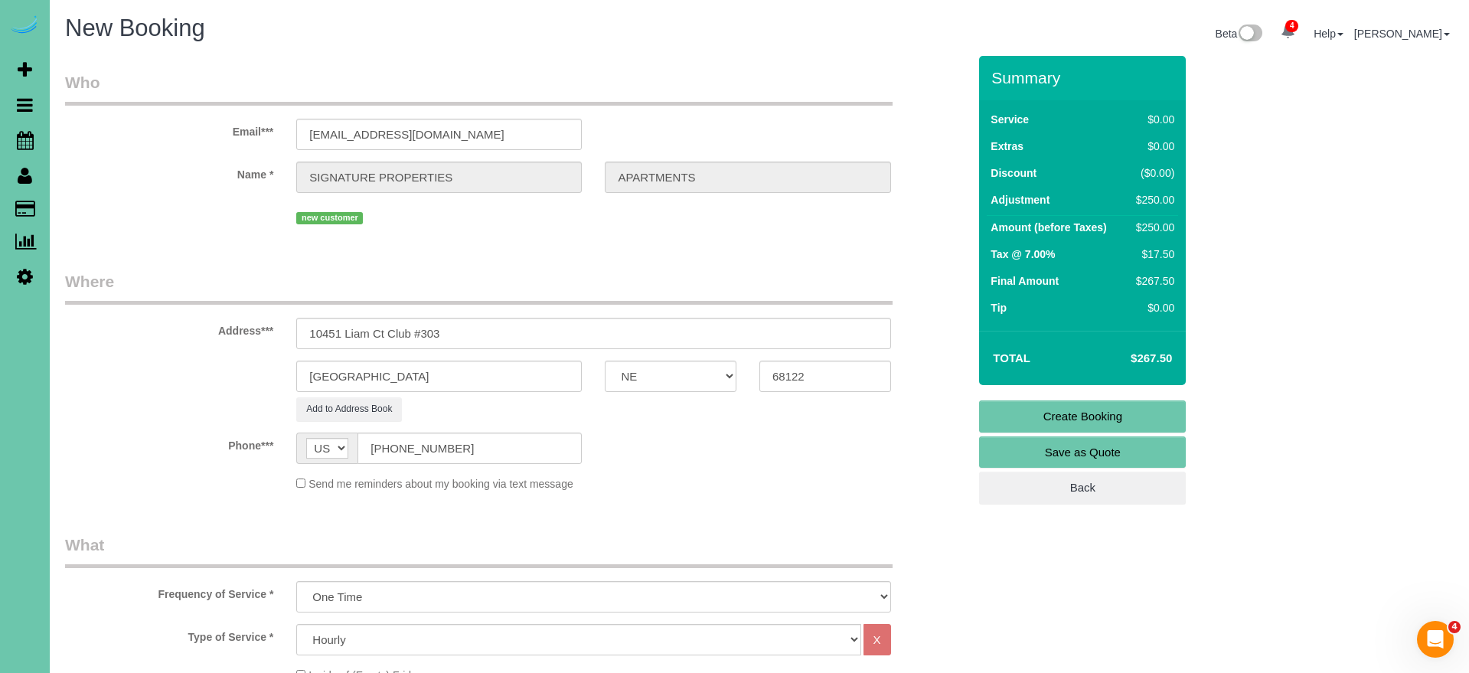
scroll to position [0, 0]
click at [1099, 419] on link "Create Booking" at bounding box center [1082, 416] width 207 height 32
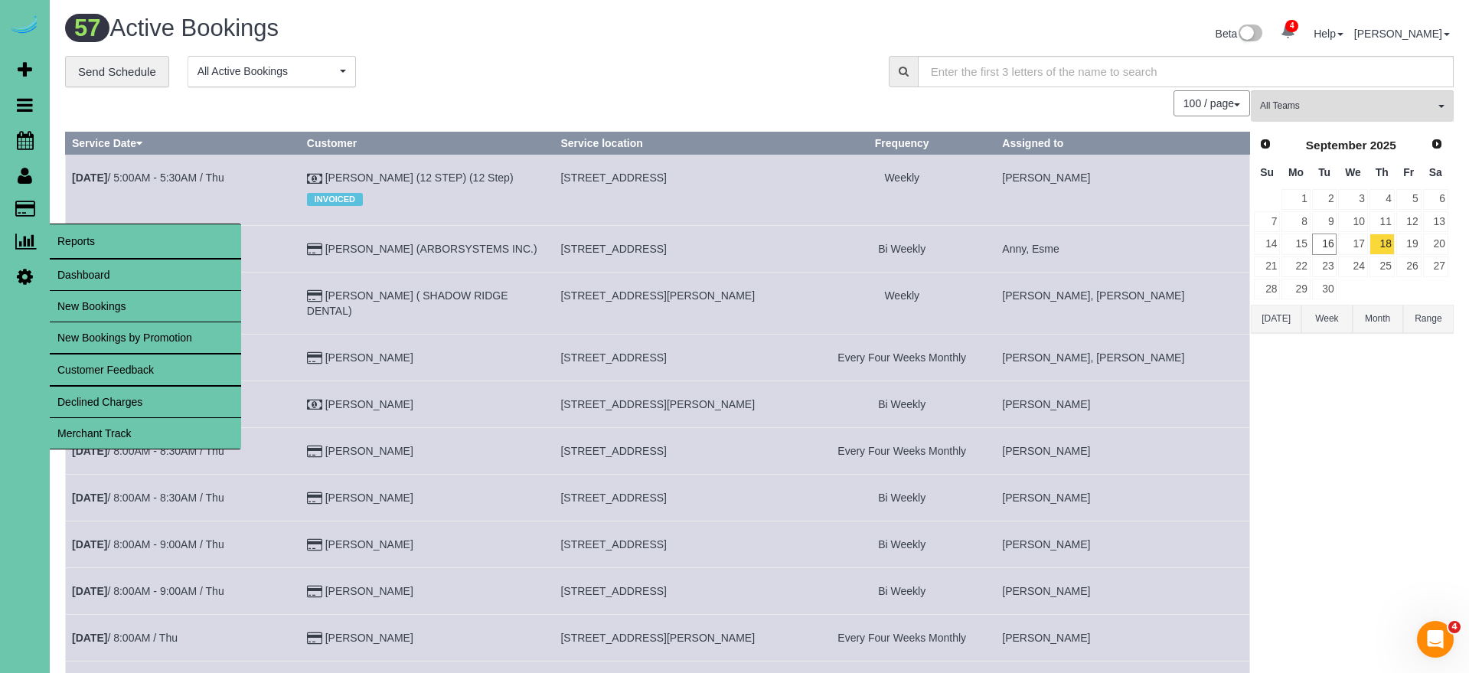
click at [85, 266] on link "Dashboard" at bounding box center [145, 275] width 191 height 31
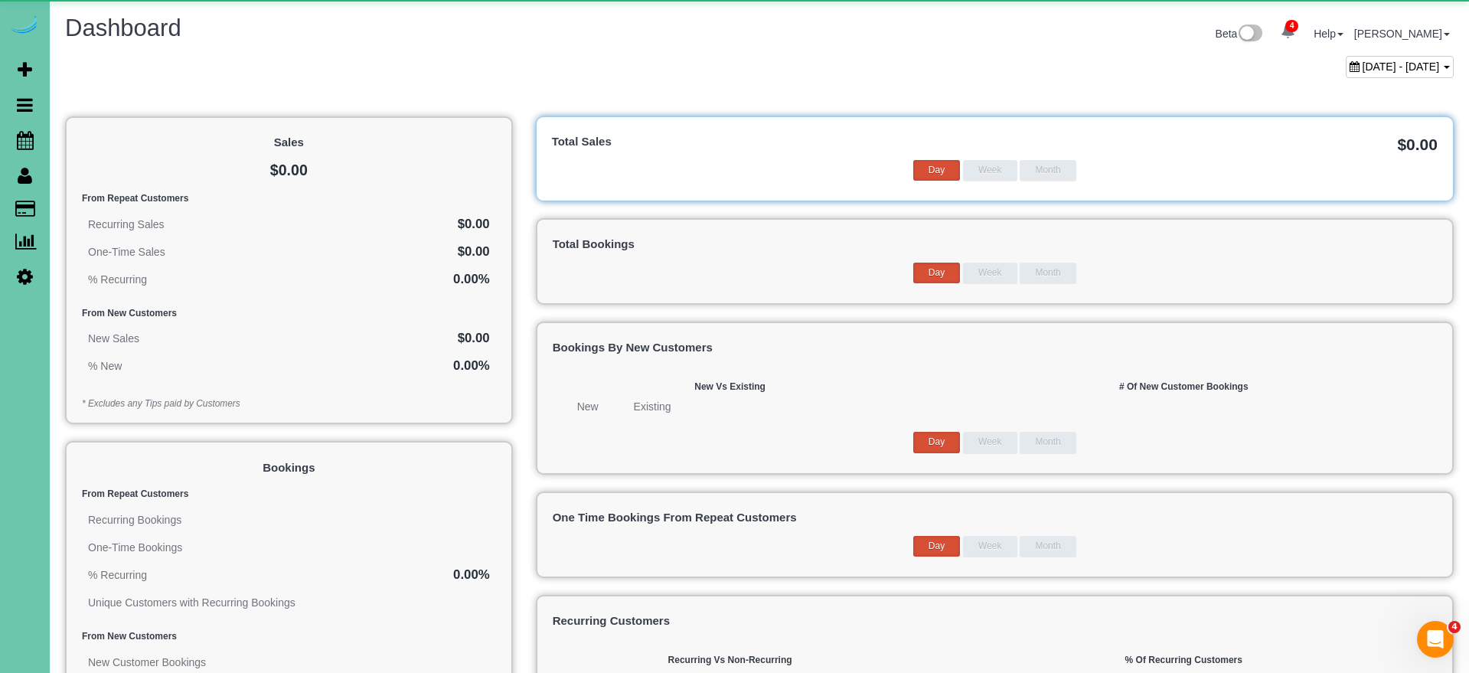
click at [1363, 65] on span "August 16, 2025 - September 16, 2025" at bounding box center [1401, 66] width 77 height 12
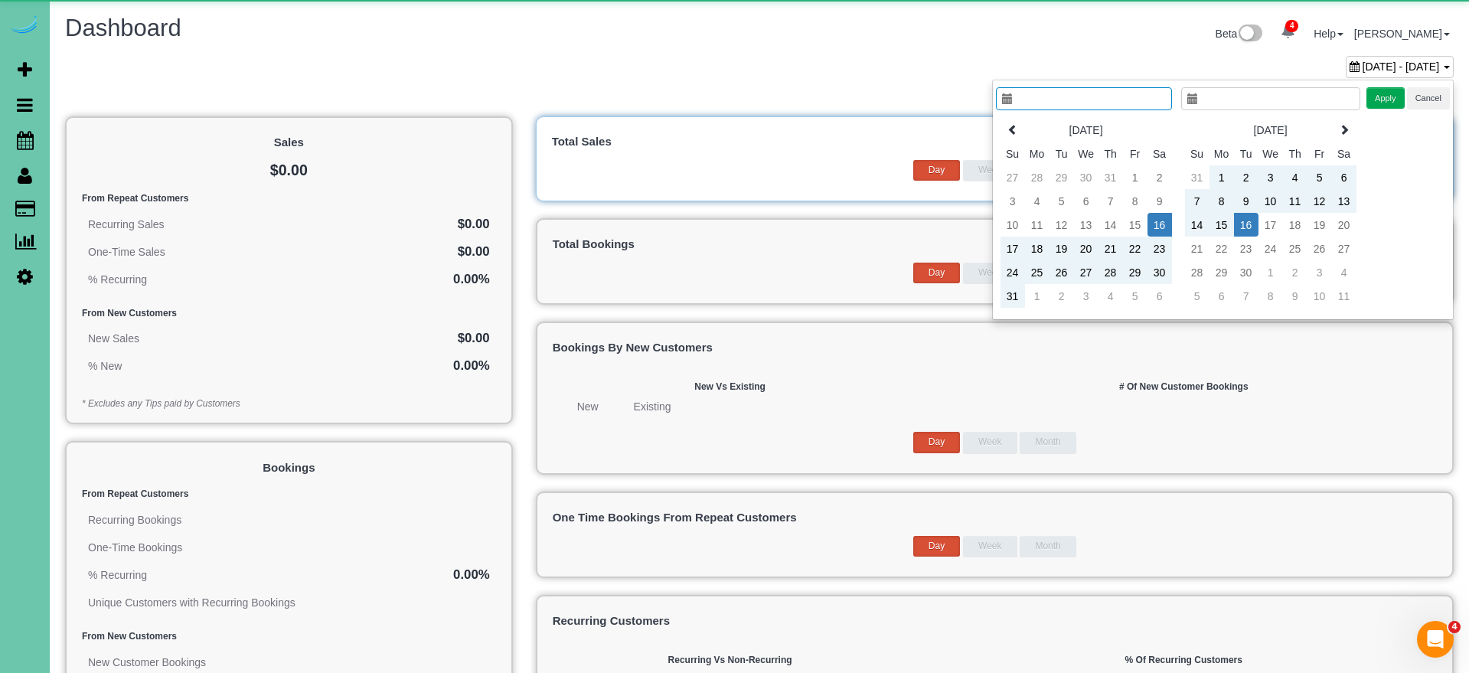
type input "**********"
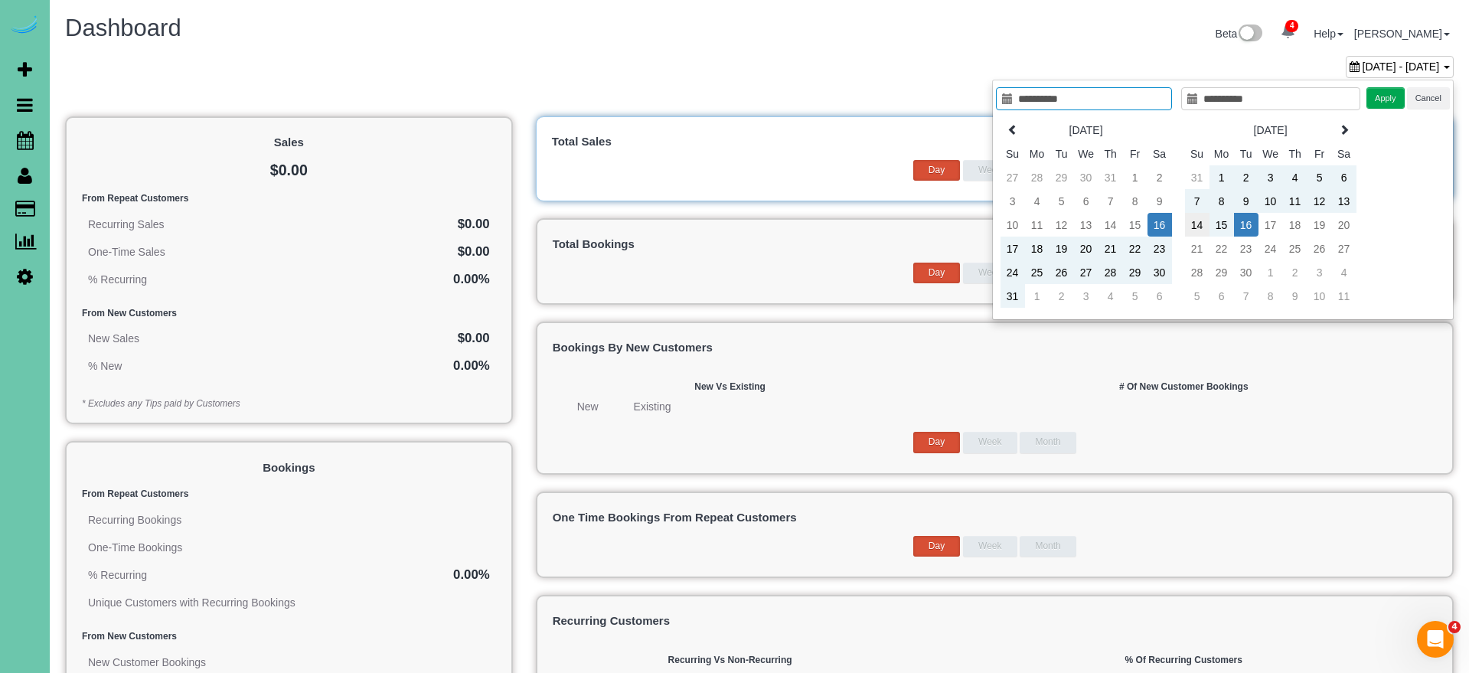
type input "**********"
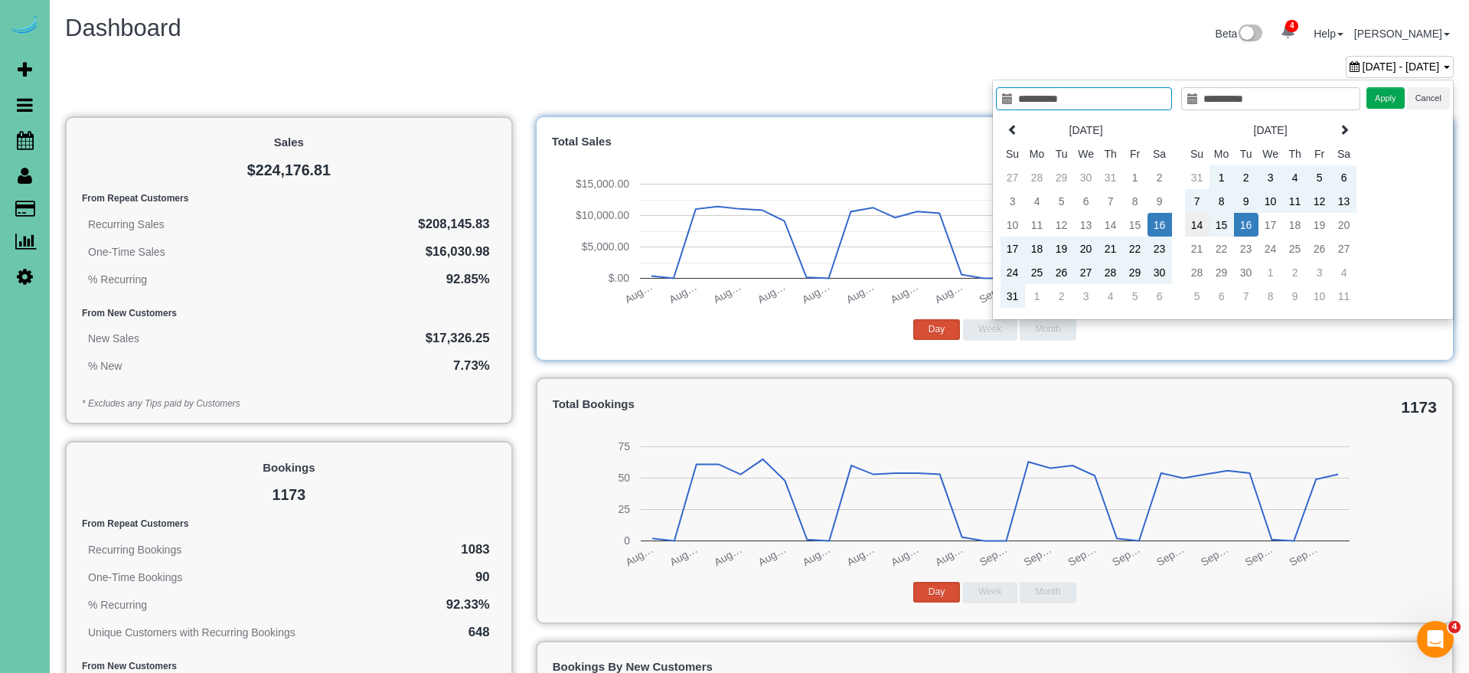
click at [1195, 227] on td "14" at bounding box center [1197, 225] width 24 height 24
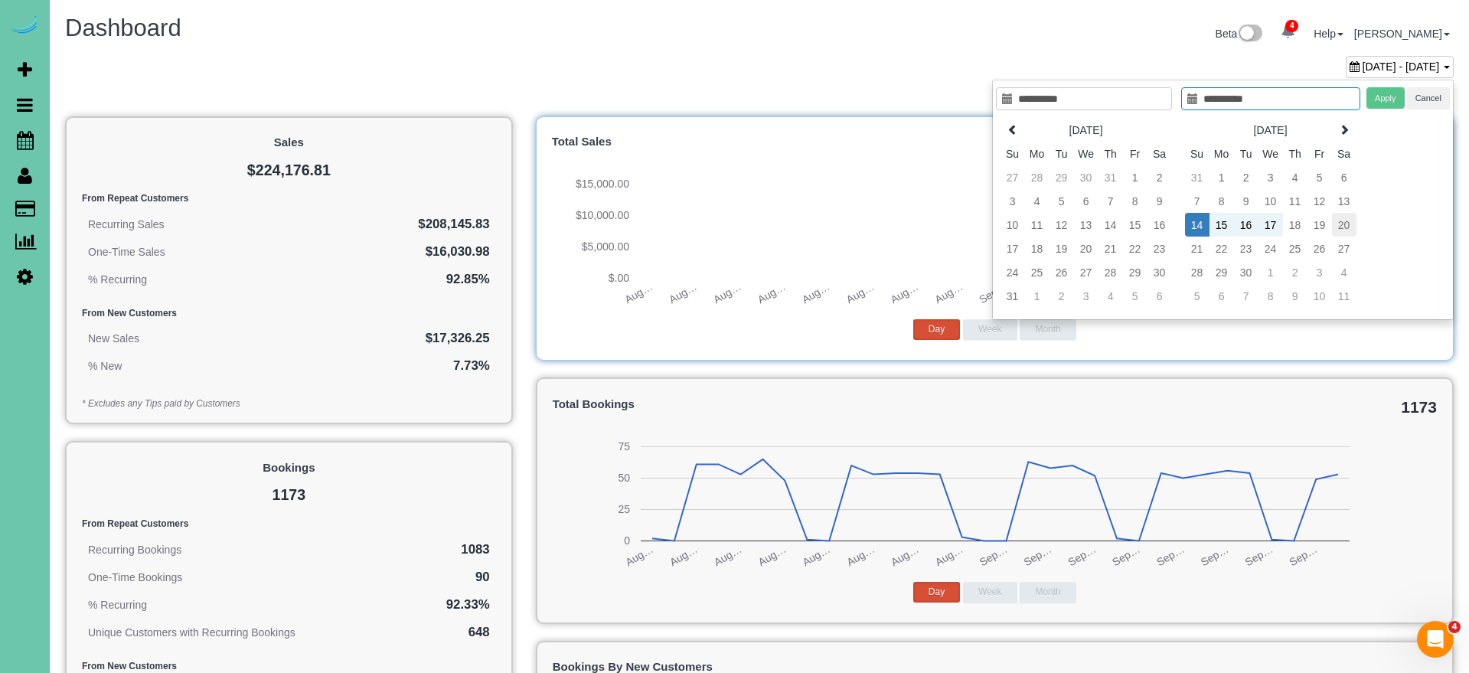
type input "**********"
drag, startPoint x: 1346, startPoint y: 224, endPoint x: 1411, endPoint y: 86, distance: 153.1
click at [1345, 224] on td "20" at bounding box center [1344, 225] width 24 height 24
type input "**********"
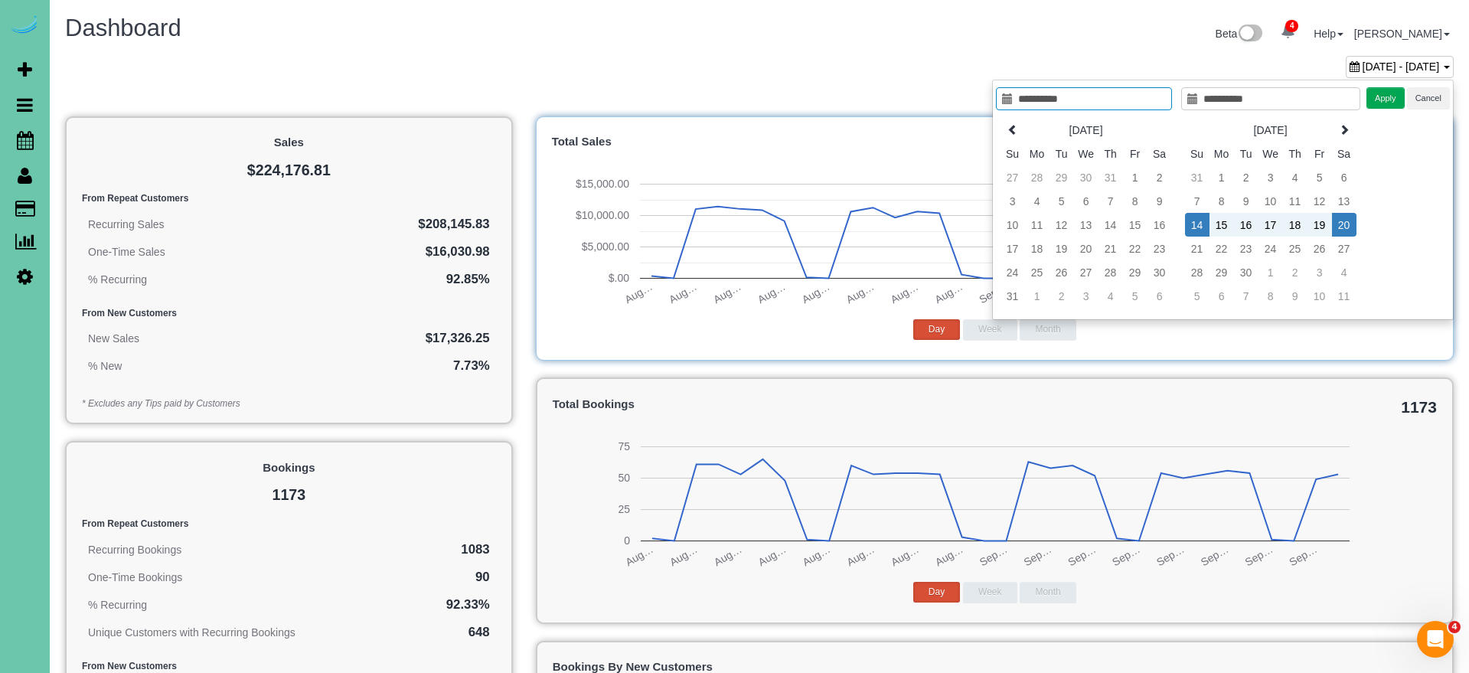
click at [1385, 95] on button "Apply" at bounding box center [1385, 98] width 38 height 22
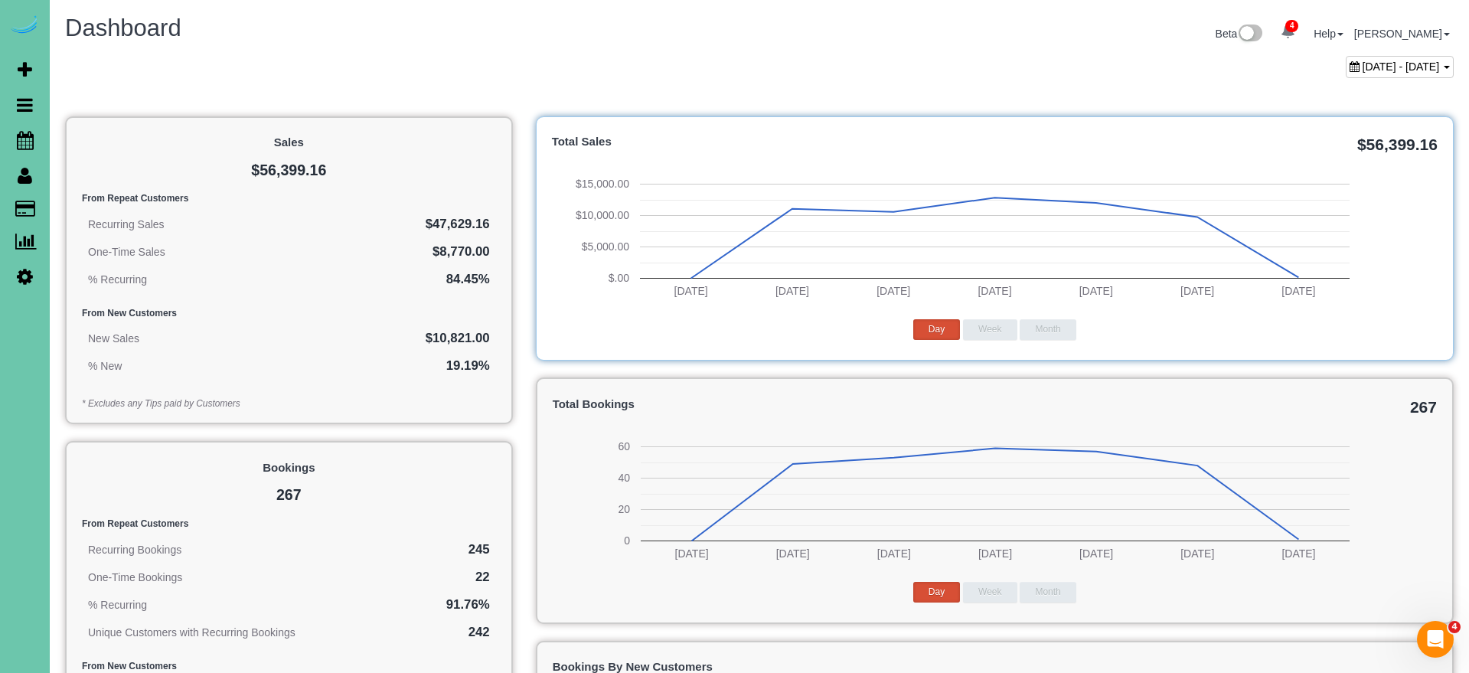
drag, startPoint x: 28, startPoint y: 145, endPoint x: 236, endPoint y: 161, distance: 208.0
click at [31, 145] on icon at bounding box center [25, 140] width 17 height 18
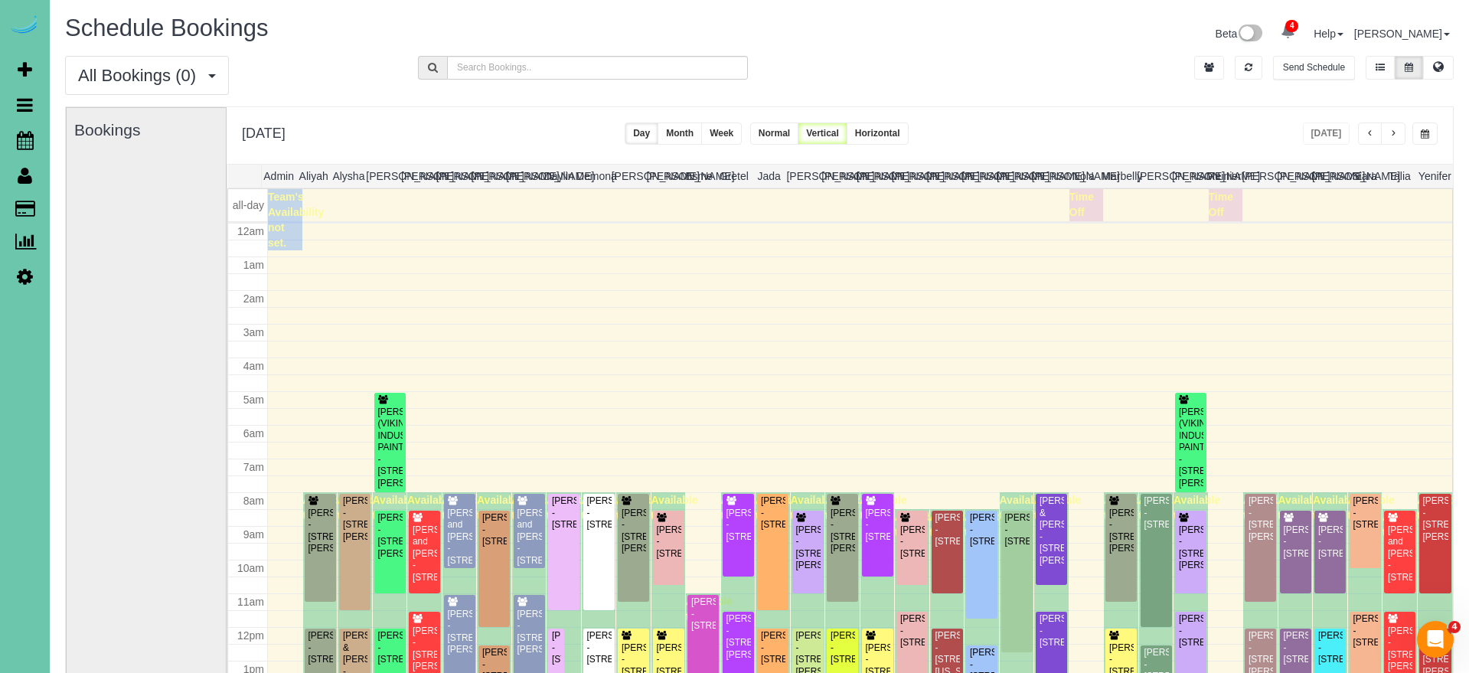
scroll to position [203, 0]
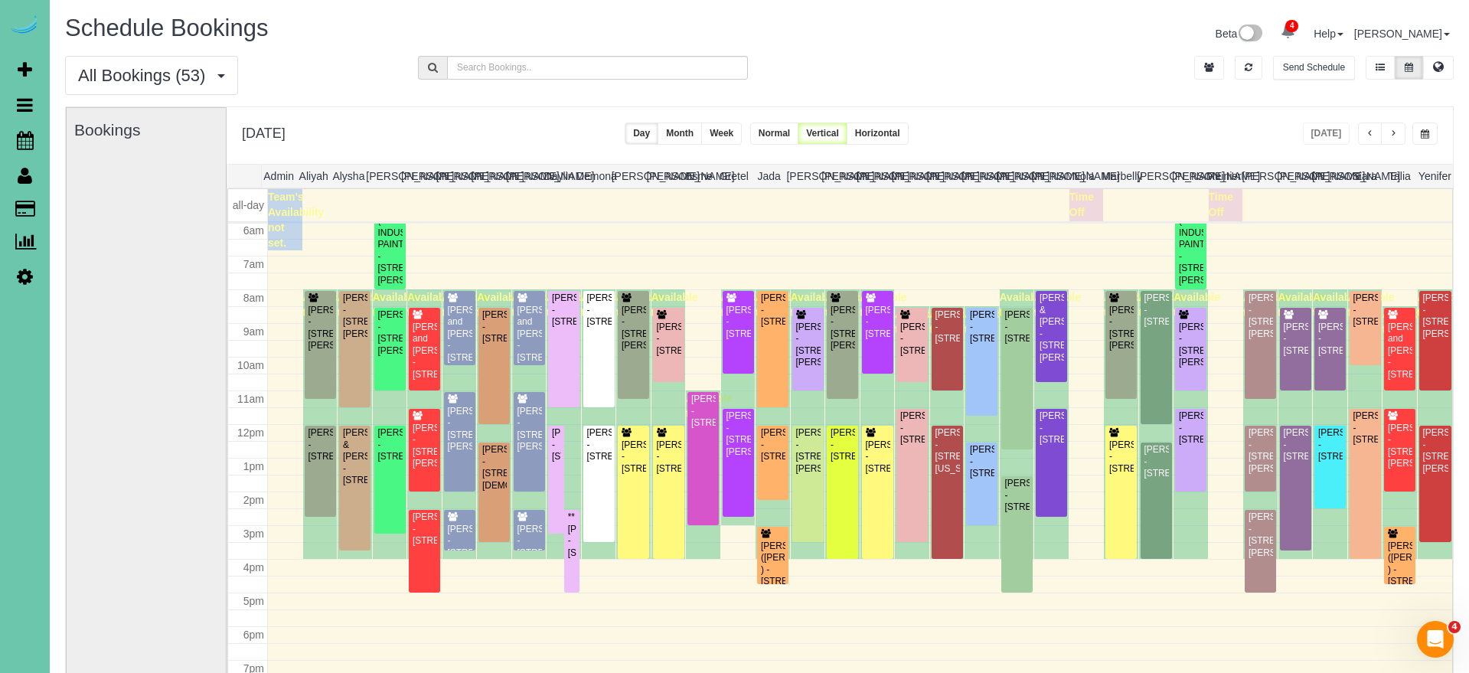
click at [1398, 123] on button "button" at bounding box center [1393, 133] width 24 height 22
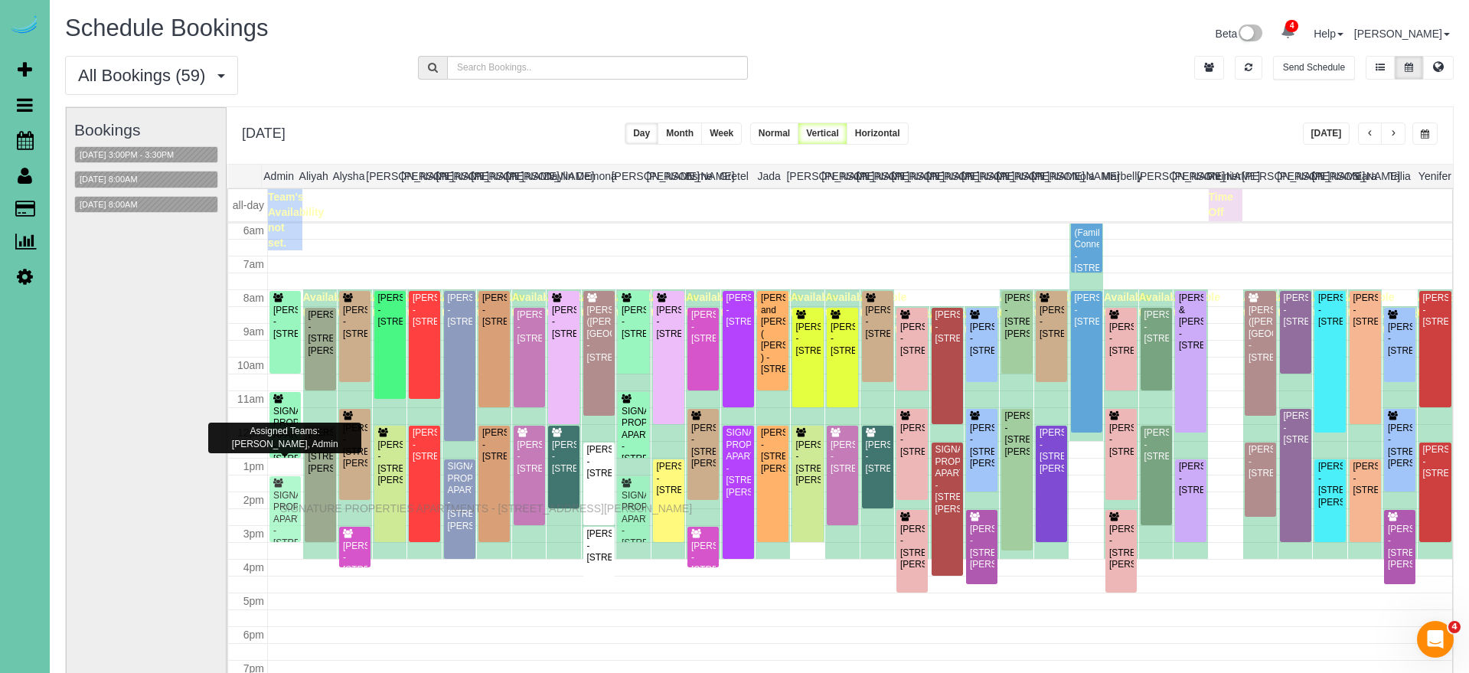
drag, startPoint x: 283, startPoint y: 491, endPoint x: 284, endPoint y: 506, distance: 15.3
click at [668, 338] on div "John Dimartino - 1238 S 138th St, Omaha, NE 68144" at bounding box center [668, 322] width 25 height 35
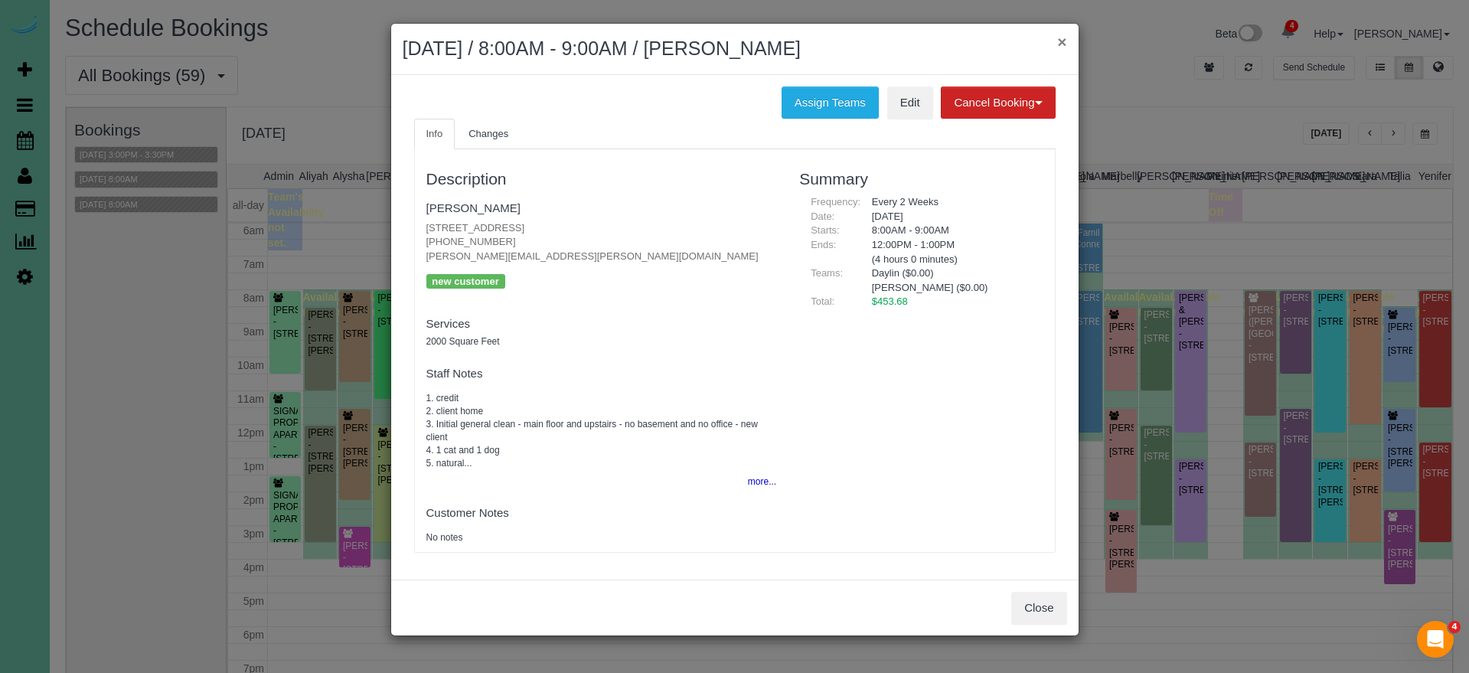
click at [1062, 40] on button "×" at bounding box center [1061, 42] width 9 height 16
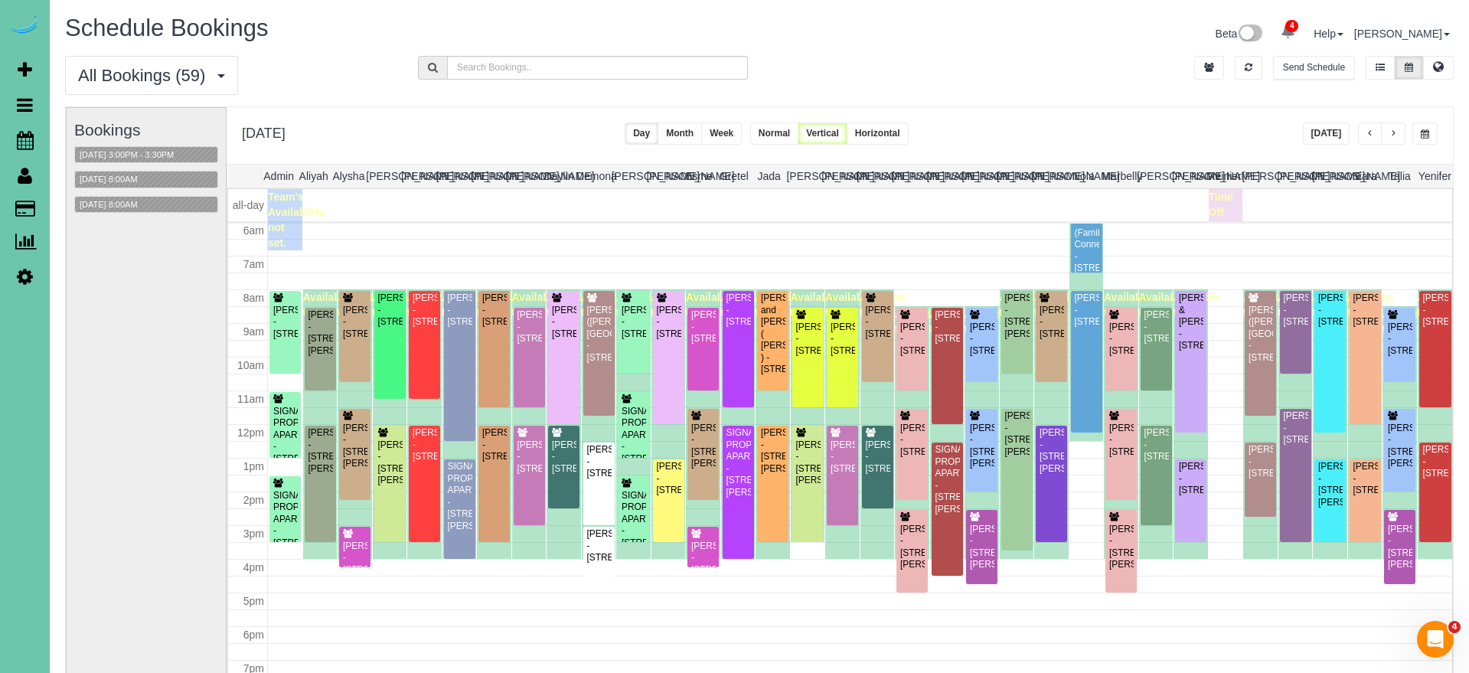
click at [1419, 132] on button "button" at bounding box center [1424, 133] width 25 height 22
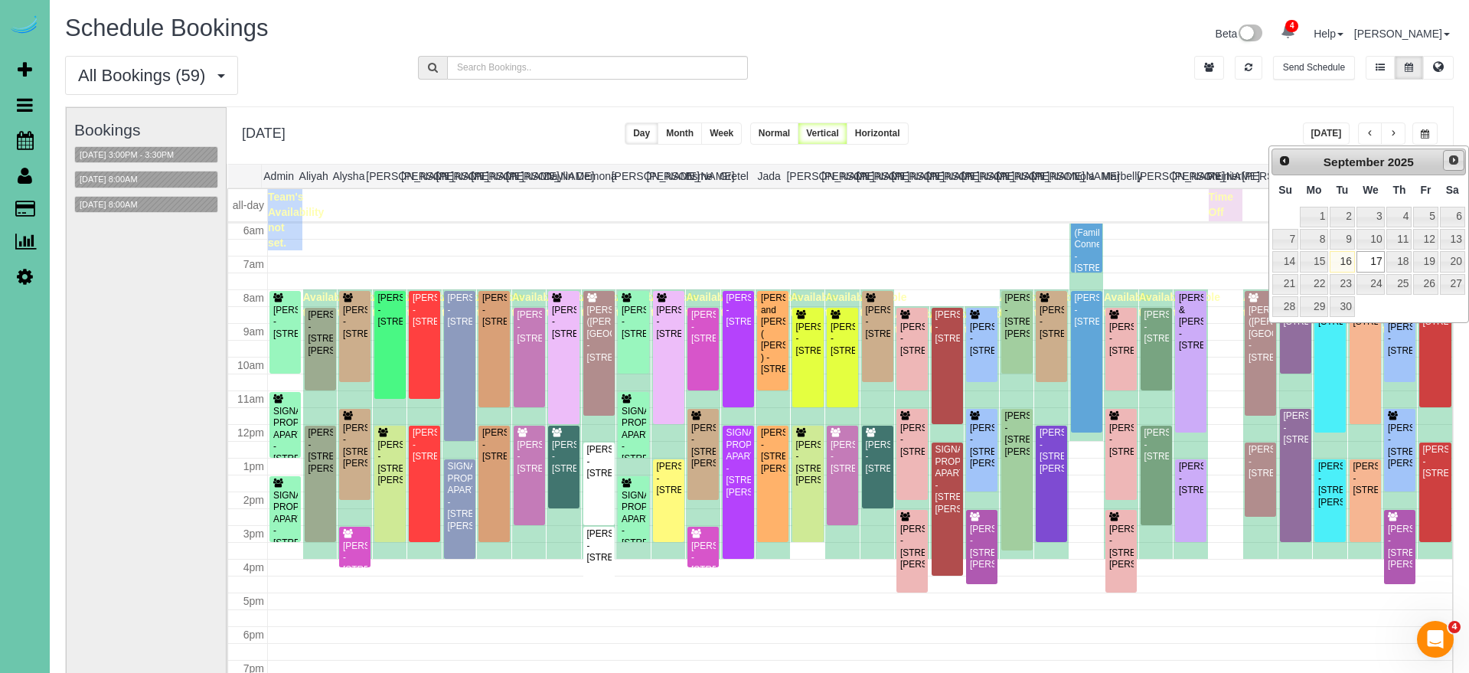
click at [1450, 160] on span "Next" at bounding box center [1454, 160] width 12 height 12
click at [1275, 160] on link "Prev" at bounding box center [1283, 160] width 21 height 21
click at [1458, 154] on span "Next" at bounding box center [1454, 160] width 12 height 12
click at [1379, 219] on link "1" at bounding box center [1370, 217] width 29 height 21
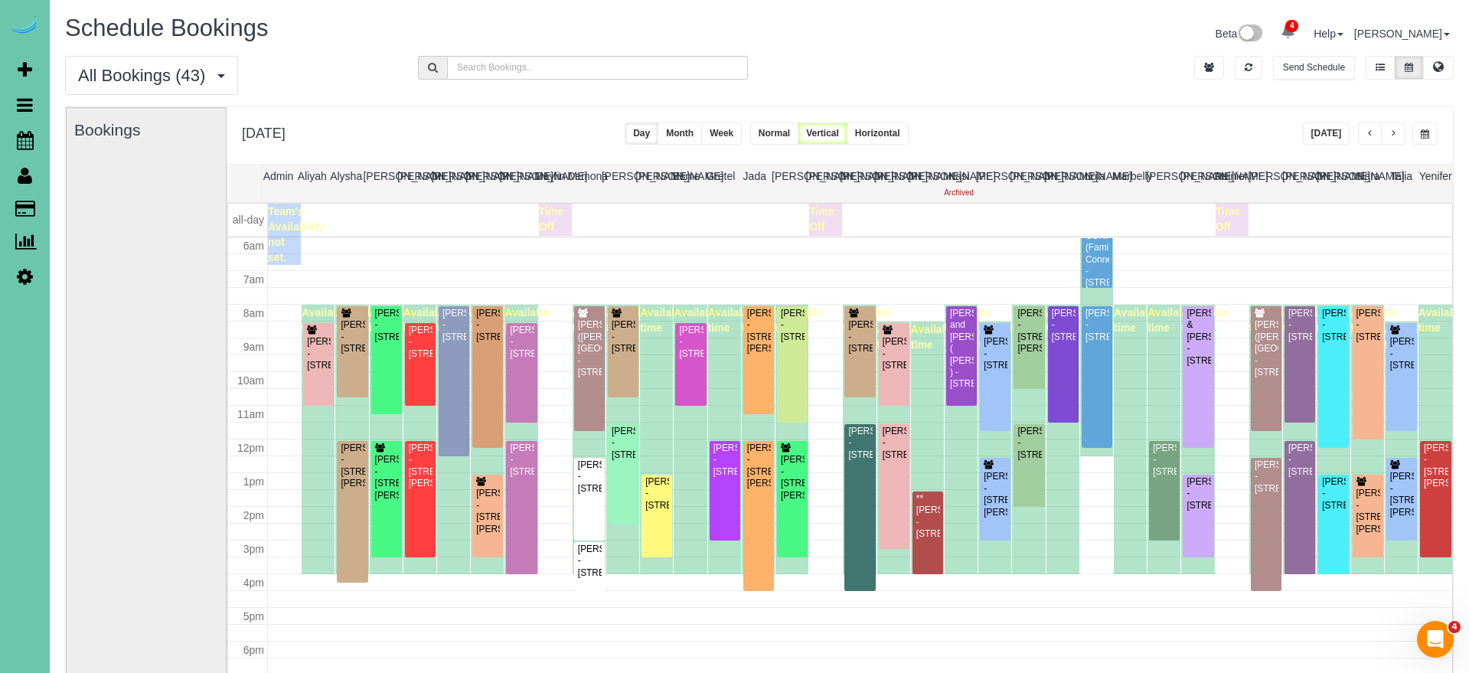
click at [1423, 131] on span "button" at bounding box center [1425, 133] width 8 height 9
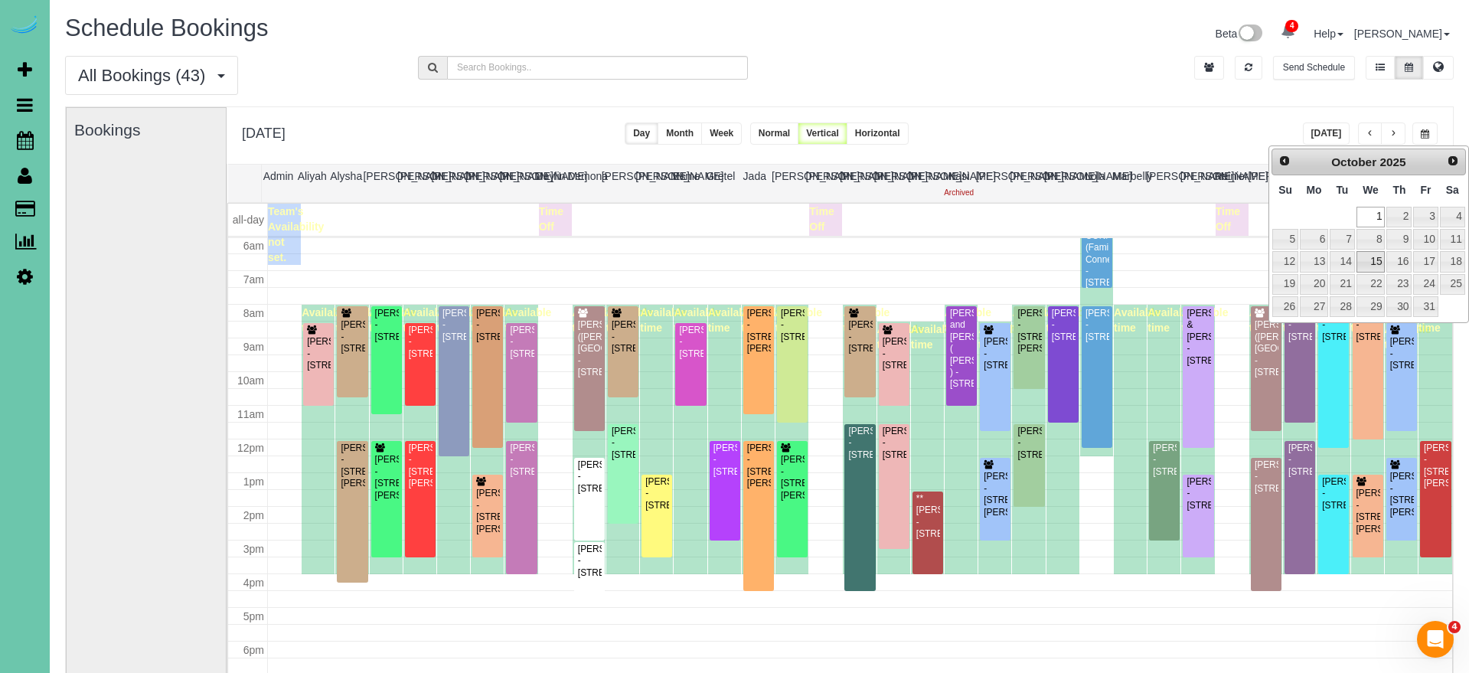
click at [1369, 262] on link "15" at bounding box center [1370, 261] width 29 height 21
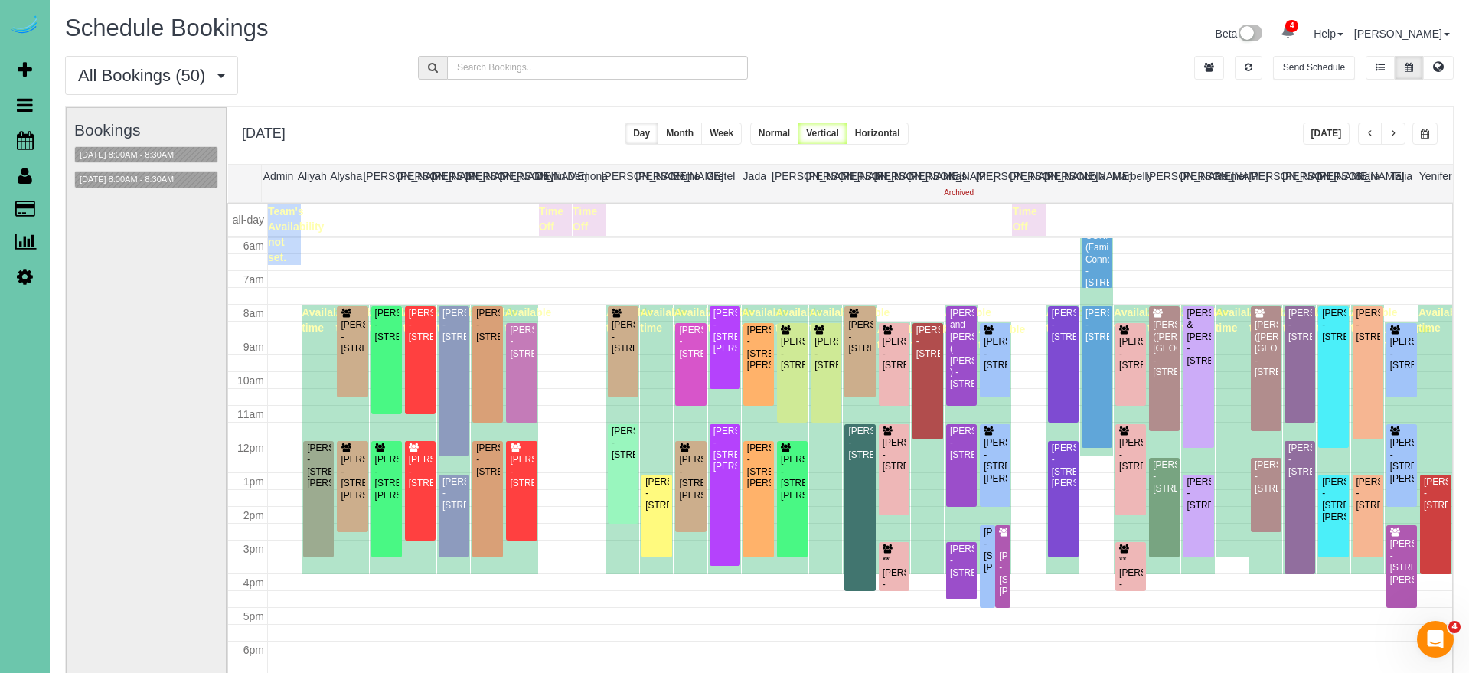
click at [1421, 130] on span "button" at bounding box center [1425, 133] width 8 height 9
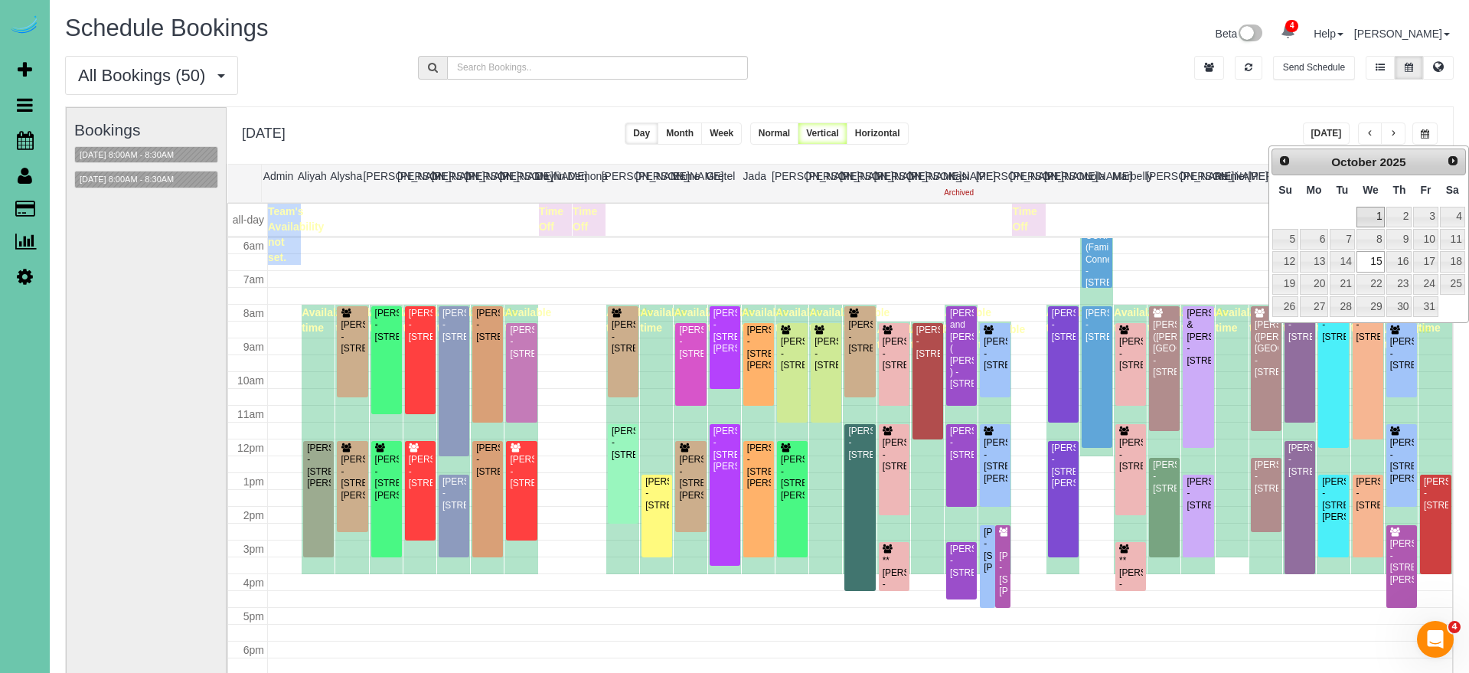
click at [1370, 217] on link "1" at bounding box center [1370, 217] width 29 height 21
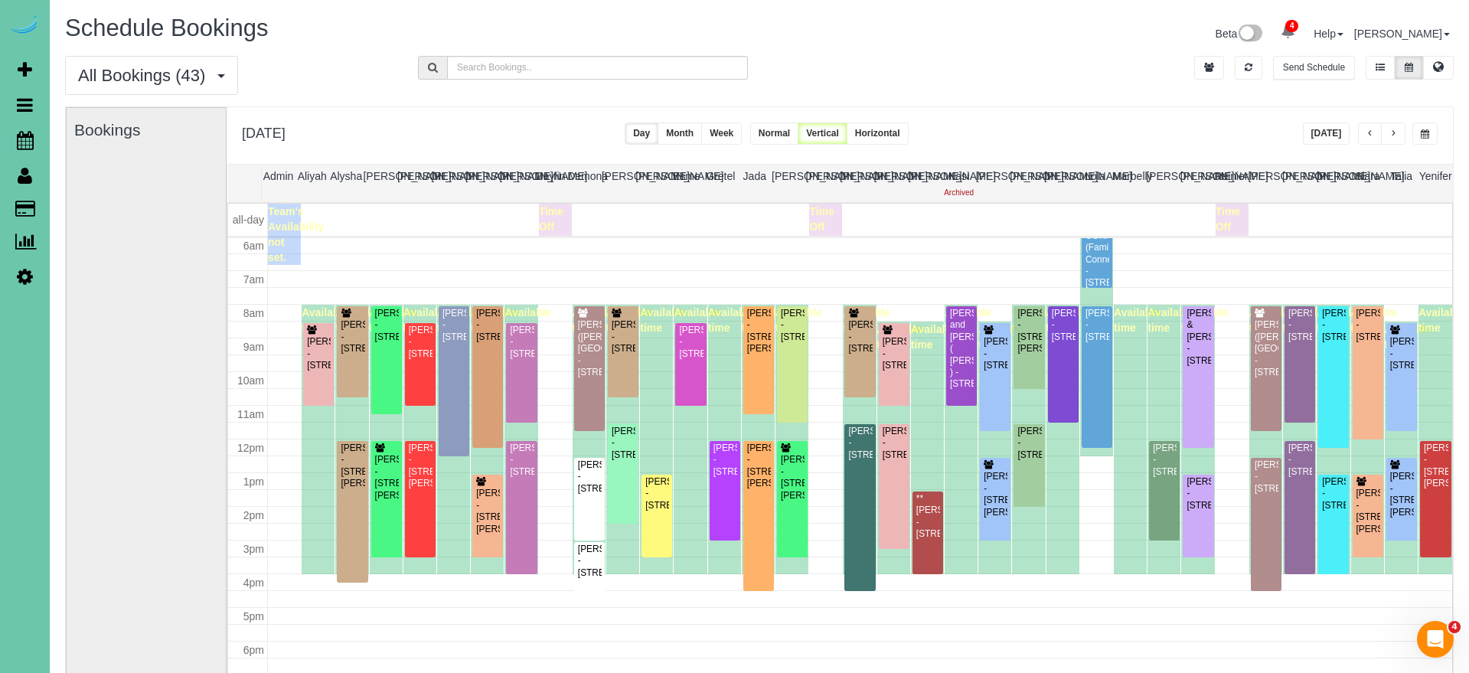
drag, startPoint x: 1417, startPoint y: 134, endPoint x: 1399, endPoint y: 135, distance: 18.4
click at [1417, 134] on button "button" at bounding box center [1424, 133] width 25 height 22
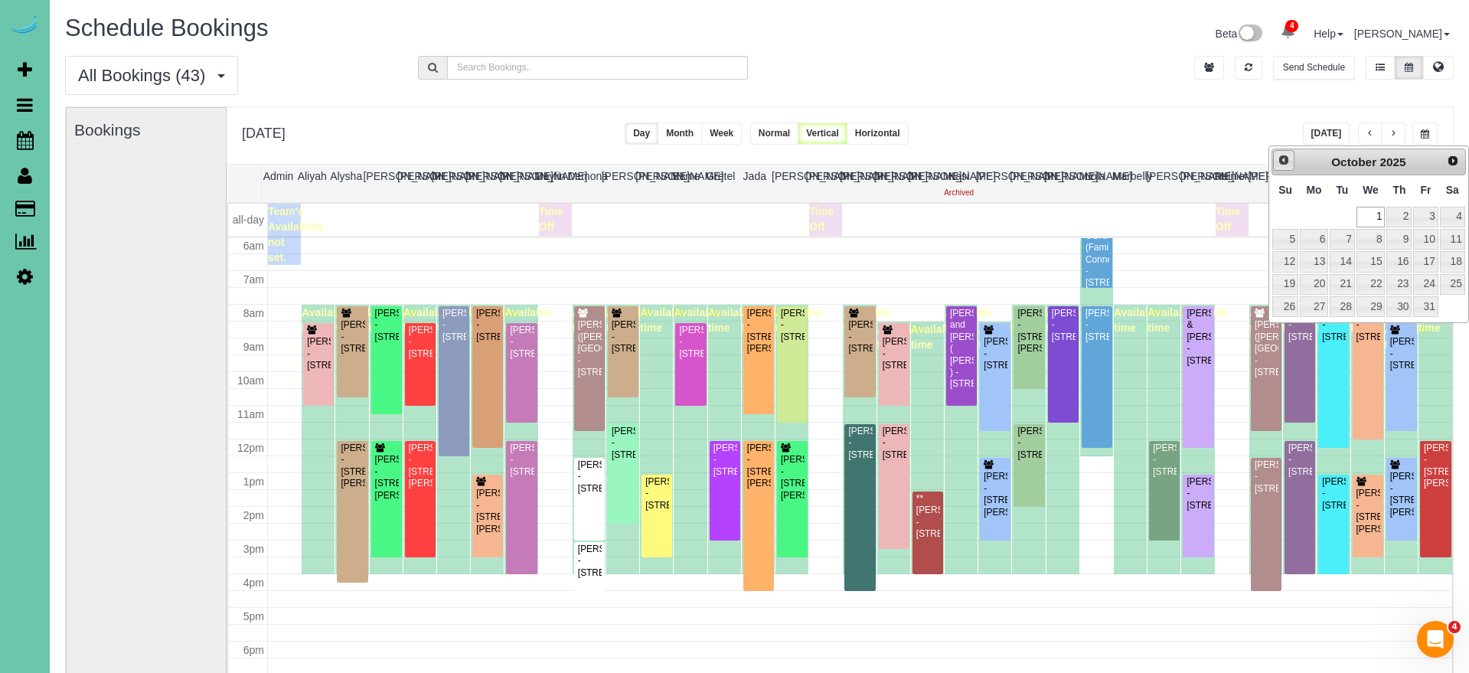
click at [1285, 162] on span "Prev" at bounding box center [1284, 160] width 12 height 12
click at [1377, 265] on link "17" at bounding box center [1370, 261] width 29 height 21
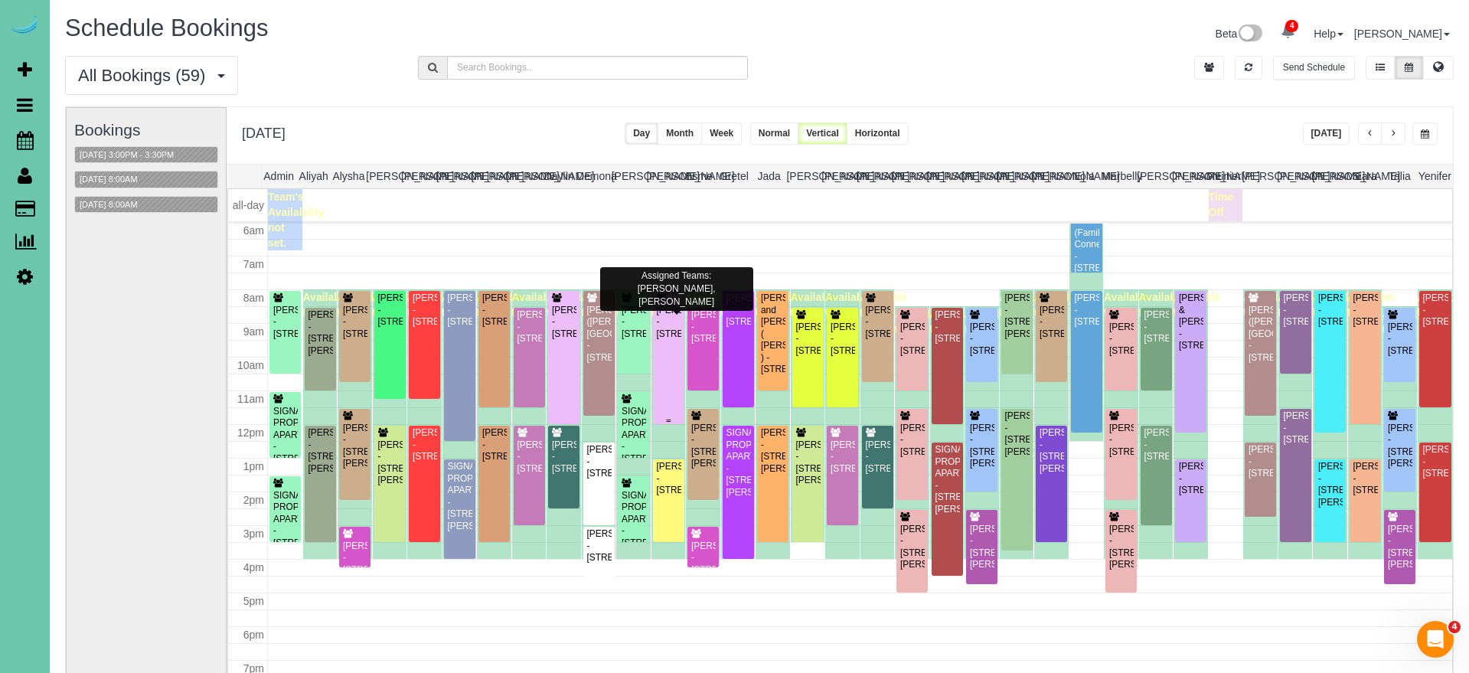
click at [664, 340] on div "John Dimartino - 1238 S 138th St, Omaha, NE 68144" at bounding box center [668, 322] width 25 height 35
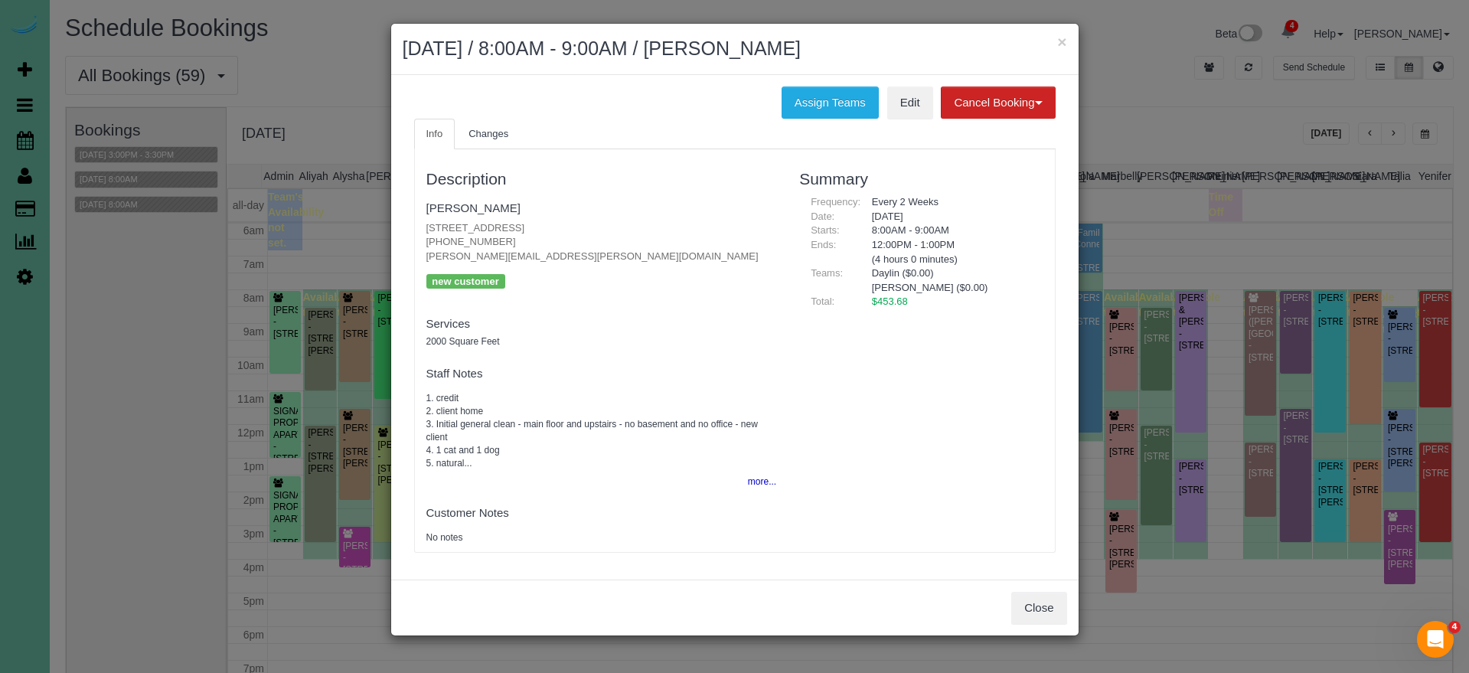
click at [754, 471] on button "more..." at bounding box center [758, 482] width 38 height 22
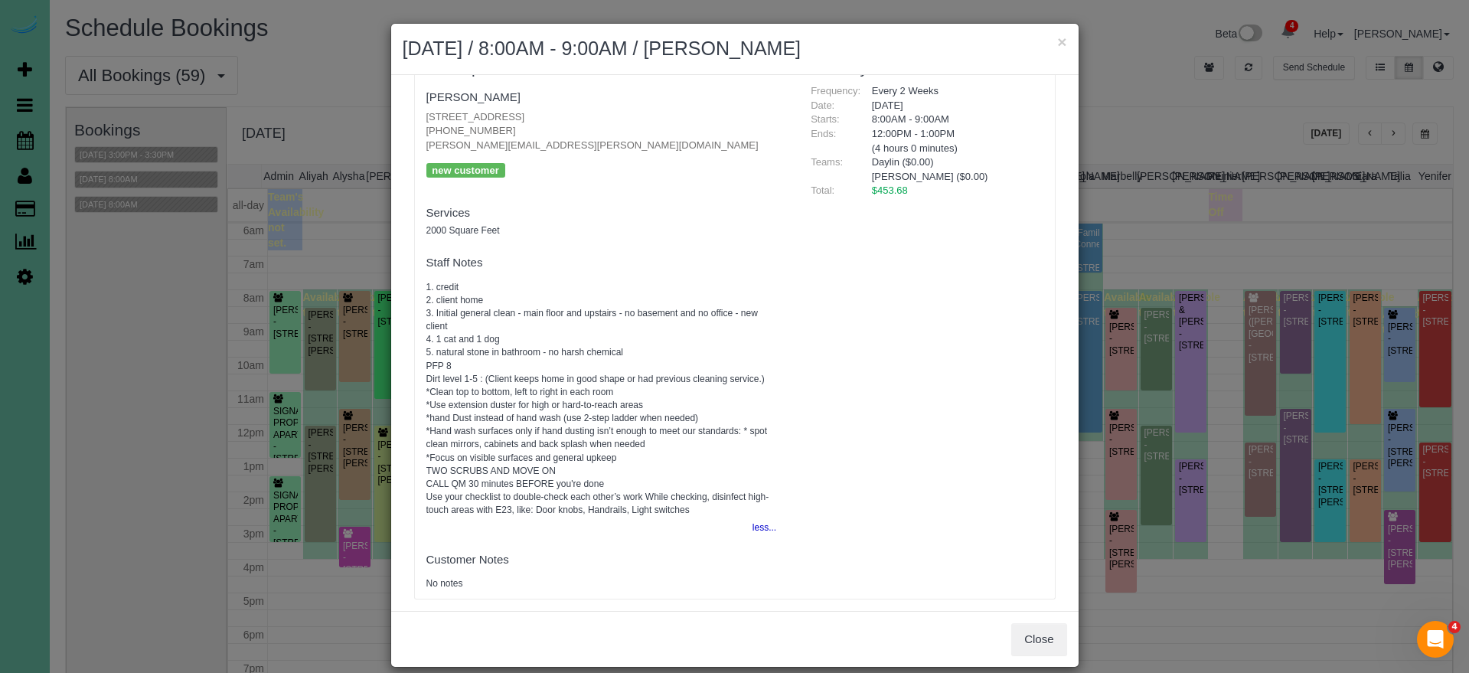
scroll to position [119, 0]
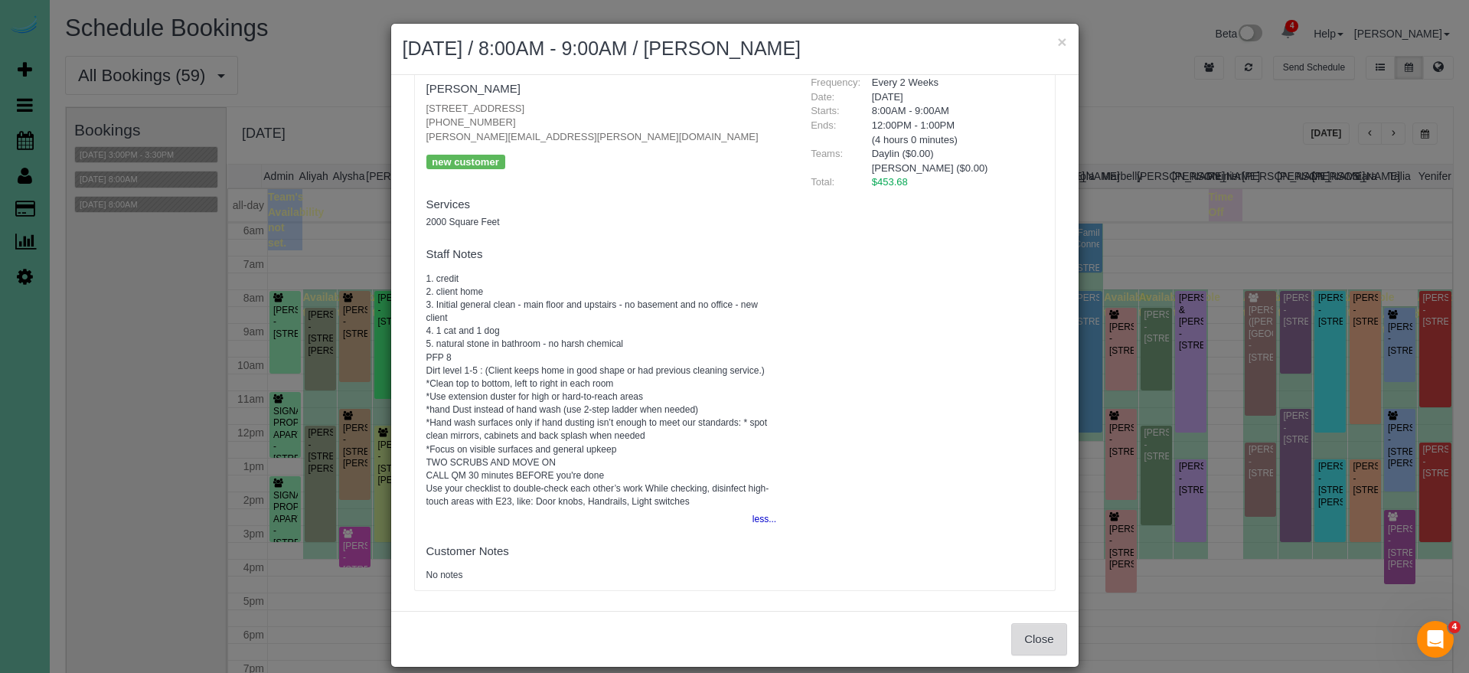
click at [1045, 633] on button "Close" at bounding box center [1038, 639] width 55 height 32
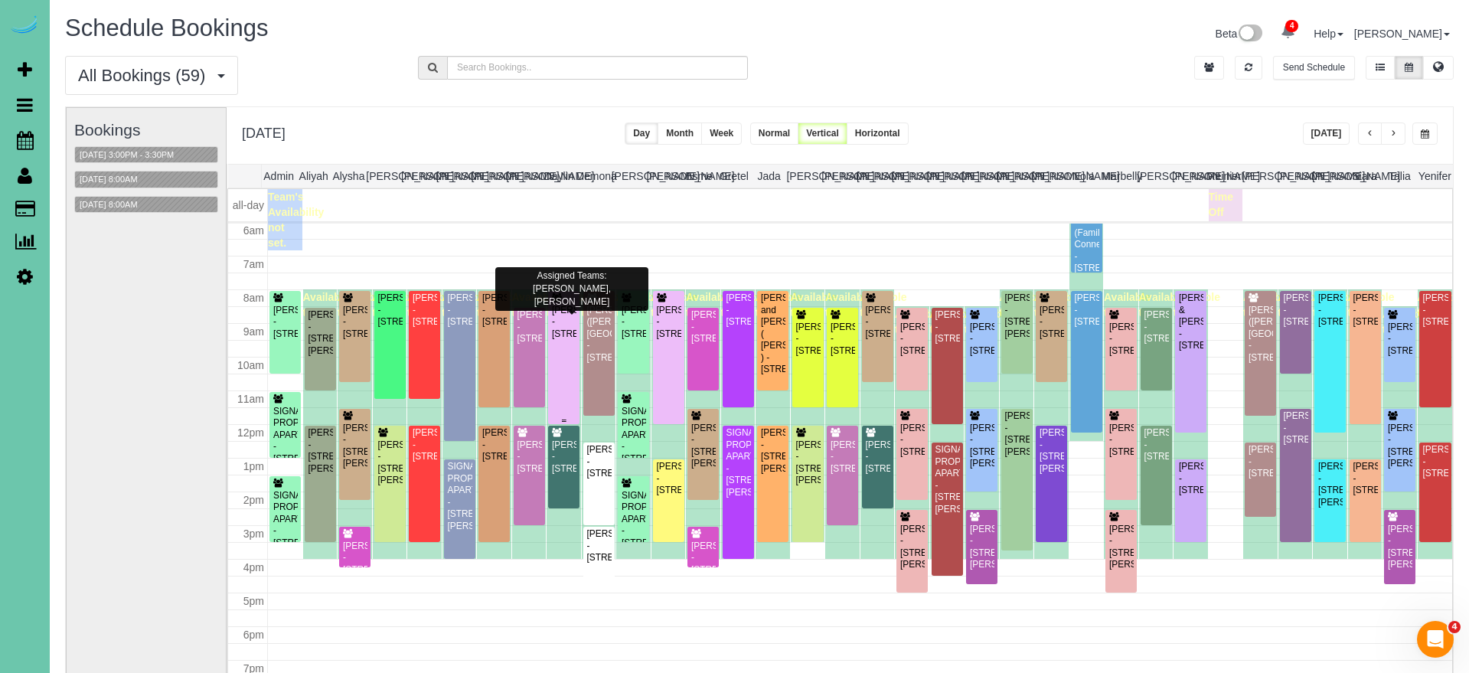
click at [564, 340] on div "John Dimartino - 1238 S 138th St, Omaha, NE 68144" at bounding box center [563, 322] width 25 height 35
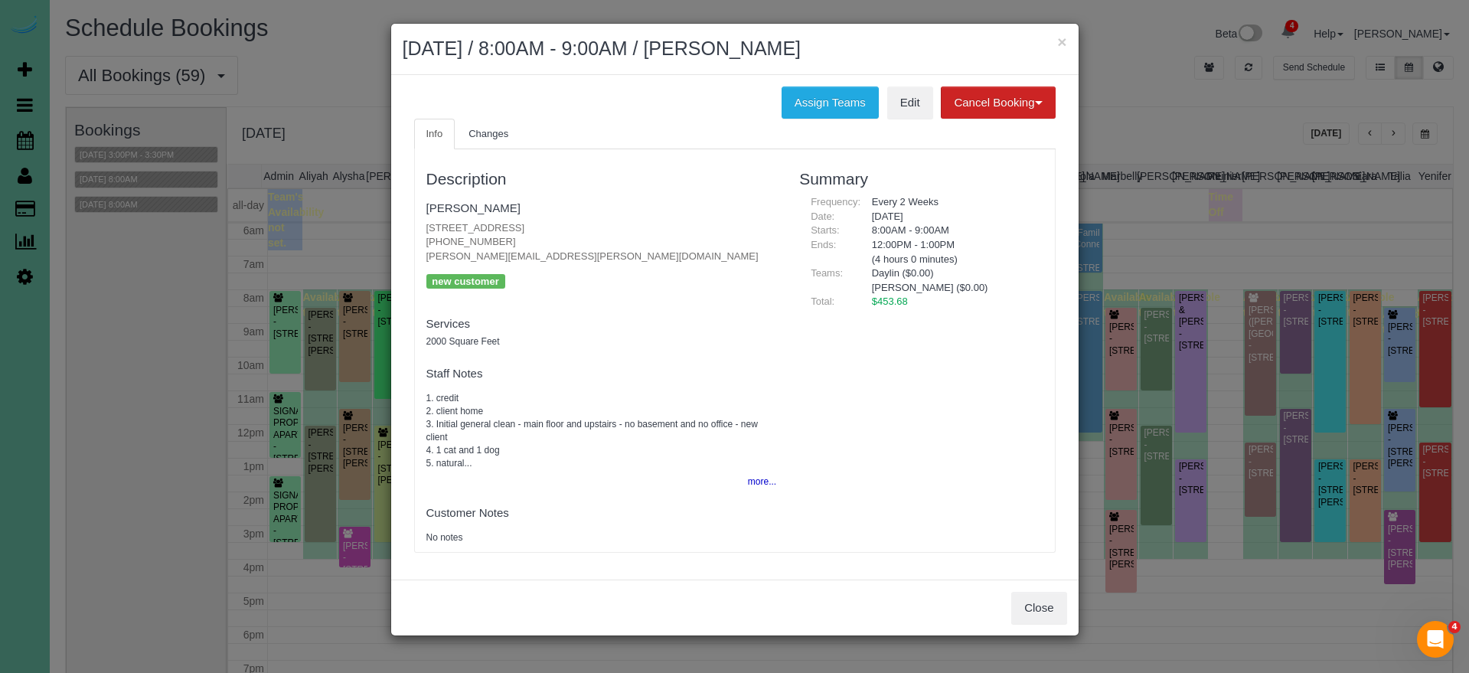
click at [1021, 599] on button "Close" at bounding box center [1038, 608] width 55 height 32
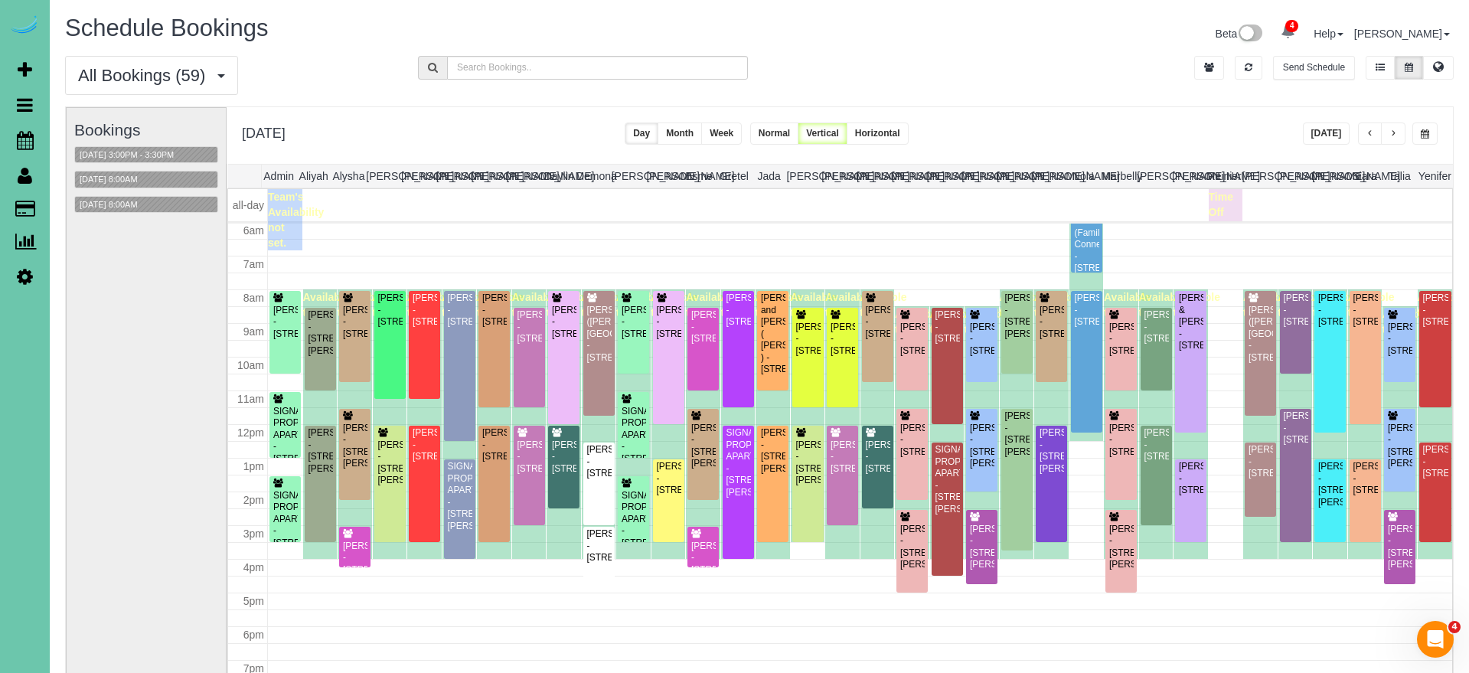
click at [1422, 129] on button "button" at bounding box center [1424, 133] width 25 height 22
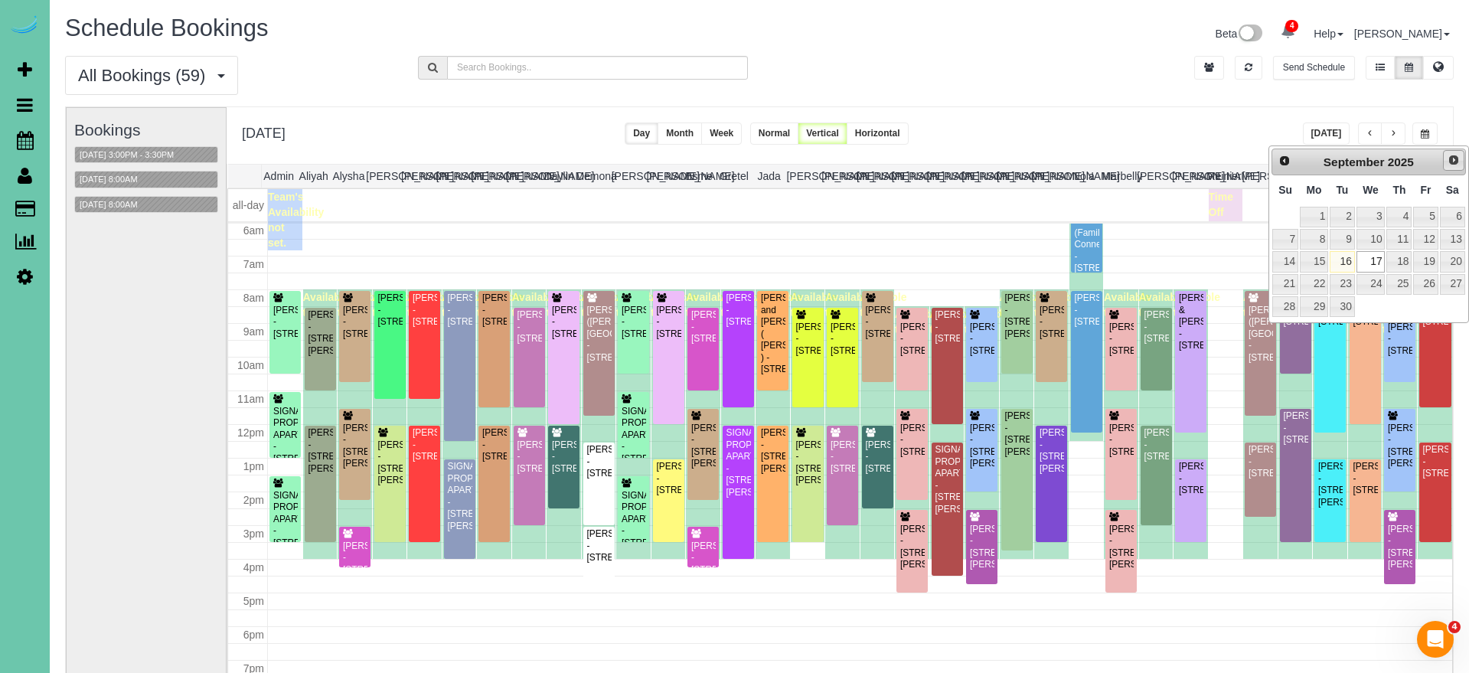
click at [1454, 168] on link "Next" at bounding box center [1453, 160] width 21 height 21
click at [1369, 218] on link "1" at bounding box center [1370, 217] width 29 height 21
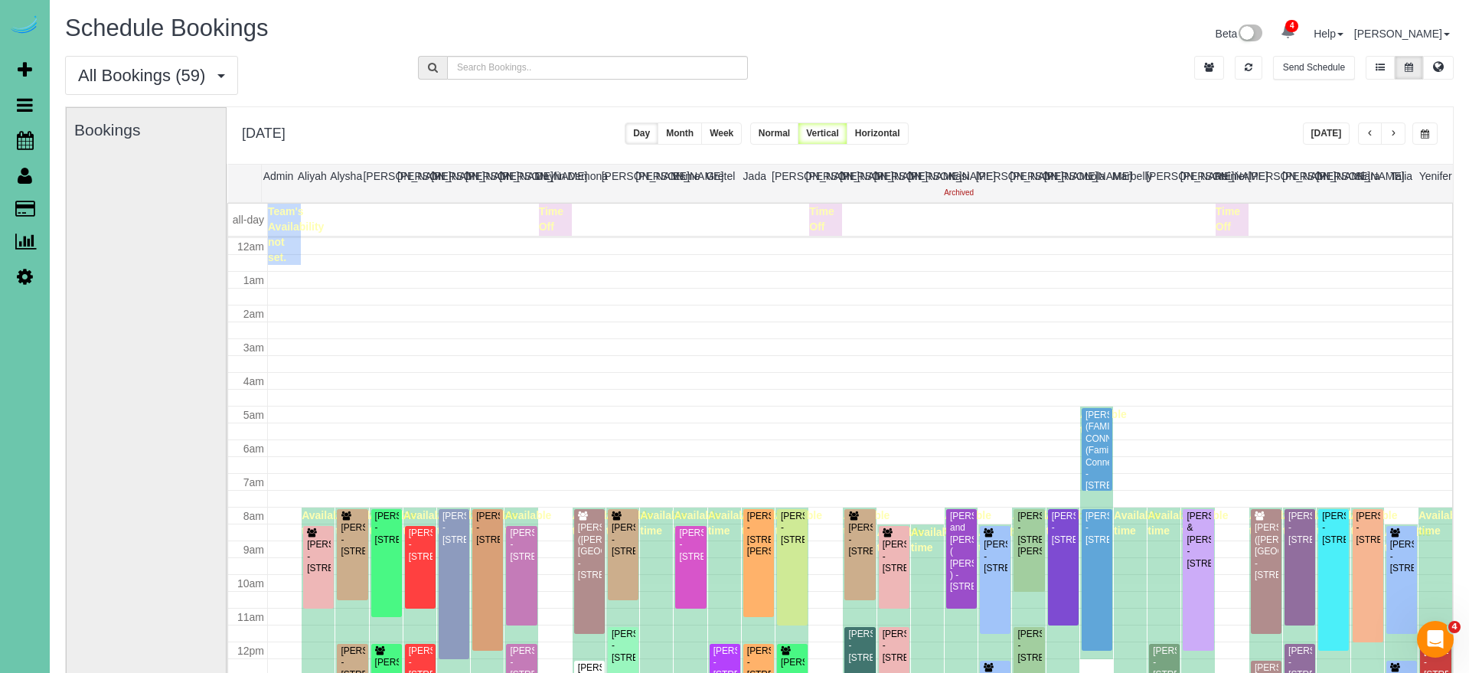
scroll to position [203, 0]
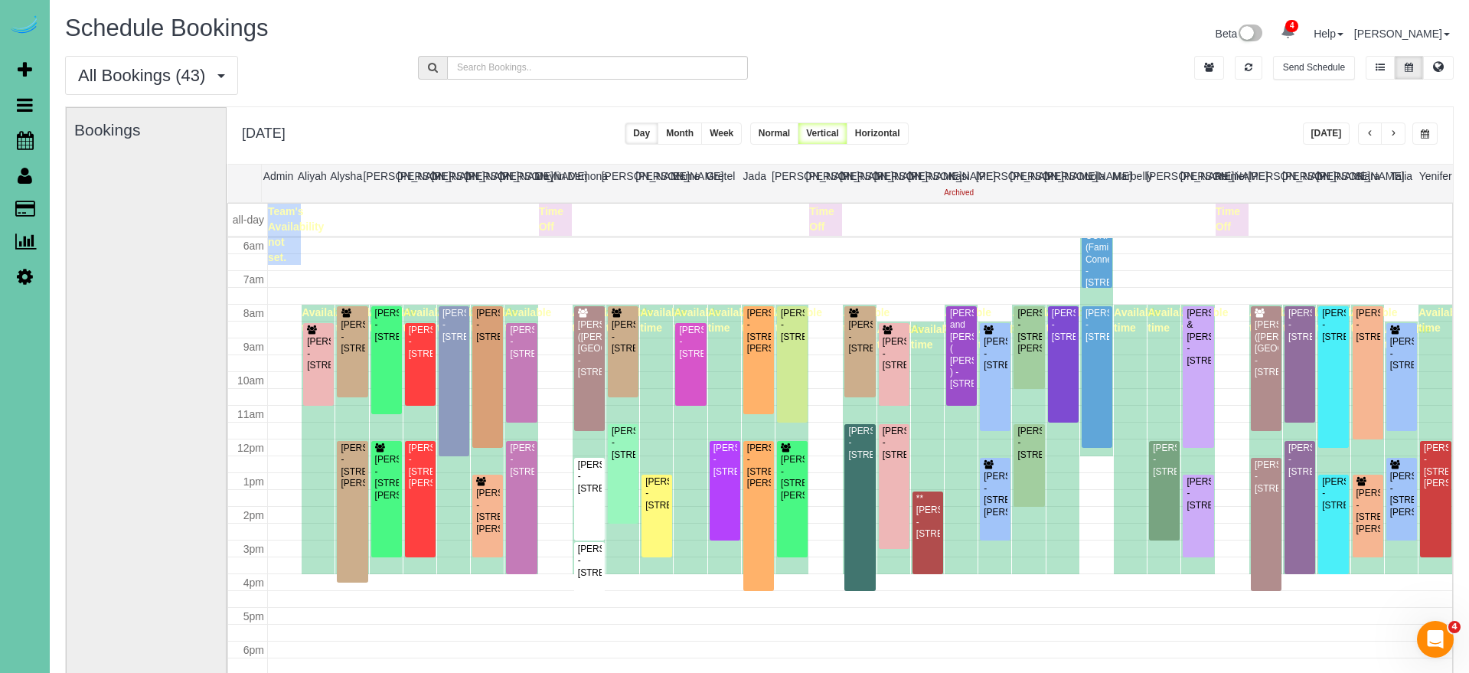
click at [1423, 138] on span "button" at bounding box center [1425, 133] width 8 height 9
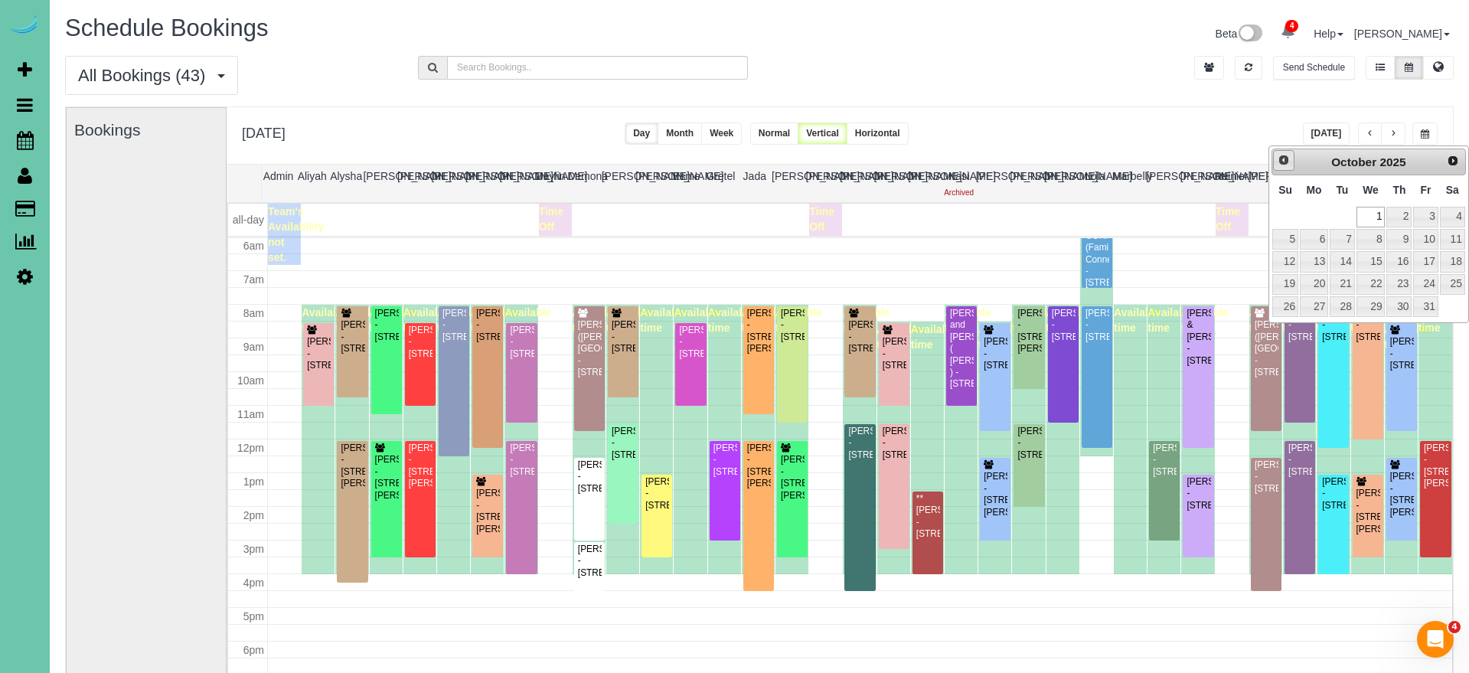
click at [1284, 165] on span "Prev" at bounding box center [1284, 160] width 12 height 12
click at [1373, 256] on link "17" at bounding box center [1370, 261] width 29 height 21
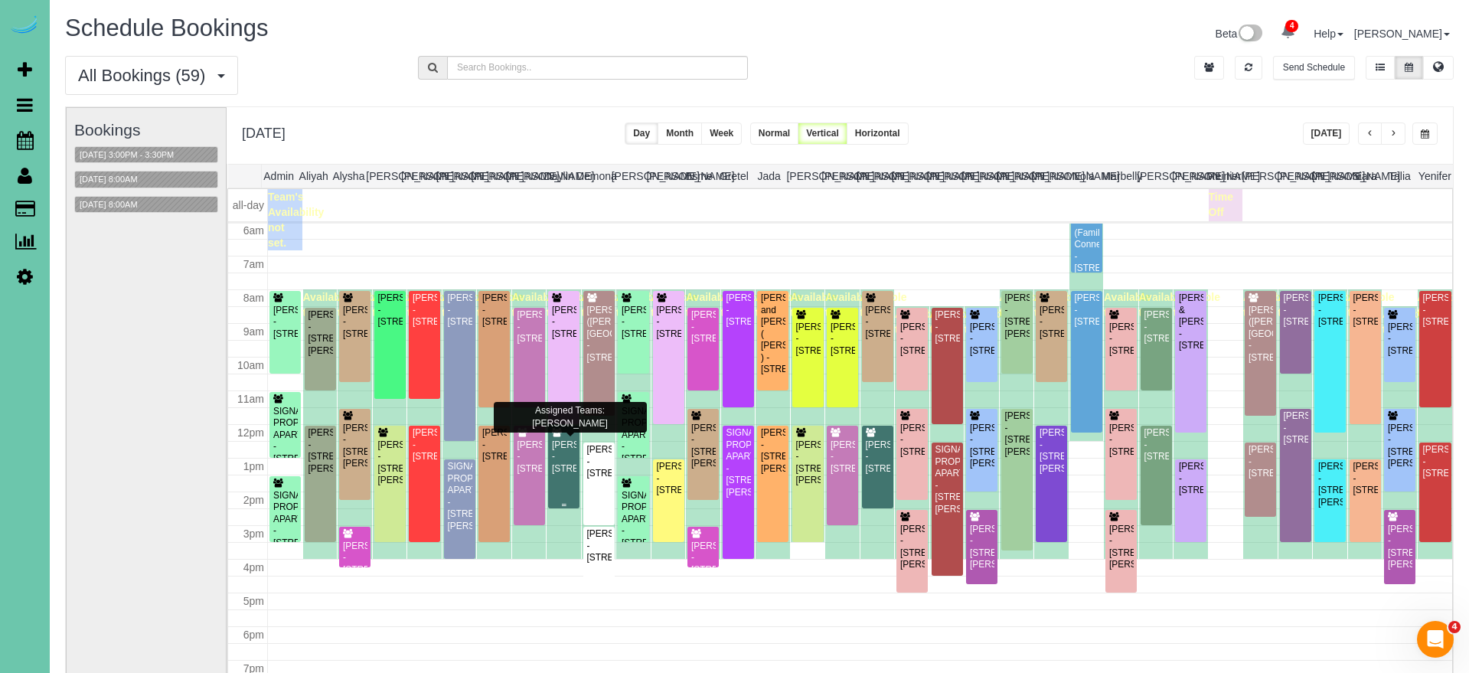
click at [572, 462] on div "Debbie Gum - 3834 S 163rd Cir, Omaha, NE 68130" at bounding box center [563, 456] width 25 height 35
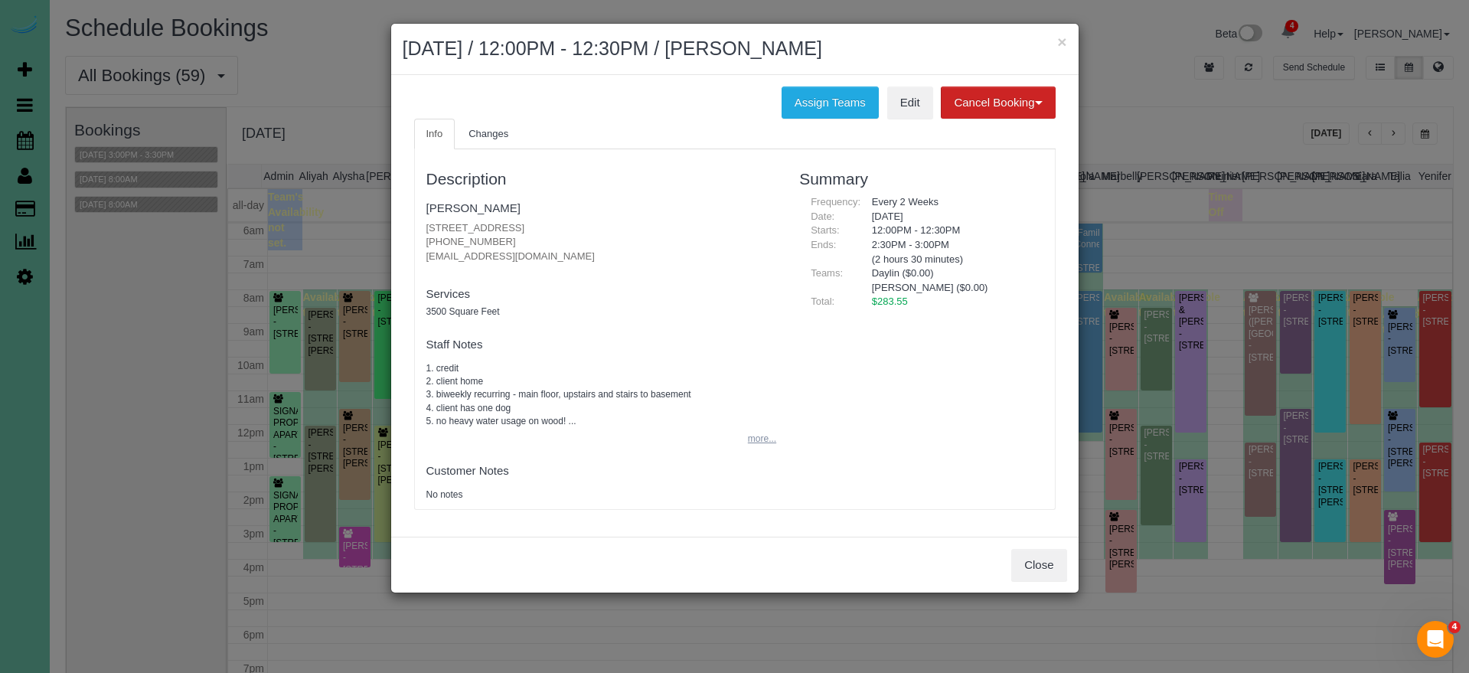
click at [762, 431] on button "more..." at bounding box center [758, 439] width 38 height 22
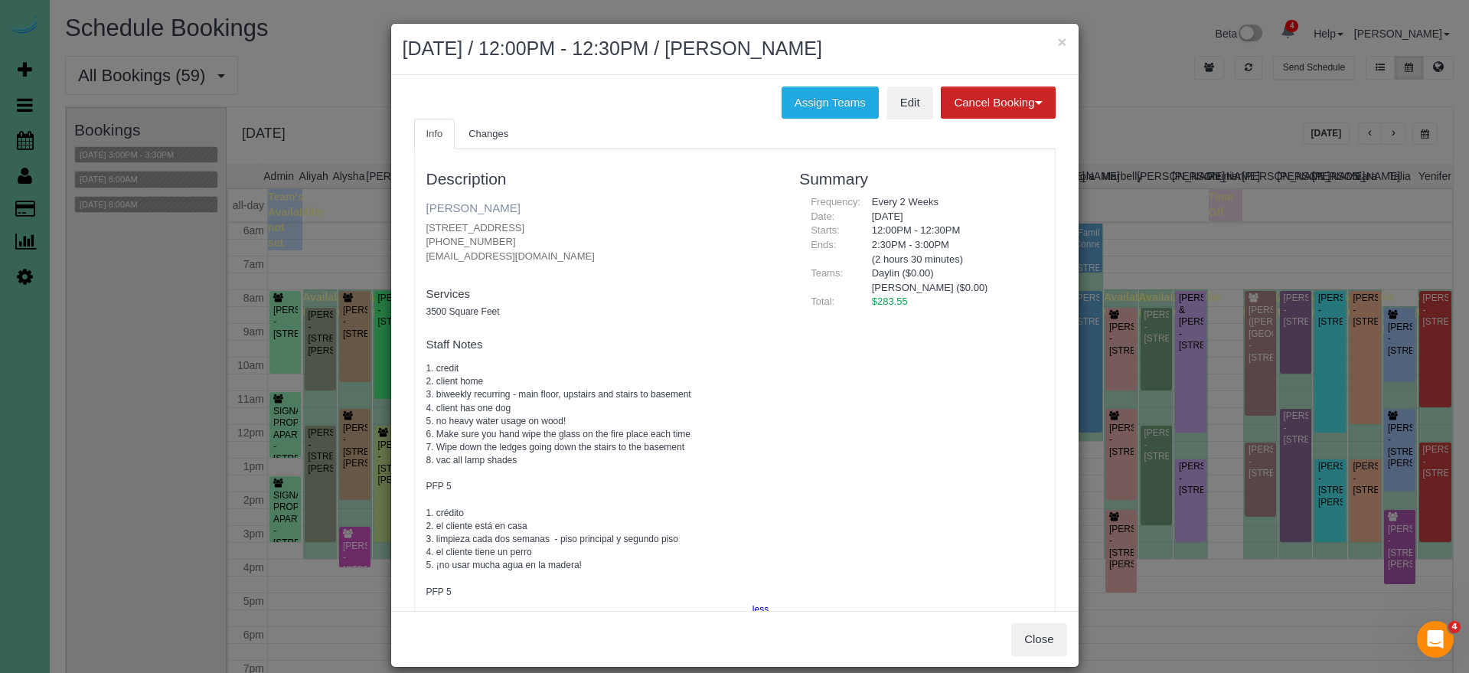
click at [479, 214] on fieldset "Debbie Gum 3834 S 163rd Cir, Omaha, NE 68130 (402) 957-0100 debbiegum101@gmail.…" at bounding box center [601, 234] width 351 height 79
click at [481, 210] on link "[PERSON_NAME]" at bounding box center [473, 207] width 94 height 13
click at [451, 204] on link "[PERSON_NAME]" at bounding box center [473, 207] width 94 height 13
click at [1063, 40] on button "×" at bounding box center [1061, 42] width 9 height 16
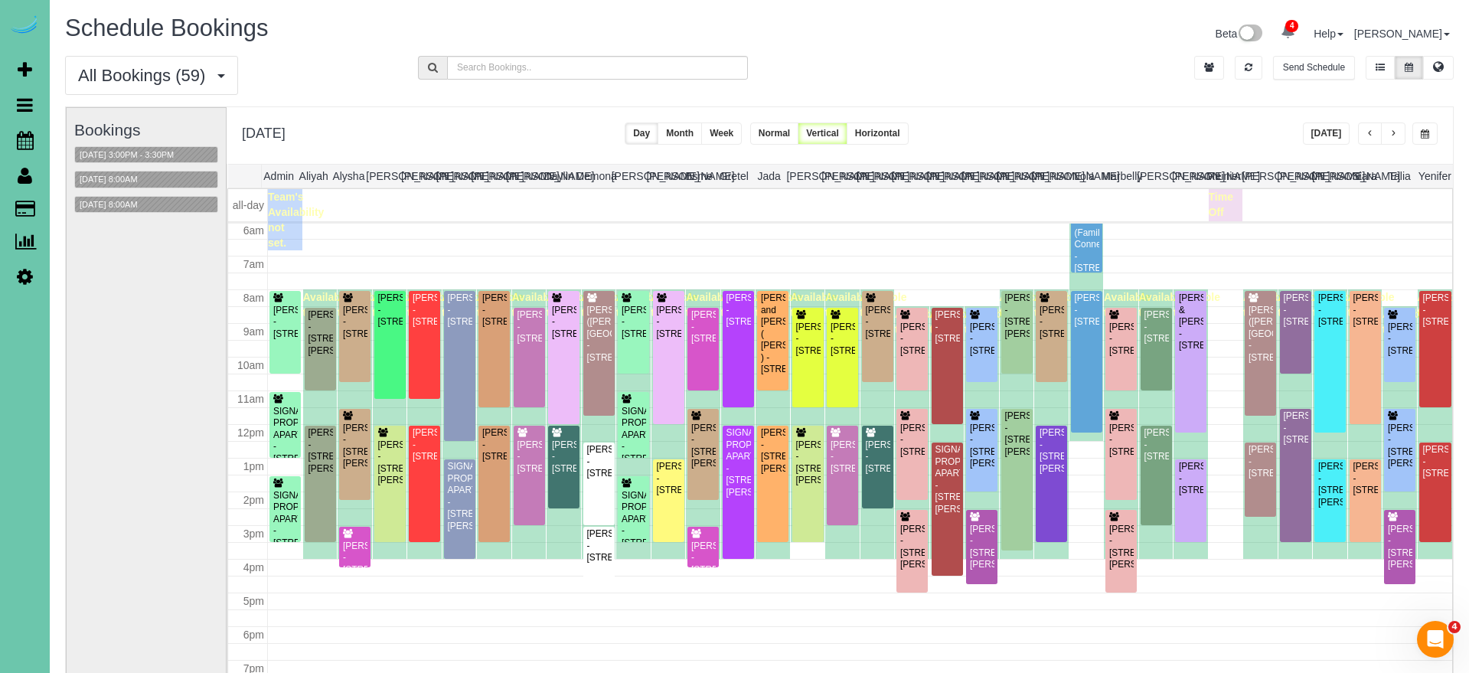
click at [1427, 136] on span "button" at bounding box center [1425, 133] width 8 height 9
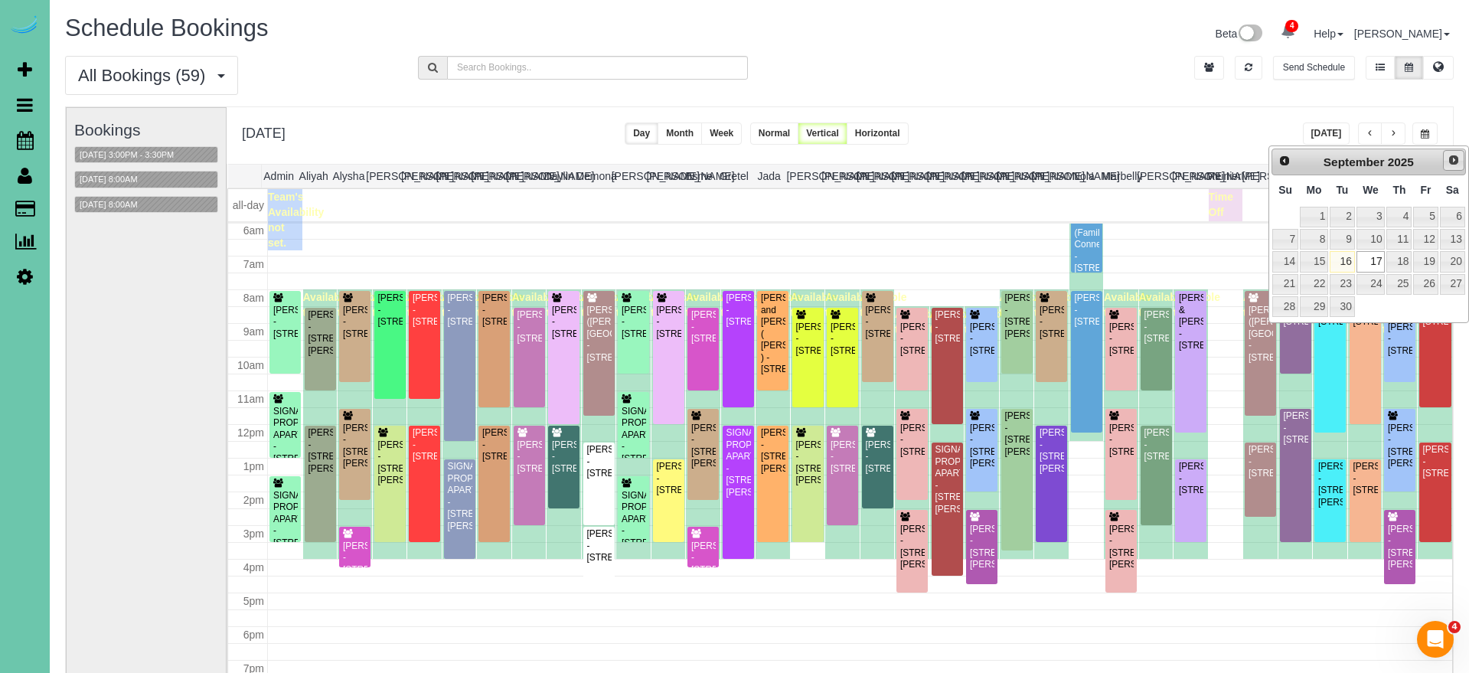
scroll to position [0, 9]
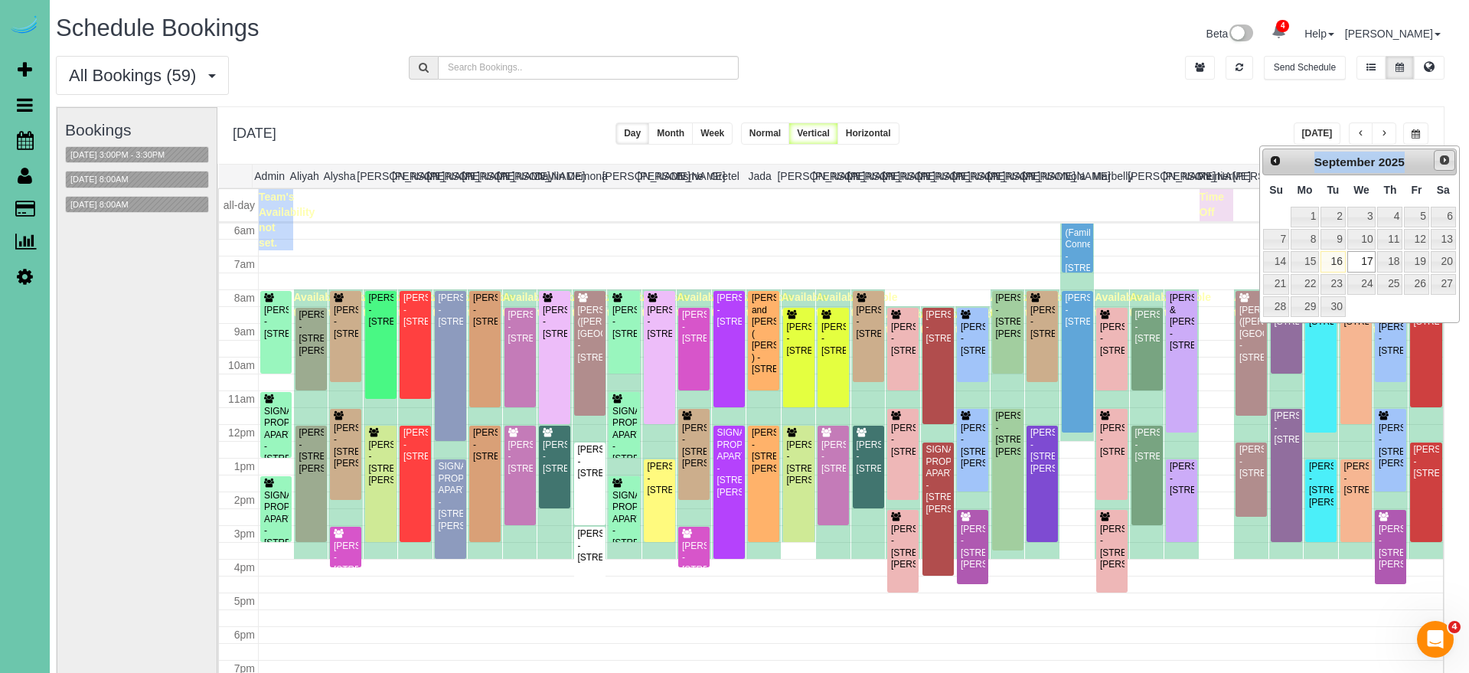
click at [1460, 160] on html "4 Beta Your Notifications You have 0 alerts × You have 1 to charge for 09/16/20…" at bounding box center [725, 336] width 1469 height 673
click at [1441, 163] on span "Next" at bounding box center [1444, 160] width 12 height 12
click at [1364, 222] on link "1" at bounding box center [1361, 217] width 29 height 21
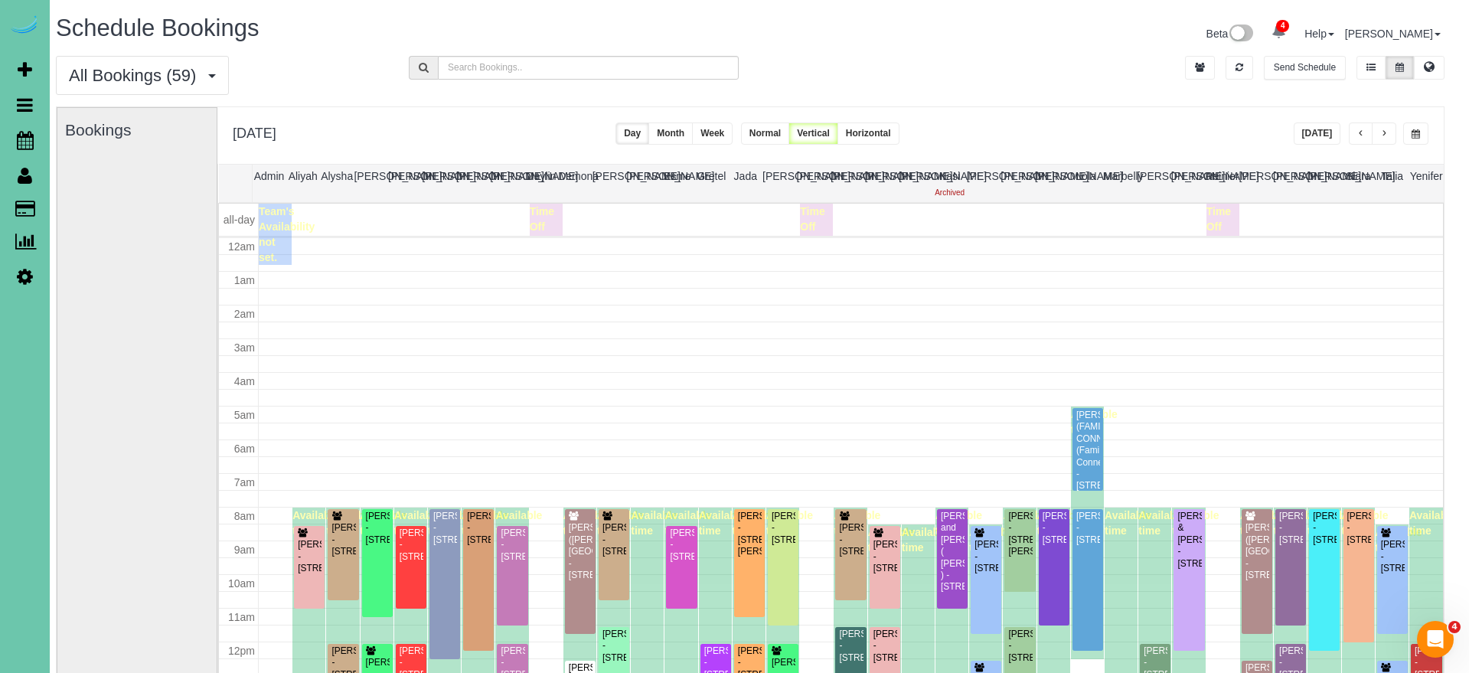
scroll to position [203, 0]
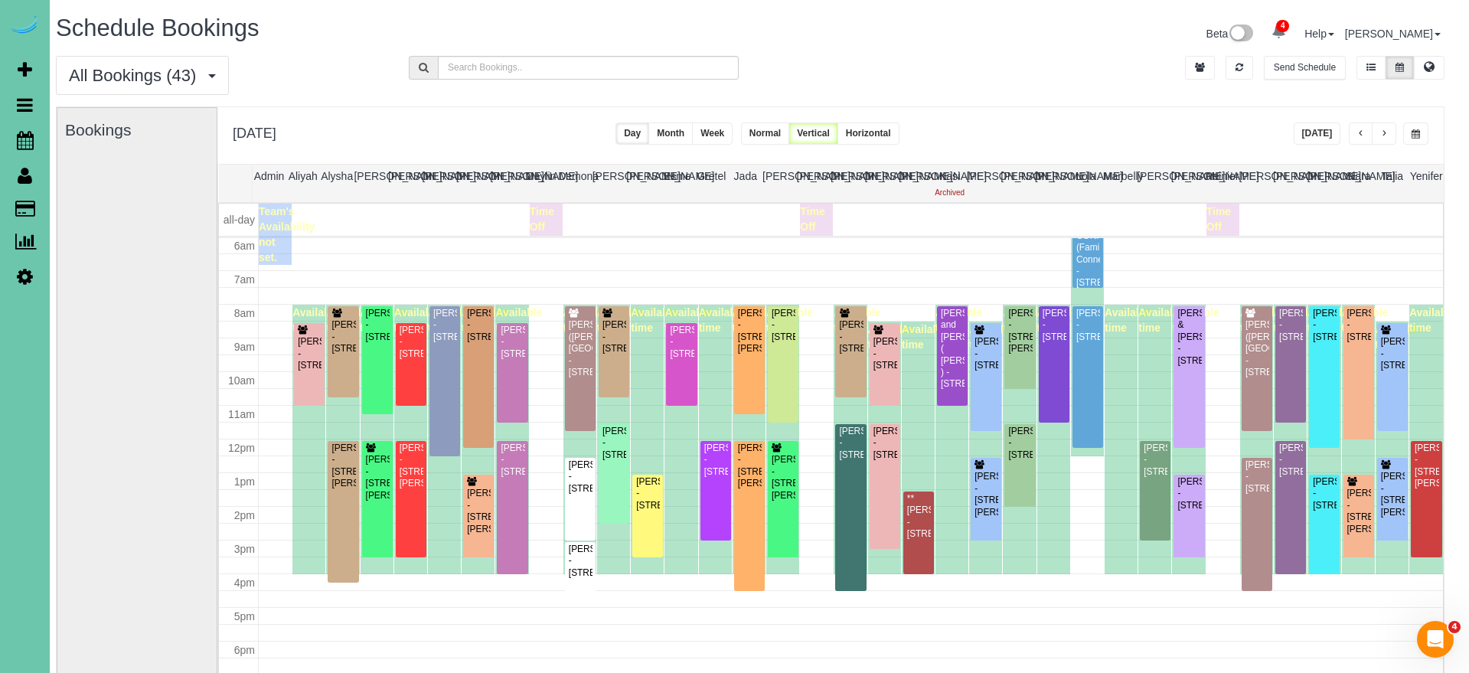
click at [1416, 132] on span "button" at bounding box center [1416, 133] width 8 height 9
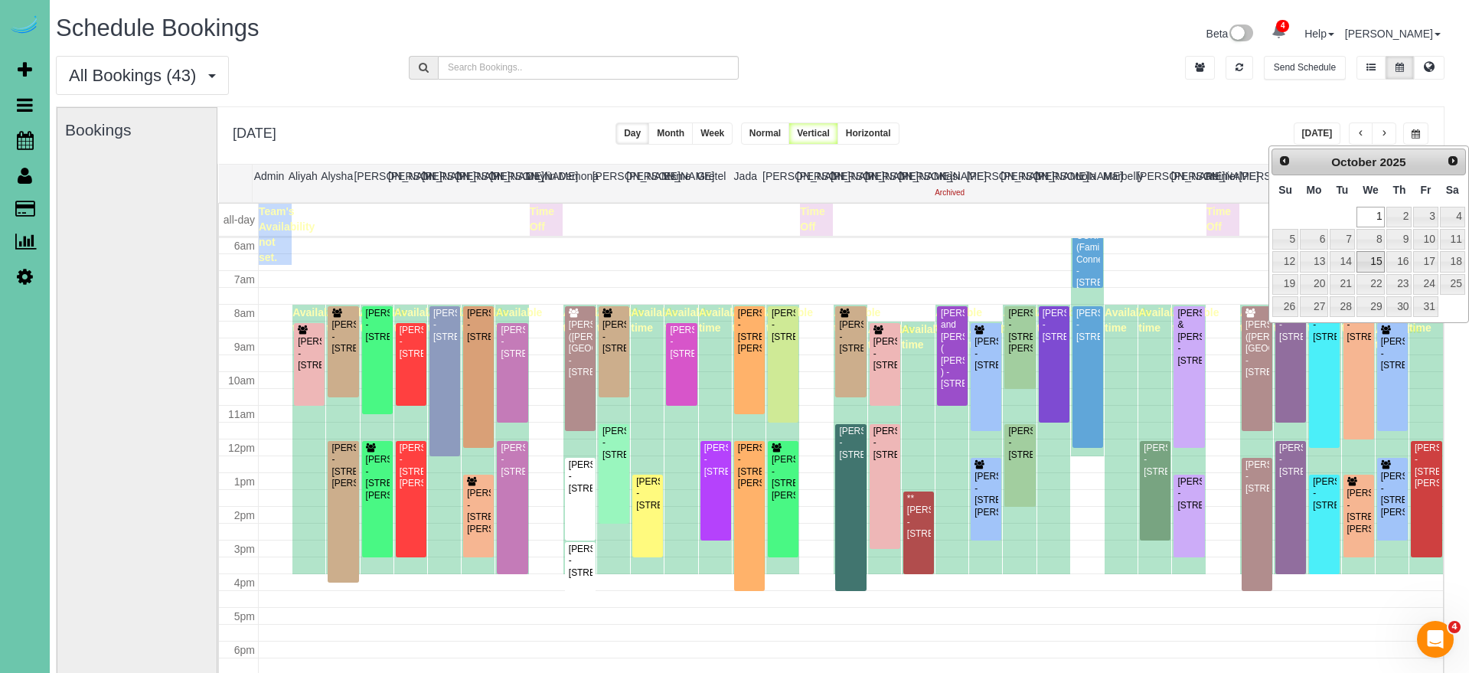
click at [1376, 257] on link "15" at bounding box center [1370, 261] width 29 height 21
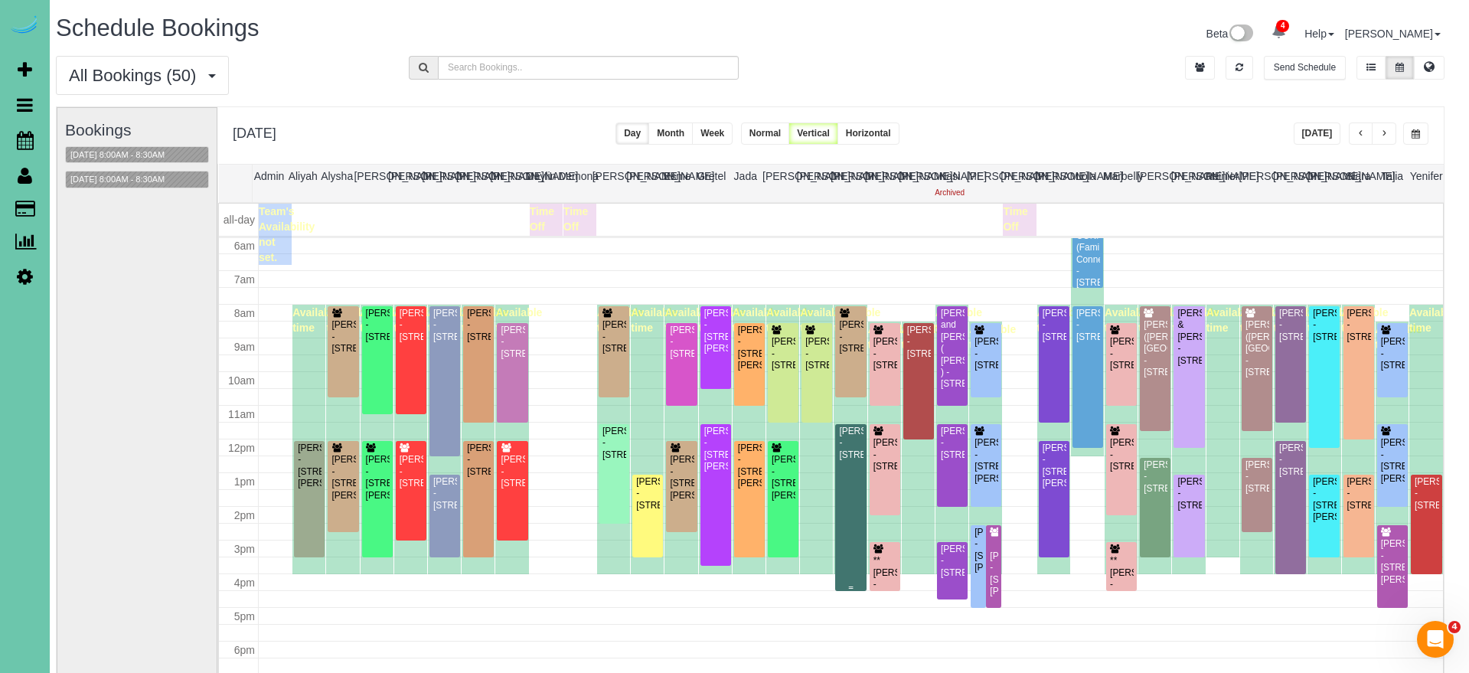
click at [847, 461] on div "Debbie Gum - 3834 S 163rd Cir, Omaha, NE 68130" at bounding box center [850, 443] width 24 height 35
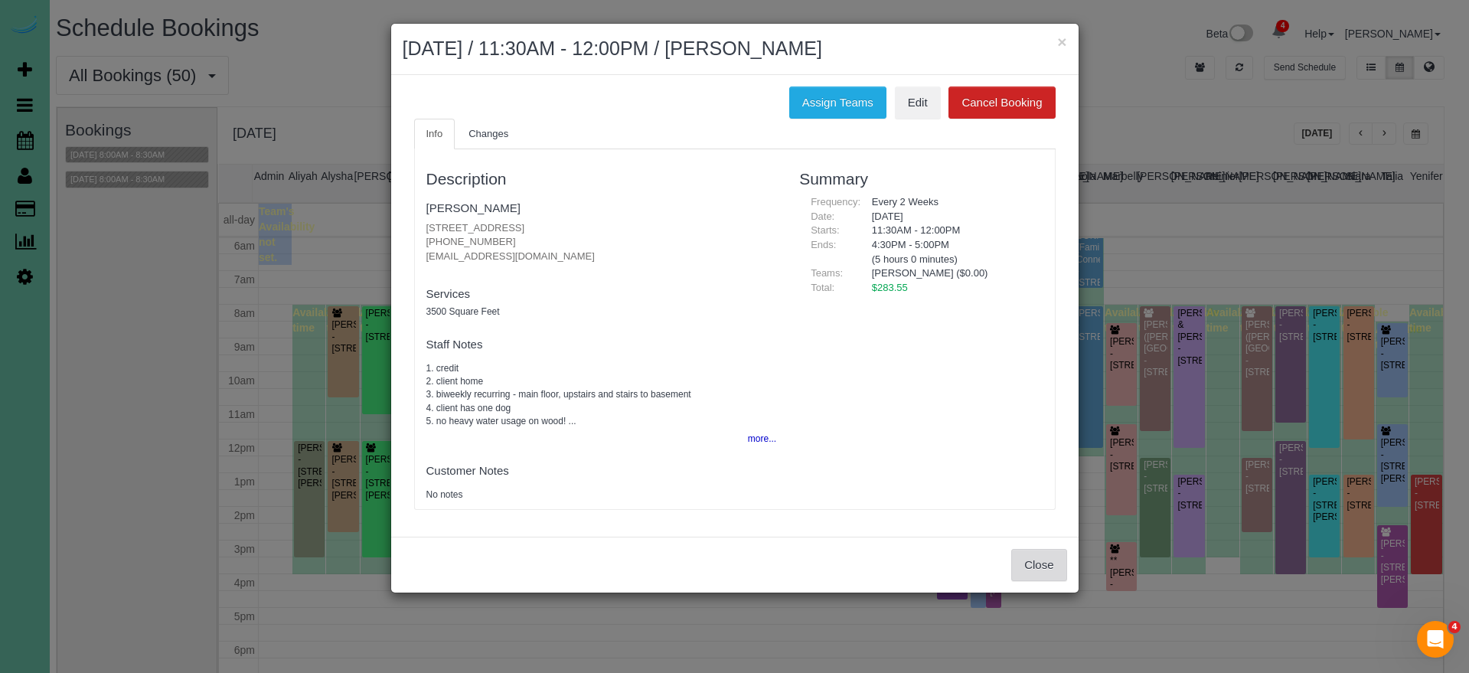
click at [1038, 549] on button "Close" at bounding box center [1038, 565] width 55 height 32
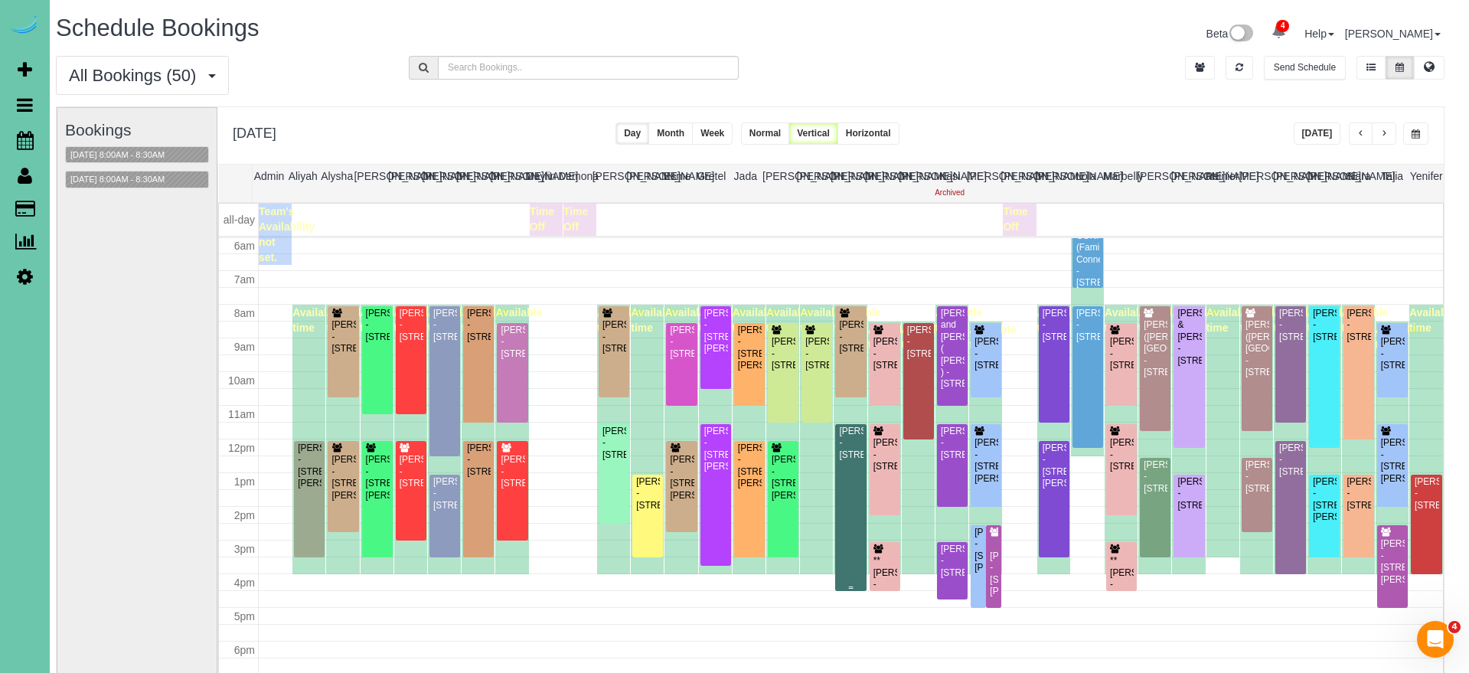
click at [850, 461] on div "Debbie Gum - 3834 S 163rd Cir, Omaha, NE 68130" at bounding box center [850, 443] width 24 height 35
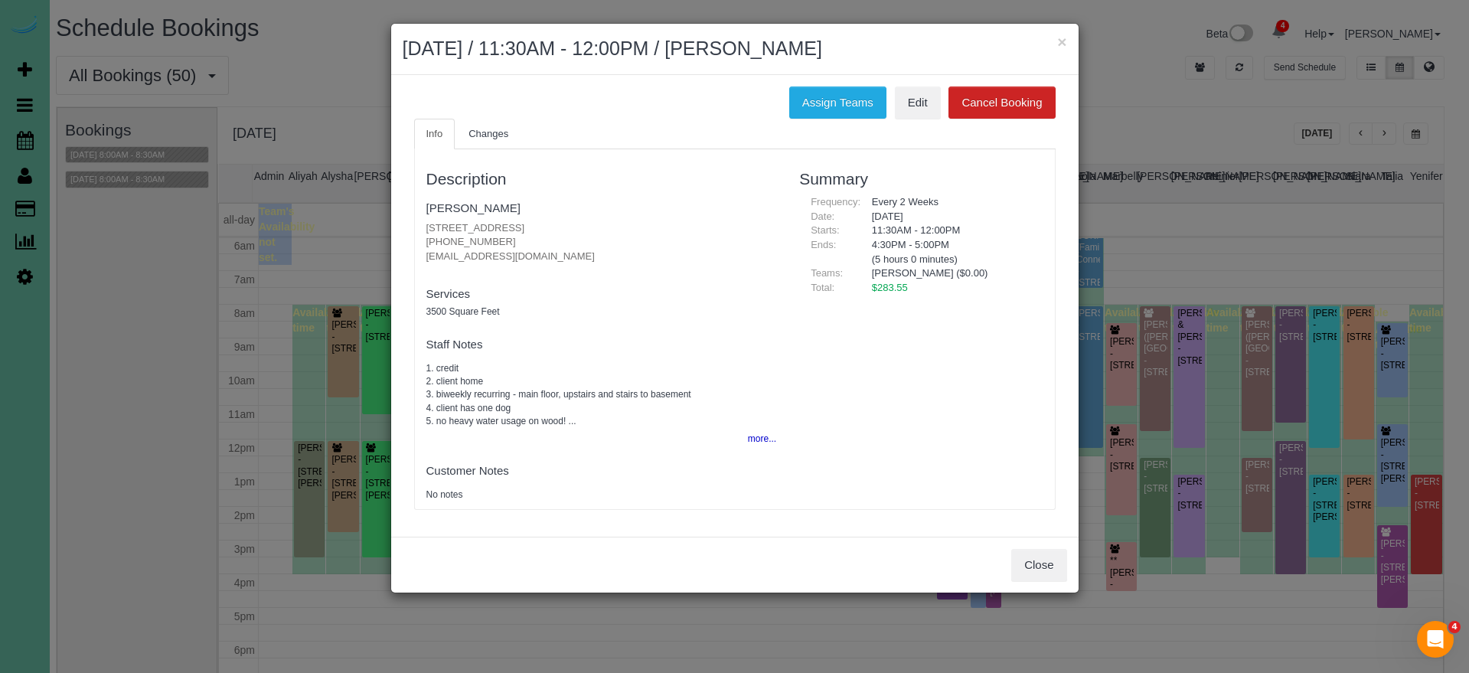
drag, startPoint x: 506, startPoint y: 239, endPoint x: 413, endPoint y: 231, distance: 93.7
click at [418, 232] on div "Description Debbie Gum 3834 S 163rd Cir, Omaha, NE 68130 (402) 957-0100 debbieg…" at bounding box center [602, 329] width 374 height 344
copy p "[PHONE_NUMBER]"
click at [1030, 561] on button "Close" at bounding box center [1038, 565] width 55 height 32
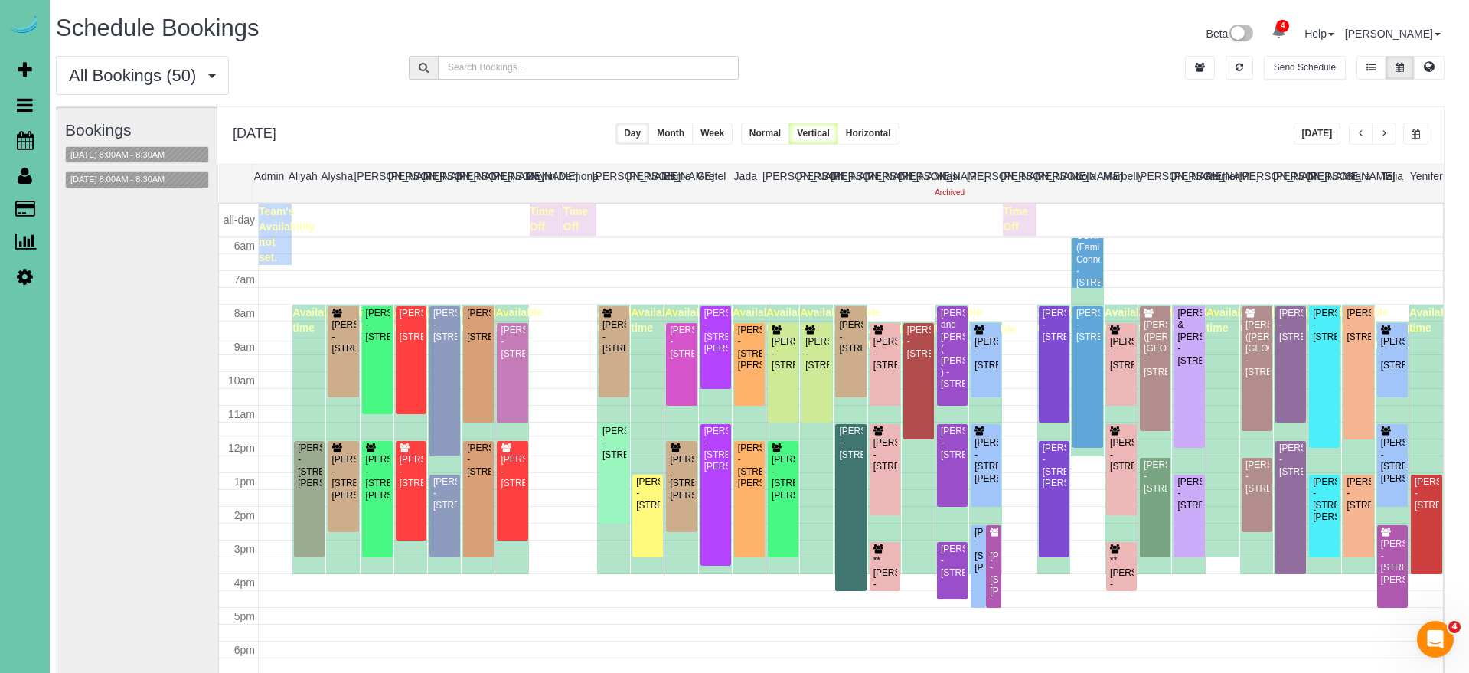
click at [1312, 139] on button "[DATE]" at bounding box center [1317, 133] width 47 height 22
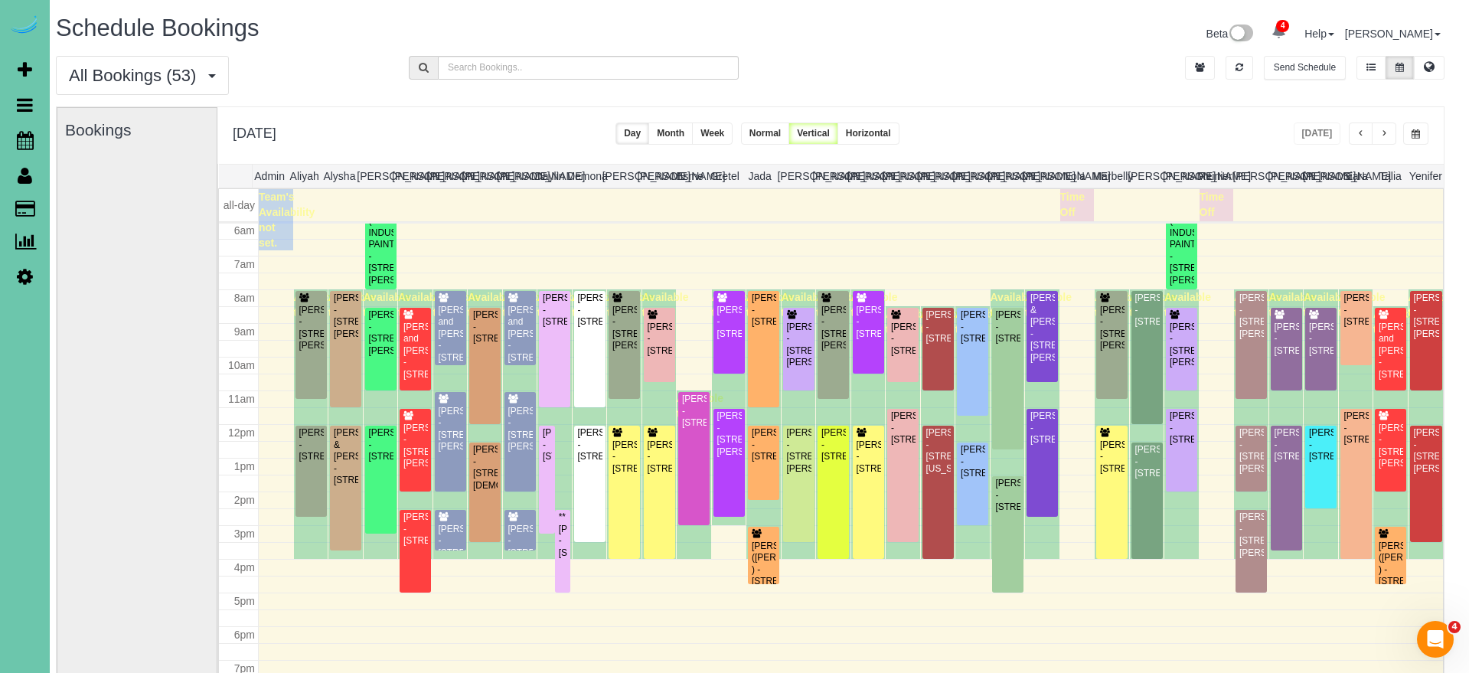
click at [1384, 133] on span "button" at bounding box center [1384, 133] width 8 height 9
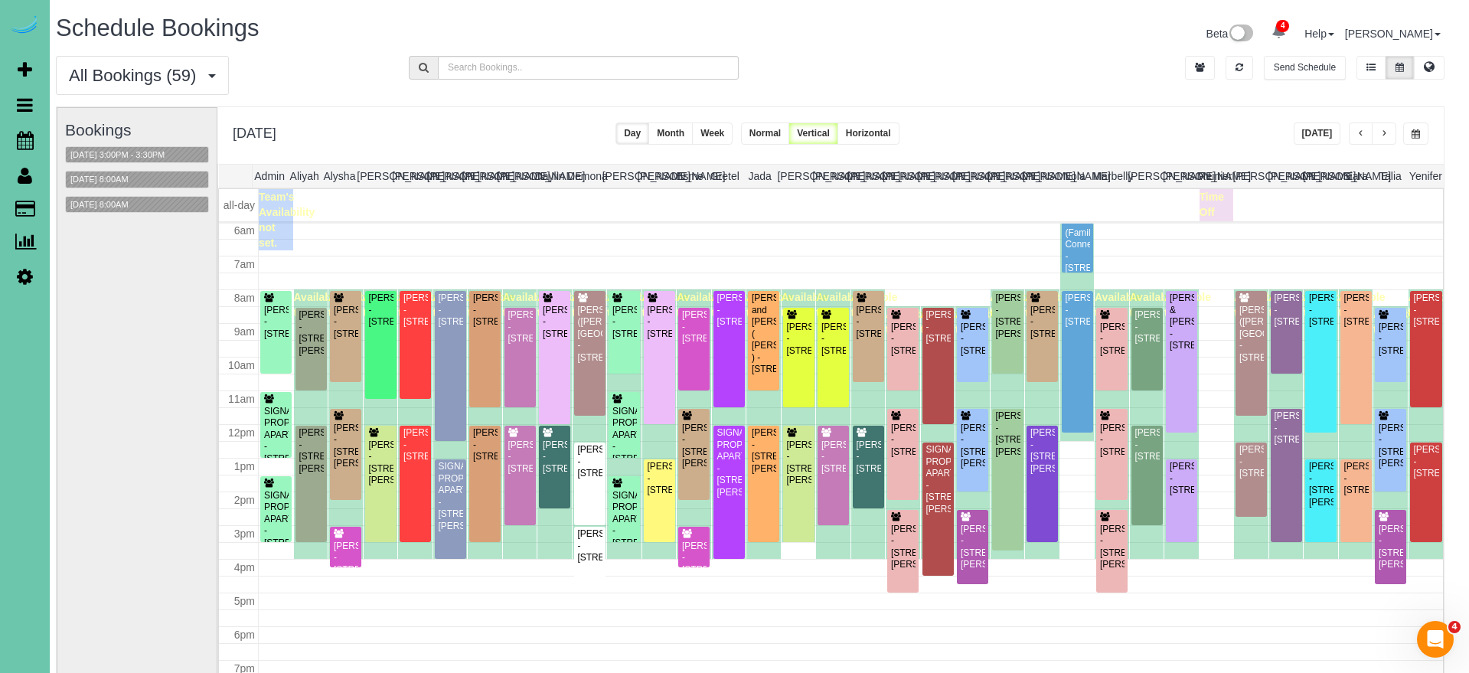
click at [1412, 135] on span "button" at bounding box center [1416, 133] width 8 height 9
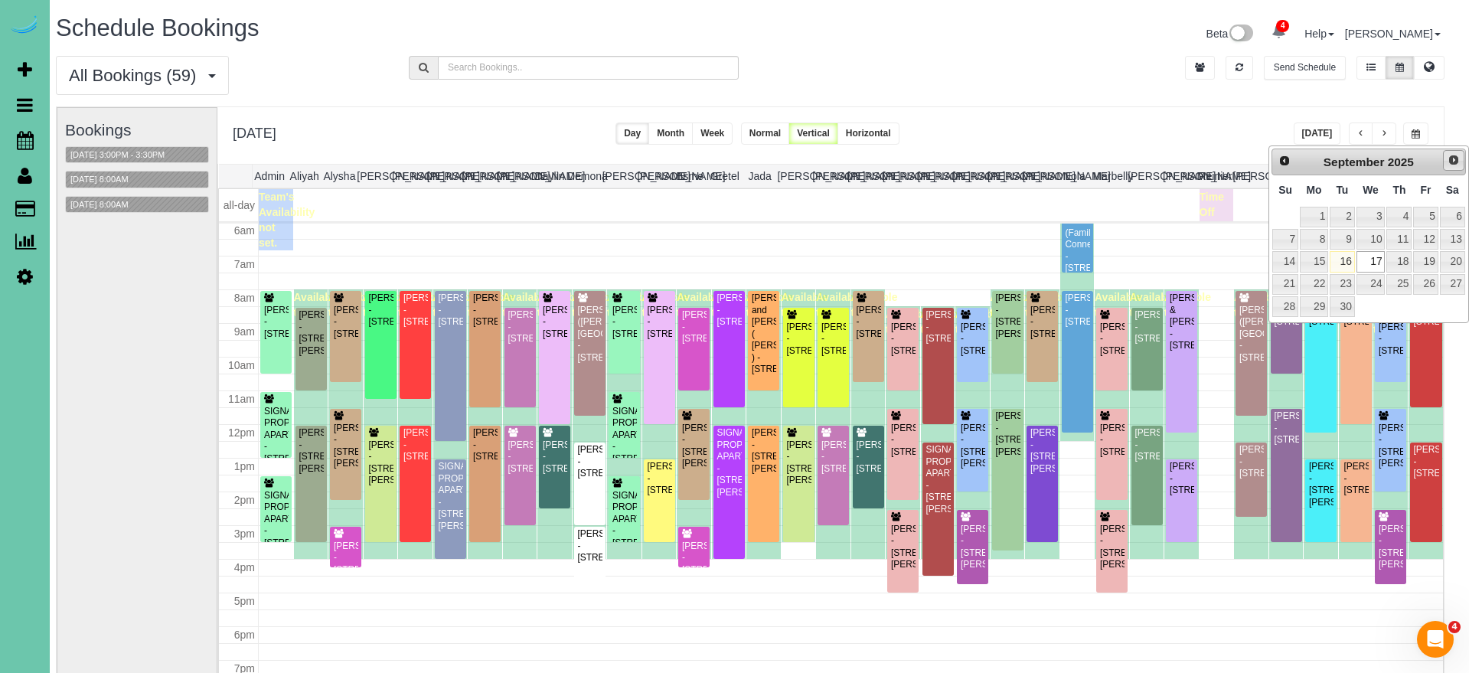
click at [1453, 157] on span "Next" at bounding box center [1454, 160] width 12 height 12
click at [1382, 209] on link "1" at bounding box center [1370, 217] width 29 height 21
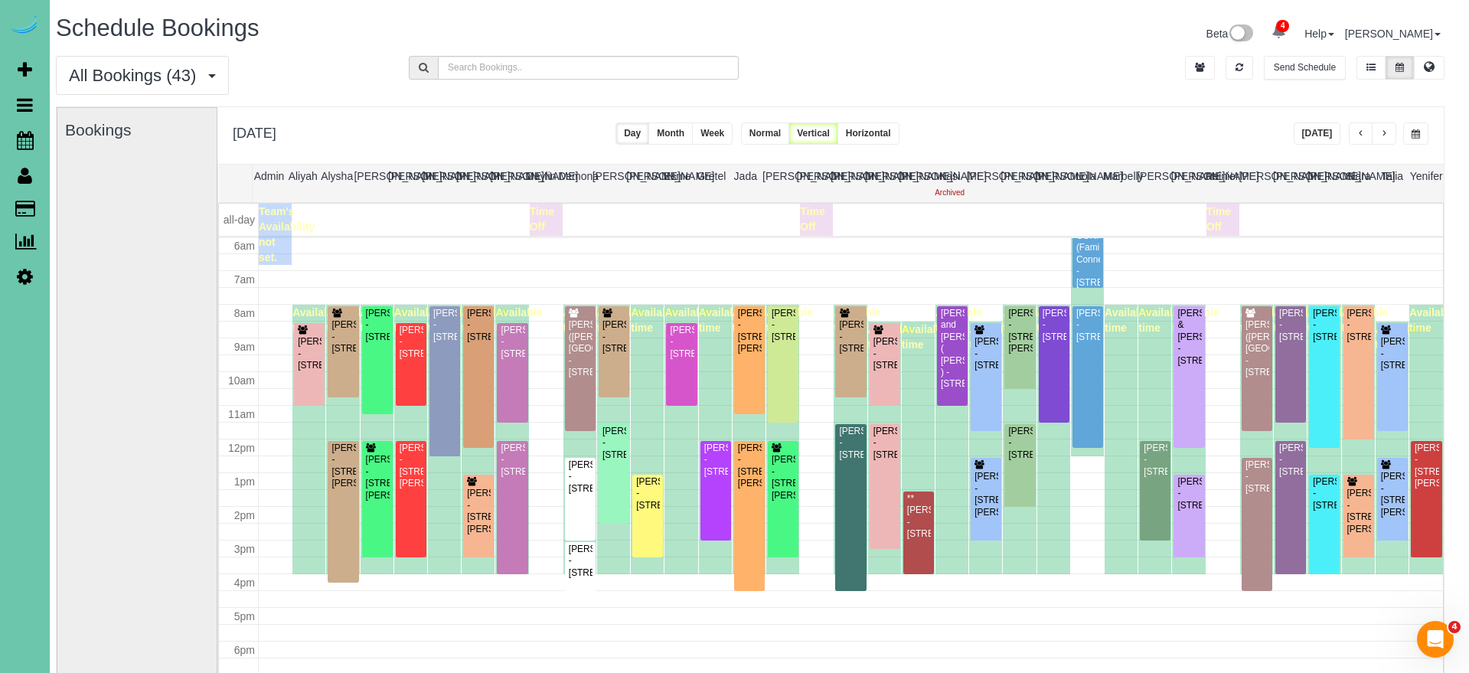
click at [1415, 132] on span "button" at bounding box center [1416, 133] width 8 height 9
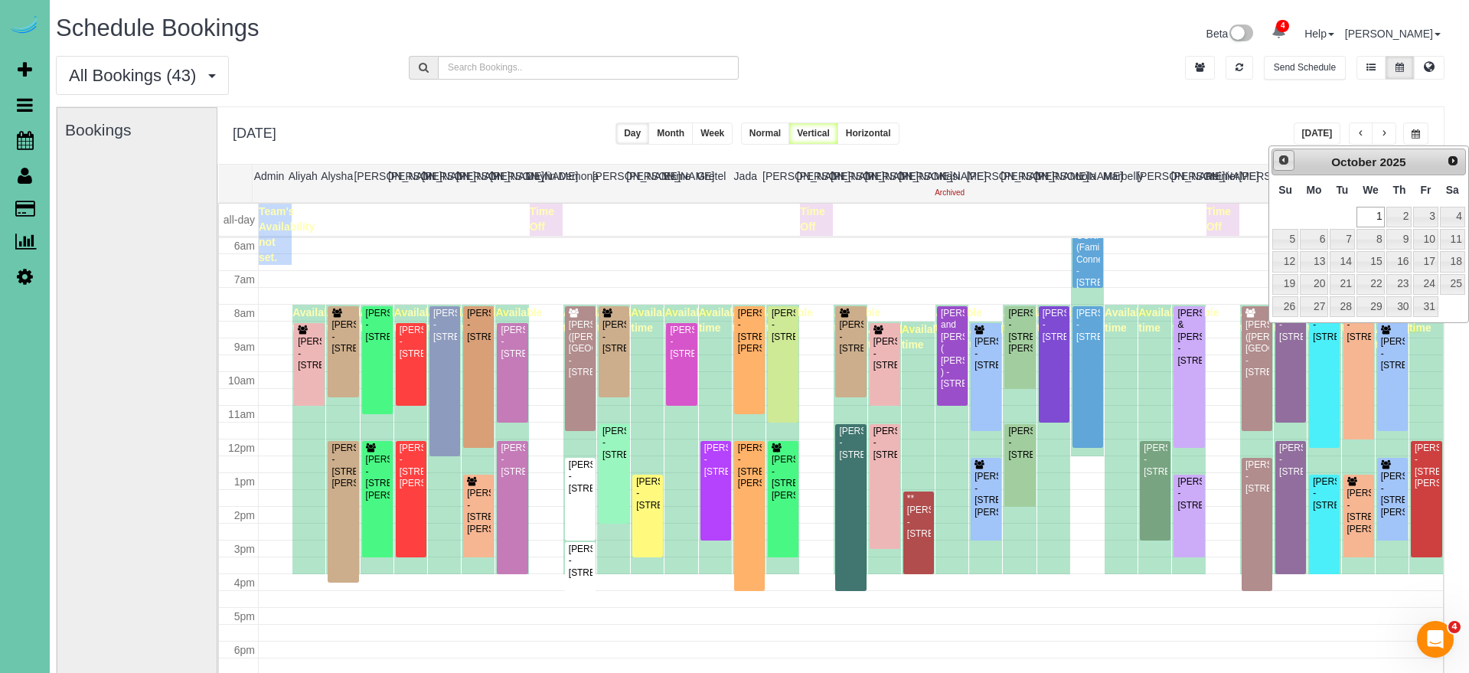
click at [1282, 167] on link "Prev" at bounding box center [1283, 160] width 21 height 21
click at [1376, 256] on link "17" at bounding box center [1370, 261] width 29 height 21
type input "**********"
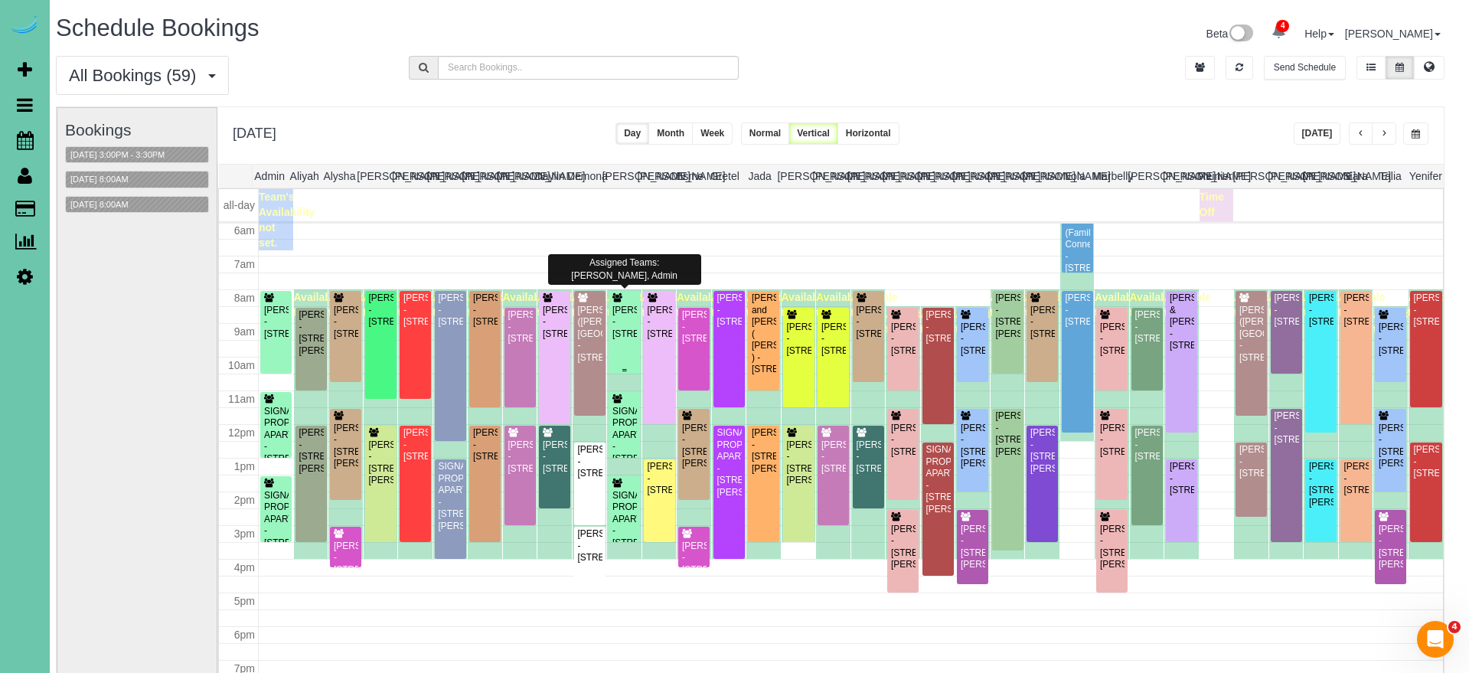
click at [628, 318] on div "Trisha Mankin - 5850 Country Squire Plz, Omaha, NE 68152" at bounding box center [624, 322] width 25 height 35
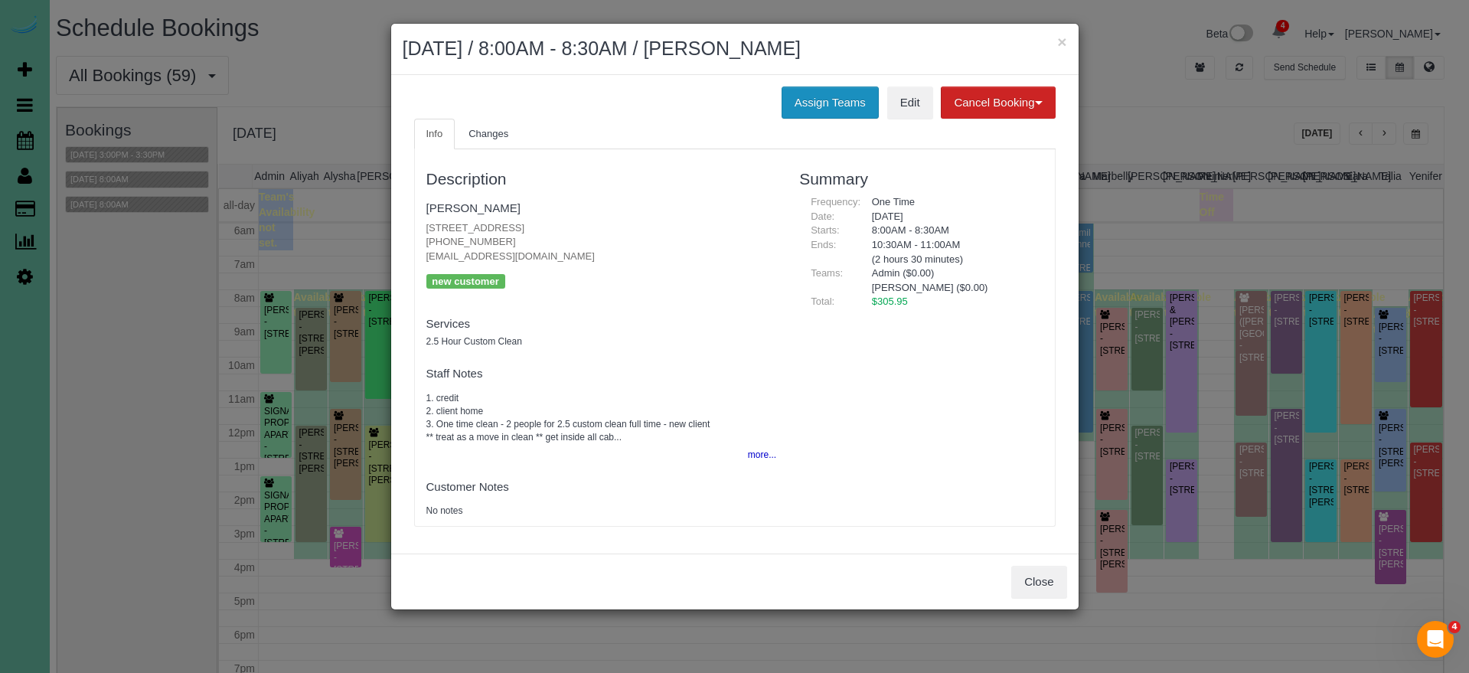
drag, startPoint x: 837, startPoint y: 104, endPoint x: 808, endPoint y: 110, distance: 29.7
click at [837, 104] on button "Assign Teams" at bounding box center [830, 103] width 97 height 32
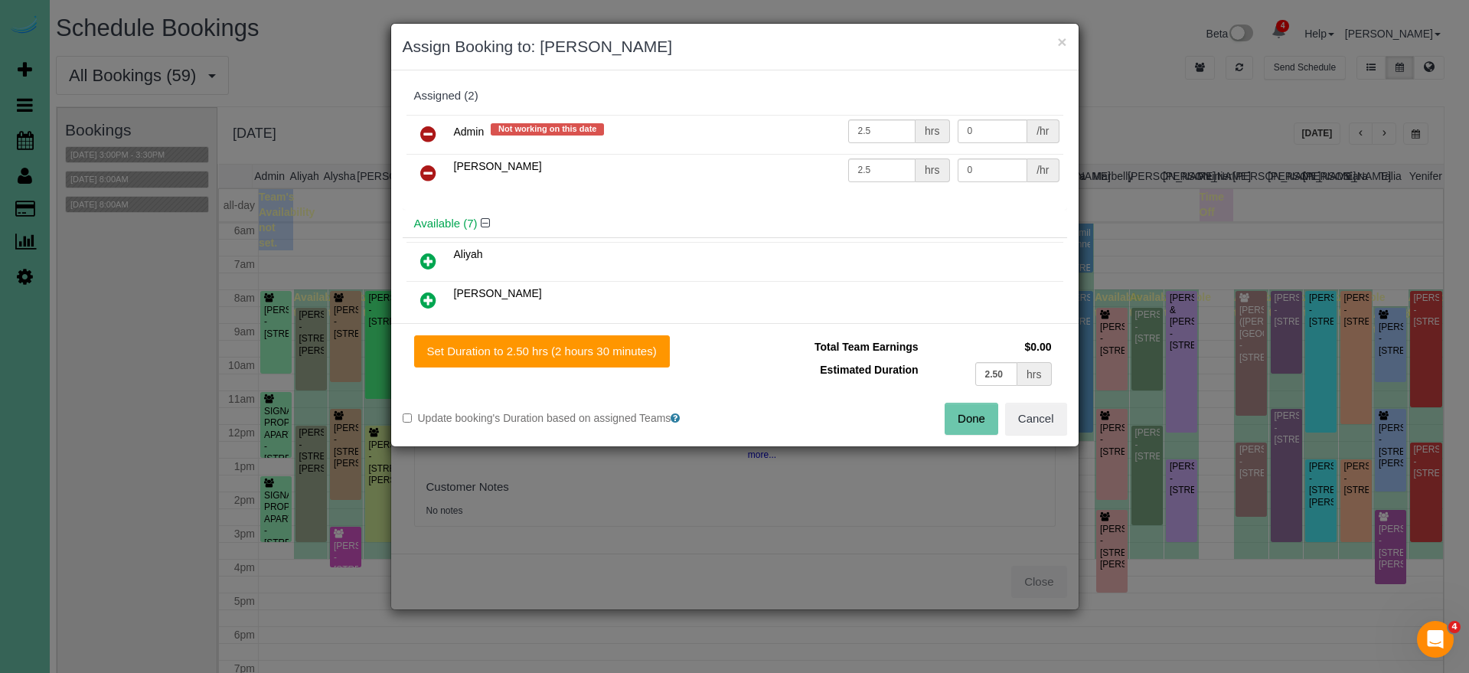
click at [427, 168] on icon at bounding box center [428, 173] width 16 height 18
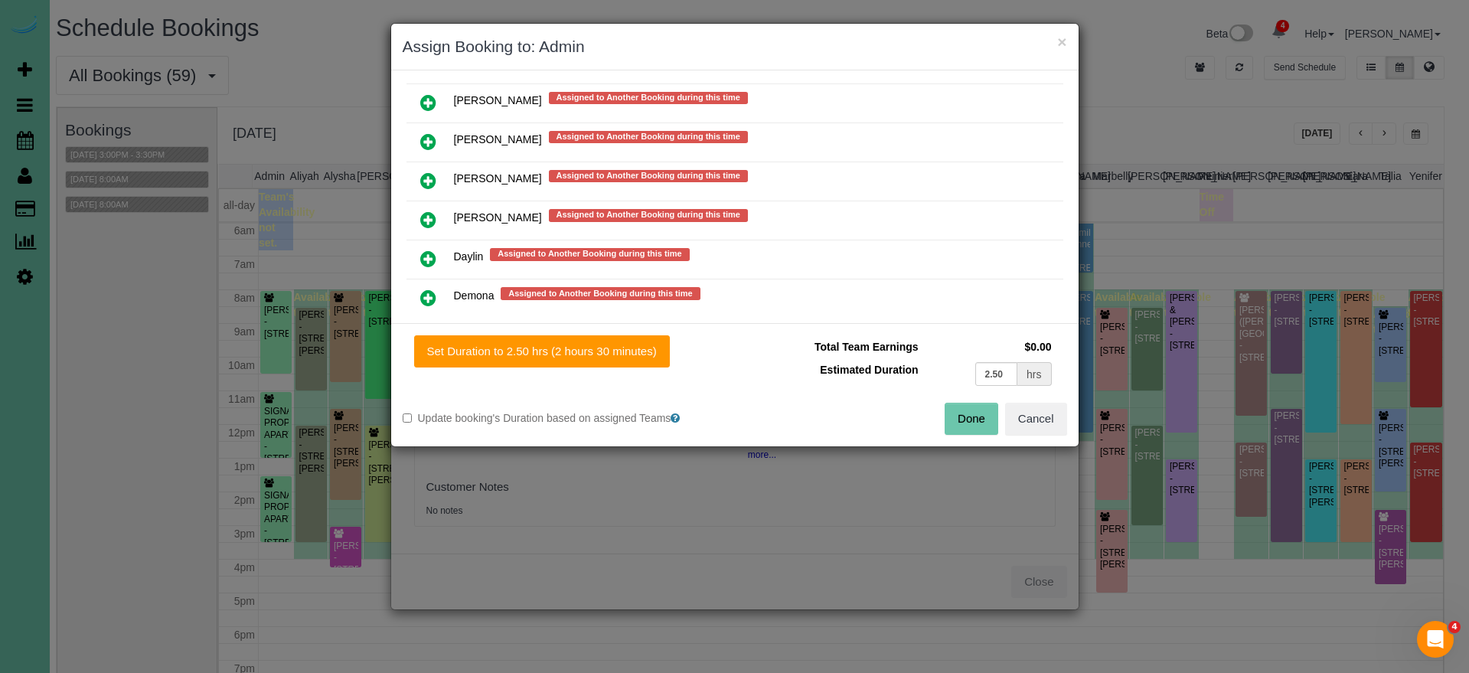
scroll to position [762, 0]
click at [426, 254] on icon at bounding box center [428, 258] width 16 height 18
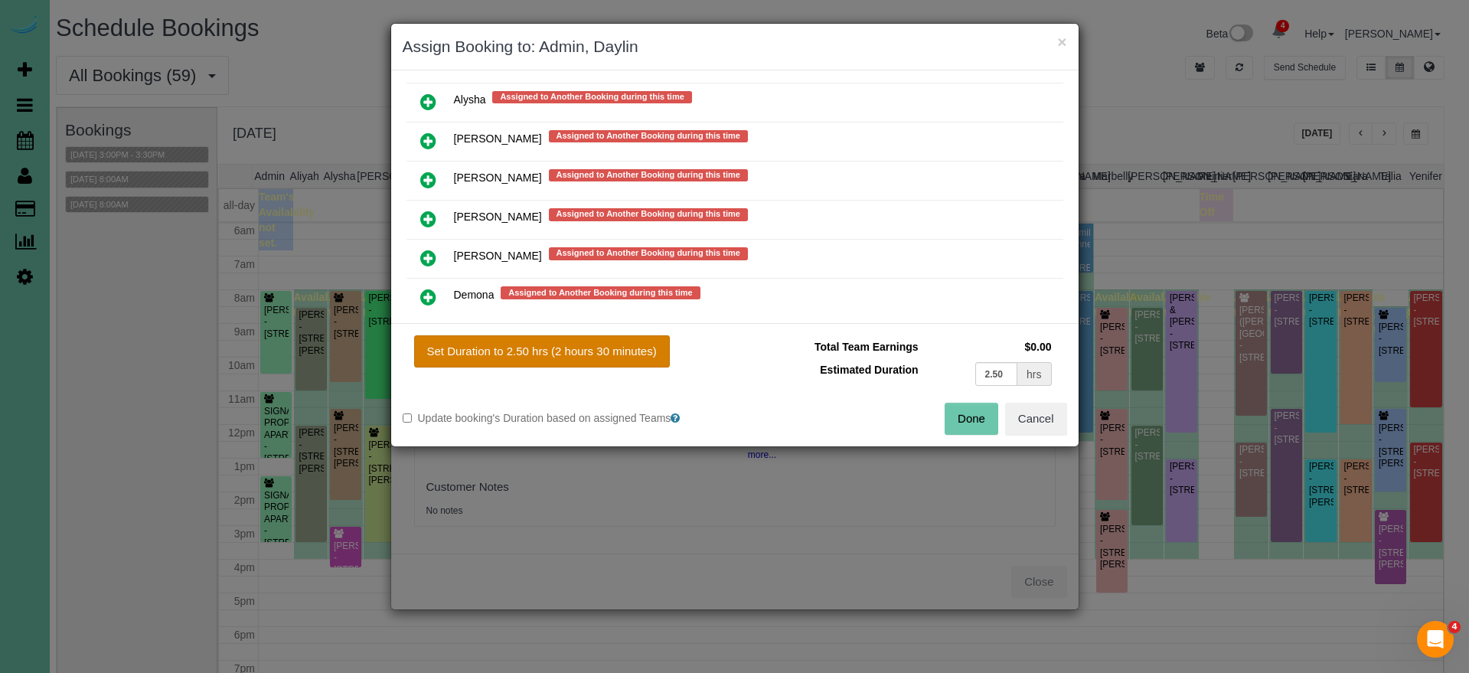
click at [550, 347] on button "Set Duration to 2.50 hrs (2 hours 30 minutes)" at bounding box center [542, 351] width 256 height 32
type input "2.50"
click at [972, 420] on button "Done" at bounding box center [972, 419] width 54 height 32
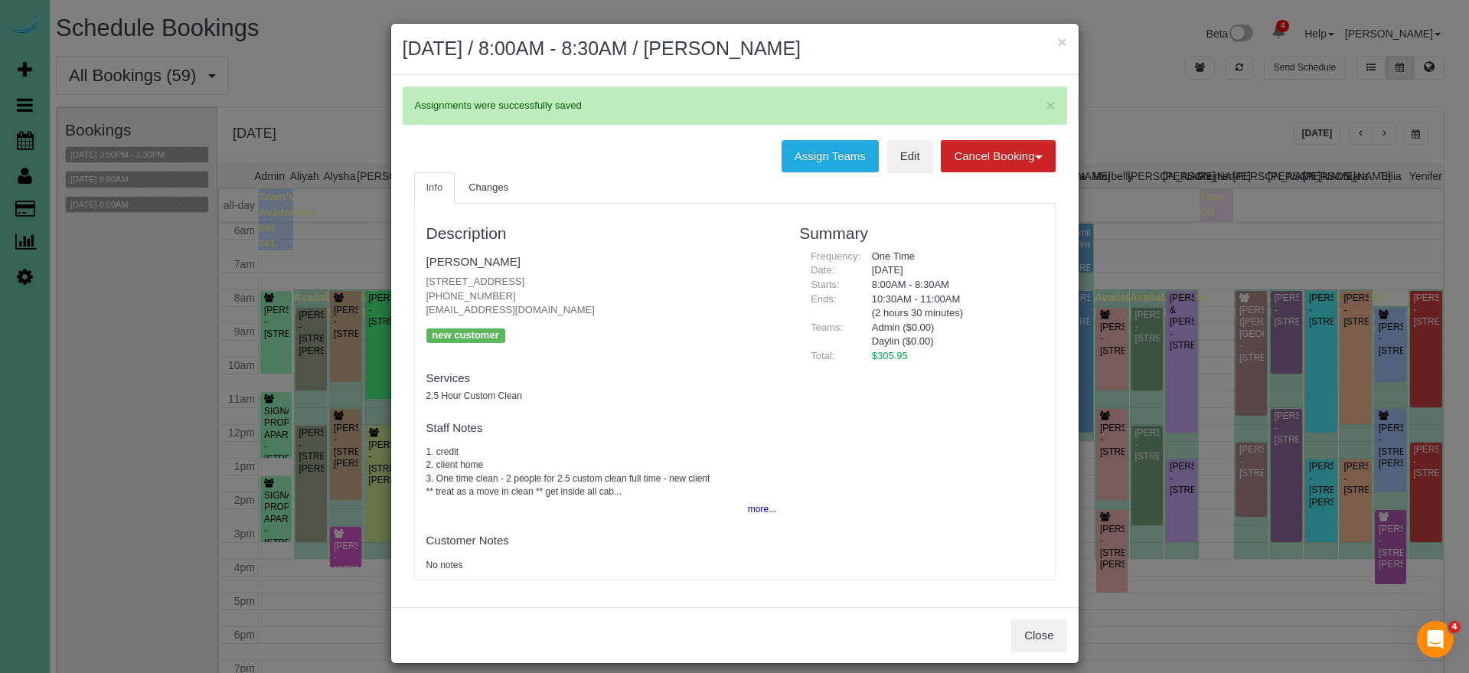
drag, startPoint x: 1059, startPoint y: 41, endPoint x: 1030, endPoint y: 43, distance: 29.2
click at [1059, 41] on button "×" at bounding box center [1061, 42] width 9 height 16
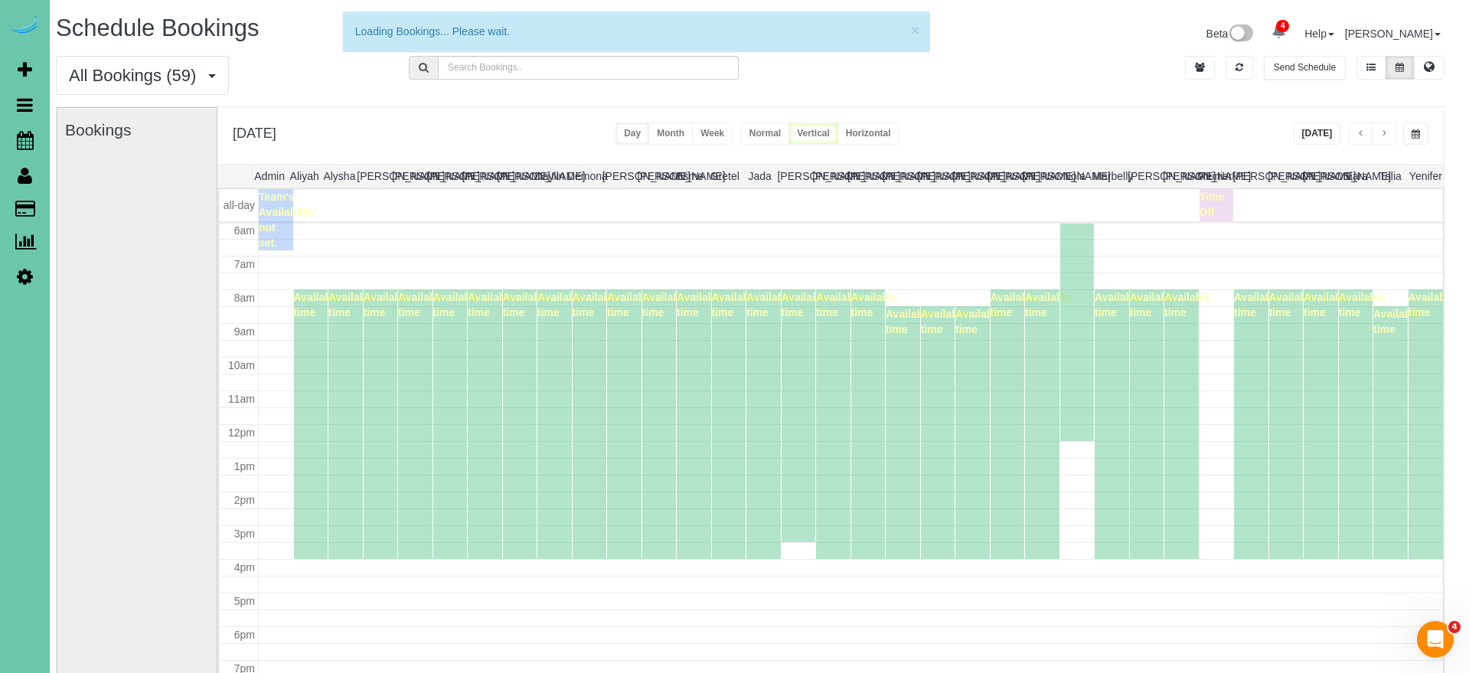
scroll to position [203, 0]
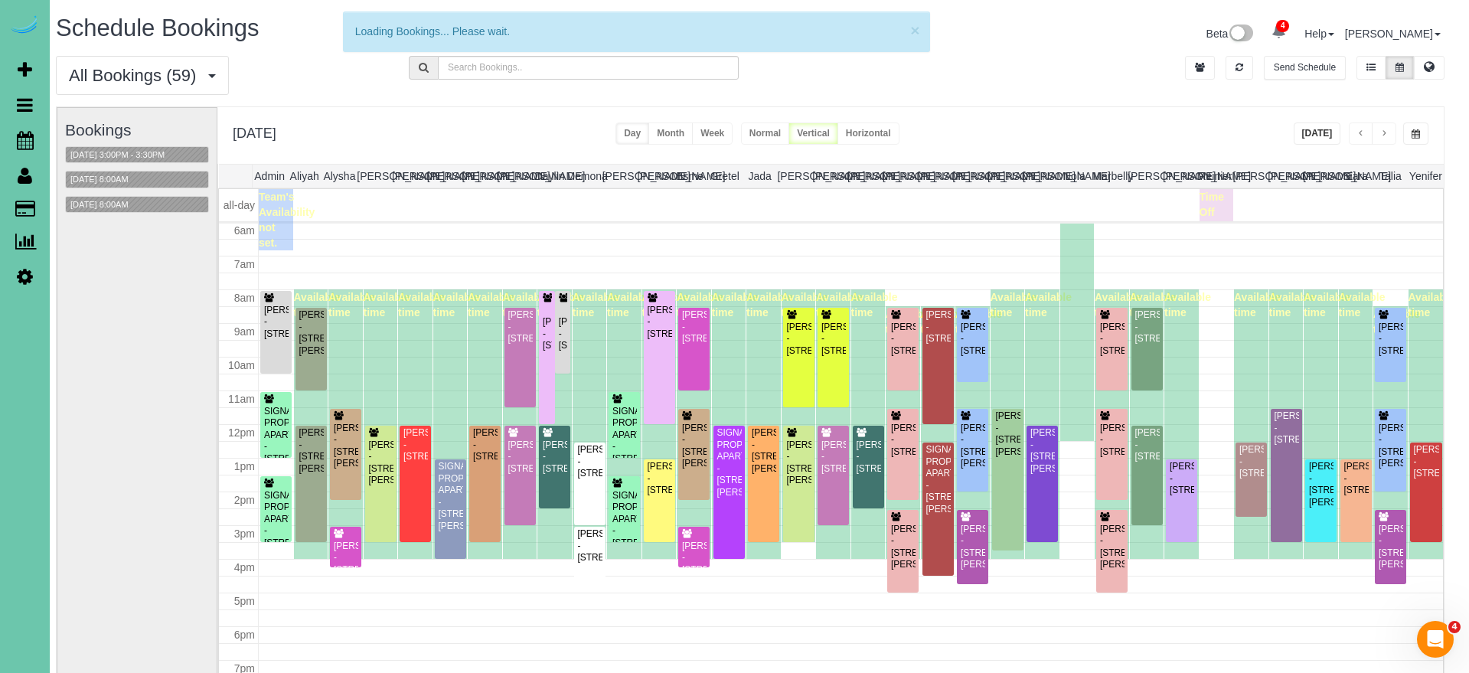
click at [633, 419] on div "SIGNATURE PROPERTIES APARTMENTS - 10451 Liam Ct Club #301, Omaha, NE 68122" at bounding box center [624, 441] width 25 height 71
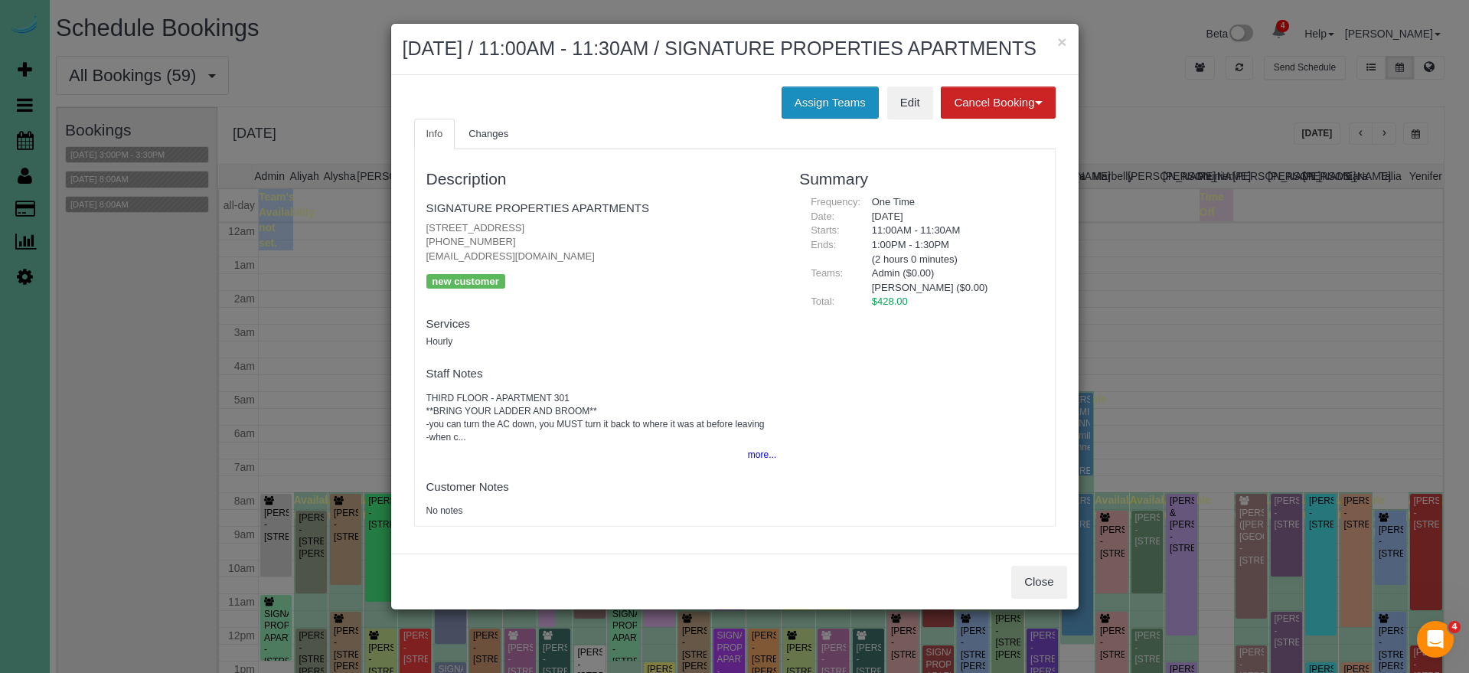
click at [814, 119] on button "Assign Teams" at bounding box center [830, 103] width 97 height 32
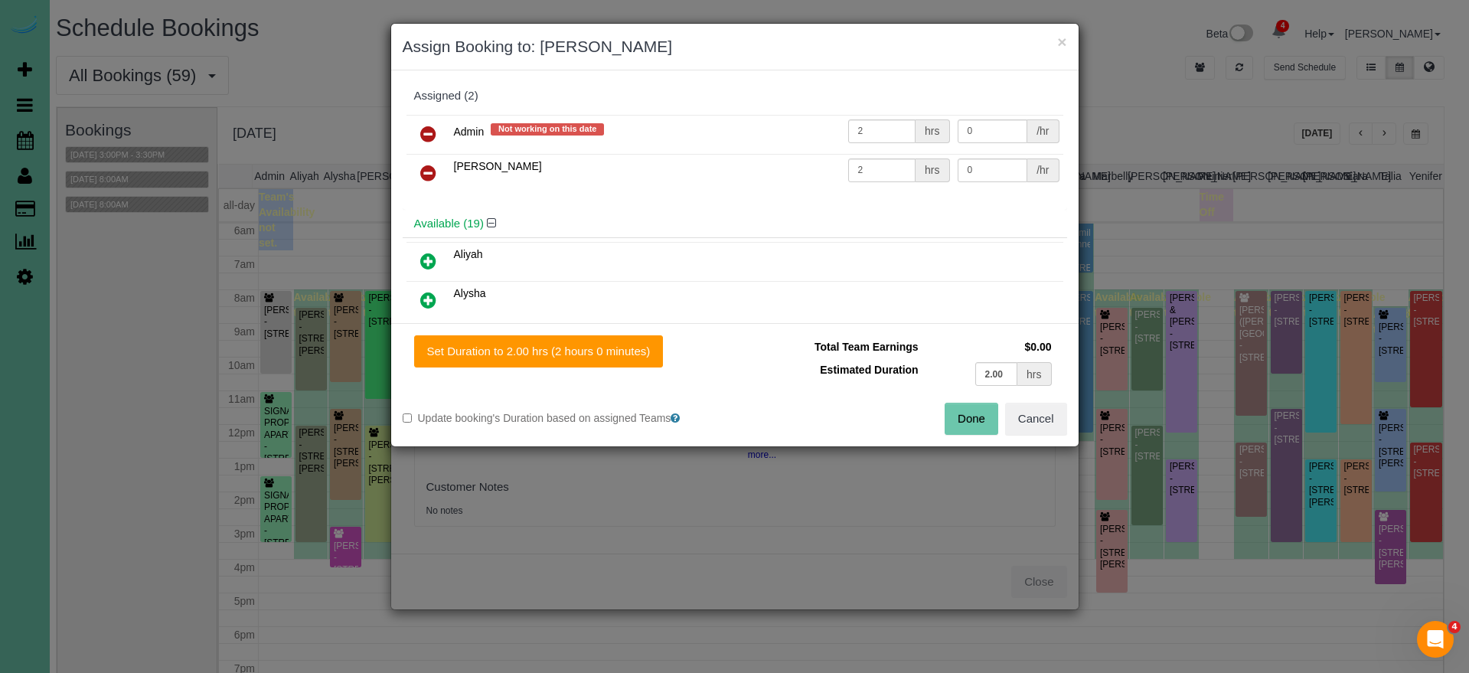
click at [427, 167] on icon at bounding box center [428, 173] width 16 height 18
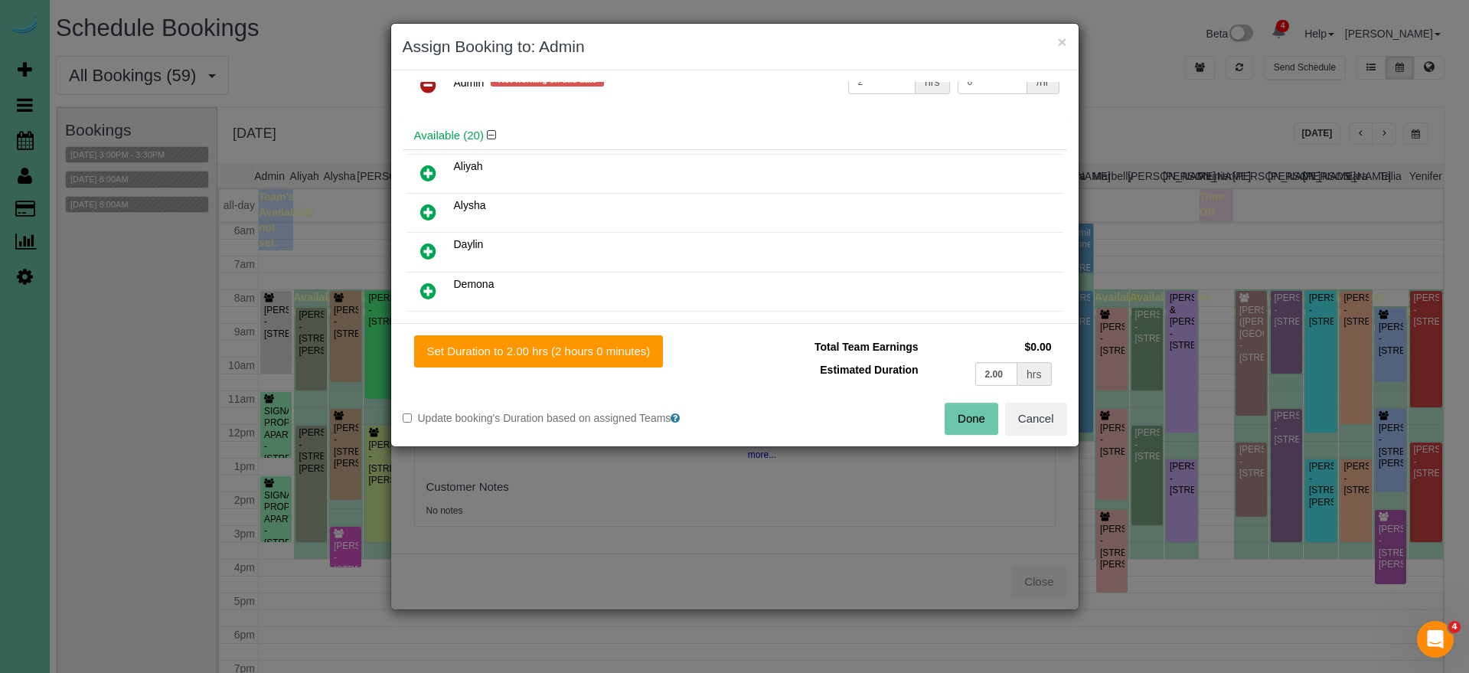
scroll to position [68, 0]
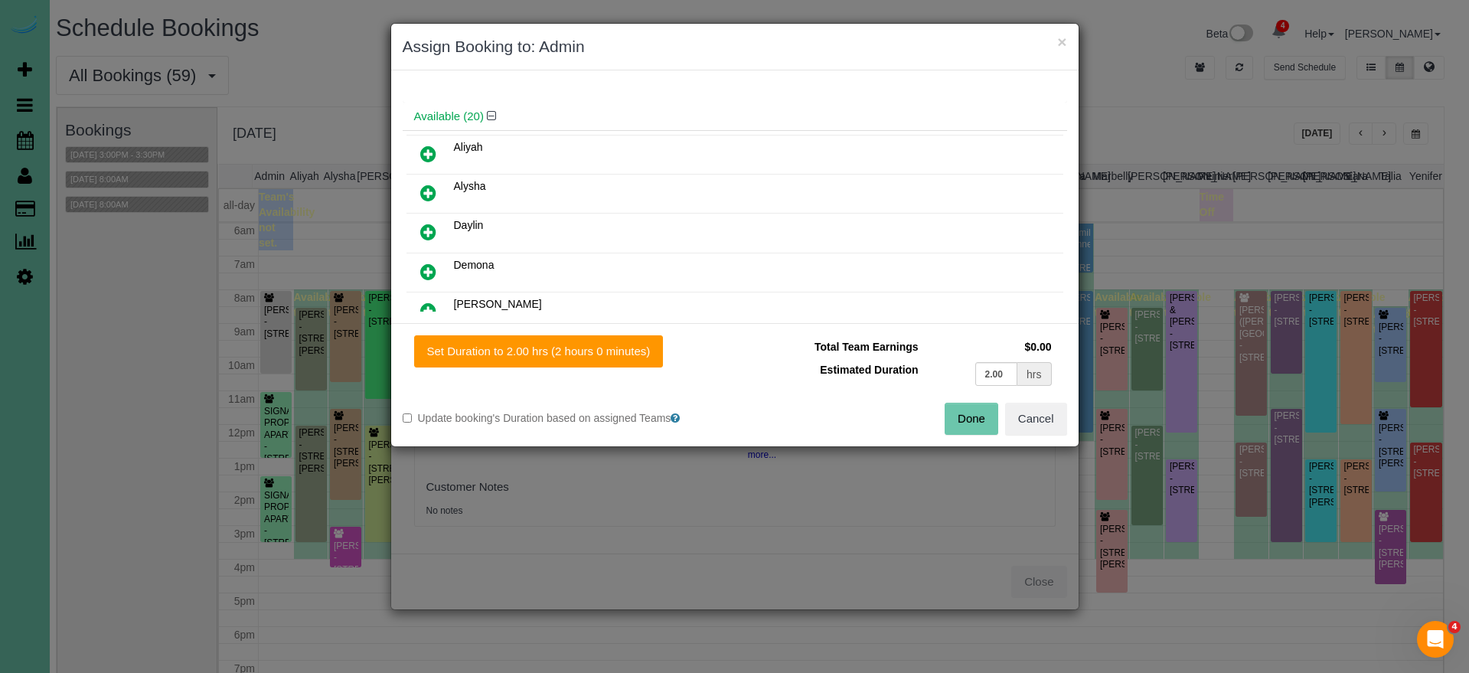
click at [426, 233] on icon at bounding box center [428, 232] width 16 height 18
drag, startPoint x: 548, startPoint y: 351, endPoint x: 736, endPoint y: 384, distance: 191.2
click at [551, 351] on button "Set Duration to 2.00 hrs (2 hours 0 minutes)" at bounding box center [539, 351] width 250 height 32
type input "2.00"
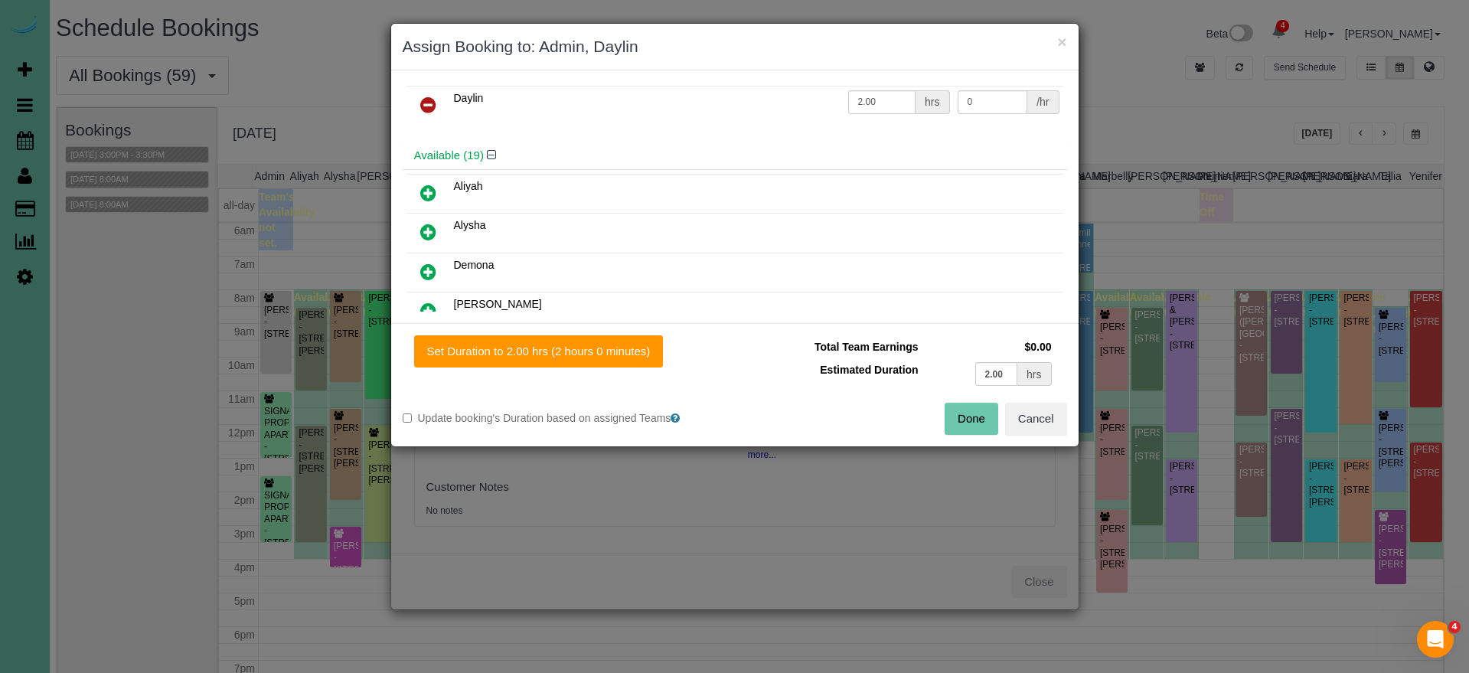
drag, startPoint x: 961, startPoint y: 419, endPoint x: 874, endPoint y: 405, distance: 88.3
click at [959, 418] on button "Done" at bounding box center [972, 419] width 54 height 32
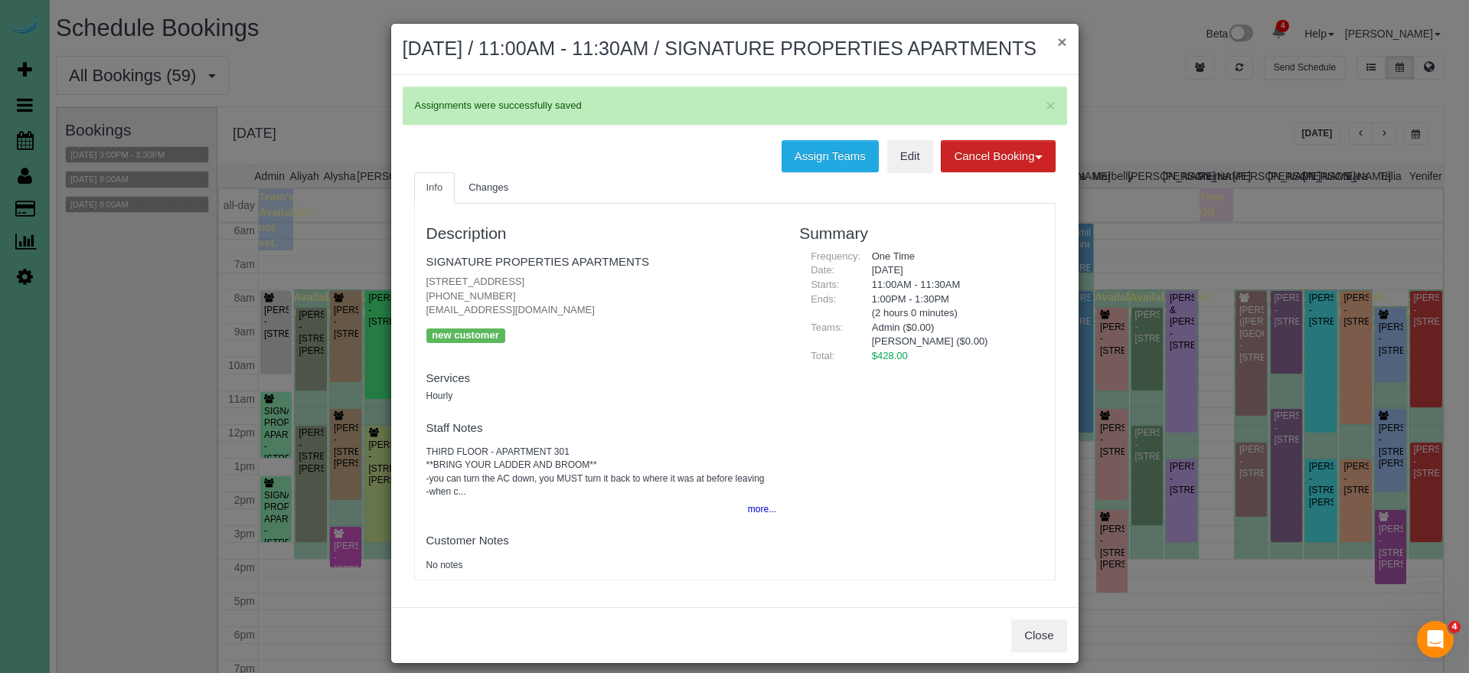
click at [1061, 41] on button "×" at bounding box center [1061, 42] width 9 height 16
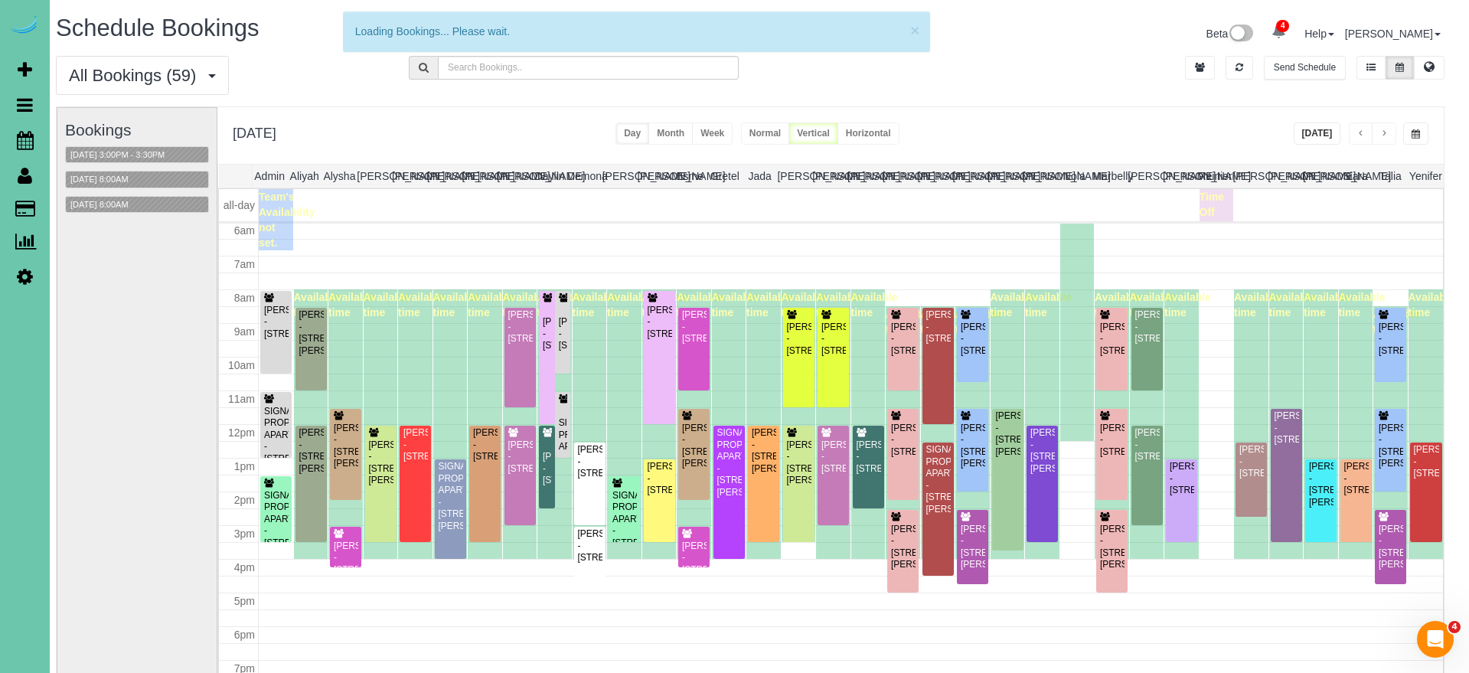
scroll to position [203, 0]
click at [624, 517] on div "SIGNATURE PROPERTIES APARTMENTS - 10451 Liam Ct Club #302, Omaha, NE 68122" at bounding box center [624, 525] width 25 height 71
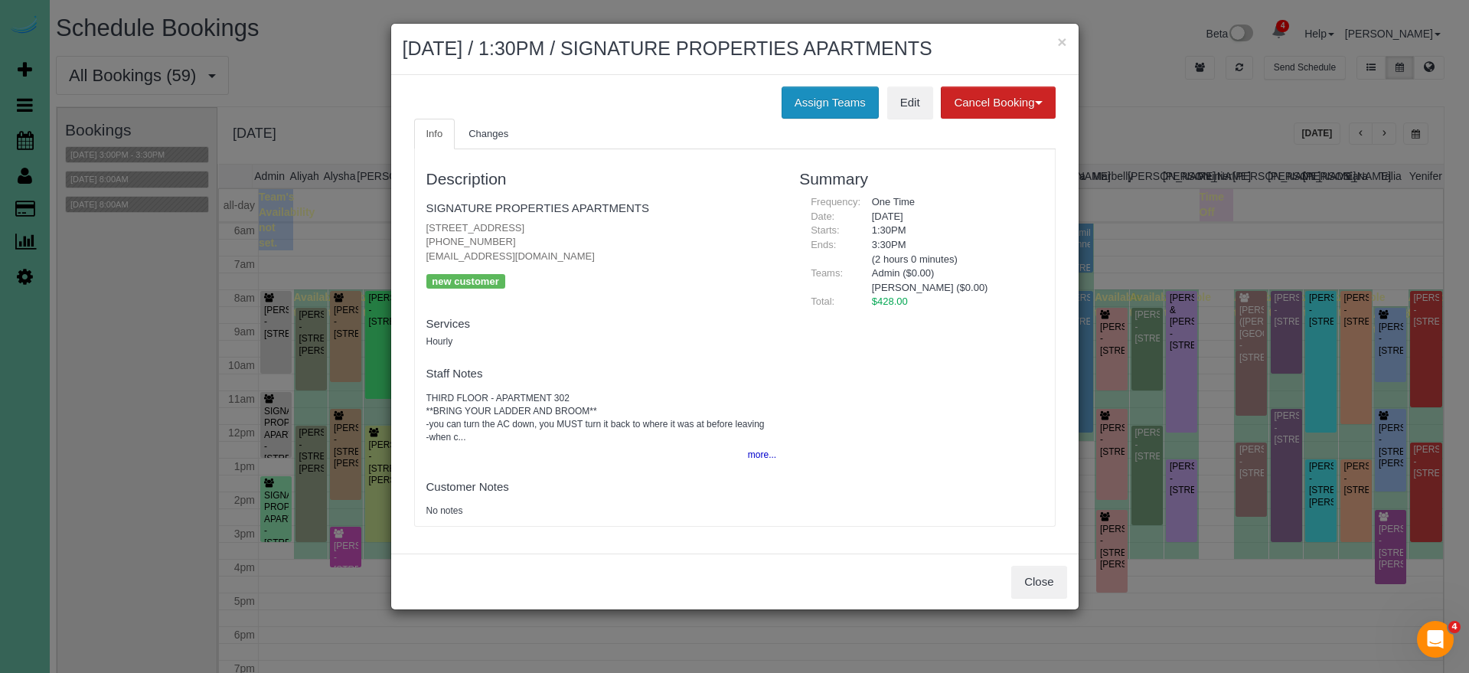
click at [810, 100] on button "Assign Teams" at bounding box center [830, 103] width 97 height 32
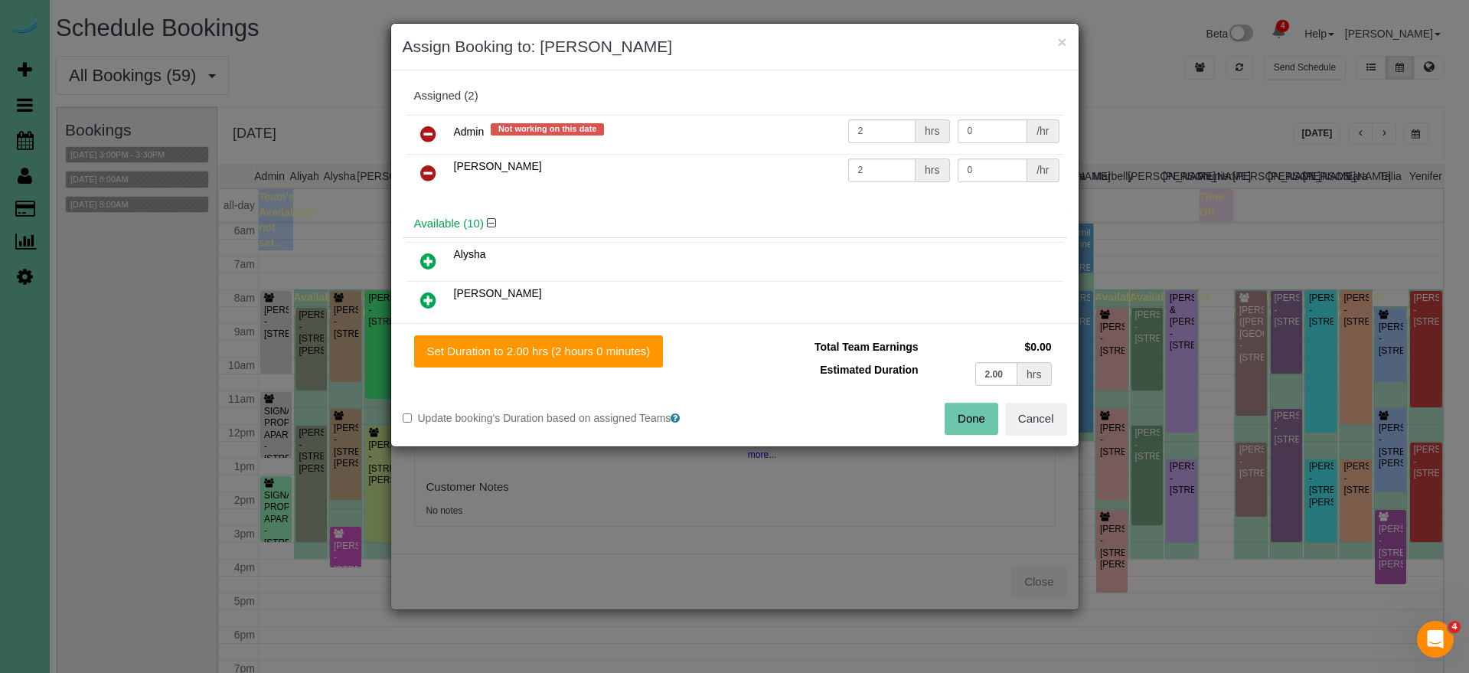
click at [420, 165] on icon at bounding box center [428, 173] width 16 height 18
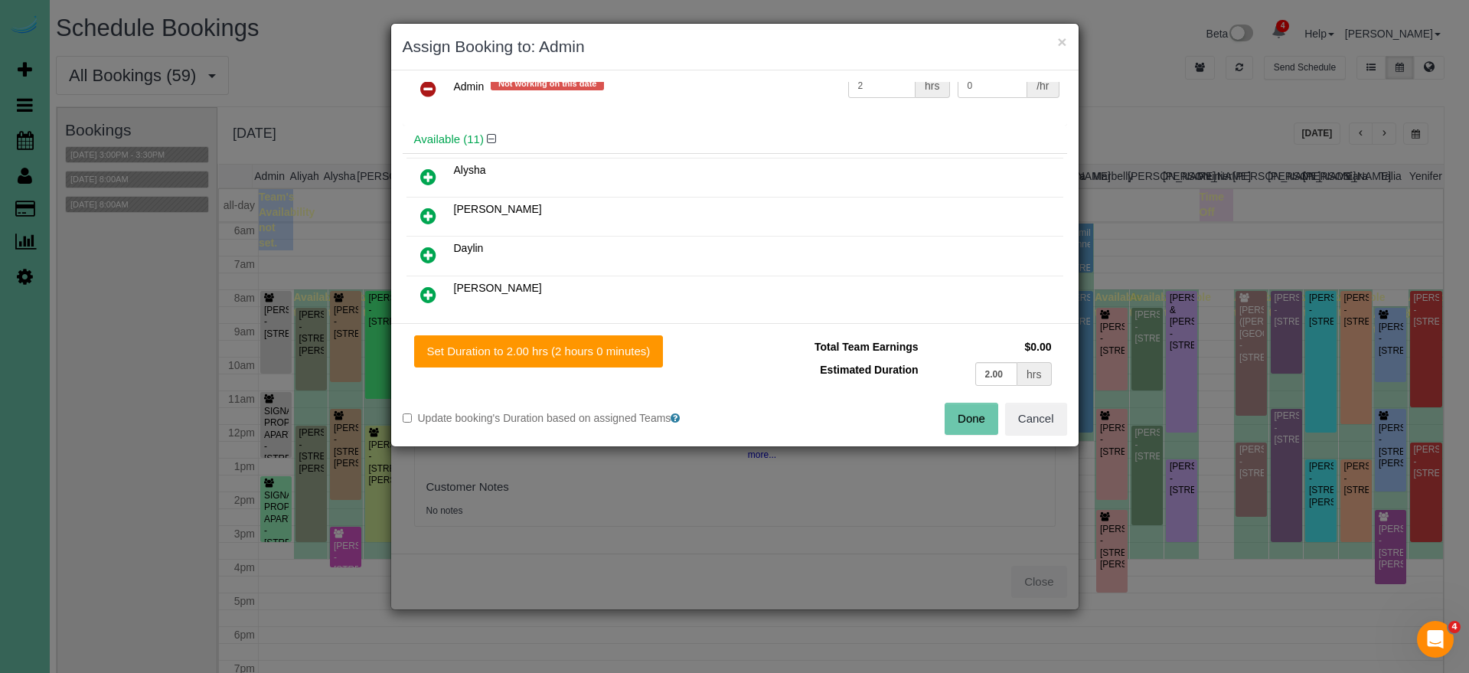
scroll to position [52, 0]
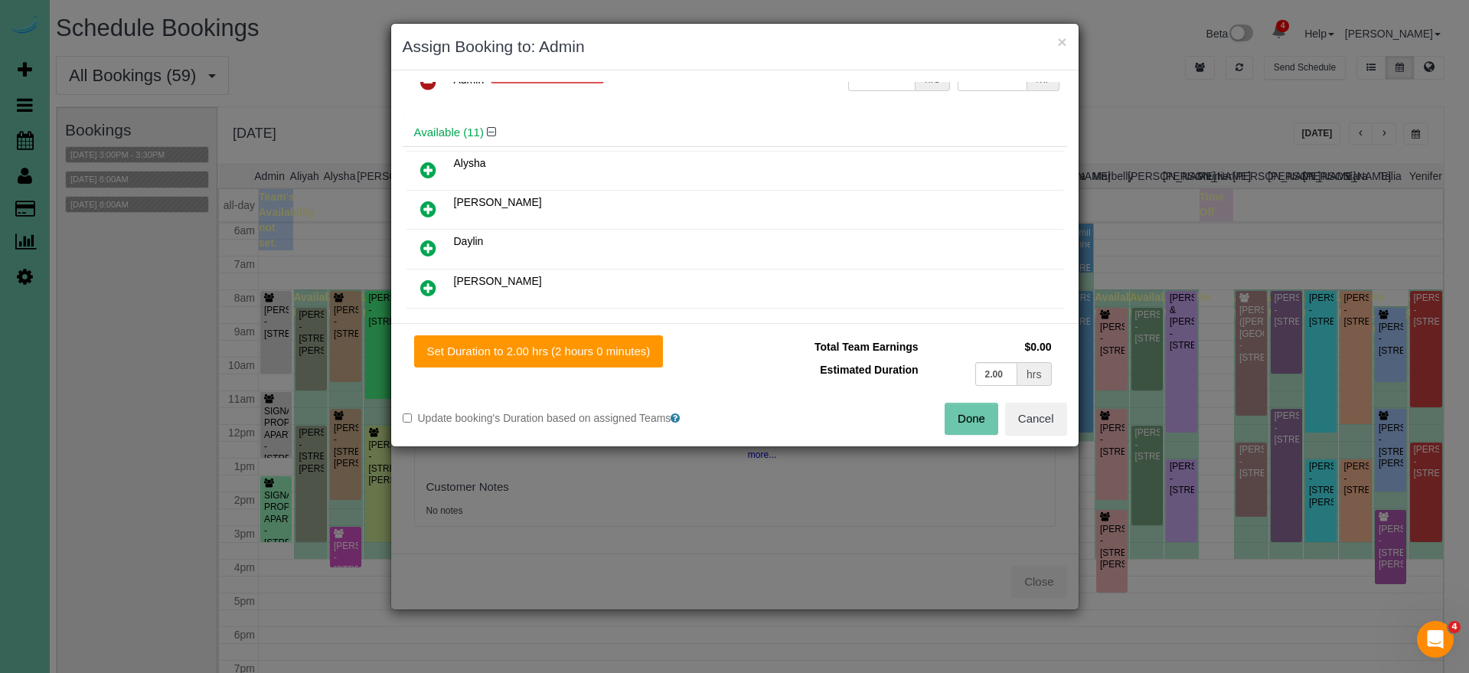
drag, startPoint x: 425, startPoint y: 246, endPoint x: 430, endPoint y: 254, distance: 9.3
click at [425, 246] on icon at bounding box center [428, 248] width 16 height 18
drag, startPoint x: 526, startPoint y: 353, endPoint x: 740, endPoint y: 388, distance: 217.2
click at [529, 354] on button "Set Duration to 2.00 hrs (2 hours 0 minutes)" at bounding box center [539, 351] width 250 height 32
type input "2.00"
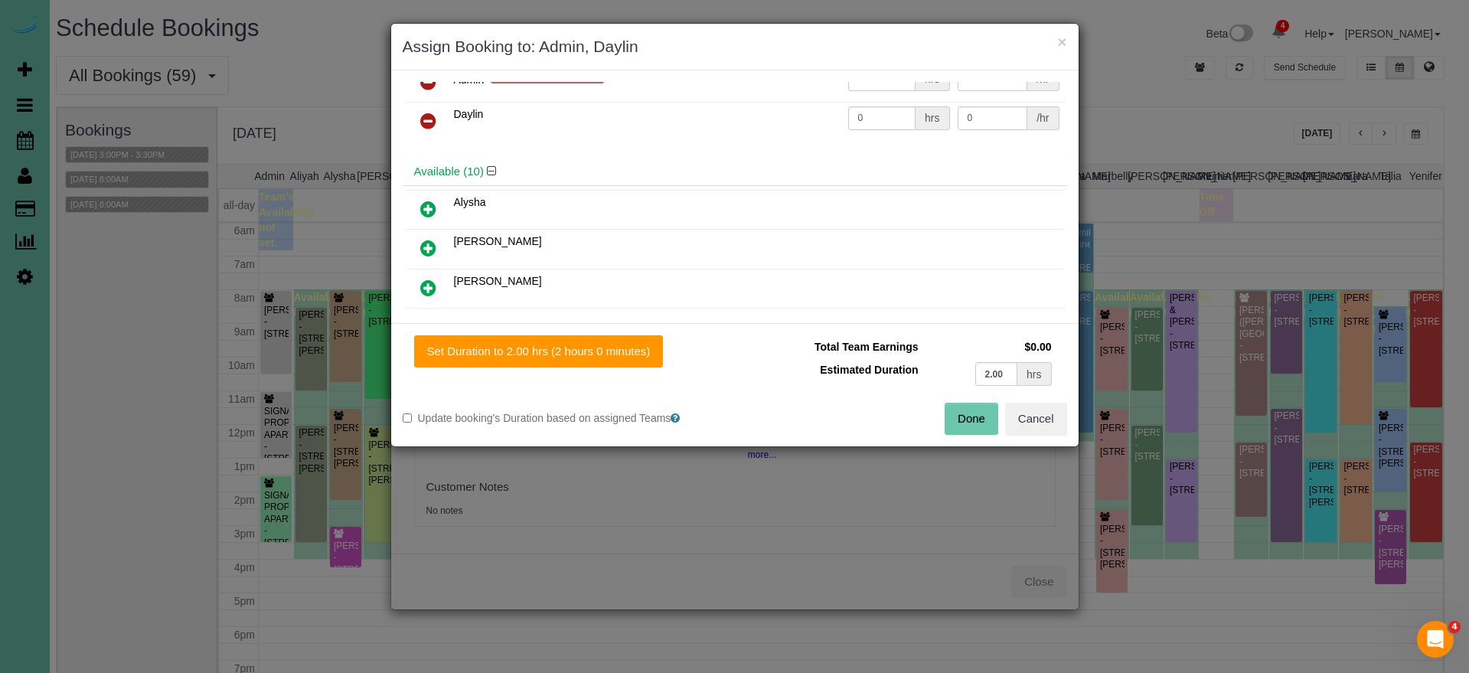
type input "2.00"
drag, startPoint x: 975, startPoint y: 416, endPoint x: 935, endPoint y: 385, distance: 51.3
click at [975, 416] on button "Done" at bounding box center [972, 419] width 54 height 32
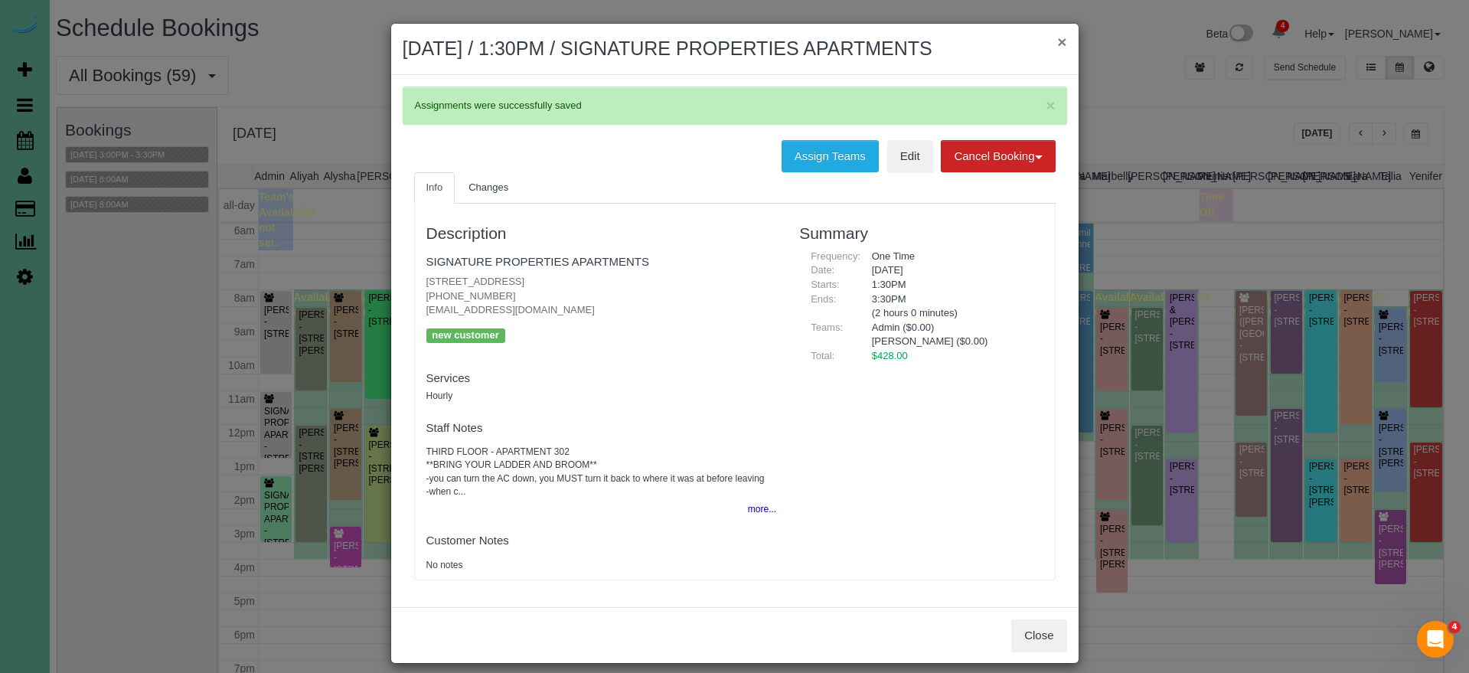
click at [1057, 40] on button "×" at bounding box center [1061, 42] width 9 height 16
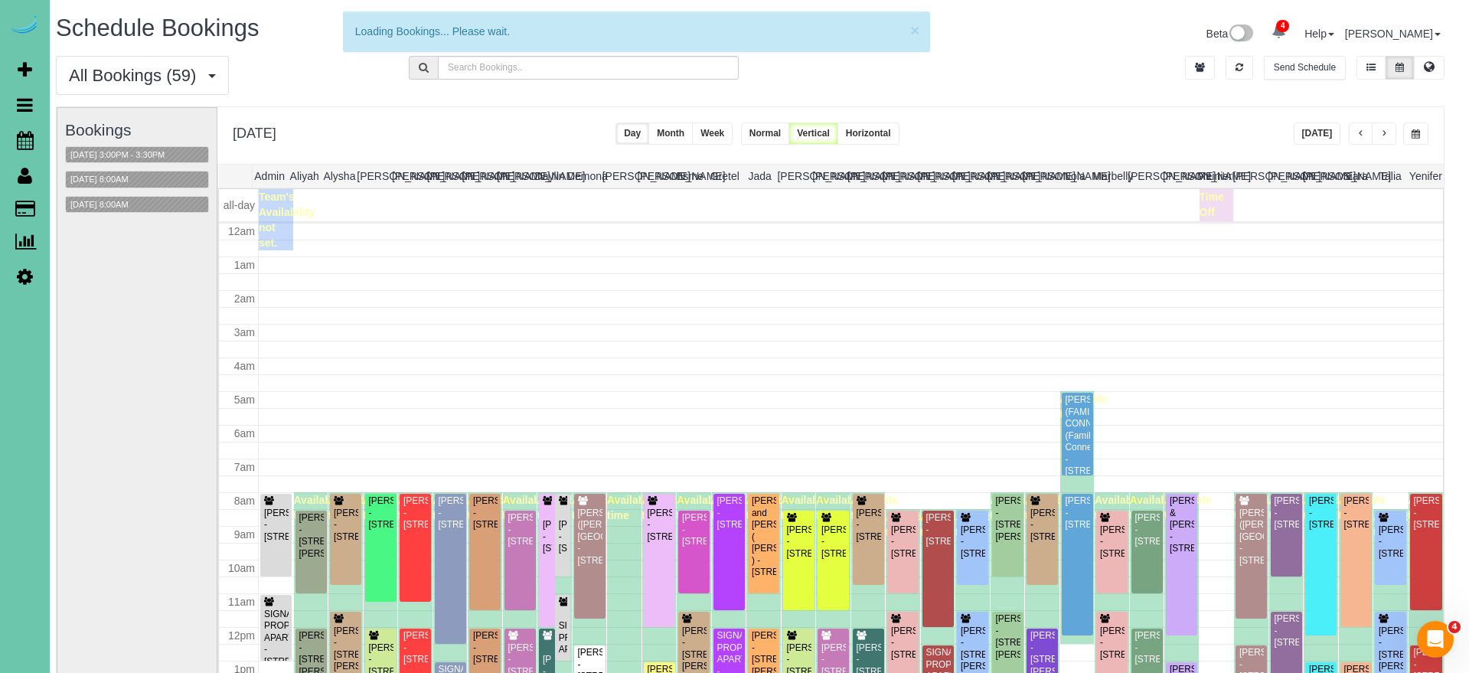
scroll to position [203, 0]
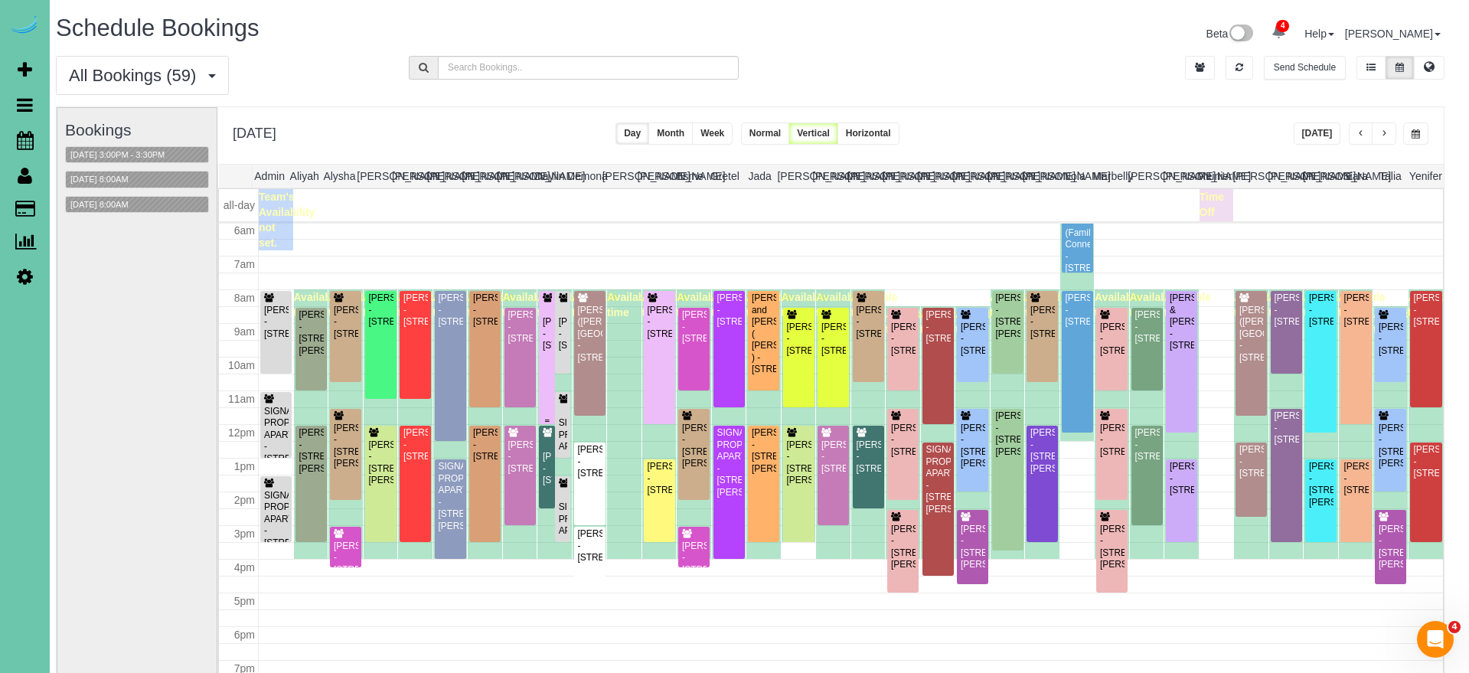
click at [549, 350] on div "John Dimartino - 1238 S 138th St, Omaha, NE 68144" at bounding box center [547, 333] width 10 height 35
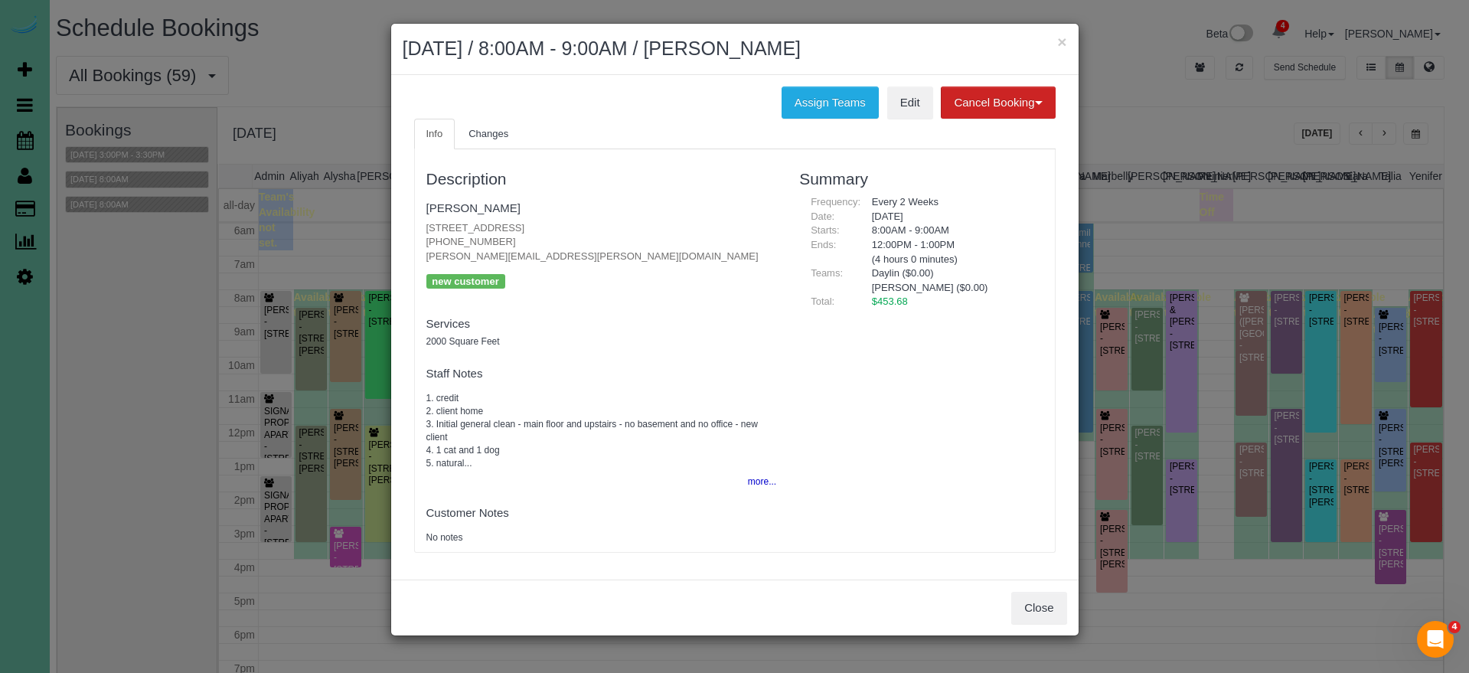
drag, startPoint x: 791, startPoint y: 94, endPoint x: 717, endPoint y: 95, distance: 74.3
click at [790, 94] on button "Assign Teams" at bounding box center [830, 103] width 97 height 32
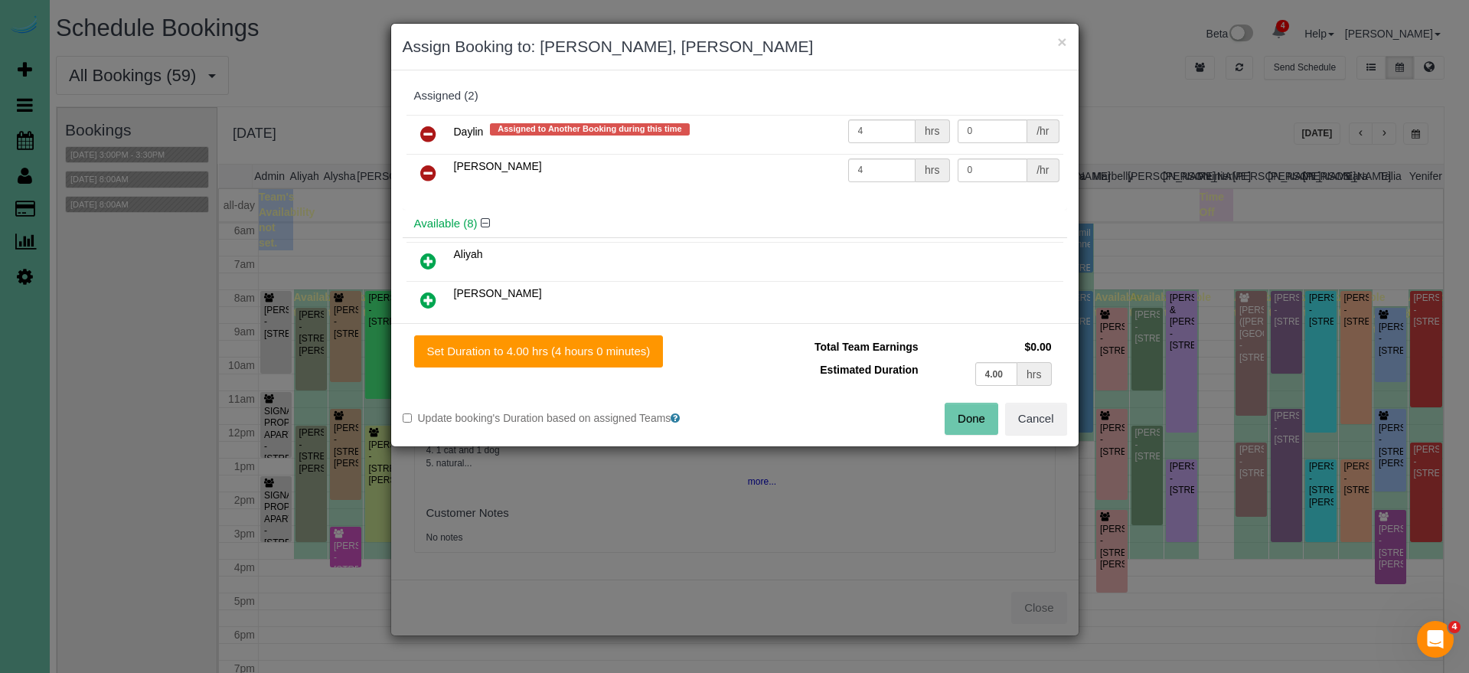
click at [426, 129] on icon at bounding box center [428, 134] width 16 height 18
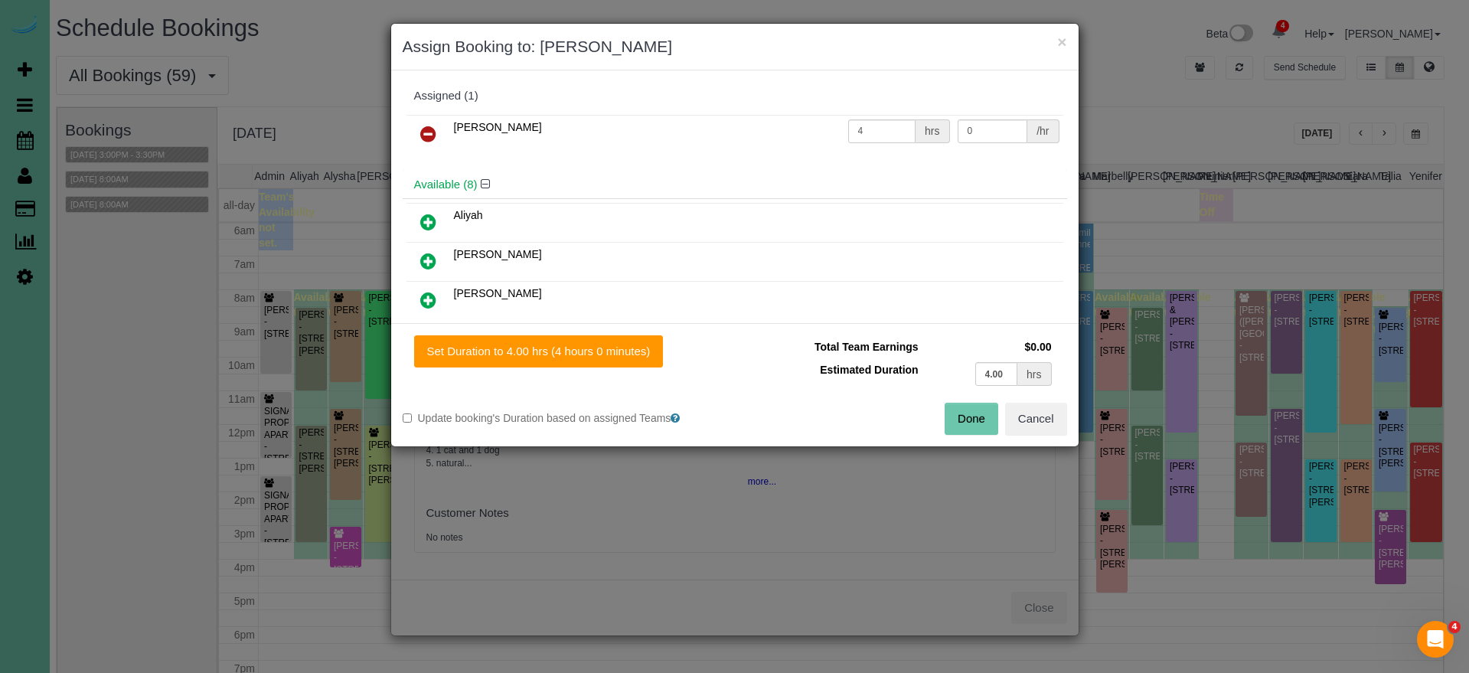
click at [428, 296] on icon at bounding box center [428, 300] width 16 height 18
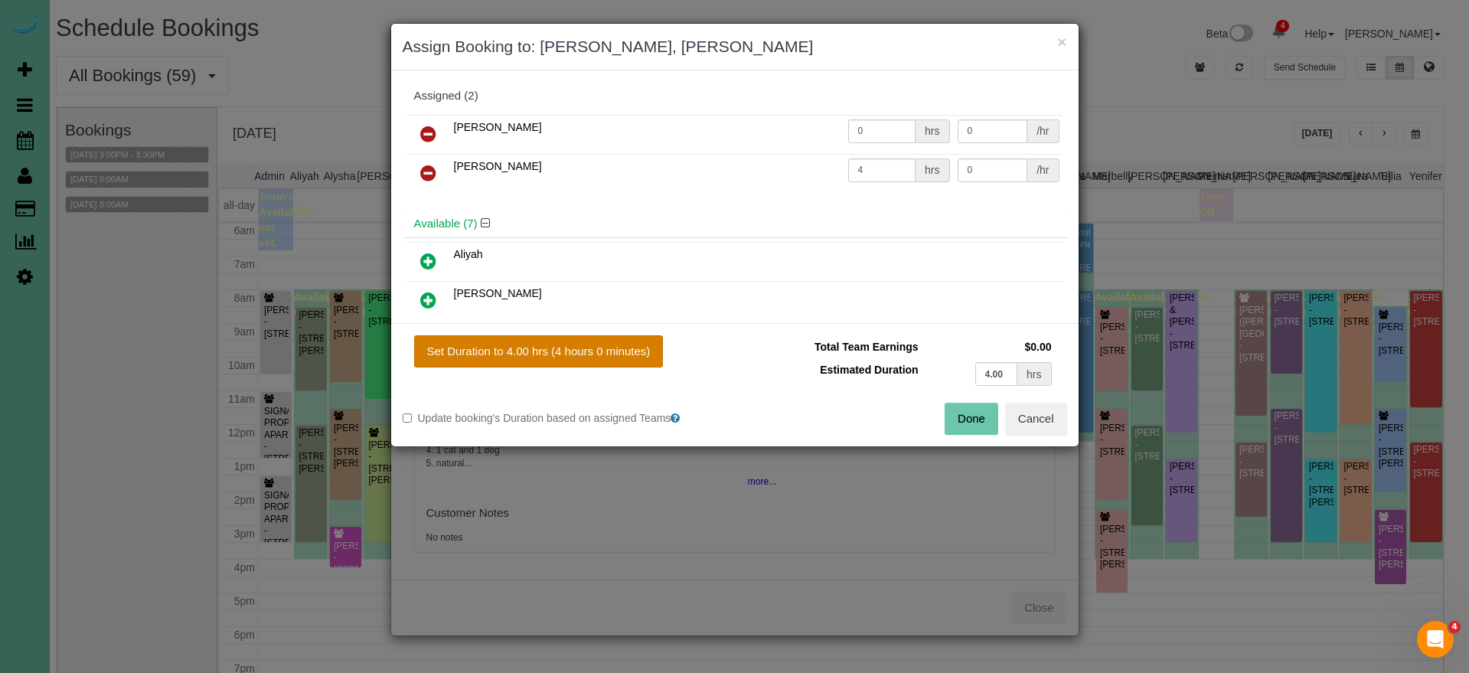
click at [533, 348] on button "Set Duration to 4.00 hrs (4 hours 0 minutes)" at bounding box center [539, 351] width 250 height 32
type input "4.00"
click at [958, 416] on button "Done" at bounding box center [972, 419] width 54 height 32
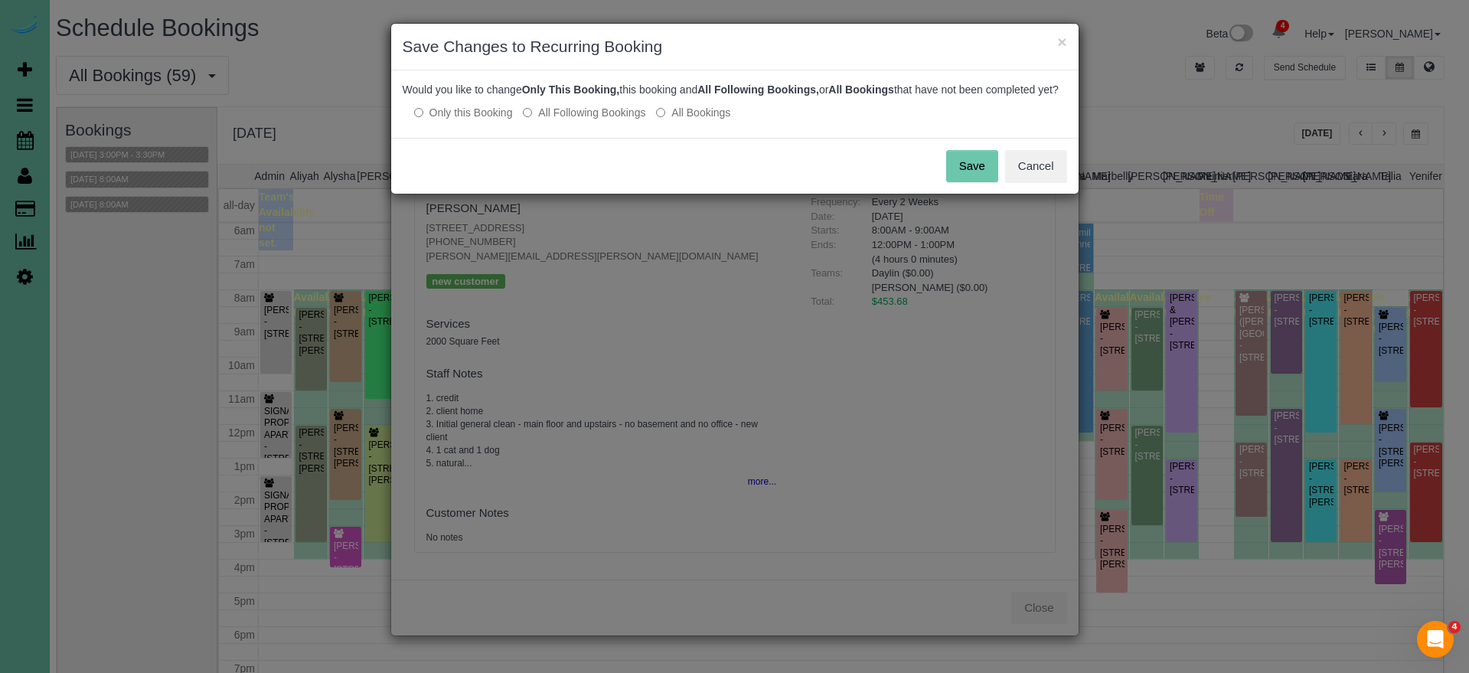
click at [968, 166] on button "Save" at bounding box center [972, 166] width 52 height 32
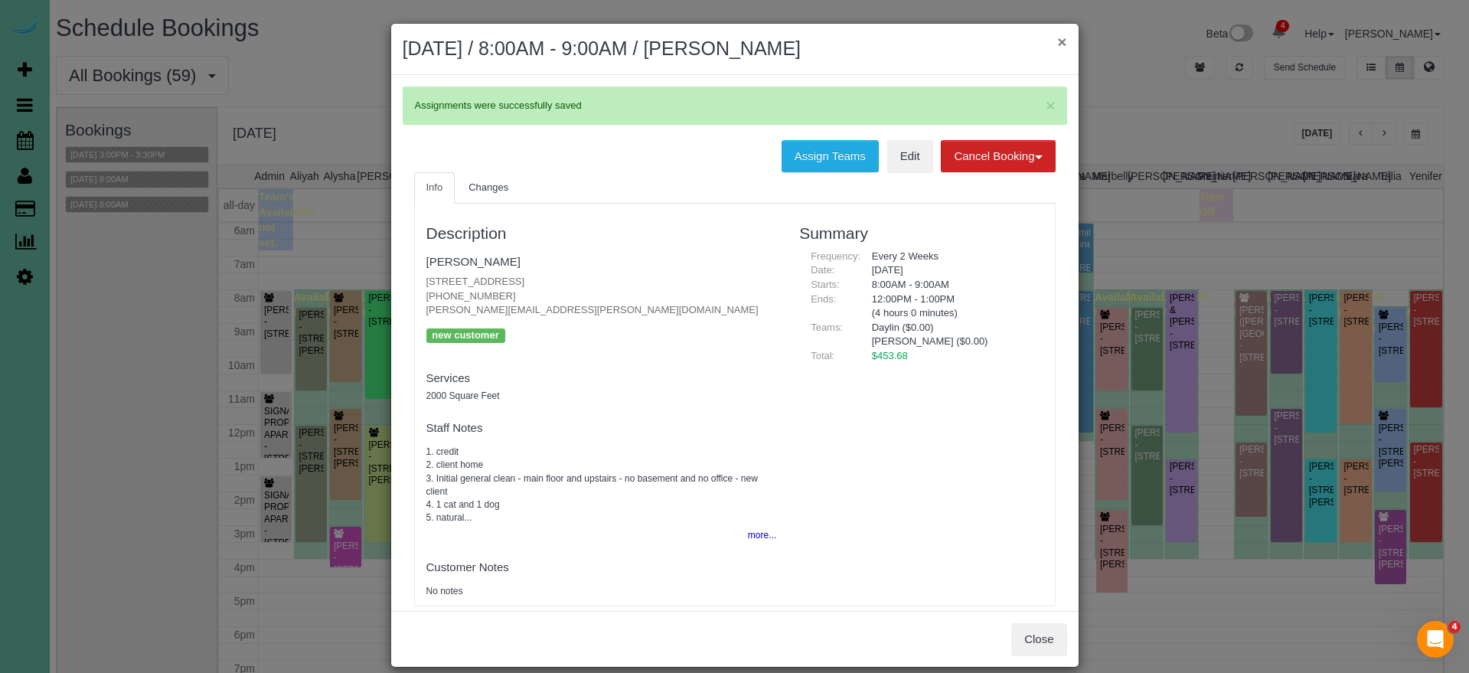
click at [1062, 40] on button "×" at bounding box center [1061, 42] width 9 height 16
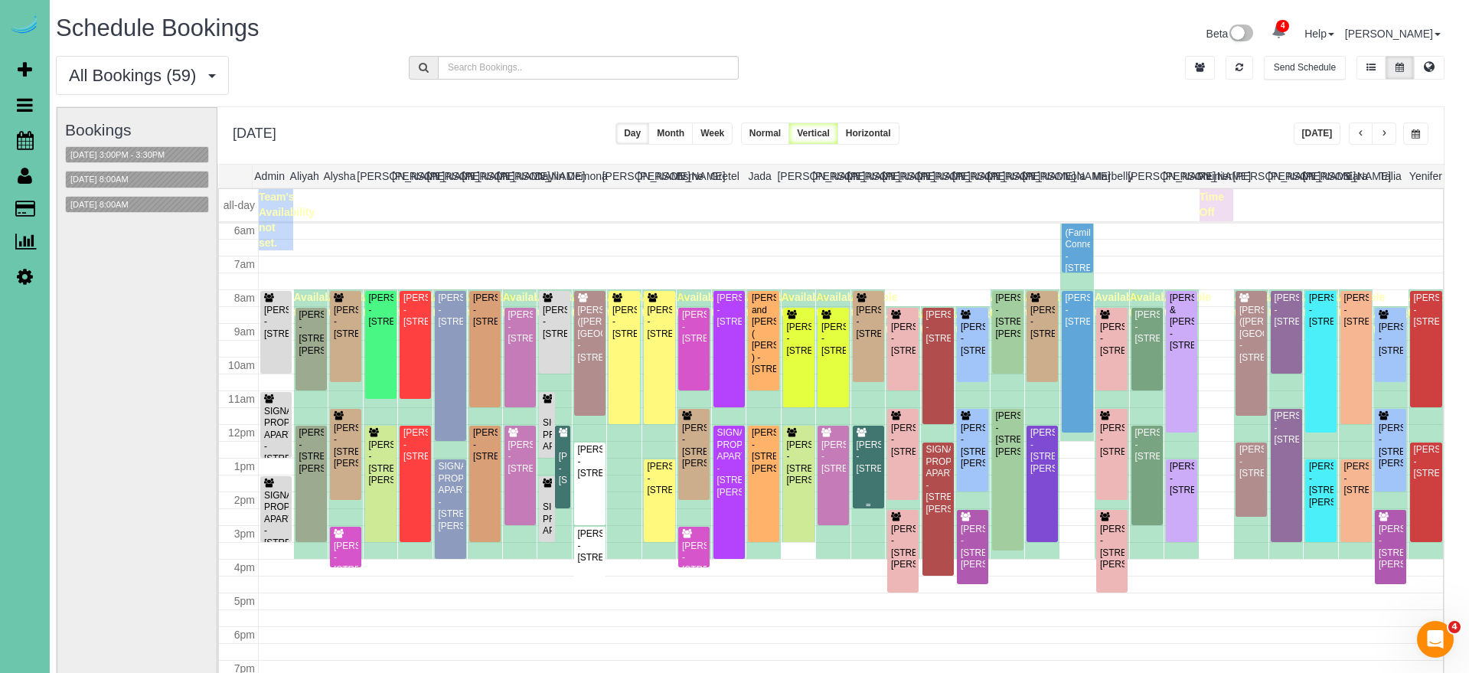
click at [874, 463] on div "Debbie Gum - 3834 S 163rd Cir, Omaha, NE 68130" at bounding box center [868, 456] width 25 height 35
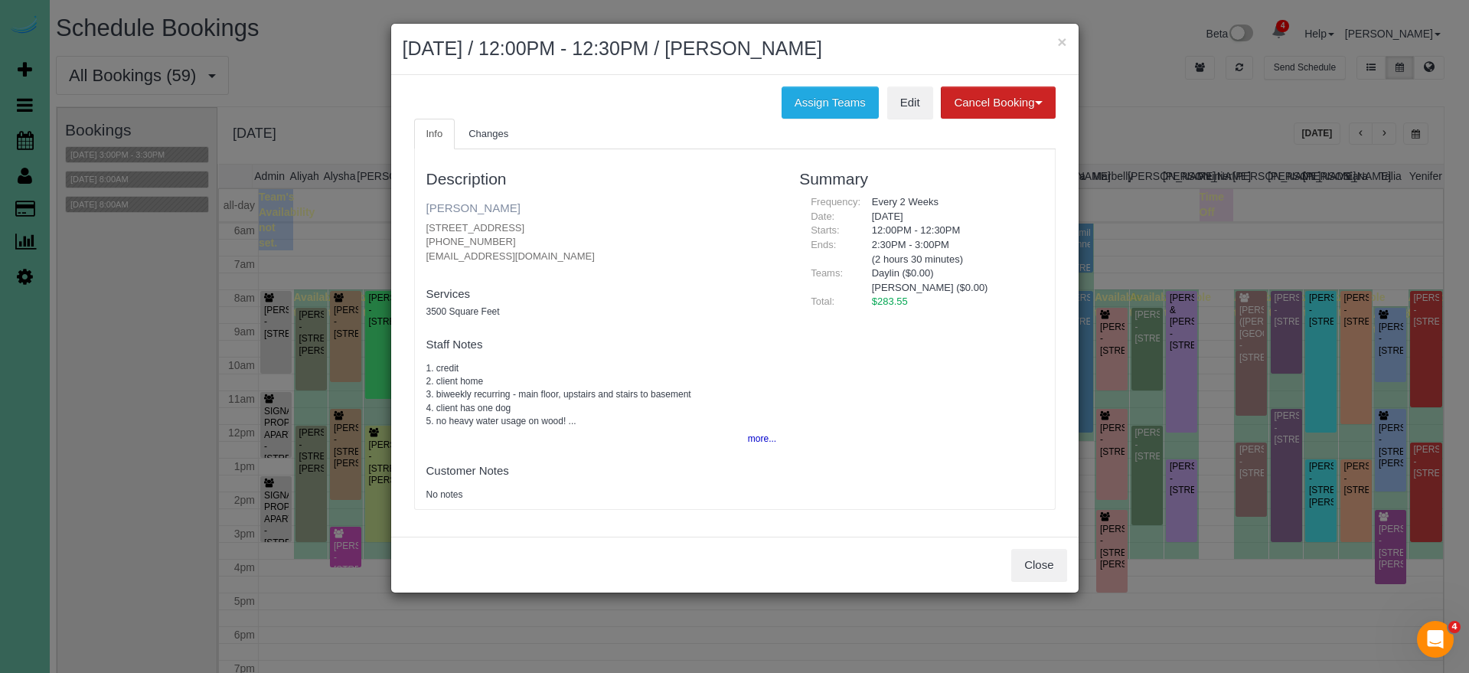
click at [454, 208] on link "[PERSON_NAME]" at bounding box center [473, 207] width 94 height 13
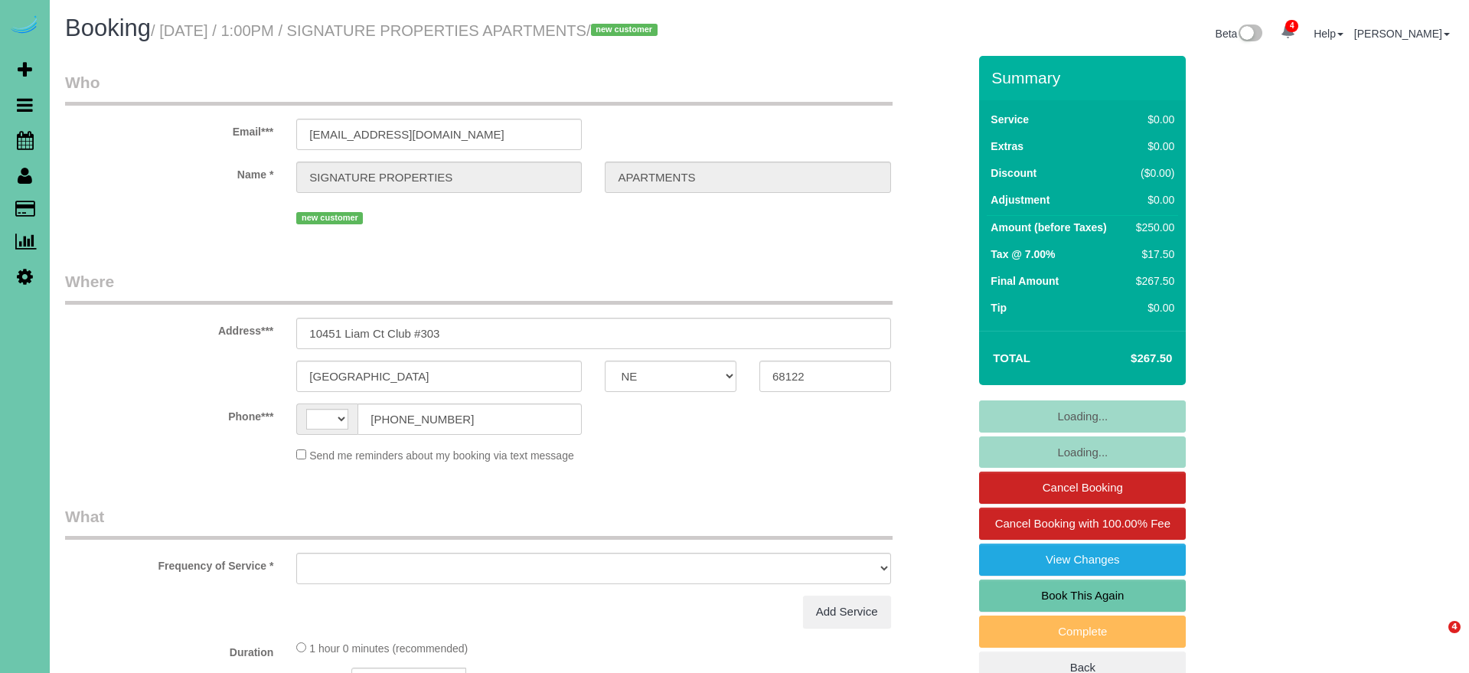
select select "NE"
select select "string:[GEOGRAPHIC_DATA]"
select select "object:656"
select select "number:34"
select select "number:40"
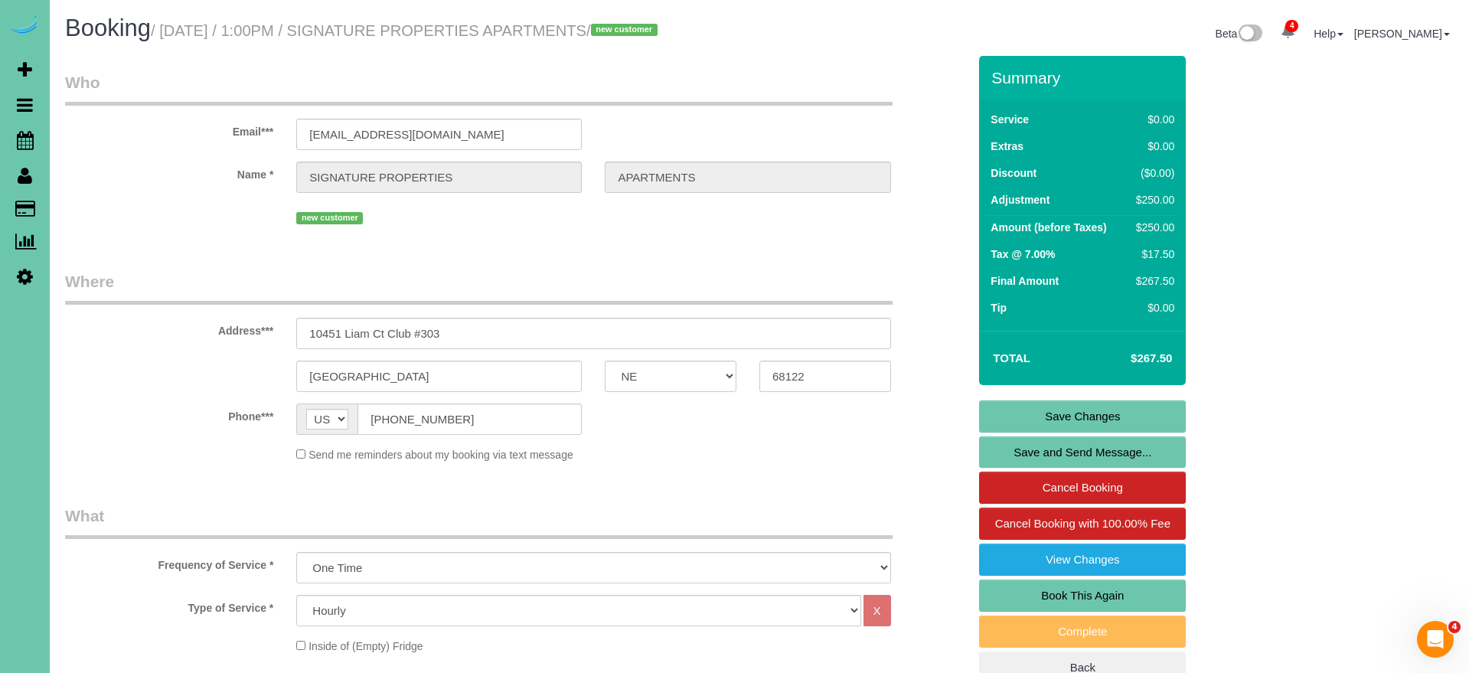
click at [1053, 612] on link "Book This Again" at bounding box center [1082, 595] width 207 height 32
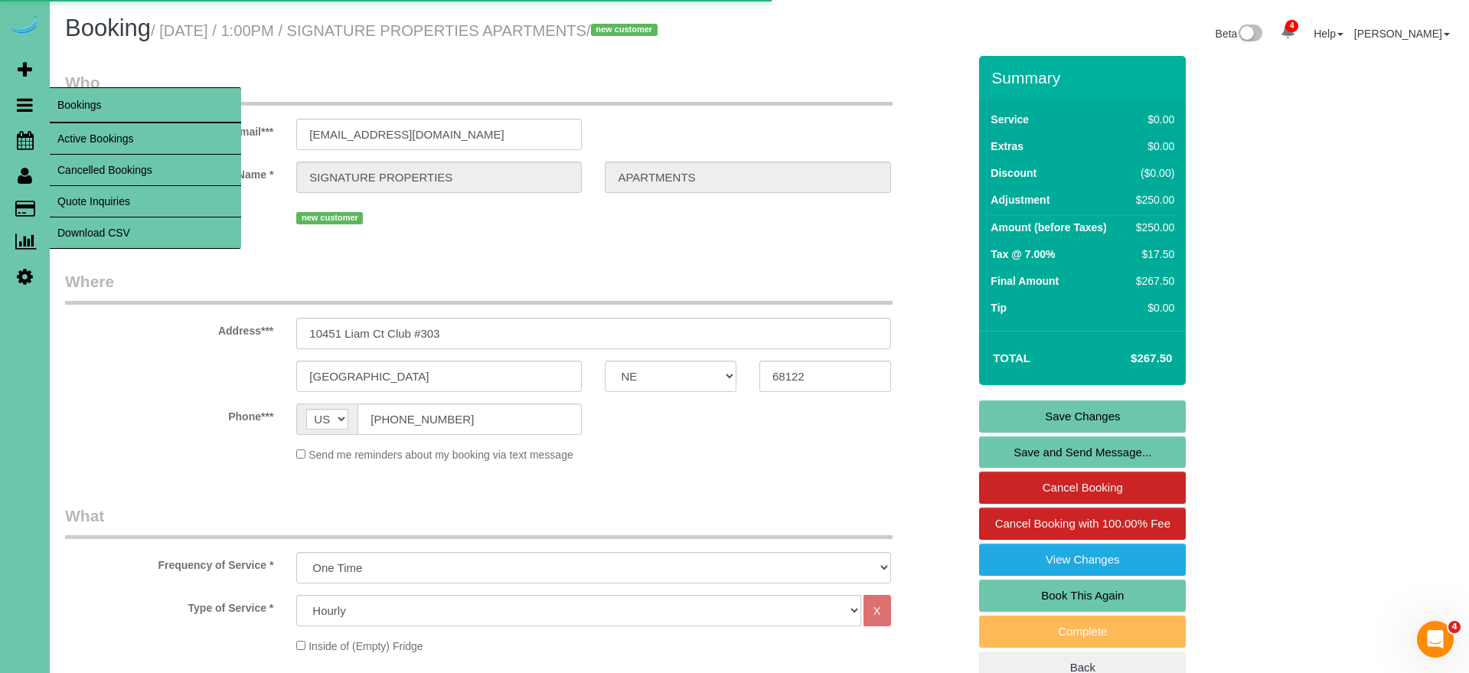
select select "NE"
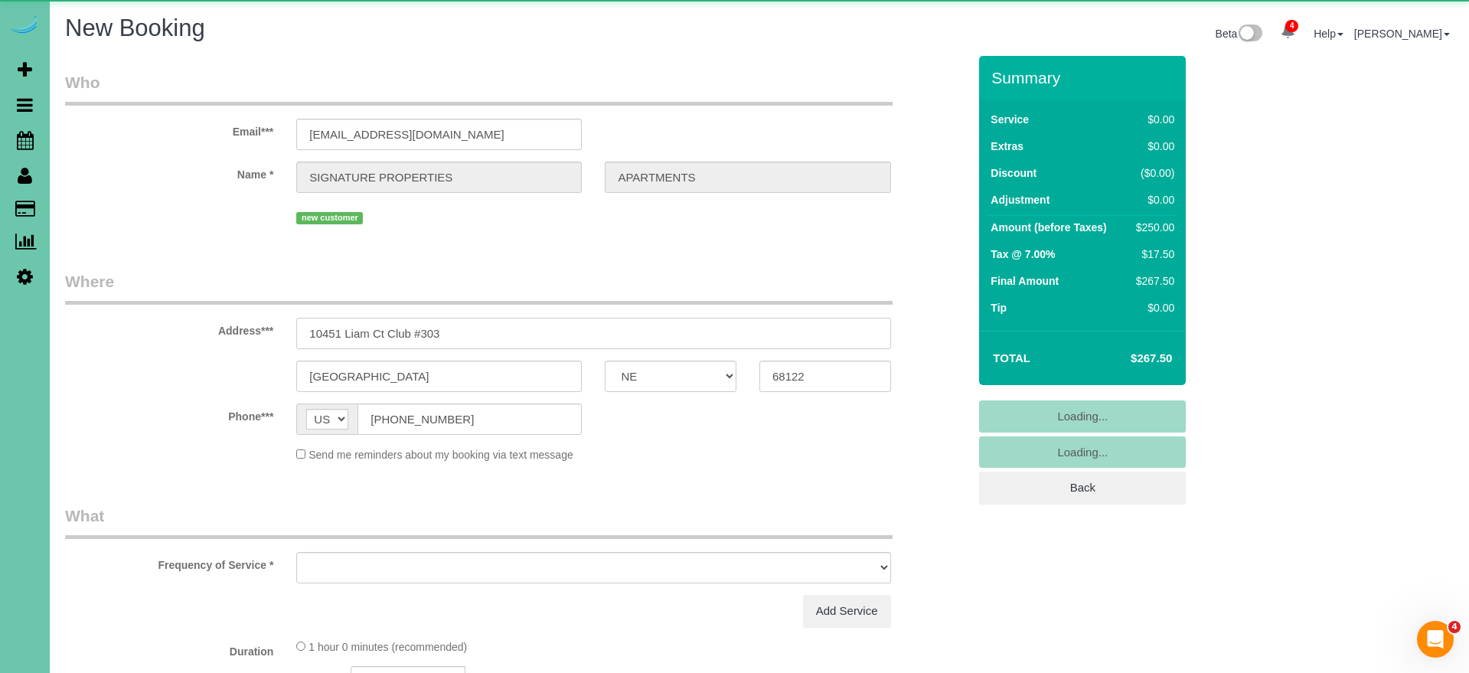
select select "string:fspay"
select select "object:1415"
select select "number:34"
select select "number:40"
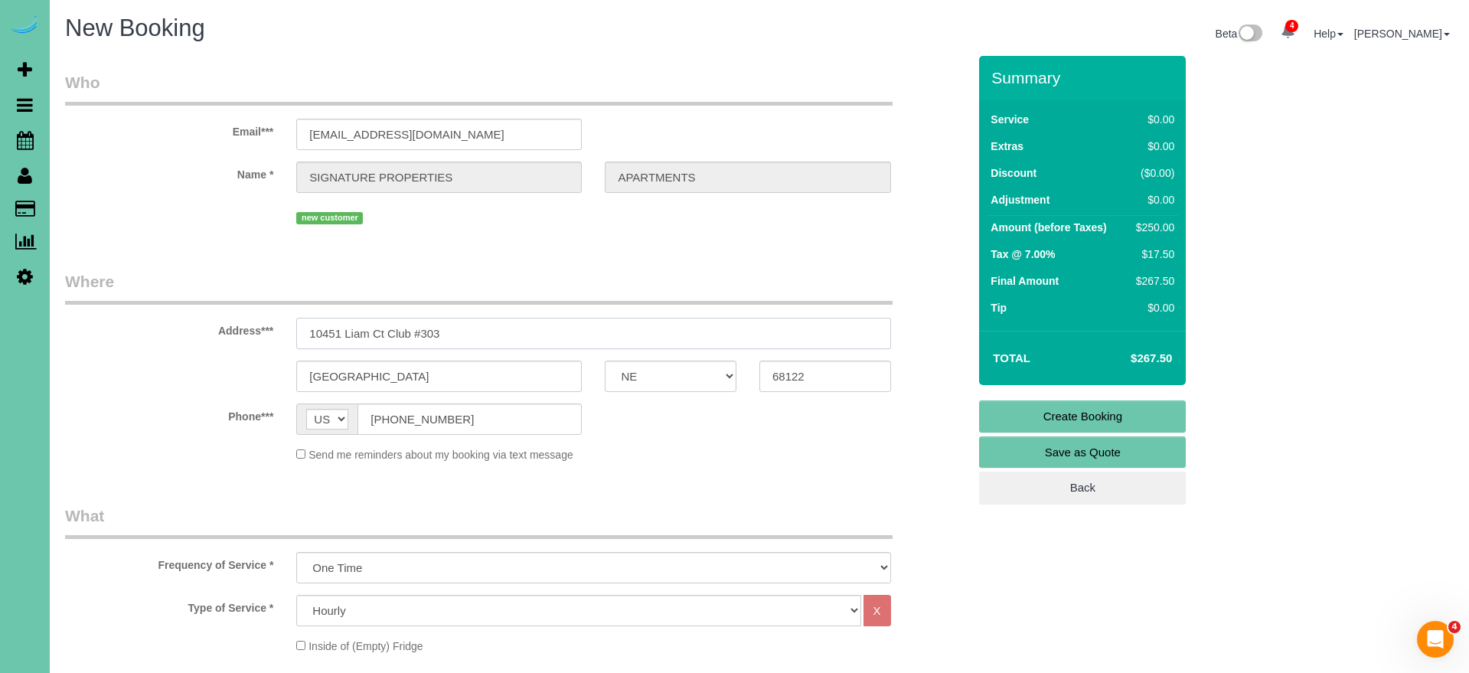
click at [462, 337] on input "10451 Liam Ct Club #303" at bounding box center [593, 333] width 594 height 31
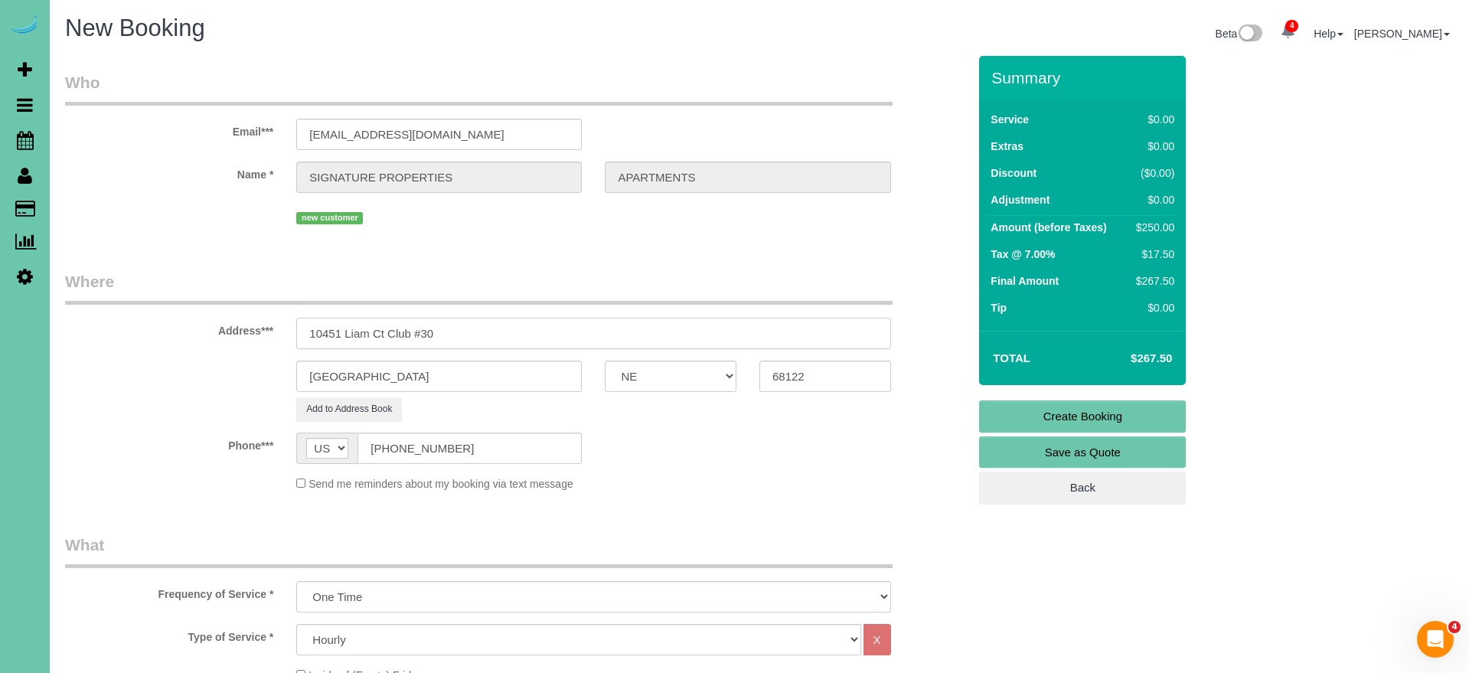
type input "10451 Liam Ct Club #305"
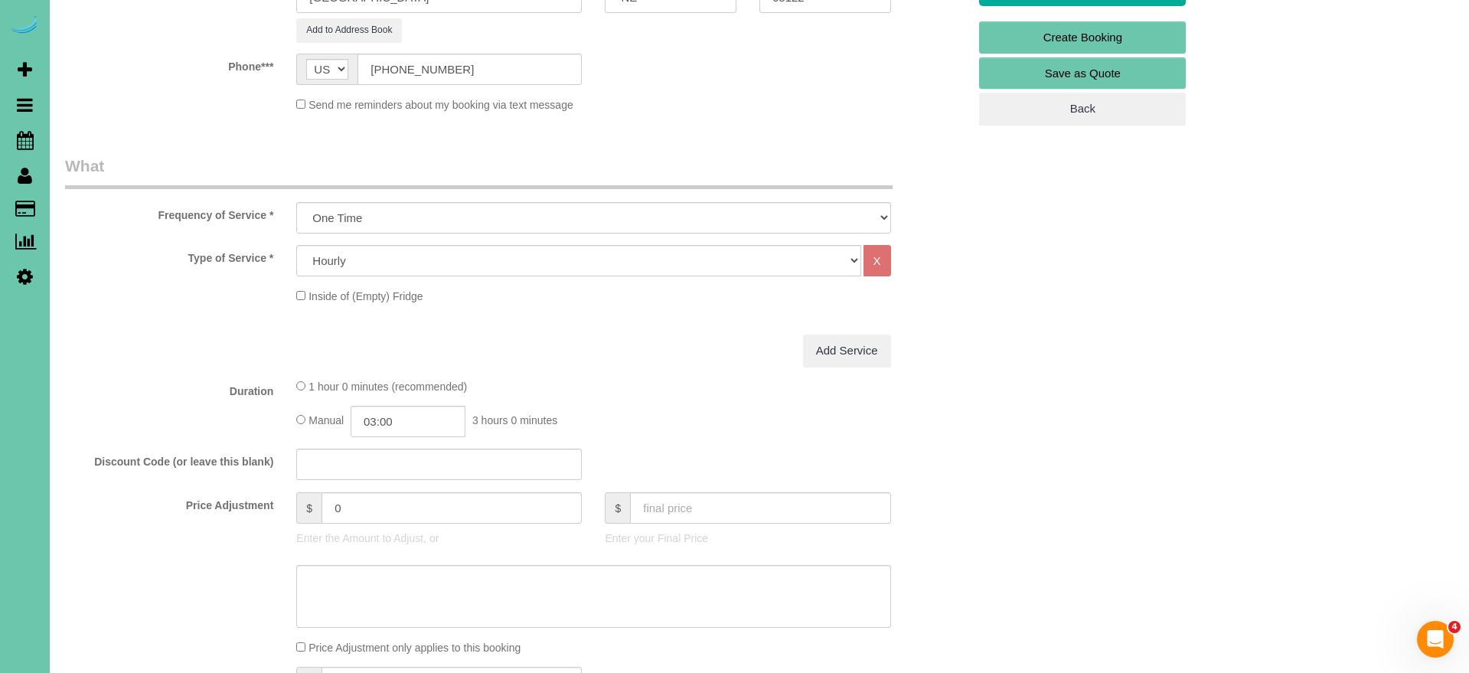
select select "object:1620"
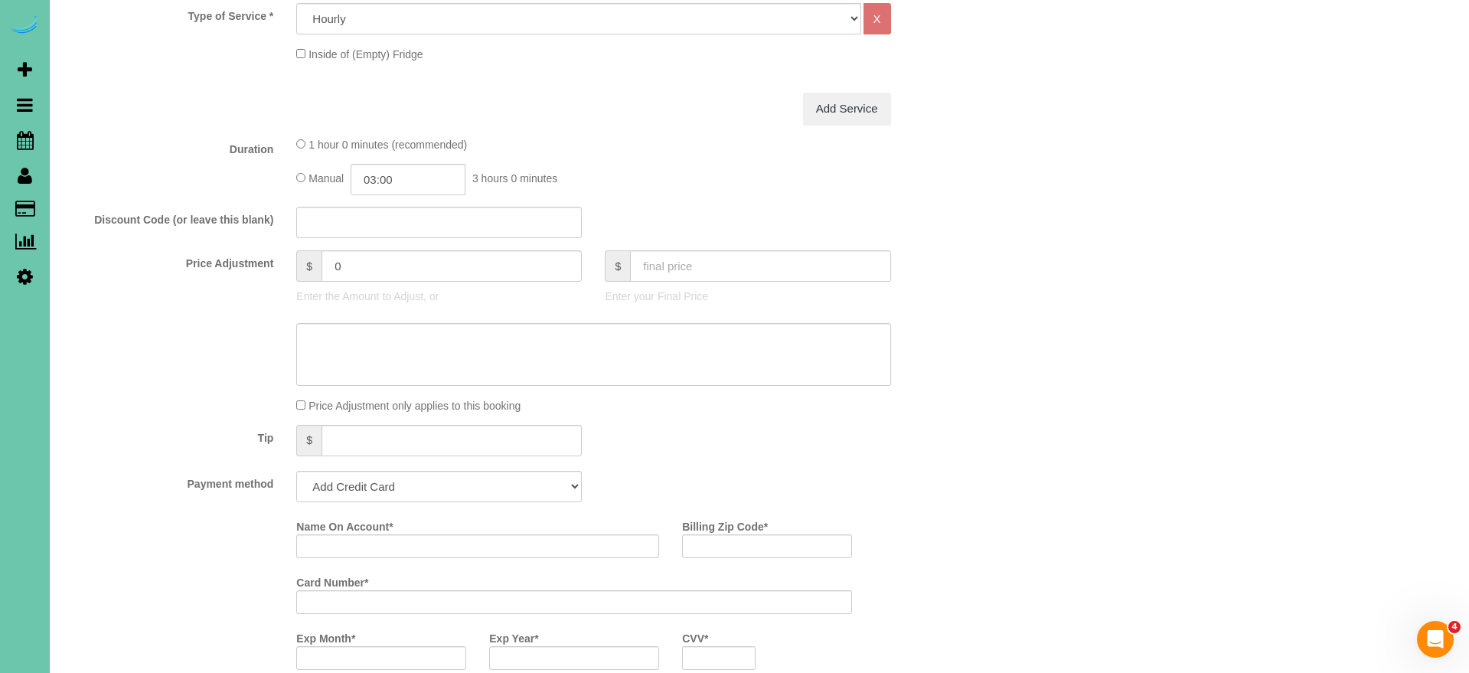
scroll to position [625, 0]
type input "10451 Liam Ct Club #305"
select select "string:check"
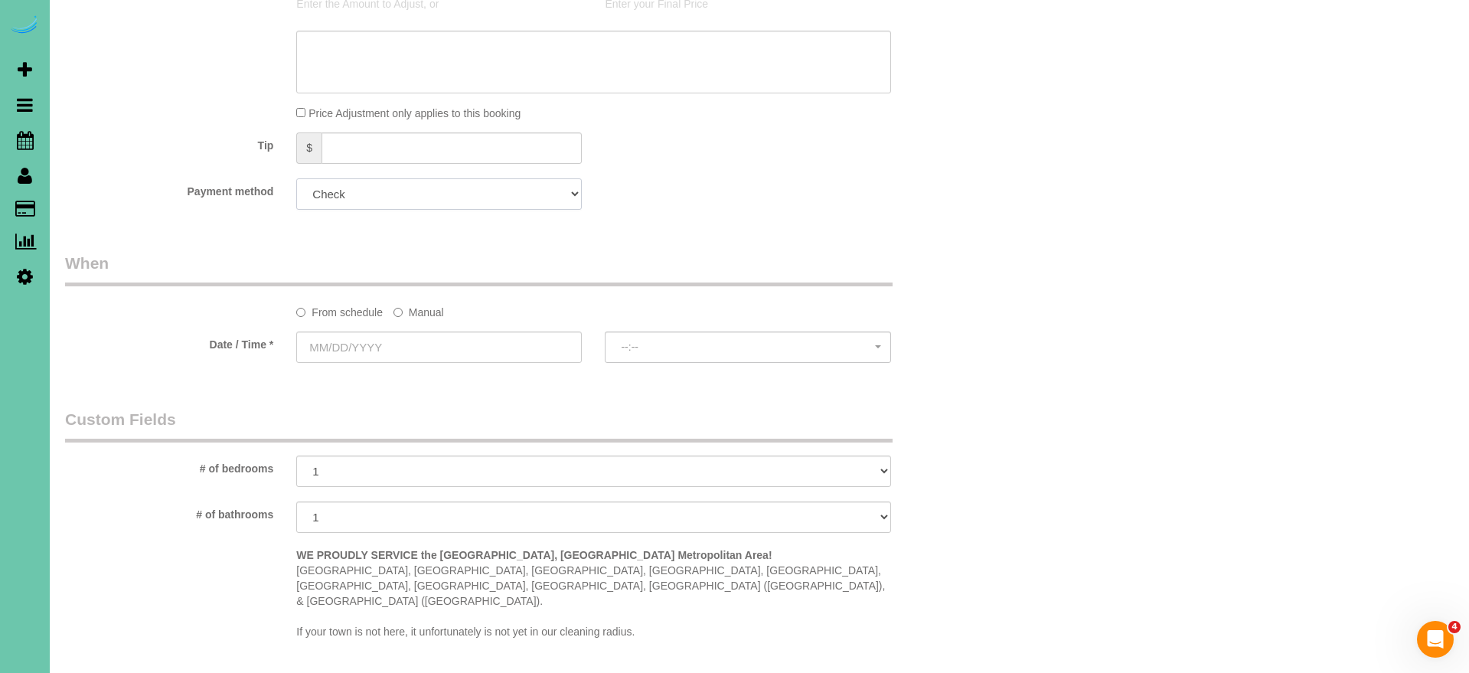
scroll to position [916, 0]
drag, startPoint x: 419, startPoint y: 305, endPoint x: 424, endPoint y: 319, distance: 15.3
click at [419, 305] on label "Manual" at bounding box center [418, 306] width 51 height 21
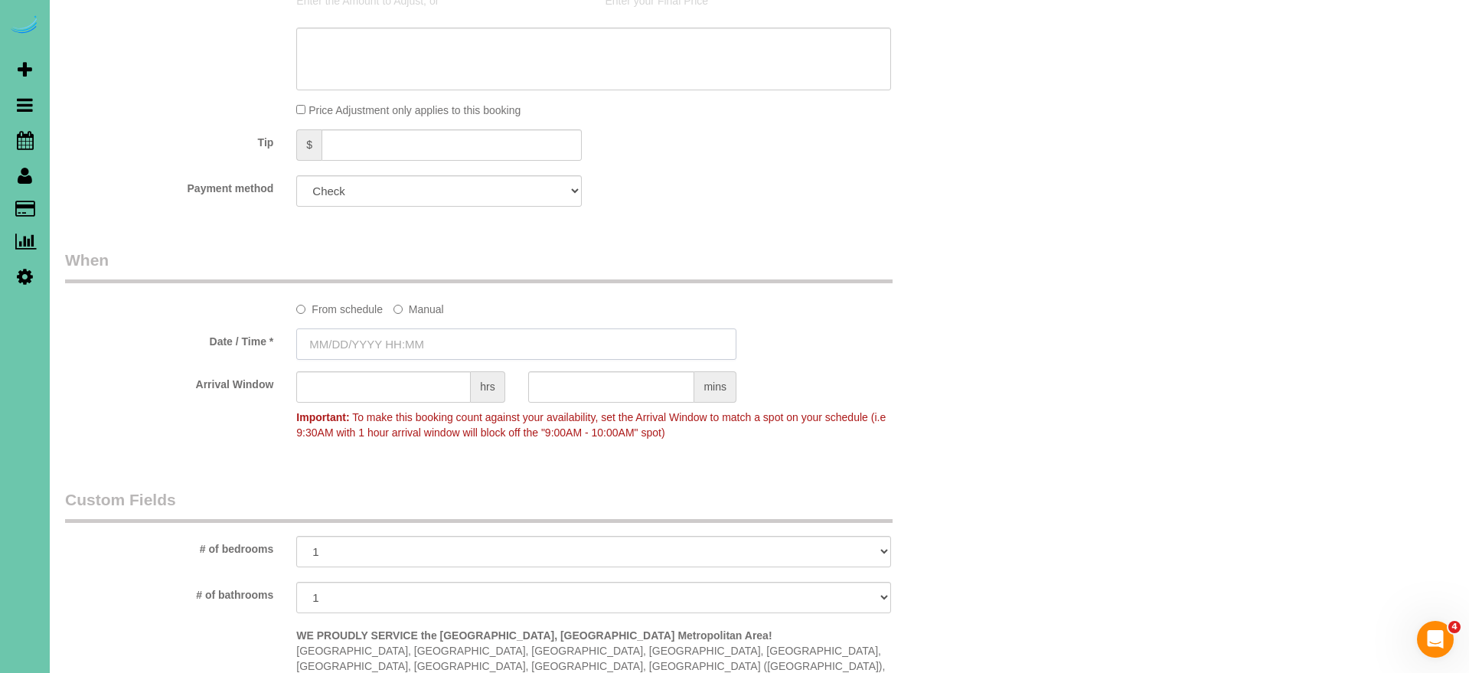
click at [427, 343] on input "text" at bounding box center [516, 343] width 440 height 31
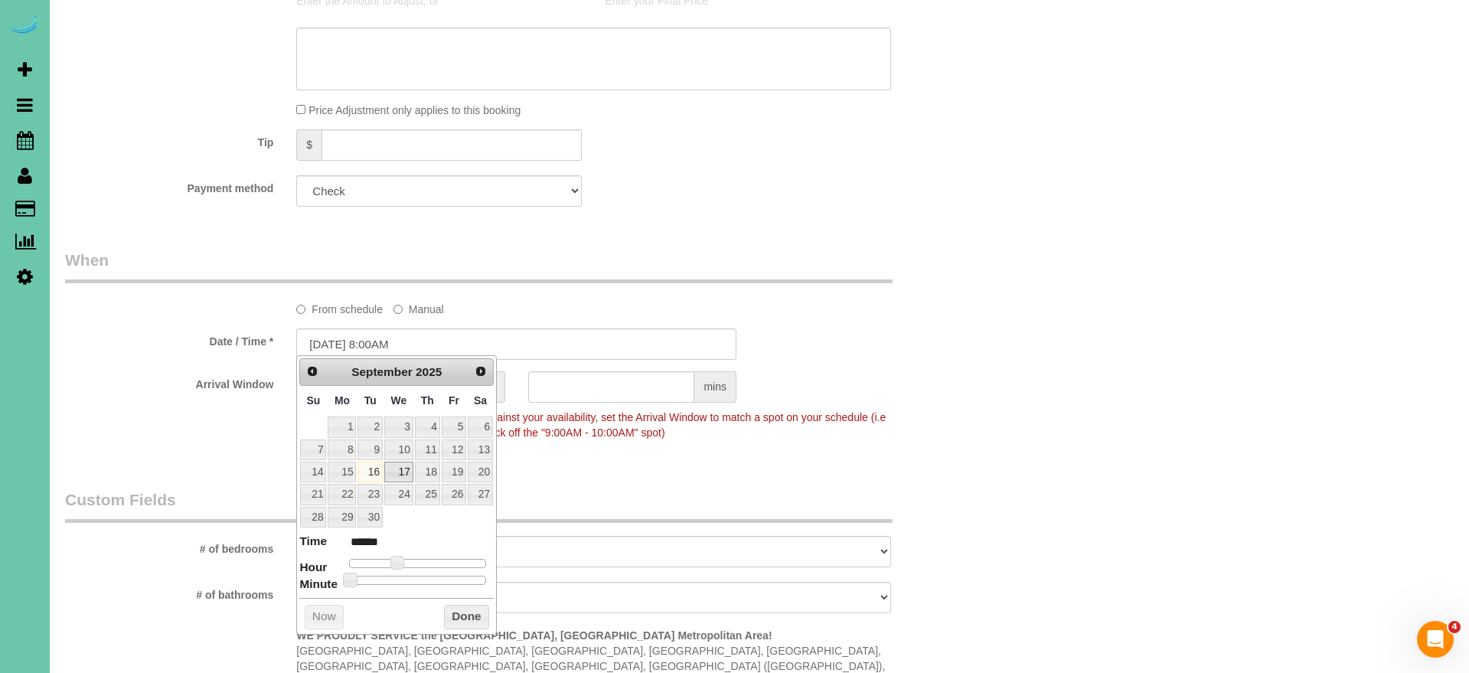
click at [404, 468] on link "17" at bounding box center [398, 472] width 29 height 21
type input "[DATE] 8:00AM"
click at [575, 488] on legend "Custom Fields" at bounding box center [479, 505] width 828 height 34
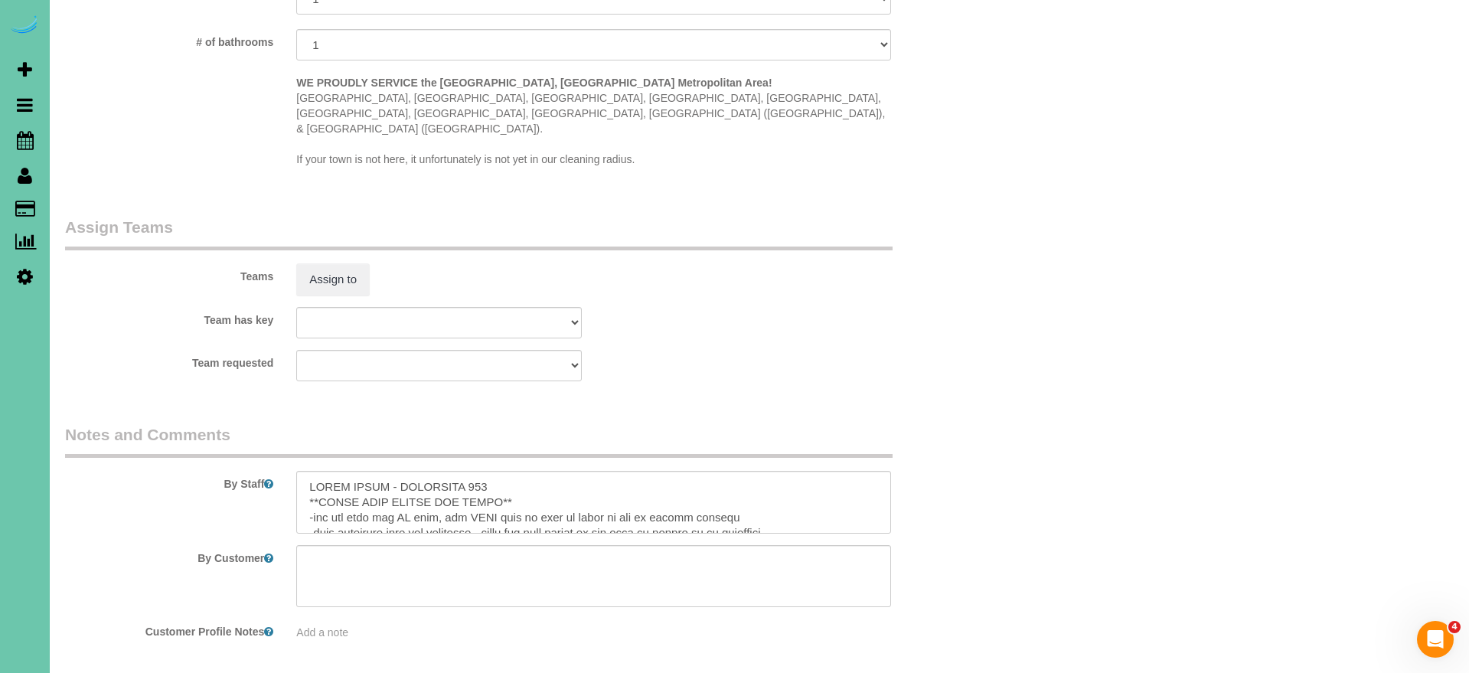
scroll to position [0, 0]
click at [497, 471] on textarea at bounding box center [593, 502] width 594 height 63
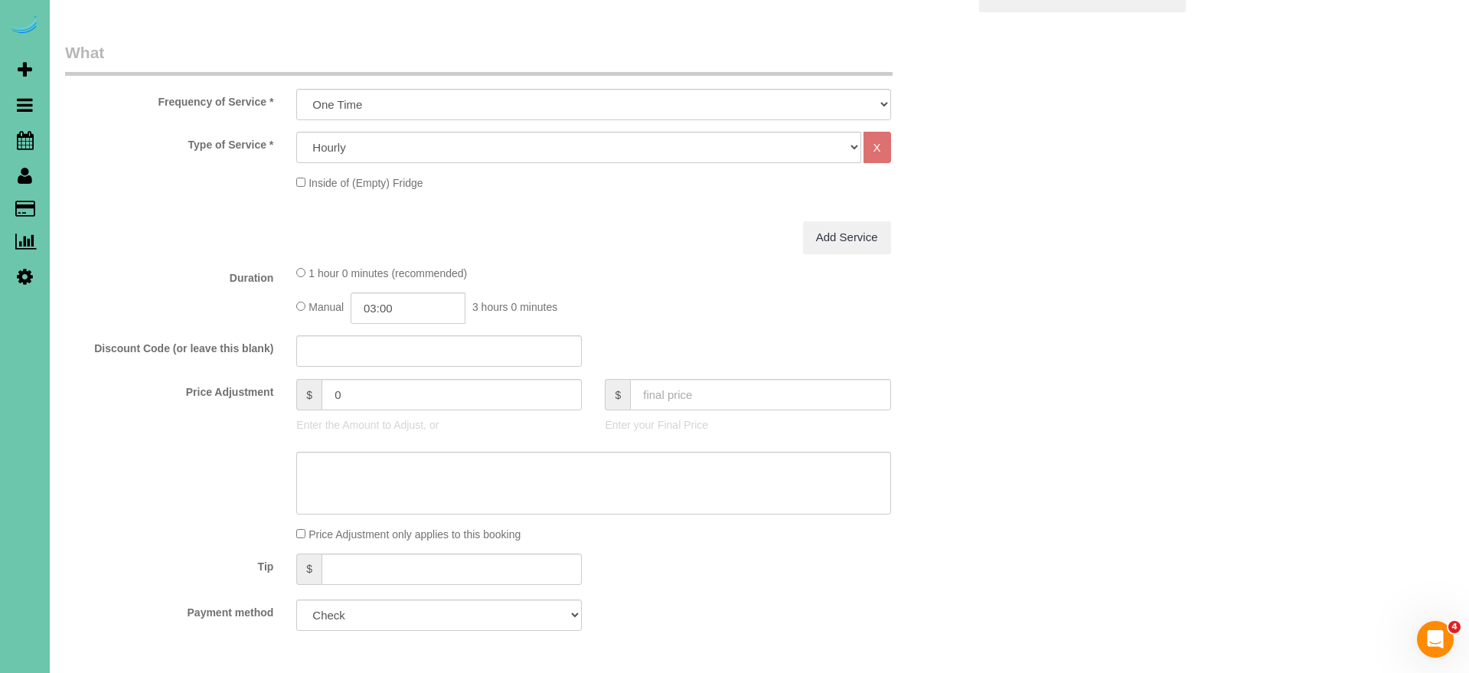
scroll to position [621, 0]
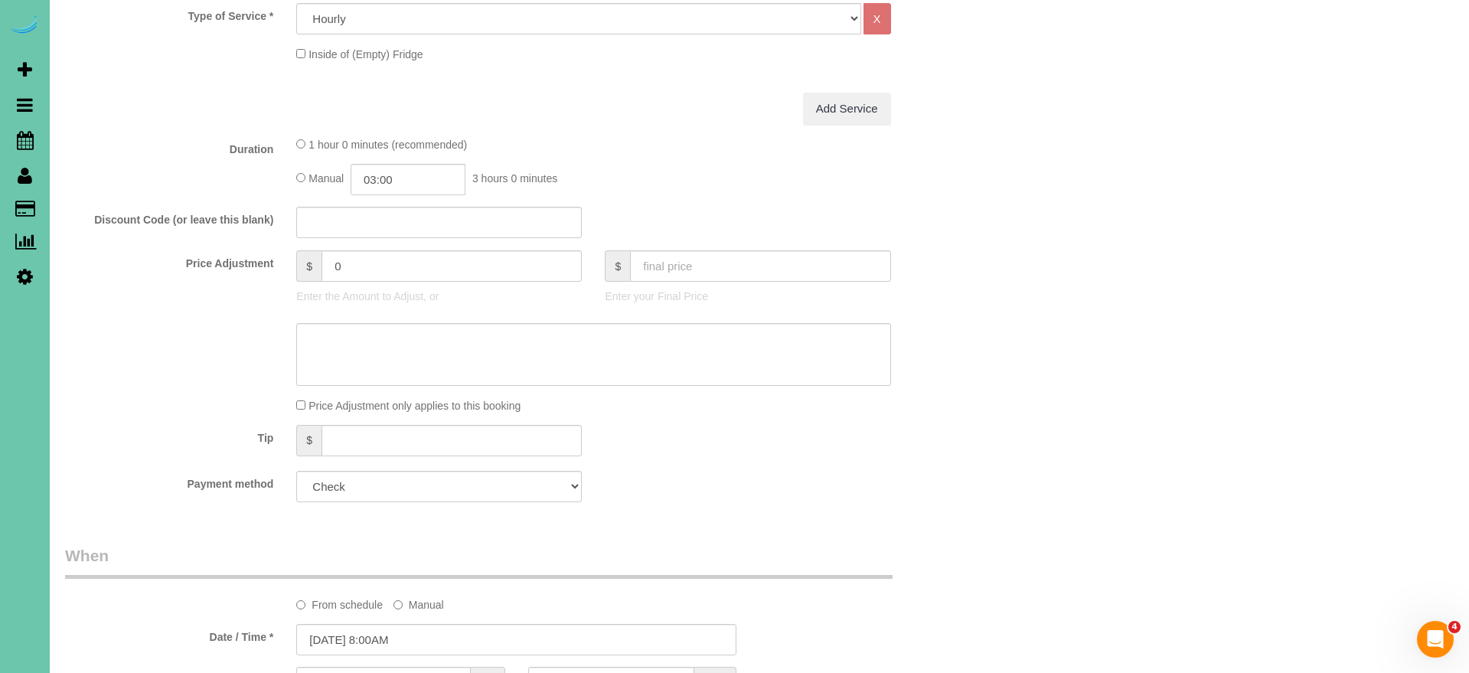
type textarea "THIRD FLOOR - APARTMENT 305 **BRING YOUR LADDER AND BROOM** -you can turn the A…"
drag, startPoint x: 343, startPoint y: 265, endPoint x: 219, endPoint y: 245, distance: 125.6
click at [220, 246] on fieldset "What Frequency of Service * One Time Weekly (0% for the First Booking) Bi-Weekl…" at bounding box center [516, 213] width 903 height 601
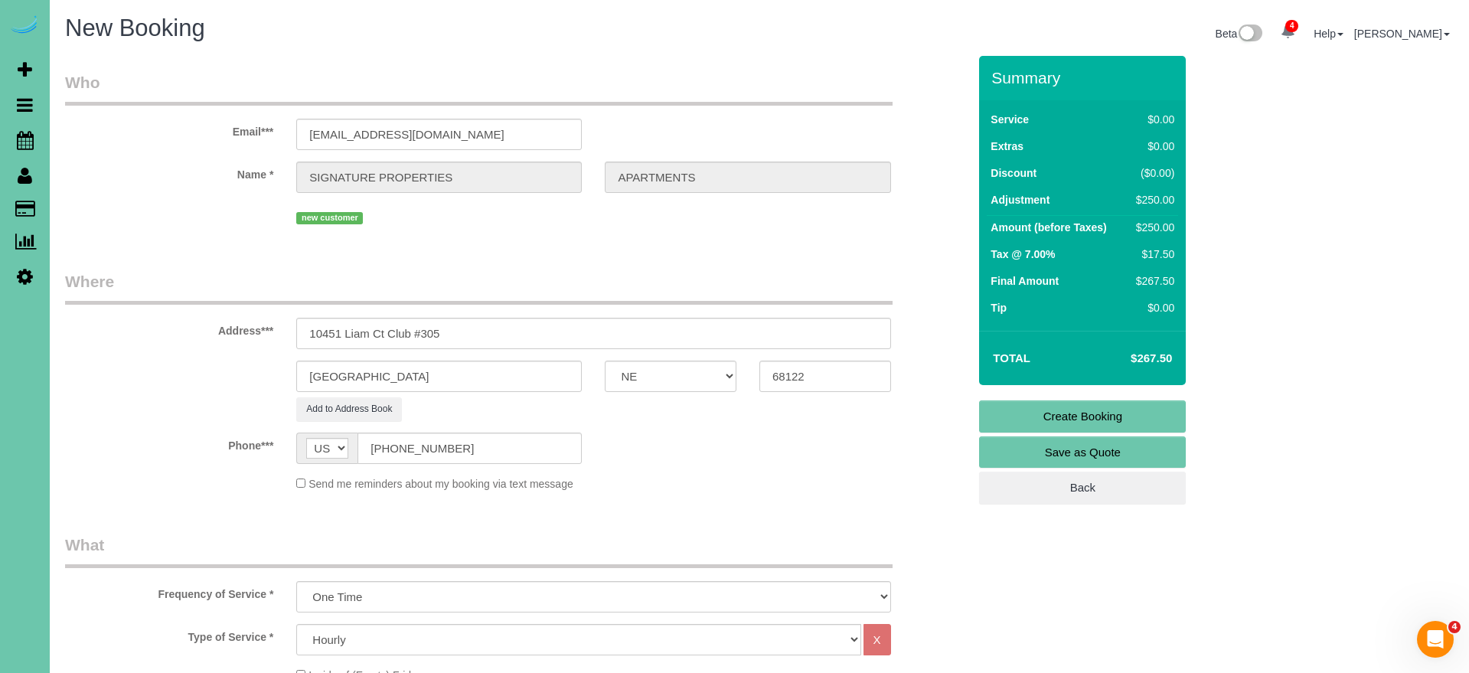
scroll to position [0, 0]
type input "250"
drag, startPoint x: 1065, startPoint y: 413, endPoint x: 1055, endPoint y: 413, distance: 10.0
click at [1065, 413] on link "Create Booking" at bounding box center [1082, 416] width 207 height 32
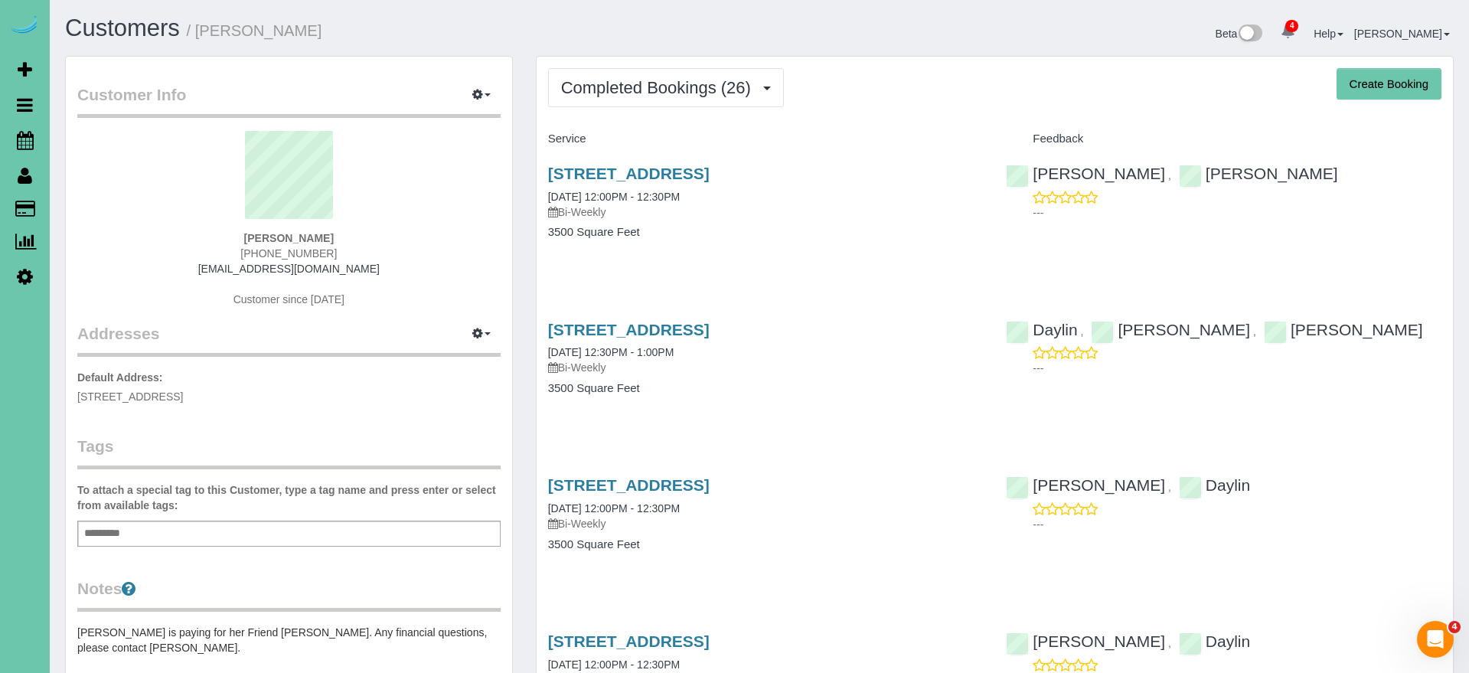
drag, startPoint x: 149, startPoint y: 387, endPoint x: 167, endPoint y: 404, distance: 25.4
click at [64, 387] on div "Customer Info Edit Contact Info Send Message Email Preferences Special Sales Ta…" at bounding box center [289, 524] width 471 height 937
drag, startPoint x: 302, startPoint y: 416, endPoint x: 295, endPoint y: 410, distance: 9.7
click at [299, 413] on div "Customer Info Edit Contact Info Send Message Email Preferences Special Sales Ta…" at bounding box center [289, 517] width 446 height 920
drag, startPoint x: 273, startPoint y: 399, endPoint x: 73, endPoint y: 391, distance: 200.7
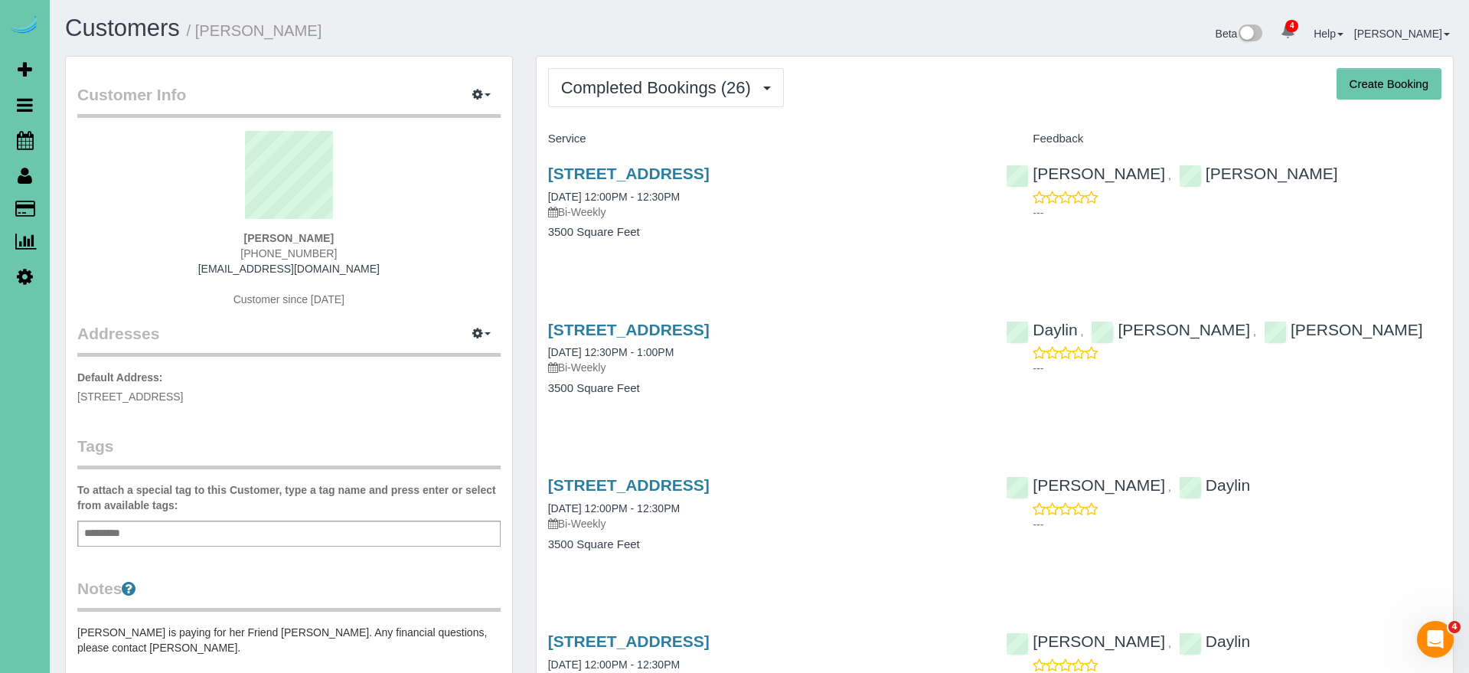
click at [67, 392] on div "Customer Info Edit Contact Info Send Message Email Preferences Special Sales Ta…" at bounding box center [289, 517] width 446 height 920
copy span "[STREET_ADDRESS]"
click at [338, 386] on p "Default Address: [STREET_ADDRESS]" at bounding box center [288, 387] width 423 height 34
drag, startPoint x: 807, startPoint y: 170, endPoint x: 526, endPoint y: 166, distance: 281.0
click at [537, 166] on div "[STREET_ADDRESS] [DATE] 12:00PM - 12:30PM Bi-Weekly 3500 Square Feet" at bounding box center [766, 211] width 459 height 118
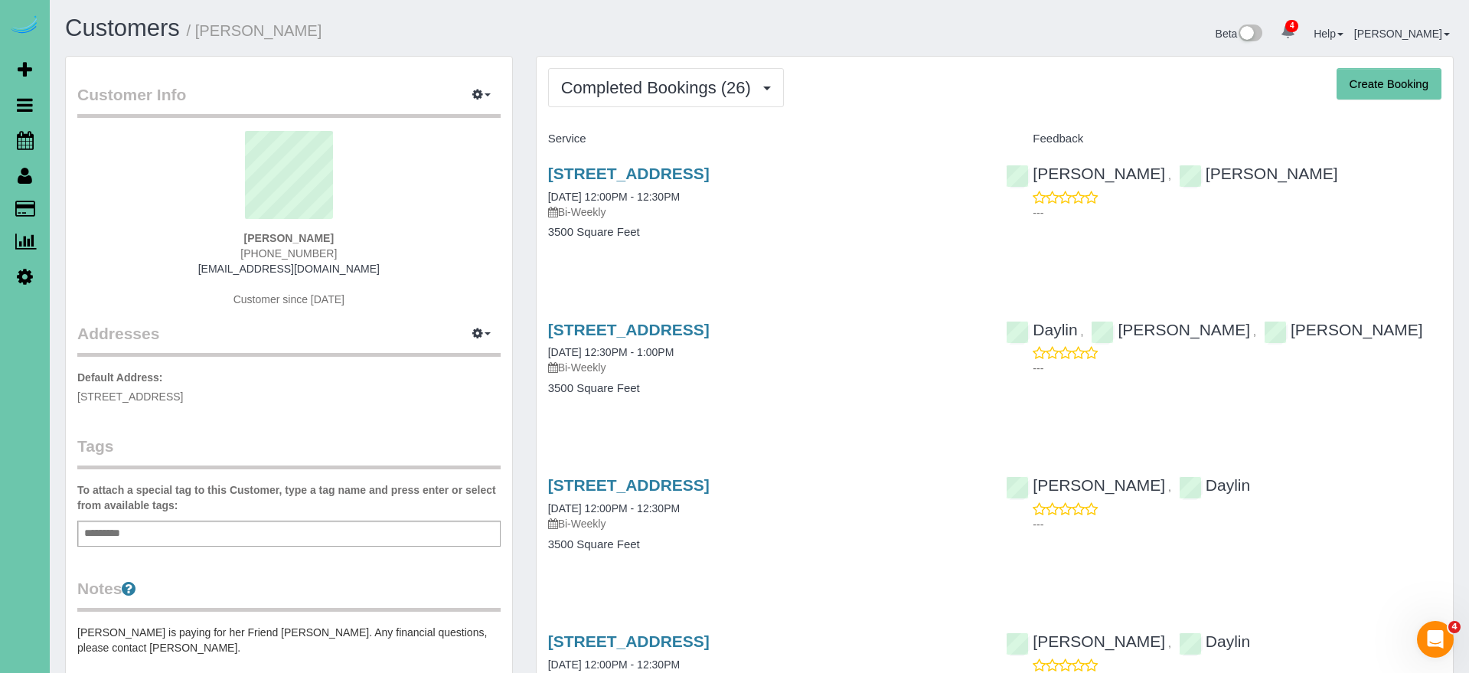
click at [335, 360] on div "Addresses Manage Addresses Add New Address Default Address: [STREET_ADDRESS]" at bounding box center [288, 277] width 423 height 256
click at [474, 324] on button "button" at bounding box center [481, 334] width 38 height 24
click at [450, 364] on button "Manage Addresses" at bounding box center [438, 362] width 124 height 21
select select "NE"
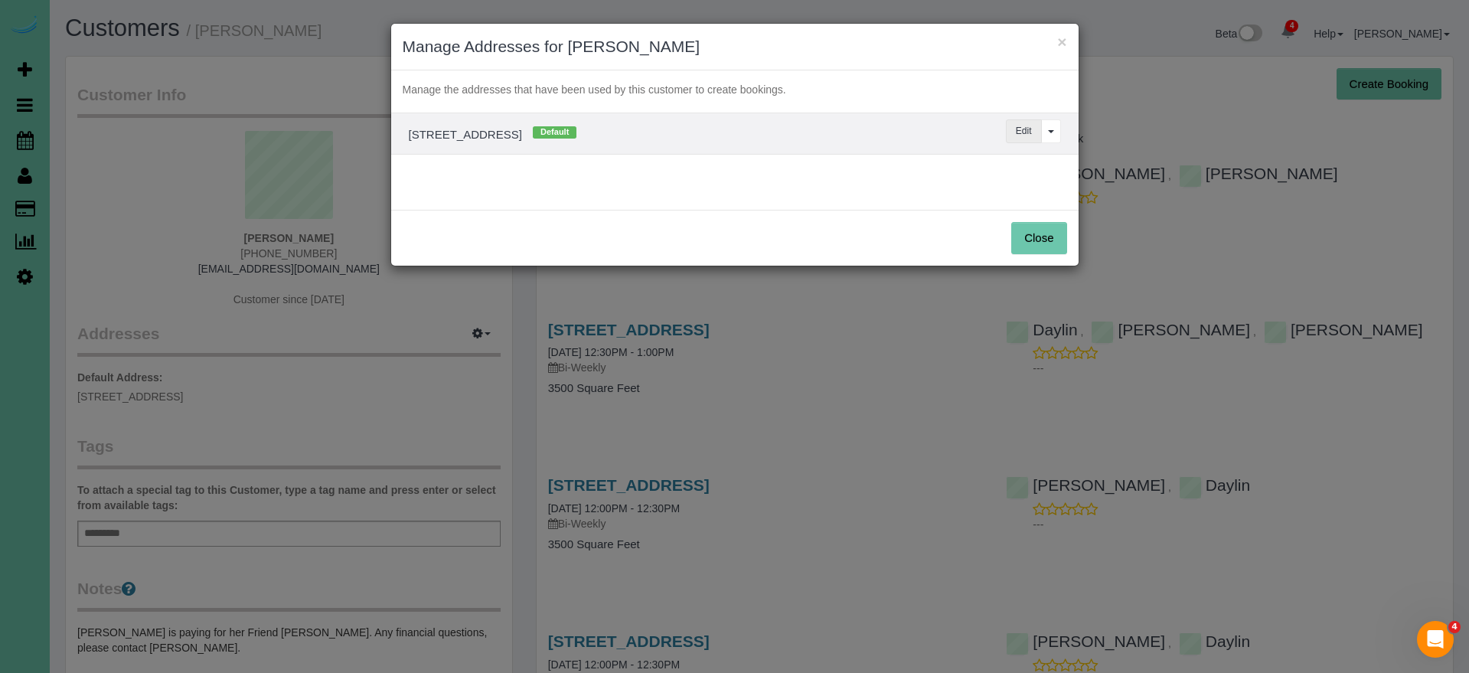
click at [1017, 128] on button "Edit" at bounding box center [1024, 131] width 36 height 24
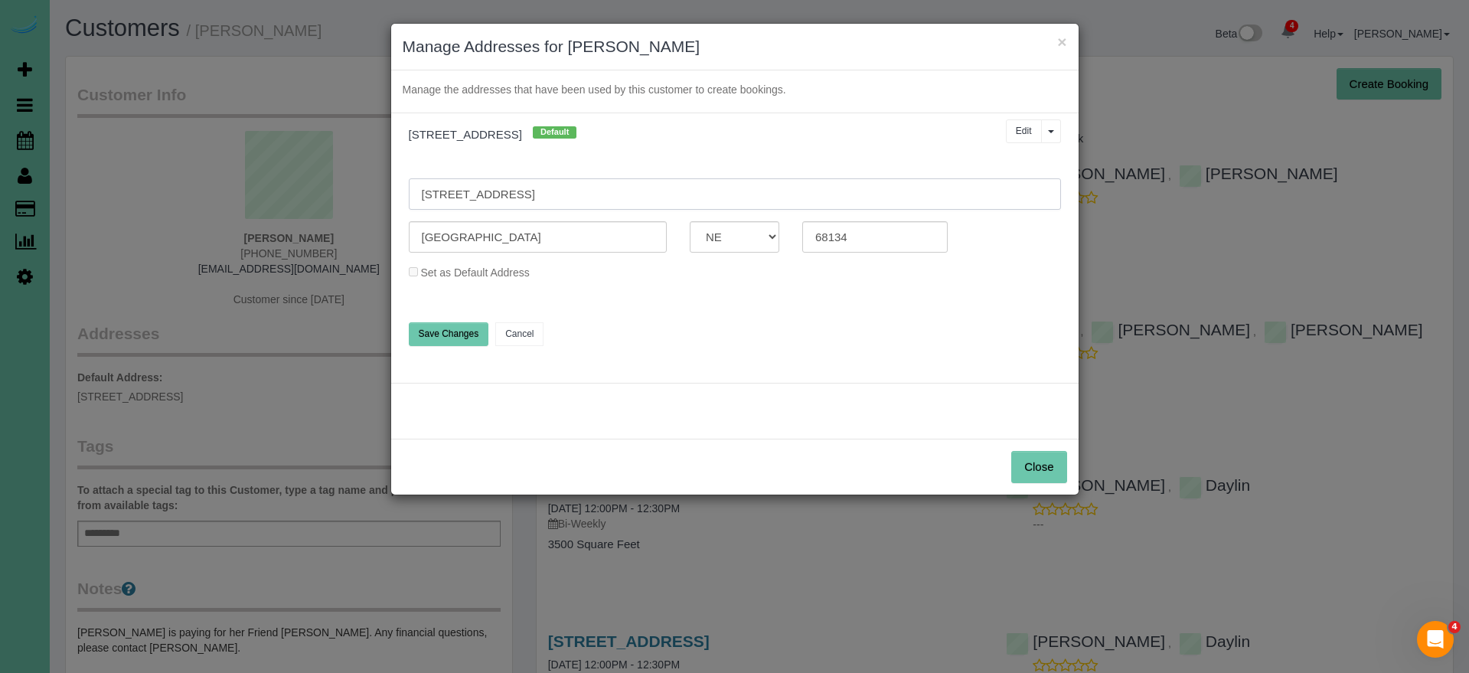
drag, startPoint x: 573, startPoint y: 198, endPoint x: 385, endPoint y: 178, distance: 188.6
paste input "[STREET_ADDRESS]"
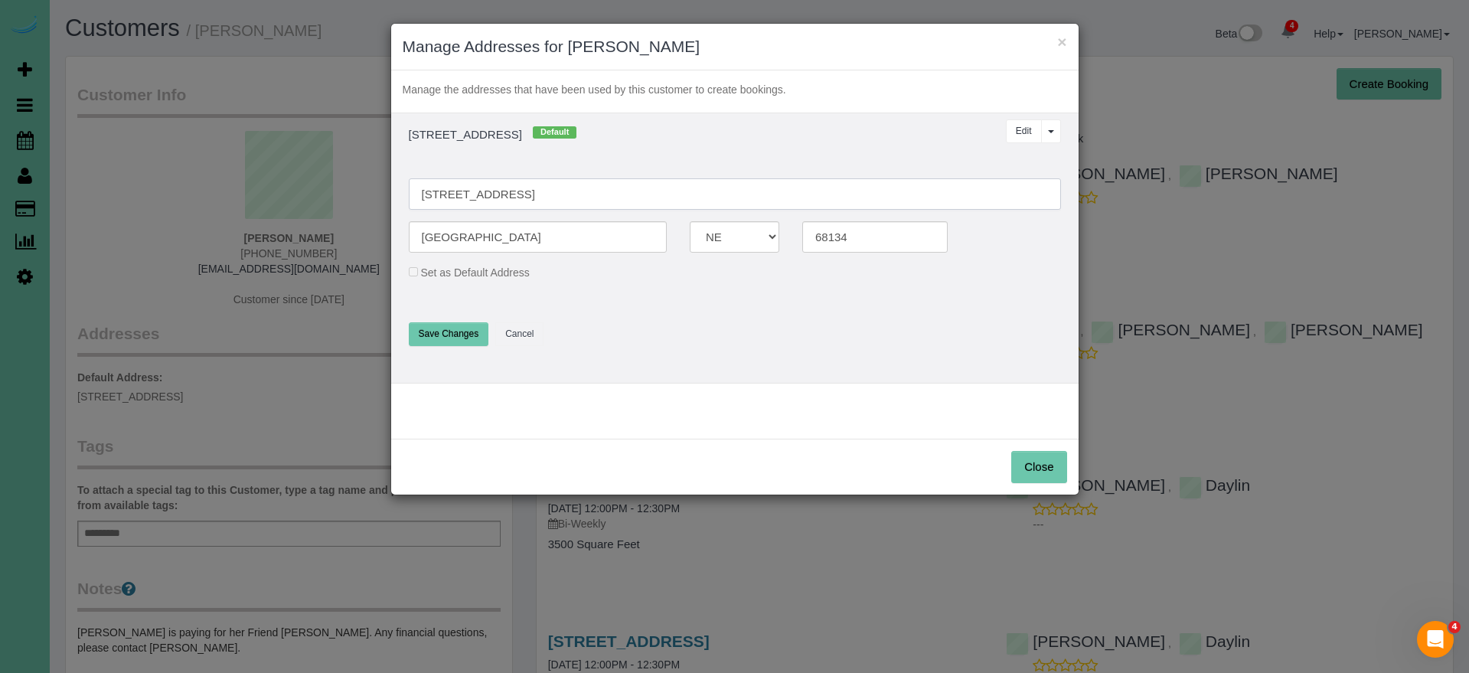
drag, startPoint x: 626, startPoint y: 191, endPoint x: 515, endPoint y: 188, distance: 111.1
click at [515, 188] on input "[STREET_ADDRESS]" at bounding box center [735, 193] width 652 height 31
type input "[STREET_ADDRESS]"
type input "68130"
click at [445, 341] on button "Save Changes" at bounding box center [449, 334] width 80 height 24
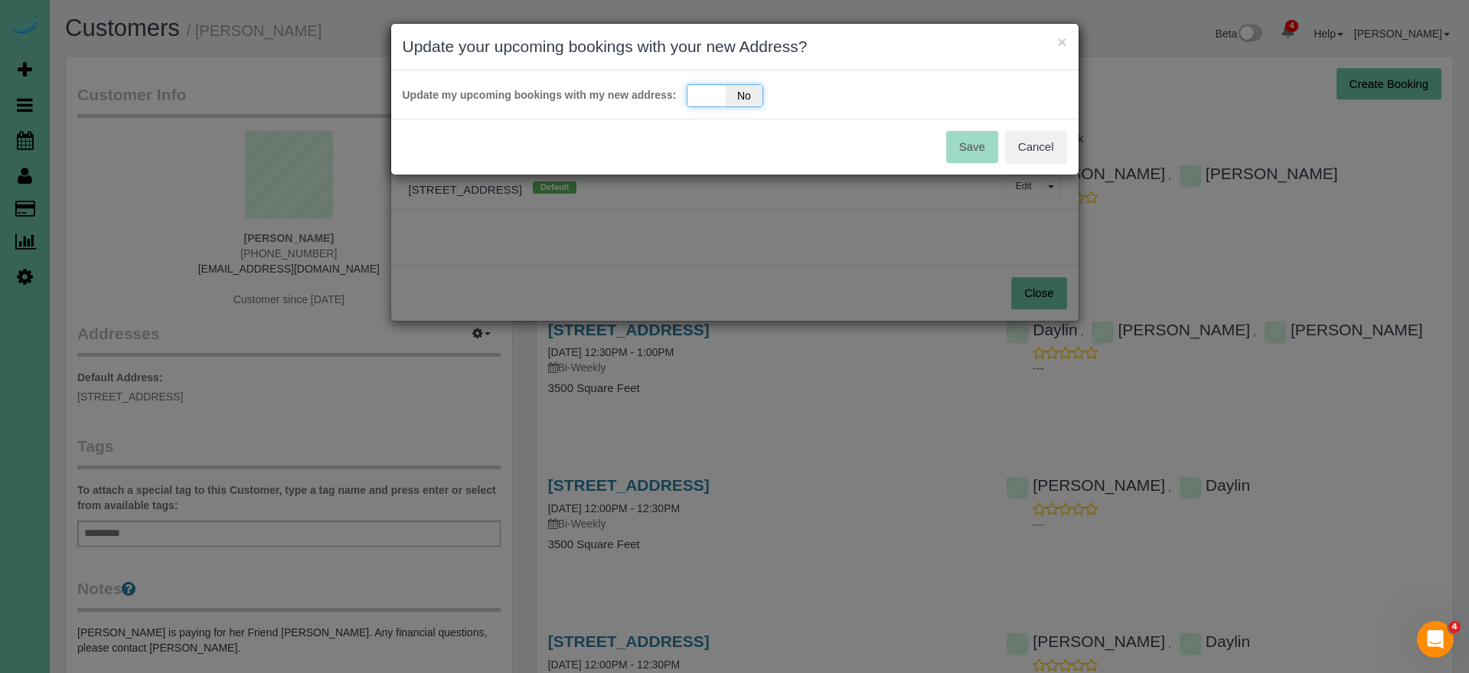
click at [739, 95] on span "No" at bounding box center [745, 95] width 38 height 21
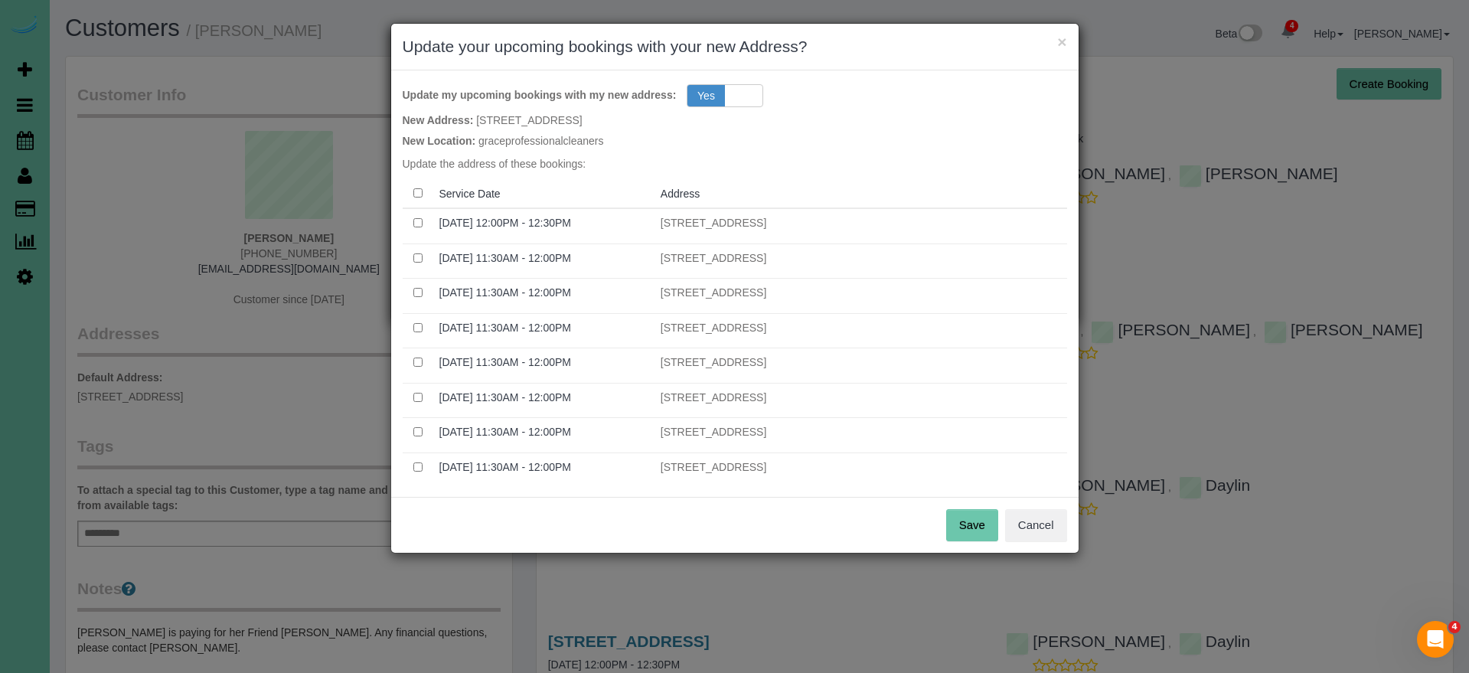
click at [969, 517] on button "Save" at bounding box center [972, 525] width 52 height 32
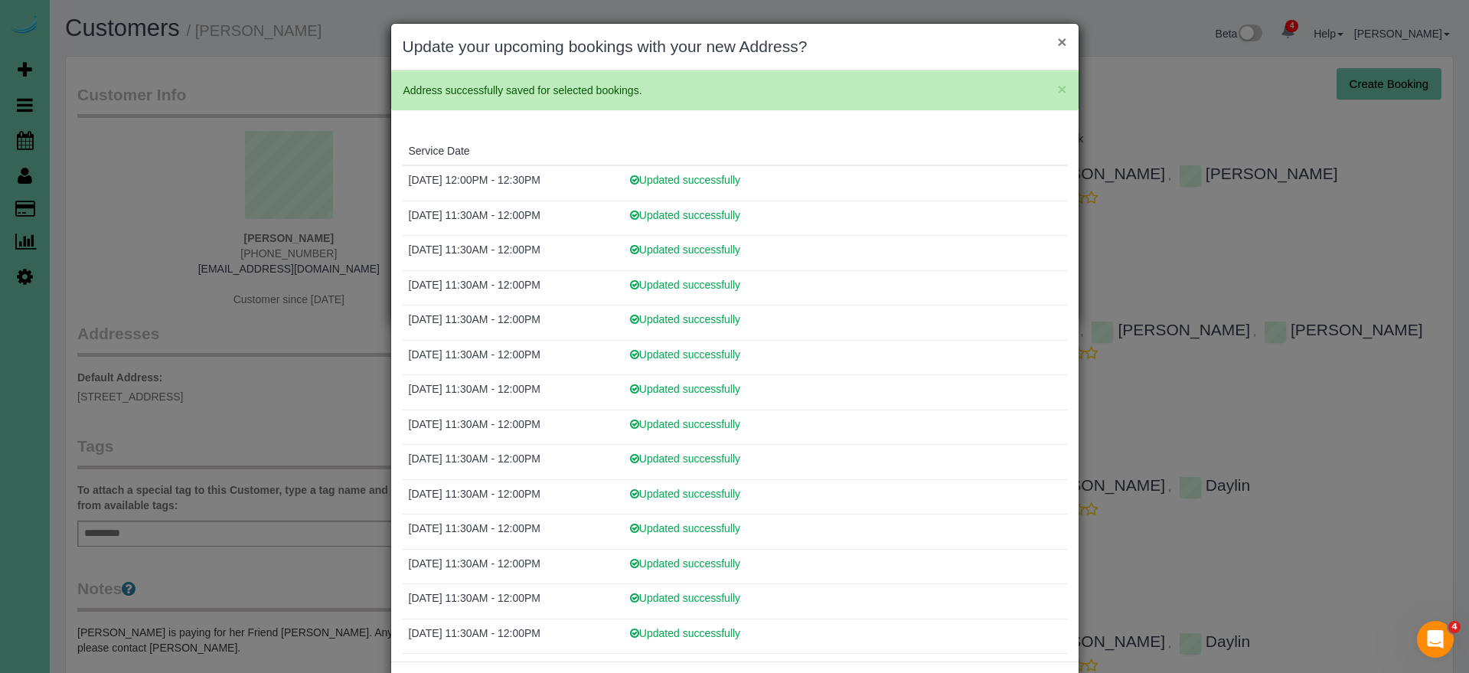
click at [1061, 45] on button "×" at bounding box center [1061, 42] width 9 height 16
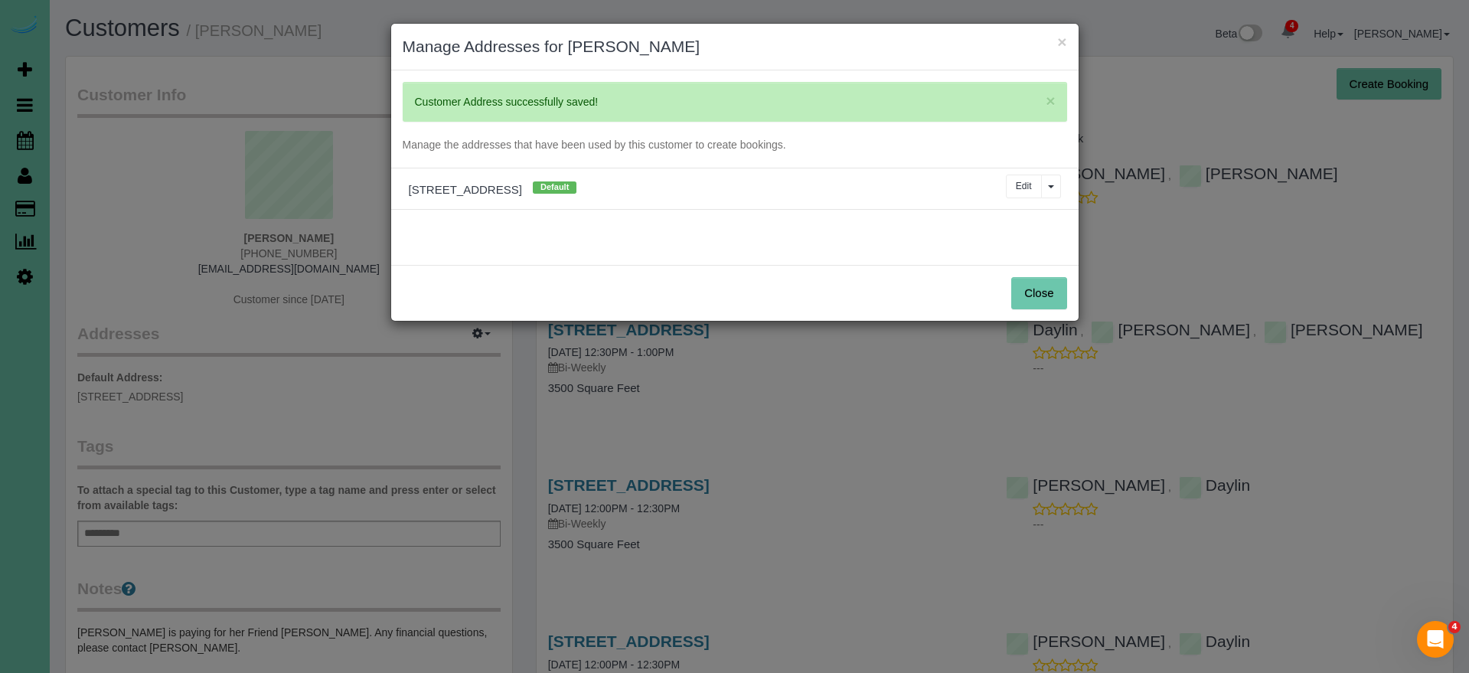
drag, startPoint x: 1053, startPoint y: 299, endPoint x: 689, endPoint y: 322, distance: 364.3
click at [1053, 299] on button "Close" at bounding box center [1038, 293] width 55 height 32
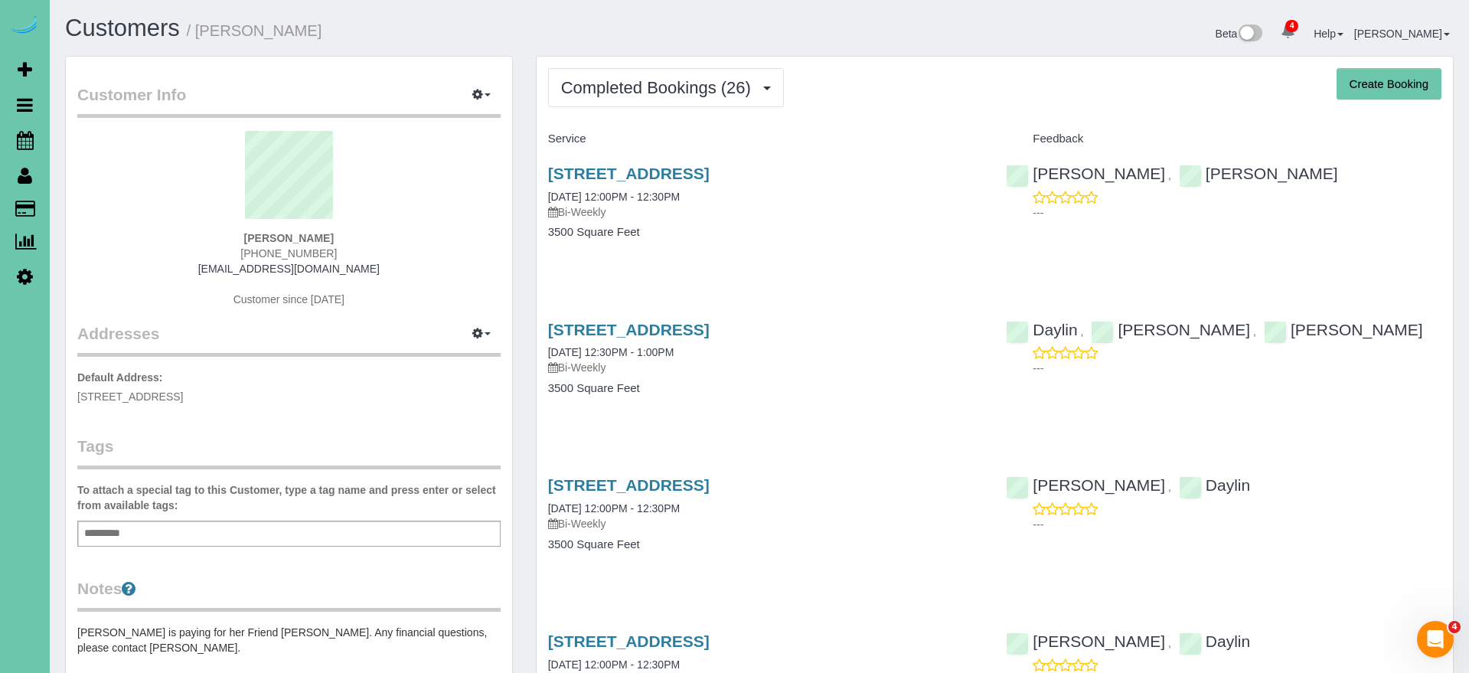
drag, startPoint x: 297, startPoint y: 398, endPoint x: 65, endPoint y: 391, distance: 232.1
click at [65, 391] on div "Customer Info Edit Contact Info Send Message Email Preferences Special Sales Ta…" at bounding box center [289, 517] width 448 height 922
copy span "[STREET_ADDRESS]"
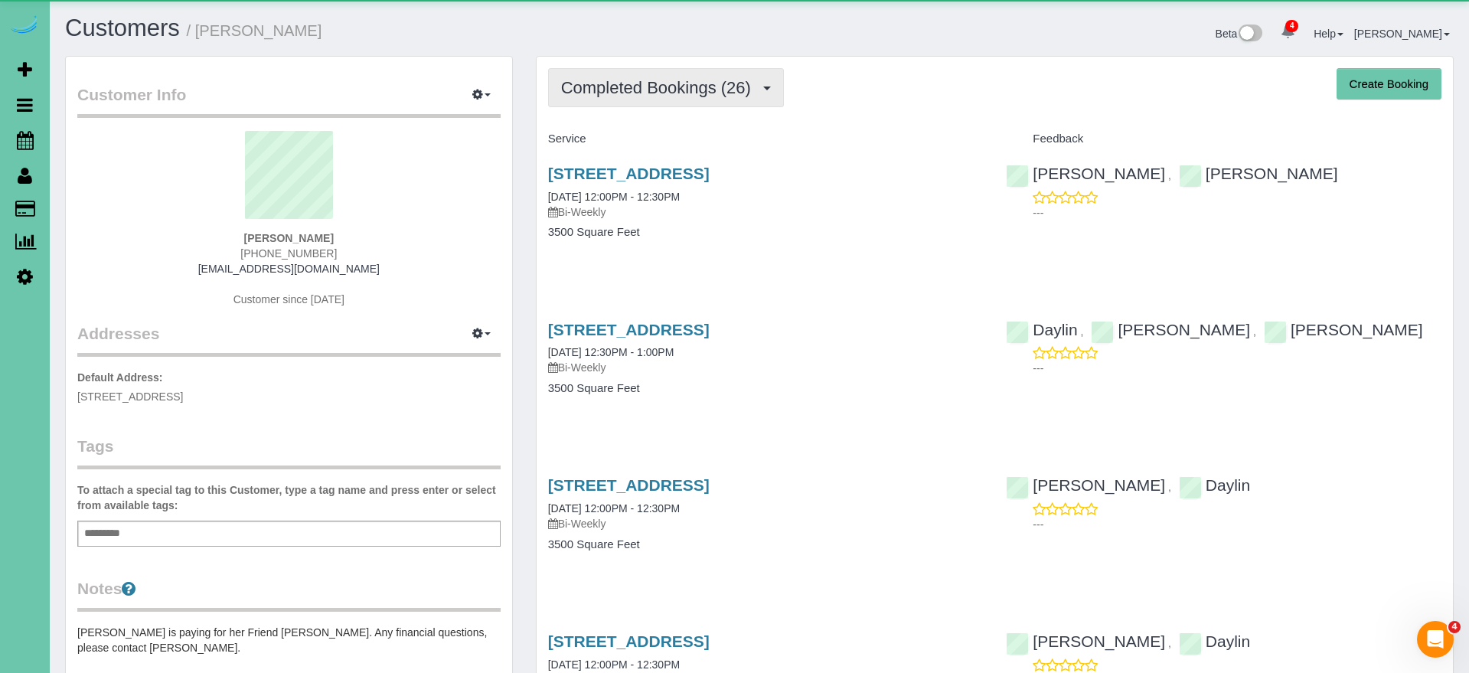
click at [623, 94] on span "Completed Bookings (26)" at bounding box center [660, 87] width 198 height 19
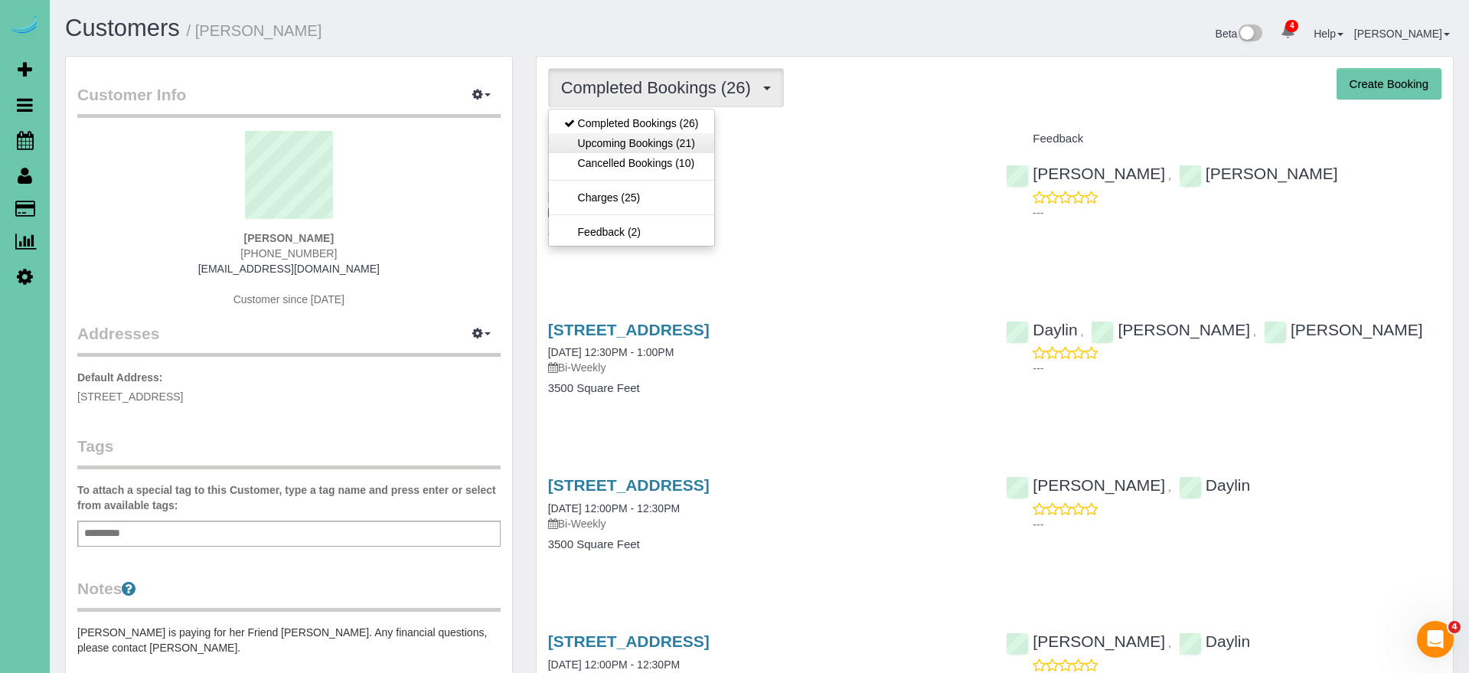
click at [619, 152] on link "Upcoming Bookings (21)" at bounding box center [631, 143] width 165 height 20
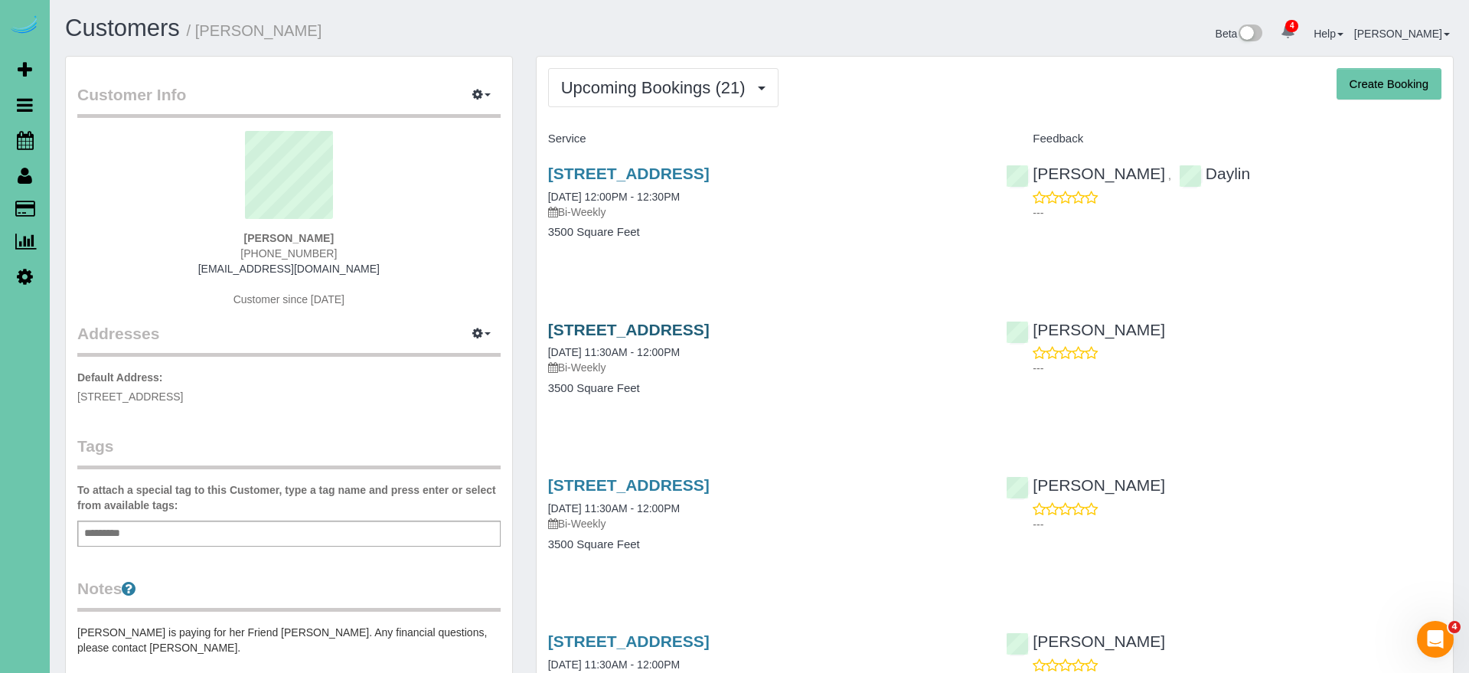
click at [710, 332] on link "[STREET_ADDRESS]" at bounding box center [629, 330] width 162 height 18
click at [22, 143] on icon at bounding box center [25, 140] width 17 height 18
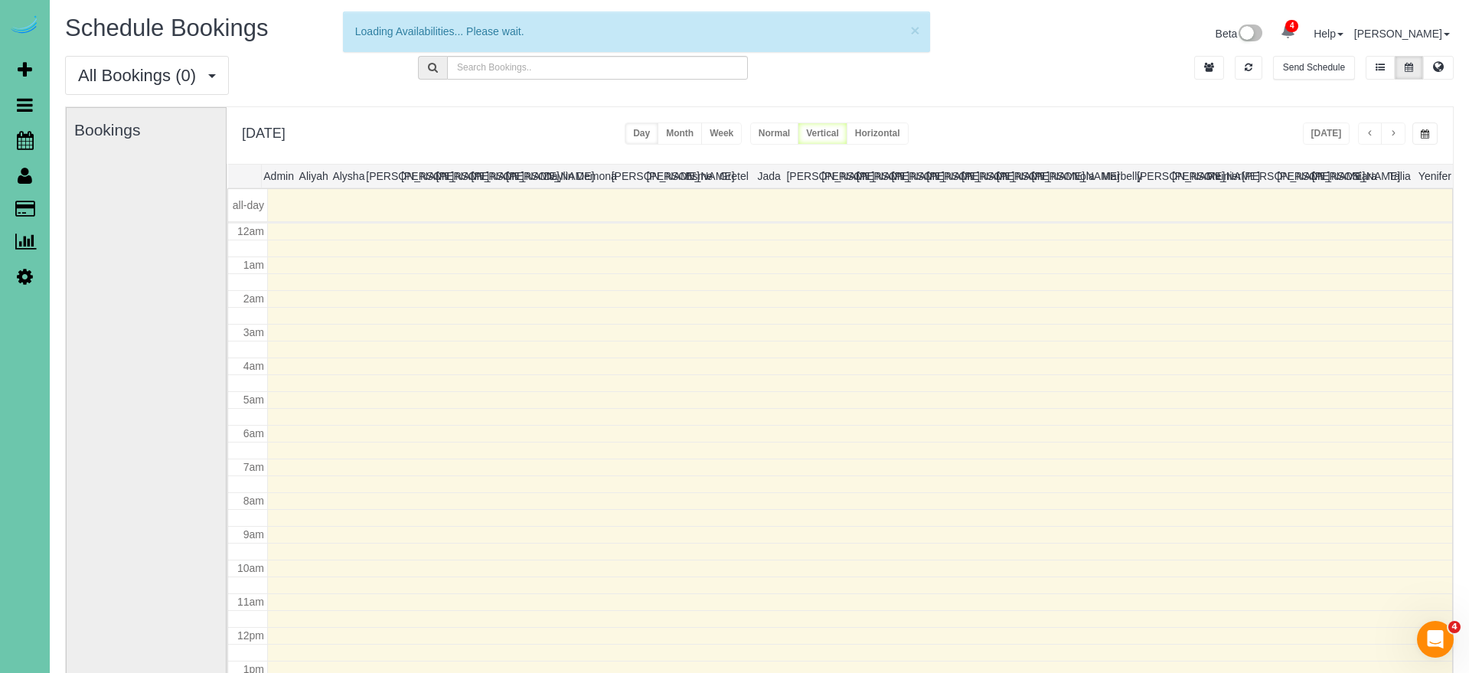
scroll to position [203, 0]
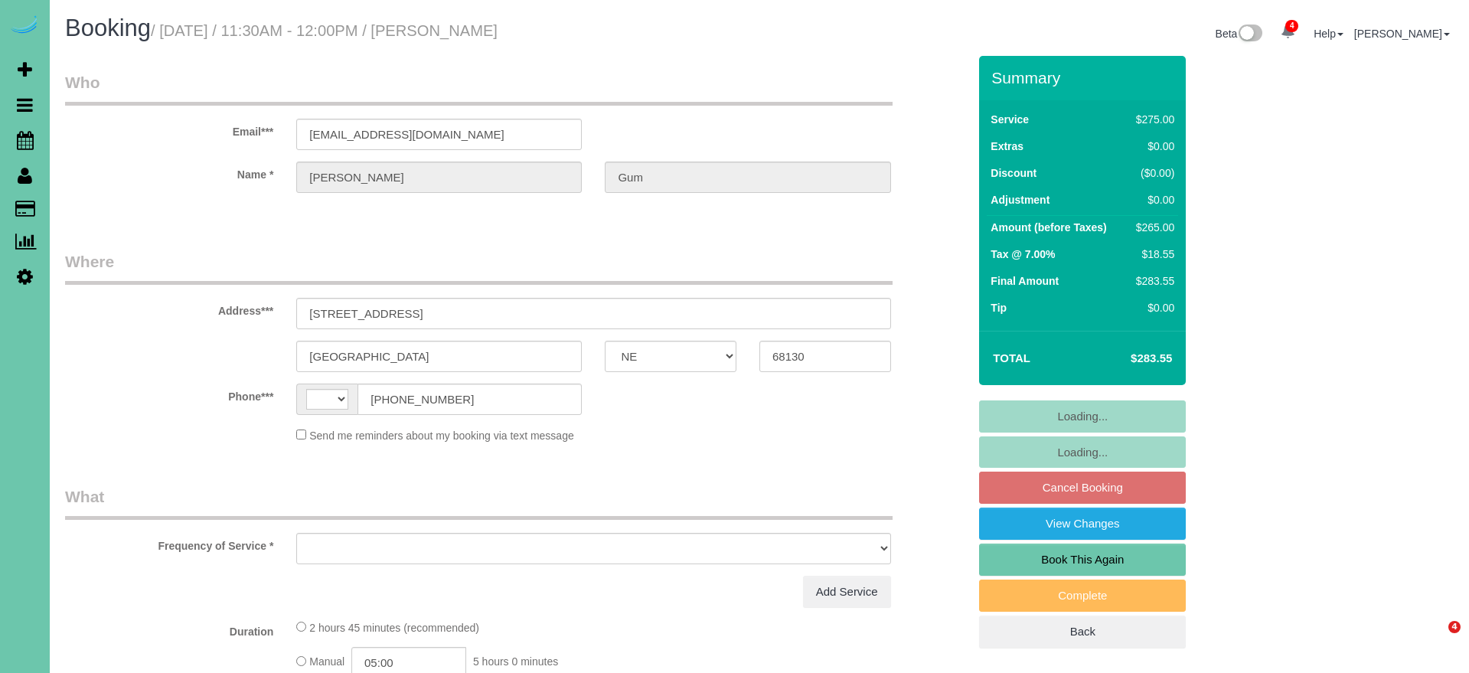
select select "NE"
select select "string:[GEOGRAPHIC_DATA]"
select select "string:fspay-84b6fcec-be85-4e12-b79c-b4f1f9df2c22"
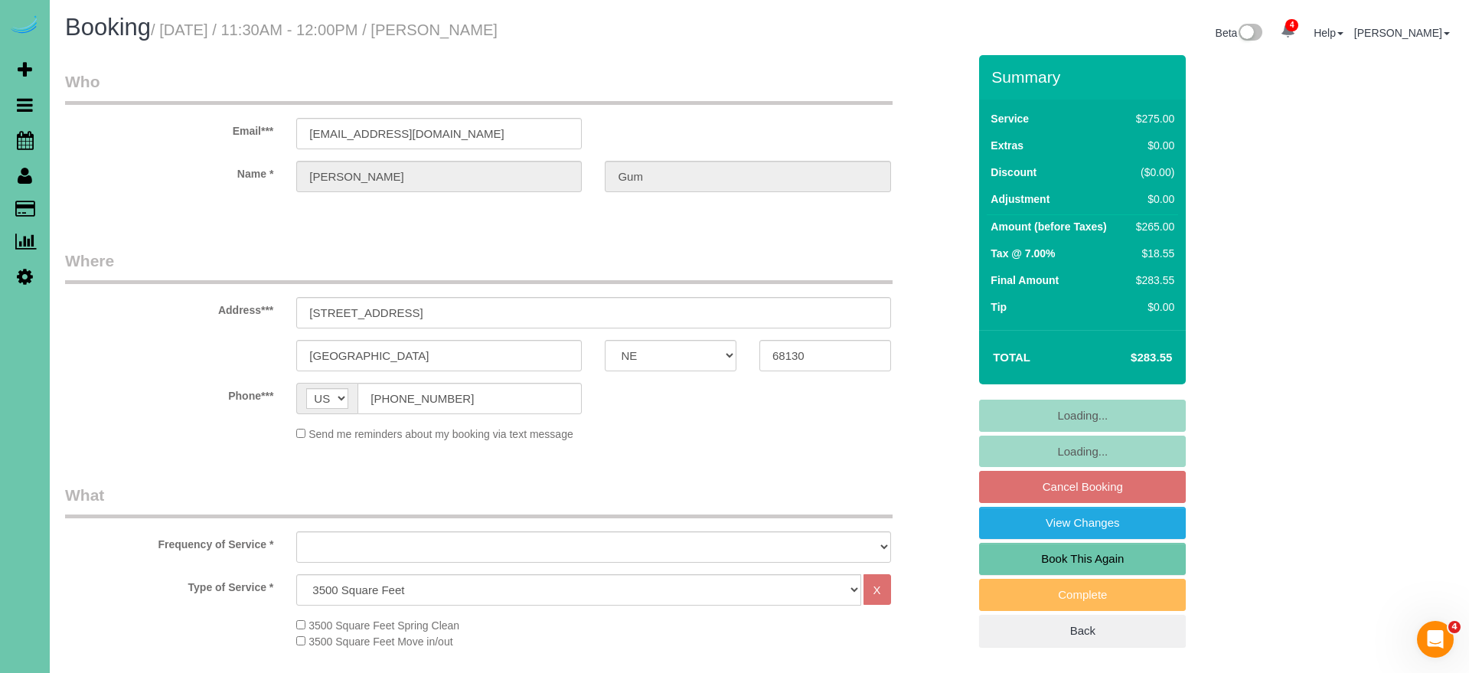
scroll to position [2, 1]
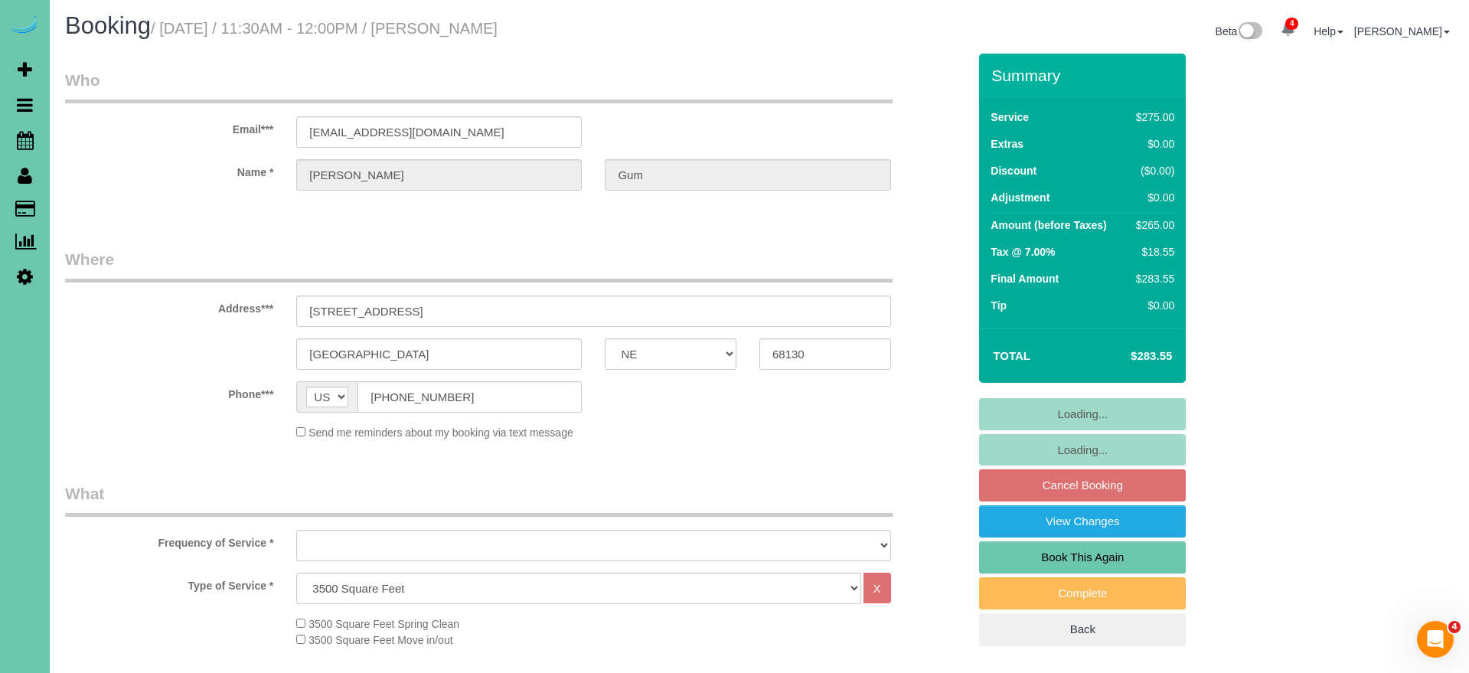
select select "object:734"
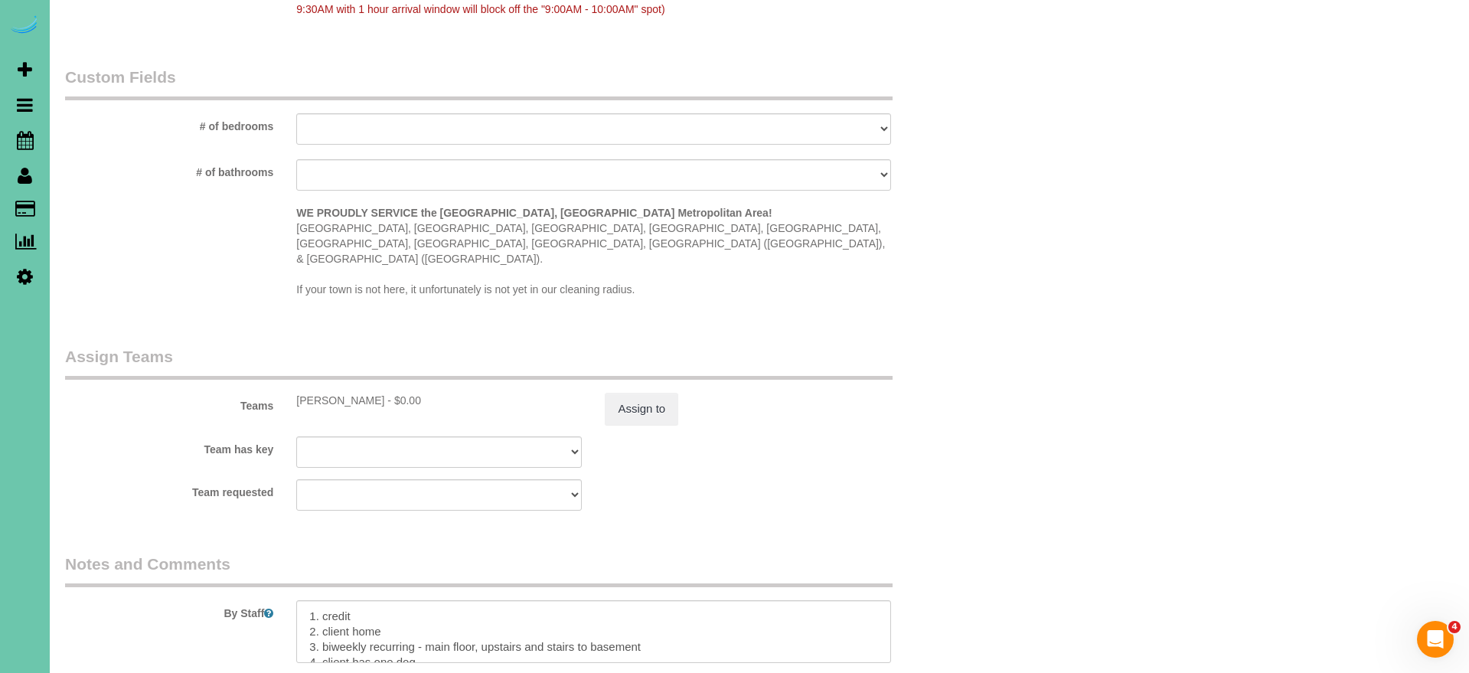
scroll to position [1493, 0]
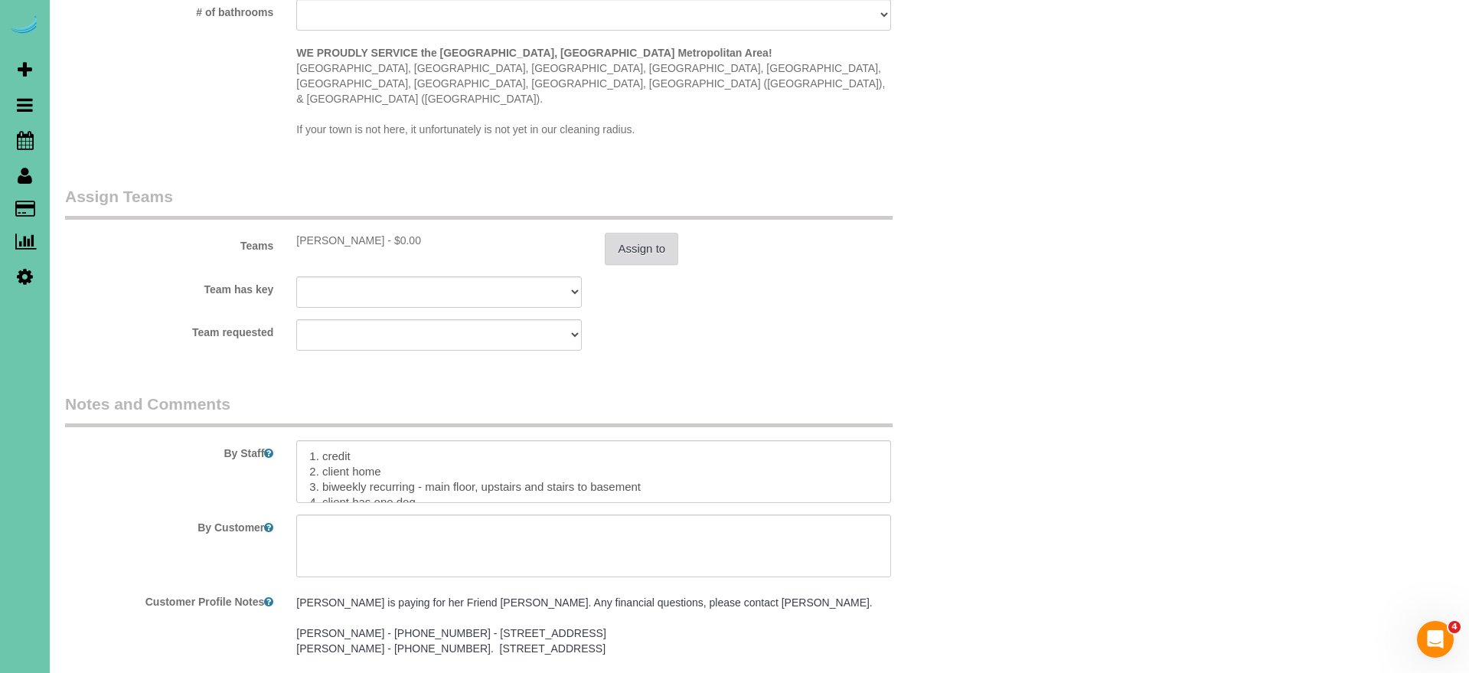
click at [653, 233] on button "Assign to" at bounding box center [641, 249] width 73 height 32
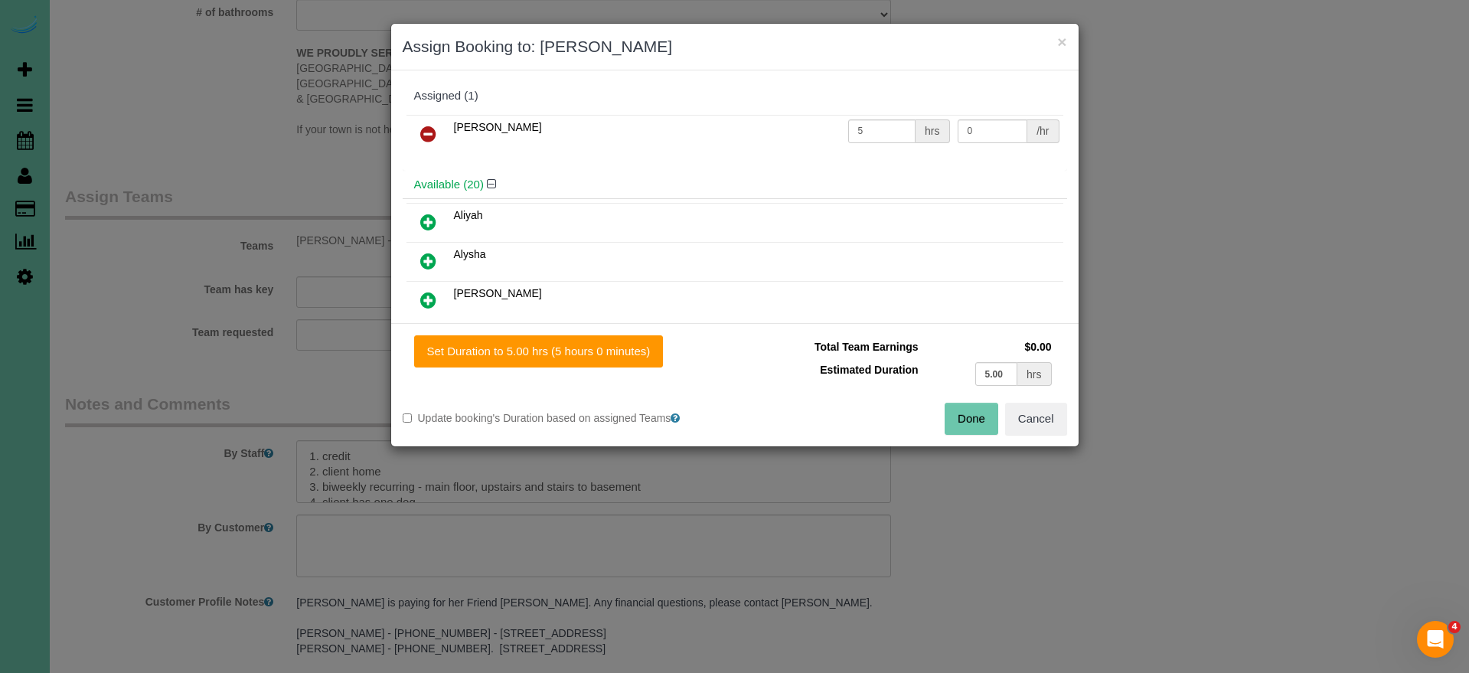
click at [1035, 414] on button "Cancel" at bounding box center [1036, 419] width 62 height 32
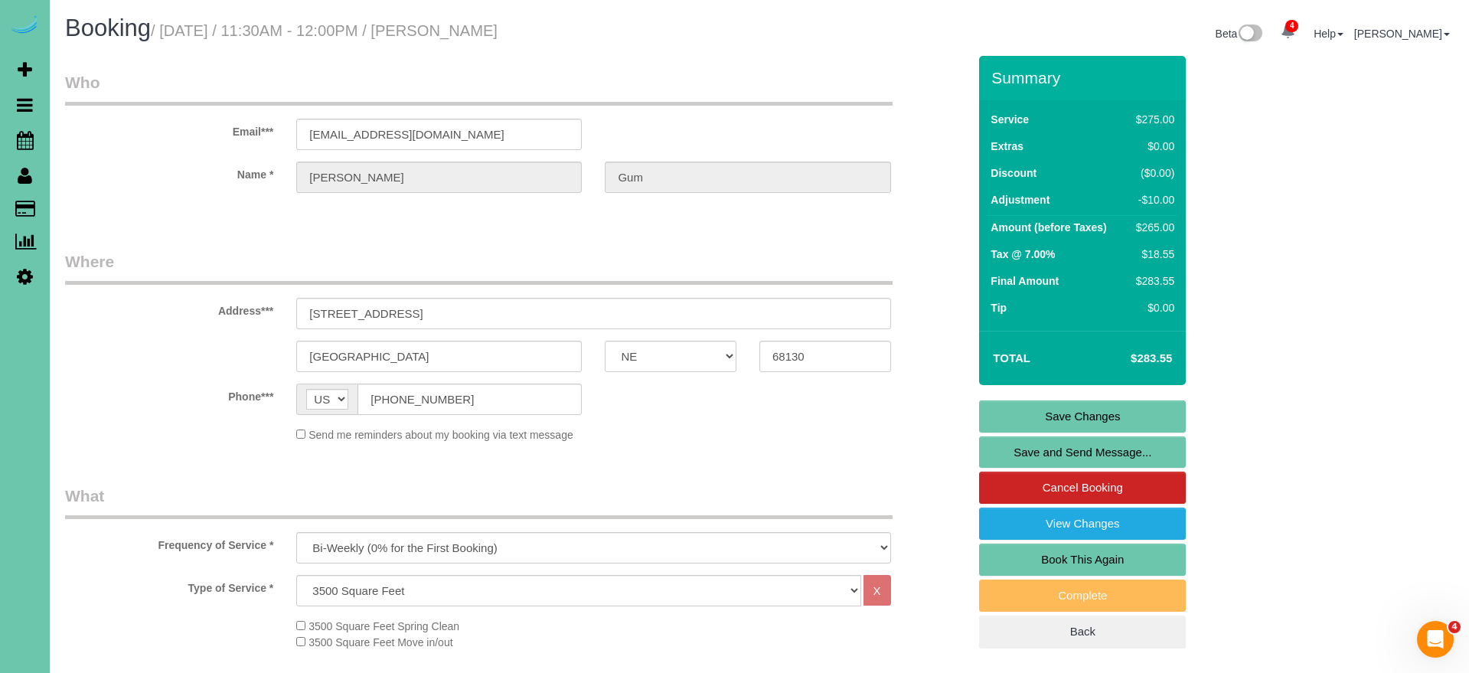
scroll to position [0, 0]
